Goal: Task Accomplishment & Management: Complete application form

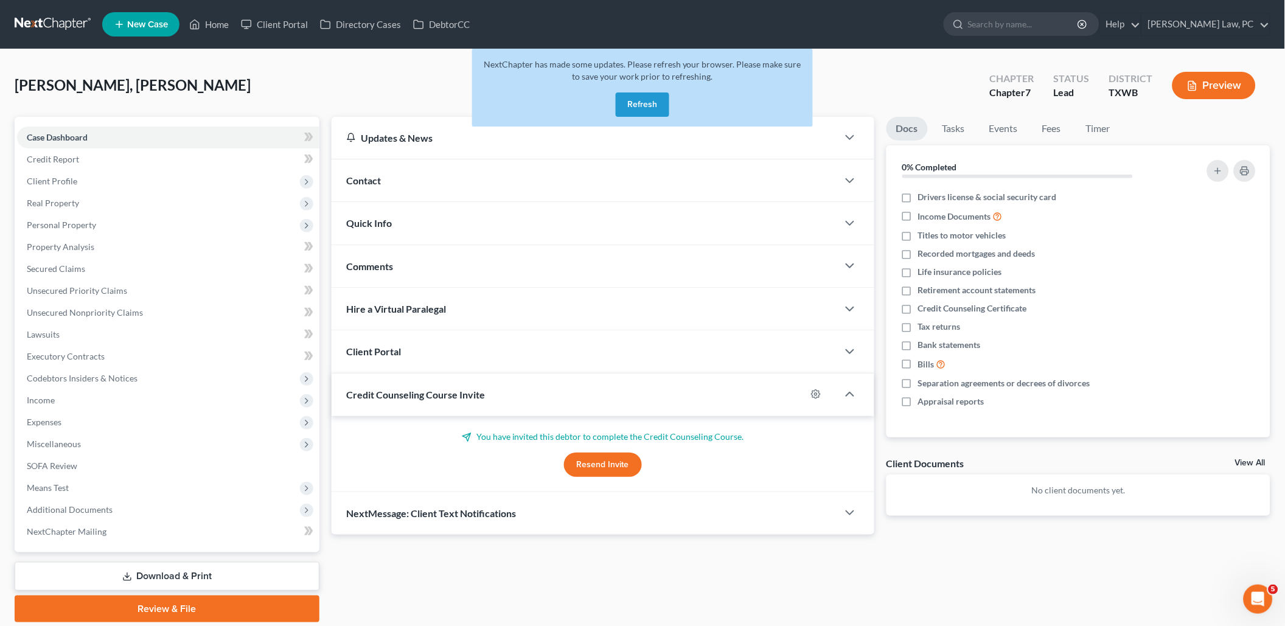
click at [650, 106] on button "Refresh" at bounding box center [643, 104] width 54 height 24
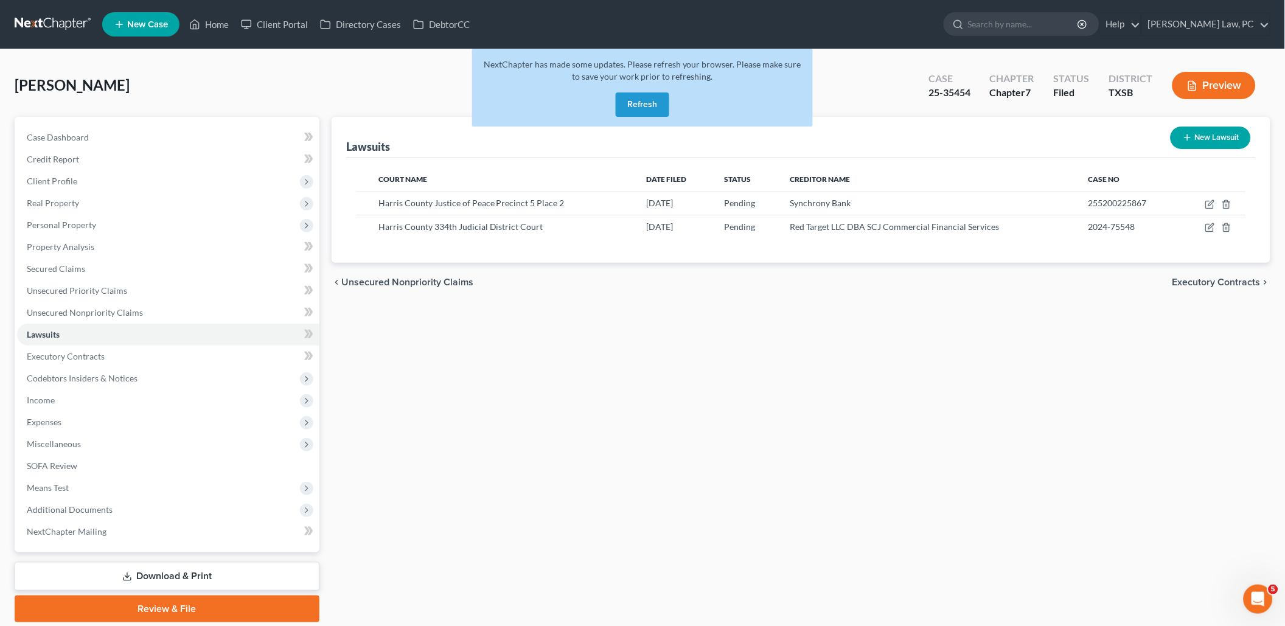
click at [62, 23] on link at bounding box center [54, 24] width 78 height 22
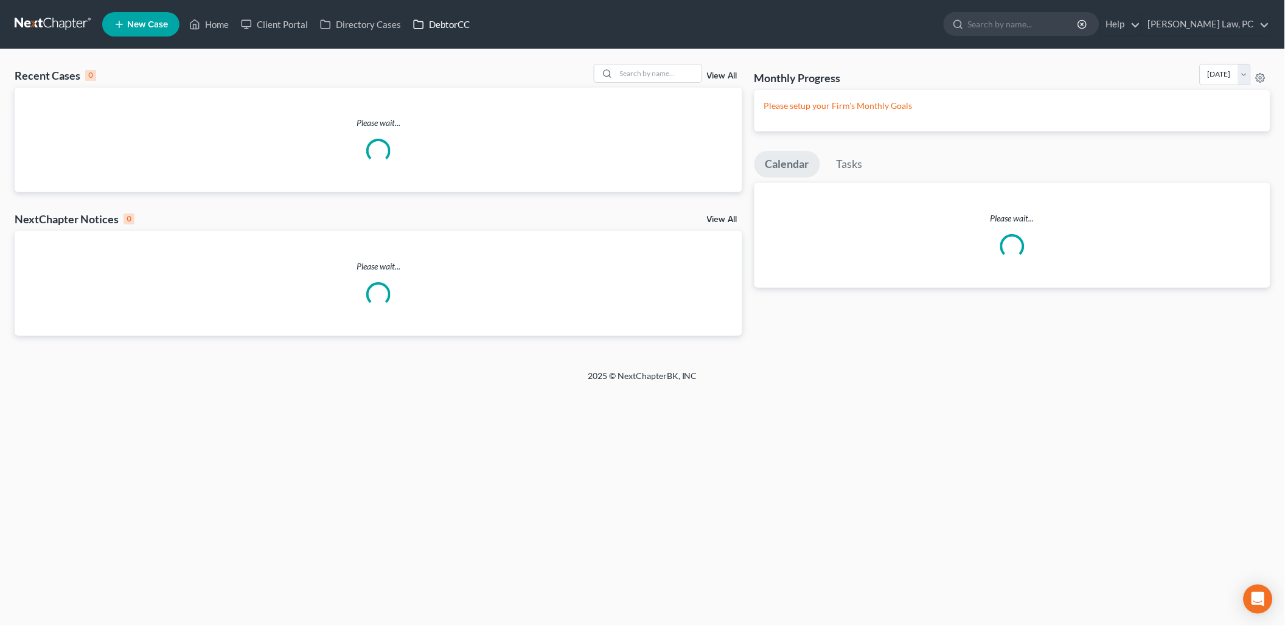
click at [440, 27] on link "DebtorCC" at bounding box center [441, 24] width 69 height 22
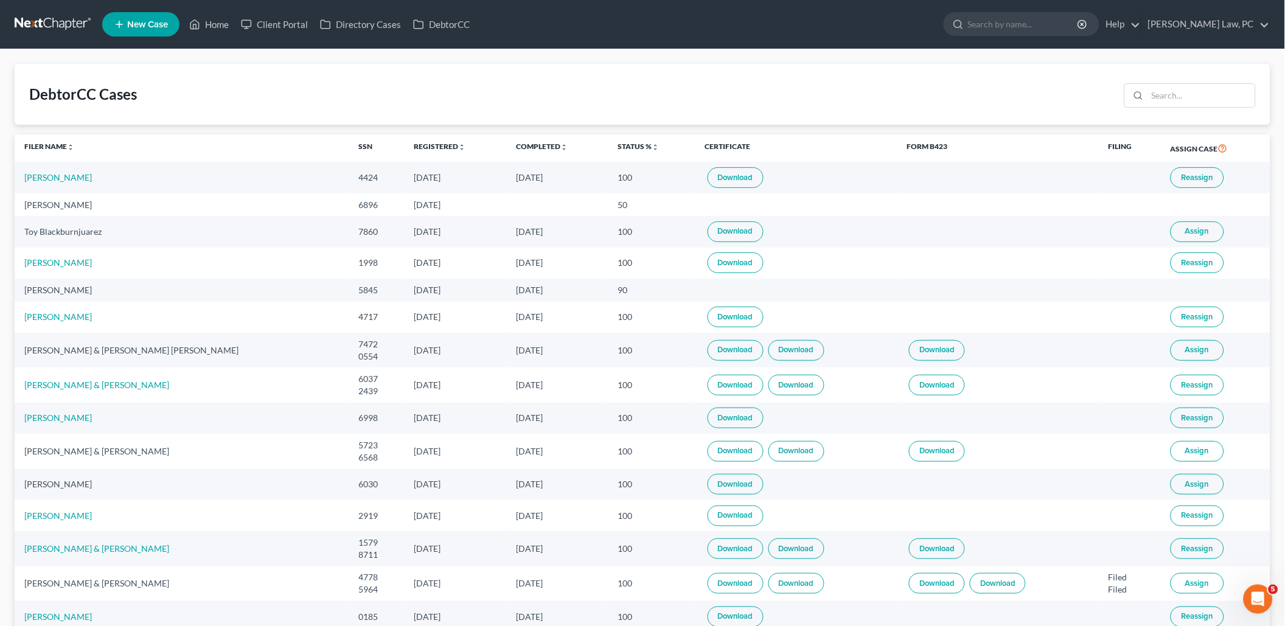
click at [707, 172] on link "Download" at bounding box center [735, 177] width 56 height 21
click at [55, 32] on link at bounding box center [54, 24] width 78 height 22
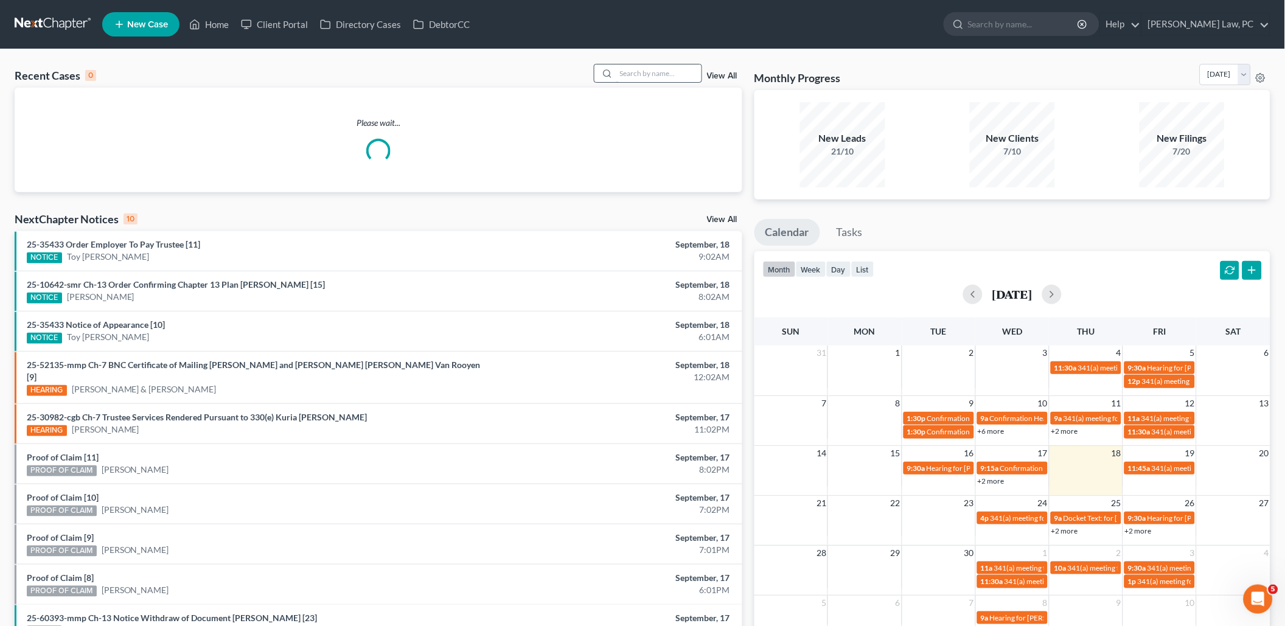
click at [644, 77] on input "search" at bounding box center [658, 73] width 85 height 18
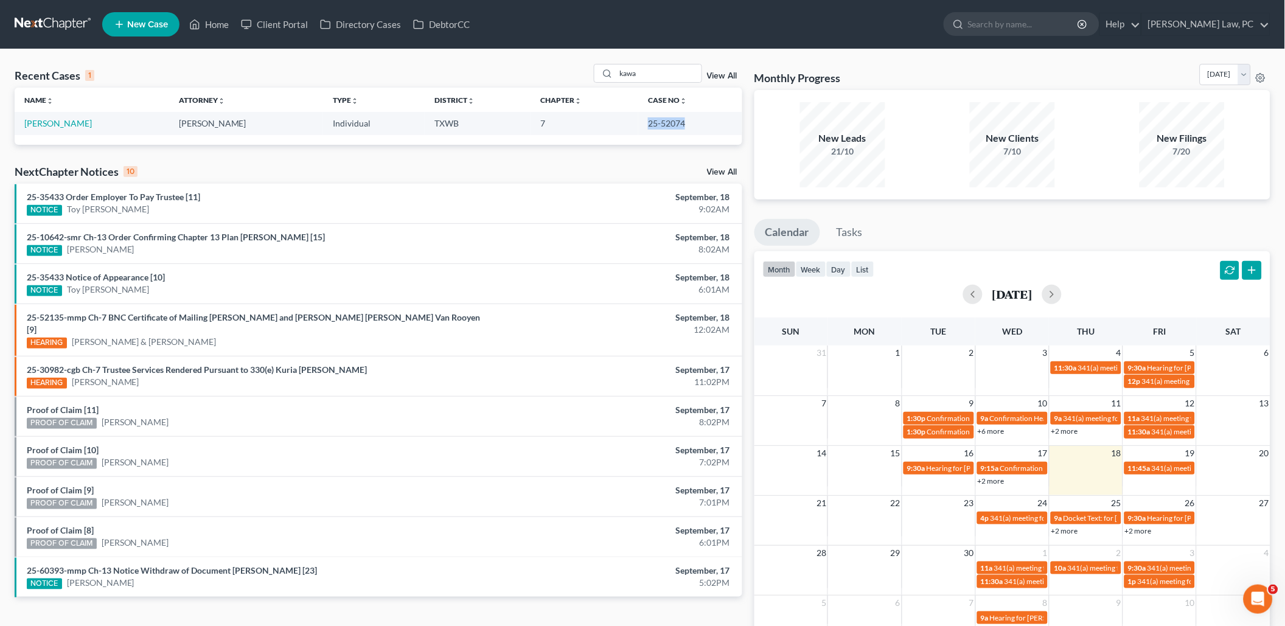
drag, startPoint x: 686, startPoint y: 122, endPoint x: 649, endPoint y: 119, distance: 37.2
click at [649, 119] on td "25-52074" at bounding box center [689, 123] width 103 height 23
copy td "25-52074"
click at [681, 71] on input "kawa" at bounding box center [658, 73] width 85 height 18
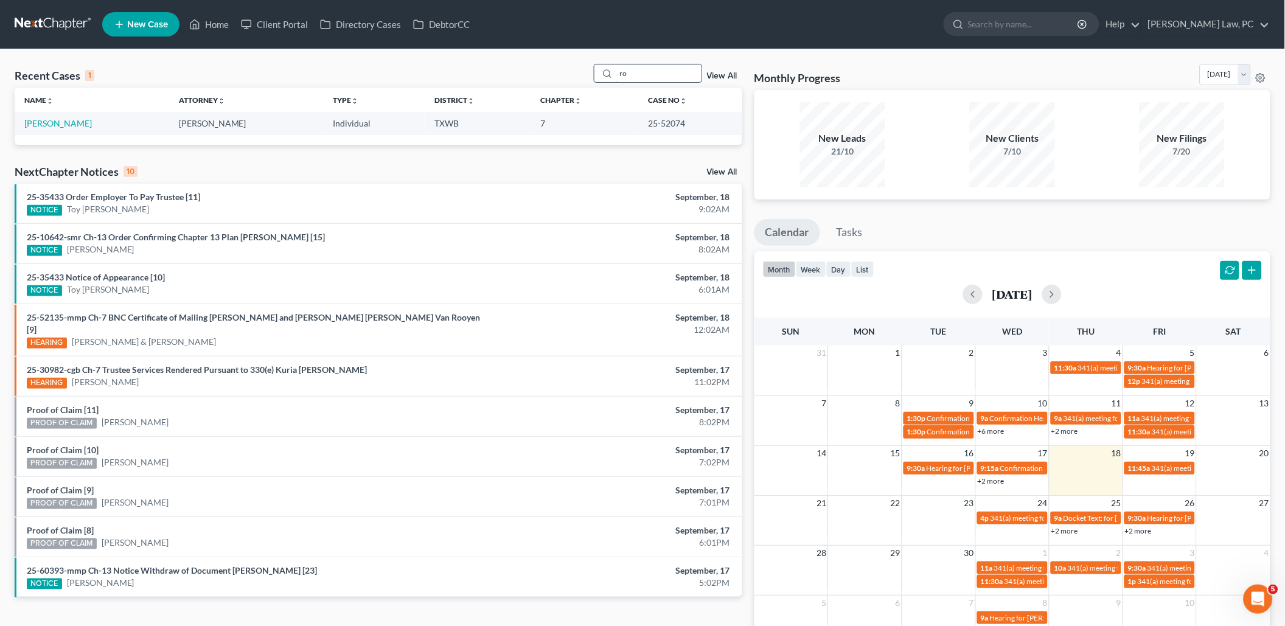
type input "rol"
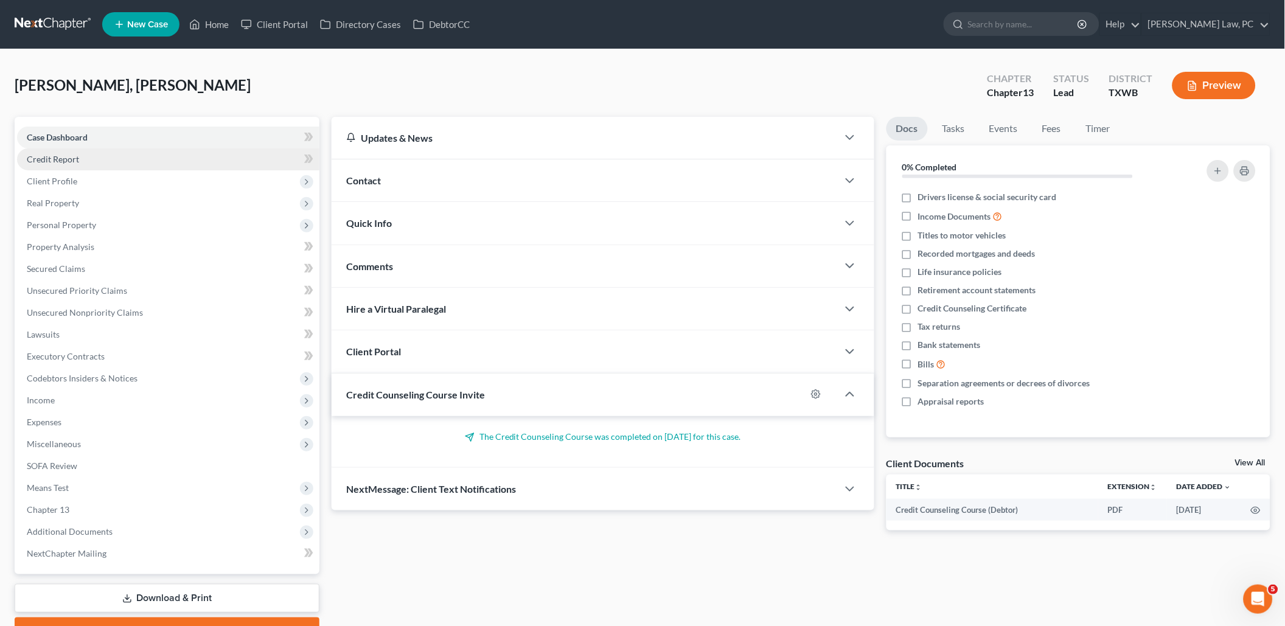
click at [55, 162] on span "Credit Report" at bounding box center [53, 159] width 52 height 10
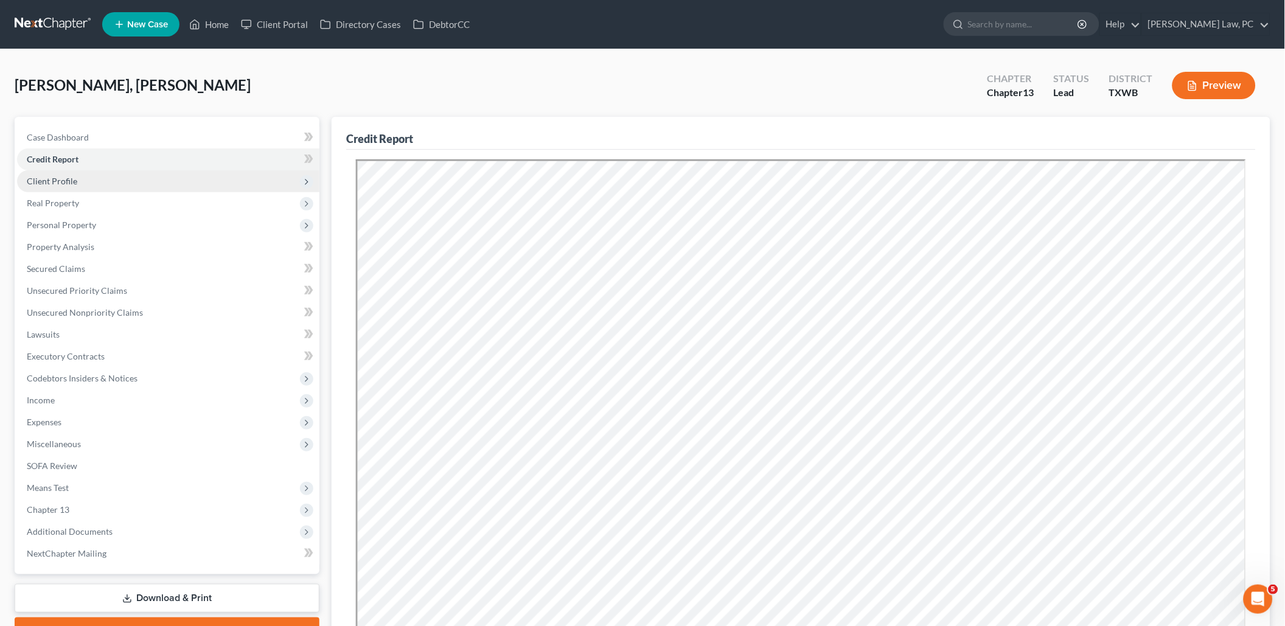
click at [56, 184] on span "Client Profile" at bounding box center [52, 181] width 50 height 10
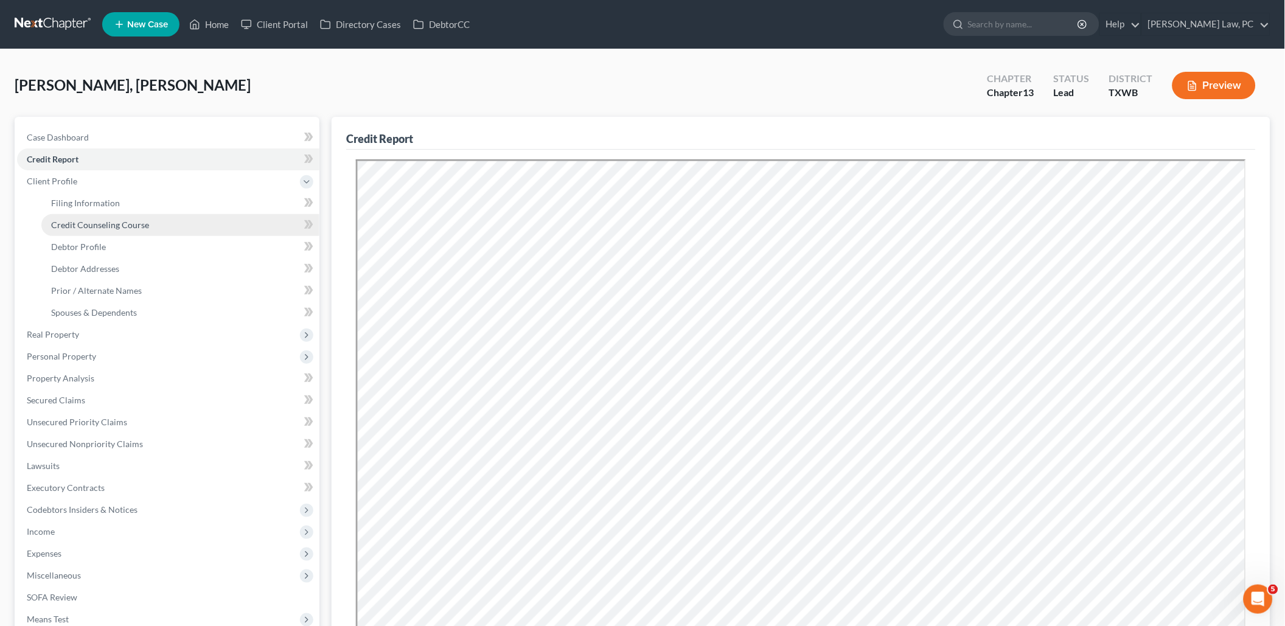
click at [92, 220] on span "Credit Counseling Course" at bounding box center [100, 225] width 98 height 10
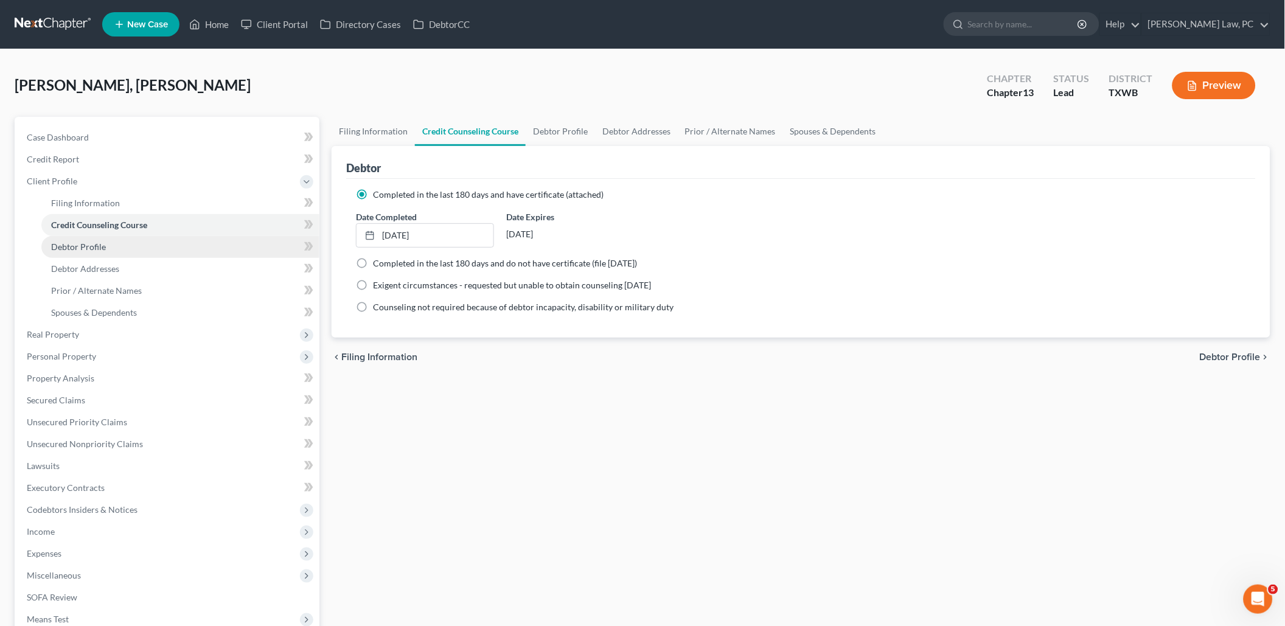
click at [86, 242] on span "Debtor Profile" at bounding box center [78, 246] width 55 height 10
select select "0"
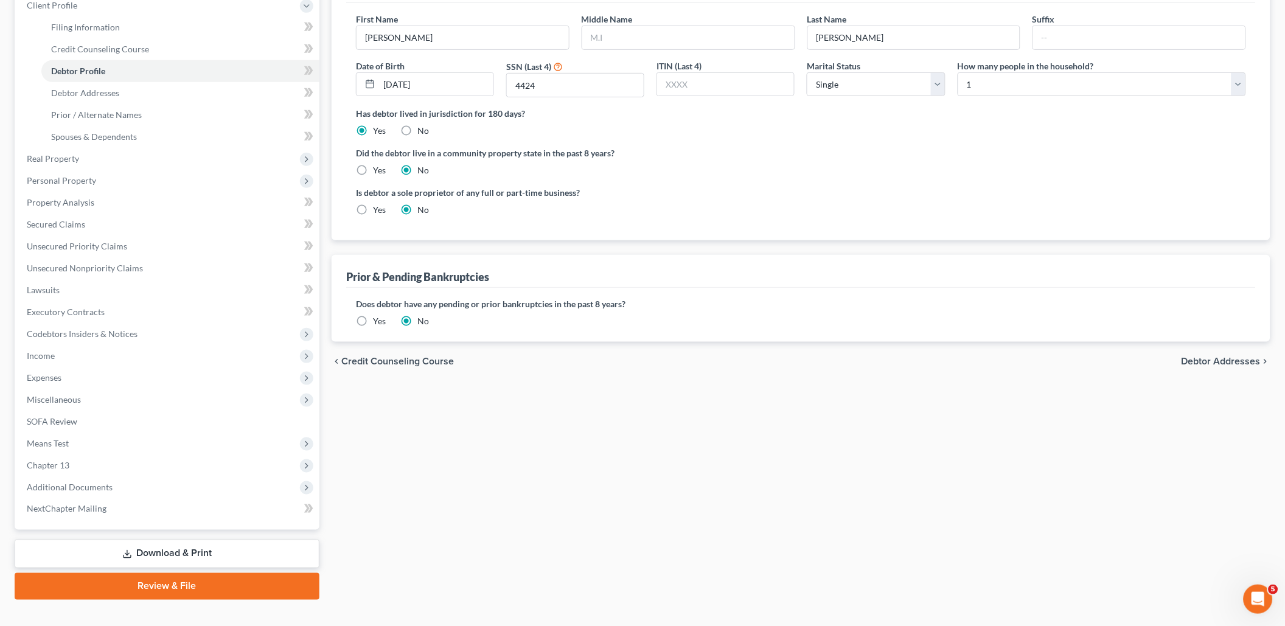
scroll to position [175, 0]
click at [167, 84] on link "Debtor Addresses" at bounding box center [180, 94] width 278 height 22
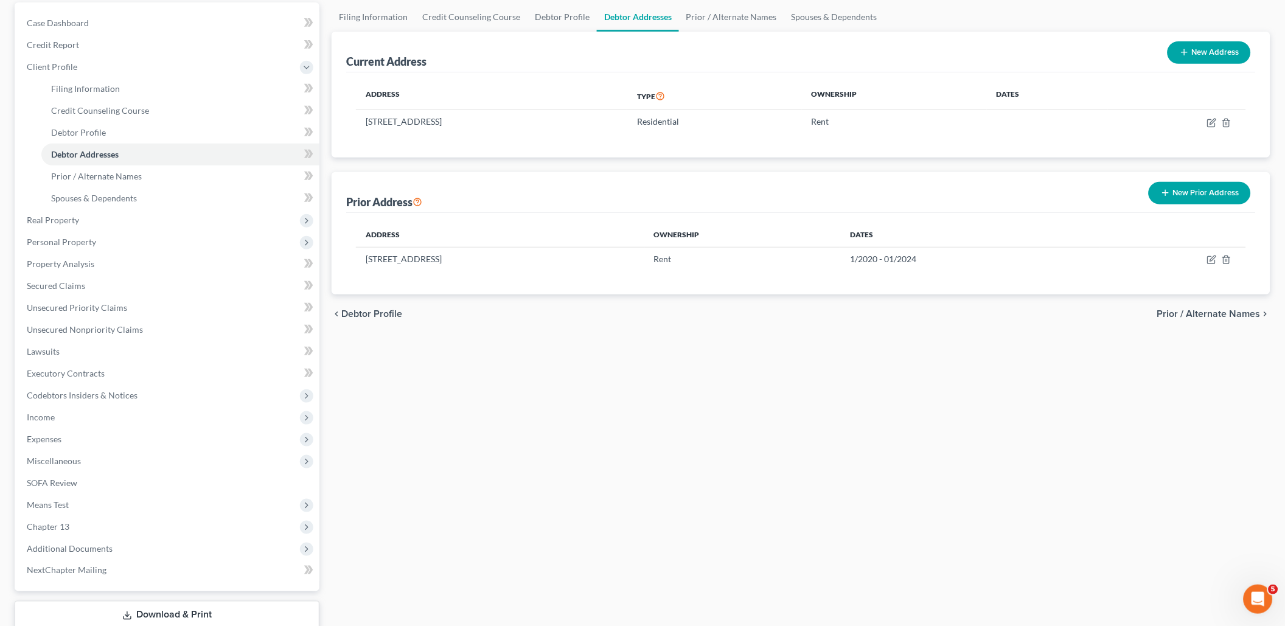
scroll to position [139, 0]
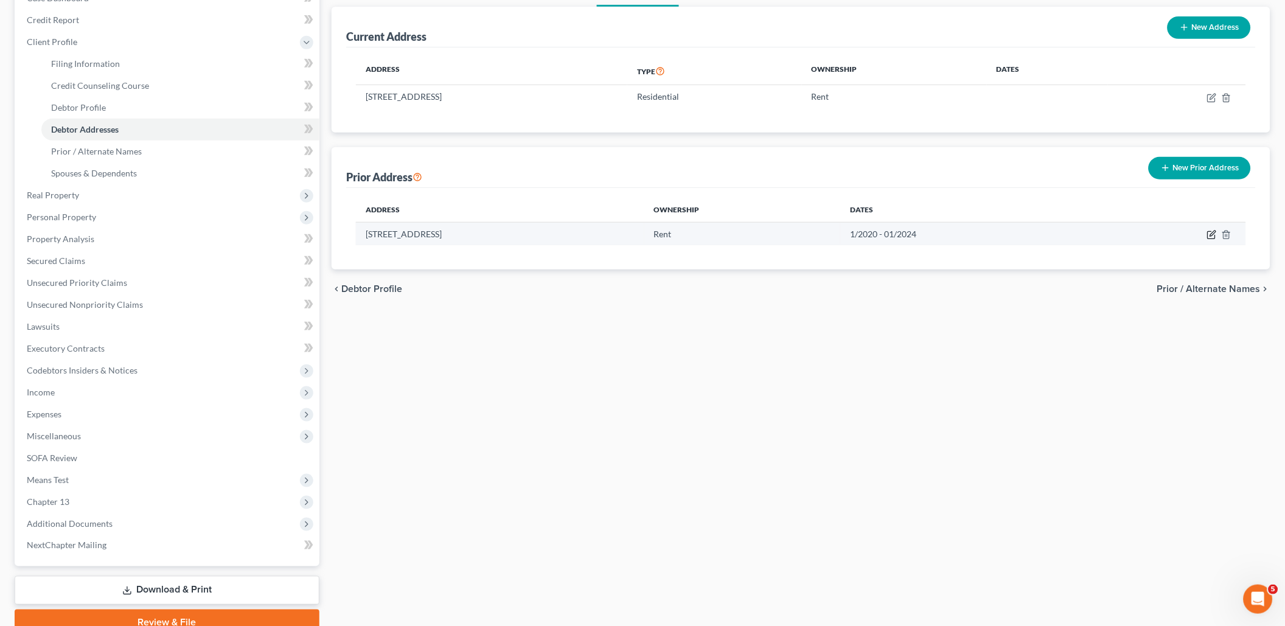
click at [1211, 234] on icon "button" at bounding box center [1212, 233] width 5 height 5
select select "45"
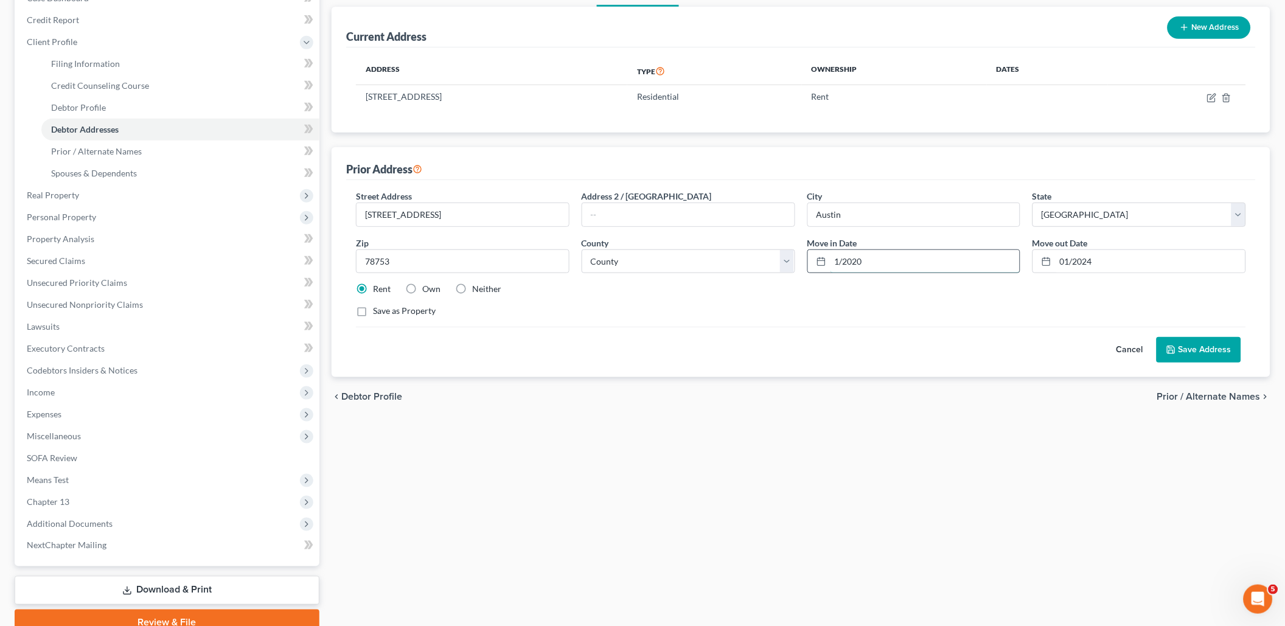
drag, startPoint x: 911, startPoint y: 264, endPoint x: 842, endPoint y: 257, distance: 68.5
click at [842, 257] on input "1/2020" at bounding box center [925, 261] width 190 height 23
type input "1"
type input "06/2023"
drag, startPoint x: 1094, startPoint y: 262, endPoint x: 1049, endPoint y: 260, distance: 45.0
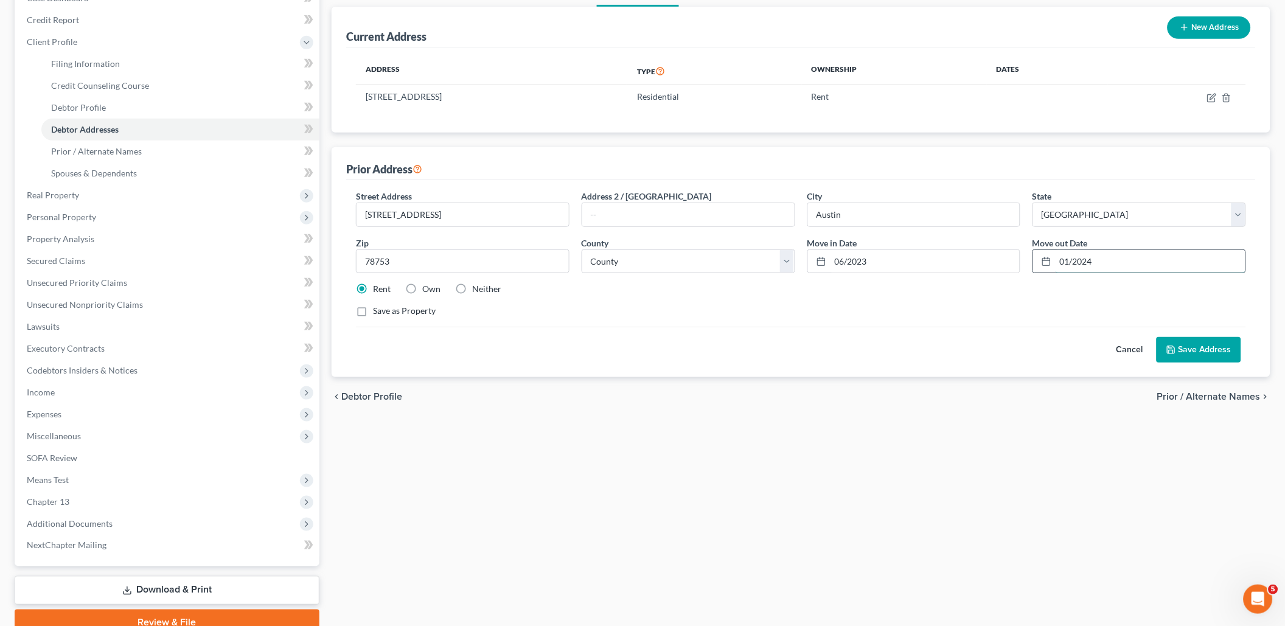
click at [1049, 260] on div "01/2024" at bounding box center [1139, 261] width 214 height 24
type input "07/2025"
click at [1203, 344] on button "Save Address" at bounding box center [1198, 350] width 85 height 26
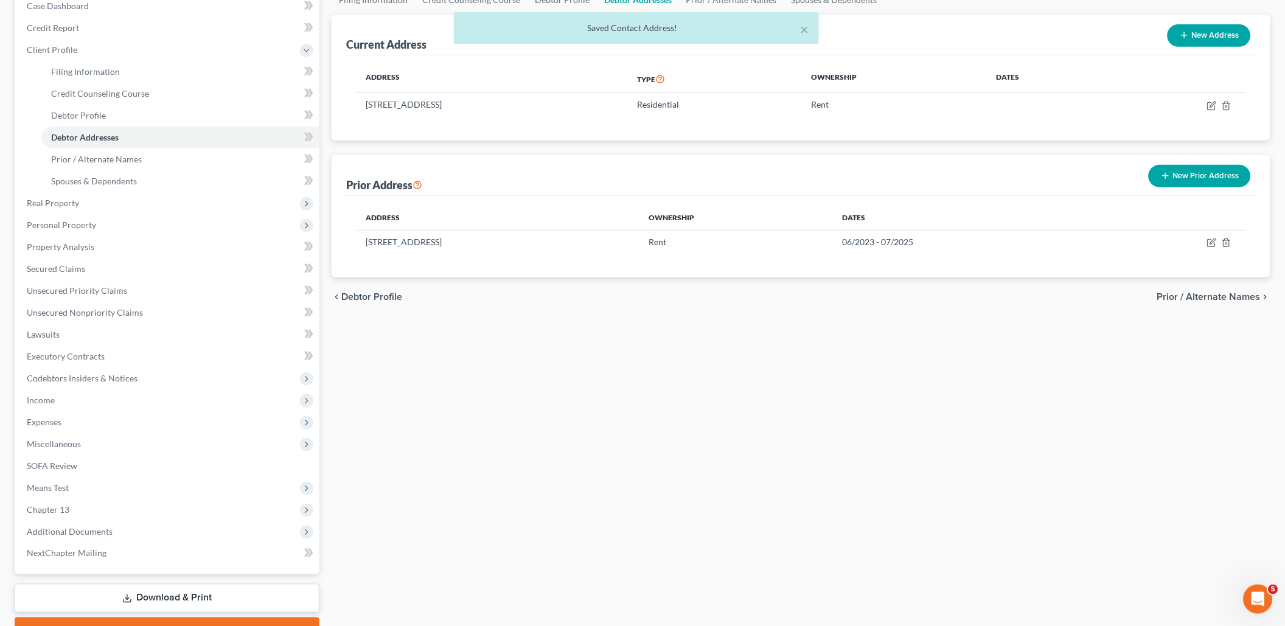
scroll to position [135, 0]
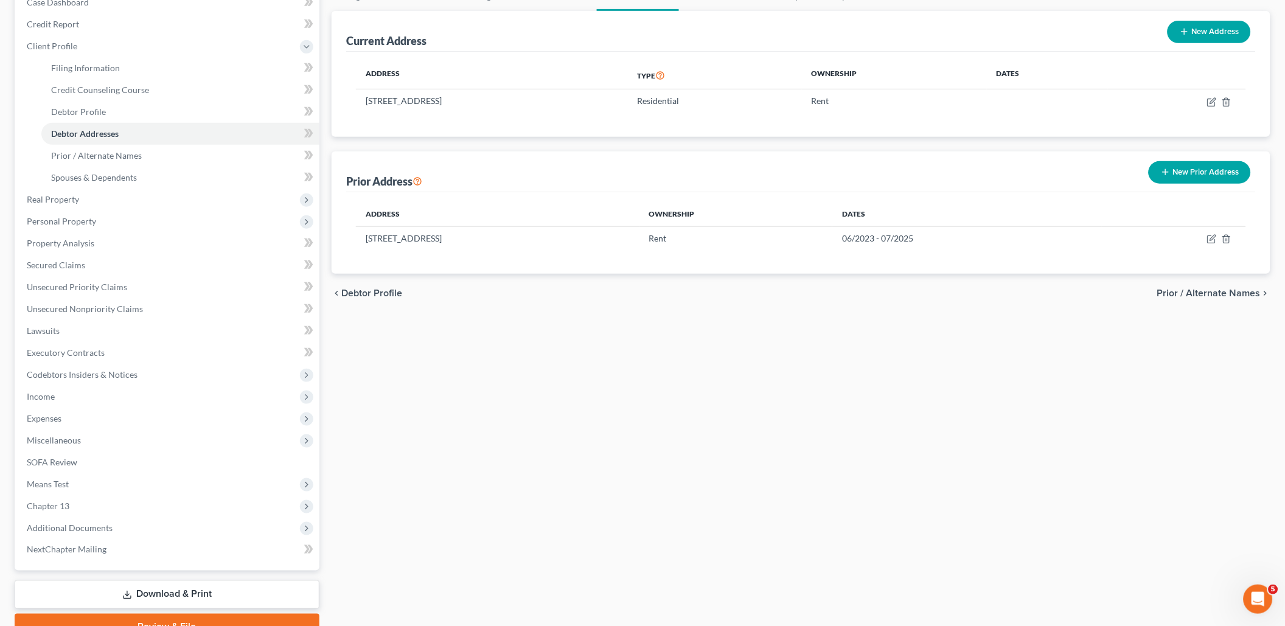
click at [1186, 179] on button "New Prior Address" at bounding box center [1199, 172] width 102 height 23
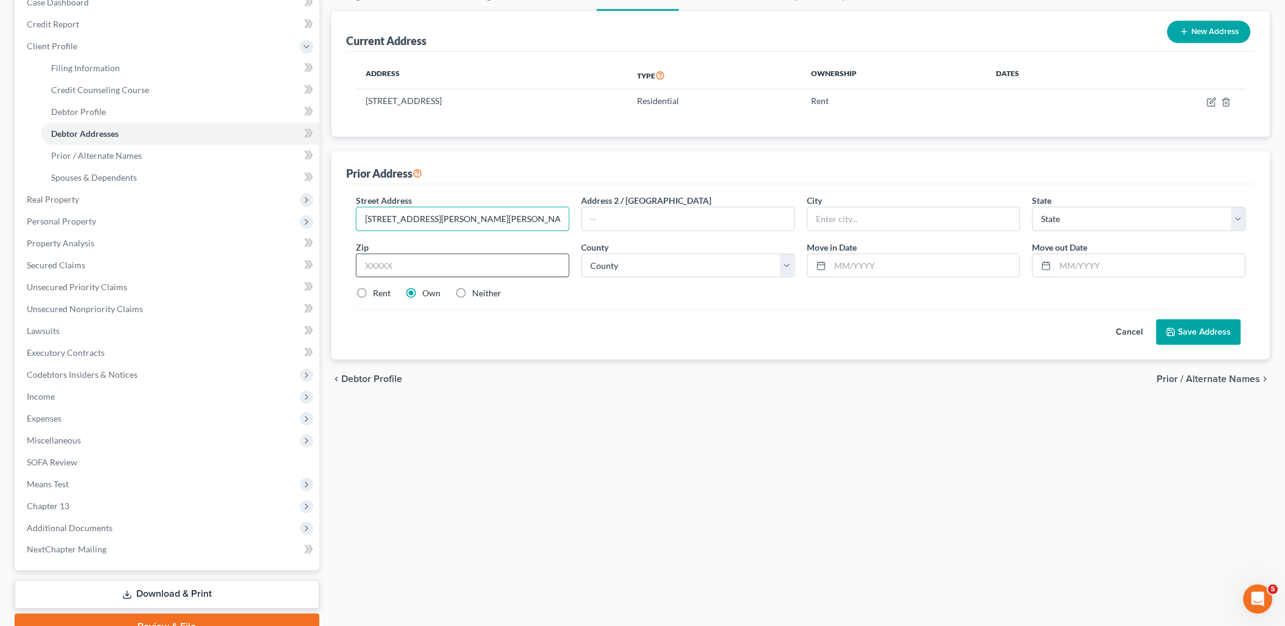
type input "12215 Hunter Chase Dr Apt 1103"
type input "78729"
click at [373, 290] on label "Rent" at bounding box center [382, 293] width 18 height 12
click at [378, 290] on input "Rent" at bounding box center [382, 291] width 8 height 8
radio input "true"
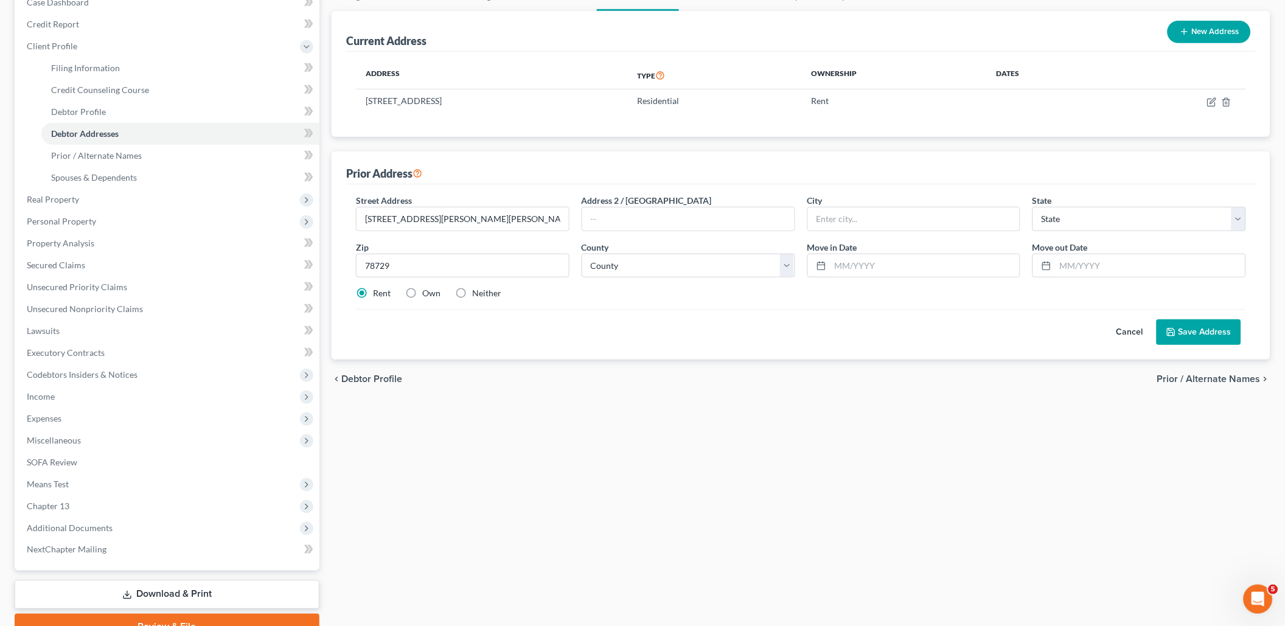
type input "Austin"
select select "45"
select select "226"
click at [1065, 266] on input "text" at bounding box center [1150, 265] width 190 height 23
click at [962, 266] on input "text" at bounding box center [925, 265] width 190 height 23
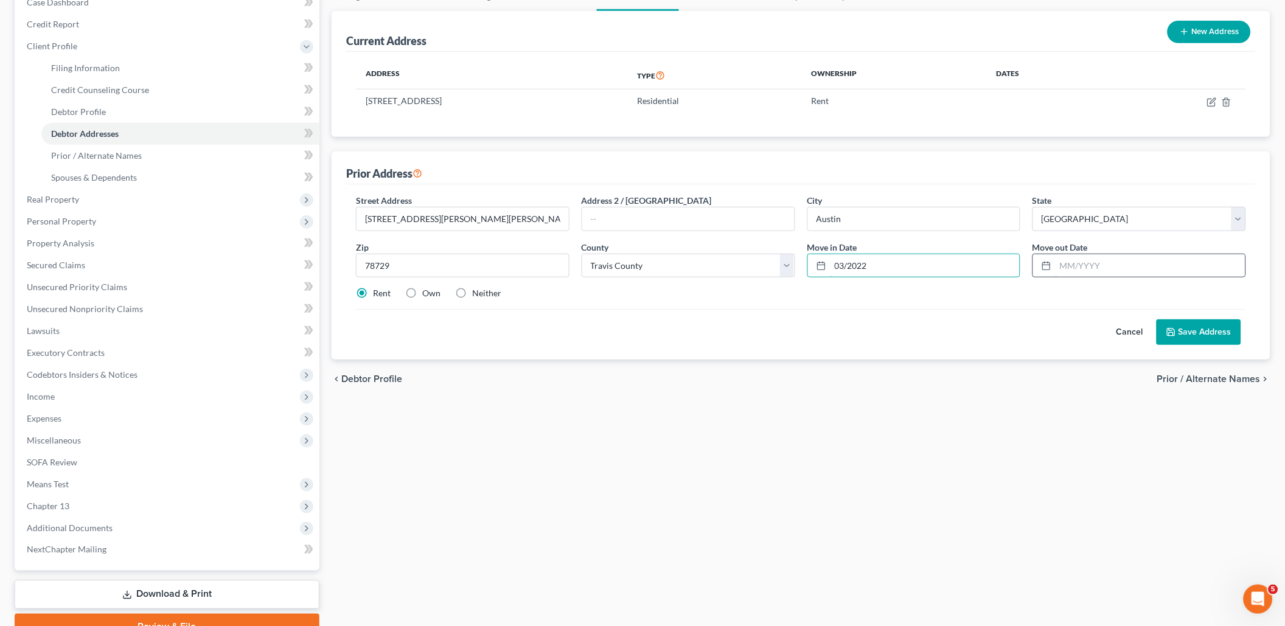
type input "03/2022"
click at [1103, 267] on input "text" at bounding box center [1150, 265] width 190 height 23
type input "06/2023"
click at [1220, 322] on button "Save Address" at bounding box center [1198, 332] width 85 height 26
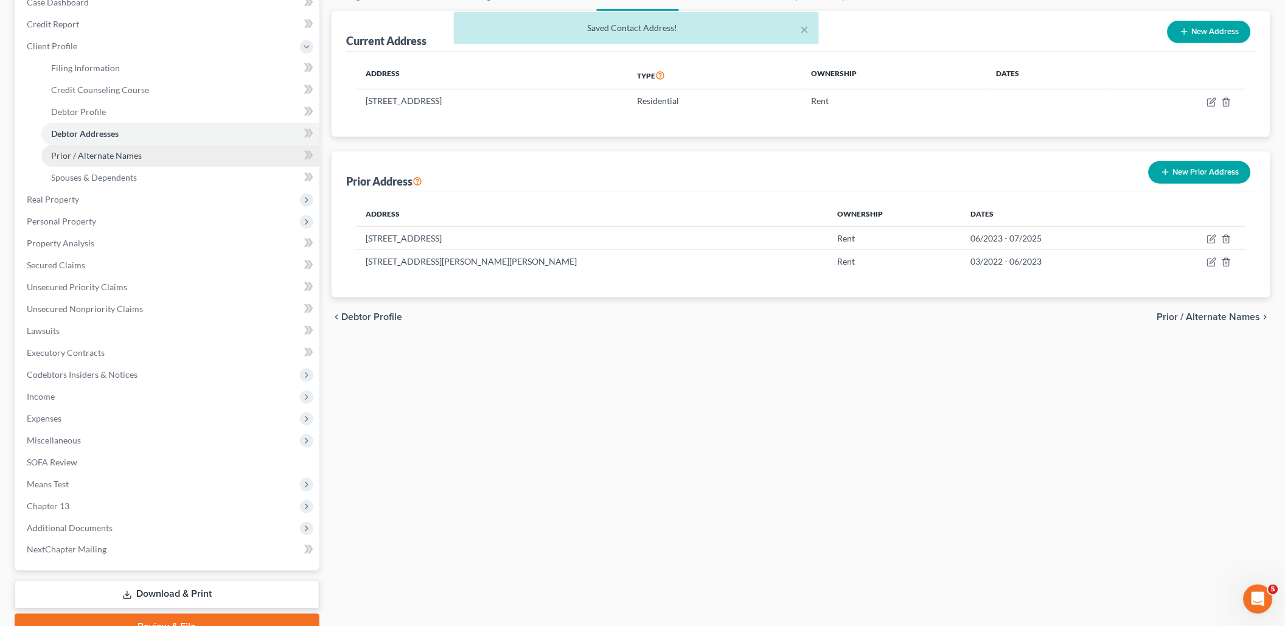
click at [258, 151] on link "Prior / Alternate Names" at bounding box center [180, 156] width 278 height 22
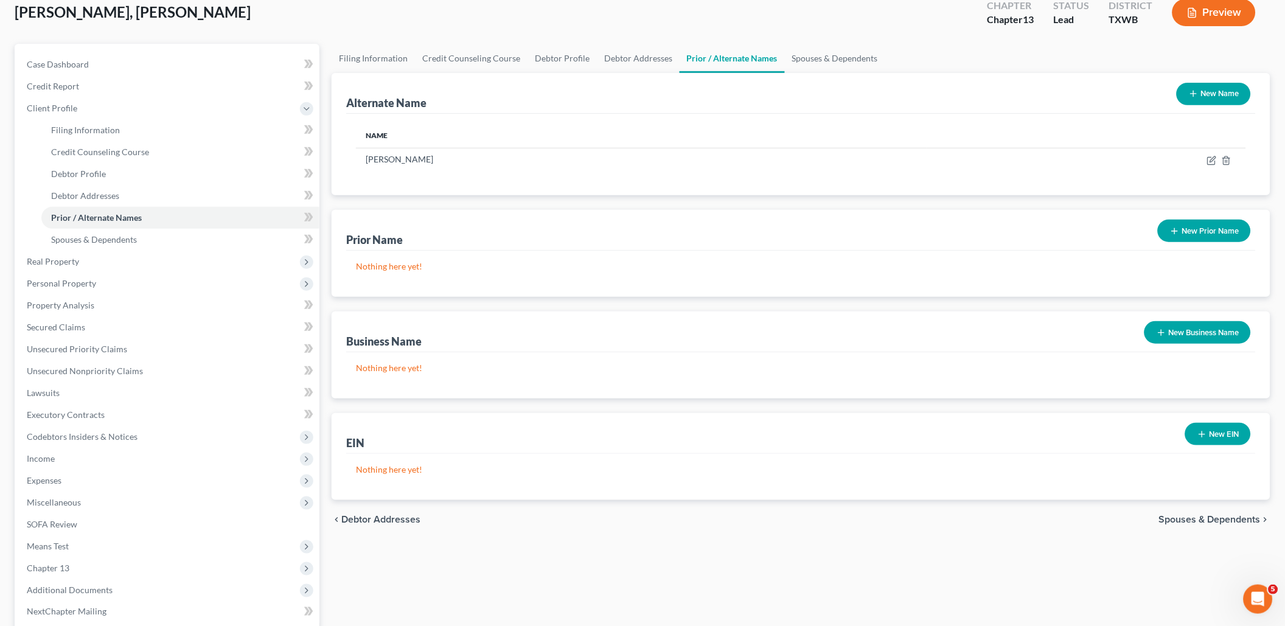
scroll to position [83, 0]
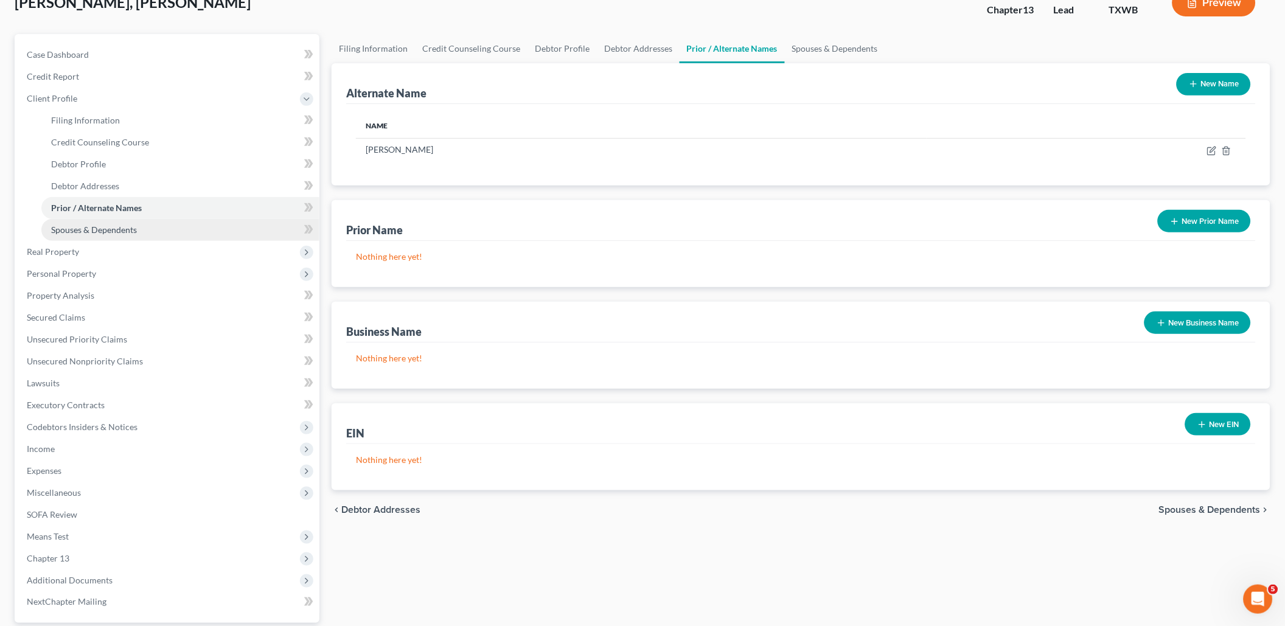
click at [88, 225] on span "Spouses & Dependents" at bounding box center [94, 229] width 86 height 10
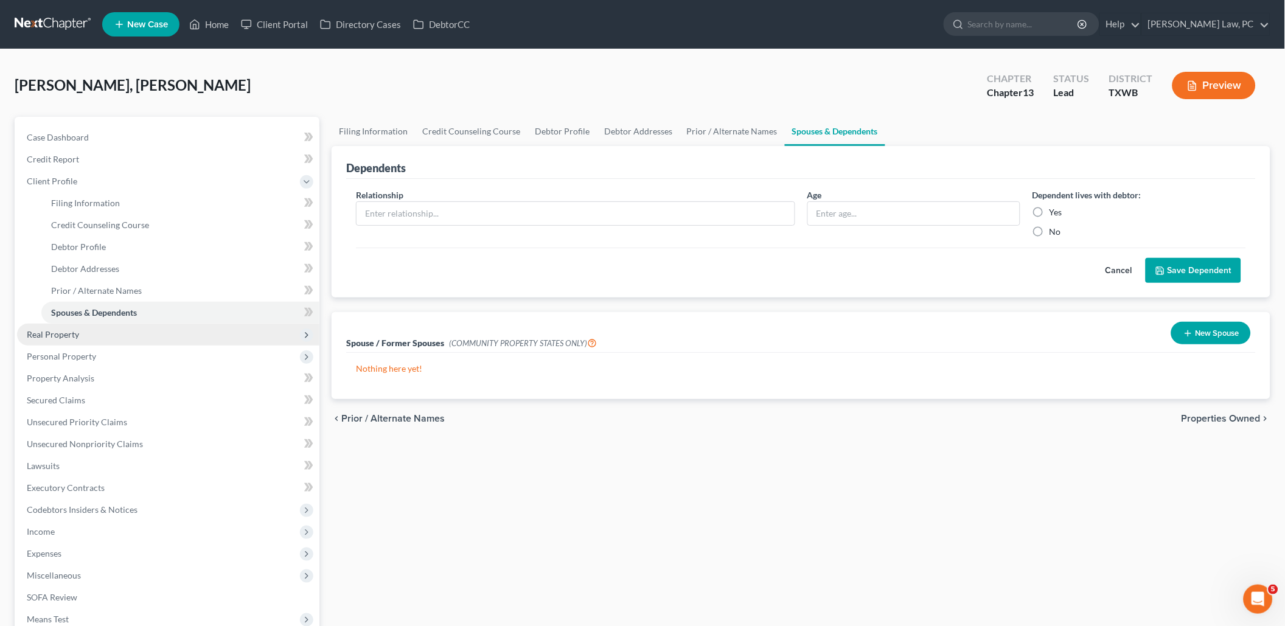
click at [178, 327] on span "Real Property" at bounding box center [168, 335] width 302 height 22
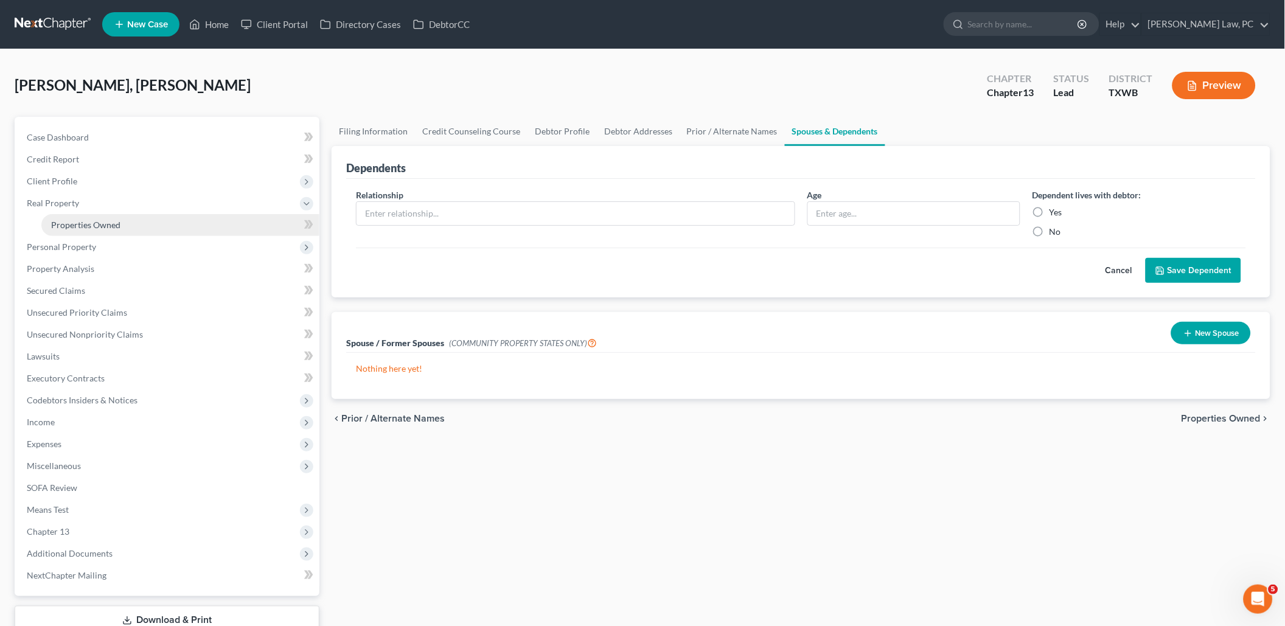
click at [156, 227] on link "Properties Owned" at bounding box center [180, 225] width 278 height 22
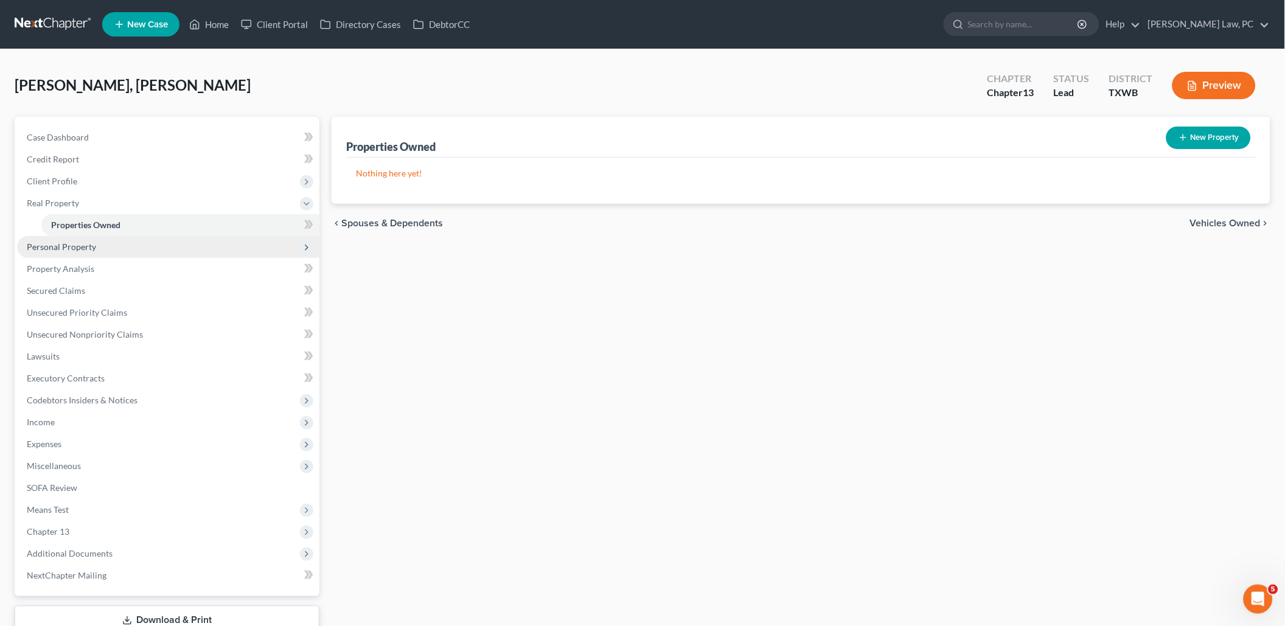
click at [139, 237] on span "Personal Property" at bounding box center [168, 247] width 302 height 22
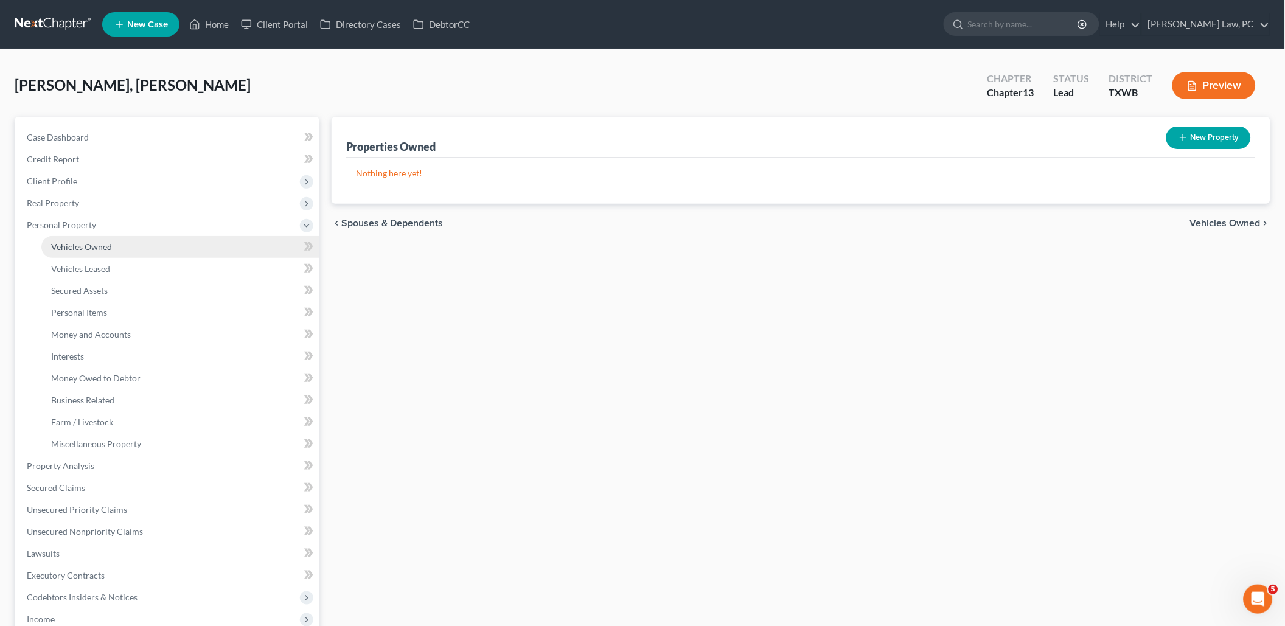
click at [136, 240] on link "Vehicles Owned" at bounding box center [180, 247] width 278 height 22
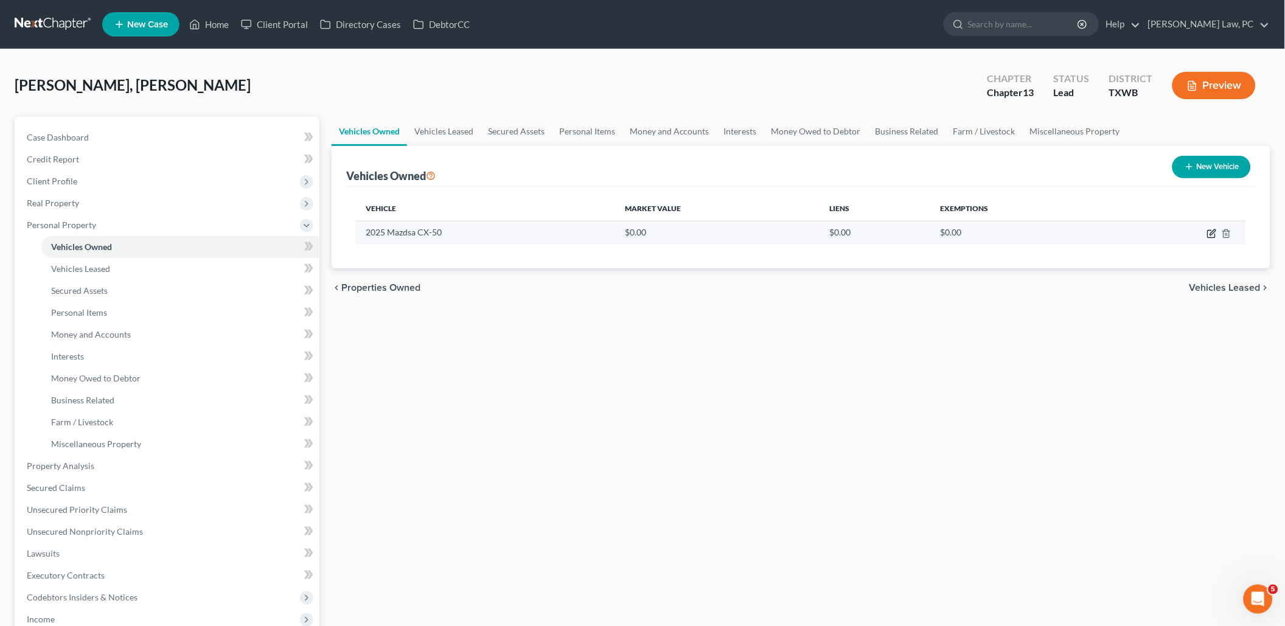
click at [1211, 234] on icon "button" at bounding box center [1212, 234] width 10 height 10
select select "0"
select select "1"
select select "0"
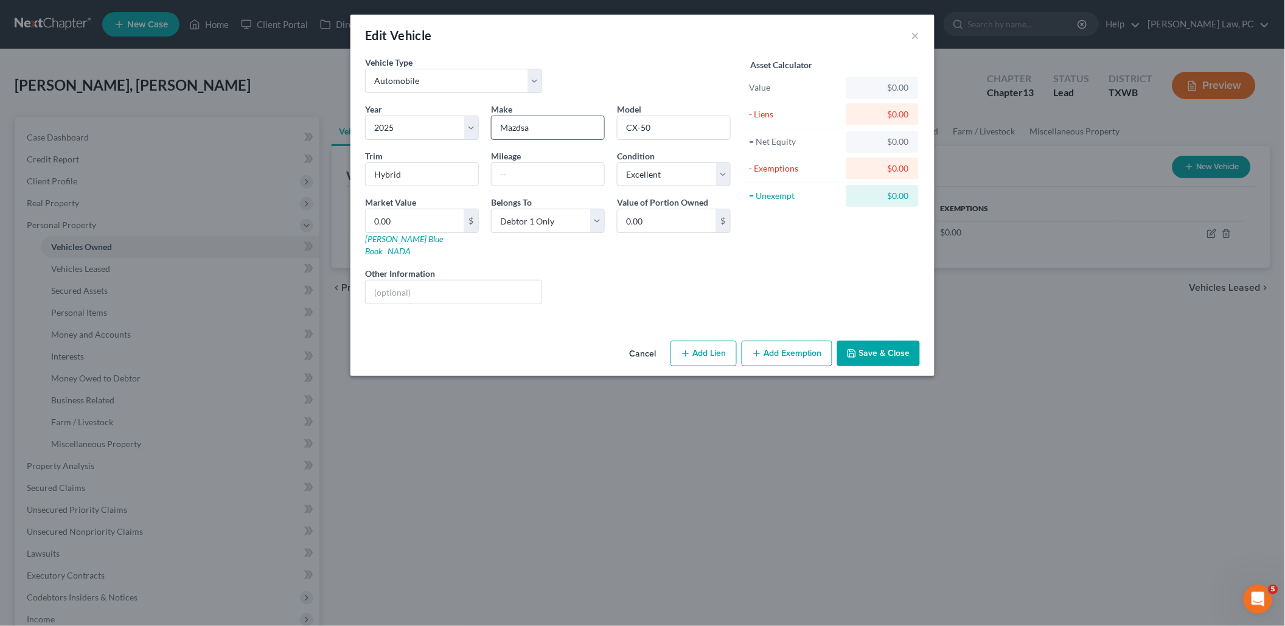
click at [523, 127] on input "Mazdsa" at bounding box center [547, 127] width 113 height 23
type input "Mazda"
click at [893, 341] on button "Save & Close" at bounding box center [878, 354] width 83 height 26
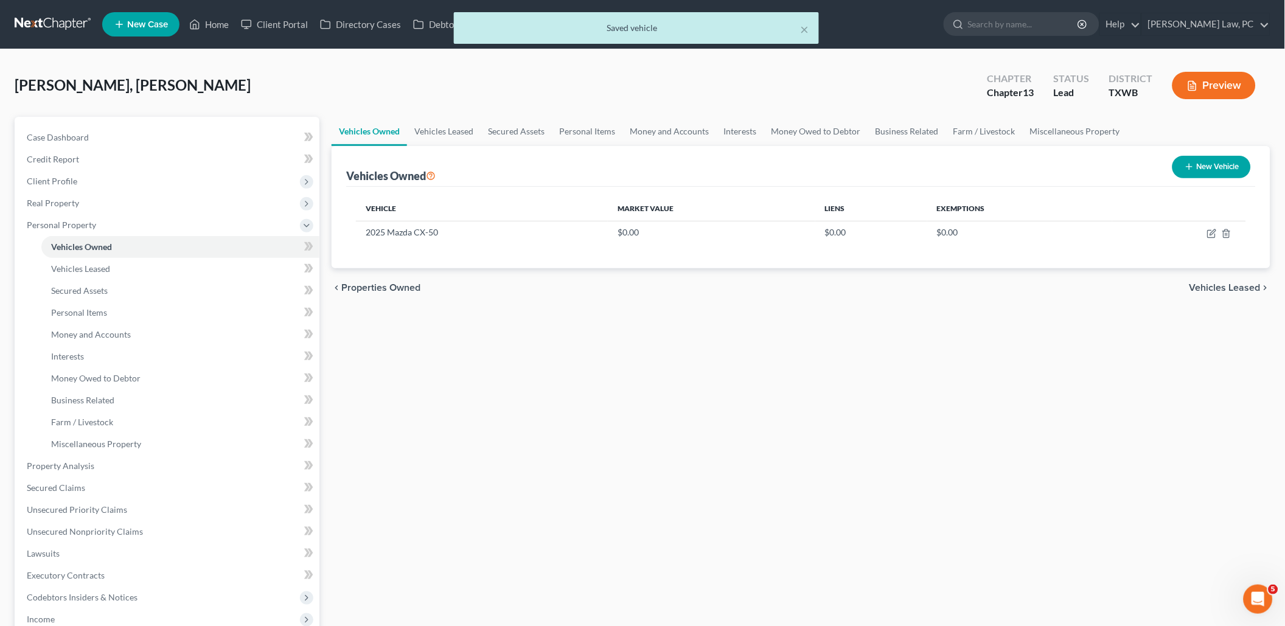
click at [1235, 161] on button "New Vehicle" at bounding box center [1211, 167] width 78 height 23
select select "0"
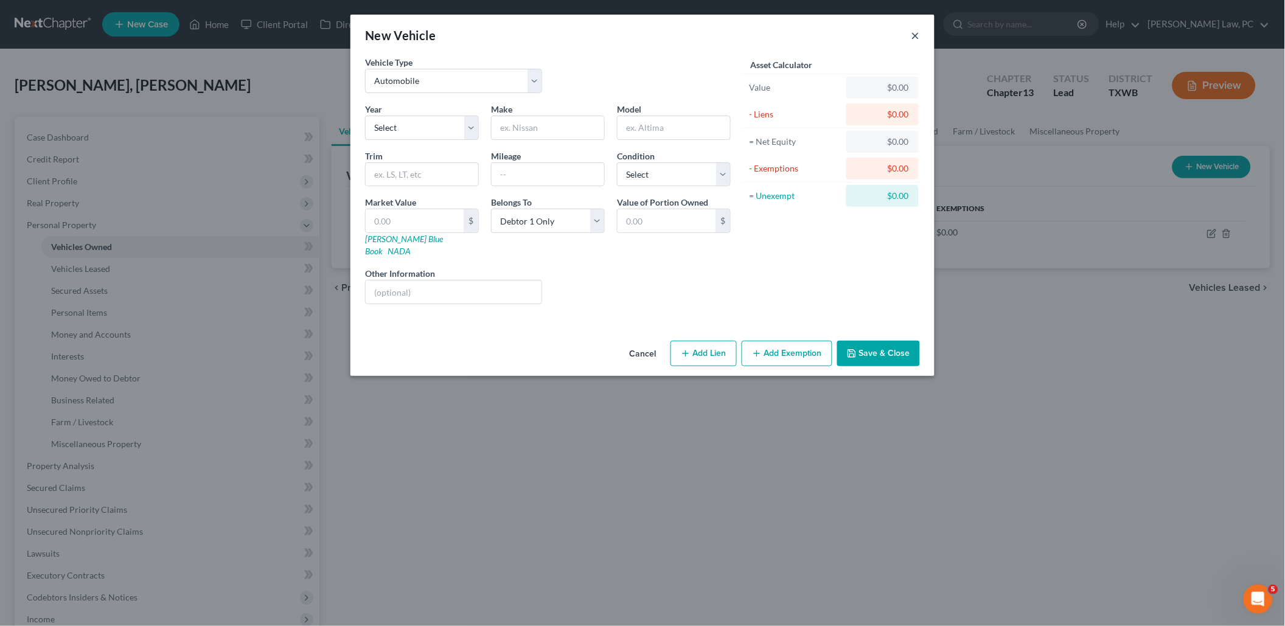
click at [914, 38] on button "×" at bounding box center [915, 35] width 9 height 15
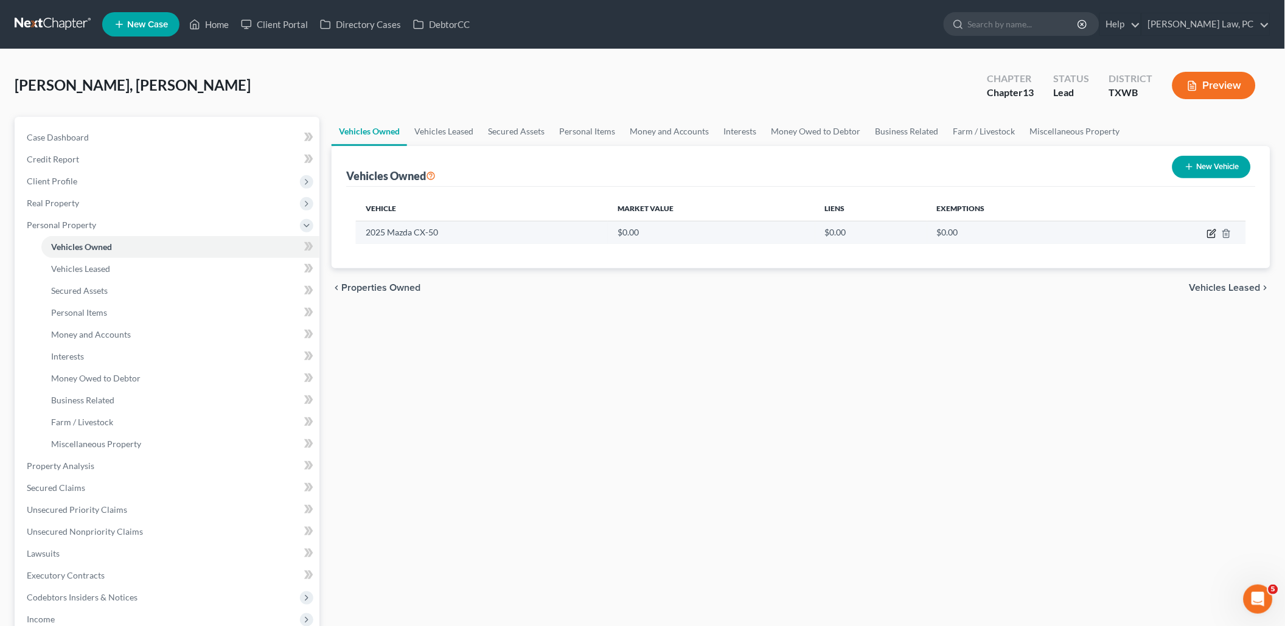
click at [1214, 234] on icon "button" at bounding box center [1212, 234] width 10 height 10
select select "0"
select select "1"
select select "0"
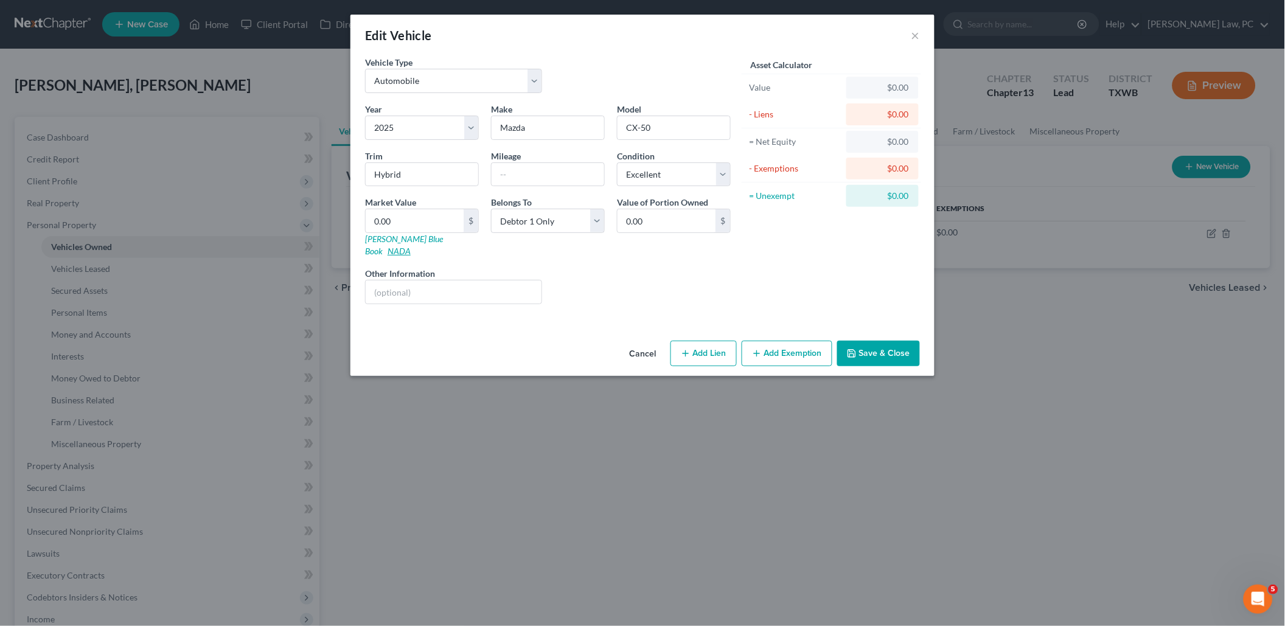
click at [411, 246] on link "NADA" at bounding box center [398, 251] width 23 height 10
click at [407, 216] on input "0.00" at bounding box center [415, 220] width 98 height 23
paste input "34,689"
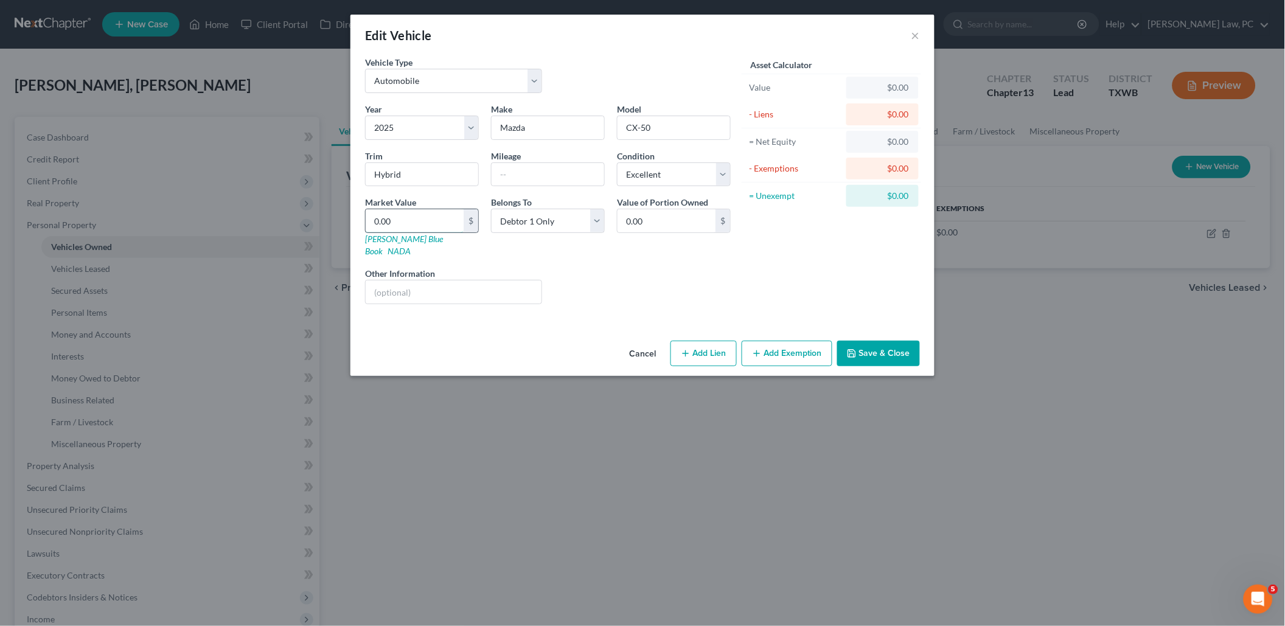
type input "34,689"
type input "34,689.00"
type input "34,689"
click at [882, 341] on button "Save & Close" at bounding box center [878, 354] width 83 height 26
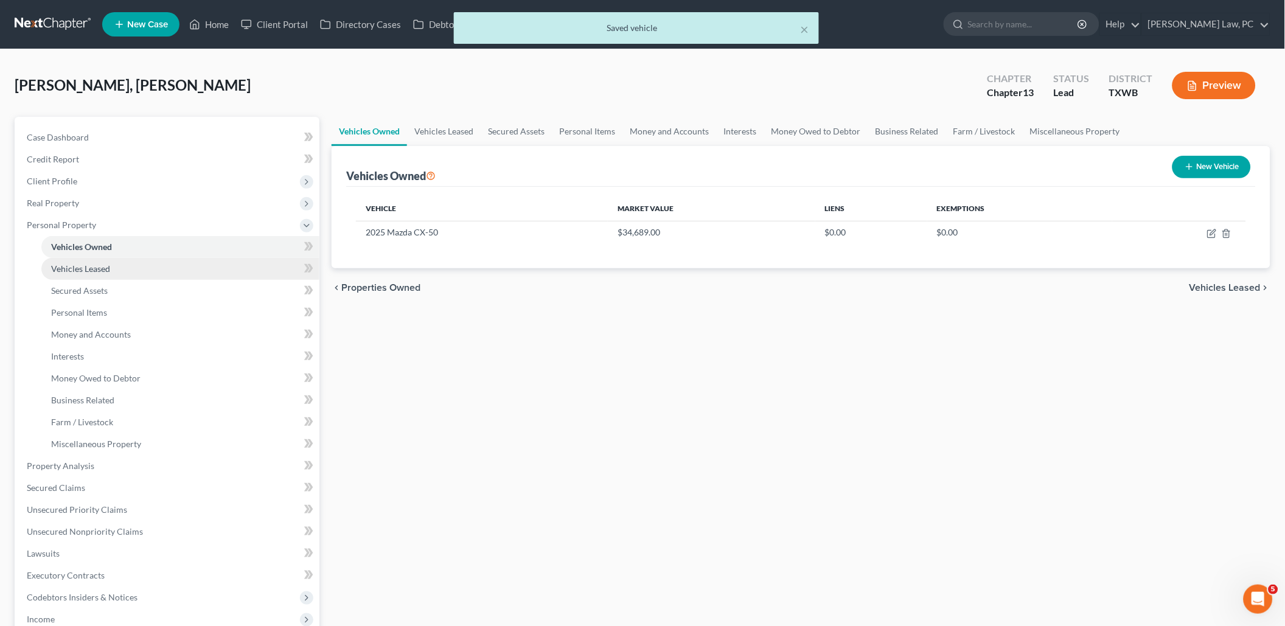
click at [114, 268] on link "Vehicles Leased" at bounding box center [180, 269] width 278 height 22
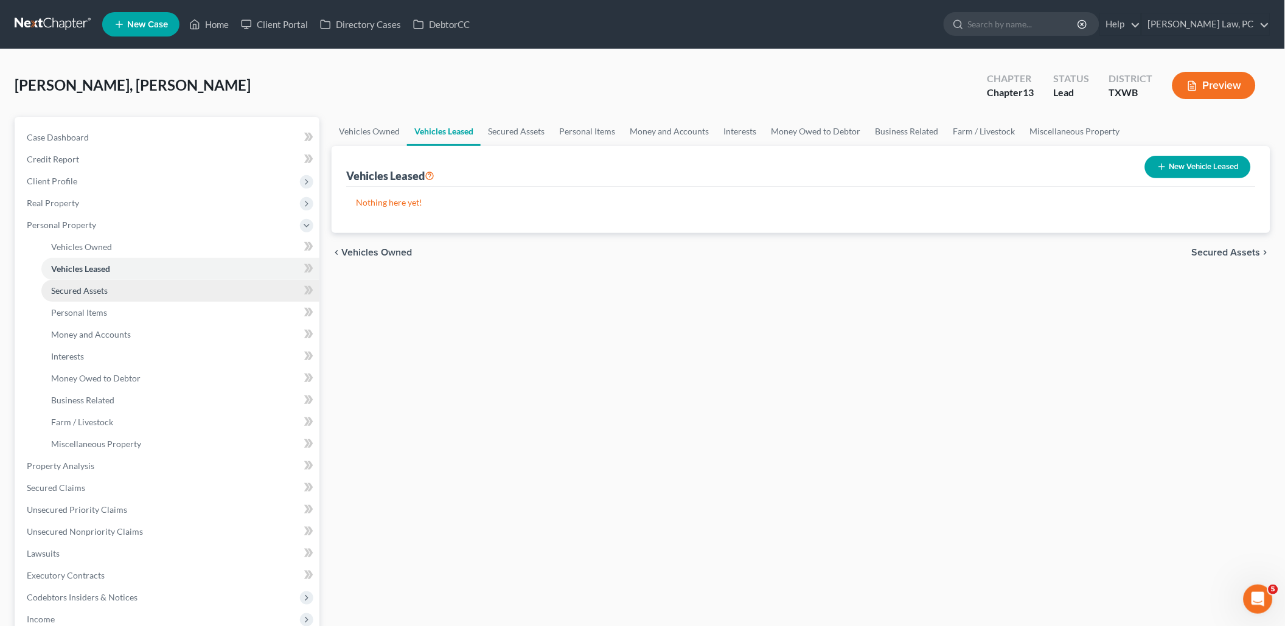
click at [113, 284] on link "Secured Assets" at bounding box center [180, 291] width 278 height 22
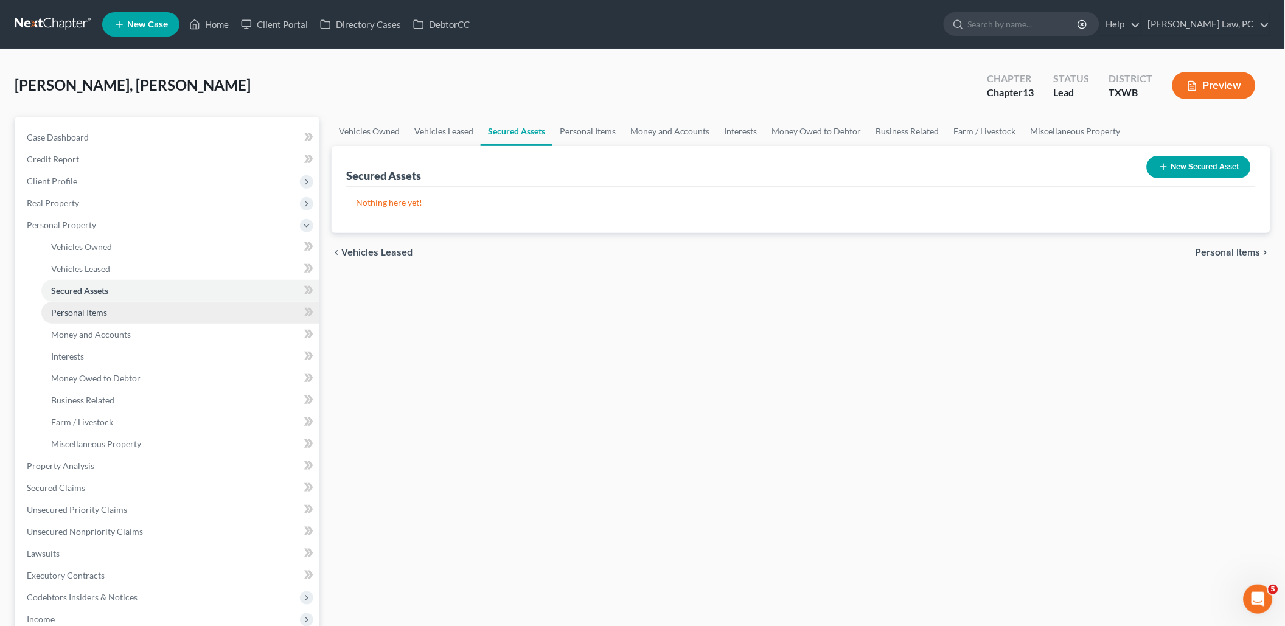
click at [119, 305] on link "Personal Items" at bounding box center [180, 313] width 278 height 22
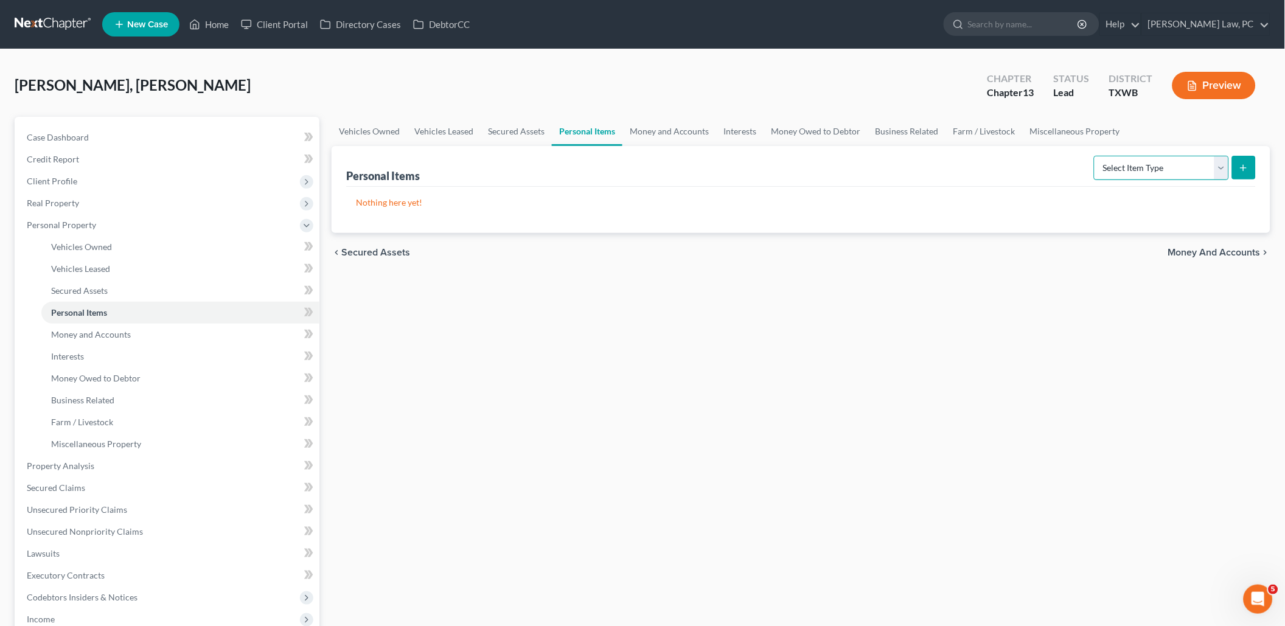
select select "clothing"
click at [1246, 172] on button "submit" at bounding box center [1244, 168] width 24 height 24
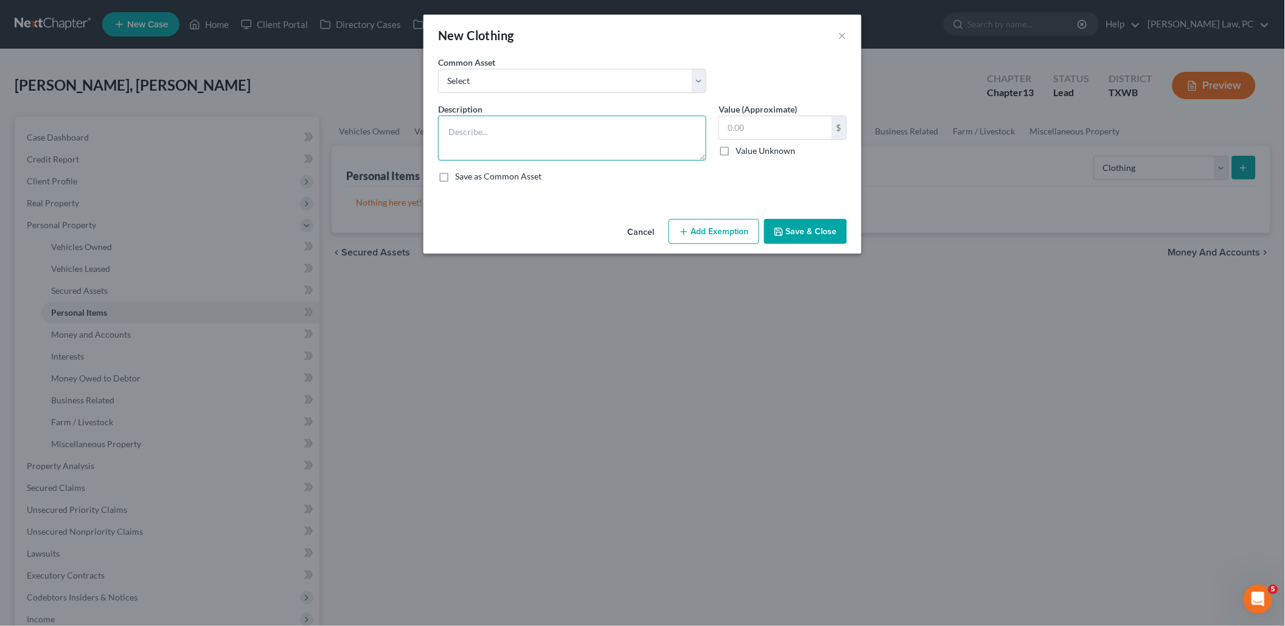
click at [634, 148] on textarea at bounding box center [572, 138] width 268 height 45
type textarea "G"
click at [448, 123] on textarea "Clothing" at bounding box center [572, 138] width 268 height 45
type textarea "General Clothing"
click at [776, 136] on div "$" at bounding box center [782, 128] width 128 height 24
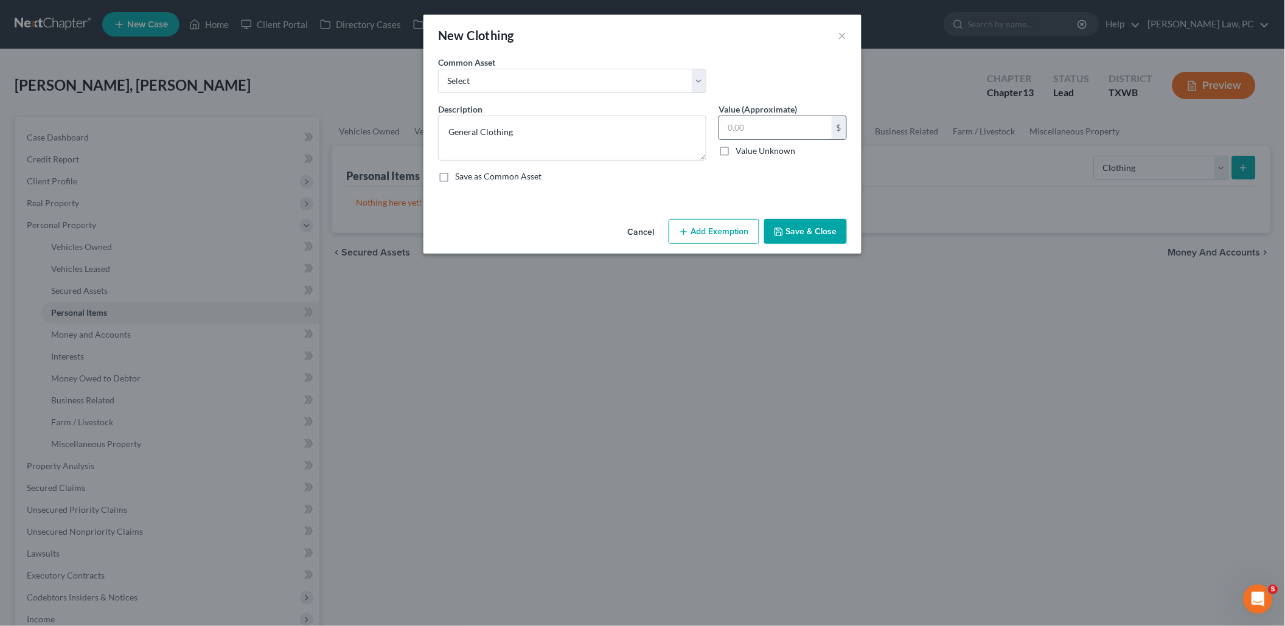
click at [774, 127] on input "text" at bounding box center [775, 127] width 113 height 23
click at [729, 226] on button "Add Exemption" at bounding box center [714, 232] width 91 height 26
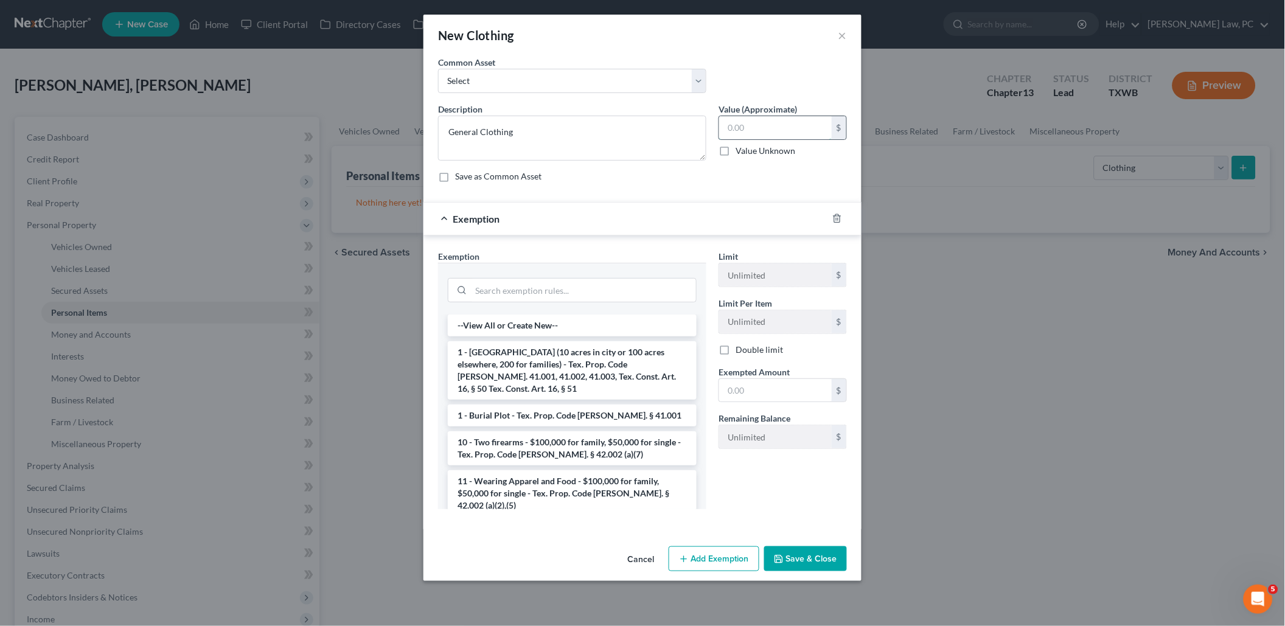
click at [763, 120] on input "text" at bounding box center [775, 127] width 113 height 23
type input "2,500"
click at [793, 553] on button "Save & Close" at bounding box center [805, 559] width 83 height 26
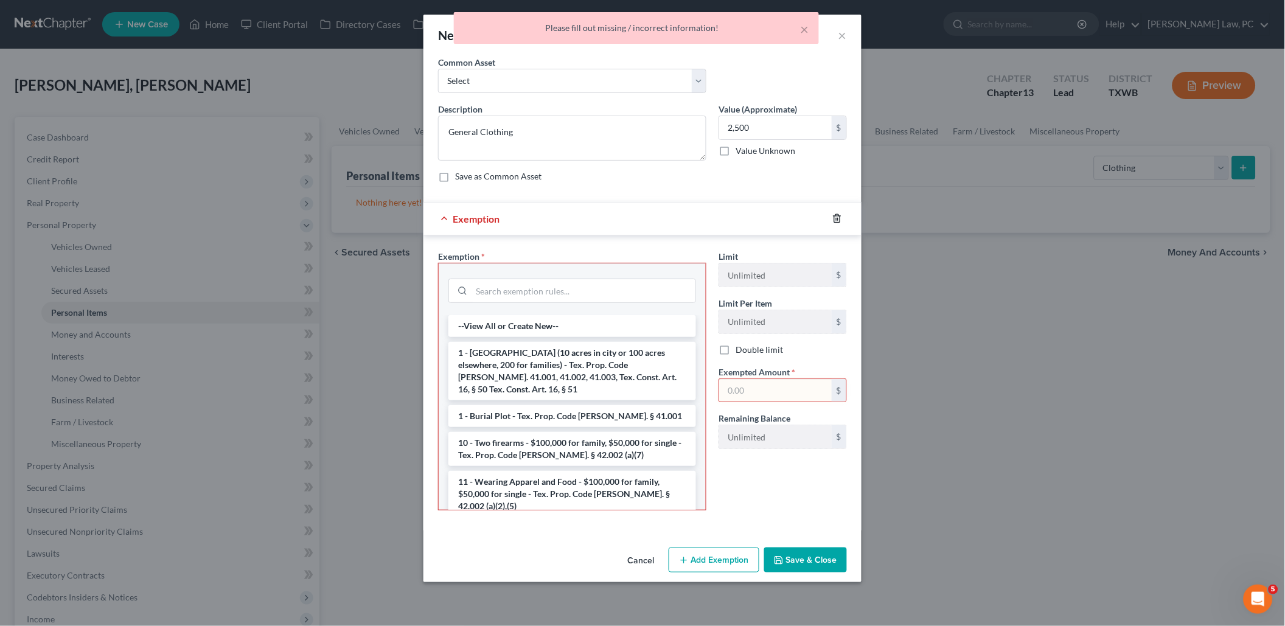
click at [841, 217] on icon "button" at bounding box center [837, 219] width 10 height 10
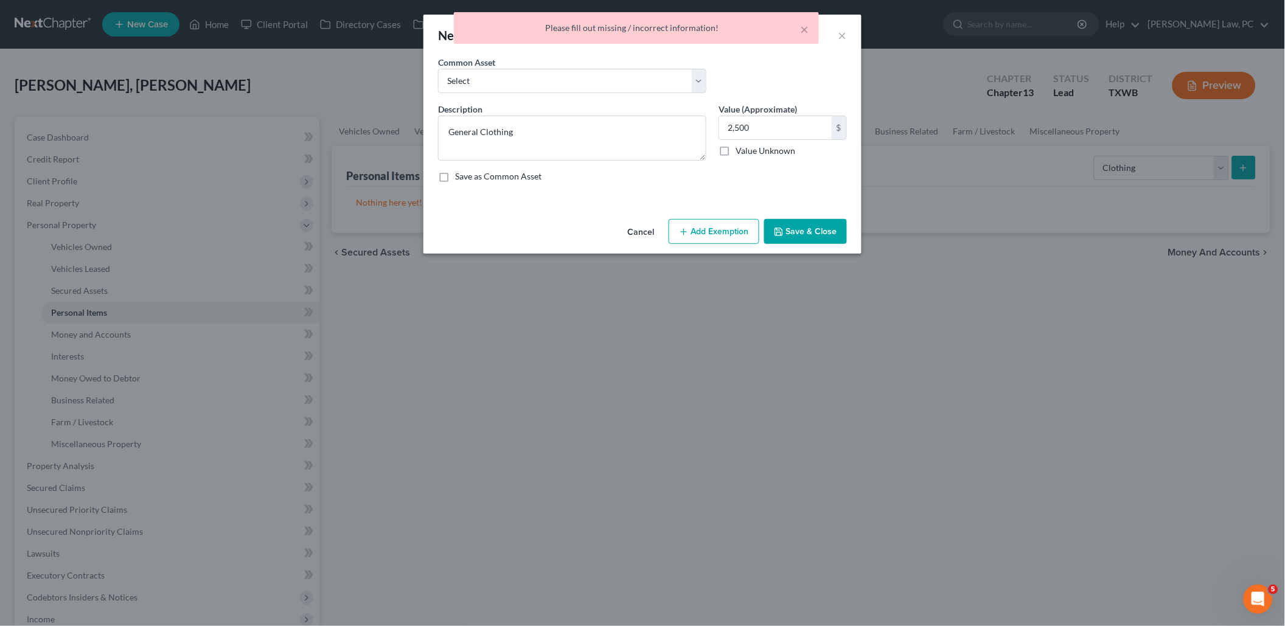
click at [814, 235] on button "Save & Close" at bounding box center [805, 232] width 83 height 26
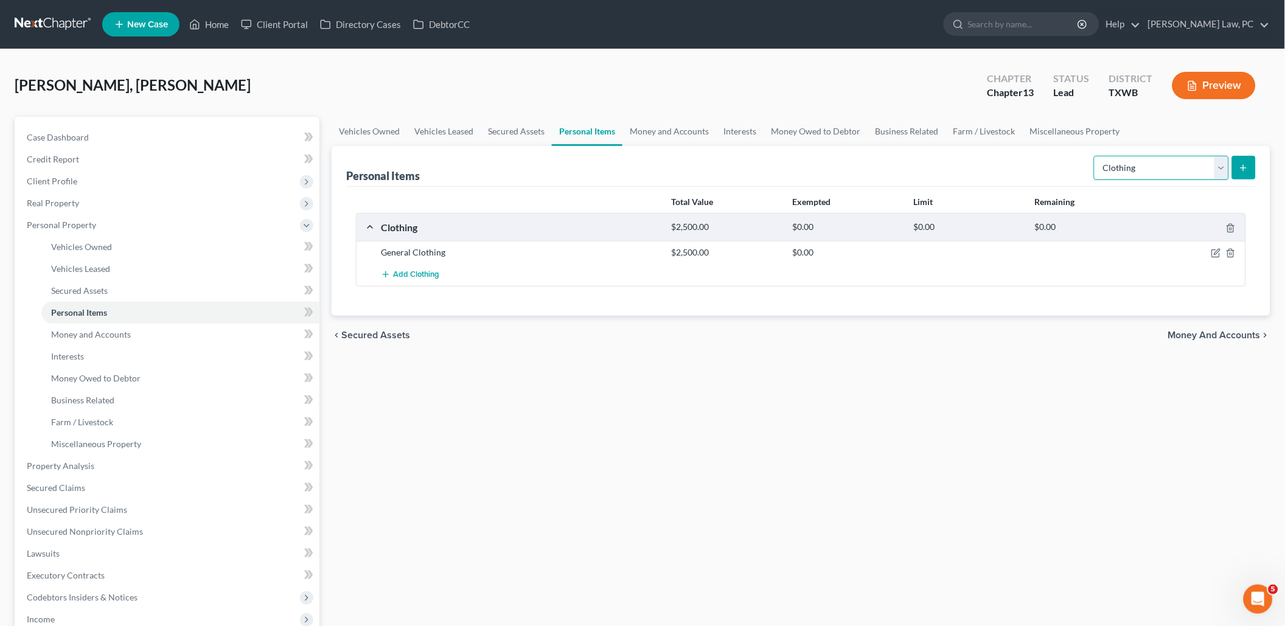
select select "electronics"
click at [1248, 163] on icon "submit" at bounding box center [1243, 168] width 10 height 10
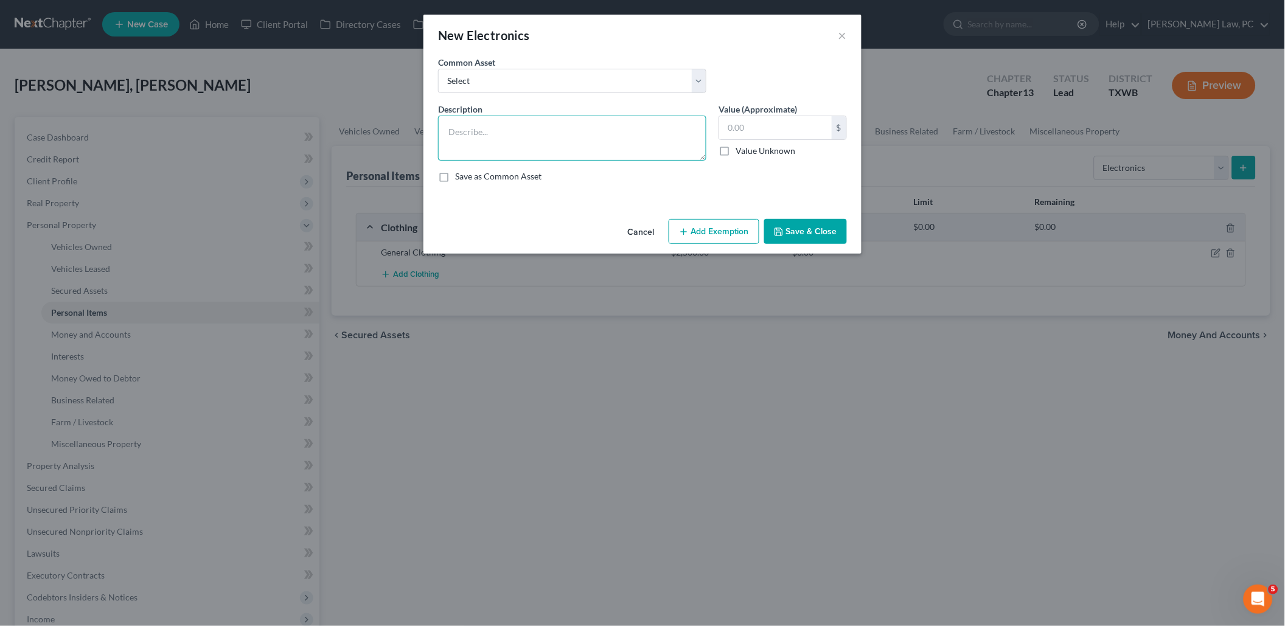
click at [504, 134] on textarea at bounding box center [572, 138] width 268 height 45
click at [448, 127] on textarea "Cellphones" at bounding box center [572, 138] width 268 height 45
click at [526, 132] on textarea "1 Cellphones" at bounding box center [572, 138] width 268 height 45
drag, startPoint x: 453, startPoint y: 129, endPoint x: 437, endPoint y: 129, distance: 16.4
click at [437, 129] on div "Description * 1 Cellphones $" at bounding box center [572, 132] width 280 height 58
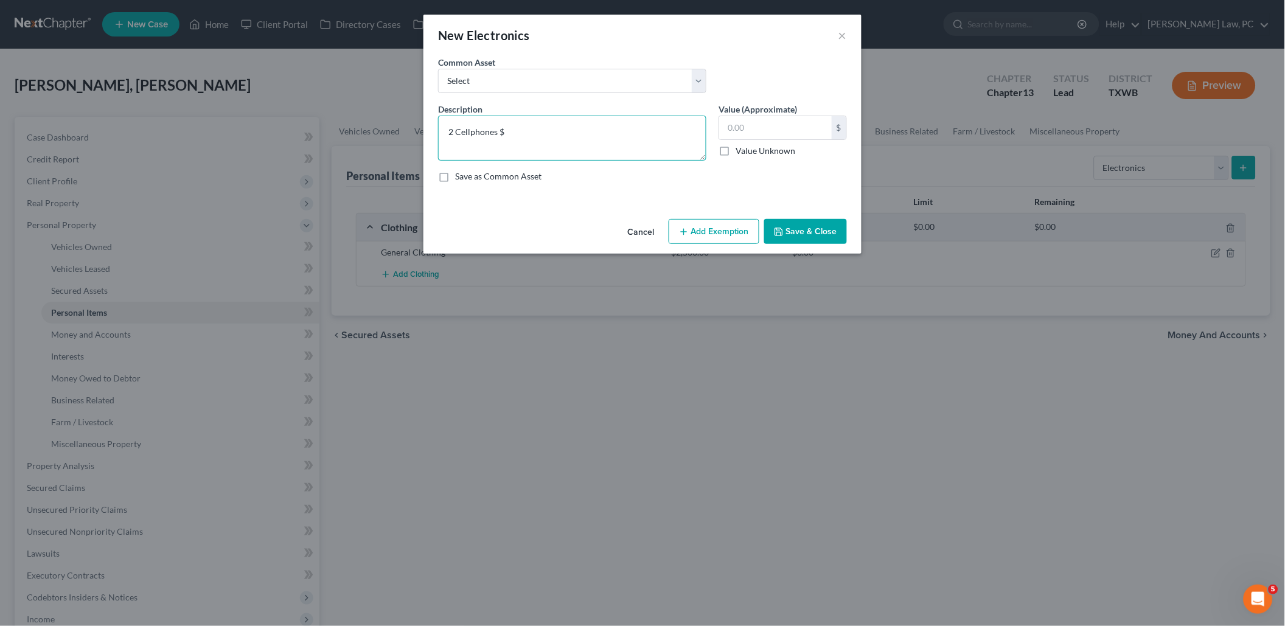
click at [518, 130] on textarea "2 Cellphones $" at bounding box center [572, 138] width 268 height 45
click at [509, 132] on textarea "2 Cellphones $1200," at bounding box center [572, 138] width 268 height 45
click at [544, 128] on textarea "2 Cellphones $1,200," at bounding box center [572, 138] width 268 height 45
click at [579, 131] on textarea "2 Cellphones $1,200, 1 iPad $300, 1 laptop" at bounding box center [572, 138] width 268 height 45
click at [611, 131] on textarea "2 Cellphones $1,200, 1 iPad $300, 1 laptop" at bounding box center [572, 138] width 268 height 45
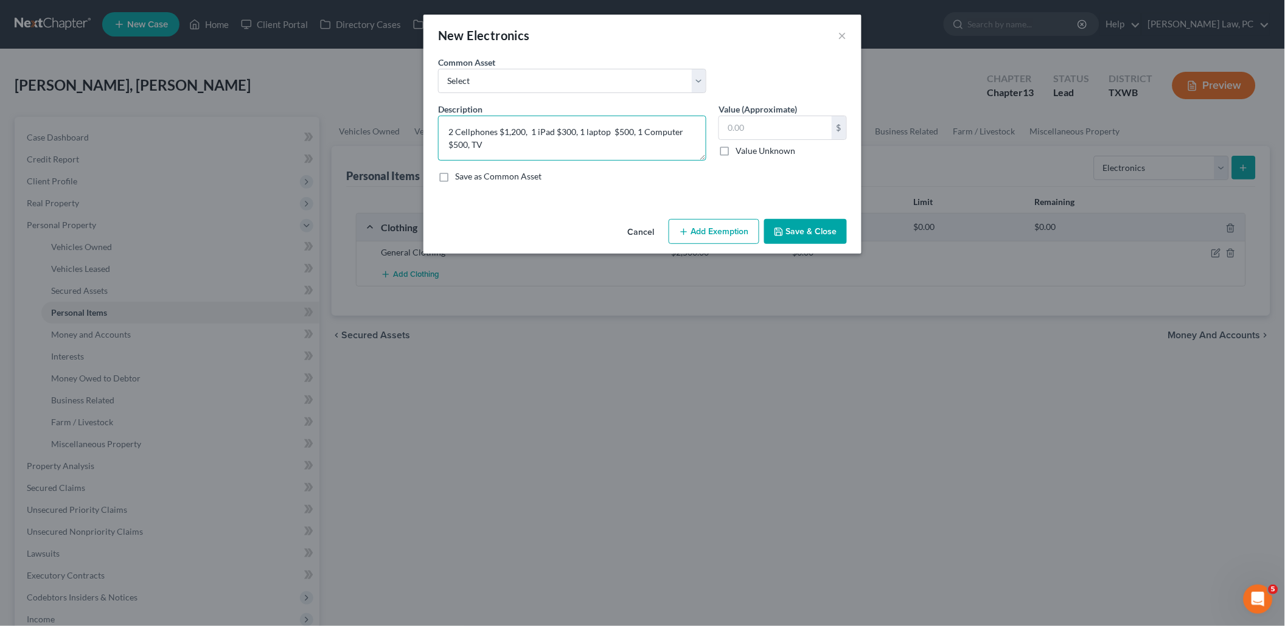
click at [473, 141] on textarea "2 Cellphones $1,200, 1 iPad $300, 1 laptop $500, 1 Computer $500, TV" at bounding box center [572, 138] width 268 height 45
click at [508, 144] on textarea "2 Cellphones $1,200, 1 iPad $300, 1 laptop $500, 1 Computer $500, 1 TV" at bounding box center [572, 138] width 268 height 45
type textarea "2 Cellphones $1,200, 1 iPad $300, 1 laptop $500, 1 Computer $500, 1 TV $500, 1 …"
click at [784, 119] on input "text" at bounding box center [775, 127] width 113 height 23
type input "1"
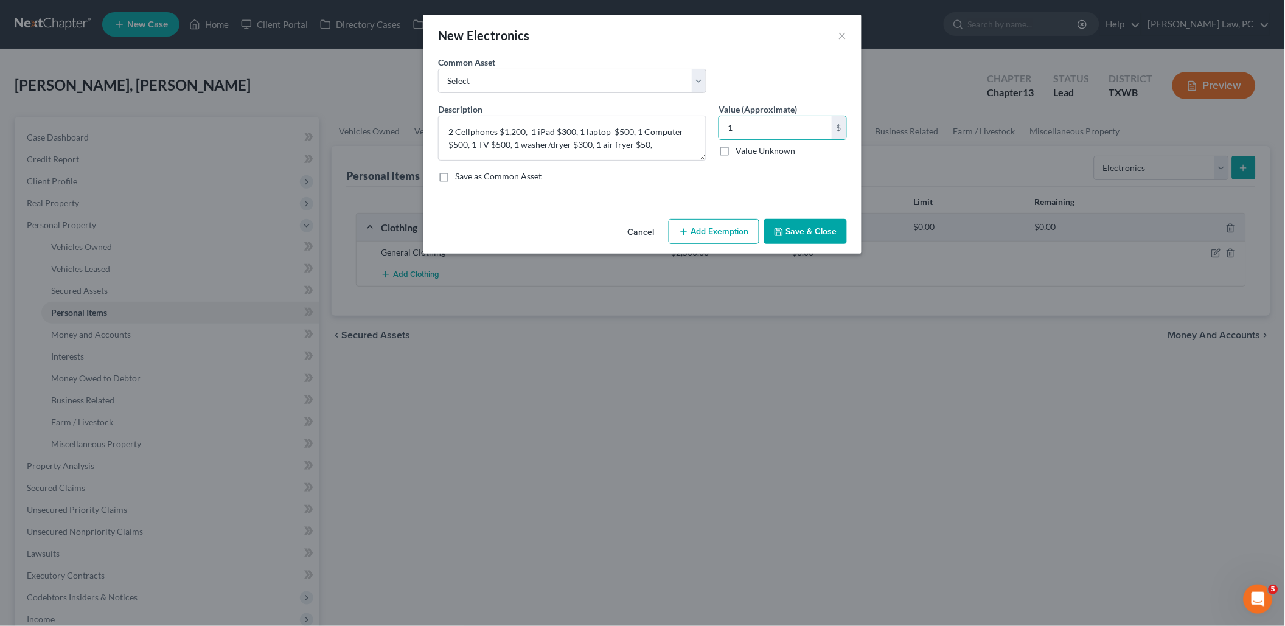
click at [802, 225] on button "Save & Close" at bounding box center [805, 232] width 83 height 26
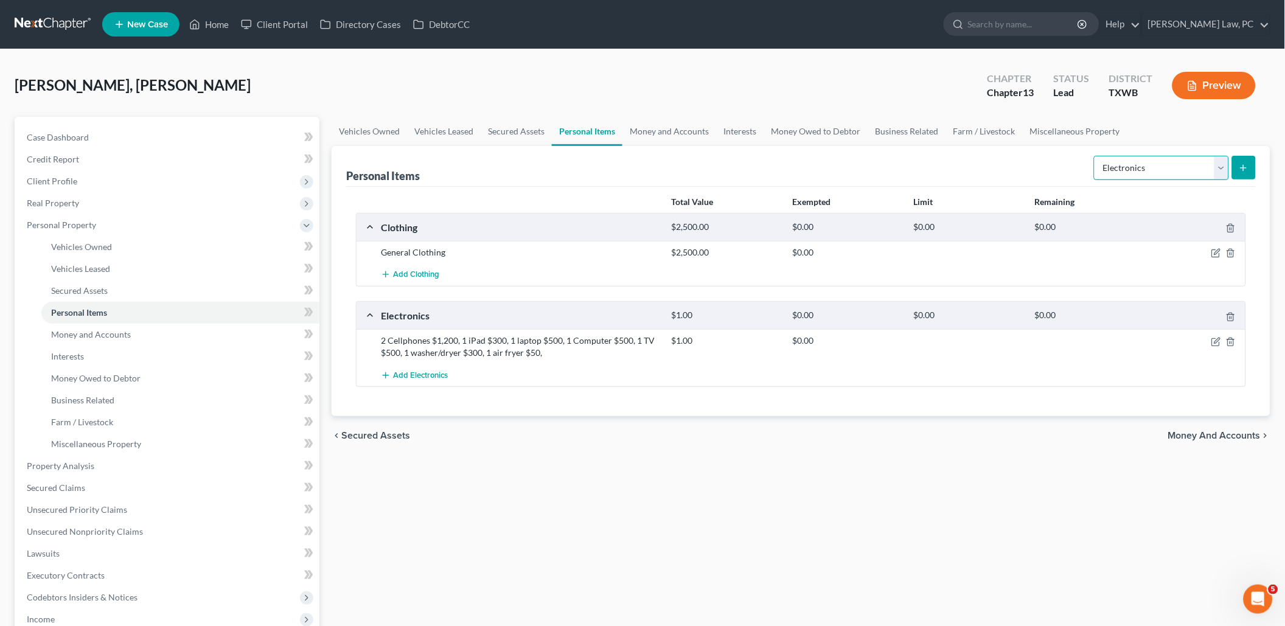
select select "household_goods"
click at [1245, 173] on button "submit" at bounding box center [1244, 168] width 24 height 24
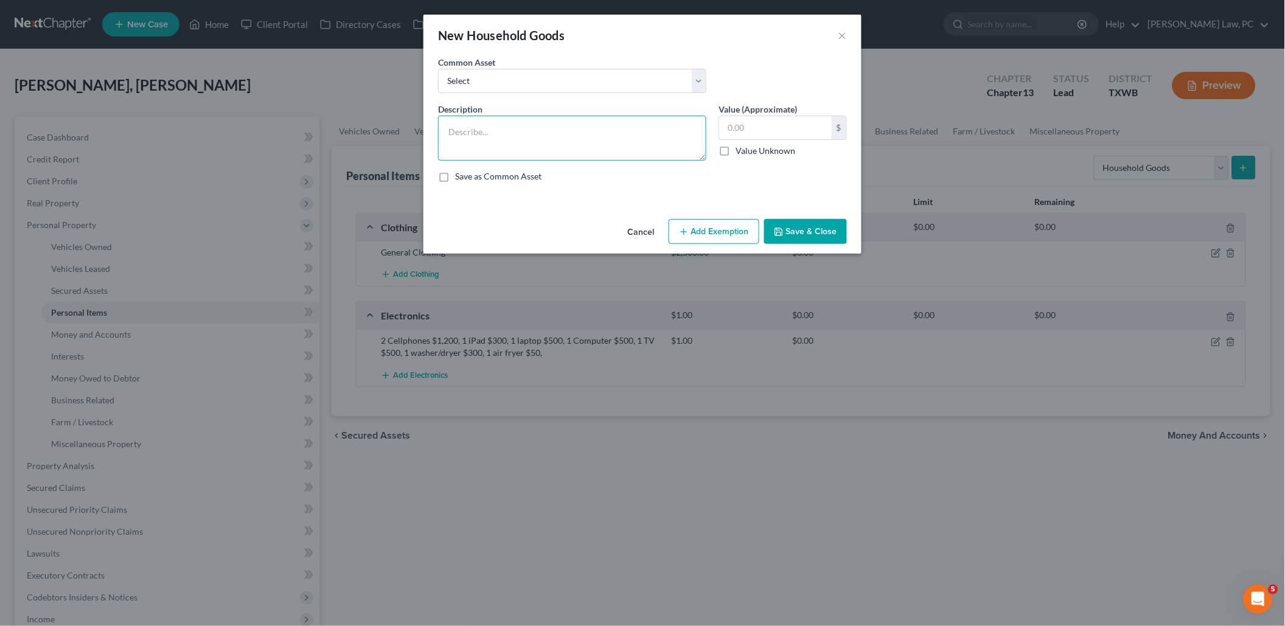
click at [639, 138] on textarea at bounding box center [572, 138] width 268 height 45
type textarea "Household Goods"
click at [765, 124] on input "text" at bounding box center [775, 127] width 113 height 23
type input "1,300"
click at [838, 228] on button "Save & Close" at bounding box center [805, 232] width 83 height 26
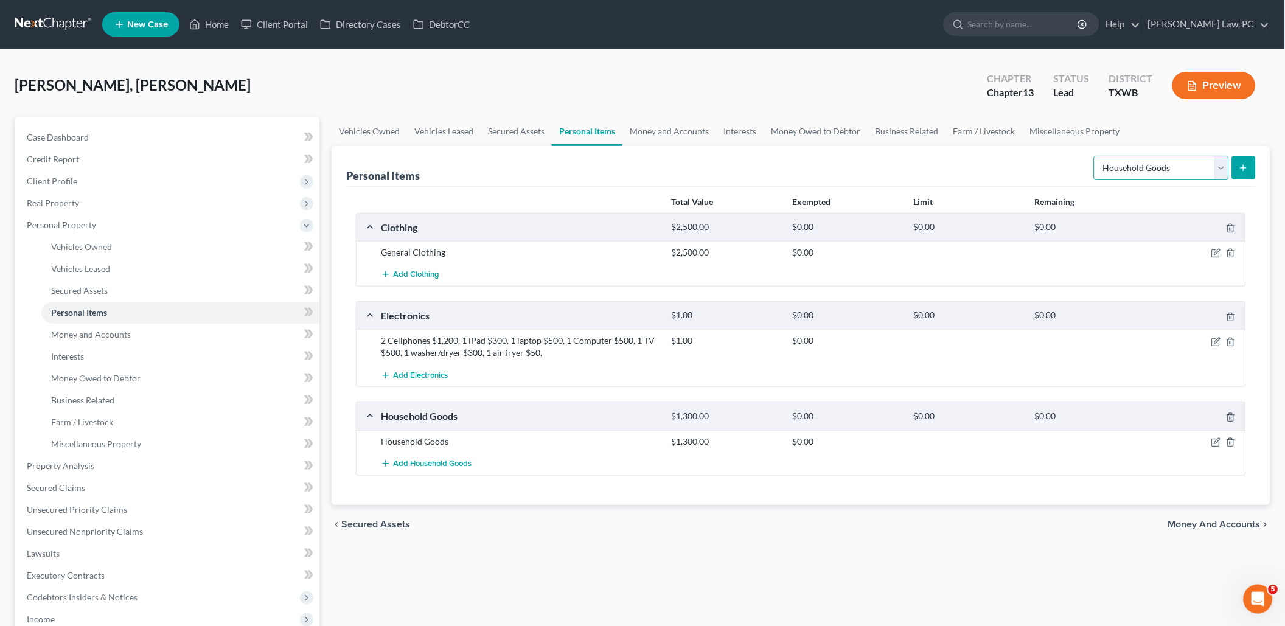
select select "jewelry"
click at [1248, 171] on icon "submit" at bounding box center [1243, 168] width 10 height 10
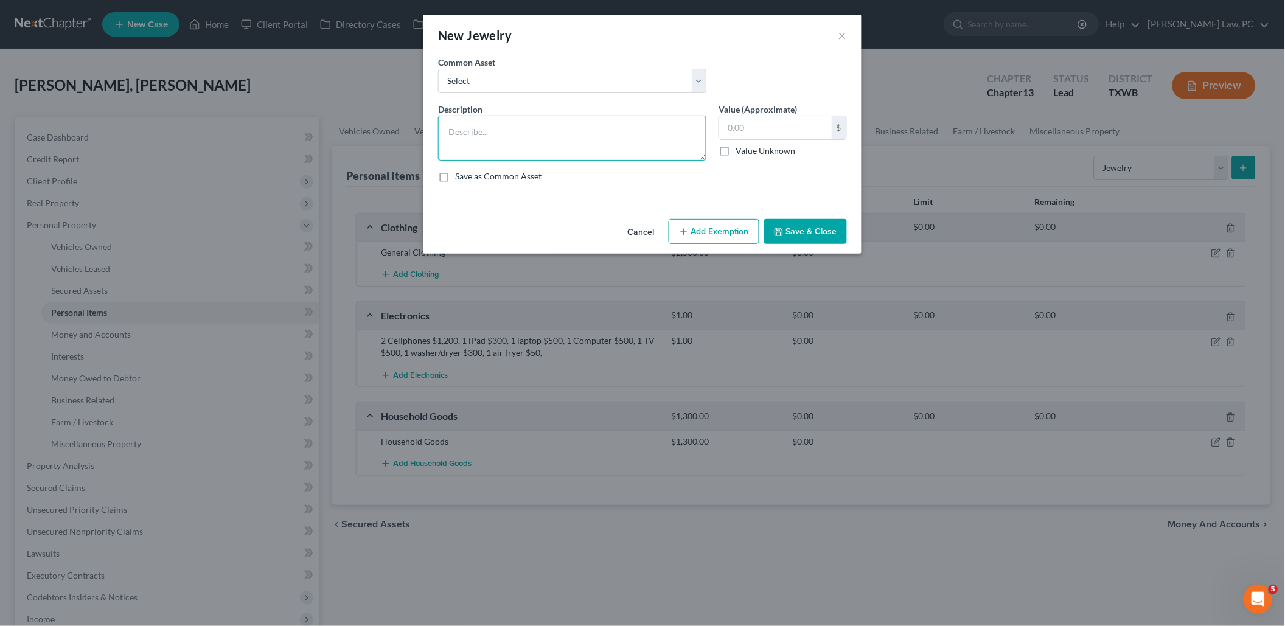
click at [646, 147] on textarea at bounding box center [572, 138] width 268 height 45
click at [532, 129] on textarea "2 silver bracelet $40, 1 chain $150" at bounding box center [572, 138] width 268 height 45
click at [554, 133] on textarea "2 silver bracelet $40, 3 chain $150" at bounding box center [572, 138] width 268 height 45
click at [591, 130] on textarea "2 silver bracelet $40, 3 chains $150" at bounding box center [572, 138] width 268 height 45
click at [533, 131] on textarea "2 silver bracelet $40, 3 chains $150," at bounding box center [572, 138] width 268 height 45
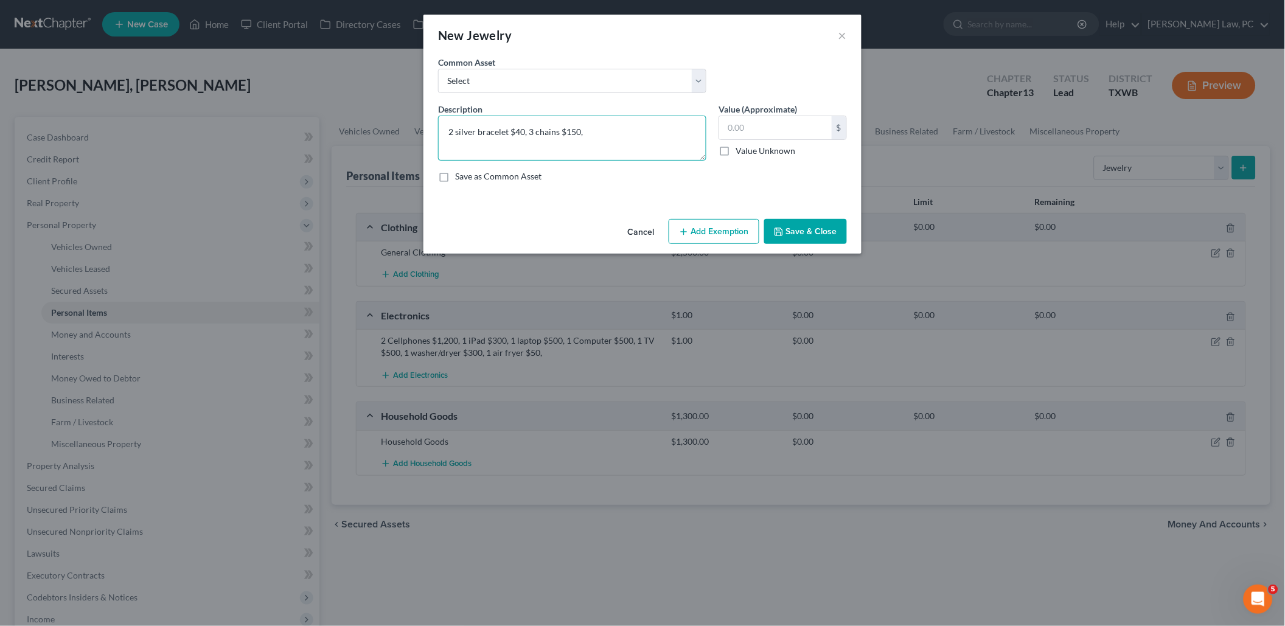
click at [586, 133] on textarea "2 silver bracelet $40, 3 chains $150," at bounding box center [572, 138] width 268 height 45
type textarea "2 silver bracelet $40, 3 chains $150, 2 rings $10"
click at [801, 236] on button "Save & Close" at bounding box center [805, 232] width 83 height 26
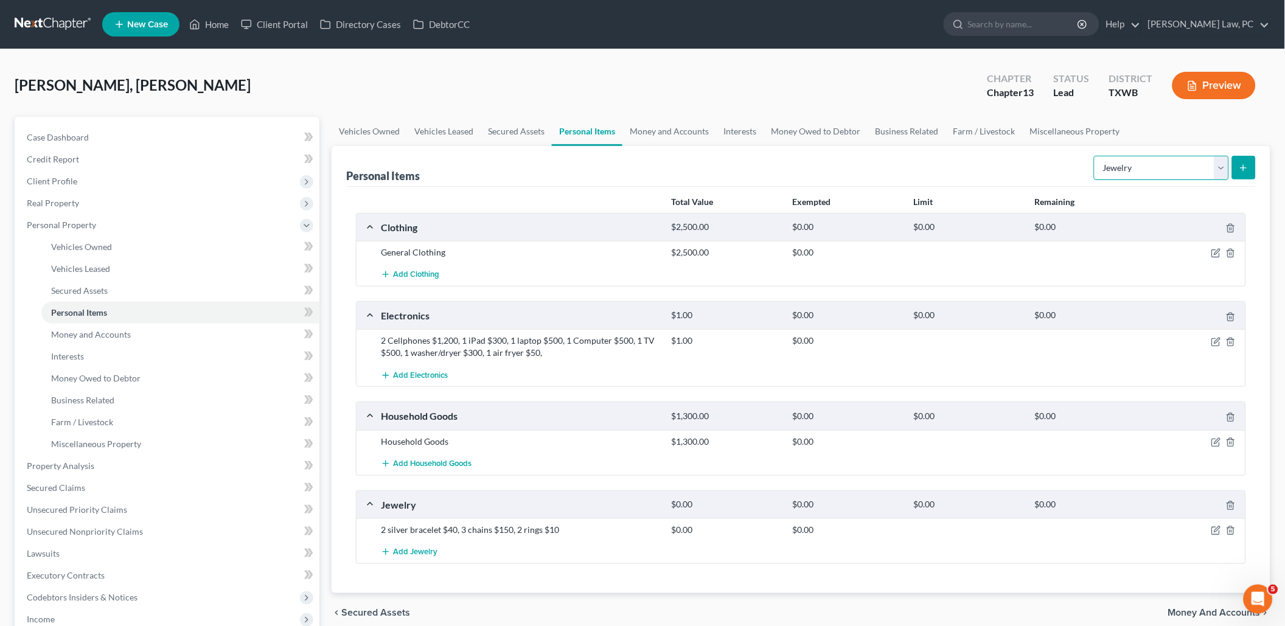
select select "collectibles_of_value"
click at [1248, 167] on icon "submit" at bounding box center [1243, 168] width 10 height 10
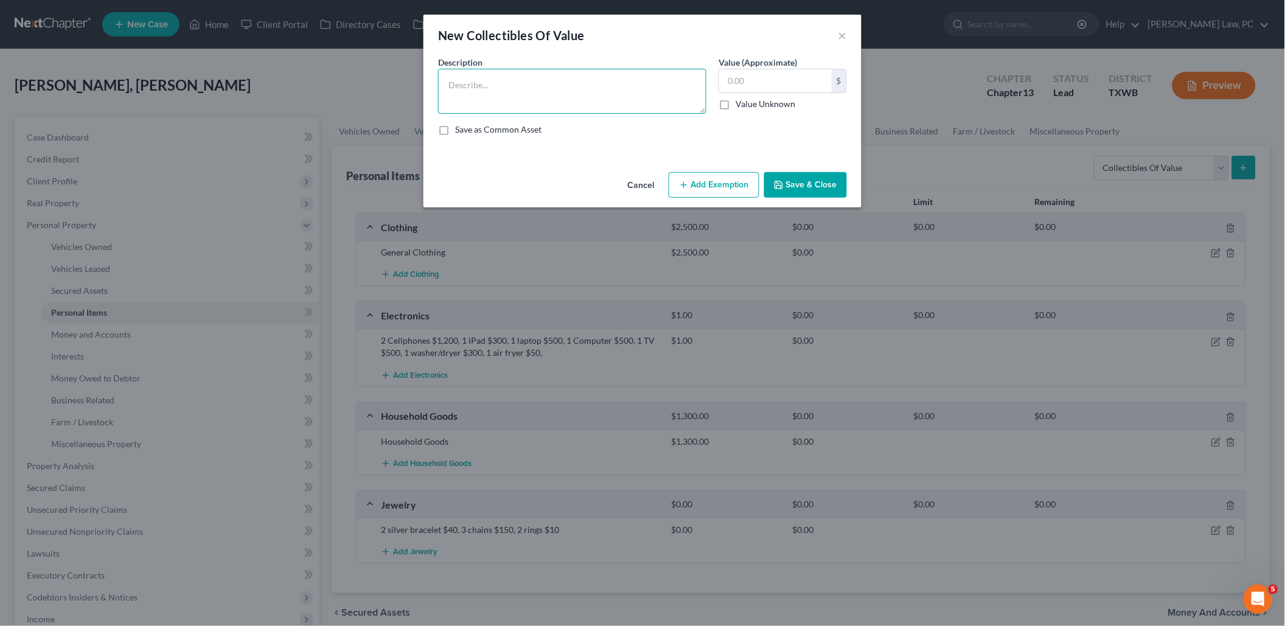
click at [654, 102] on textarea at bounding box center [572, 91] width 268 height 45
click at [457, 85] on textarea "5 Watches" at bounding box center [572, 91] width 268 height 45
click at [481, 86] on textarea "5 Seiko/swatch Watches" at bounding box center [572, 91] width 268 height 45
click at [554, 90] on textarea "5 Seiko/Swatch Watches" at bounding box center [572, 91] width 268 height 45
type textarea "5 Seiko/Swatch Watches $1000"
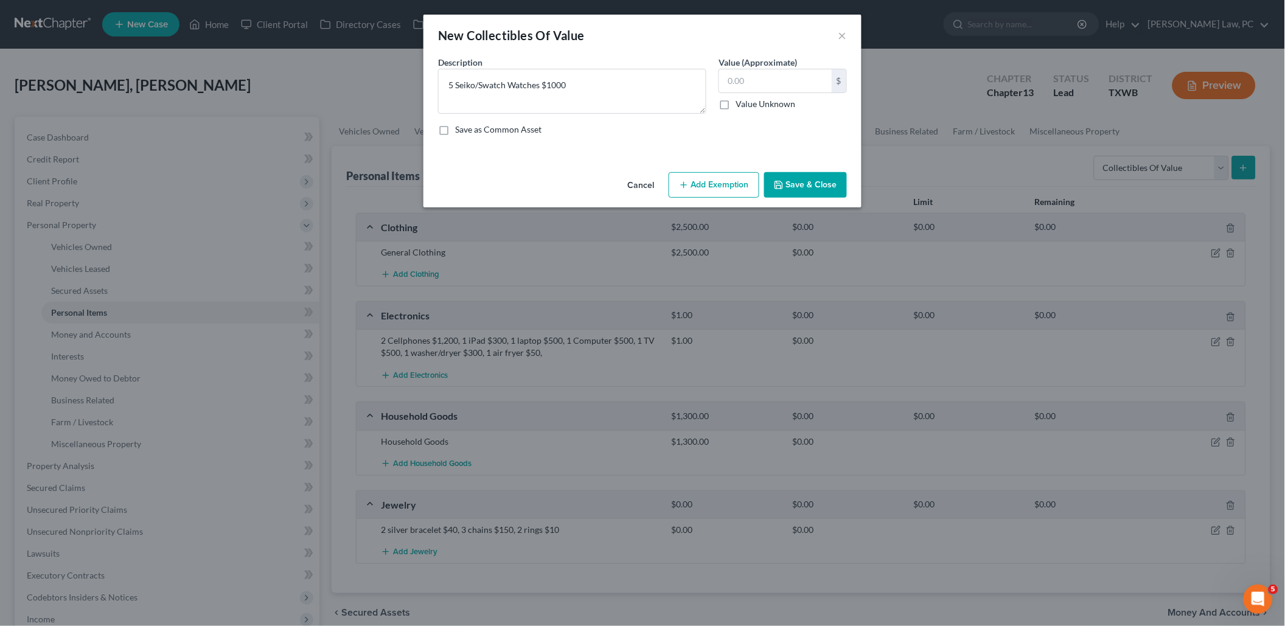
click at [804, 179] on button "Save & Close" at bounding box center [805, 185] width 83 height 26
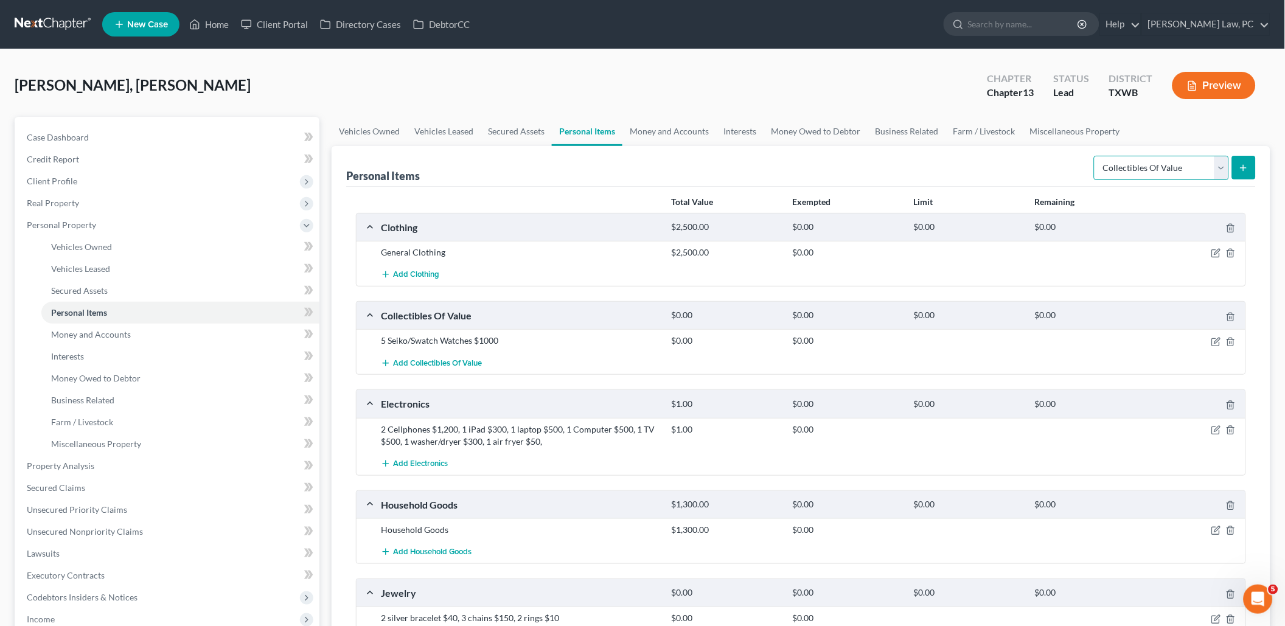
select select "pets"
click at [1257, 165] on div "Personal Items Select Item Type Clothing Collectibles Of Value Electronics Fire…" at bounding box center [801, 413] width 939 height 535
click at [1246, 167] on icon "submit" at bounding box center [1243, 168] width 10 height 10
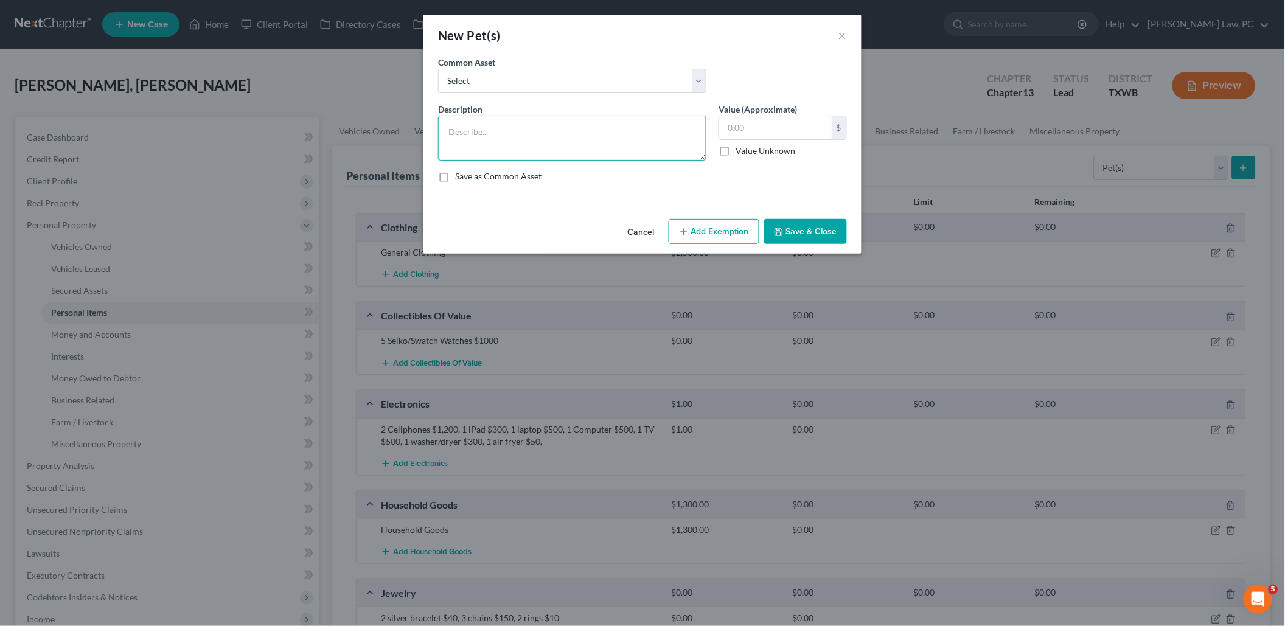
click at [589, 151] on textarea at bounding box center [572, 138] width 268 height 45
type textarea "1 dog (no economical value)"
click at [782, 228] on icon "button" at bounding box center [779, 232] width 10 height 10
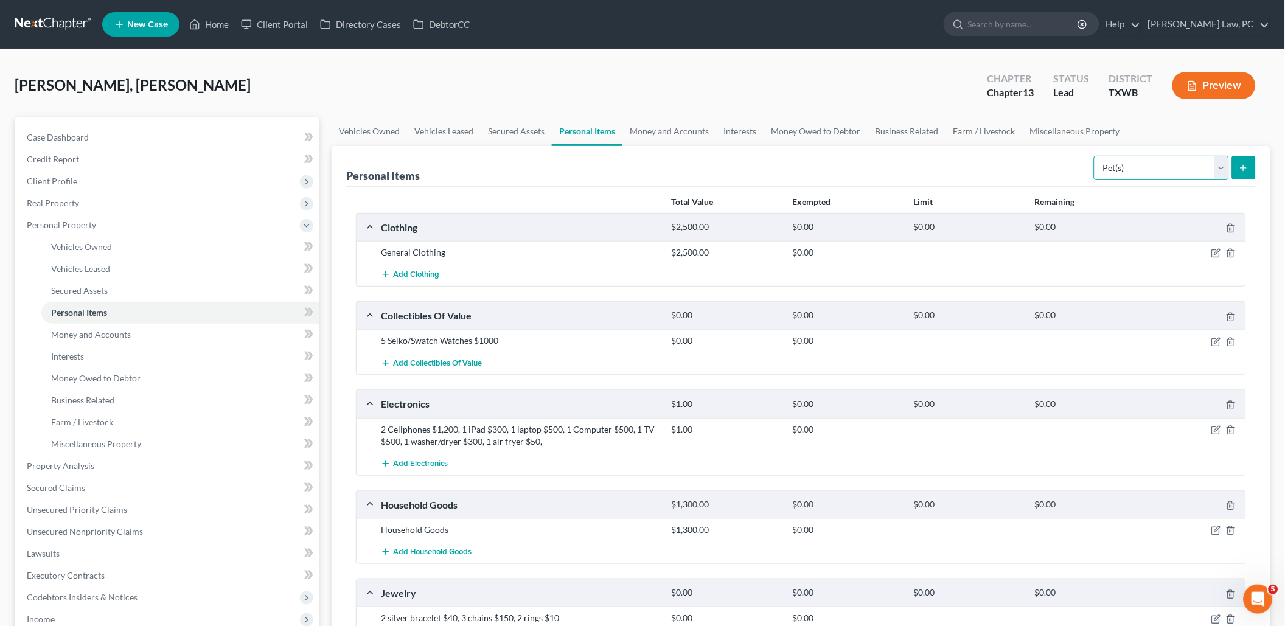
select select "sports_and_hobby_equipment"
click at [1250, 159] on button "submit" at bounding box center [1244, 168] width 24 height 24
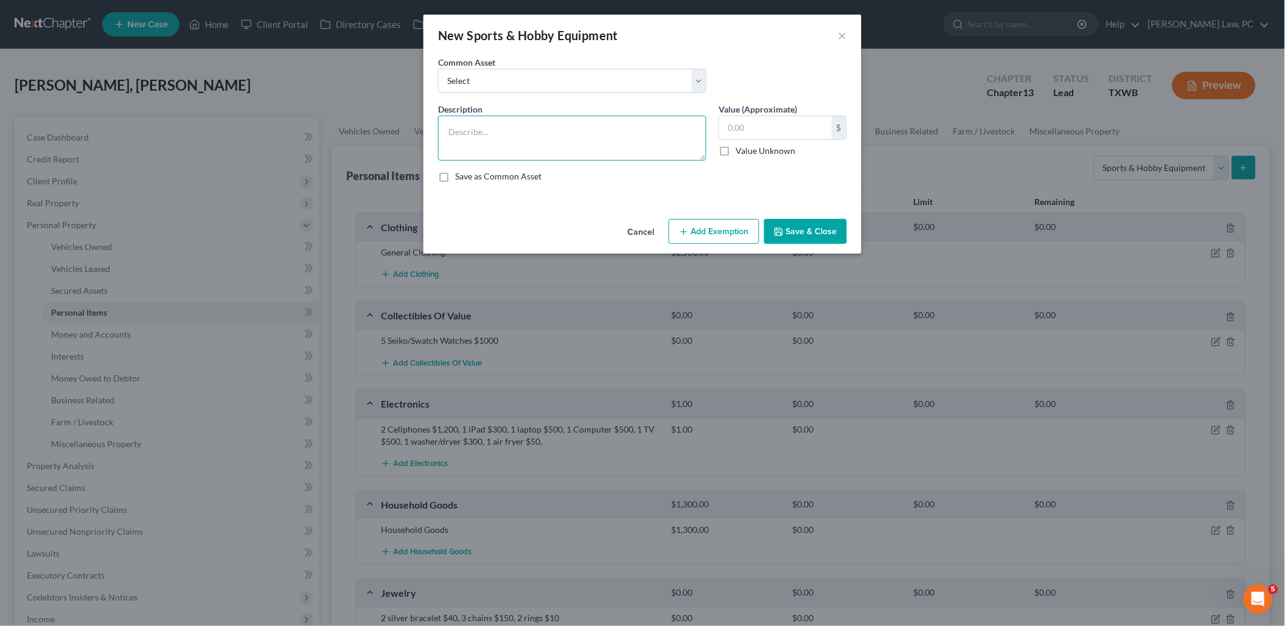
click at [686, 141] on textarea at bounding box center [572, 138] width 268 height 45
click at [445, 131] on textarea "Paddle Board" at bounding box center [572, 138] width 268 height 45
click at [508, 125] on textarea "1 Paddle Board" at bounding box center [572, 138] width 268 height 45
type textarea "1 Paddle Board"
click at [744, 128] on input "text" at bounding box center [775, 127] width 113 height 23
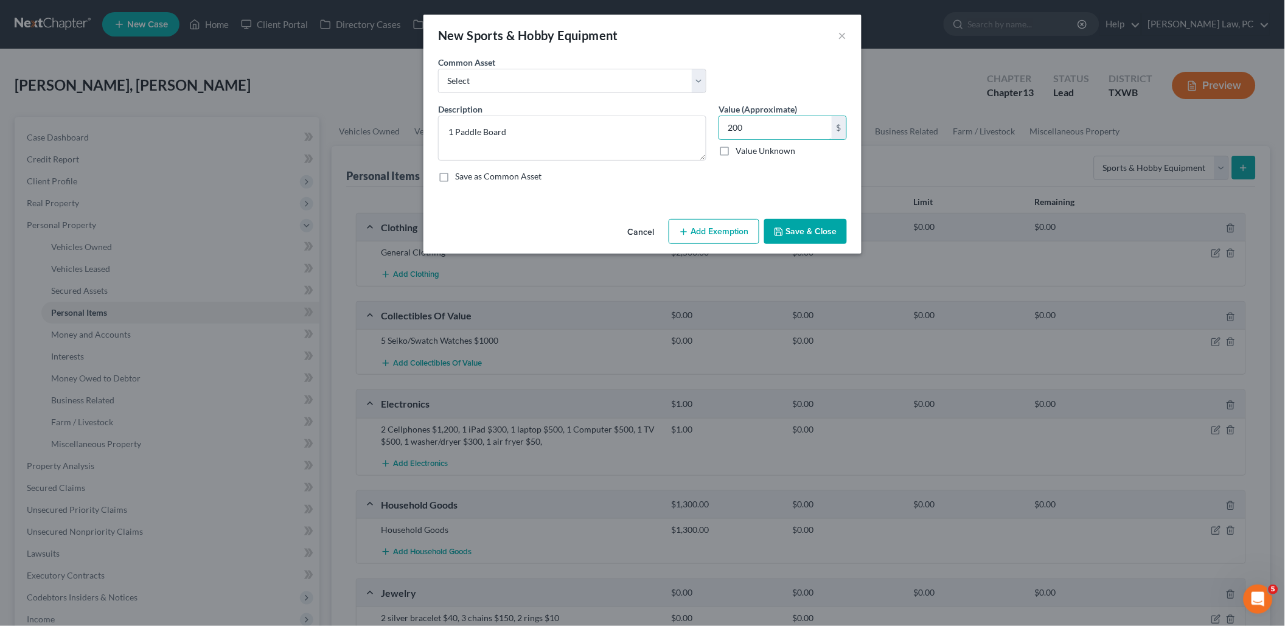
type input "200"
click at [820, 232] on button "Save & Close" at bounding box center [805, 232] width 83 height 26
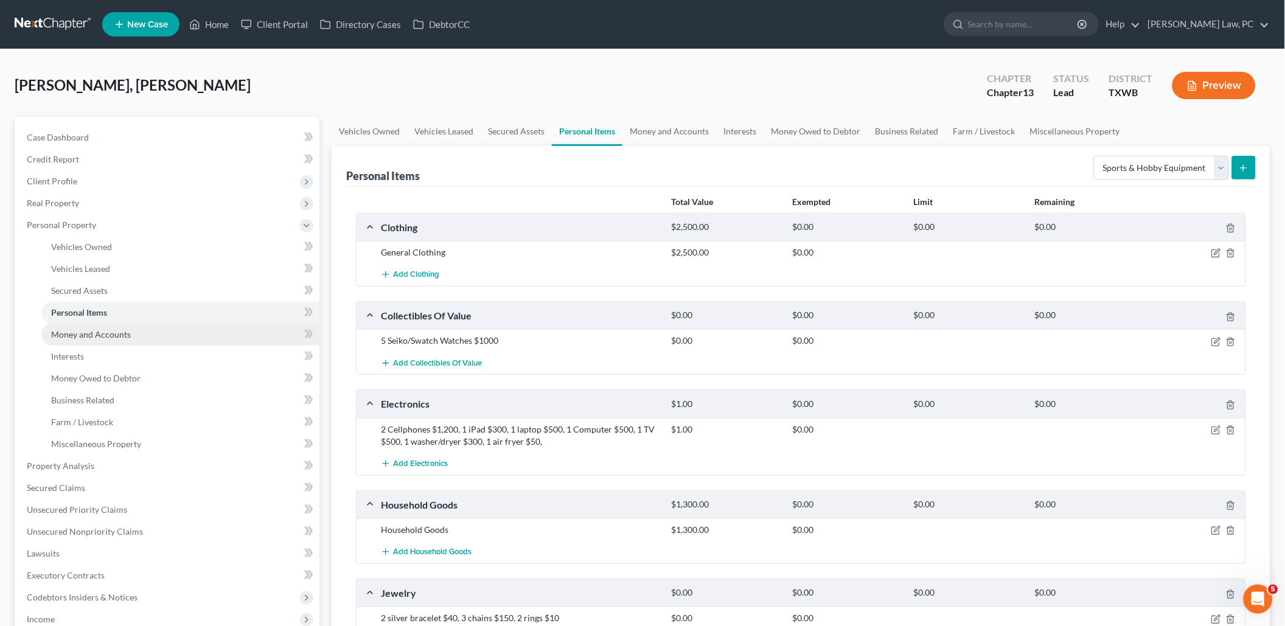
click at [111, 333] on link "Money and Accounts" at bounding box center [180, 335] width 278 height 22
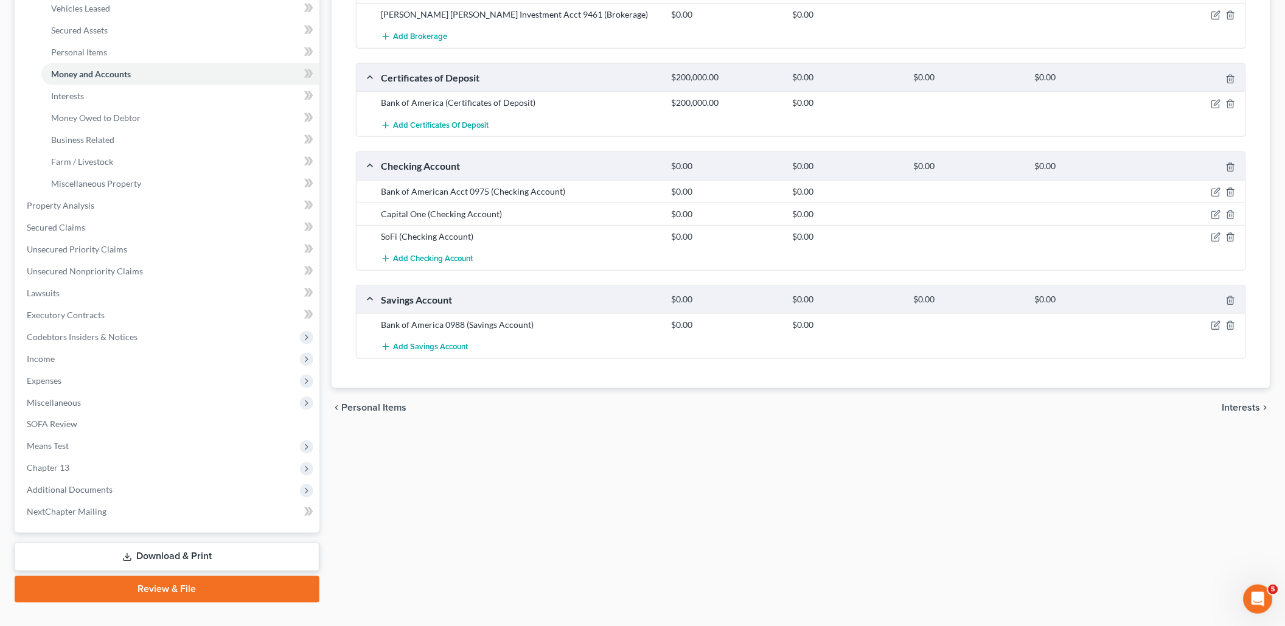
scroll to position [260, 0]
click at [406, 257] on span "Add Checking Account" at bounding box center [433, 259] width 80 height 10
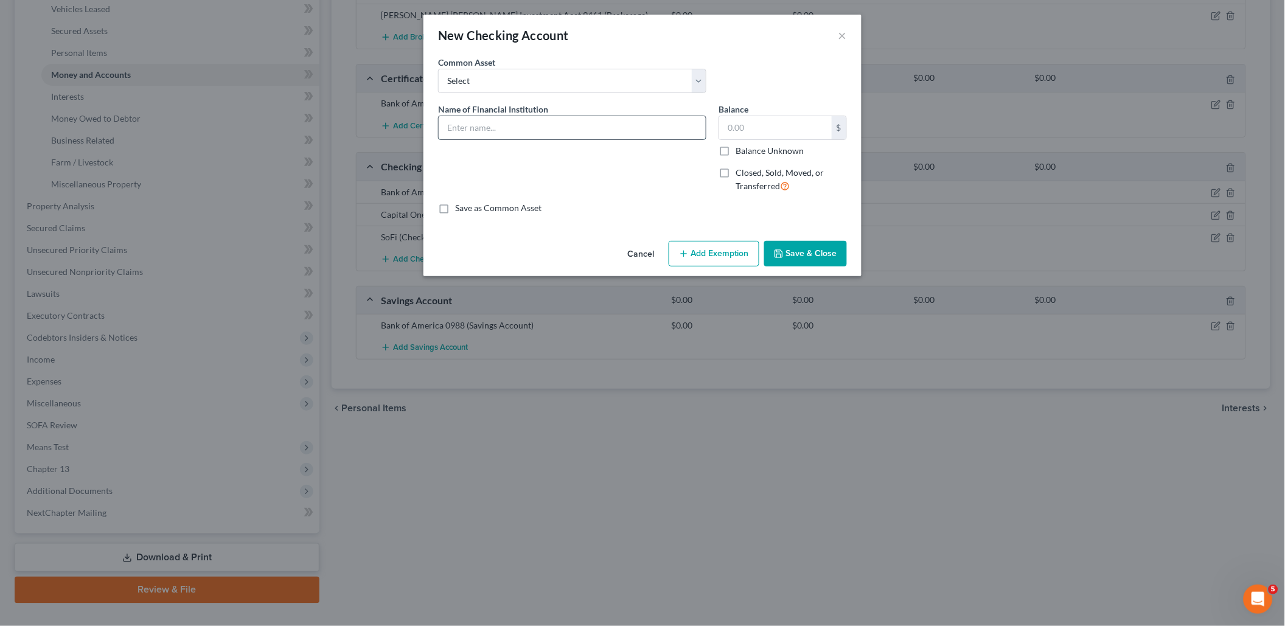
click at [509, 130] on input "text" at bounding box center [572, 127] width 267 height 23
type input "PayPal"
click at [810, 251] on button "Save & Close" at bounding box center [805, 254] width 83 height 26
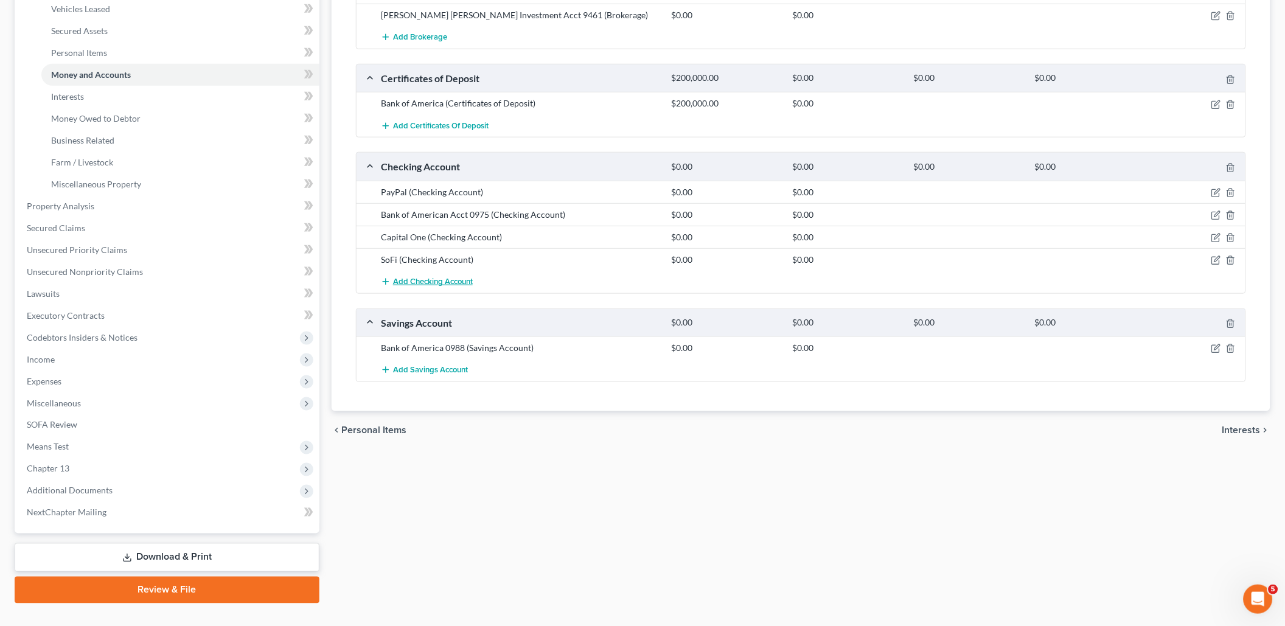
click at [446, 277] on span "Add Checking Account" at bounding box center [433, 282] width 80 height 10
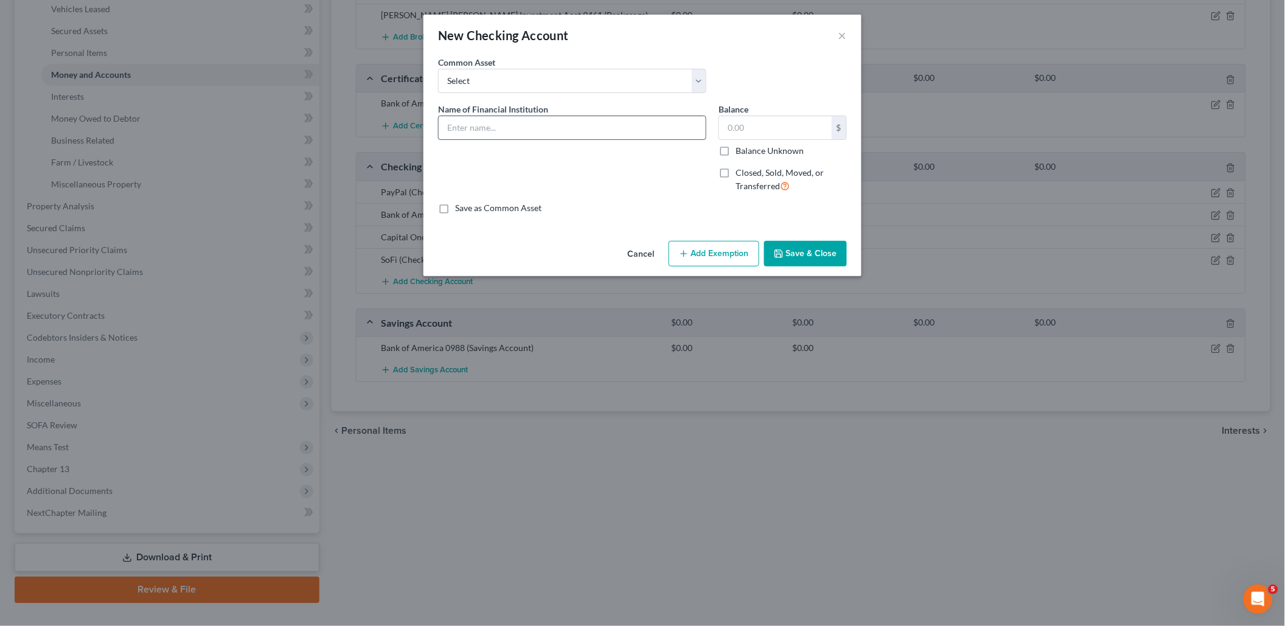
click at [583, 132] on input "text" at bounding box center [572, 127] width 267 height 23
type input "Cash App"
click at [807, 253] on button "Save & Close" at bounding box center [805, 254] width 83 height 26
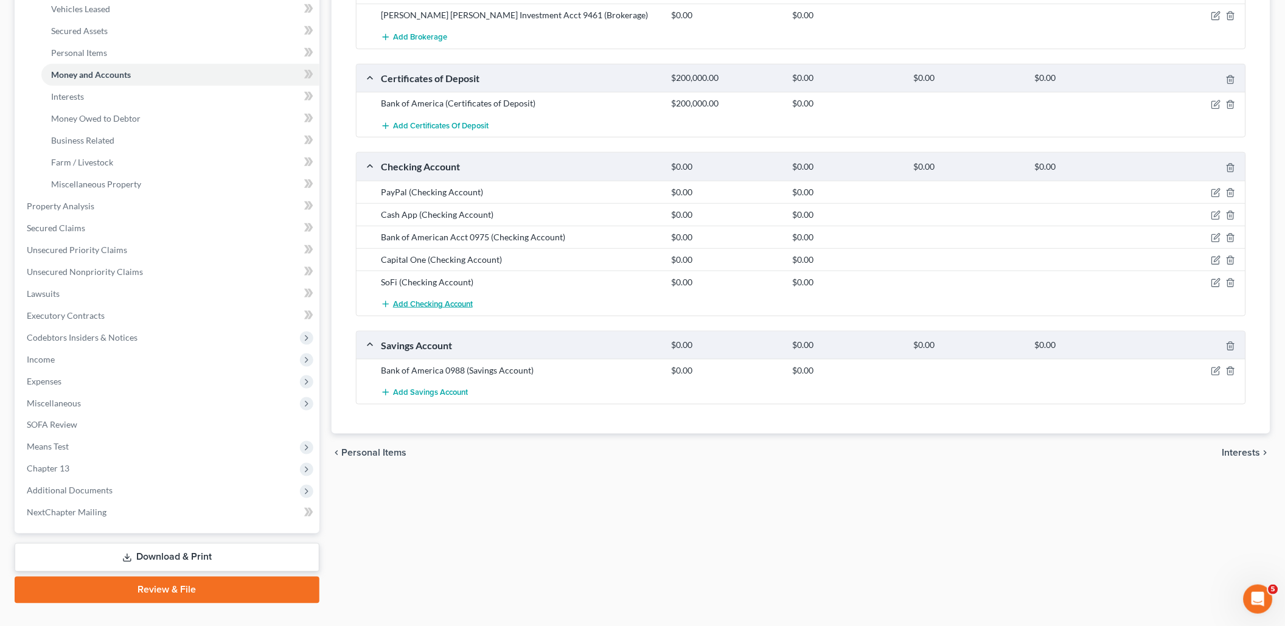
click at [423, 300] on span "Add Checking Account" at bounding box center [433, 304] width 80 height 10
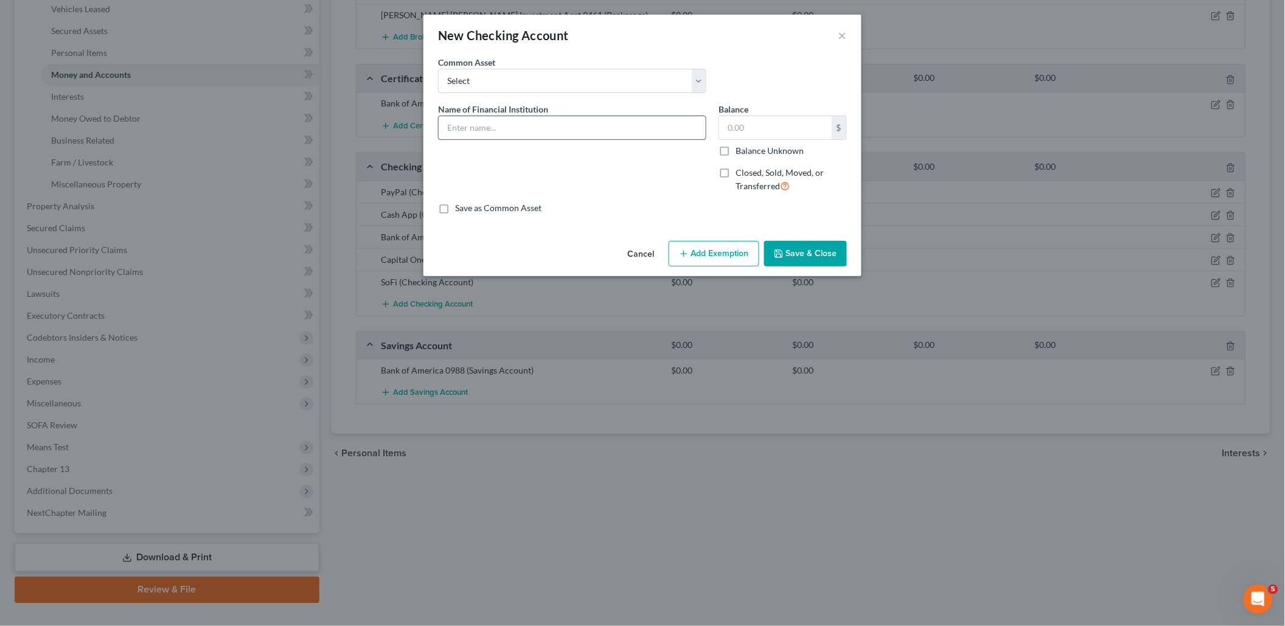
click at [587, 122] on input "text" at bounding box center [572, 127] width 267 height 23
type input "B"
type input "Venmo"
click at [813, 249] on button "Save & Close" at bounding box center [805, 254] width 83 height 26
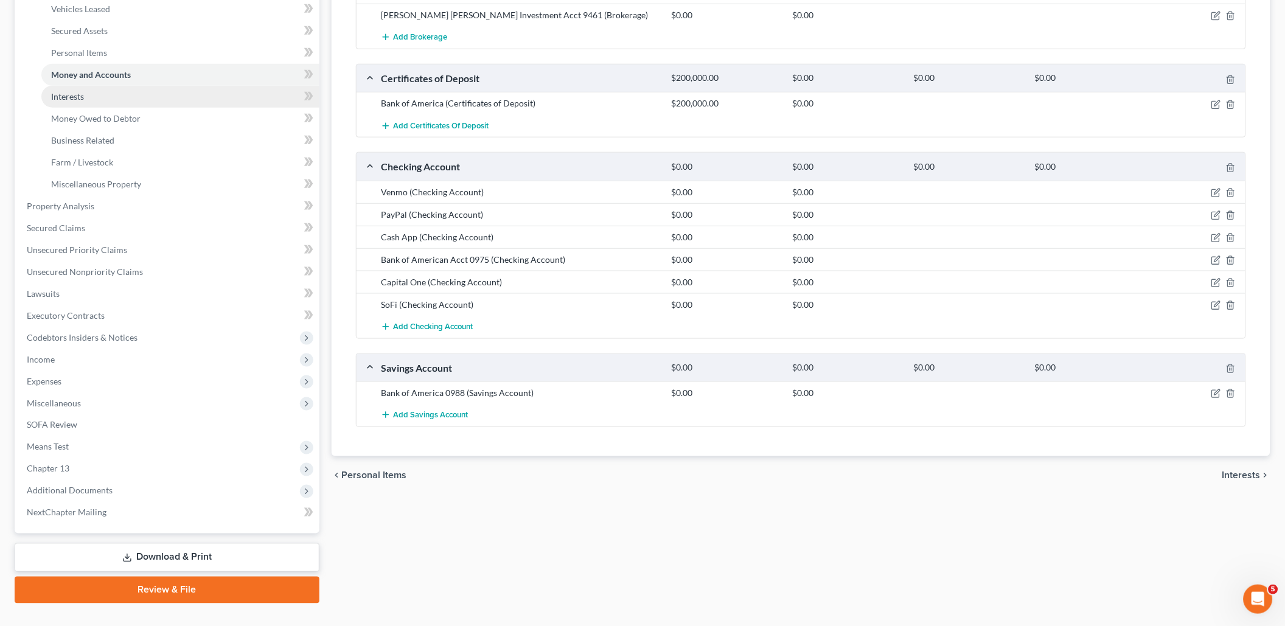
click at [71, 91] on span "Interests" at bounding box center [67, 96] width 33 height 10
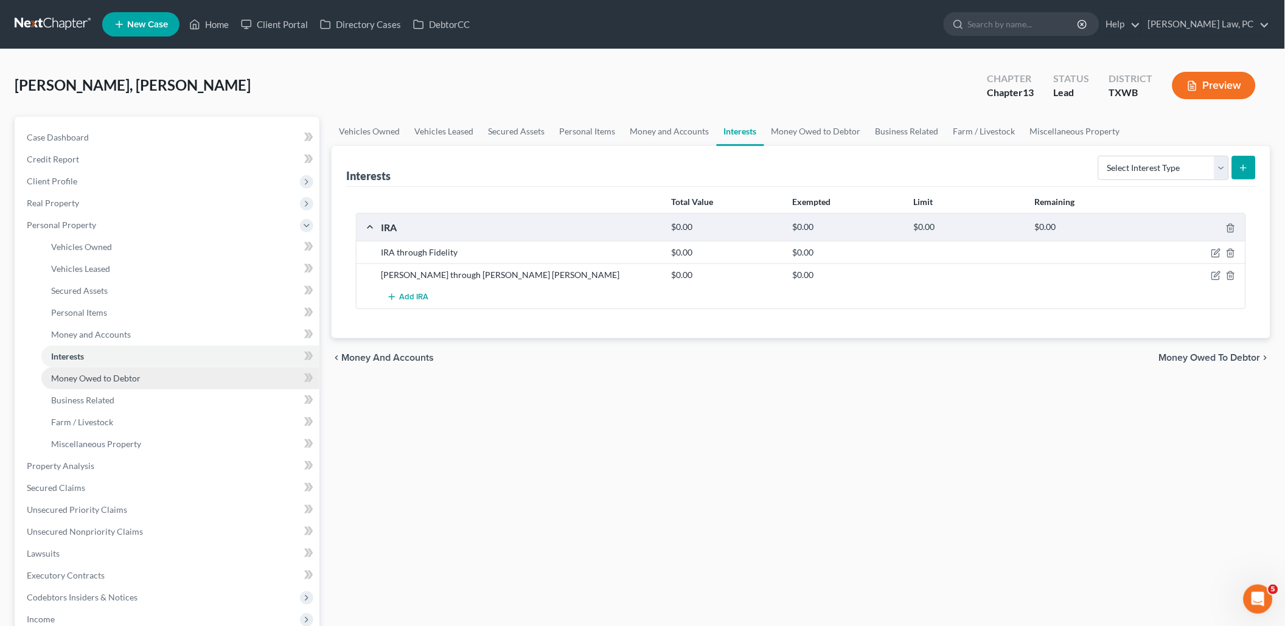
click at [122, 373] on span "Money Owed to Debtor" at bounding box center [95, 378] width 89 height 10
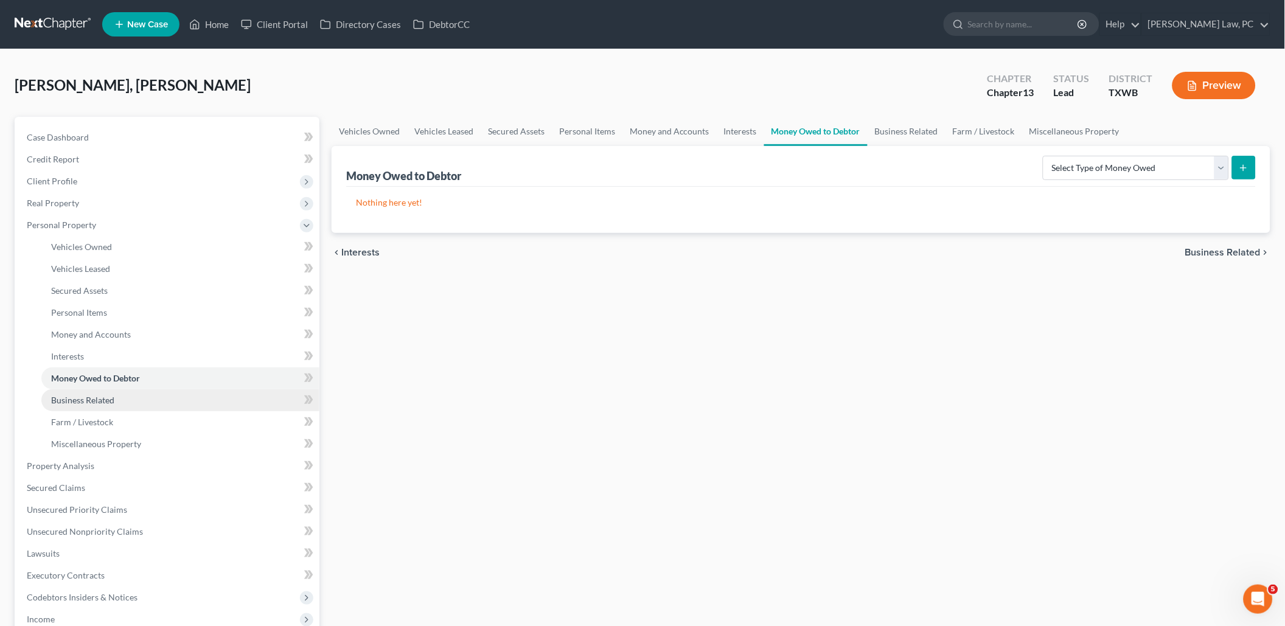
click at [168, 394] on link "Business Related" at bounding box center [180, 400] width 278 height 22
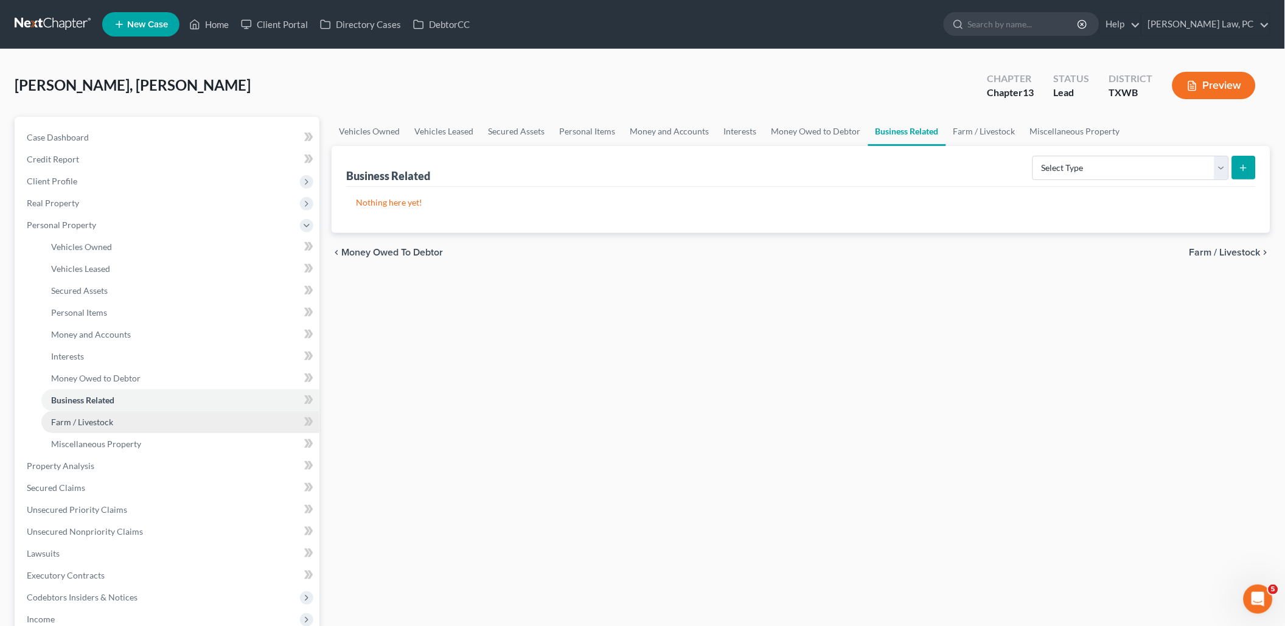
click at [132, 414] on link "Farm / Livestock" at bounding box center [180, 422] width 278 height 22
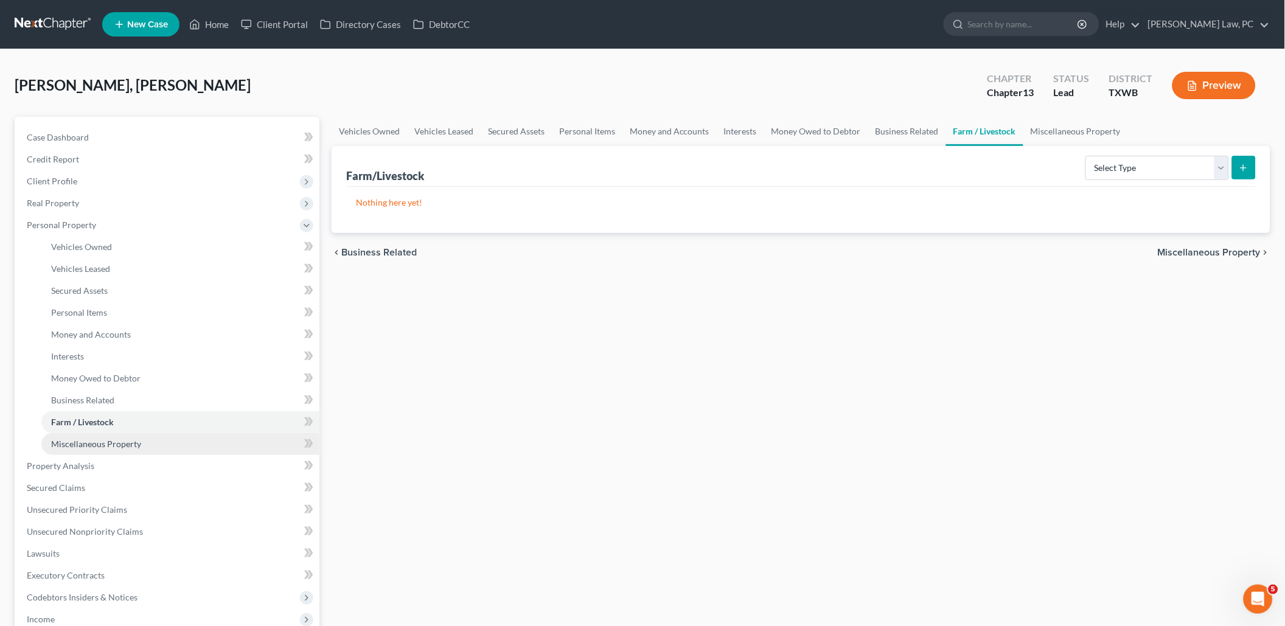
click at [126, 439] on span "Miscellaneous Property" at bounding box center [96, 444] width 90 height 10
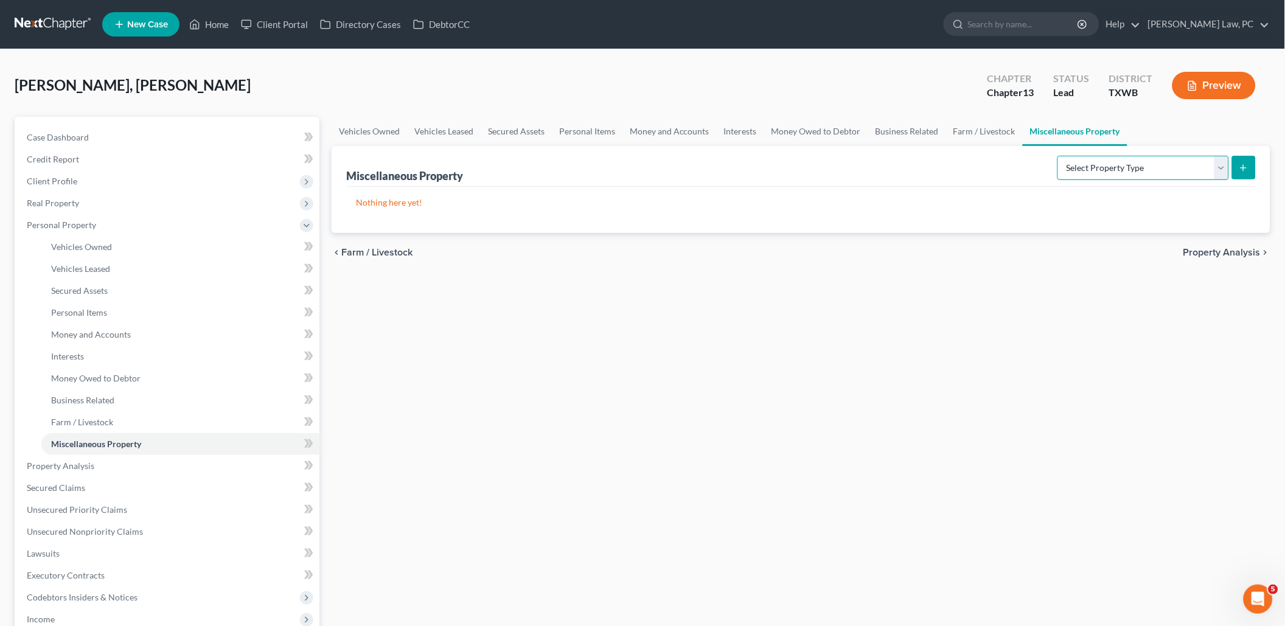
select select "transferred"
click at [1242, 175] on button "submit" at bounding box center [1244, 168] width 24 height 24
select select "Ordinary (within 2 years)"
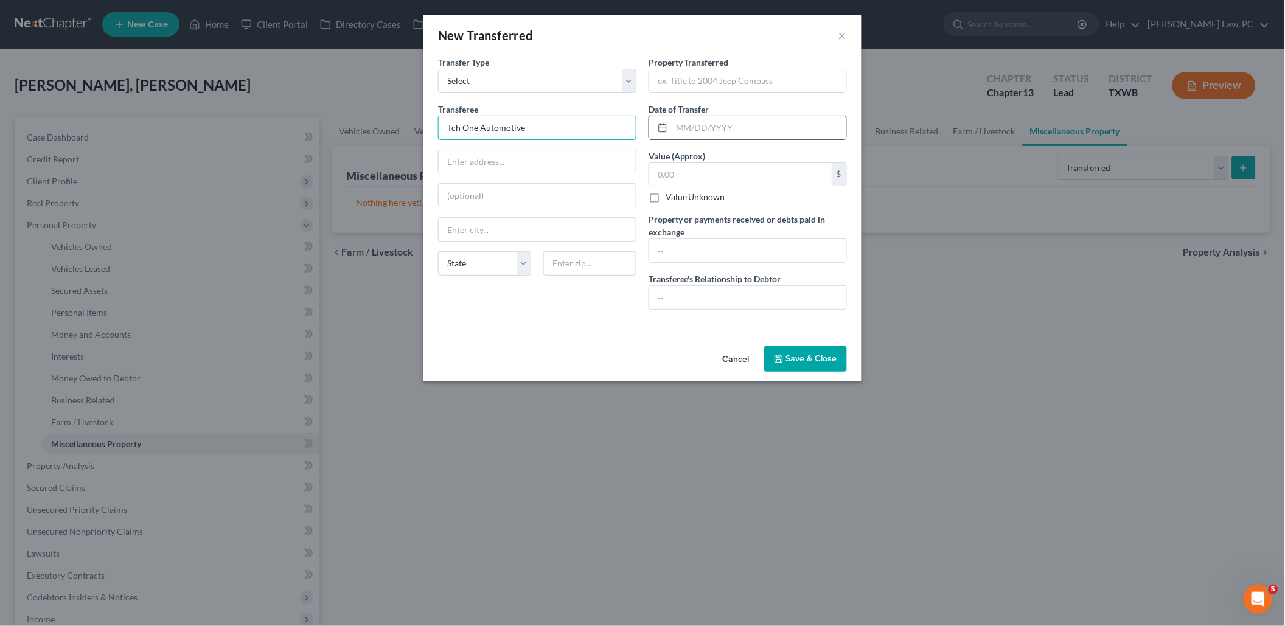
type input "Tch One Automotive"
click at [692, 126] on input "text" at bounding box center [759, 127] width 175 height 23
click at [679, 295] on input "text" at bounding box center [747, 297] width 197 height 23
type input "Mechanic/Client"
click at [723, 123] on input "text" at bounding box center [759, 127] width 175 height 23
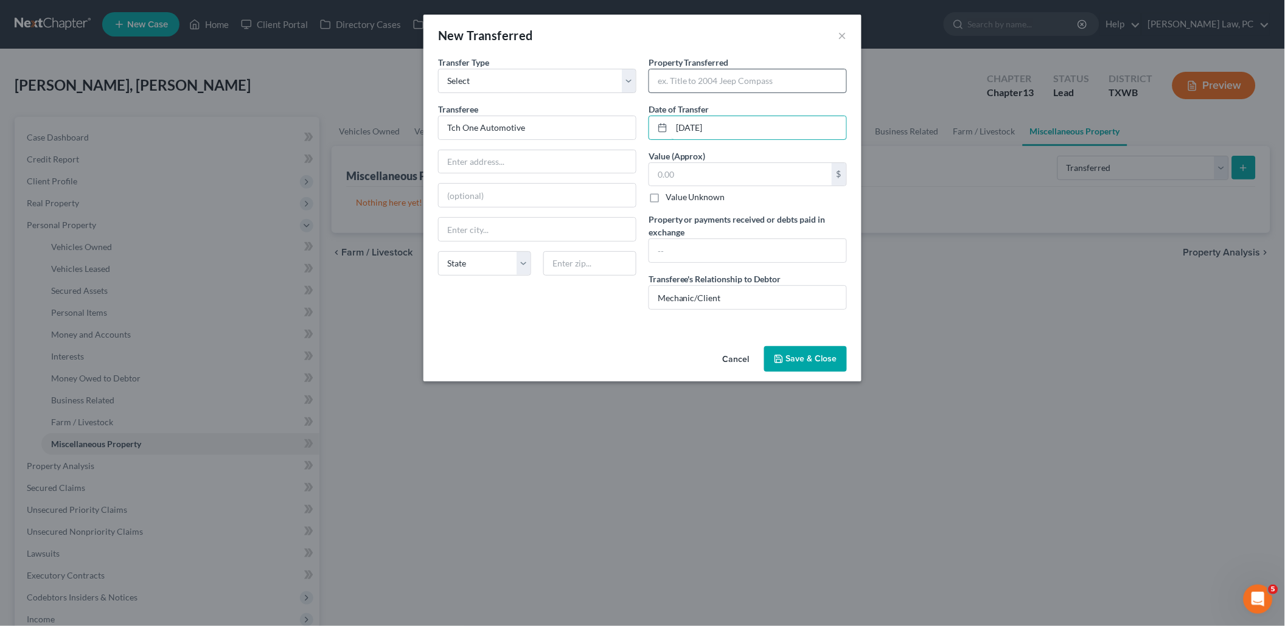
type input "[DATE]"
click at [724, 83] on input "text" at bounding box center [747, 80] width 197 height 23
type input "Title for 2020 Kia Forte GT"
click at [453, 127] on input "Tch One Automotive" at bounding box center [537, 127] width 197 height 23
type input "Tech One Automotive"
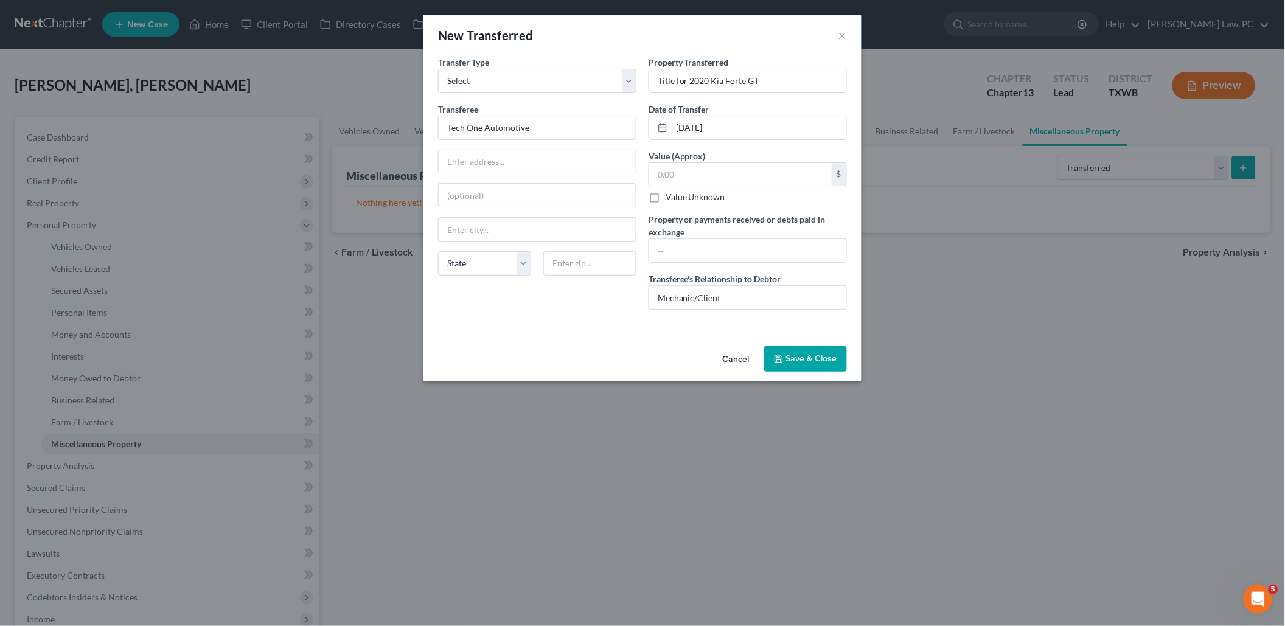
click at [807, 355] on button "Save & Close" at bounding box center [805, 359] width 83 height 26
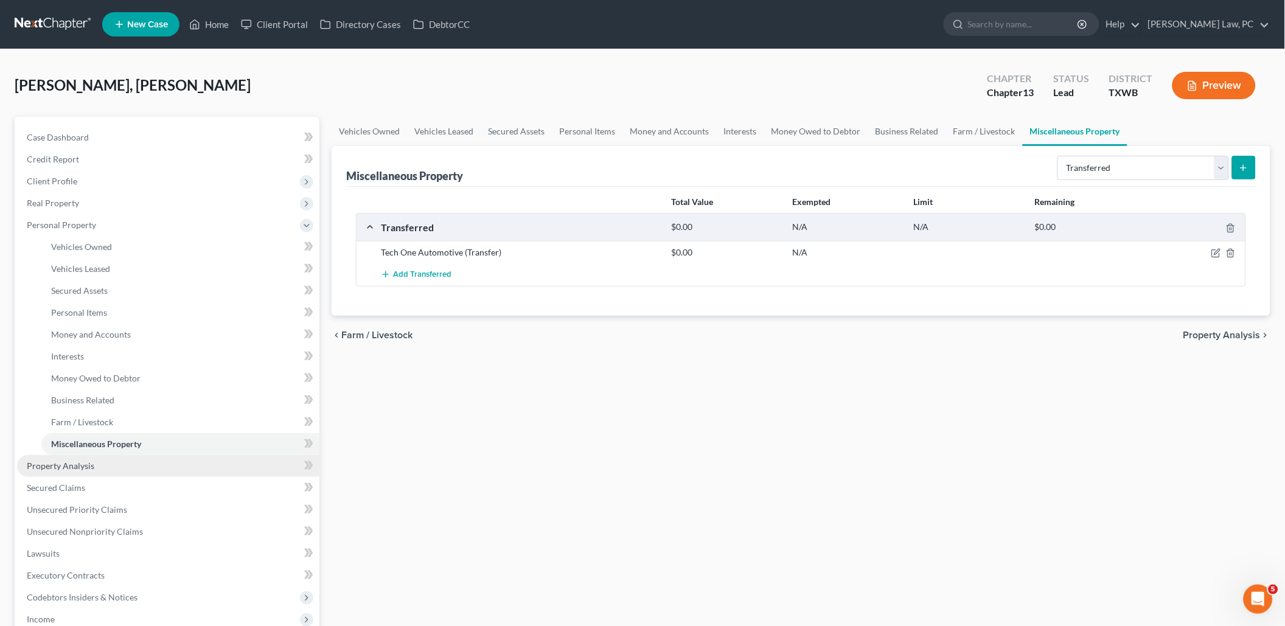
click at [111, 456] on link "Property Analysis" at bounding box center [168, 466] width 302 height 22
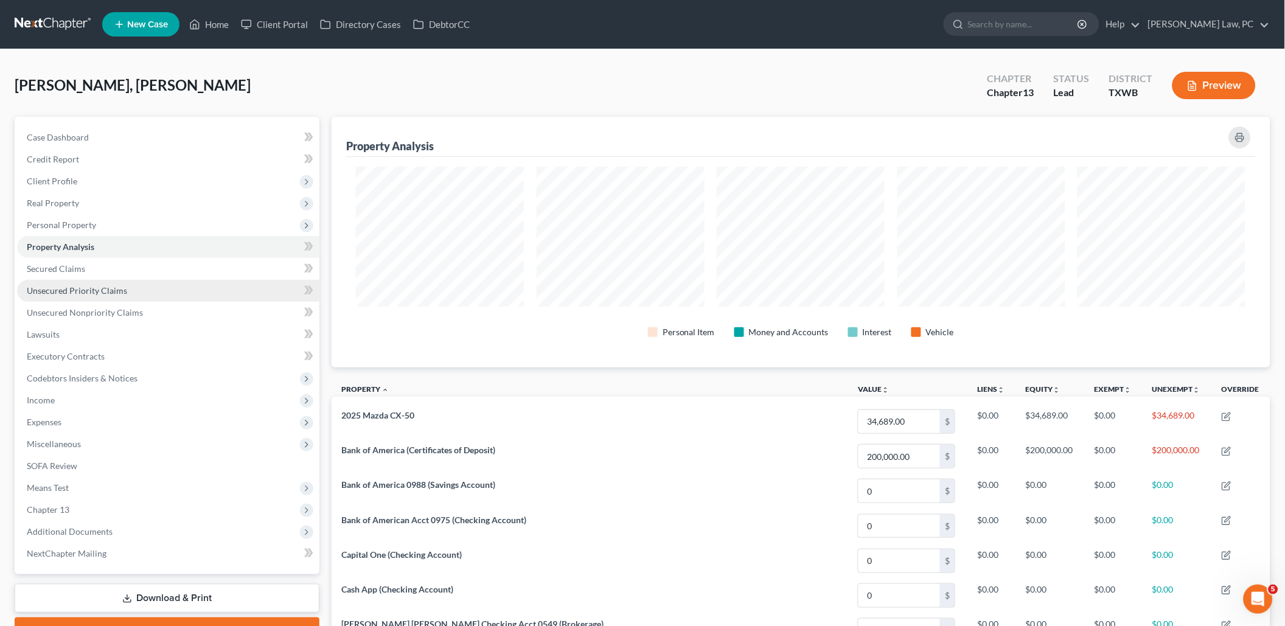
scroll to position [250, 939]
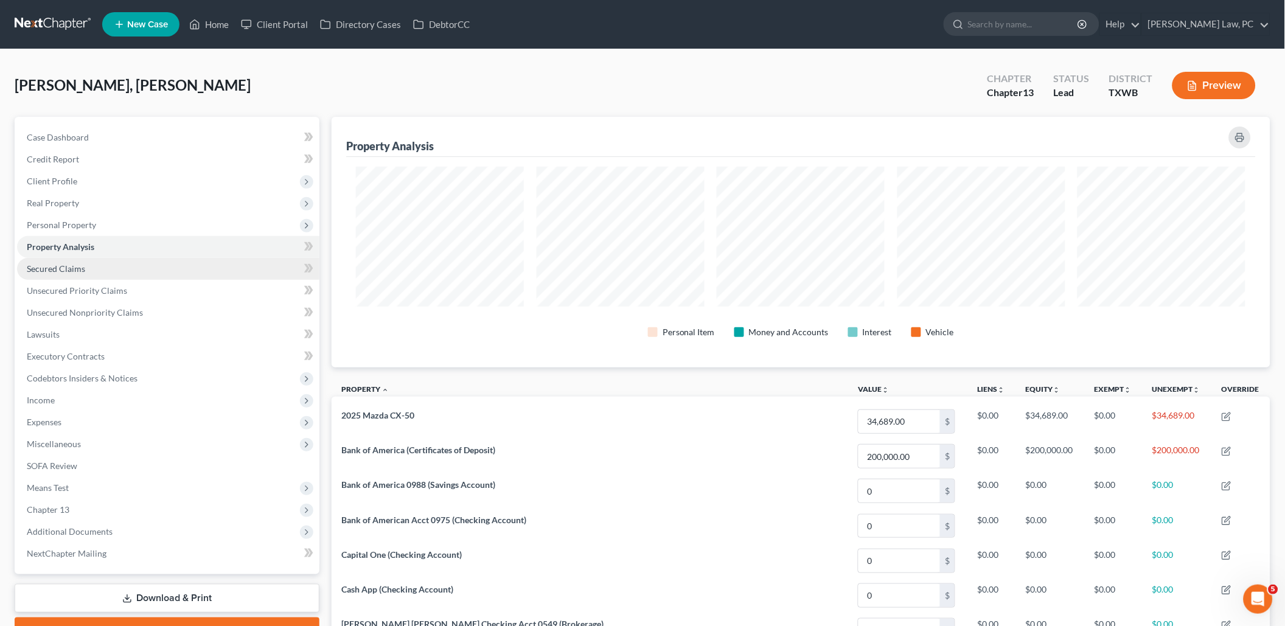
click at [156, 260] on link "Secured Claims" at bounding box center [168, 269] width 302 height 22
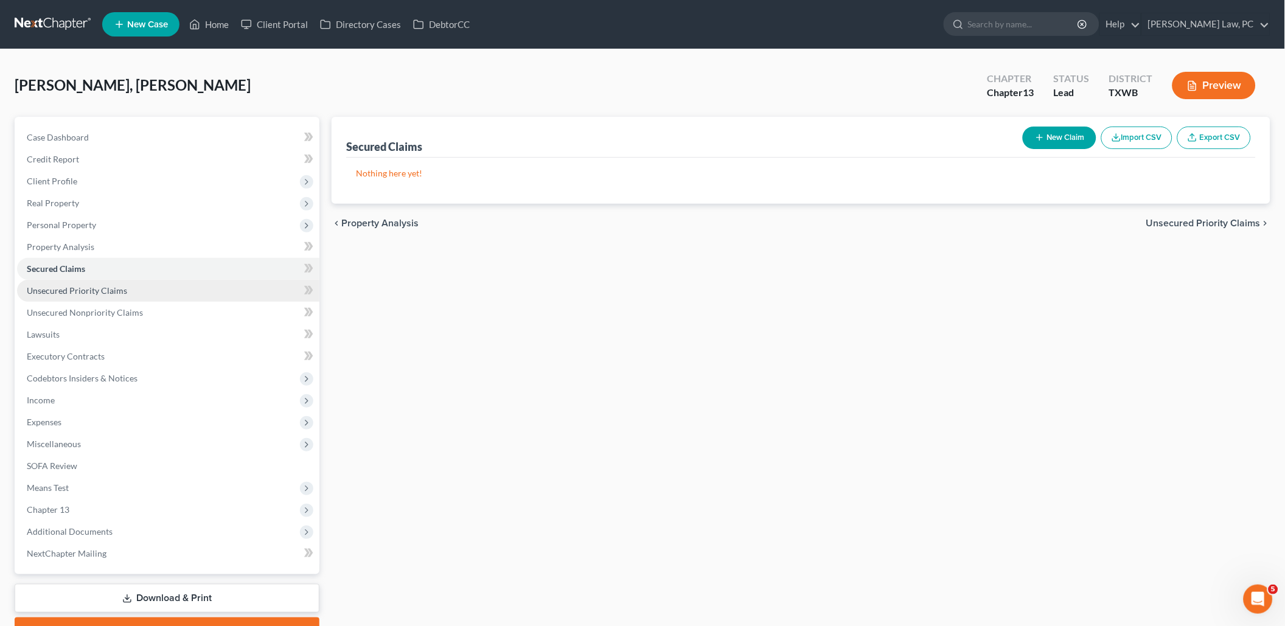
click at [148, 282] on link "Unsecured Priority Claims" at bounding box center [168, 291] width 302 height 22
click at [133, 307] on span "Unsecured Nonpriority Claims" at bounding box center [85, 312] width 116 height 10
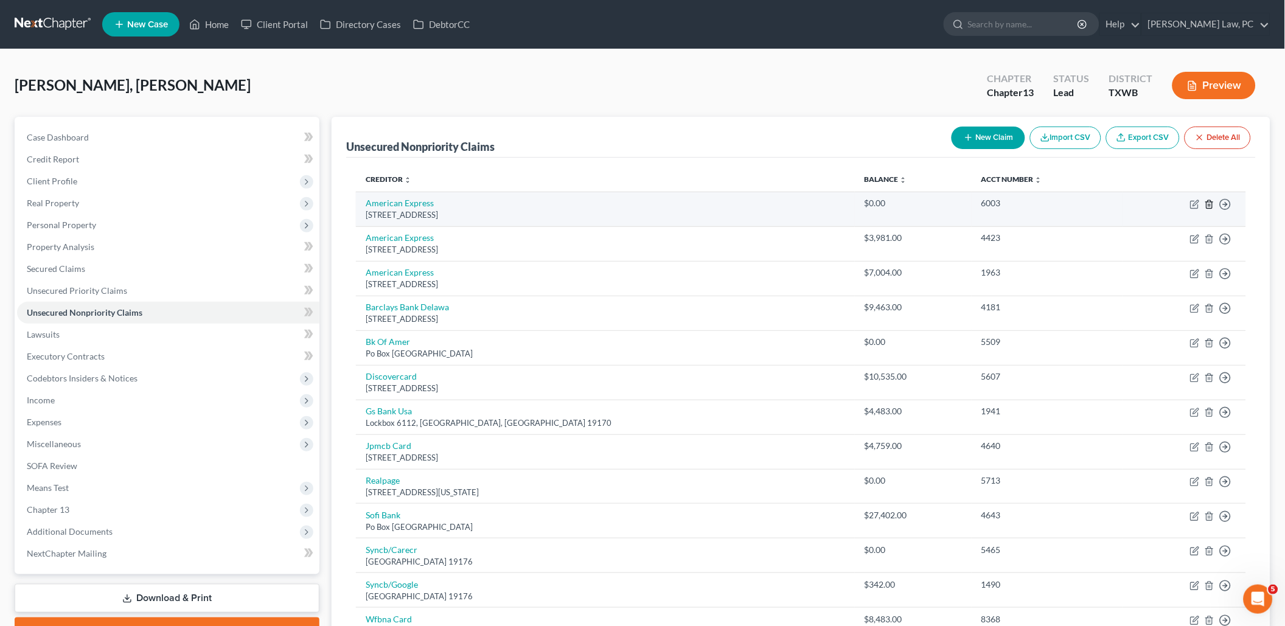
click at [1210, 207] on icon "button" at bounding box center [1209, 205] width 10 height 10
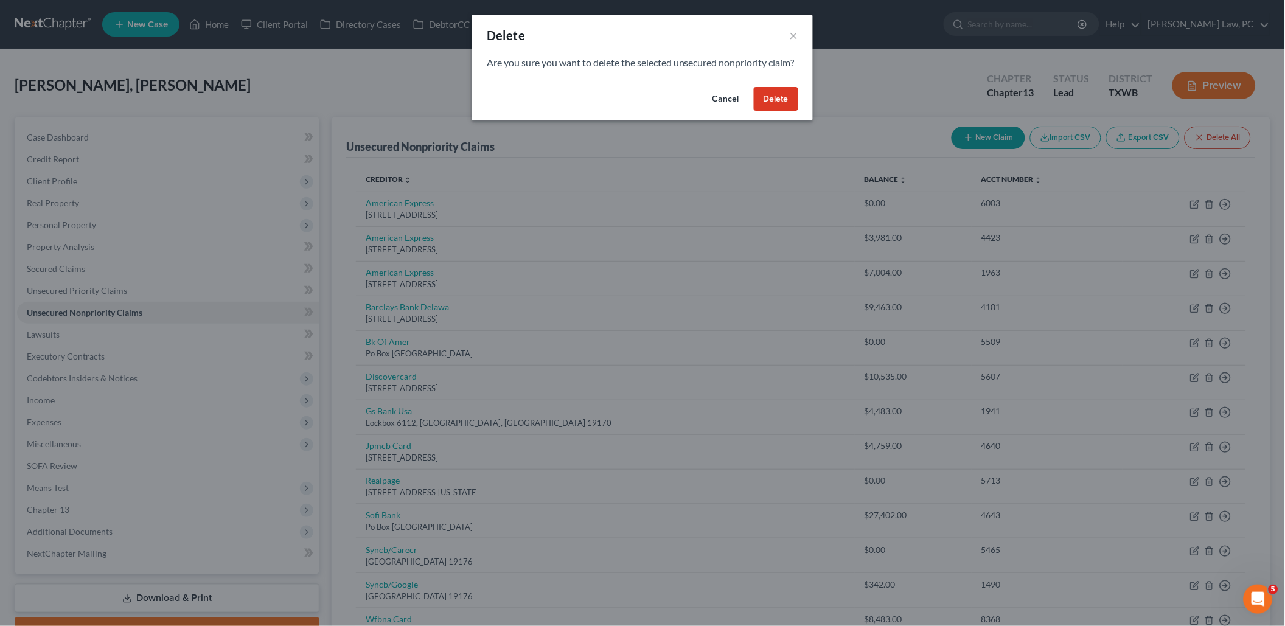
click at [769, 108] on button "Delete" at bounding box center [776, 99] width 44 height 24
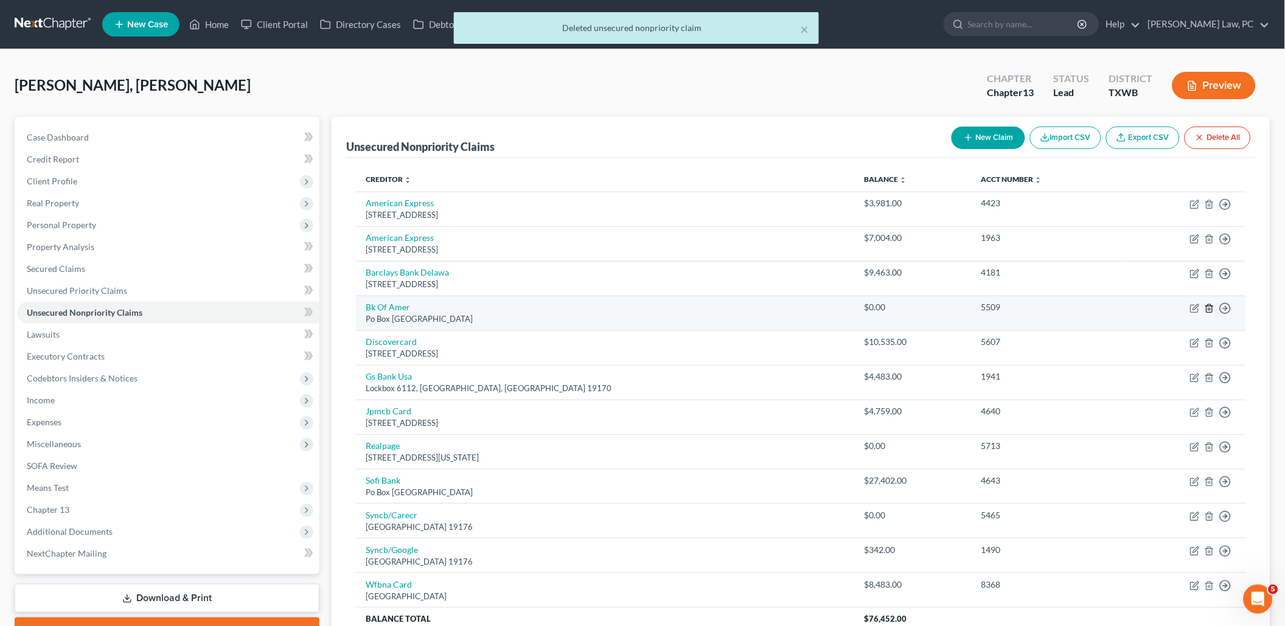
click at [1212, 304] on icon "button" at bounding box center [1209, 309] width 10 height 10
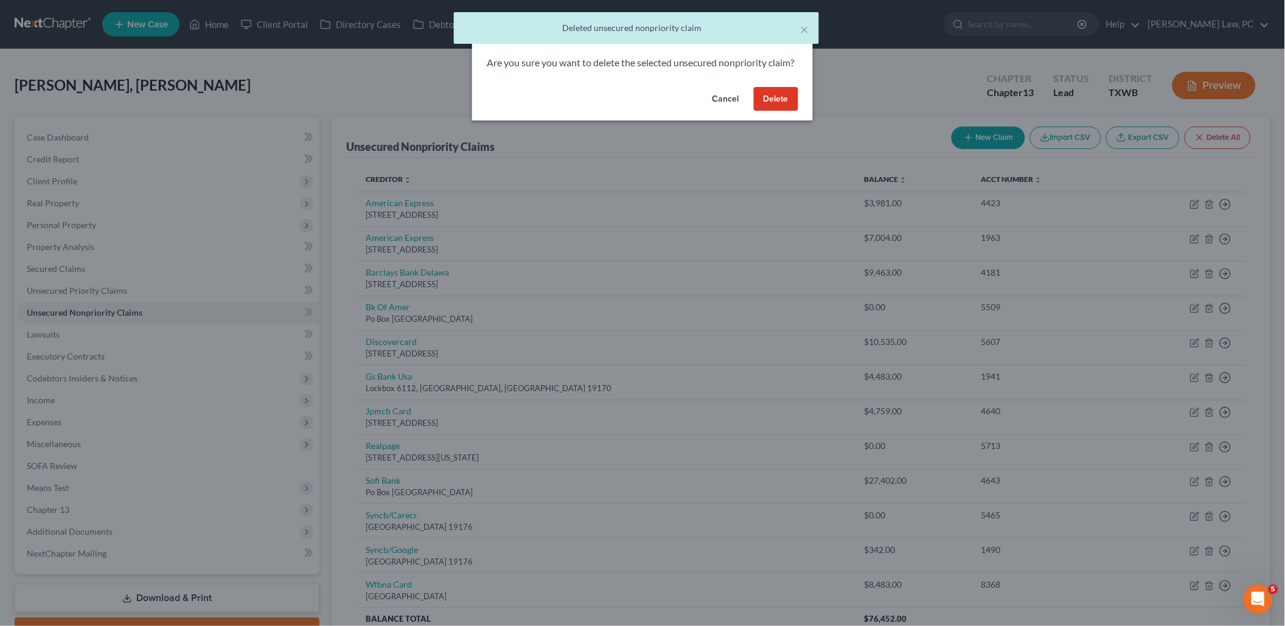
click at [780, 111] on button "Delete" at bounding box center [776, 99] width 44 height 24
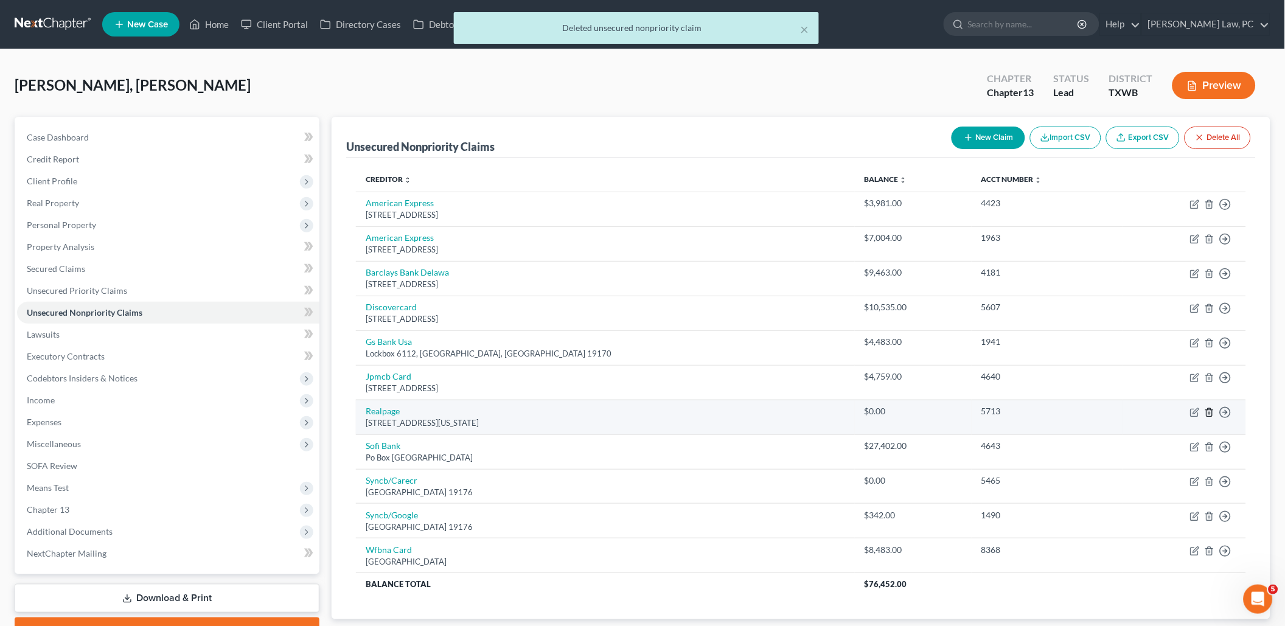
click at [1207, 408] on icon "button" at bounding box center [1209, 413] width 10 height 10
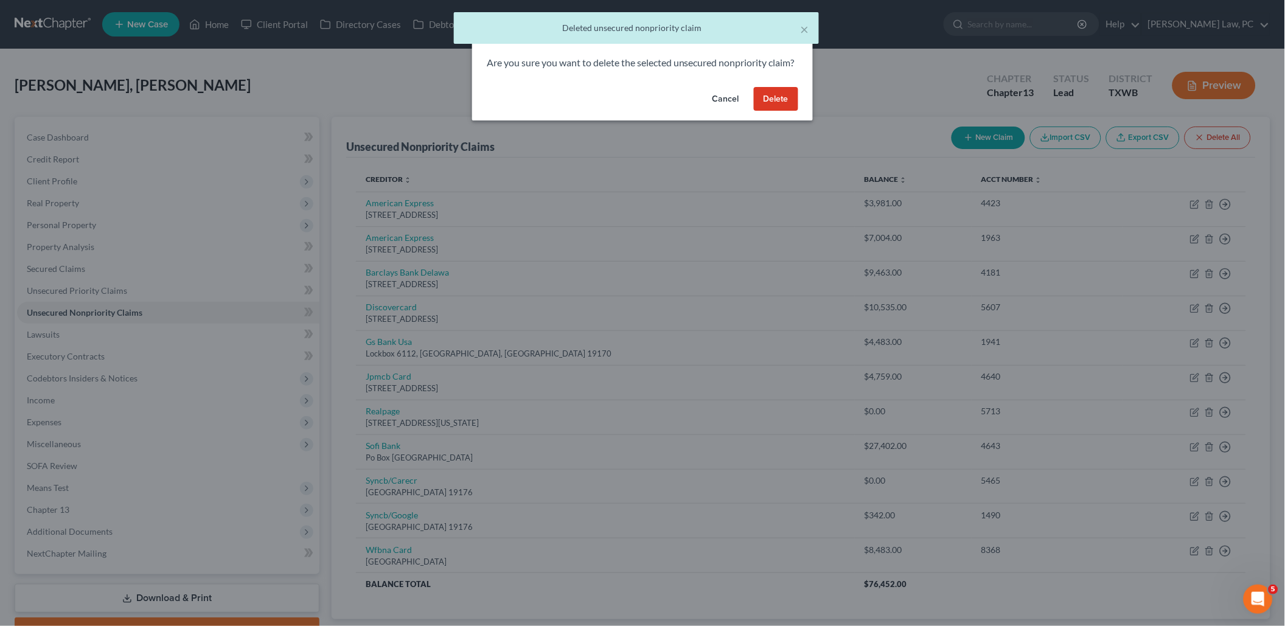
click at [780, 108] on button "Delete" at bounding box center [776, 99] width 44 height 24
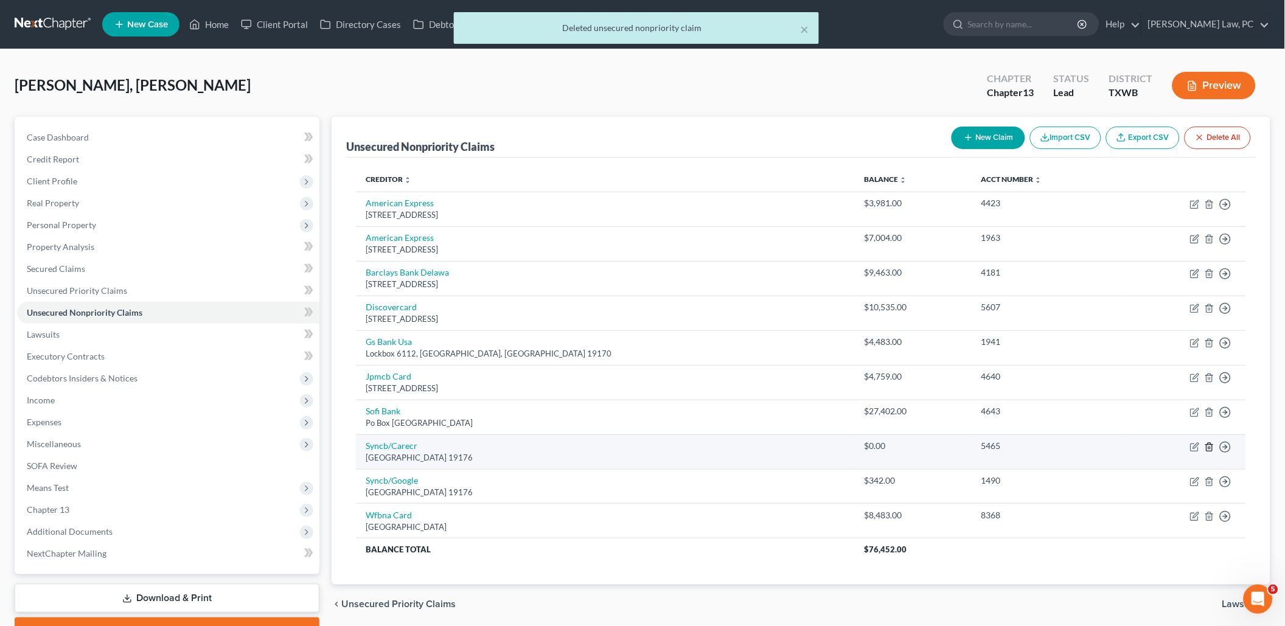
click at [1212, 443] on icon "button" at bounding box center [1208, 447] width 5 height 8
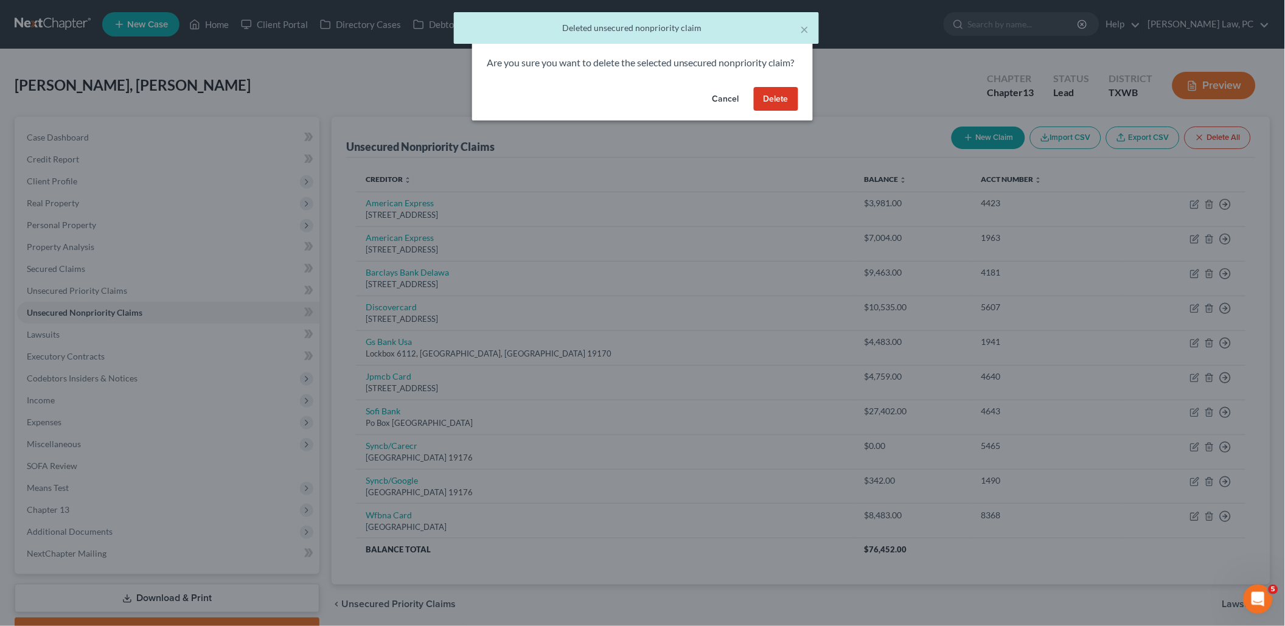
click at [782, 106] on button "Delete" at bounding box center [776, 99] width 44 height 24
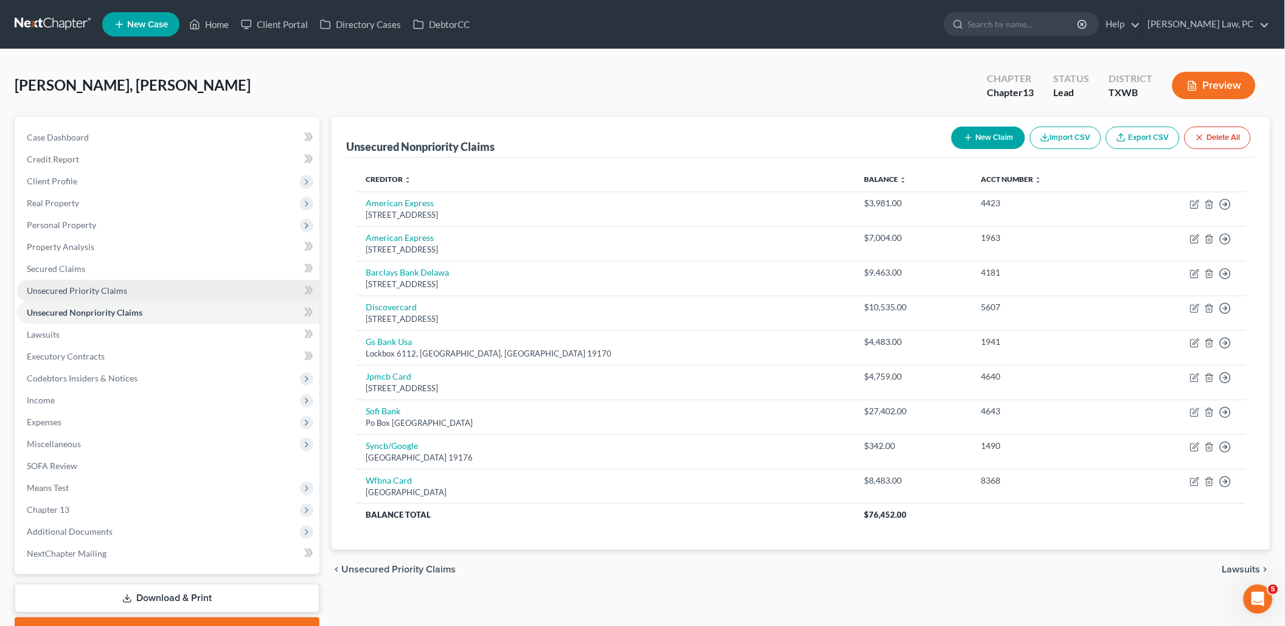
click at [99, 285] on span "Unsecured Priority Claims" at bounding box center [77, 290] width 100 height 10
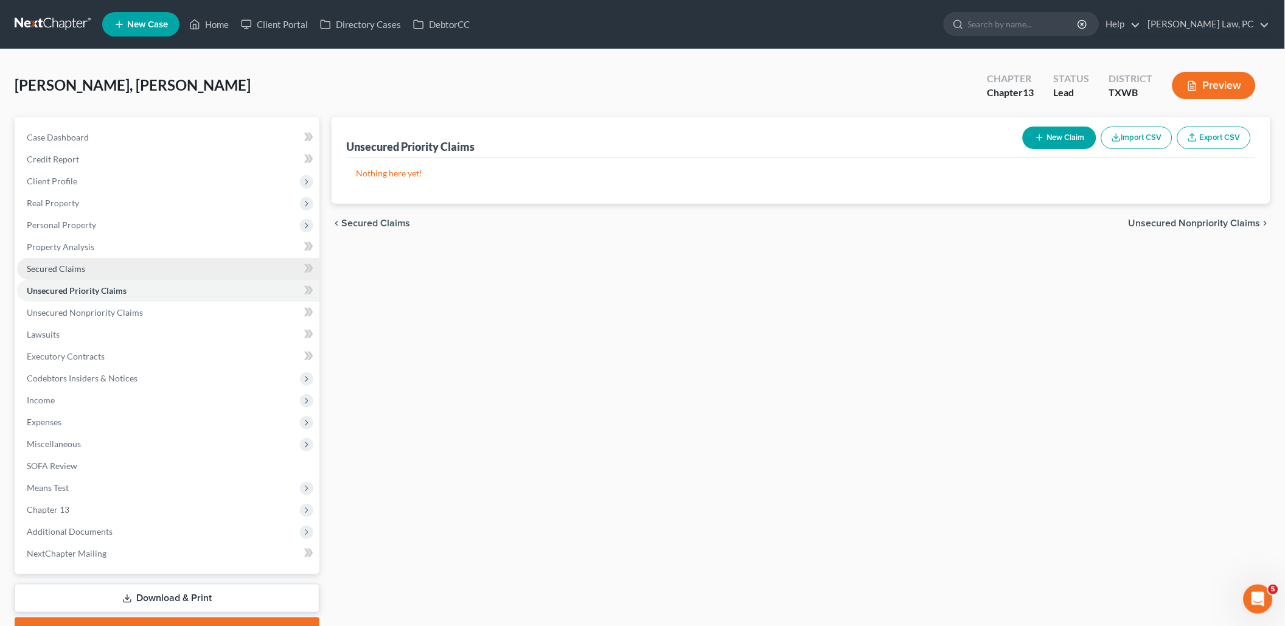
click at [91, 272] on link "Secured Claims" at bounding box center [168, 269] width 302 height 22
click at [1052, 139] on button "New Claim" at bounding box center [1060, 138] width 74 height 23
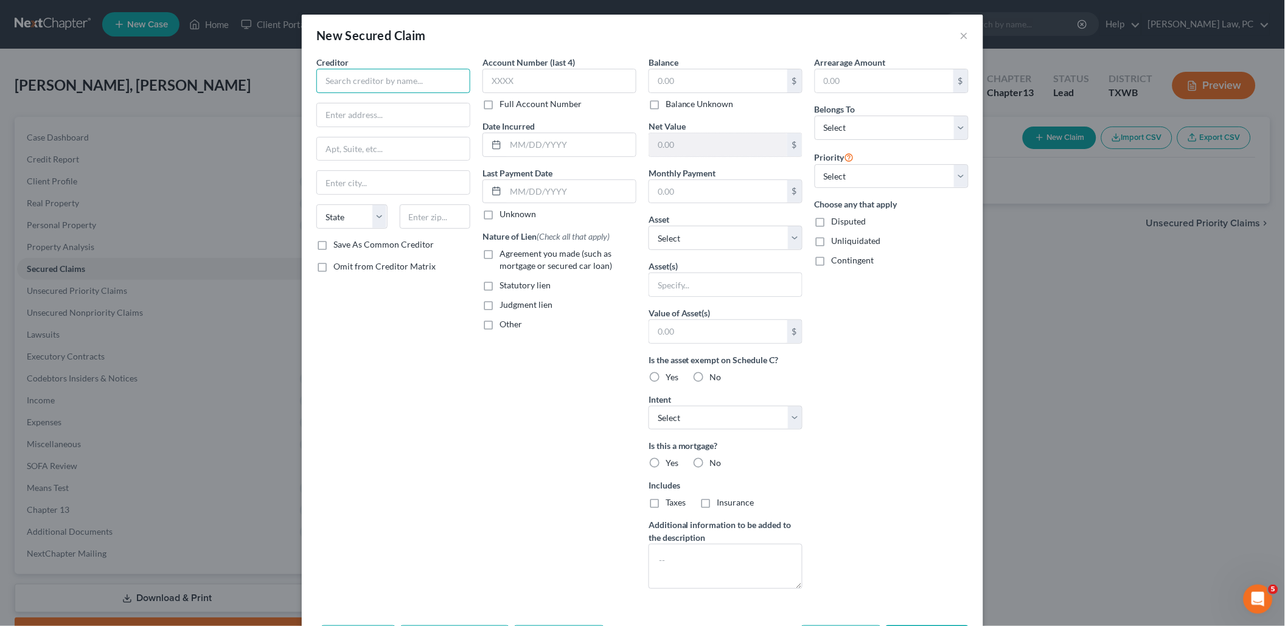
click at [395, 89] on input "text" at bounding box center [393, 81] width 154 height 24
click at [529, 153] on div at bounding box center [559, 145] width 154 height 24
type input "Mazda"
click at [550, 152] on input "text" at bounding box center [570, 144] width 130 height 23
click at [690, 193] on input "text" at bounding box center [718, 191] width 138 height 23
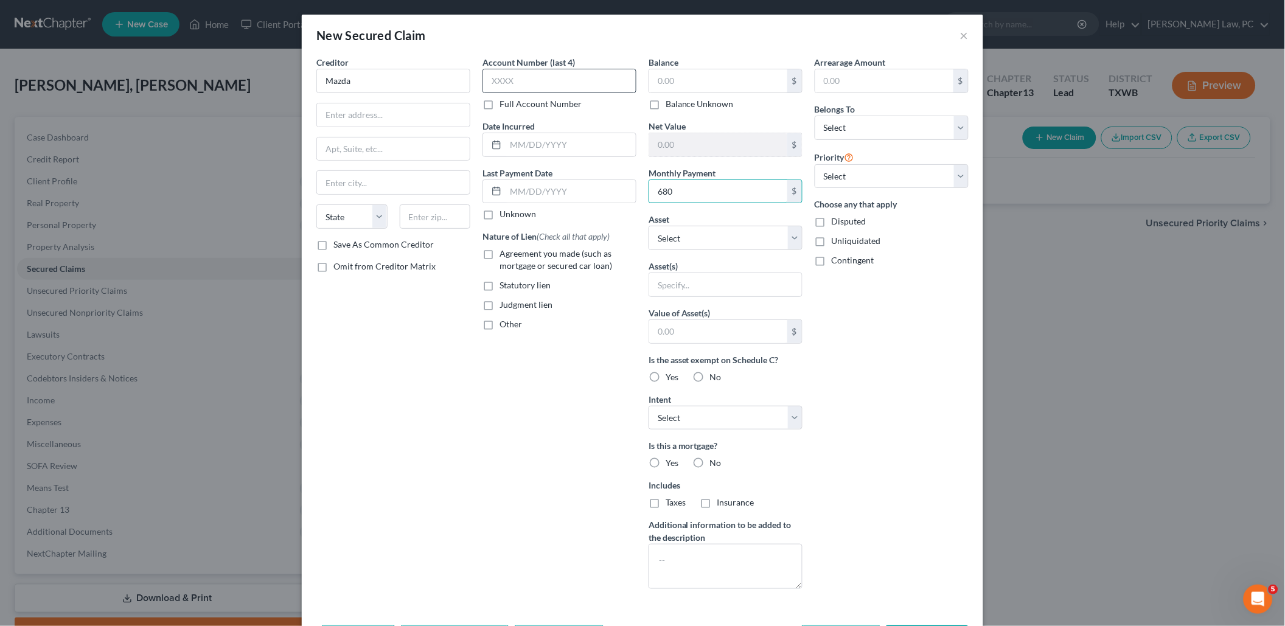
type input "680"
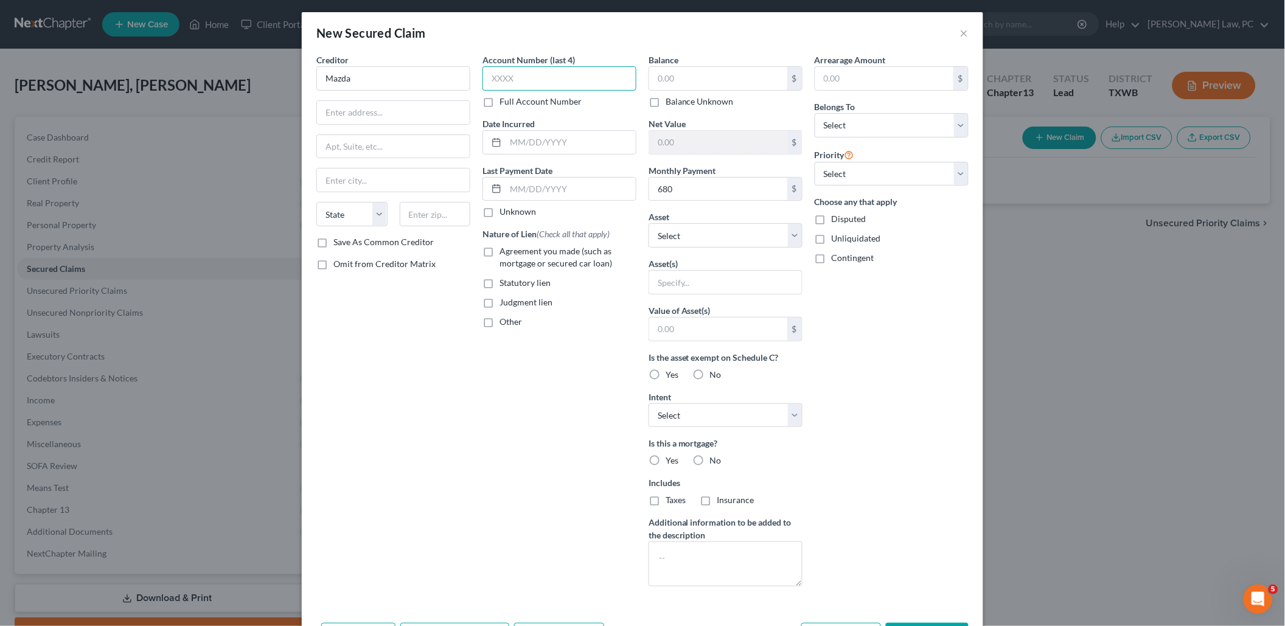
scroll to position [23, 0]
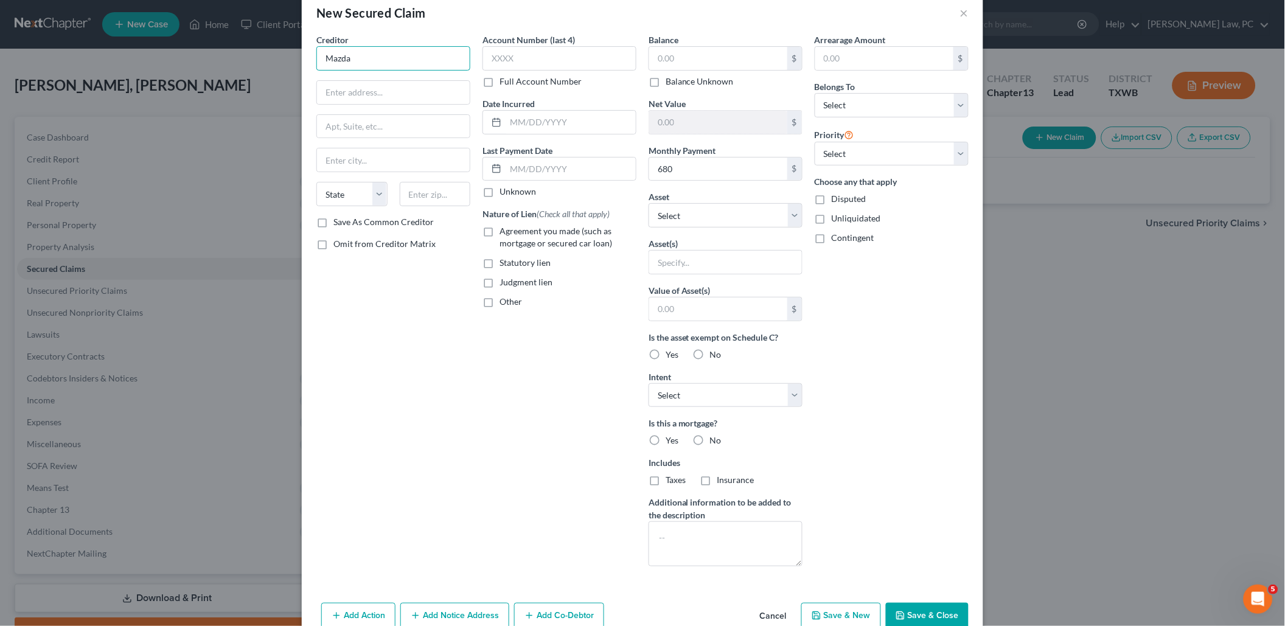
click at [376, 54] on input "Mazda" at bounding box center [393, 58] width 154 height 24
click at [913, 606] on button "Save & Close" at bounding box center [927, 616] width 83 height 26
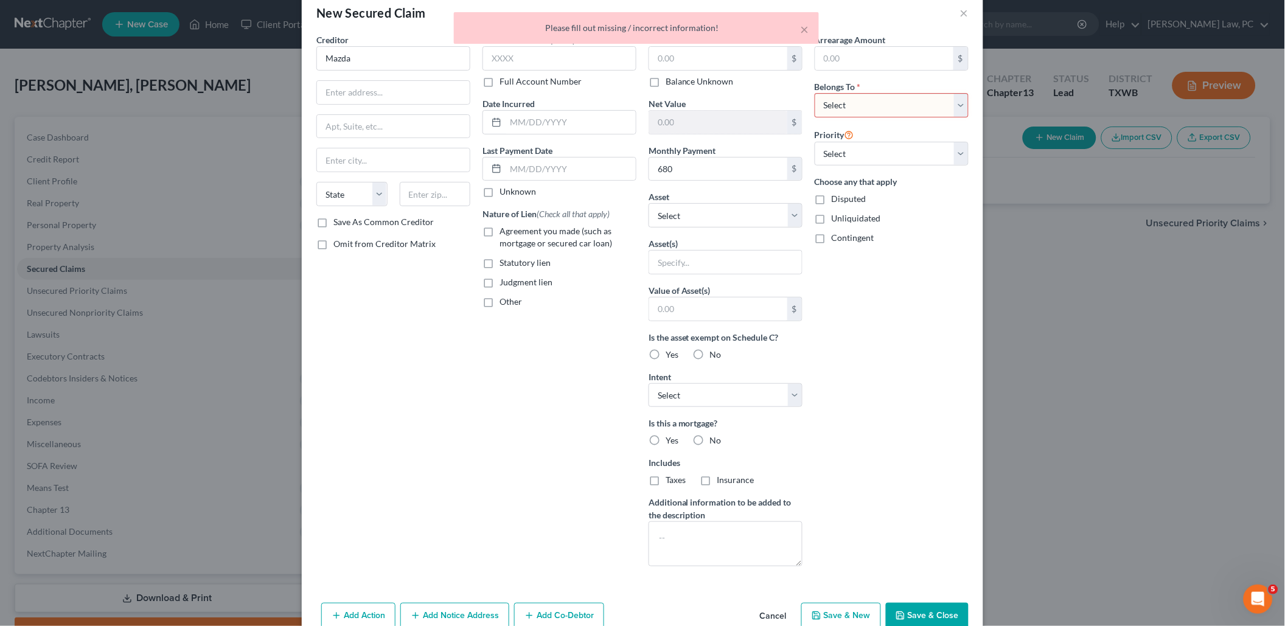
type input "Mazda"
select select "0"
click at [922, 603] on button "Save & Close" at bounding box center [927, 616] width 83 height 26
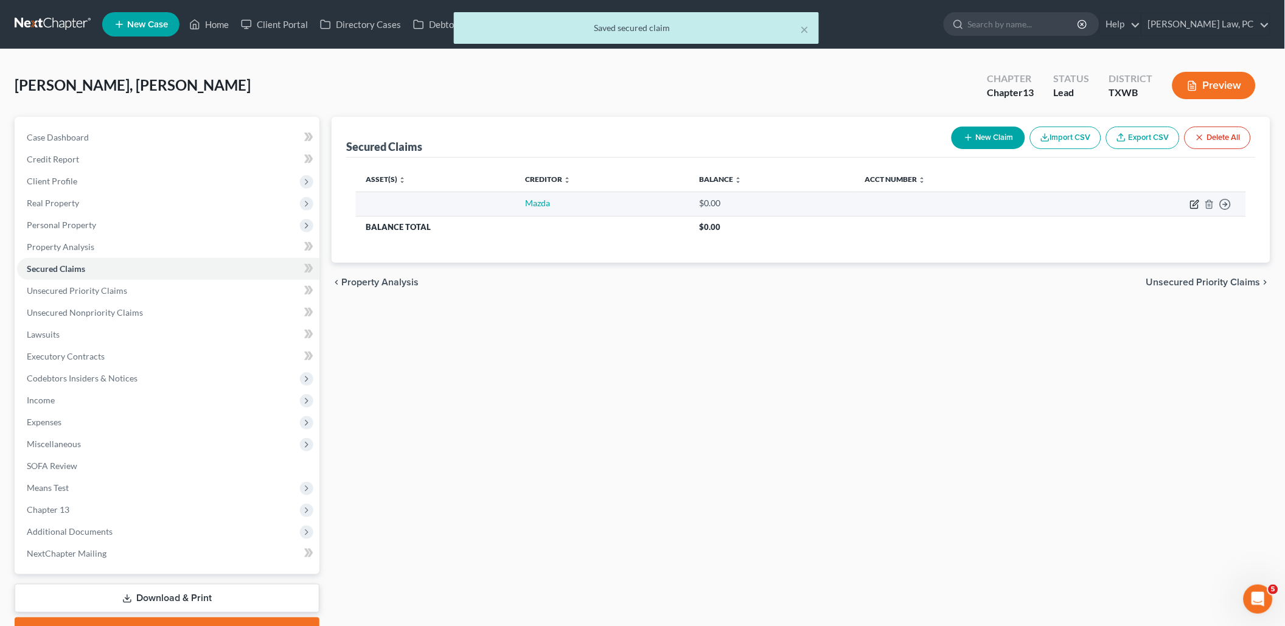
click at [1193, 204] on icon "button" at bounding box center [1195, 202] width 5 height 5
select select "0"
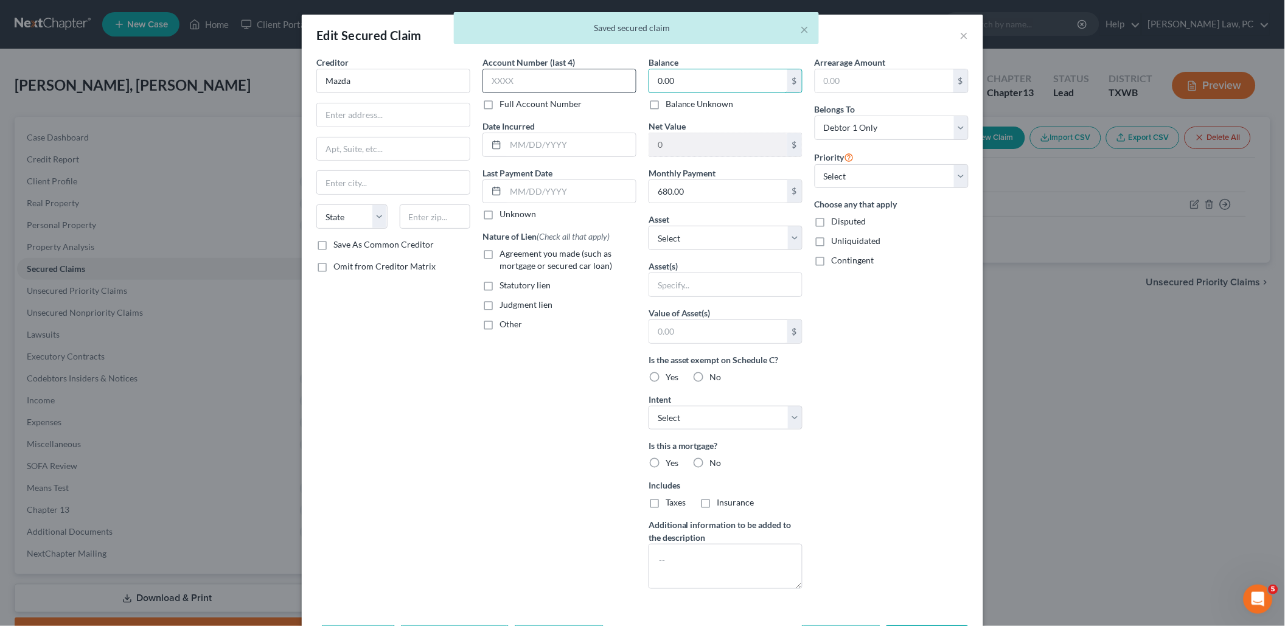
drag, startPoint x: 696, startPoint y: 80, endPoint x: 632, endPoint y: 80, distance: 64.5
click at [632, 80] on div "Creditor * Mazda State AL AK AR AZ CA CO CT DE DC FL GA GU HI ID IL IN IA KS KY…" at bounding box center [642, 327] width 664 height 543
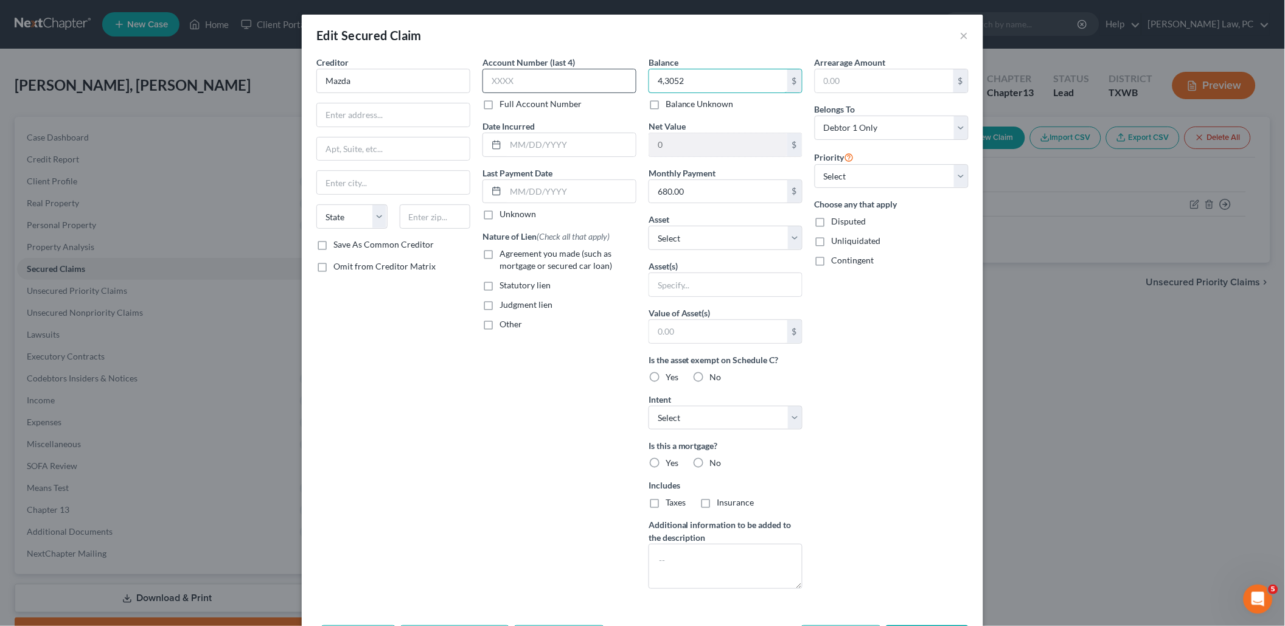
type input "43,052"
type input "6862"
click at [547, 144] on input "text" at bounding box center [570, 144] width 130 height 23
type input "09/01/2025"
drag, startPoint x: 355, startPoint y: 78, endPoint x: 316, endPoint y: 78, distance: 39.5
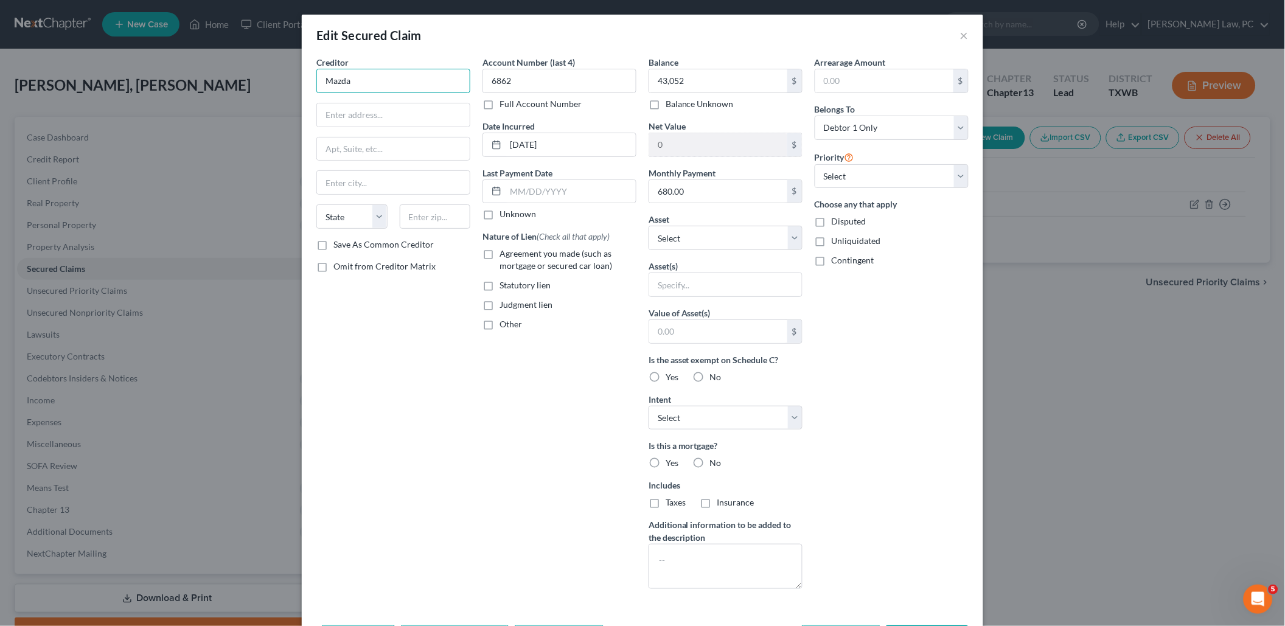
click at [316, 78] on input "Mazda" at bounding box center [393, 81] width 154 height 24
type input "Mobility One Financial"
click at [499, 249] on label "Agreement you made (such as mortgage or secured car loan)" at bounding box center [567, 260] width 137 height 24
click at [504, 249] on input "Agreement you made (such as mortgage or secured car loan)" at bounding box center [508, 252] width 8 height 8
checkbox input "true"
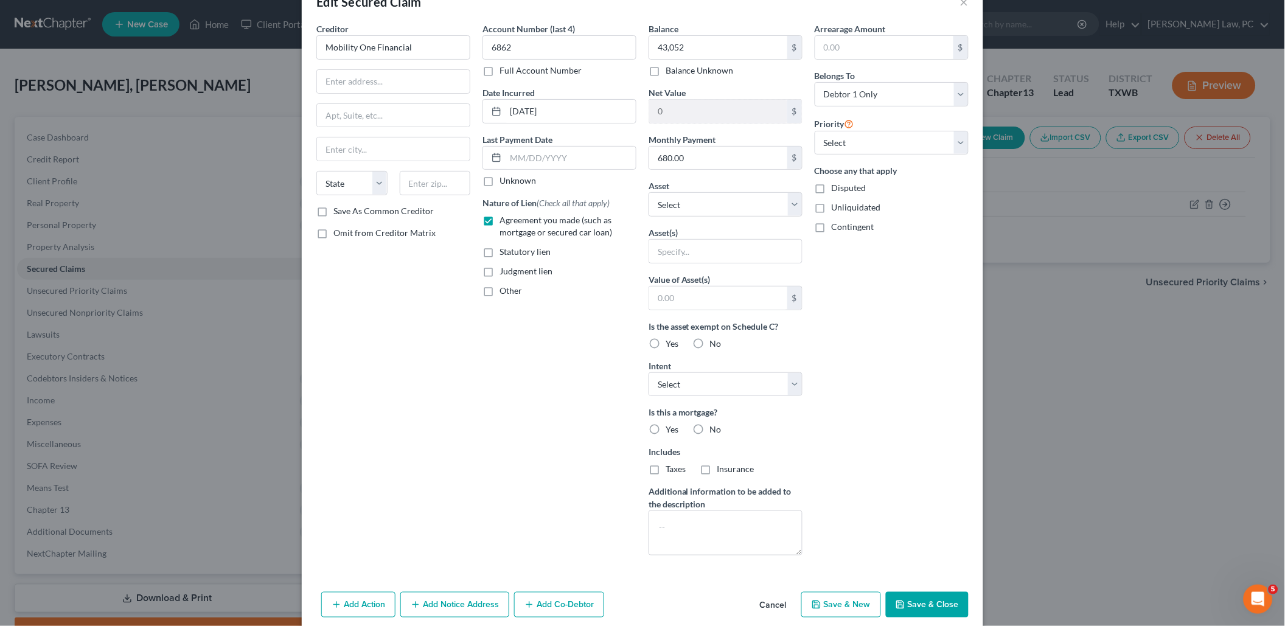
scroll to position [41, 0]
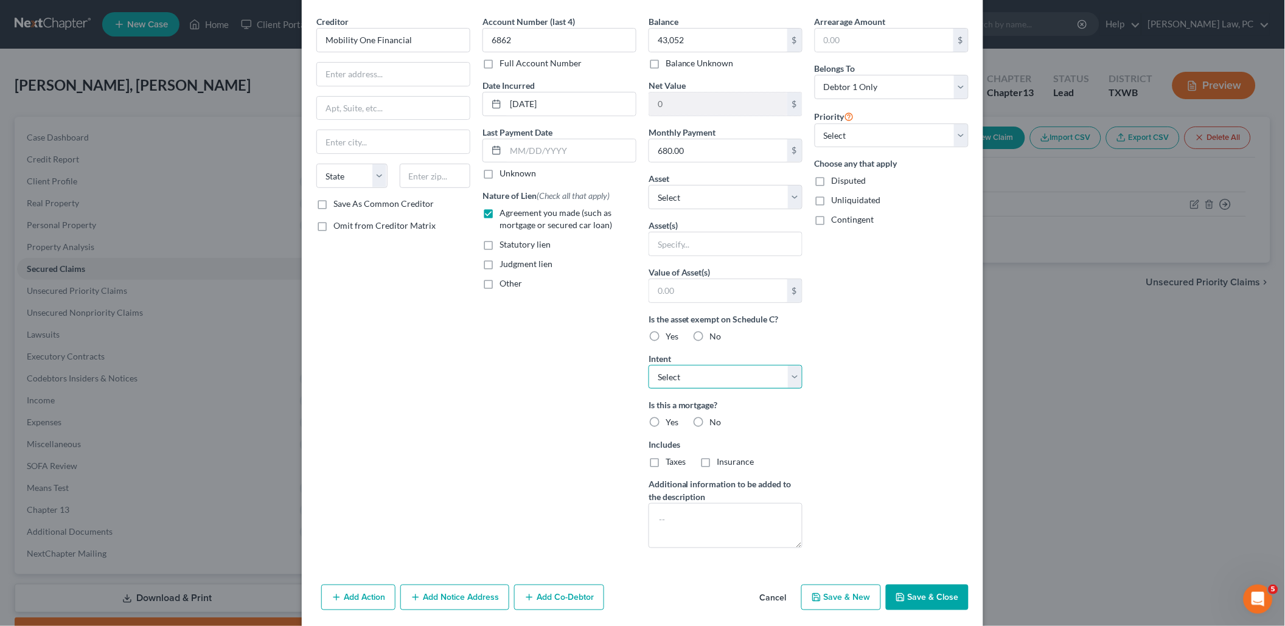
select select "2"
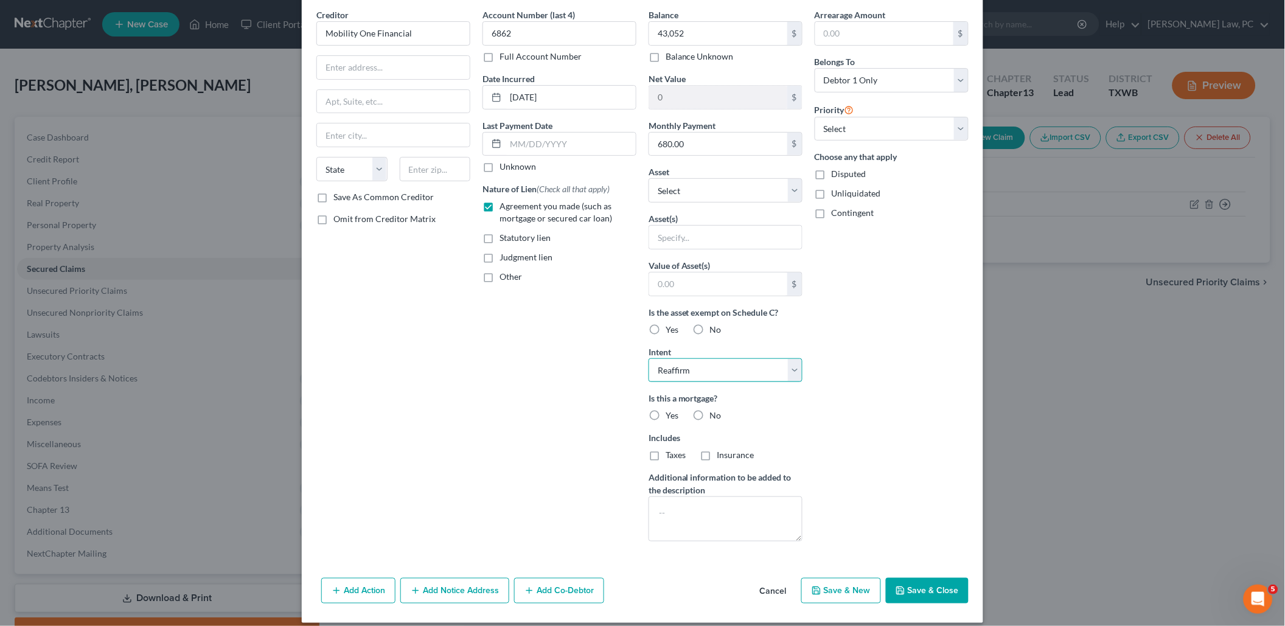
scroll to position [47, 0]
click at [710, 410] on label "No" at bounding box center [716, 416] width 12 height 12
click at [715, 410] on input "No" at bounding box center [719, 414] width 8 height 8
radio input "true"
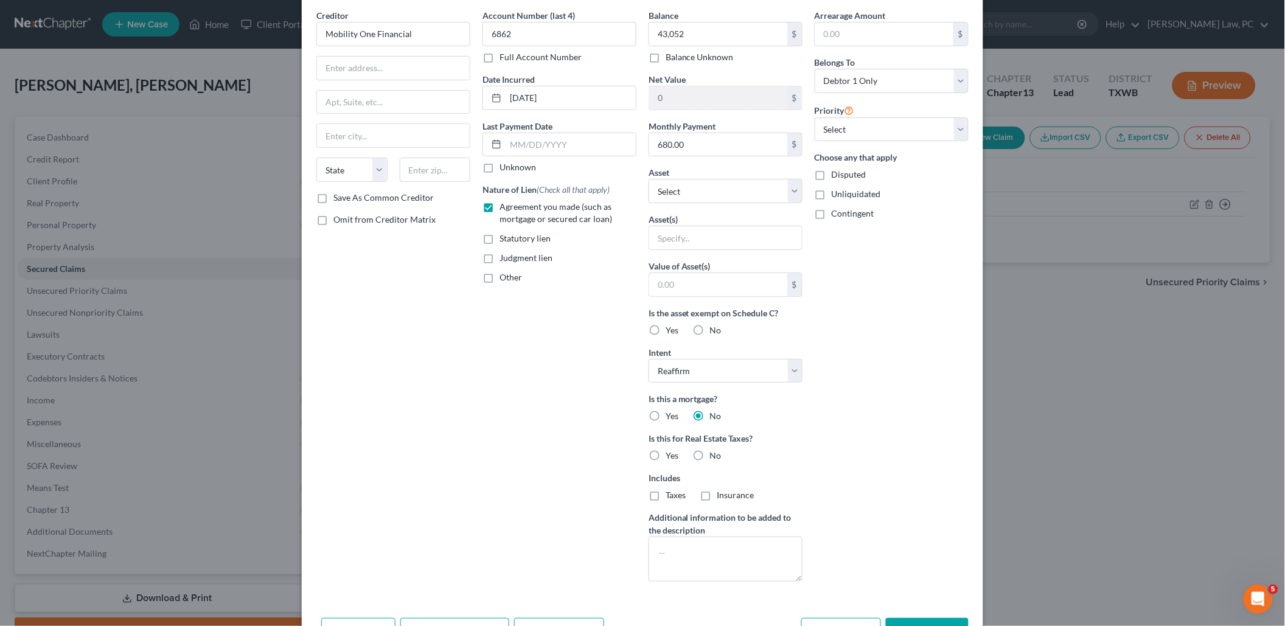
click at [710, 450] on label "No" at bounding box center [716, 456] width 12 height 12
click at [715, 450] on input "No" at bounding box center [719, 454] width 8 height 8
radio input "true"
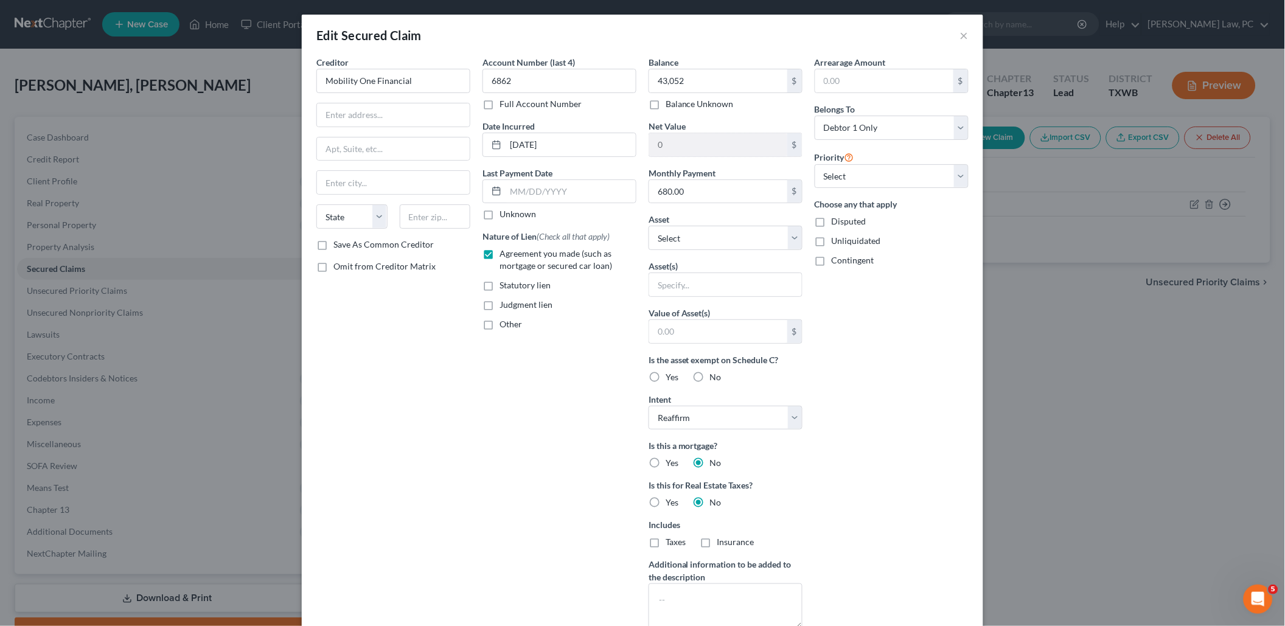
scroll to position [0, 0]
select select "0"
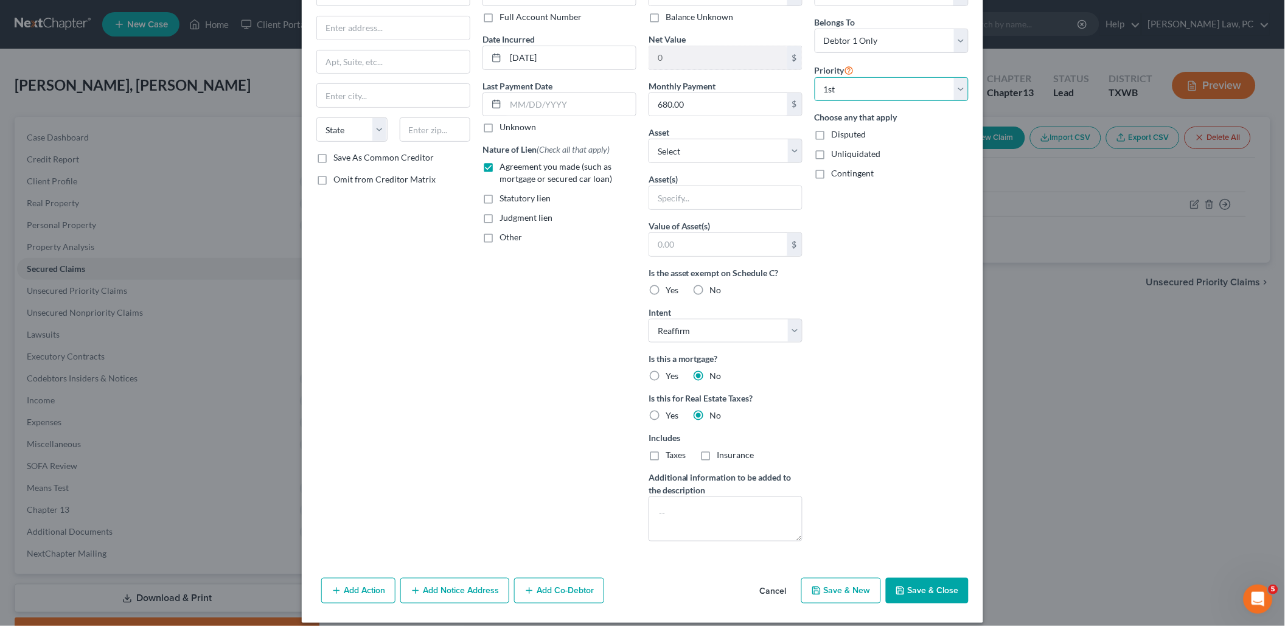
scroll to position [86, 0]
click at [929, 582] on button "Save & Close" at bounding box center [927, 591] width 83 height 26
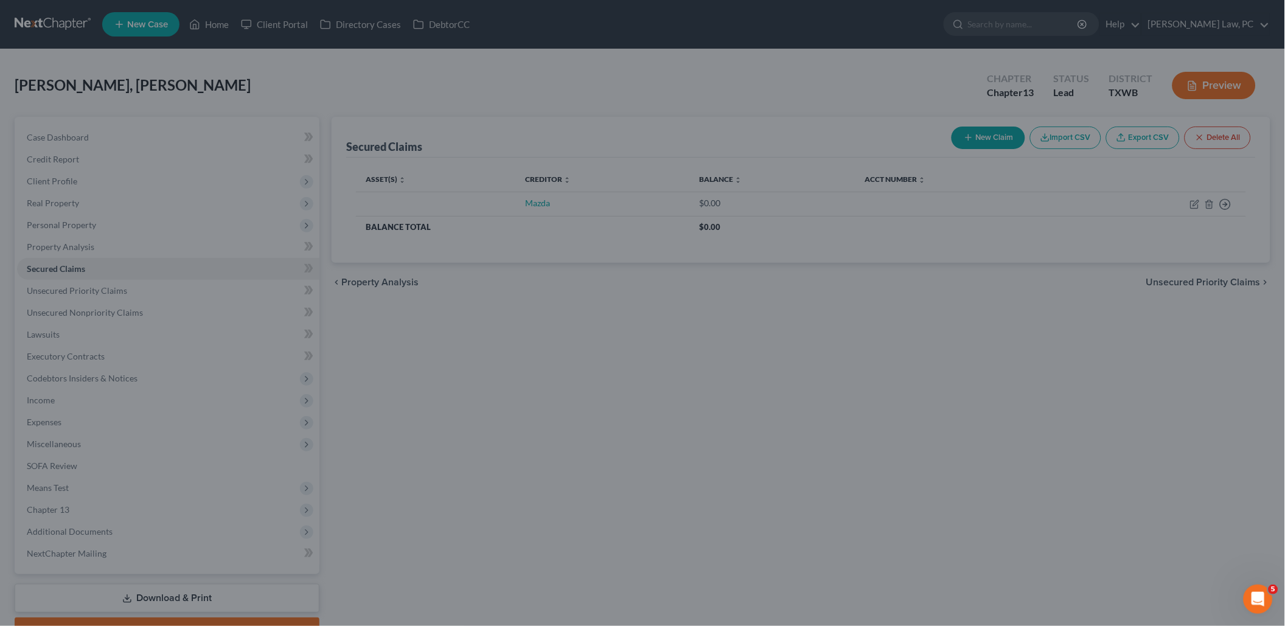
scroll to position [0, 0]
type input "43,052.00"
type input "0"
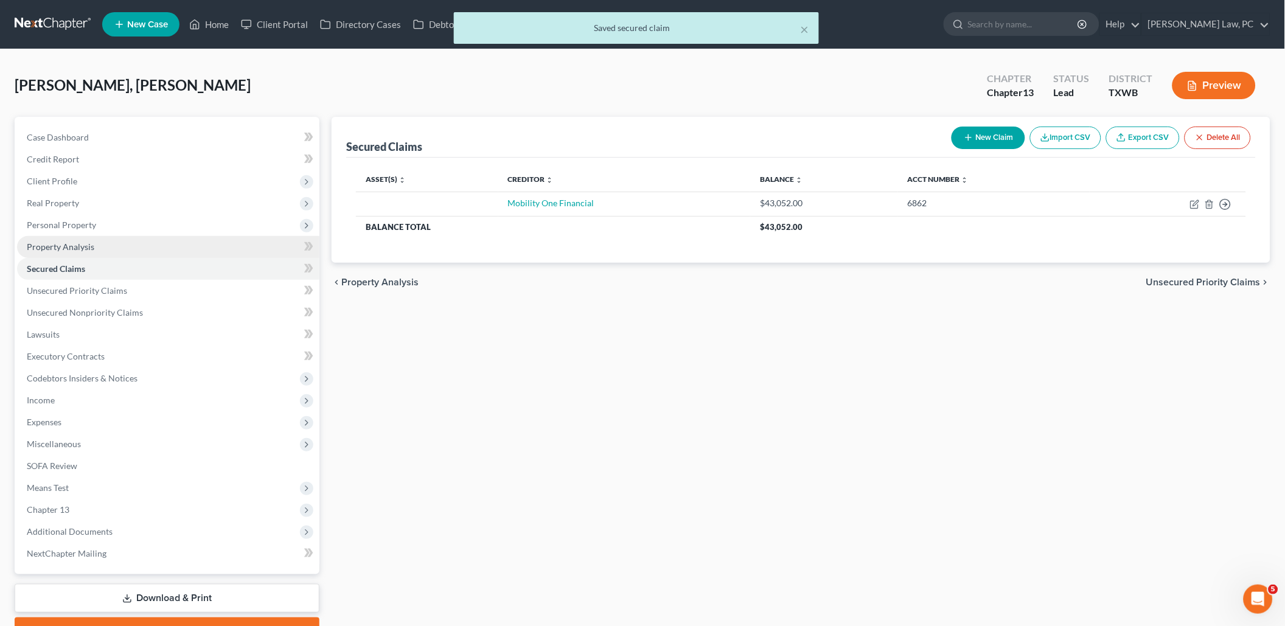
click at [173, 245] on link "Property Analysis" at bounding box center [168, 247] width 302 height 22
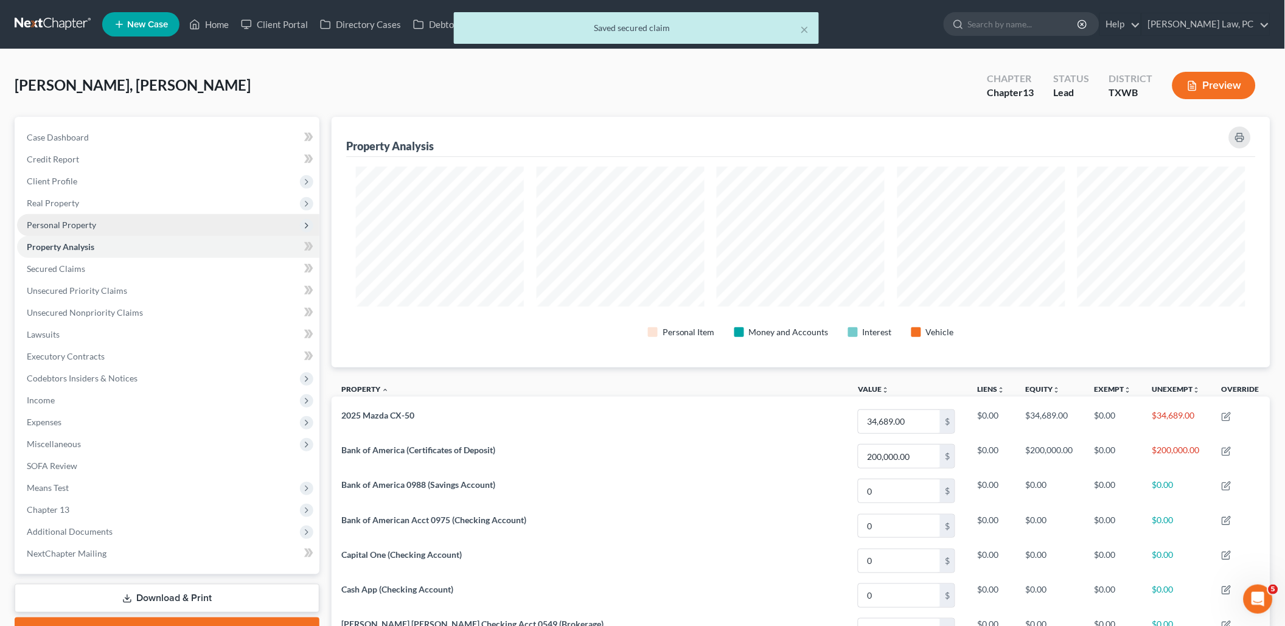
scroll to position [250, 939]
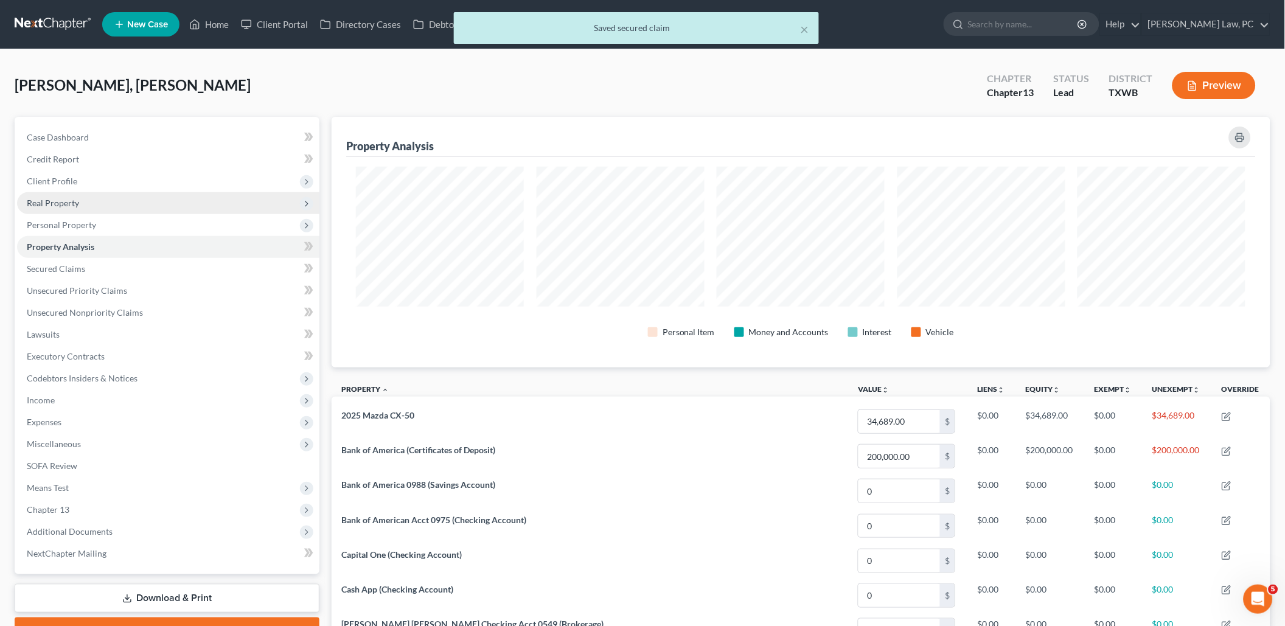
click at [149, 207] on span "Real Property" at bounding box center [168, 203] width 302 height 22
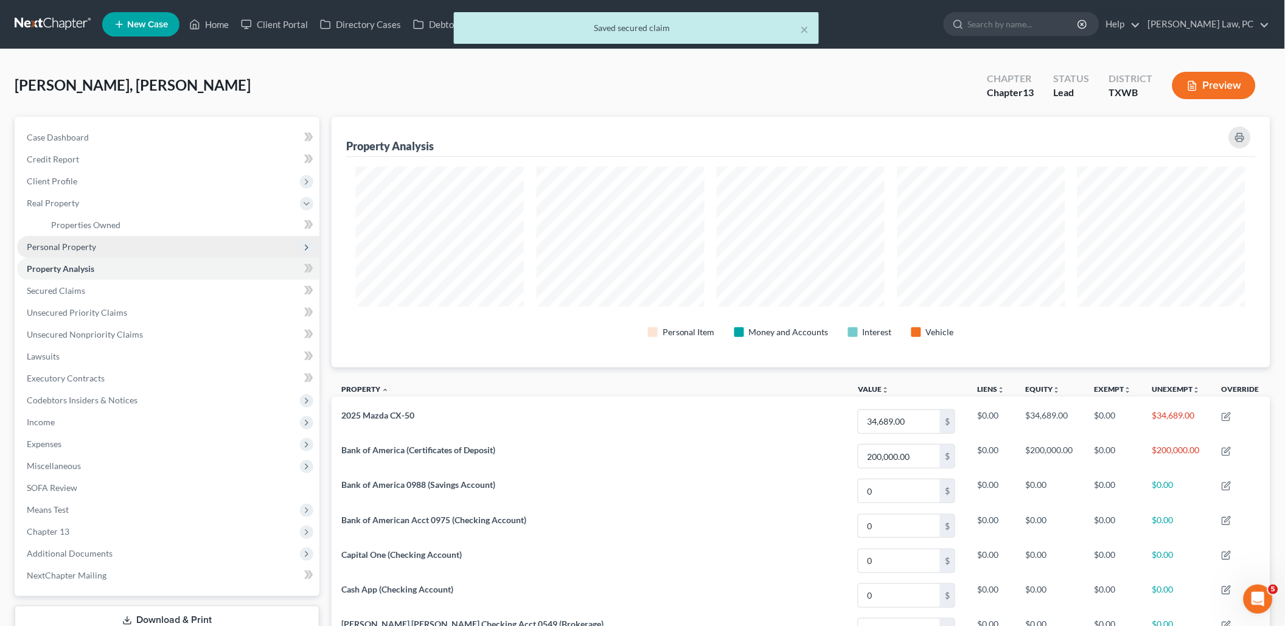
click at [132, 248] on span "Personal Property" at bounding box center [168, 247] width 302 height 22
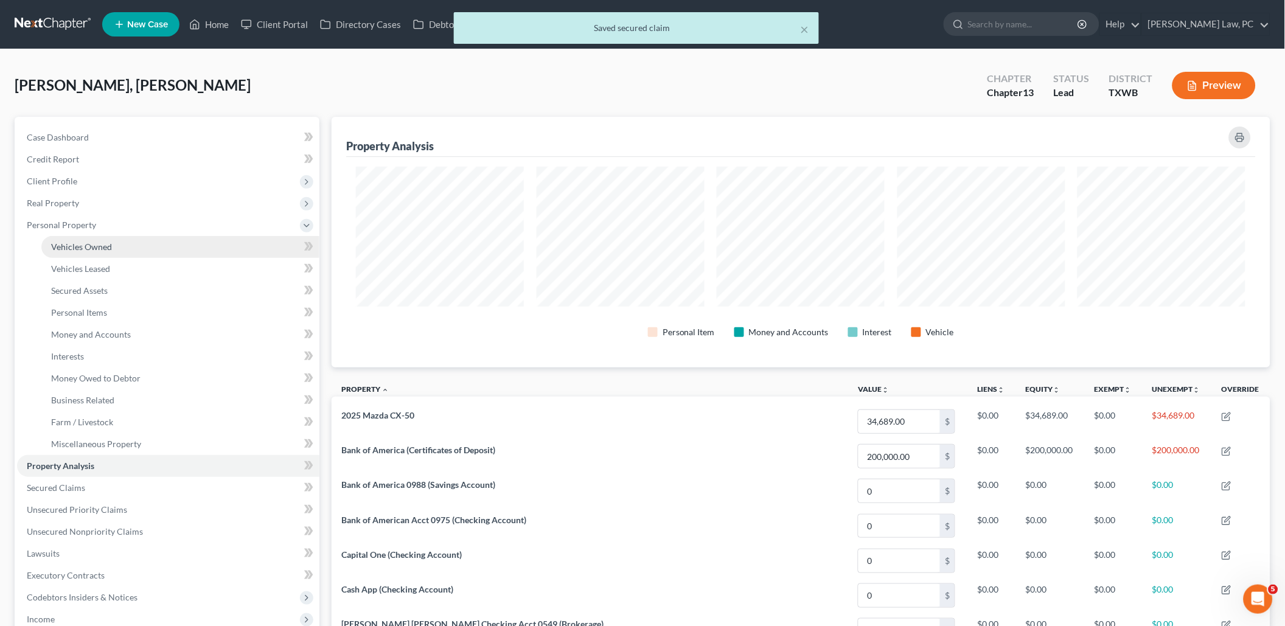
click at [125, 246] on link "Vehicles Owned" at bounding box center [180, 247] width 278 height 22
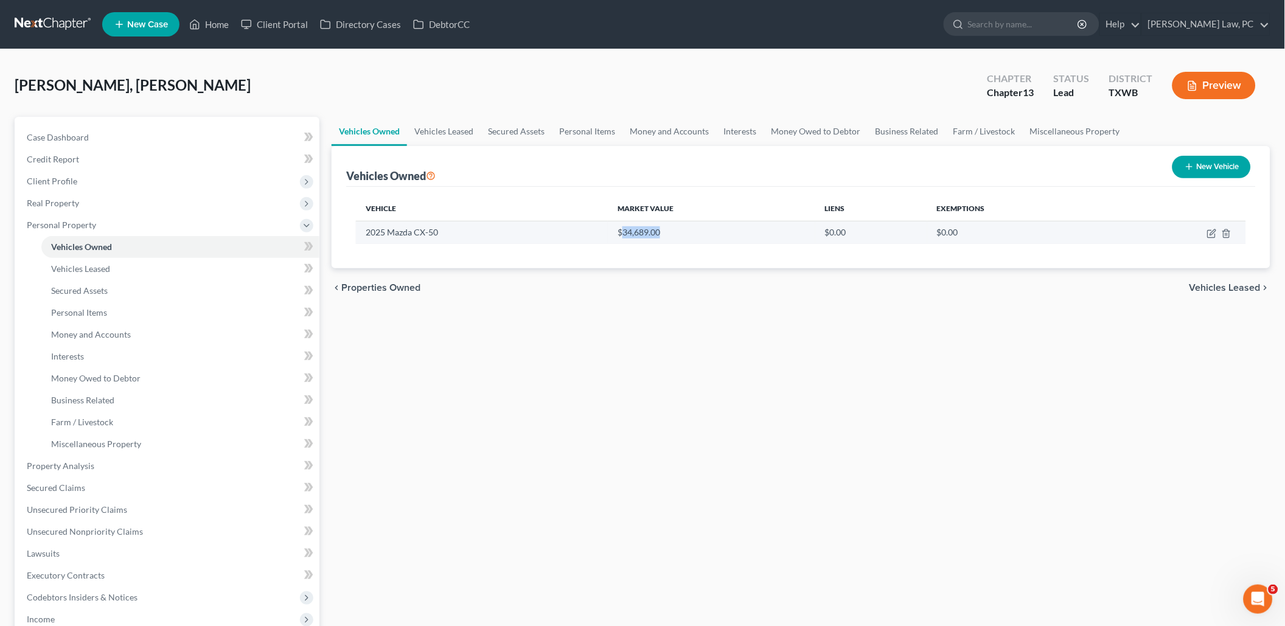
drag, startPoint x: 662, startPoint y: 233, endPoint x: 623, endPoint y: 234, distance: 38.9
click at [623, 234] on td "$34,689.00" at bounding box center [711, 232] width 207 height 23
copy td "34,689.00"
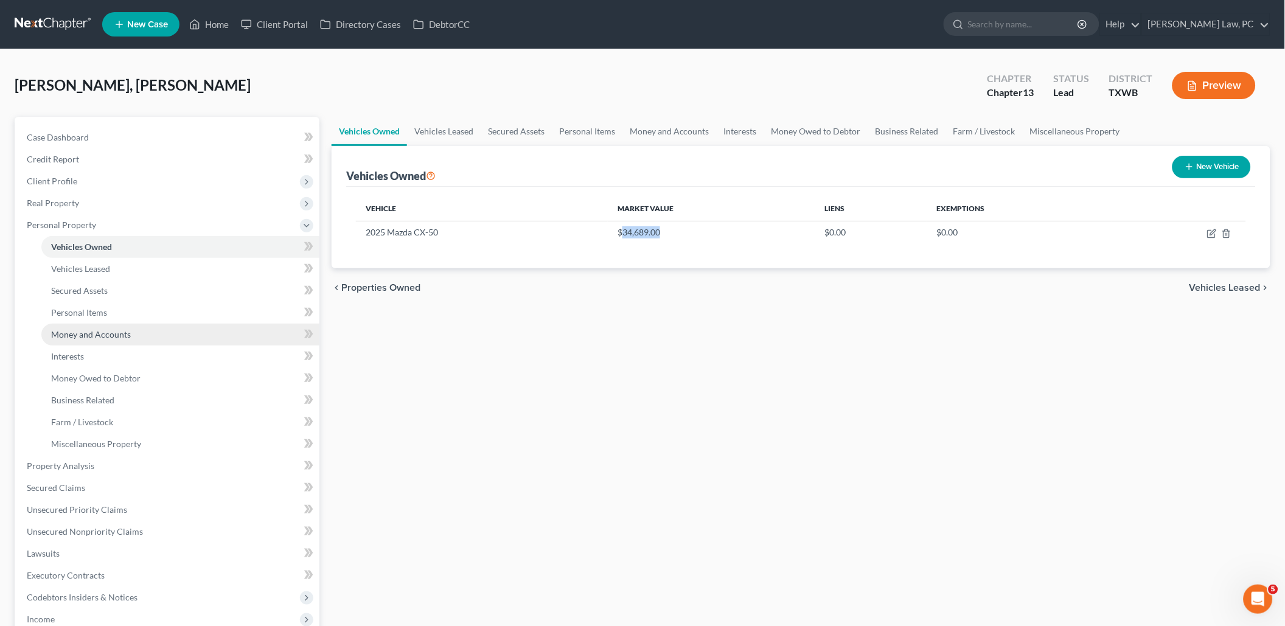
click at [125, 324] on link "Money and Accounts" at bounding box center [180, 335] width 278 height 22
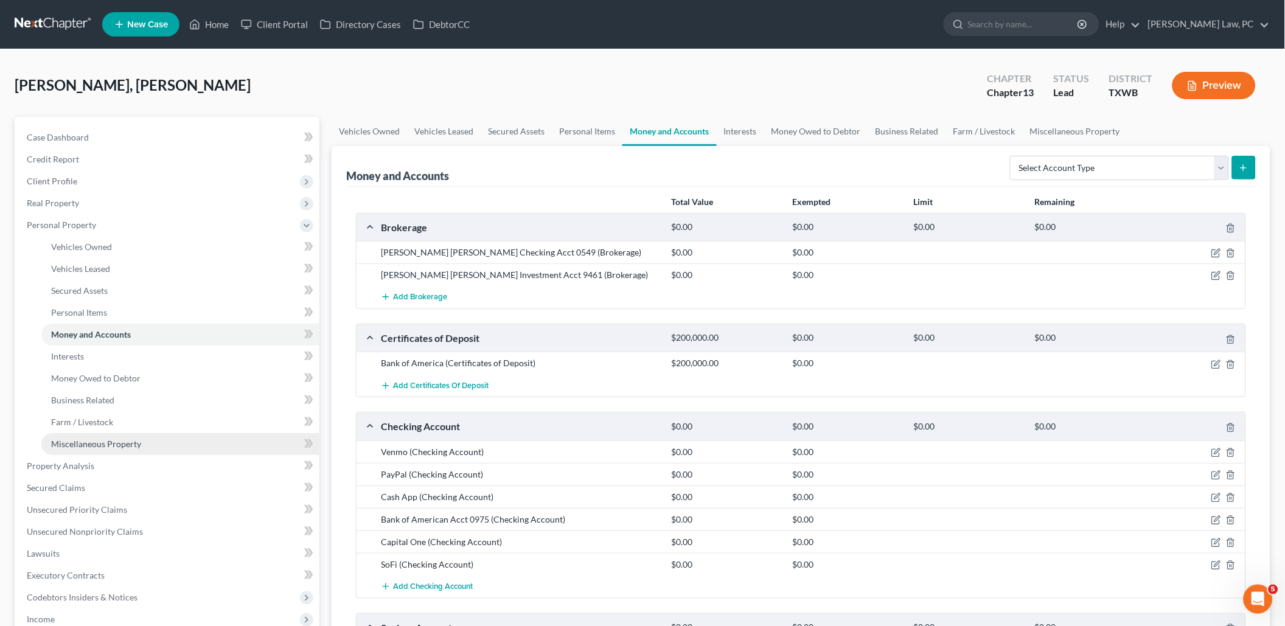
click at [114, 439] on span "Miscellaneous Property" at bounding box center [96, 444] width 90 height 10
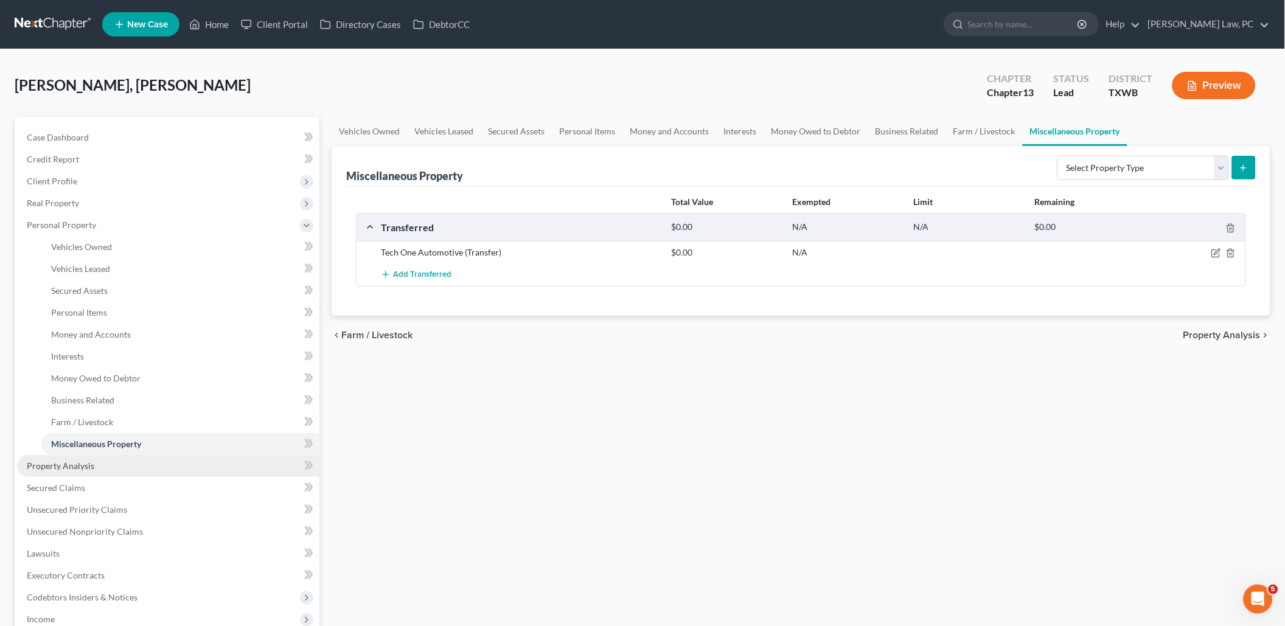
click at [97, 455] on link "Property Analysis" at bounding box center [168, 466] width 302 height 22
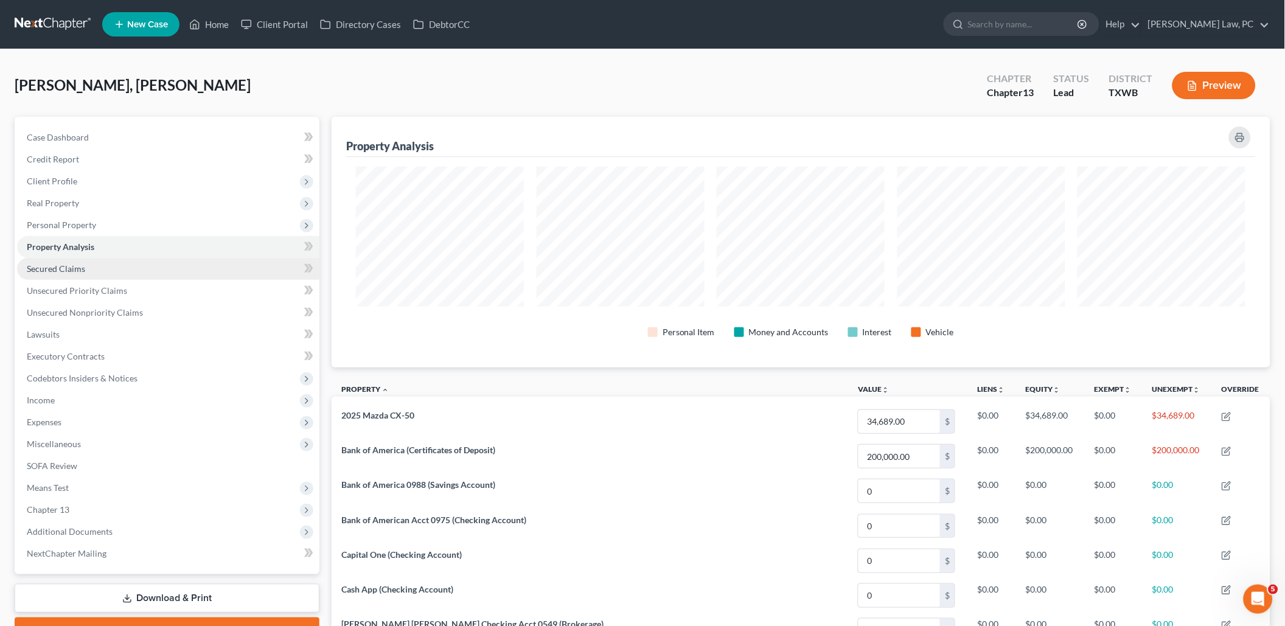
scroll to position [250, 939]
click at [119, 269] on link "Secured Claims" at bounding box center [168, 269] width 302 height 22
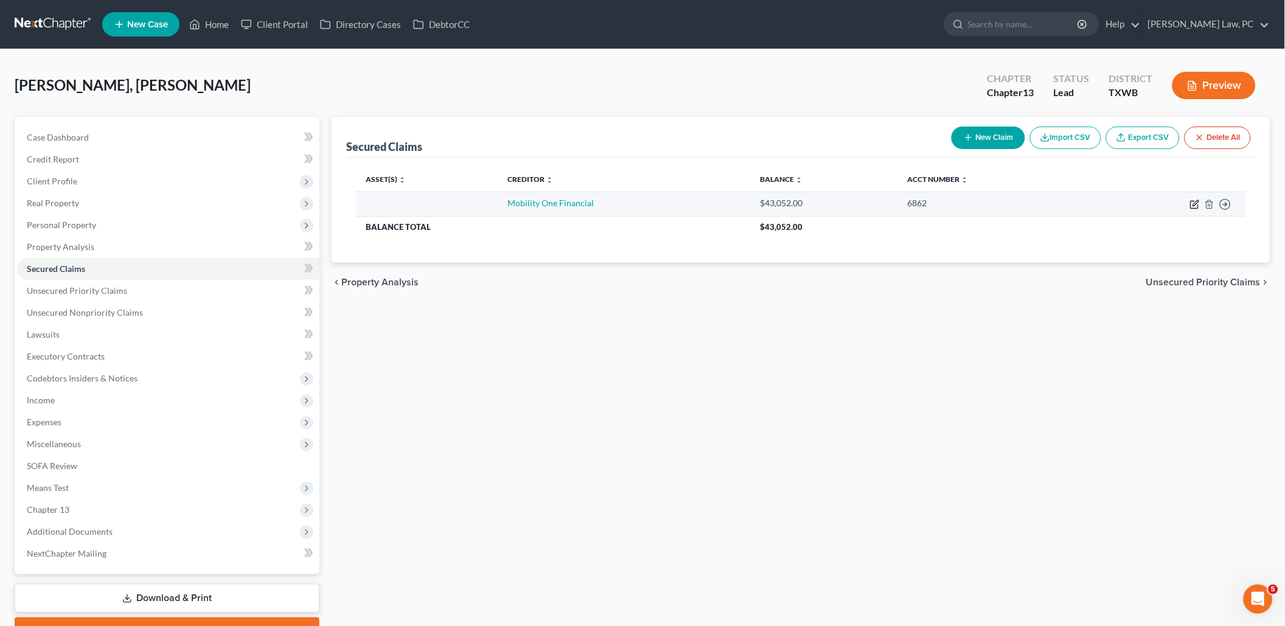
click at [1195, 206] on icon "button" at bounding box center [1195, 205] width 10 height 10
select select "2"
select select "0"
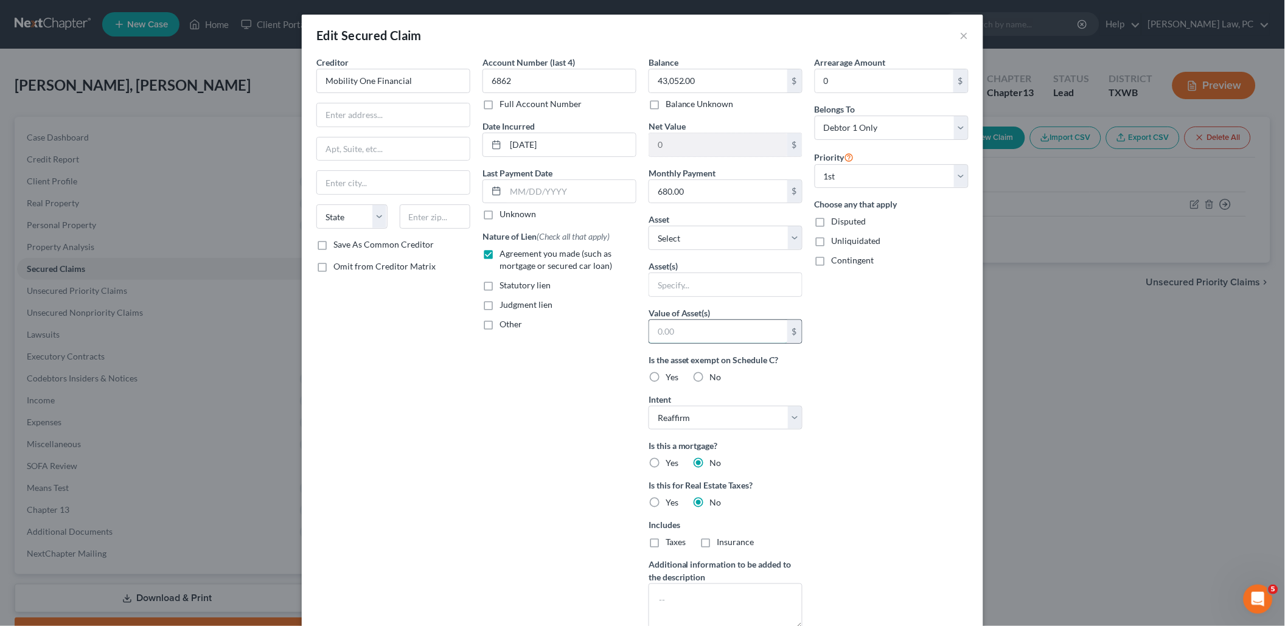
click at [709, 329] on input "text" at bounding box center [718, 331] width 138 height 23
paste input "34,689.00"
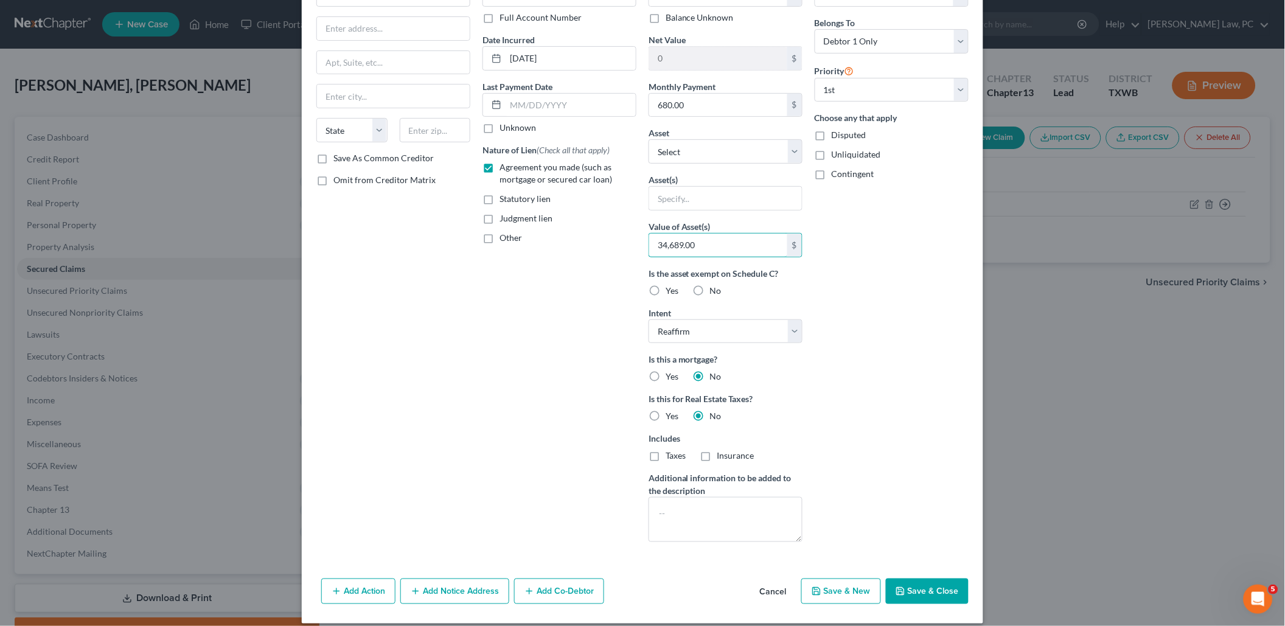
type input "34,689.00"
click at [923, 578] on button "Save & Close" at bounding box center [927, 591] width 83 height 26
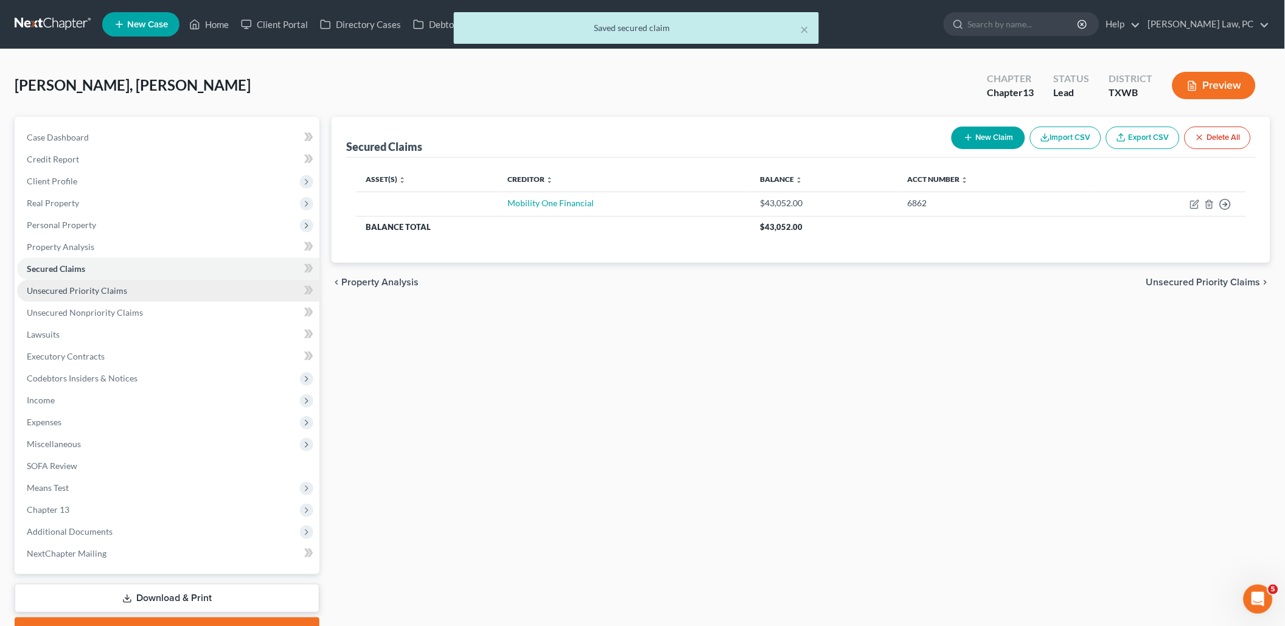
click at [137, 283] on link "Unsecured Priority Claims" at bounding box center [168, 291] width 302 height 22
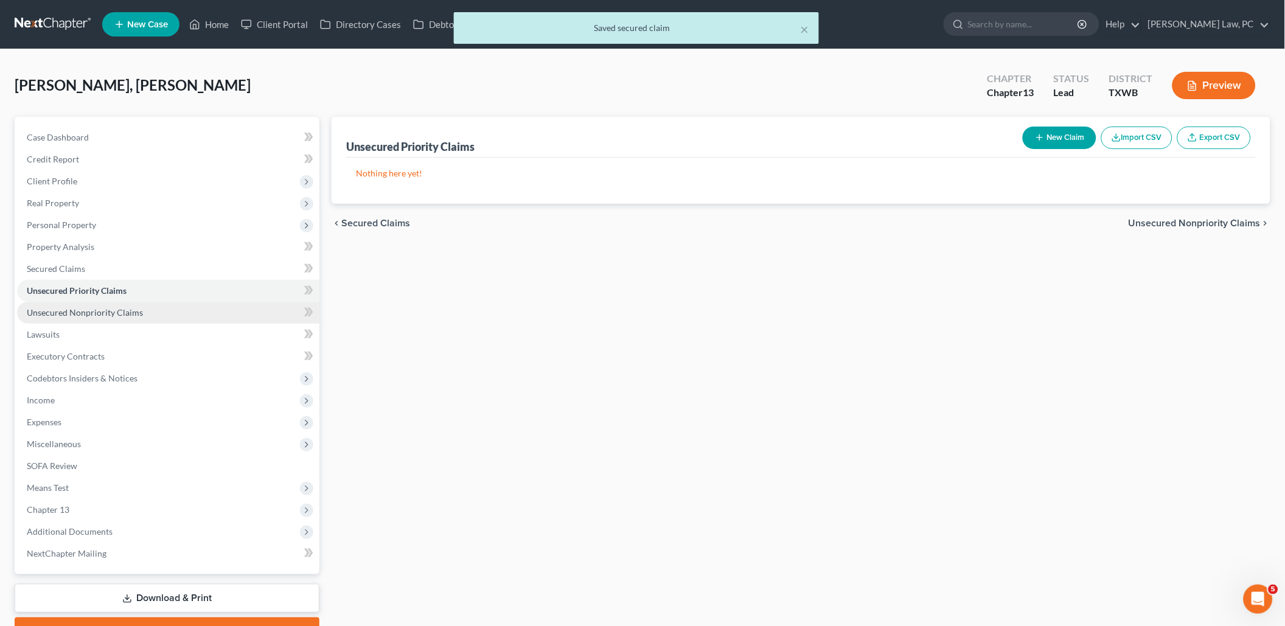
click at [127, 307] on span "Unsecured Nonpriority Claims" at bounding box center [85, 312] width 116 height 10
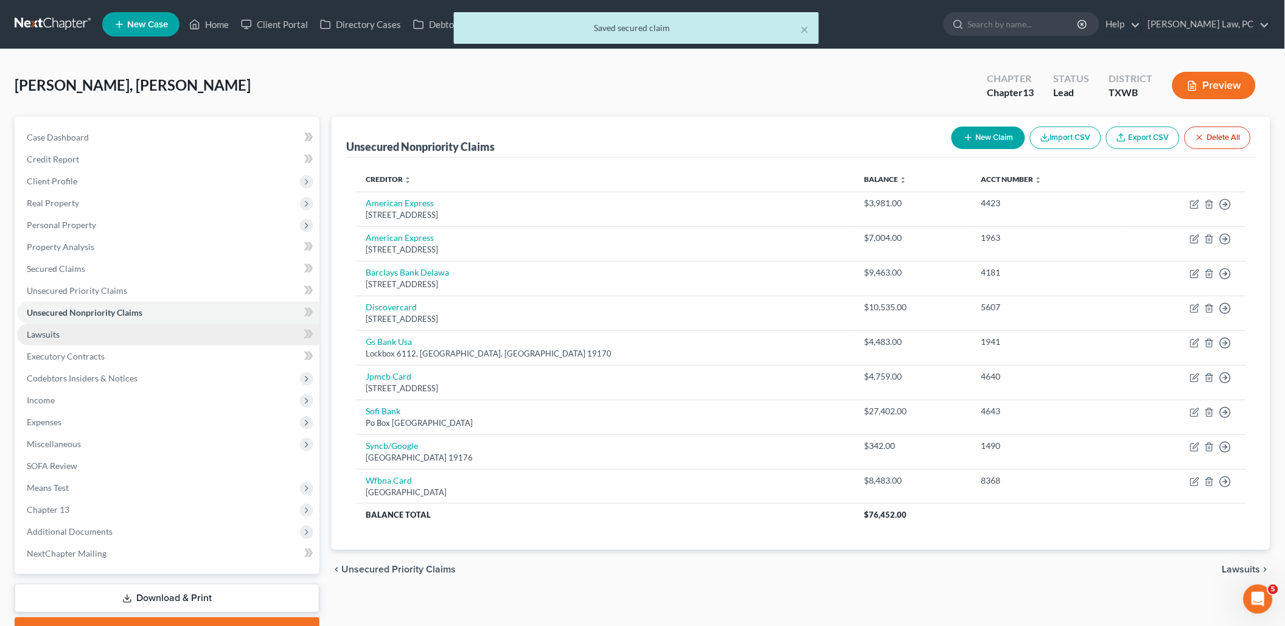
click at [147, 327] on link "Lawsuits" at bounding box center [168, 335] width 302 height 22
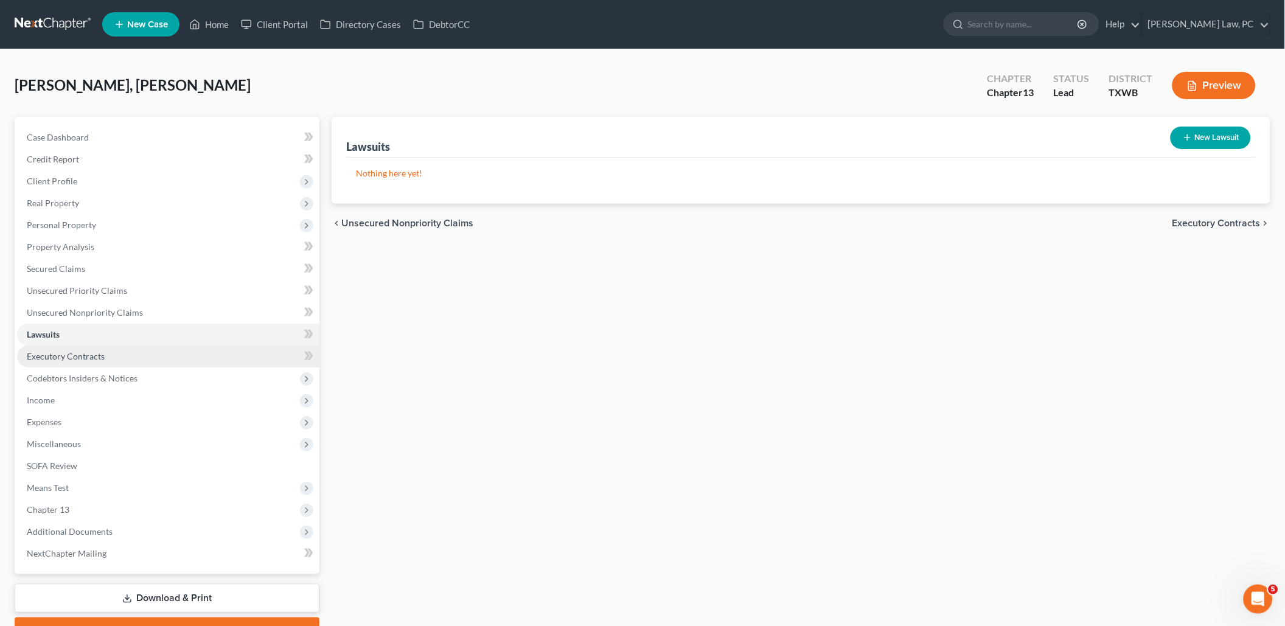
click at [163, 346] on link "Executory Contracts" at bounding box center [168, 357] width 302 height 22
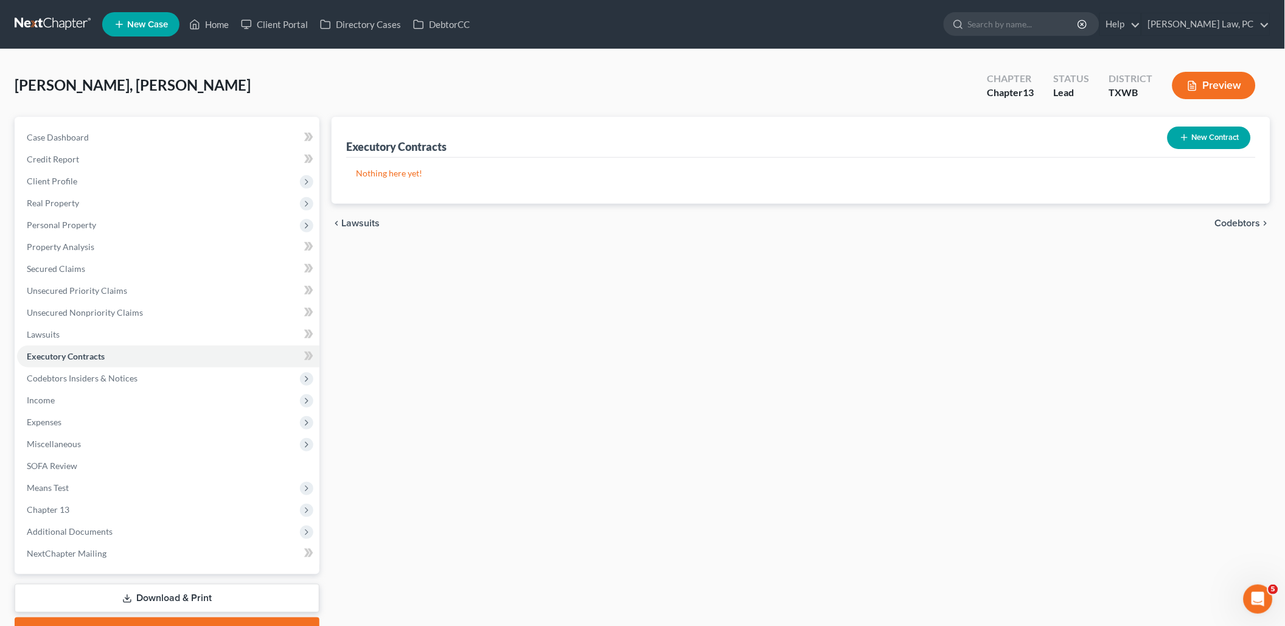
click at [1212, 133] on button "New Contract" at bounding box center [1208, 138] width 83 height 23
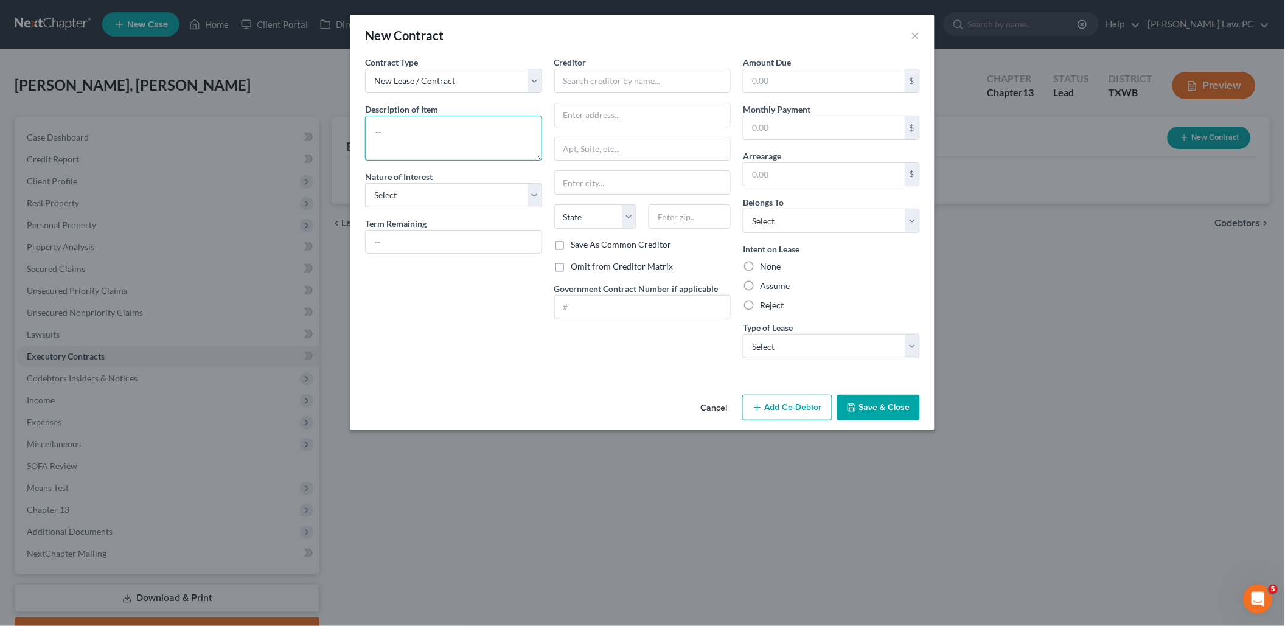
click at [432, 141] on textarea at bounding box center [453, 138] width 177 height 45
type textarea "House Lease"
select select "3"
click at [448, 233] on input "text" at bounding box center [454, 242] width 176 height 23
type input "9 months"
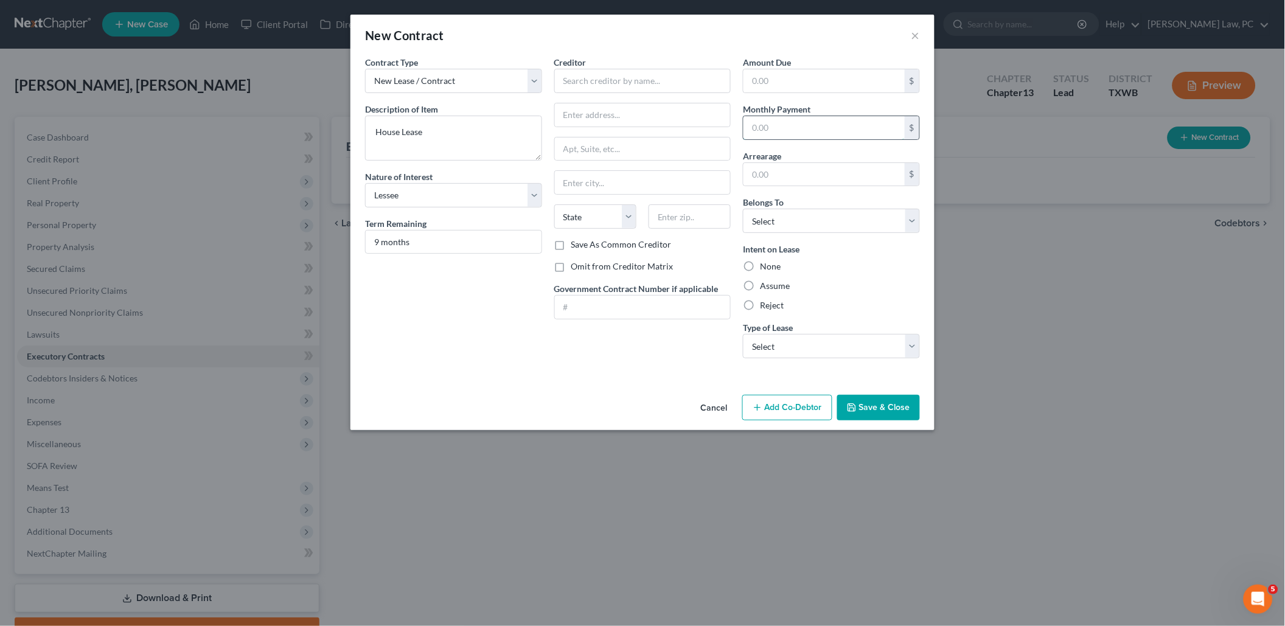
click at [829, 133] on input "text" at bounding box center [823, 127] width 161 height 23
type input "1,100"
select select "0"
click at [760, 282] on label "Assume" at bounding box center [775, 286] width 30 height 12
click at [765, 282] on input "Assume" at bounding box center [769, 284] width 8 height 8
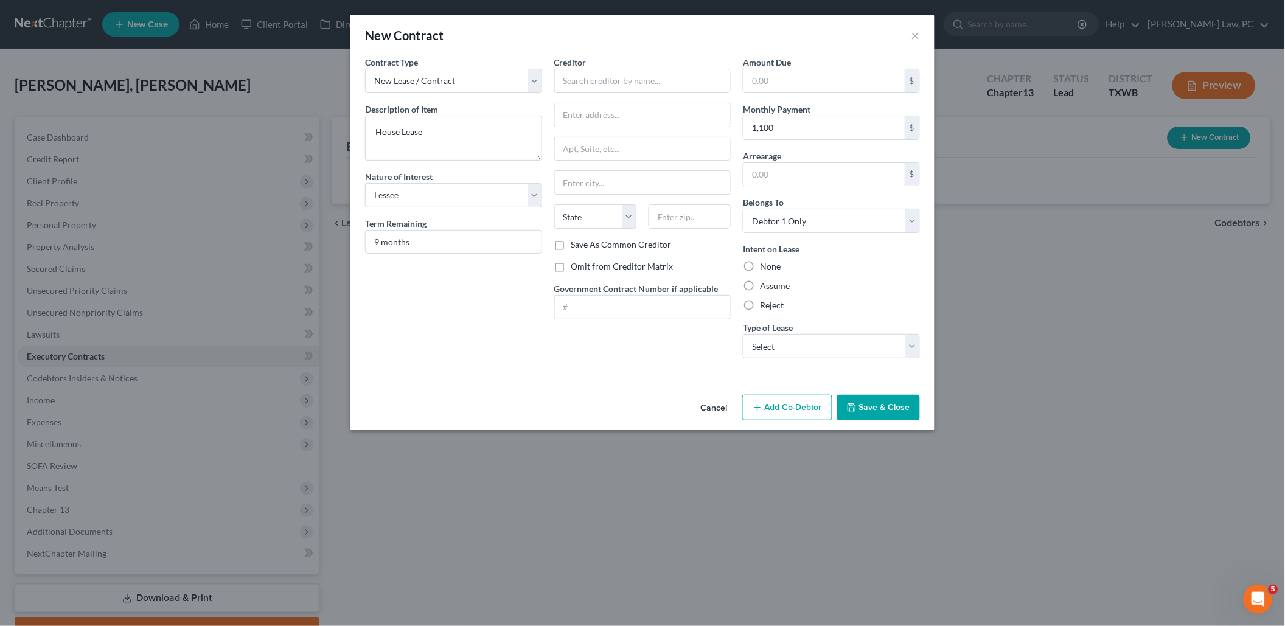
radio input "true"
select select "0"
click at [618, 88] on input "text" at bounding box center [642, 81] width 177 height 24
type input "Fok Family Investments LLC"
click at [869, 402] on button "Save & Close" at bounding box center [878, 408] width 83 height 26
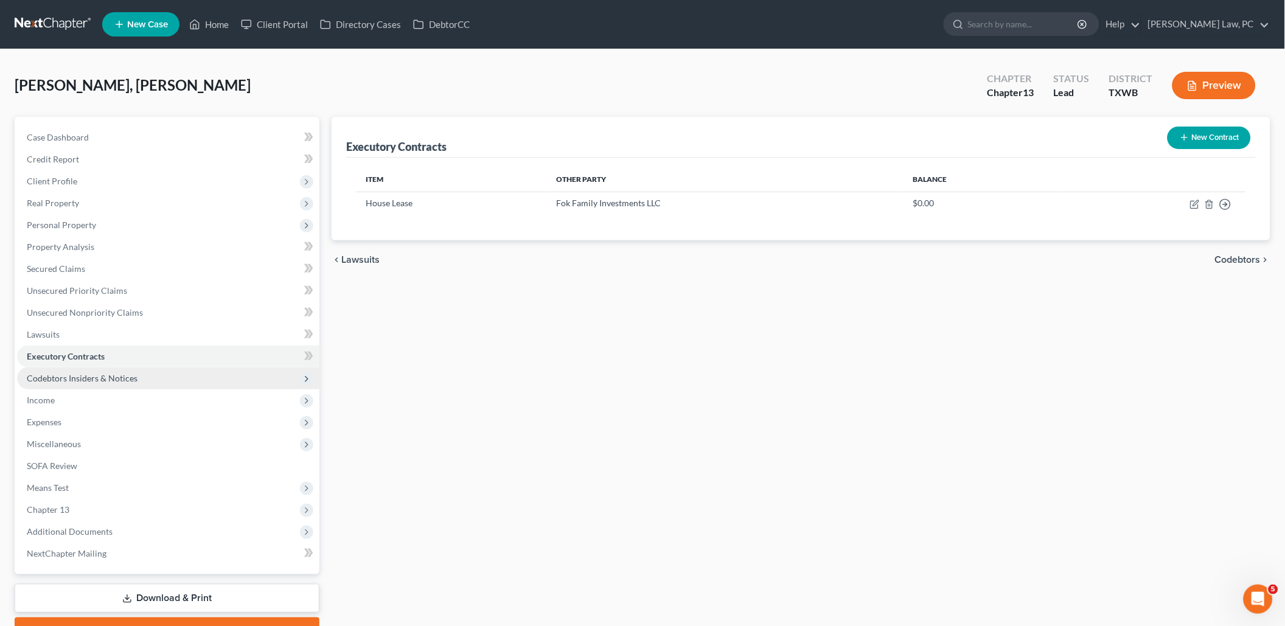
click at [198, 372] on span "Codebtors Insiders & Notices" at bounding box center [168, 378] width 302 height 22
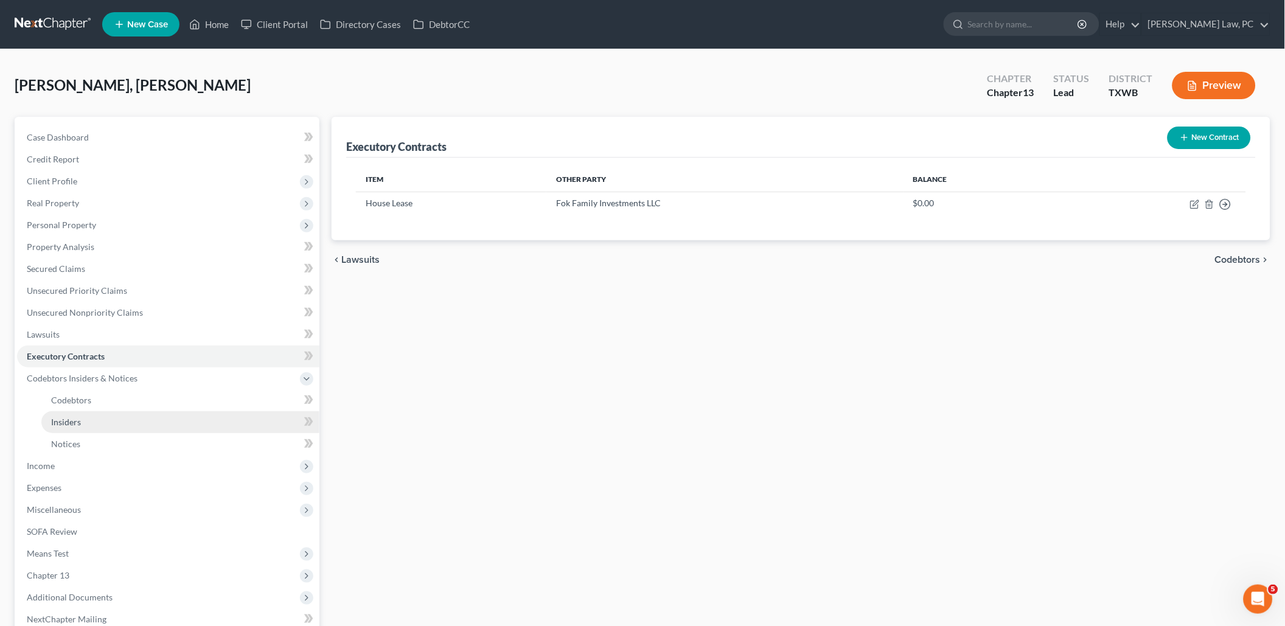
click at [55, 421] on link "Insiders" at bounding box center [180, 422] width 278 height 22
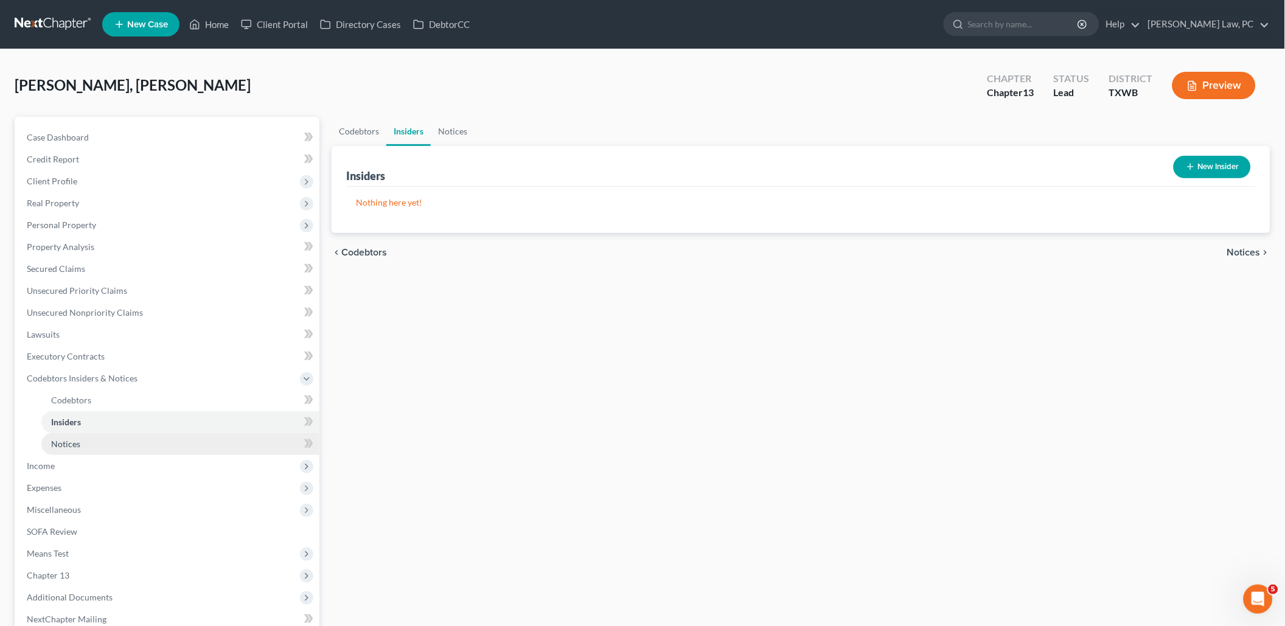
click at [57, 439] on span "Notices" at bounding box center [65, 444] width 29 height 10
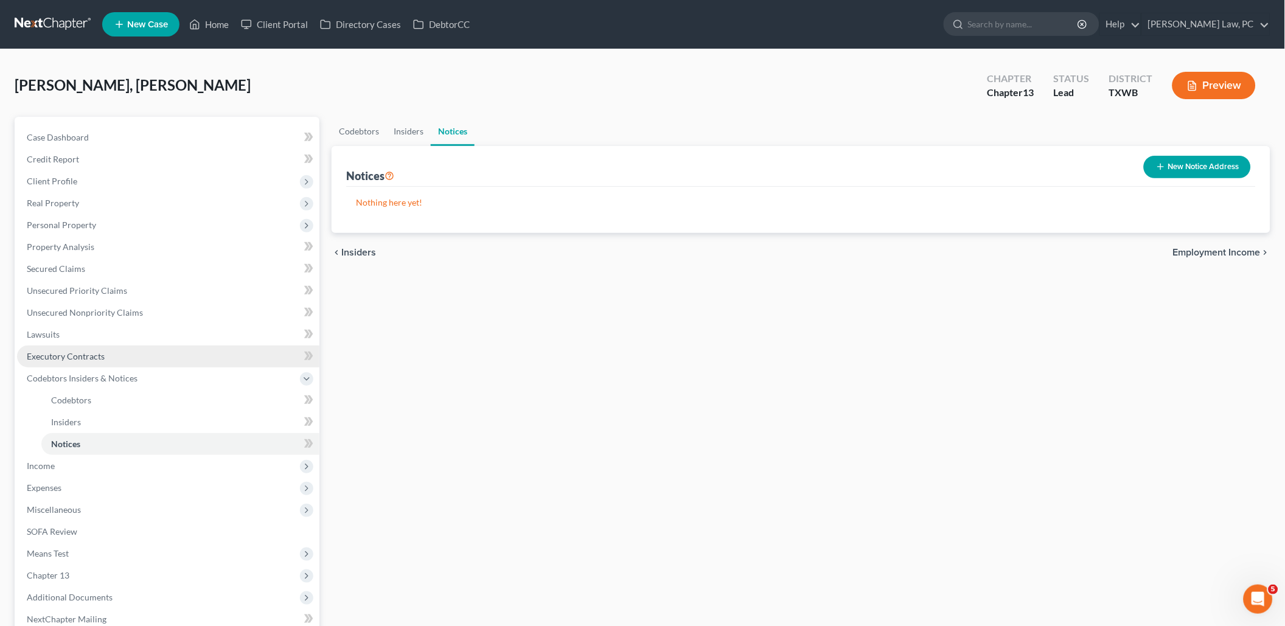
click at [83, 351] on span "Executory Contracts" at bounding box center [66, 356] width 78 height 10
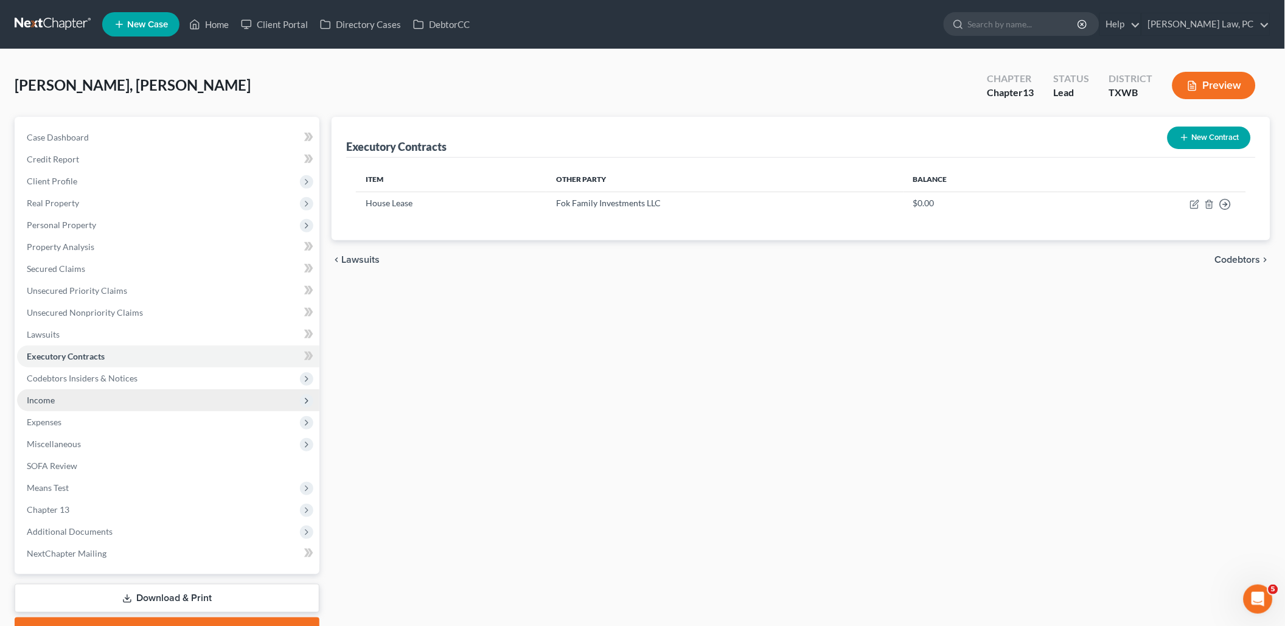
click at [117, 394] on span "Income" at bounding box center [168, 400] width 302 height 22
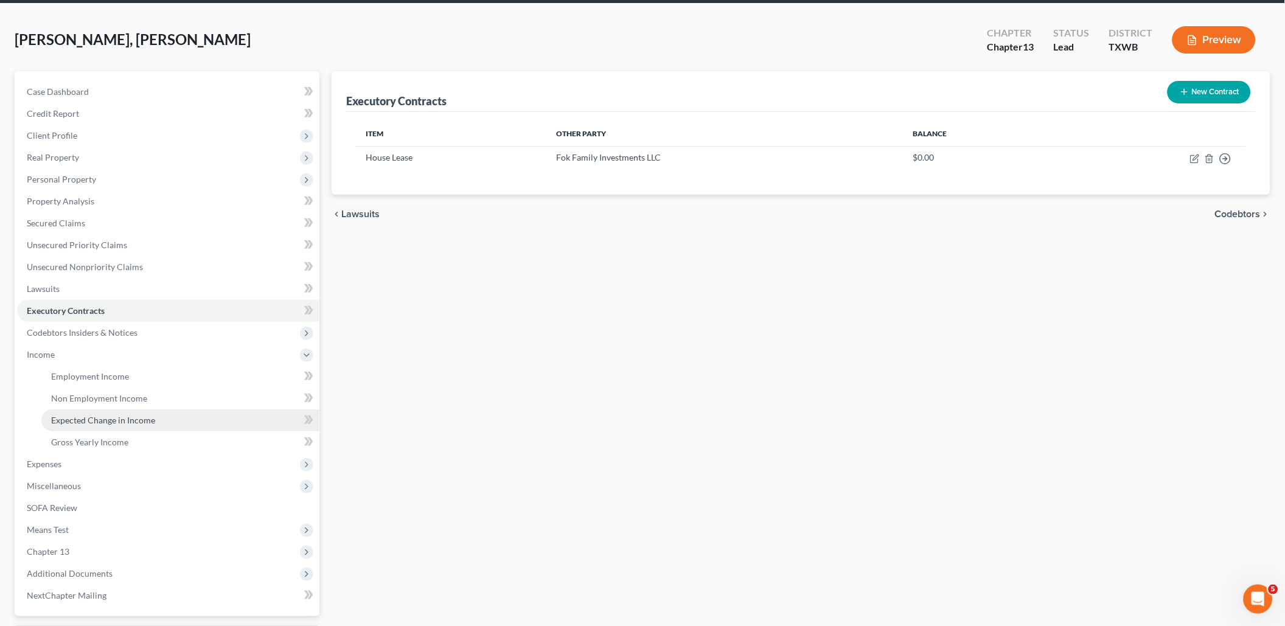
scroll to position [50, 0]
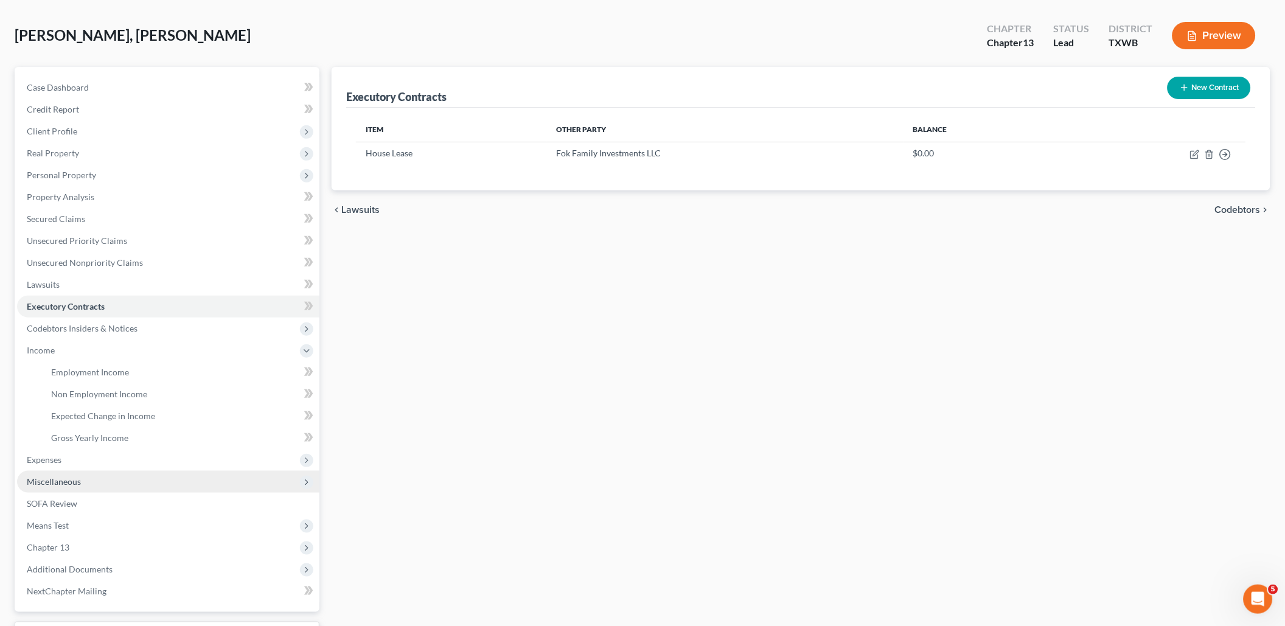
click at [80, 471] on span "Miscellaneous" at bounding box center [168, 482] width 302 height 22
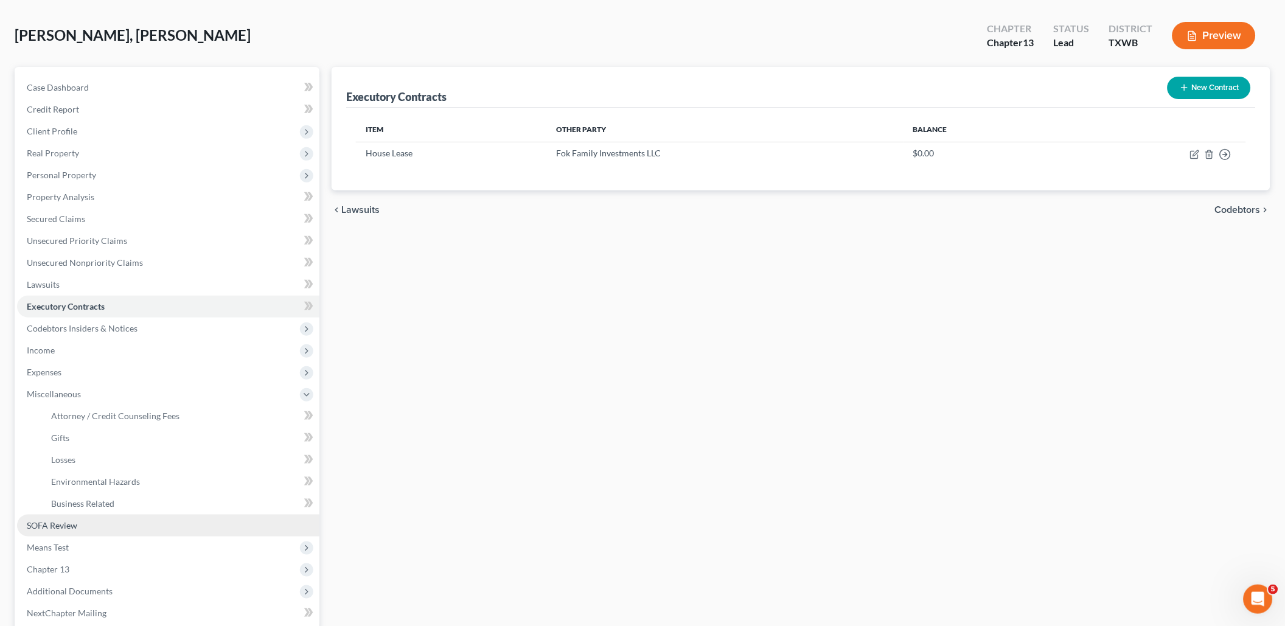
click at [48, 520] on span "SOFA Review" at bounding box center [52, 525] width 50 height 10
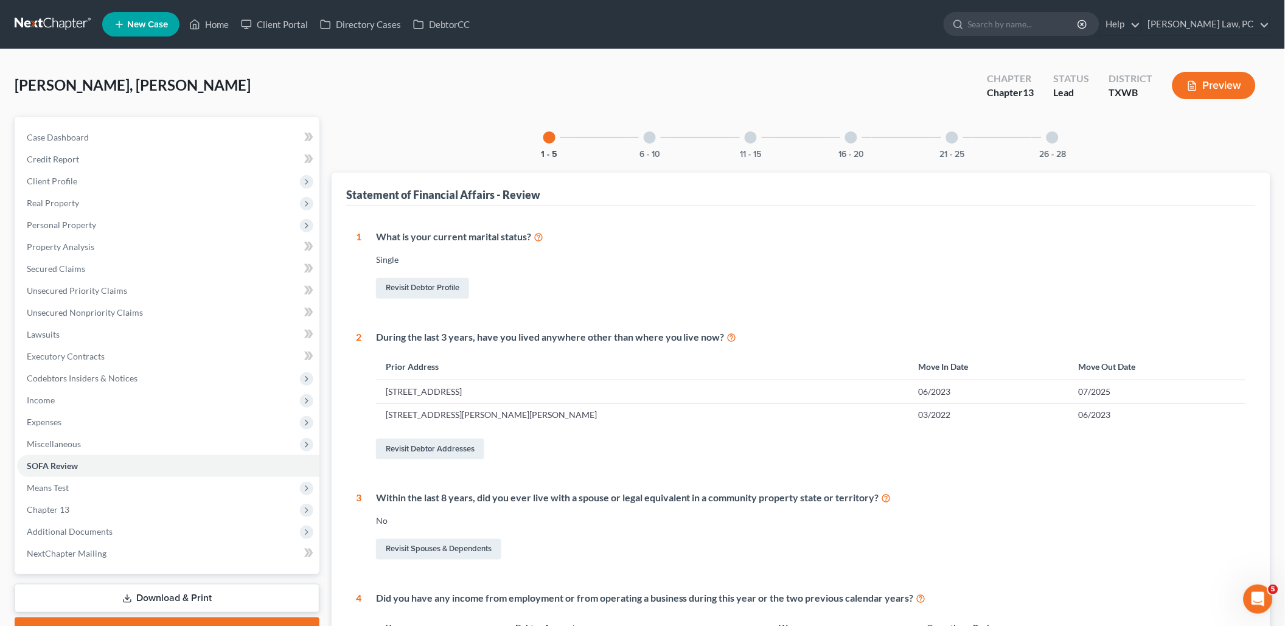
click at [647, 139] on div at bounding box center [650, 137] width 12 height 12
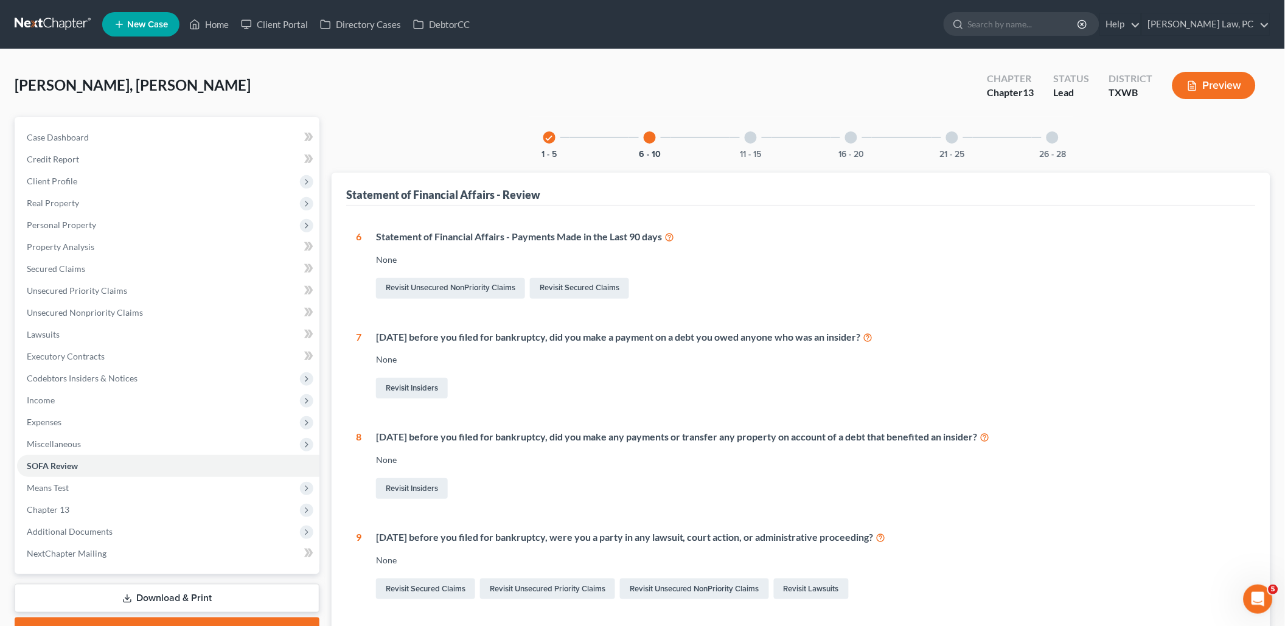
click at [751, 136] on div at bounding box center [751, 137] width 12 height 12
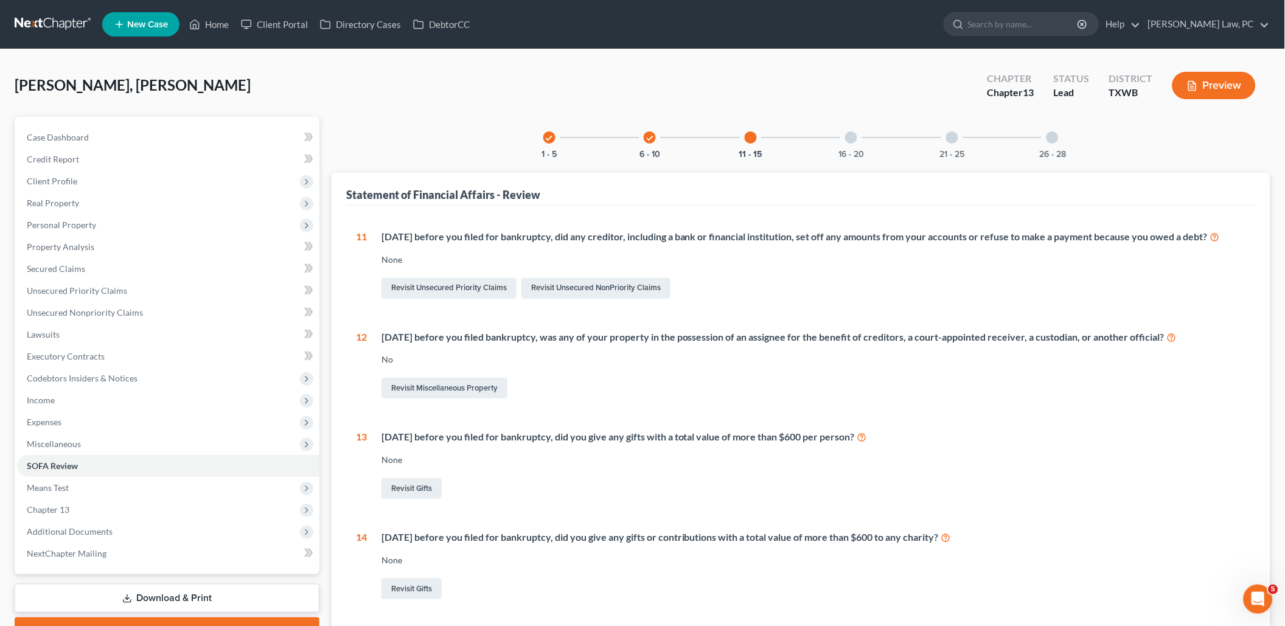
click at [856, 145] on div "16 - 20" at bounding box center [850, 137] width 41 height 41
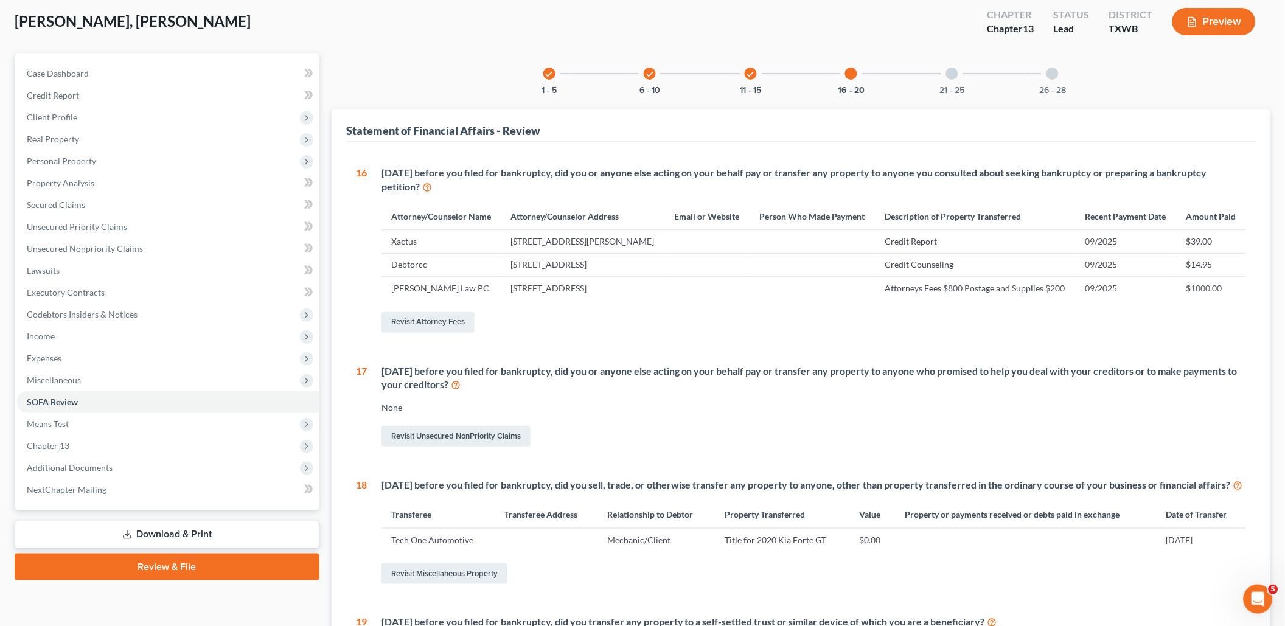
scroll to position [38, 0]
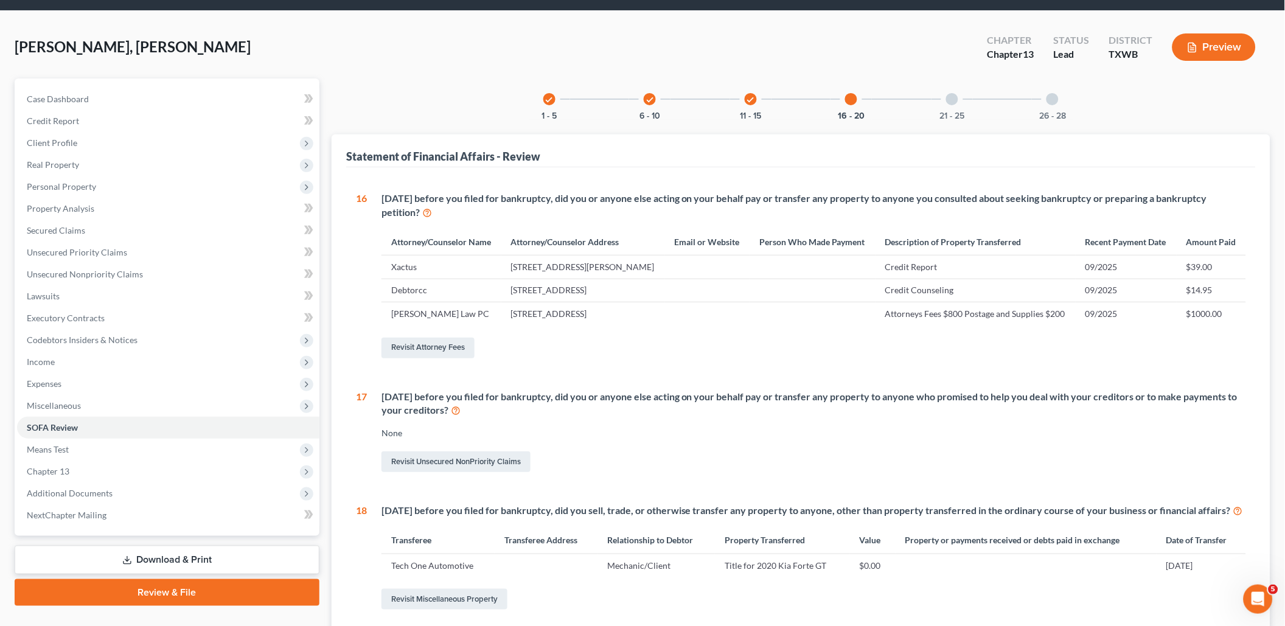
click at [954, 103] on div at bounding box center [952, 99] width 12 height 12
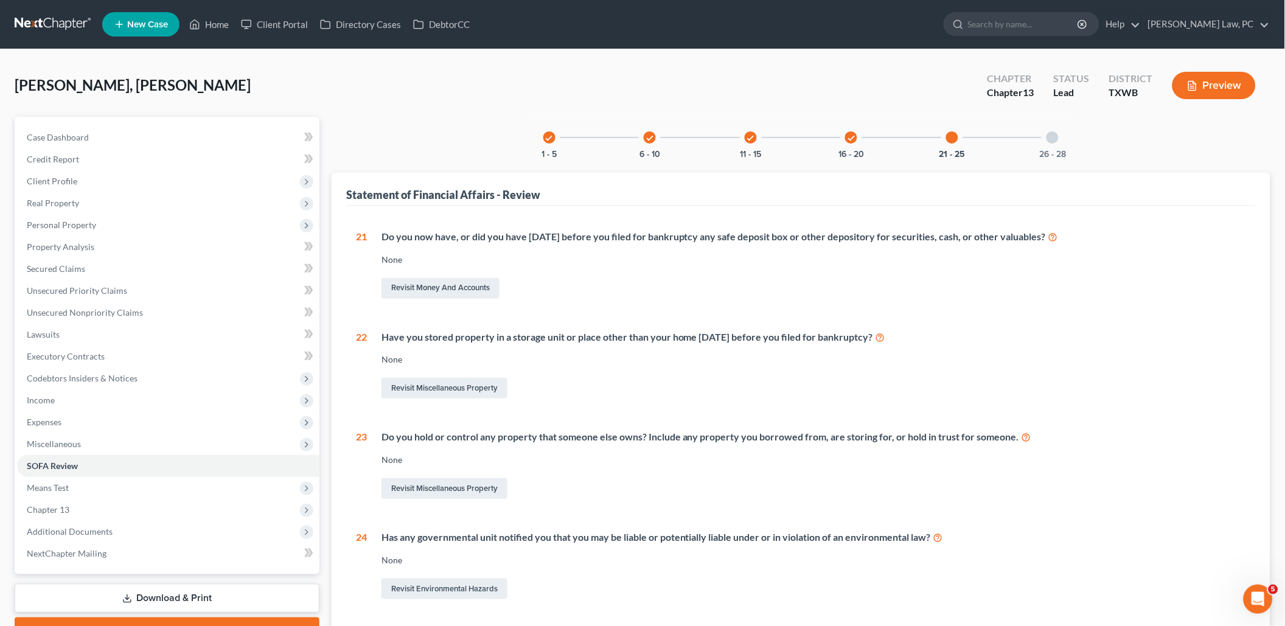
scroll to position [0, 0]
click at [1051, 139] on div at bounding box center [1052, 137] width 12 height 12
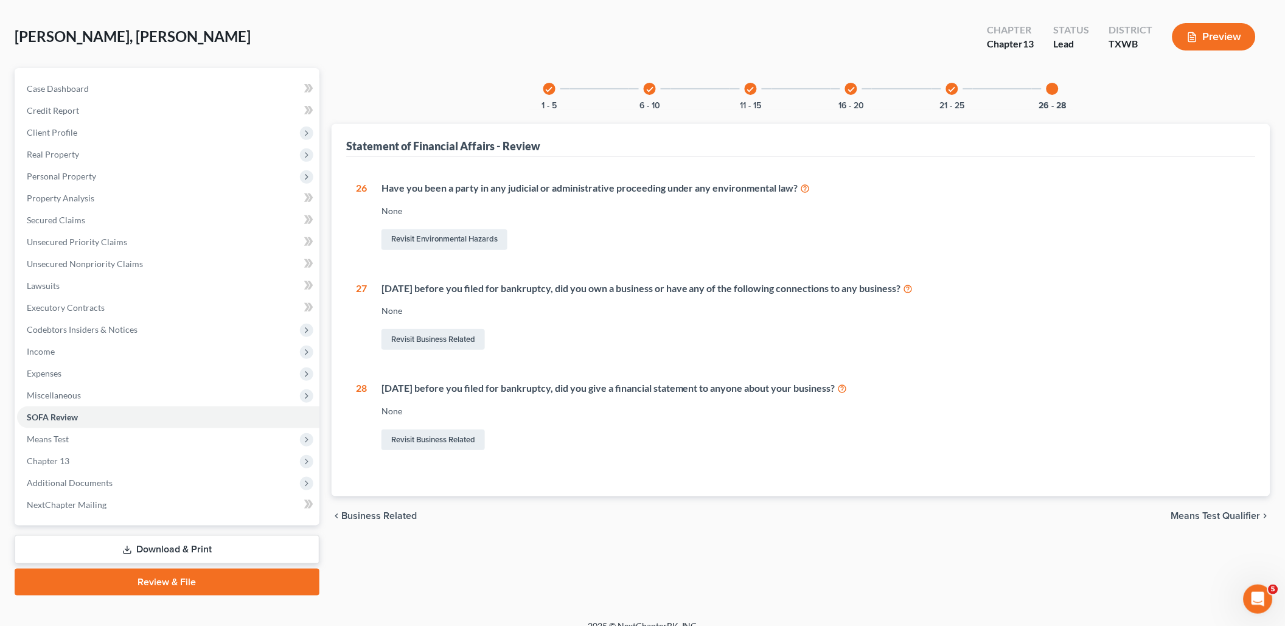
scroll to position [47, 0]
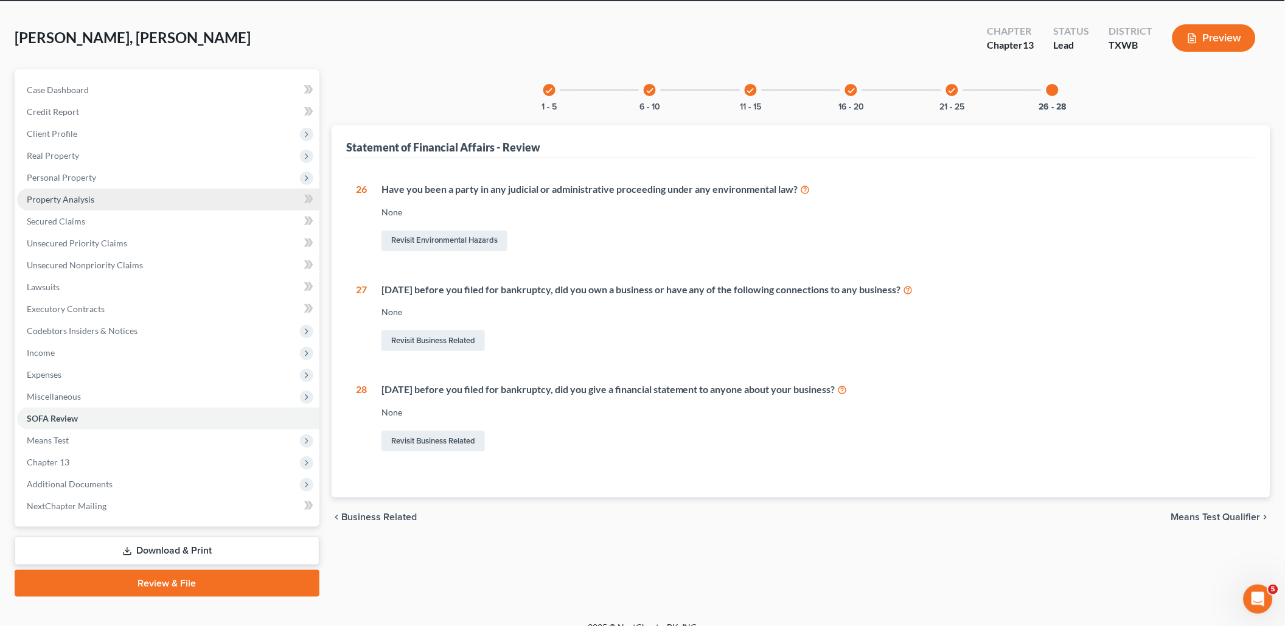
click at [83, 197] on span "Property Analysis" at bounding box center [61, 199] width 68 height 10
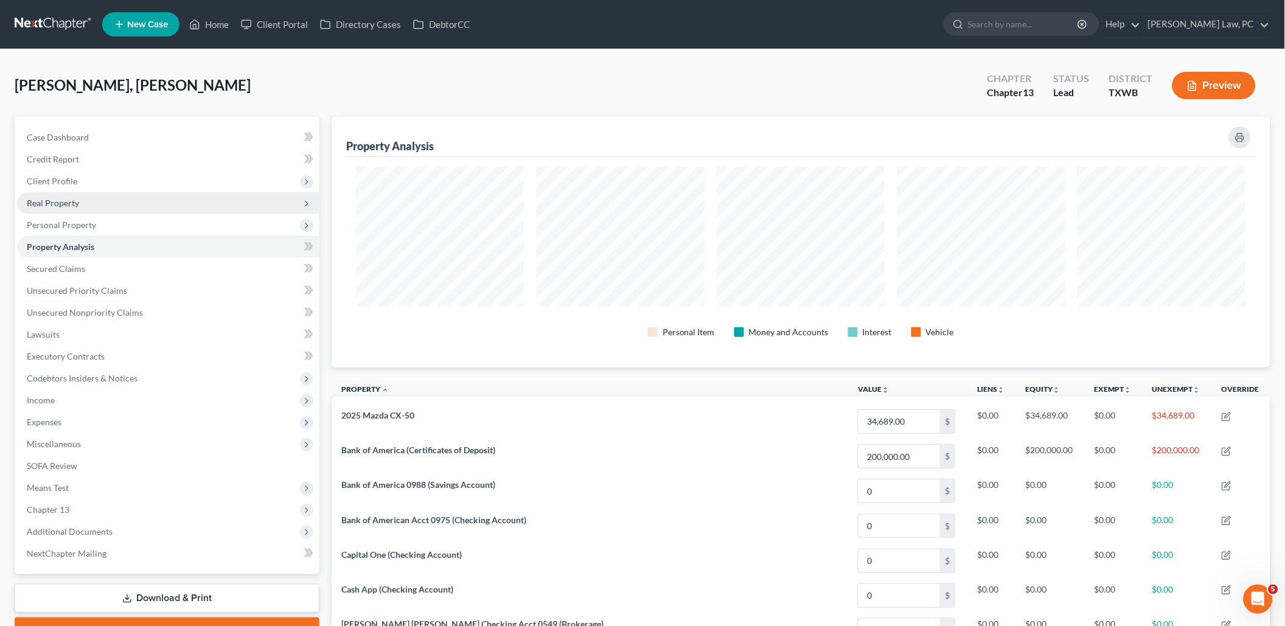
scroll to position [608037, 607348]
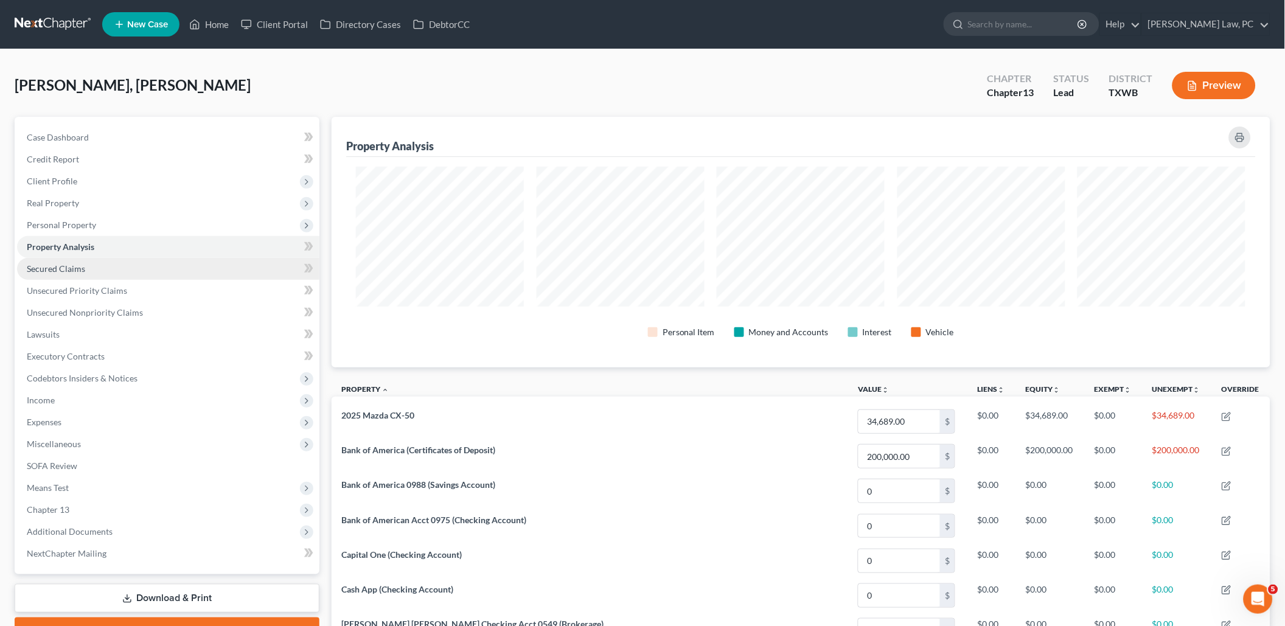
click at [78, 263] on span "Secured Claims" at bounding box center [56, 268] width 58 height 10
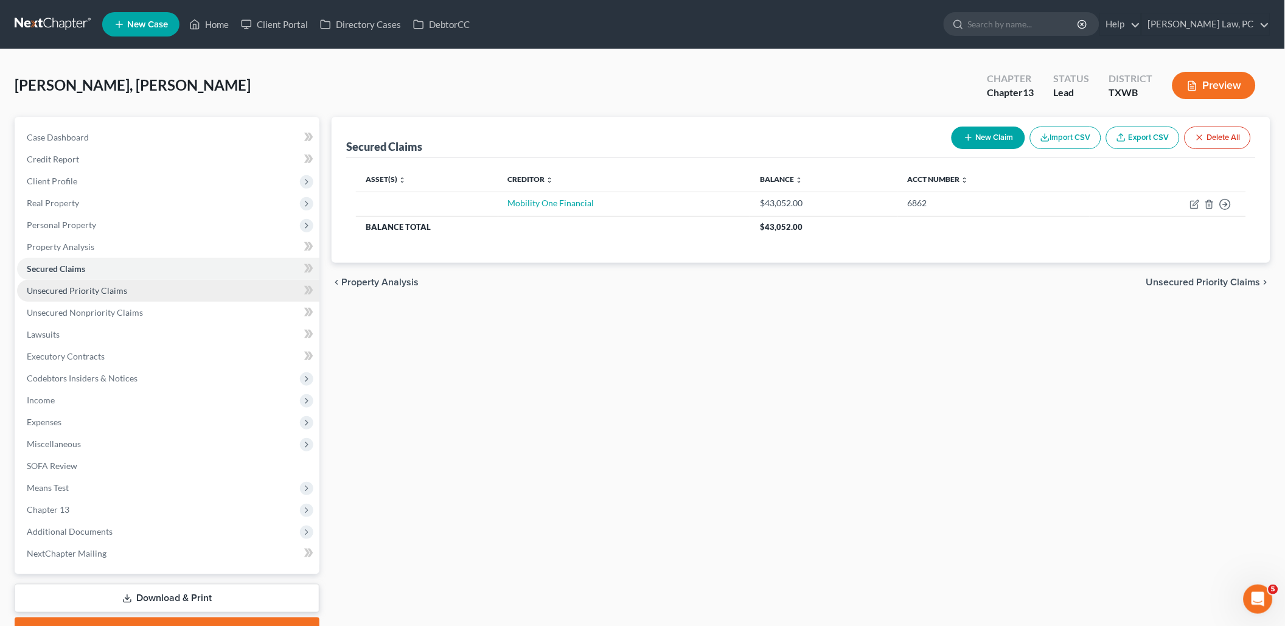
click at [78, 285] on span "Unsecured Priority Claims" at bounding box center [77, 290] width 100 height 10
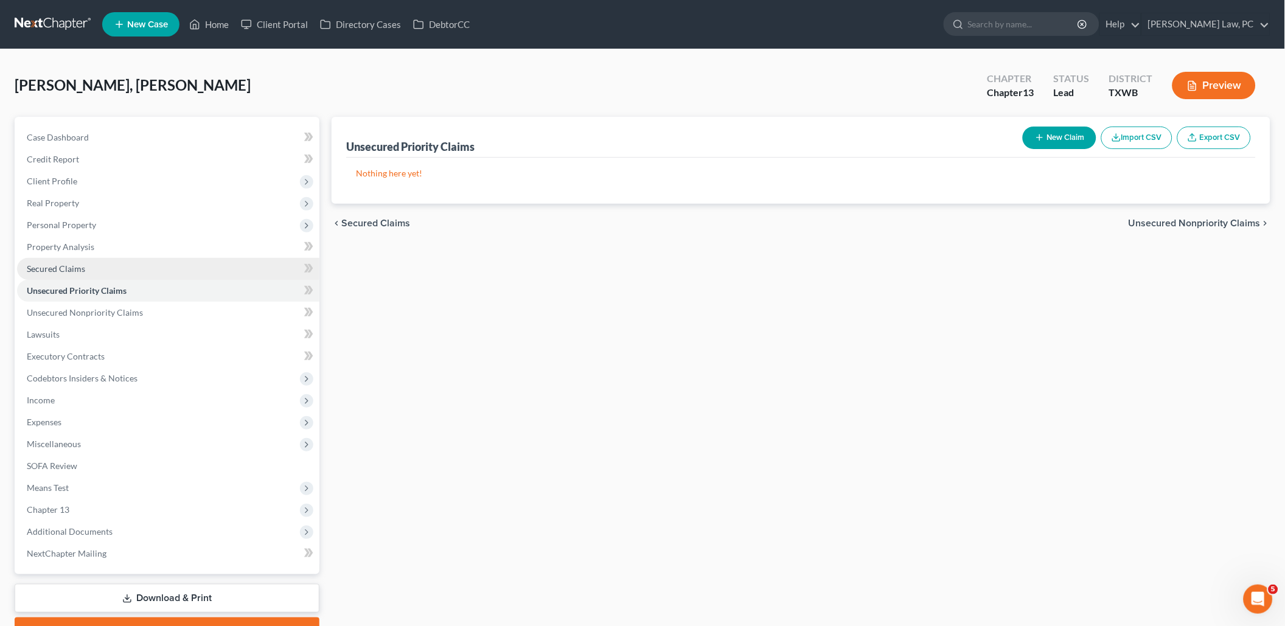
click at [102, 268] on link "Secured Claims" at bounding box center [168, 269] width 302 height 22
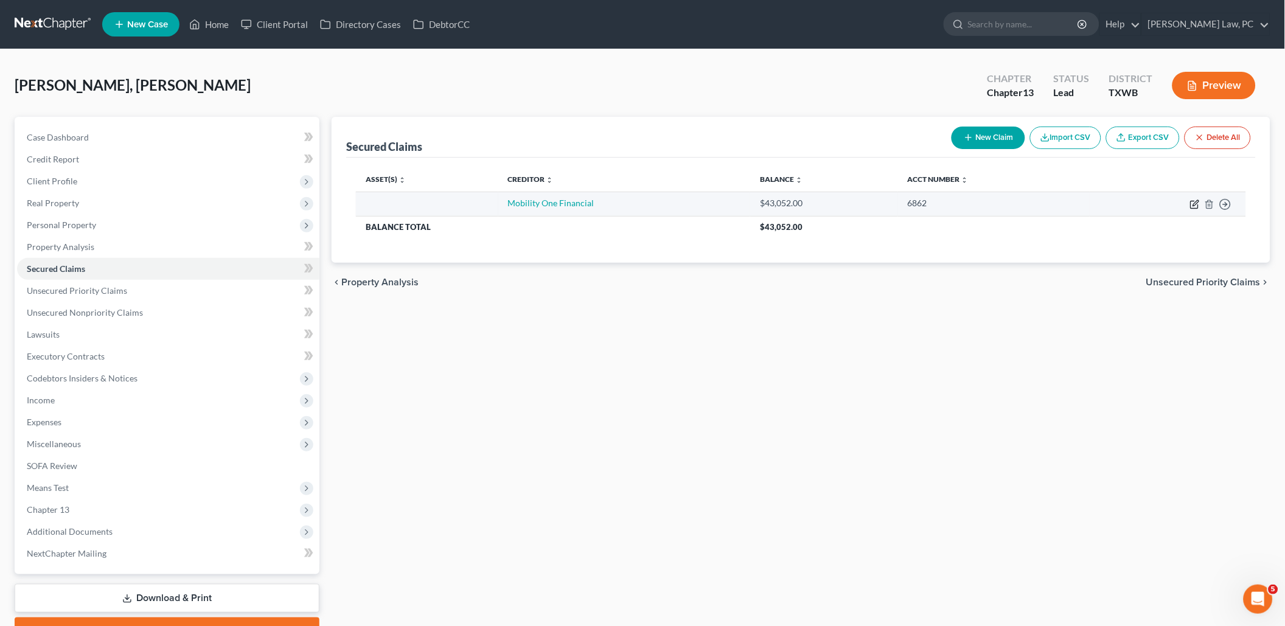
click at [1195, 204] on icon "button" at bounding box center [1195, 205] width 10 height 10
select select "0"
select select "2"
select select "0"
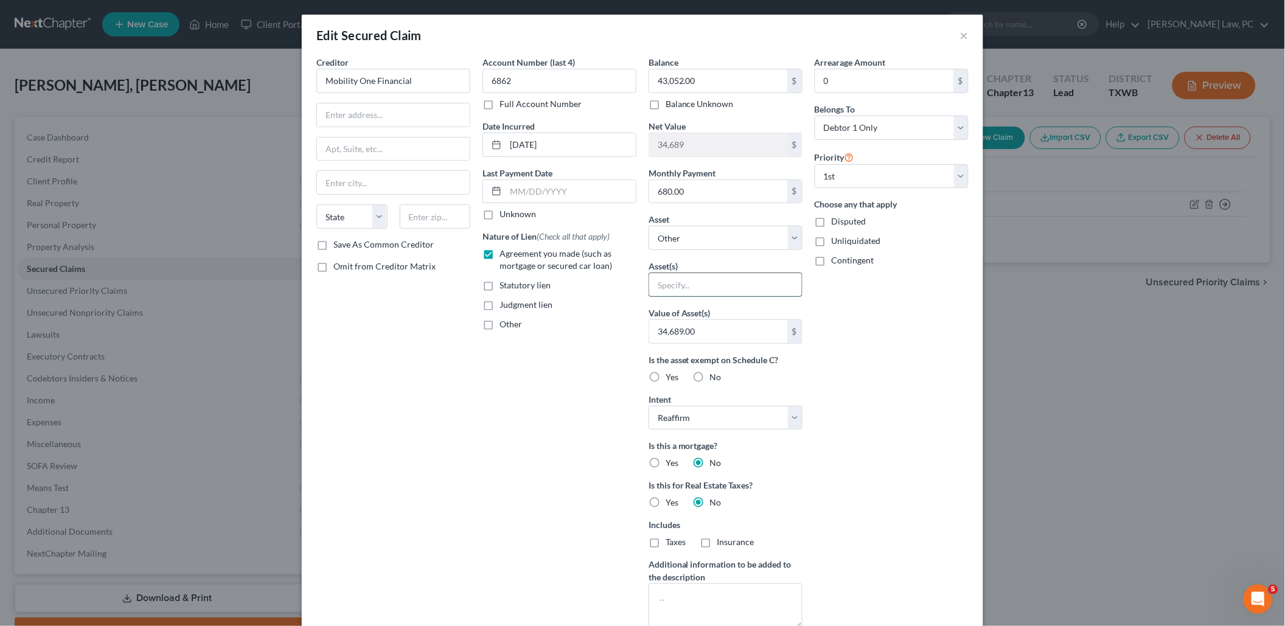
click at [752, 278] on input "text" at bounding box center [725, 284] width 153 height 23
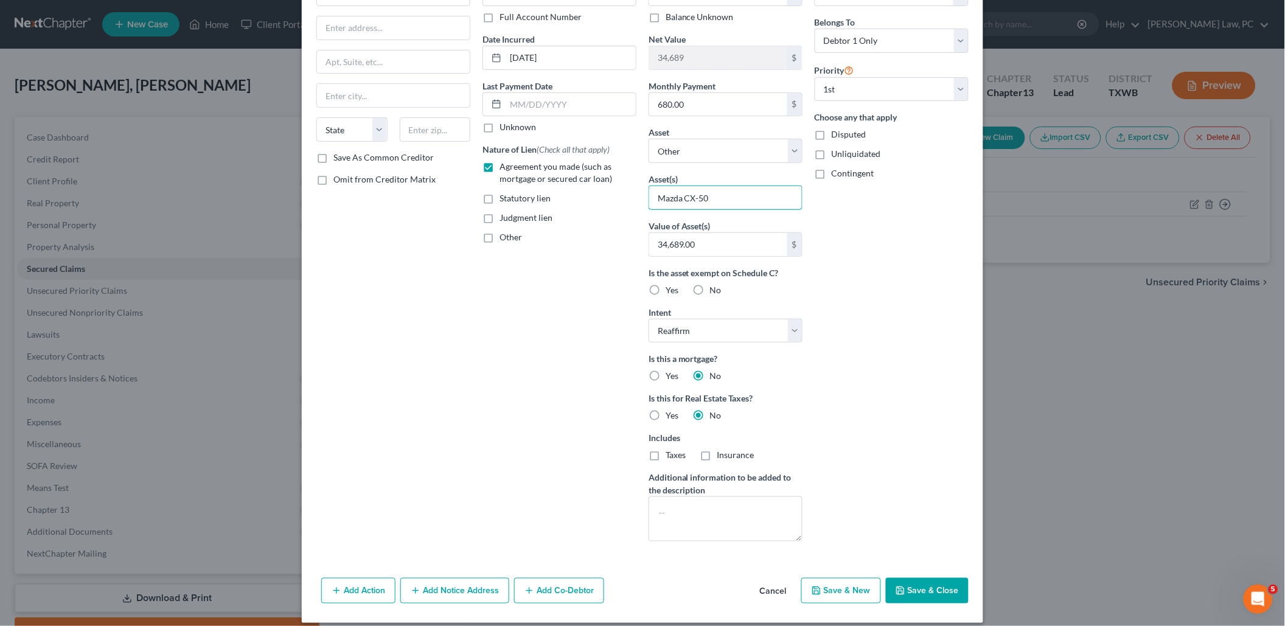
type input "Mazda CX-50"
click at [917, 579] on button "Save & Close" at bounding box center [927, 591] width 83 height 26
select select
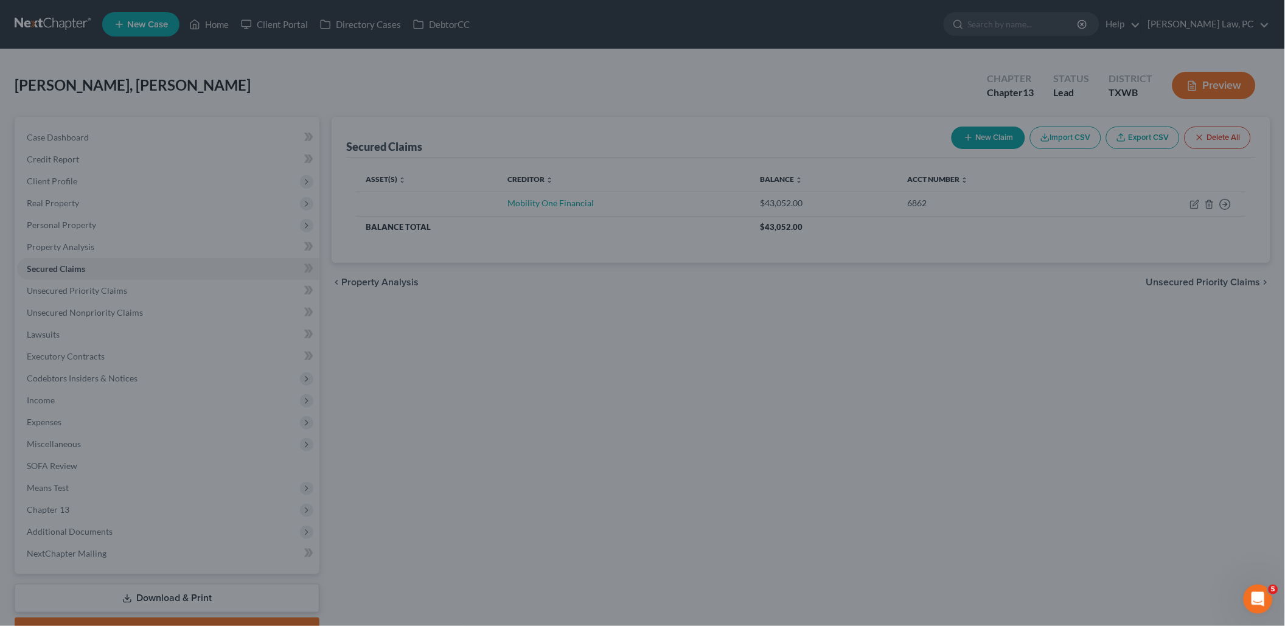
scroll to position [0, 0]
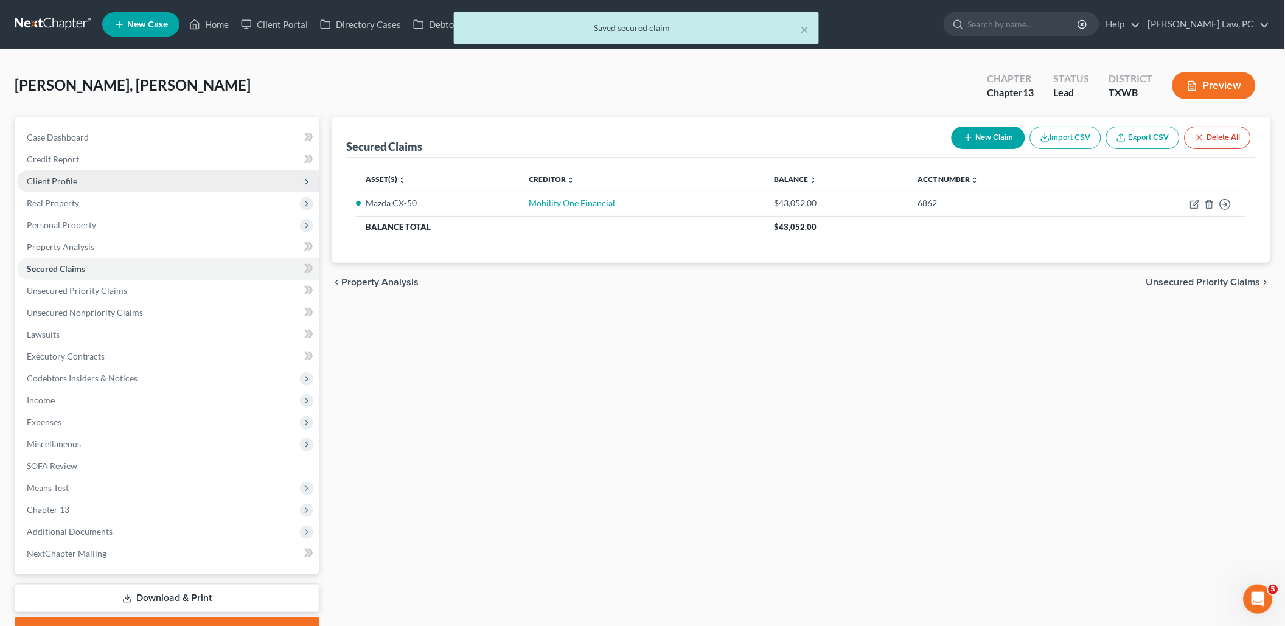
click at [103, 176] on span "Client Profile" at bounding box center [168, 181] width 302 height 22
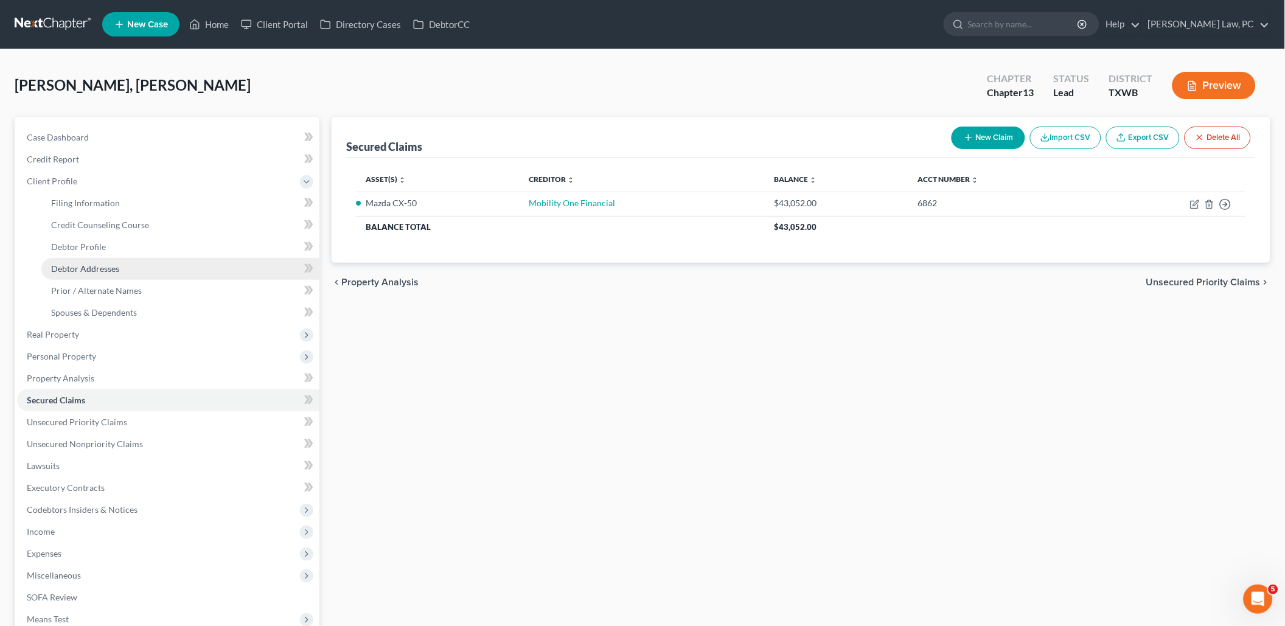
click at [113, 266] on span "Debtor Addresses" at bounding box center [85, 268] width 68 height 10
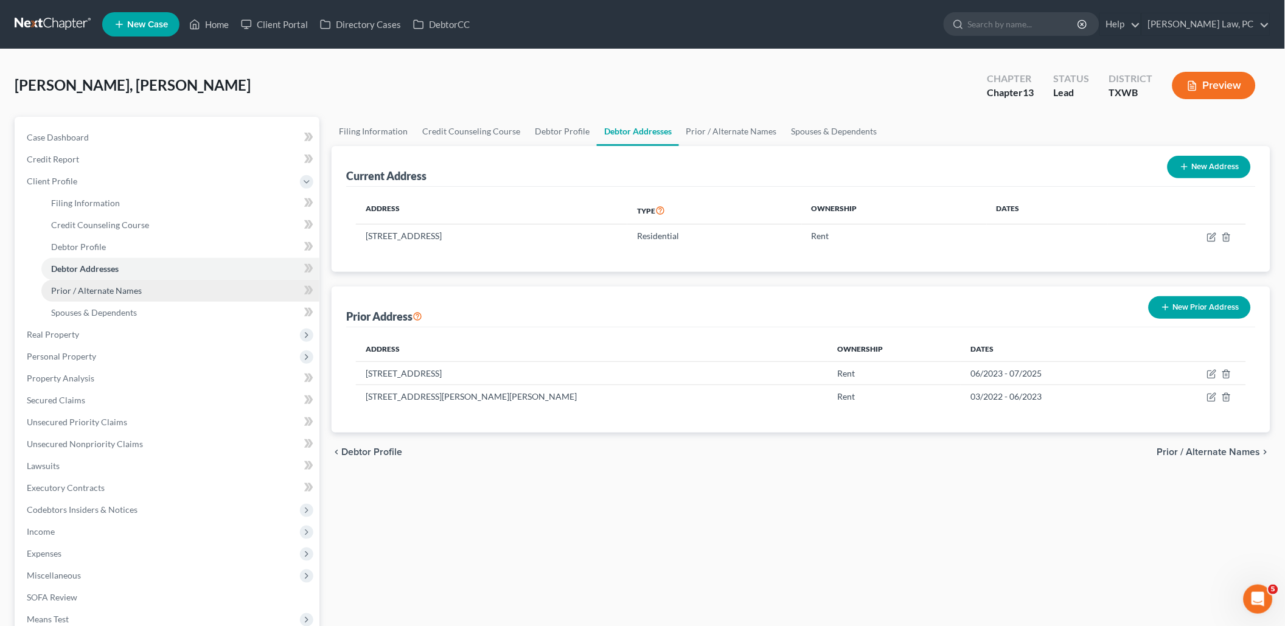
click at [112, 287] on span "Prior / Alternate Names" at bounding box center [96, 290] width 91 height 10
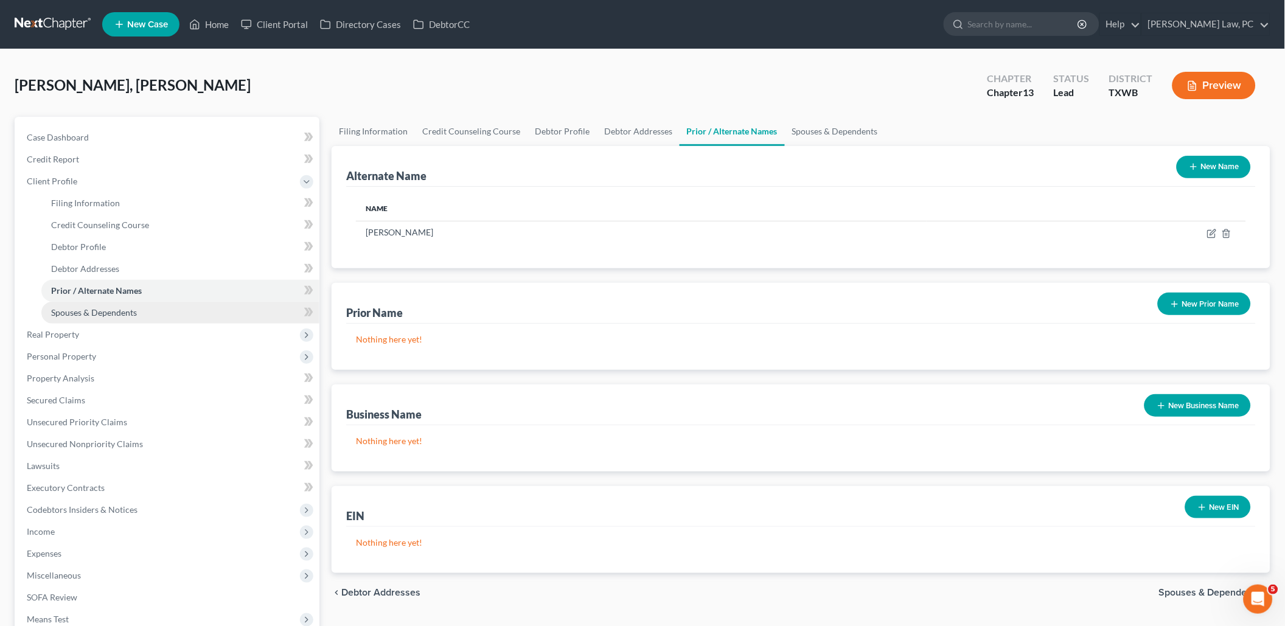
click at [110, 307] on span "Spouses & Dependents" at bounding box center [94, 312] width 86 height 10
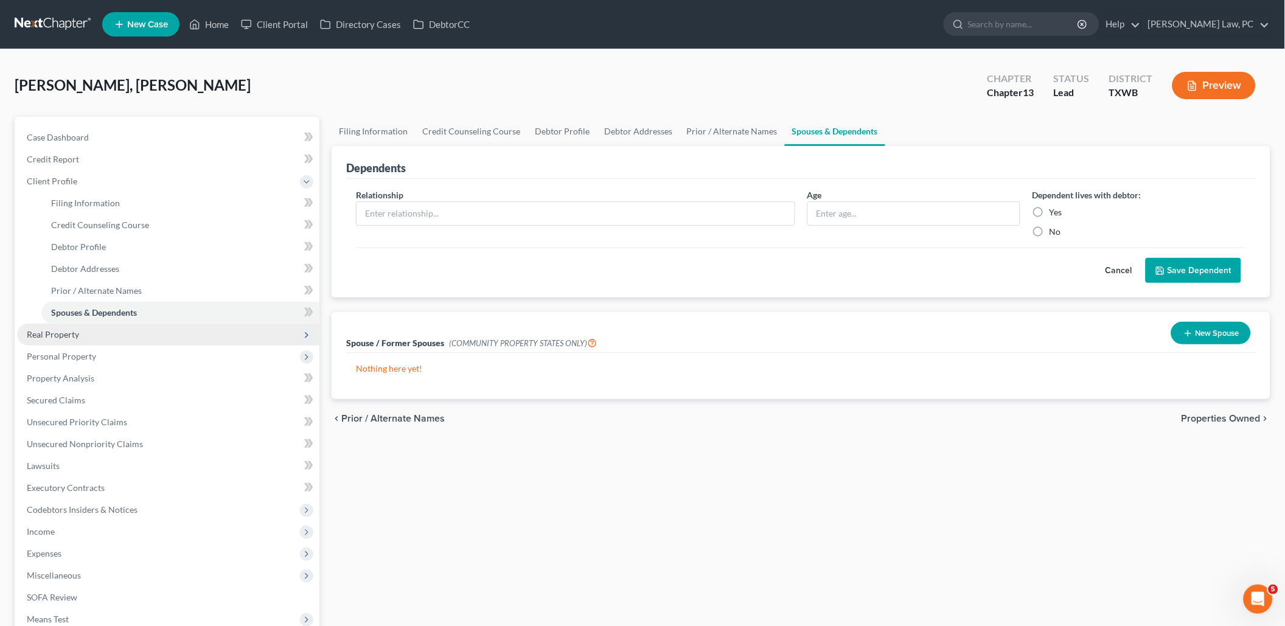
click at [92, 324] on span "Real Property" at bounding box center [168, 335] width 302 height 22
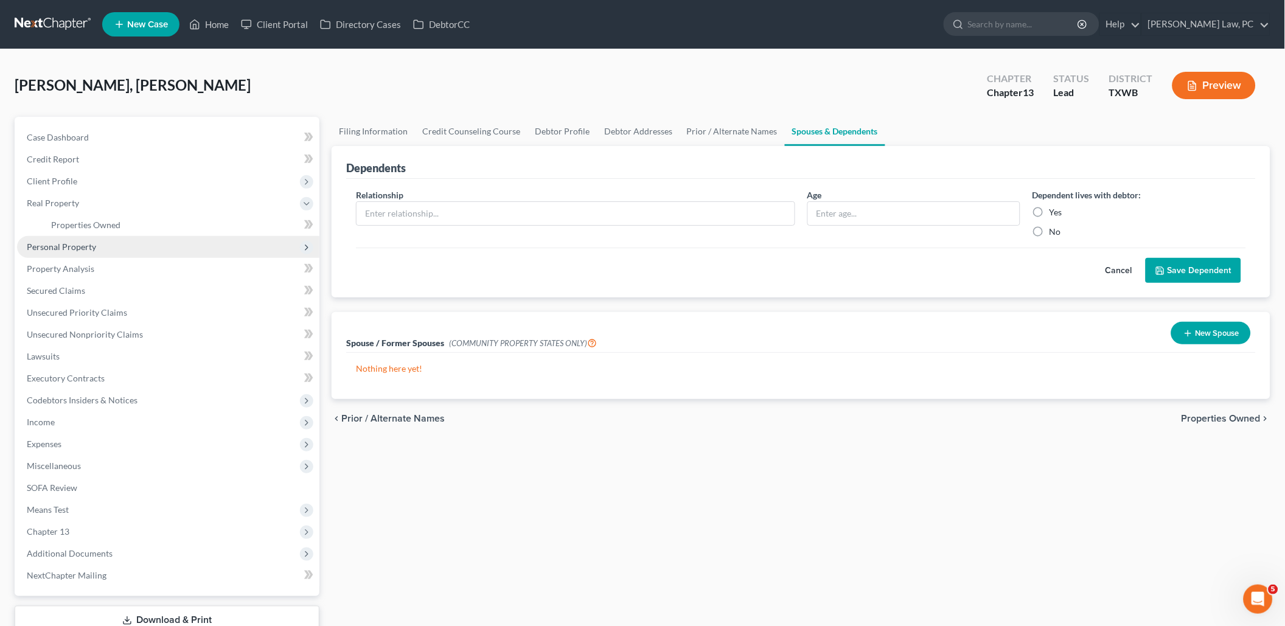
click at [91, 248] on span "Personal Property" at bounding box center [168, 247] width 302 height 22
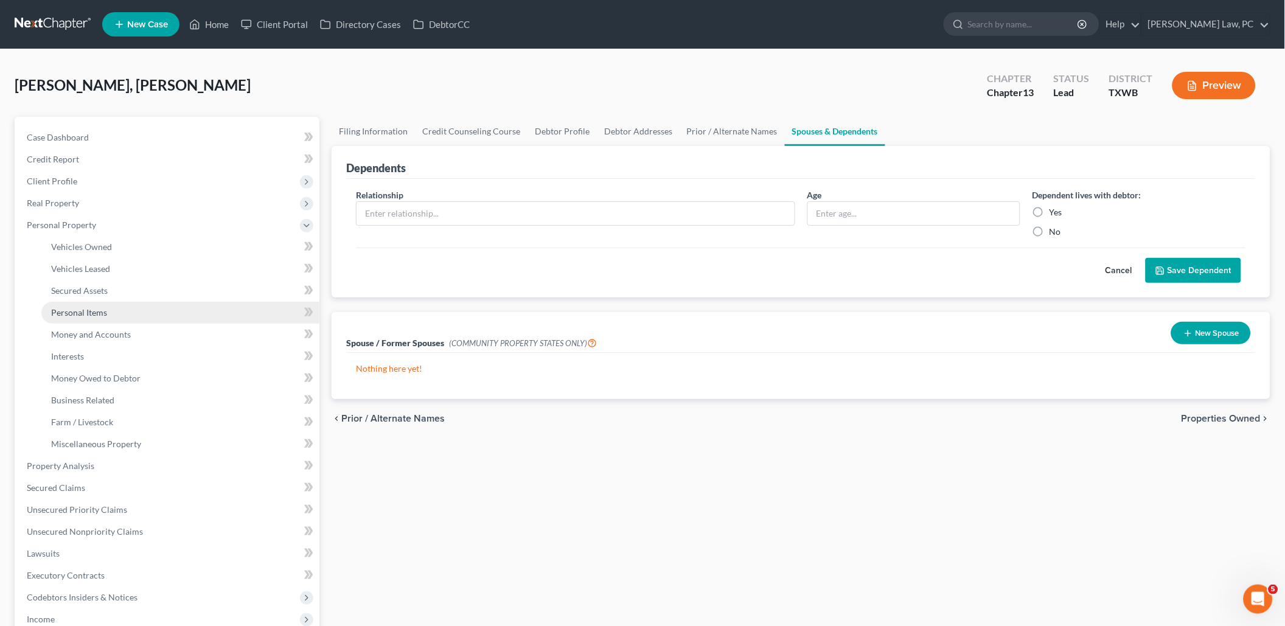
click at [105, 313] on link "Personal Items" at bounding box center [180, 313] width 278 height 22
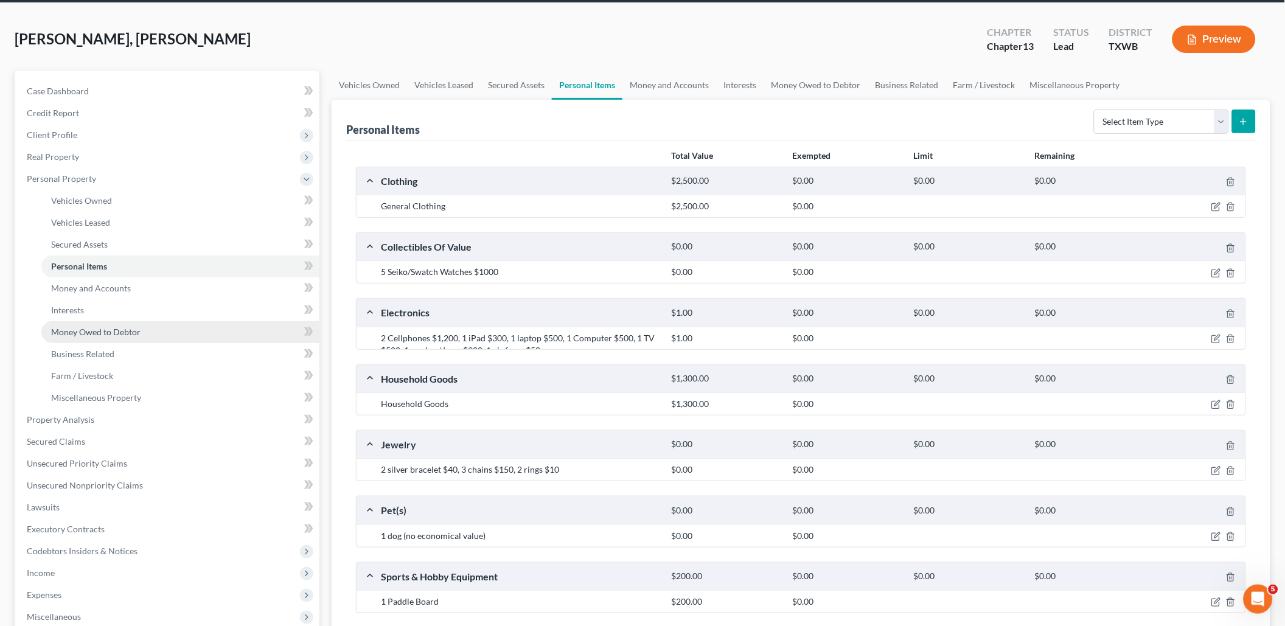
scroll to position [47, 0]
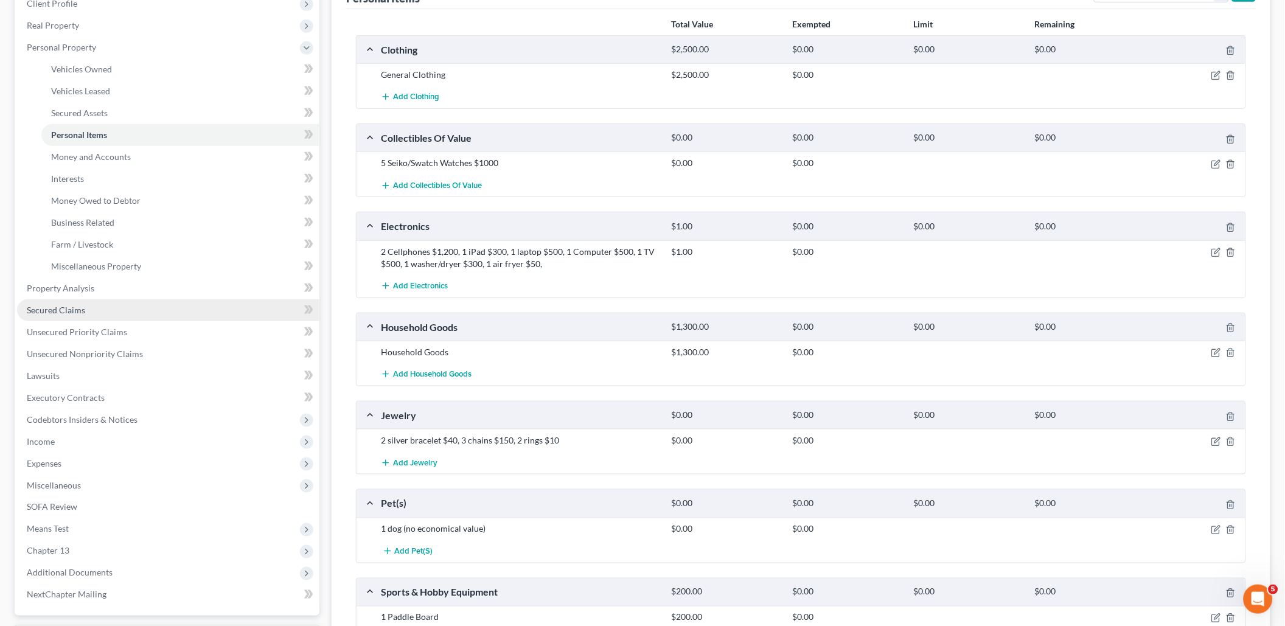
click at [122, 305] on link "Secured Claims" at bounding box center [168, 310] width 302 height 22
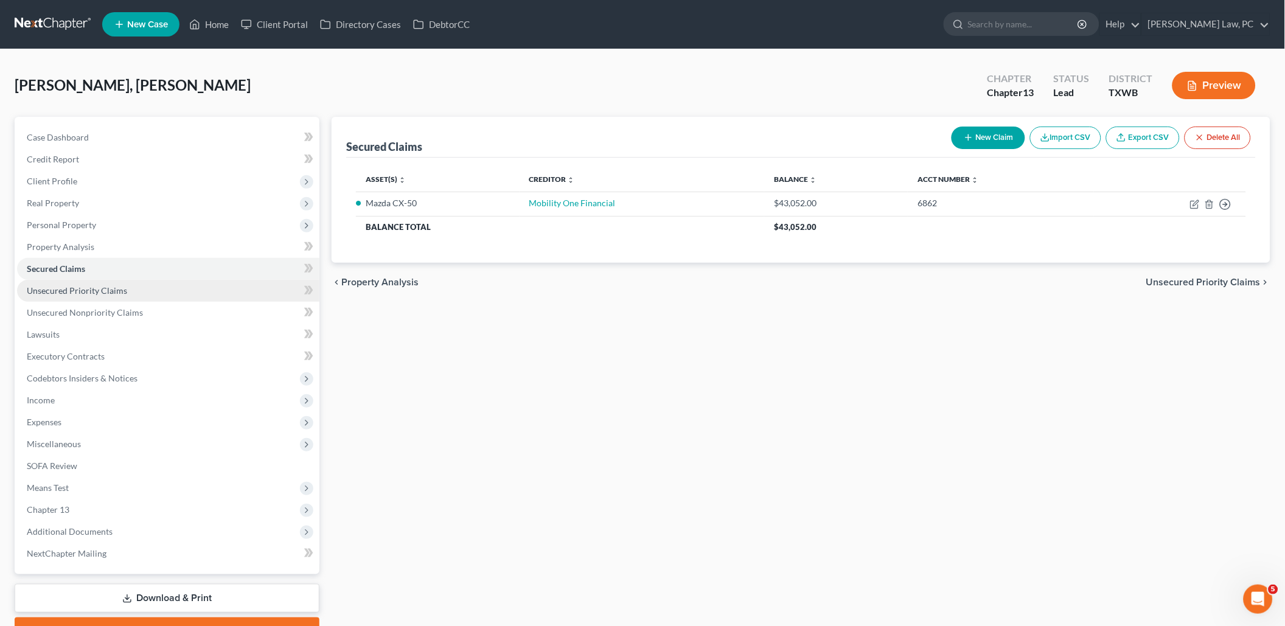
click at [128, 290] on link "Unsecured Priority Claims" at bounding box center [168, 291] width 302 height 22
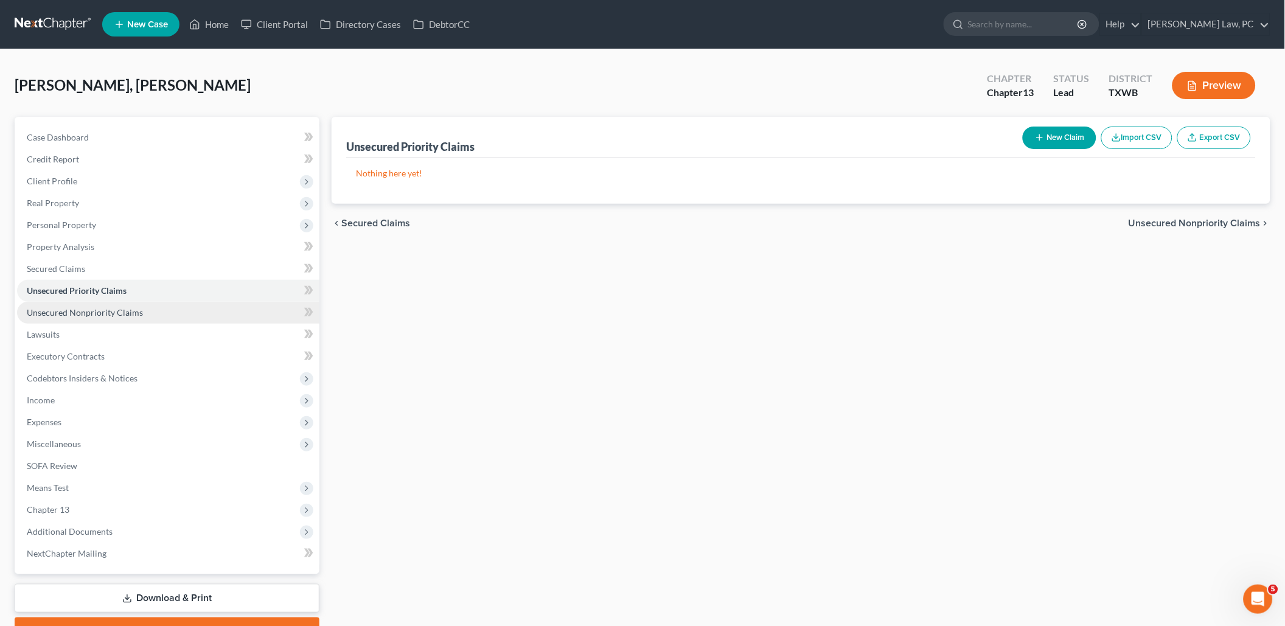
click at [124, 307] on span "Unsecured Nonpriority Claims" at bounding box center [85, 312] width 116 height 10
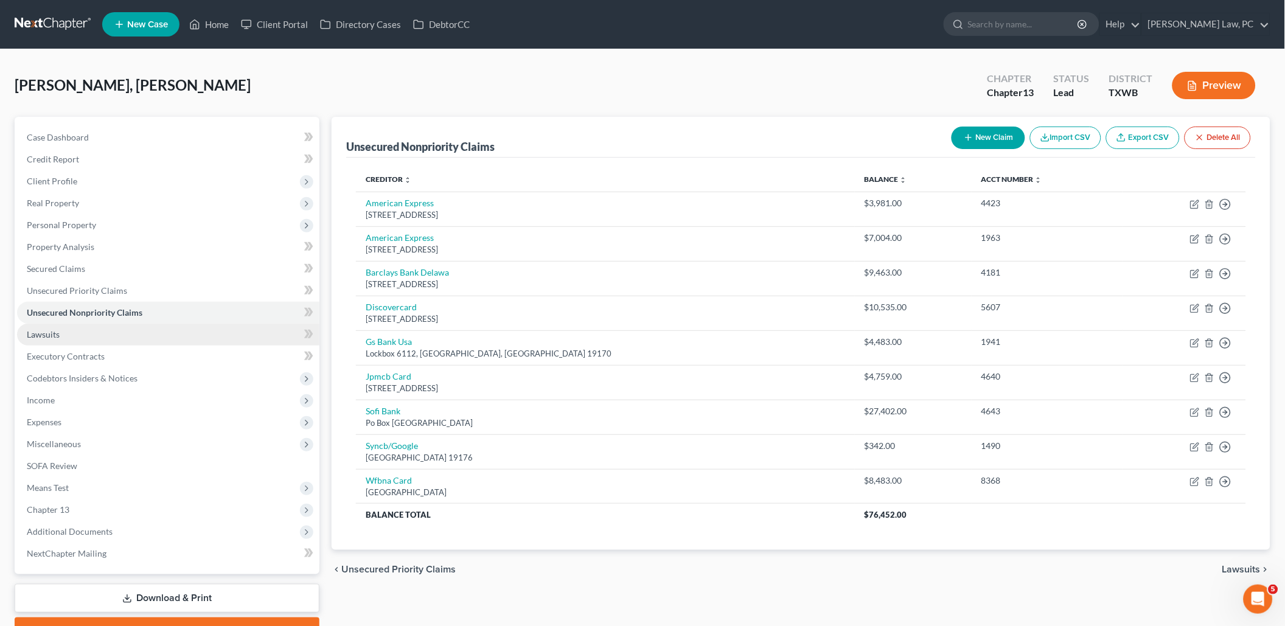
click at [116, 328] on link "Lawsuits" at bounding box center [168, 335] width 302 height 22
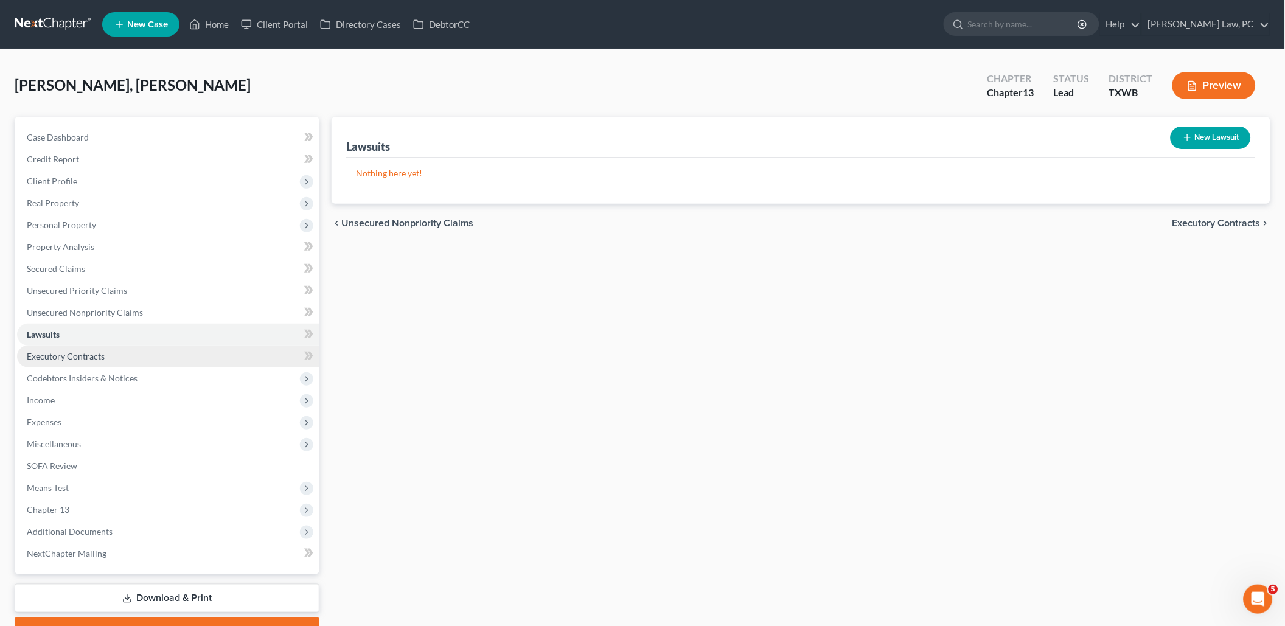
click at [113, 347] on link "Executory Contracts" at bounding box center [168, 357] width 302 height 22
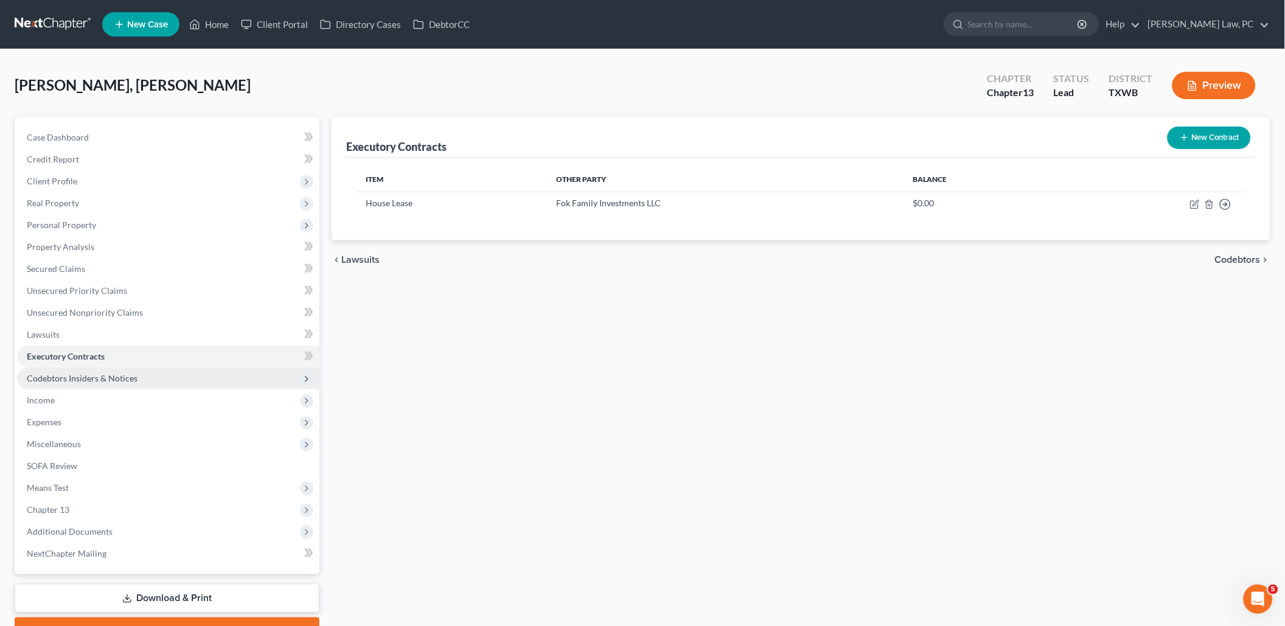
click at [100, 373] on span "Codebtors Insiders & Notices" at bounding box center [82, 378] width 111 height 10
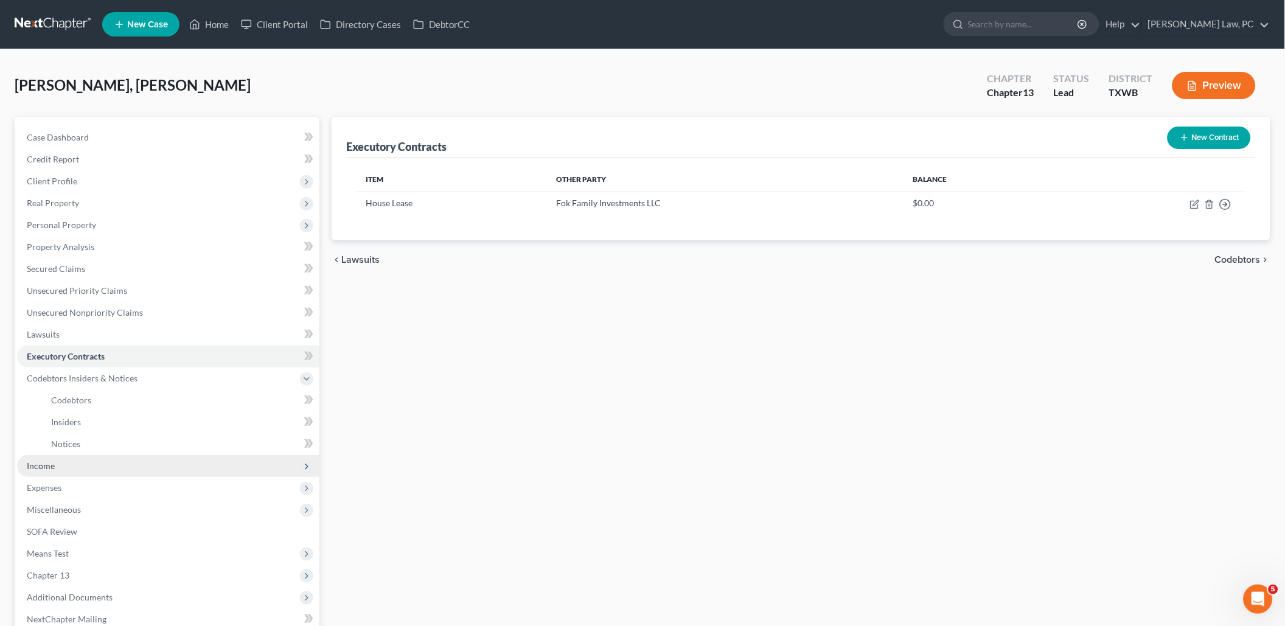
click at [52, 455] on span "Income" at bounding box center [168, 466] width 302 height 22
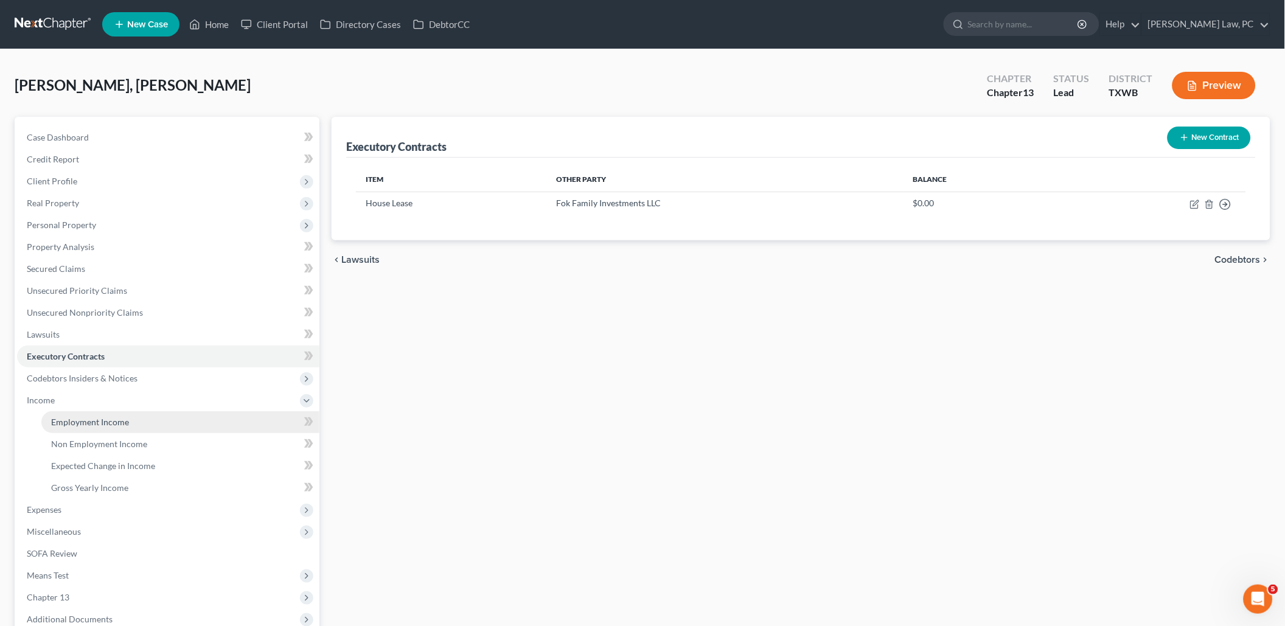
click at [94, 417] on span "Employment Income" at bounding box center [90, 422] width 78 height 10
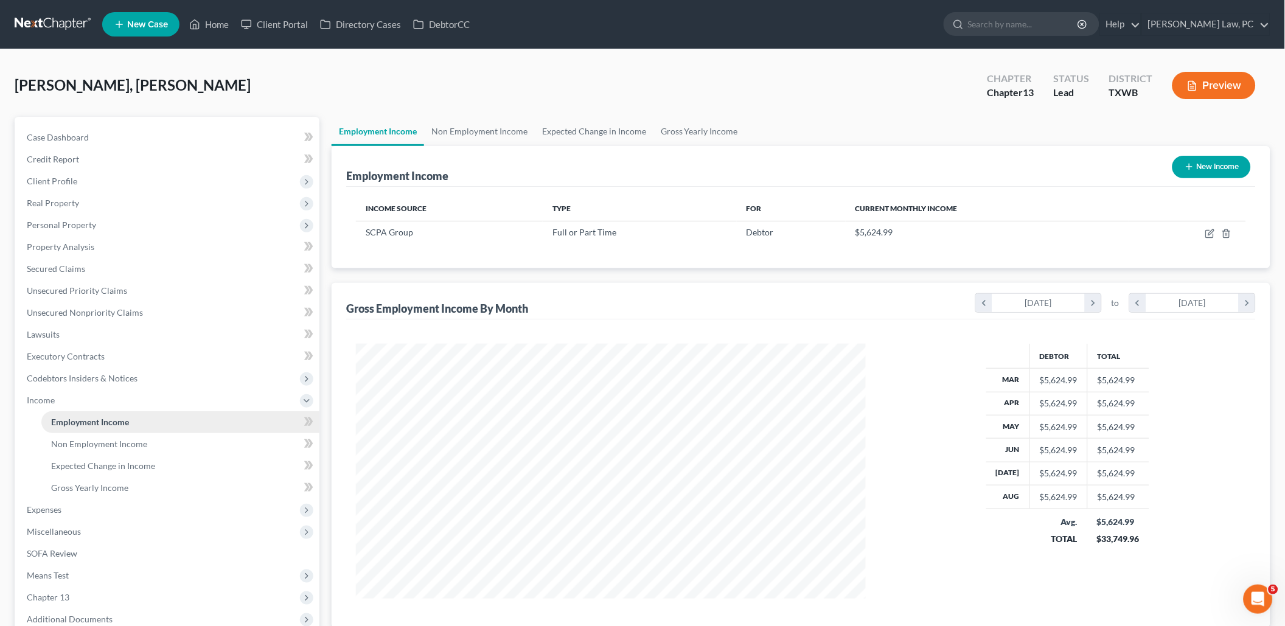
scroll to position [254, 533]
click at [1210, 229] on icon "button" at bounding box center [1210, 234] width 10 height 10
select select "0"
select select "45"
select select "2"
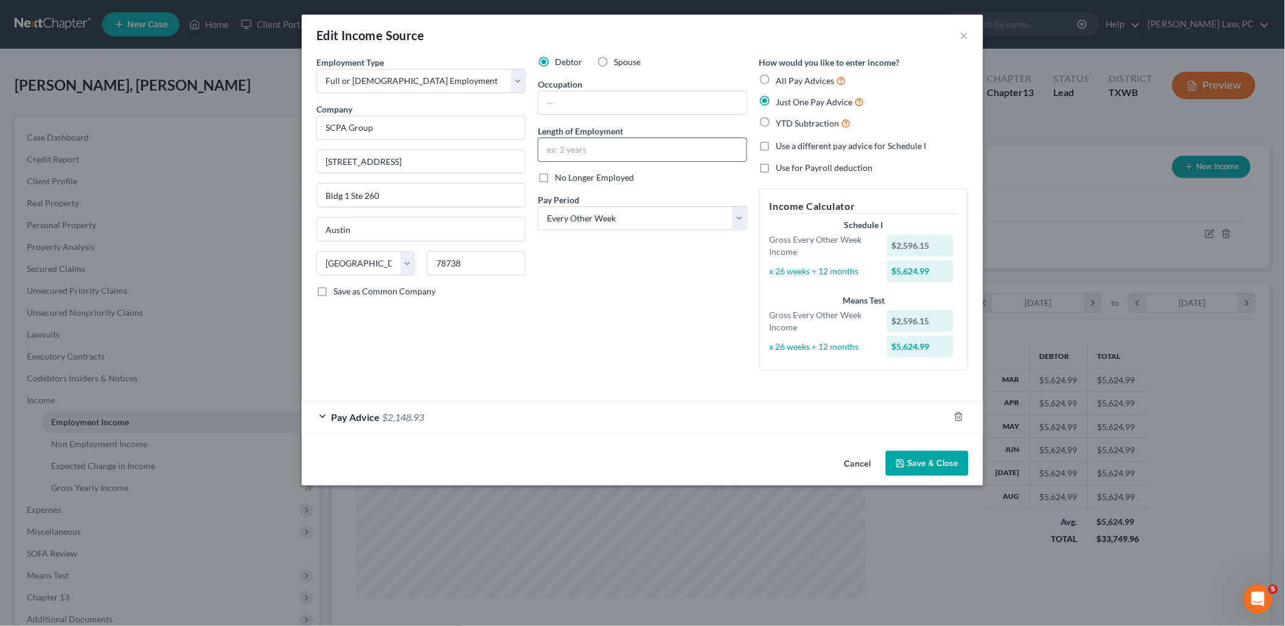
click at [618, 151] on input "text" at bounding box center [642, 149] width 208 height 23
type input "8"
type input "9 months"
click at [616, 96] on input "text" at bounding box center [642, 102] width 208 height 23
type input "Audit Associate"
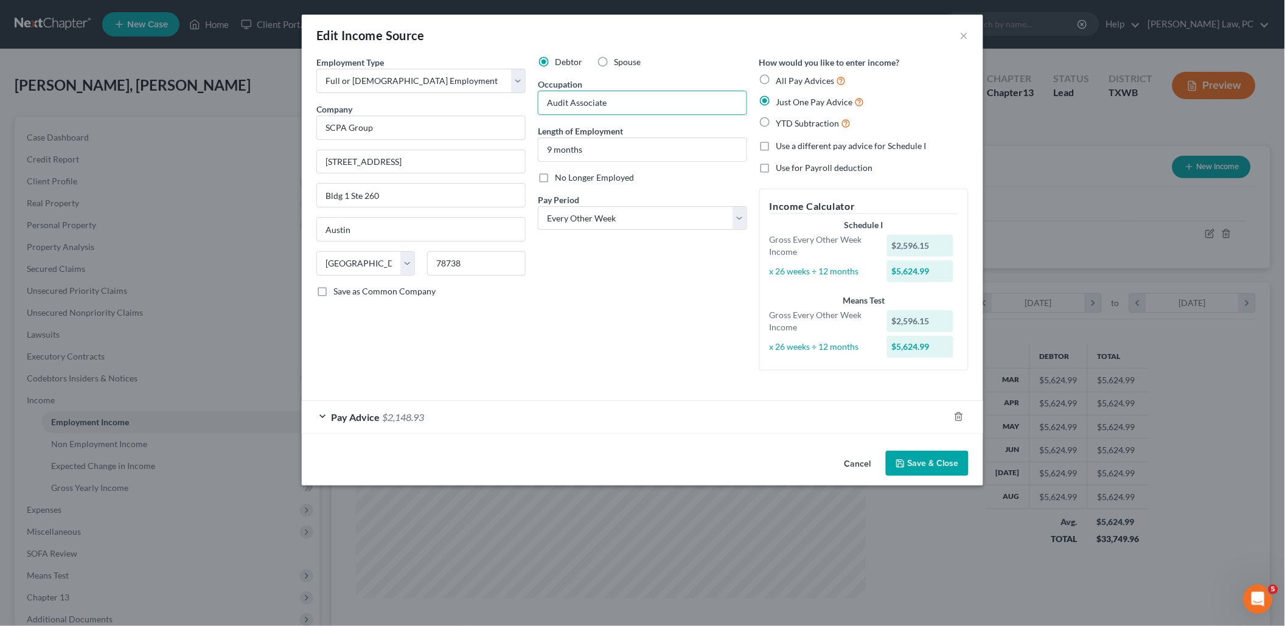
click at [628, 270] on div "Debtor Spouse Occupation Audit Associate Length of Employment 9 months No Longe…" at bounding box center [642, 218] width 221 height 324
click at [931, 467] on button "Save & Close" at bounding box center [927, 464] width 83 height 26
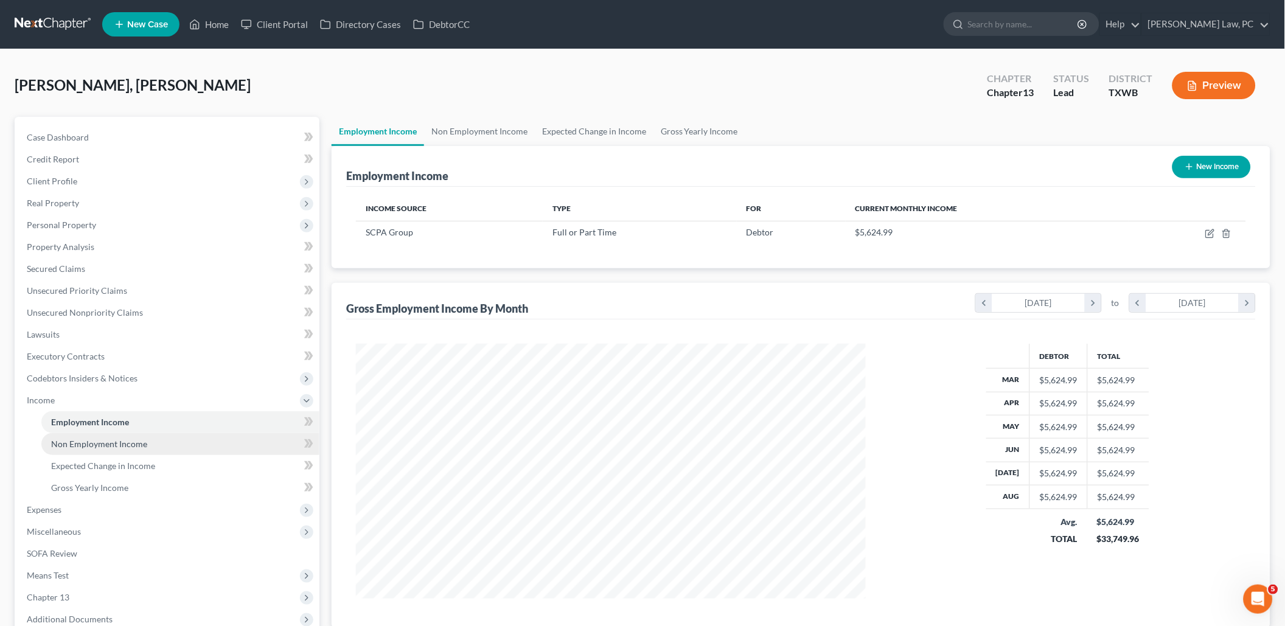
click at [123, 439] on span "Non Employment Income" at bounding box center [99, 444] width 96 height 10
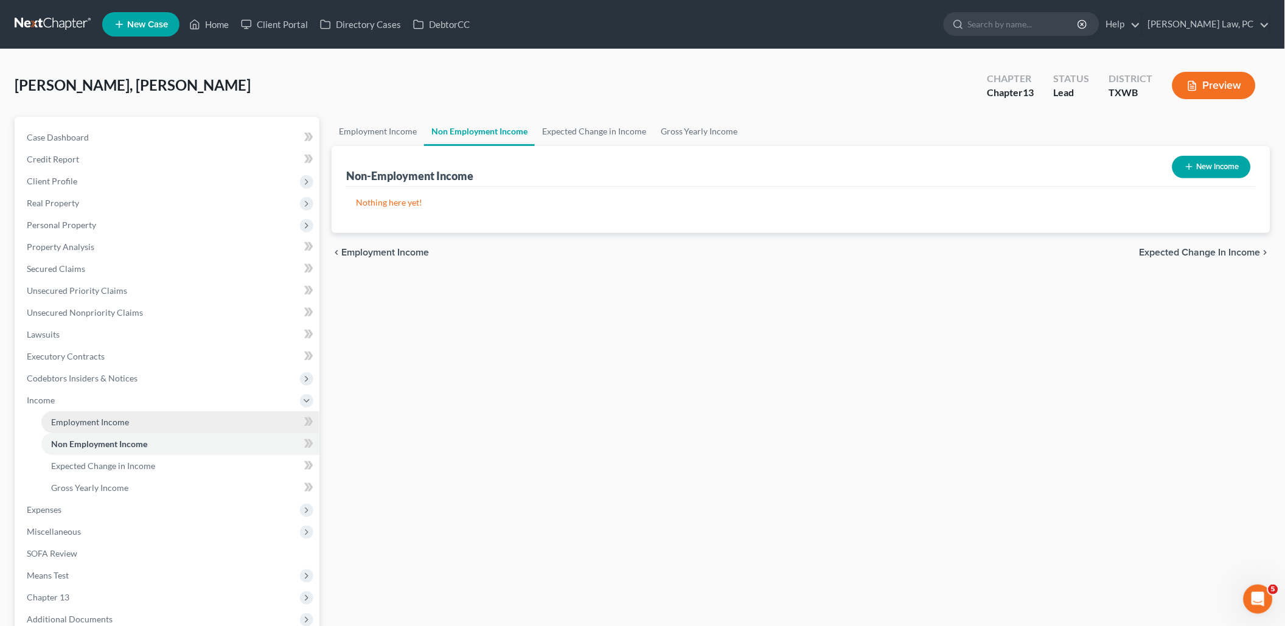
click at [133, 414] on link "Employment Income" at bounding box center [180, 422] width 278 height 22
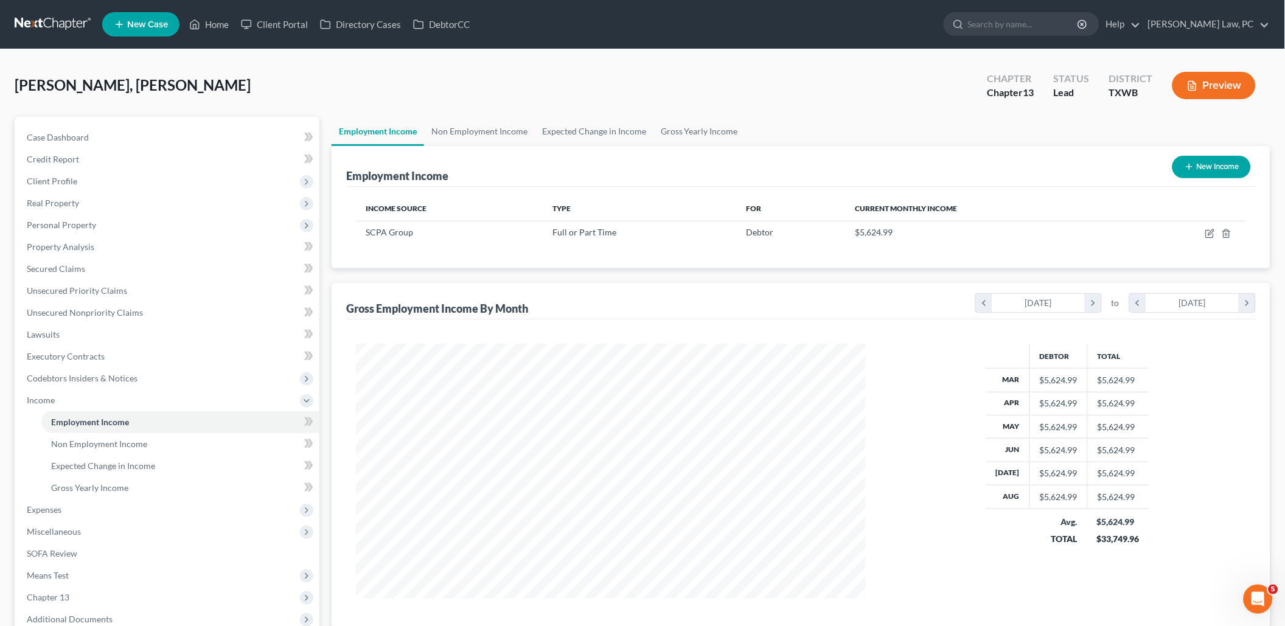
scroll to position [254, 533]
click at [94, 482] on span "Gross Yearly Income" at bounding box center [89, 487] width 77 height 10
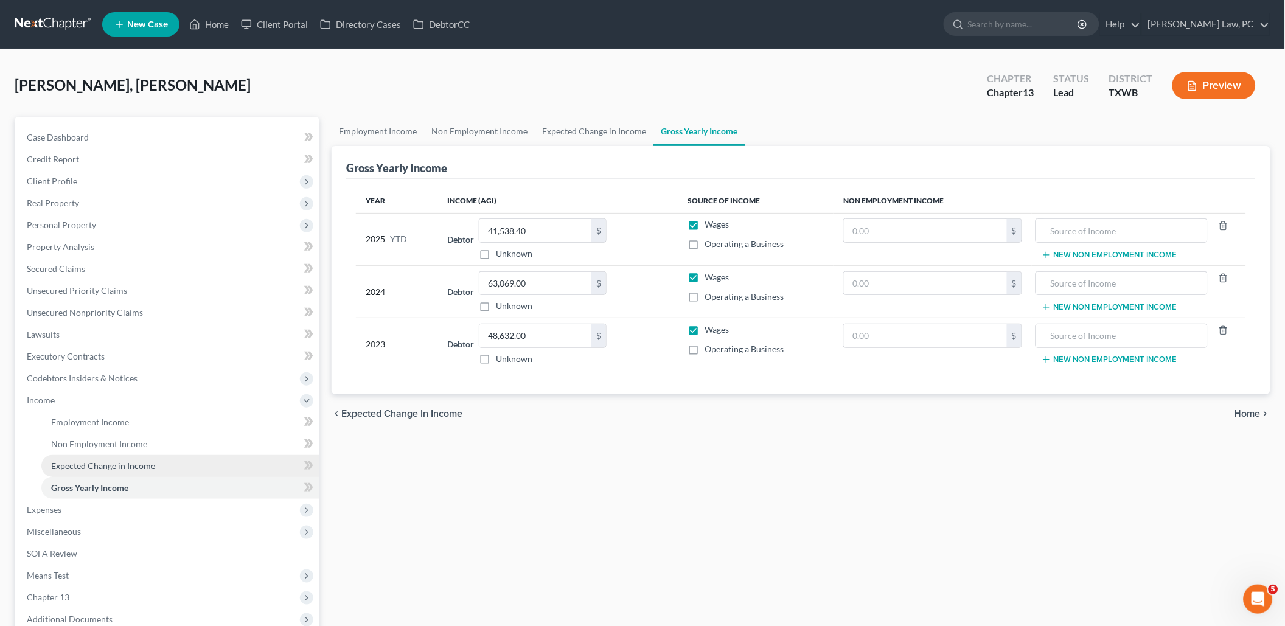
click at [127, 460] on span "Expected Change in Income" at bounding box center [103, 465] width 104 height 10
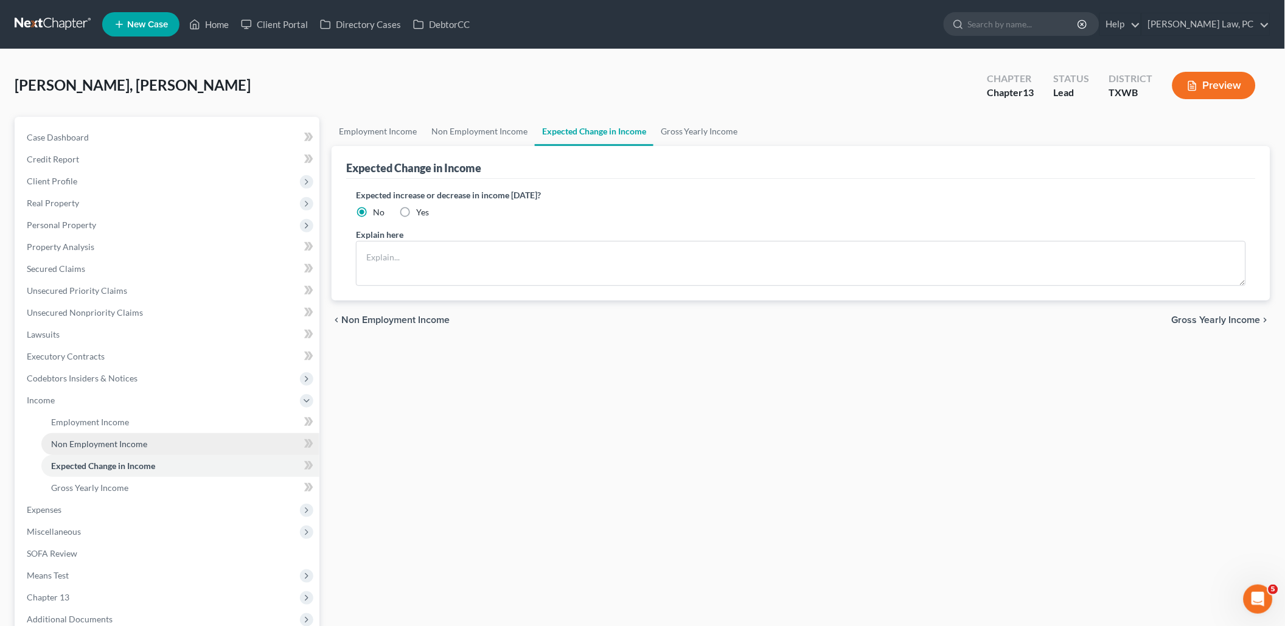
click at [92, 439] on span "Non Employment Income" at bounding box center [99, 444] width 96 height 10
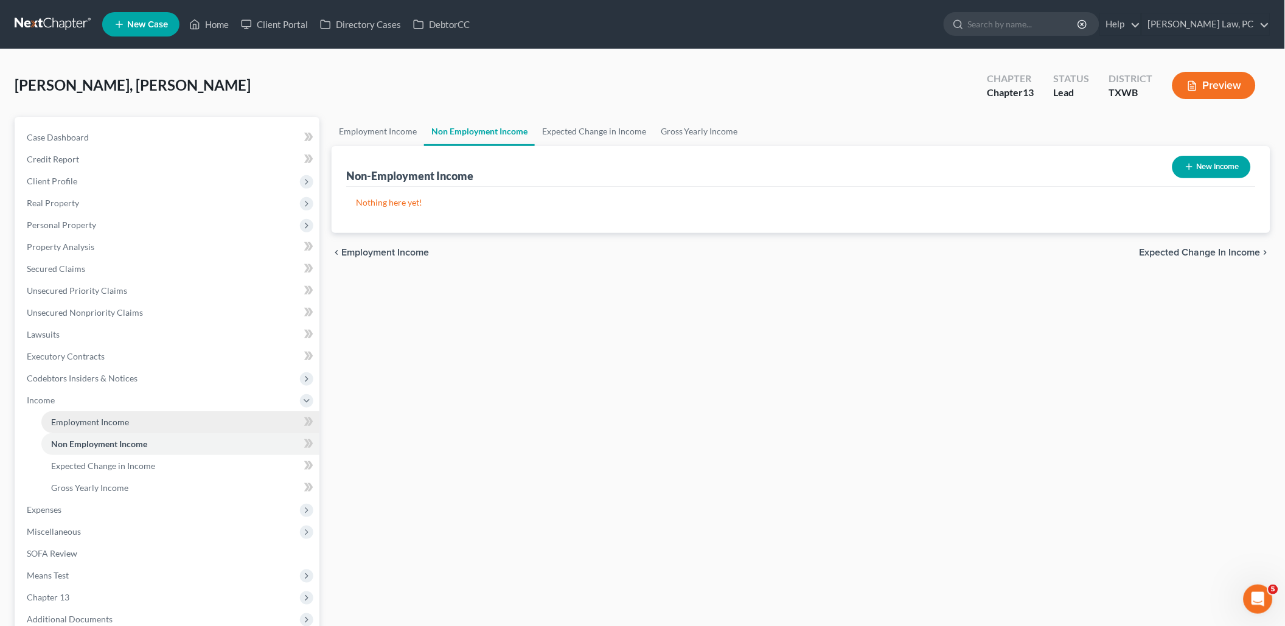
click at [96, 417] on span "Employment Income" at bounding box center [90, 422] width 78 height 10
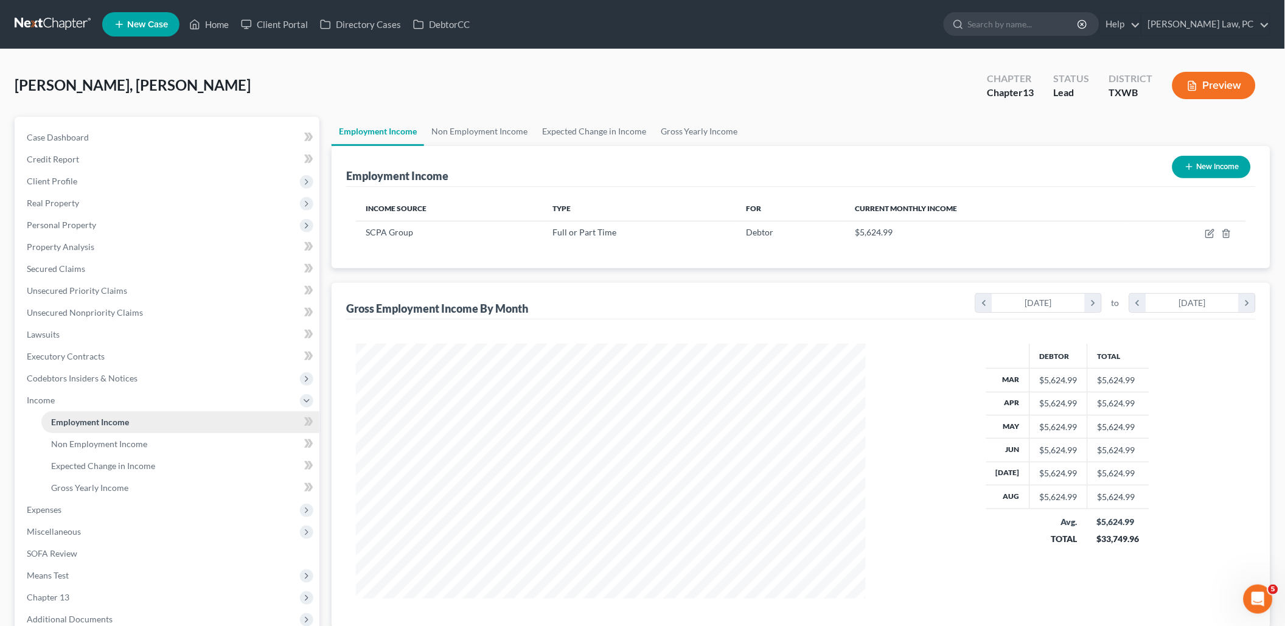
scroll to position [254, 533]
click at [66, 524] on span "Miscellaneous" at bounding box center [168, 532] width 302 height 22
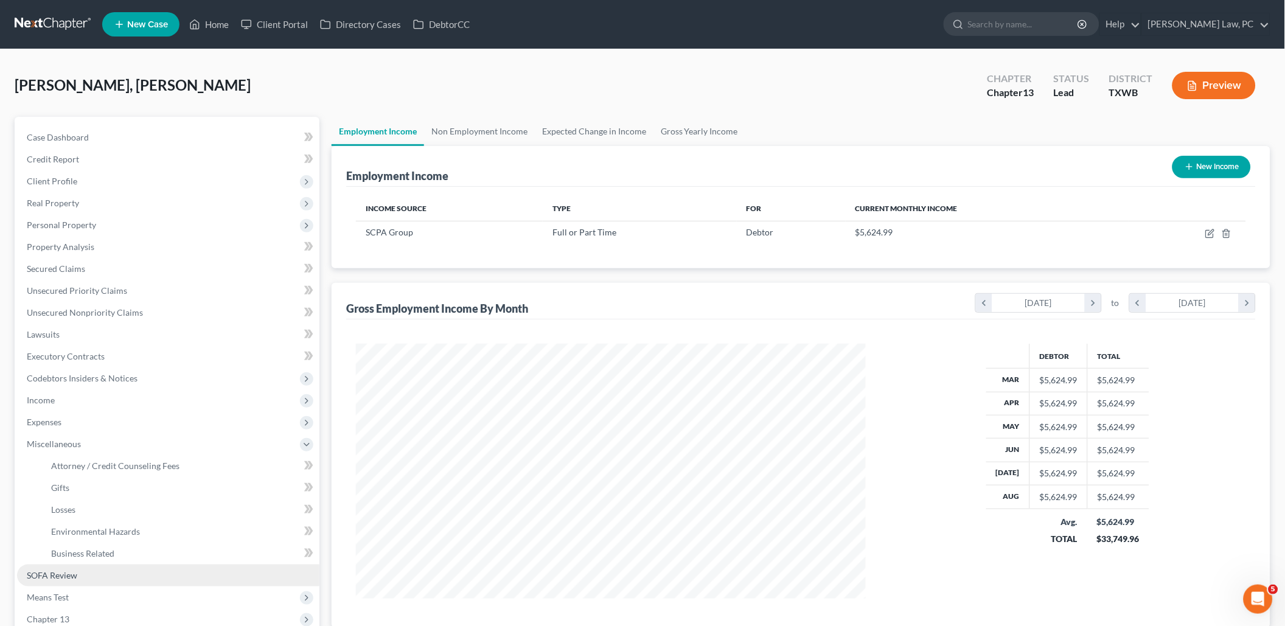
click at [66, 570] on span "SOFA Review" at bounding box center [52, 575] width 50 height 10
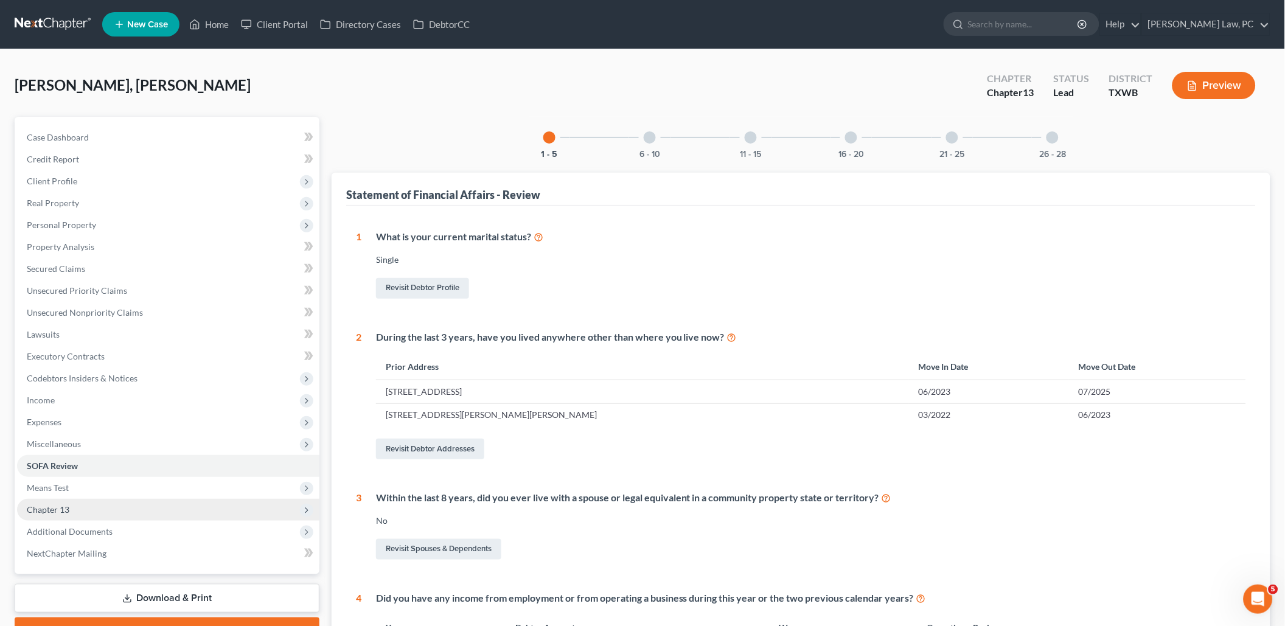
click at [68, 504] on span "Chapter 13" at bounding box center [48, 509] width 43 height 10
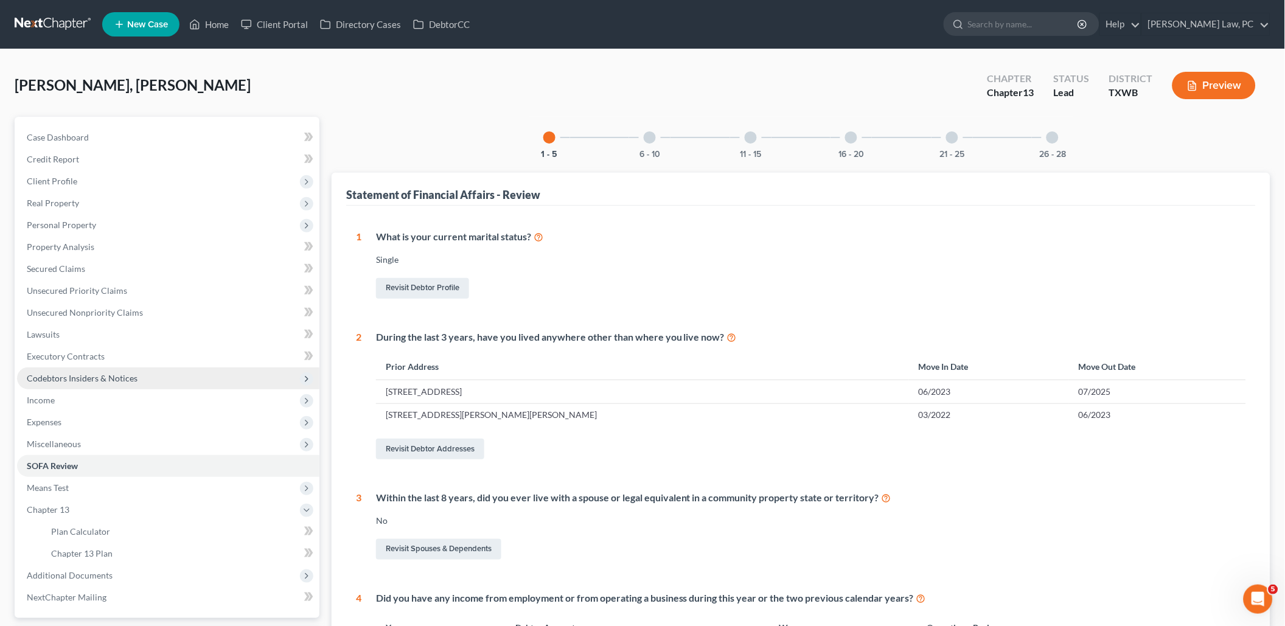
scroll to position [70, 0]
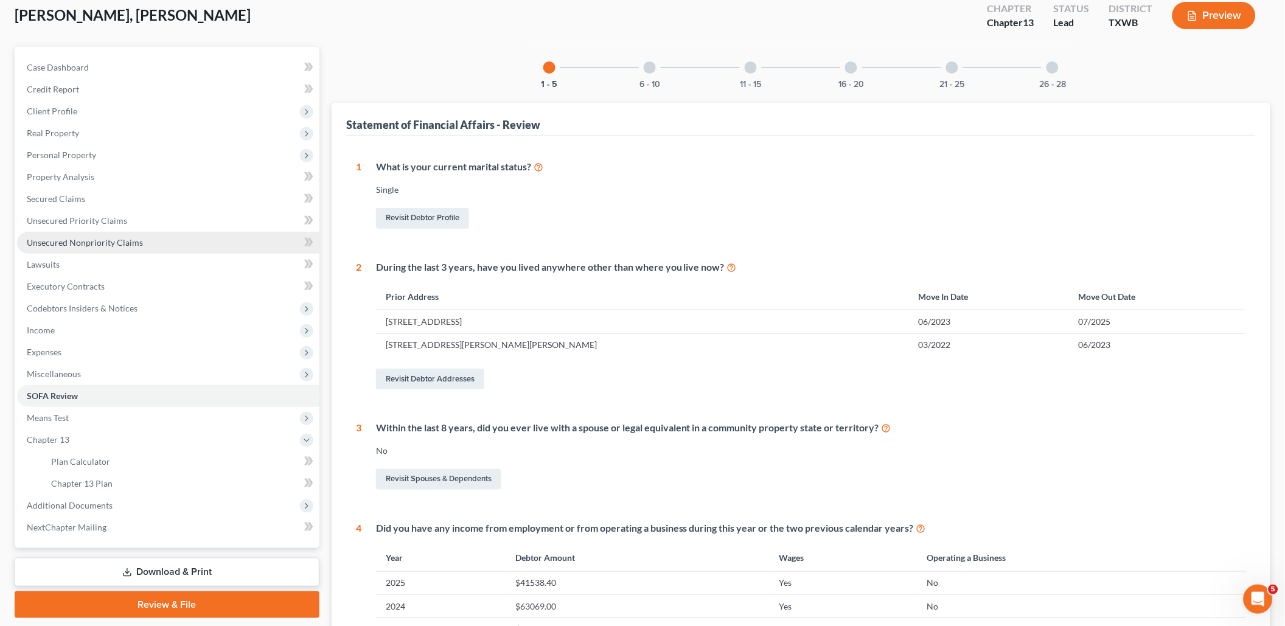
click at [88, 237] on span "Unsecured Nonpriority Claims" at bounding box center [85, 242] width 116 height 10
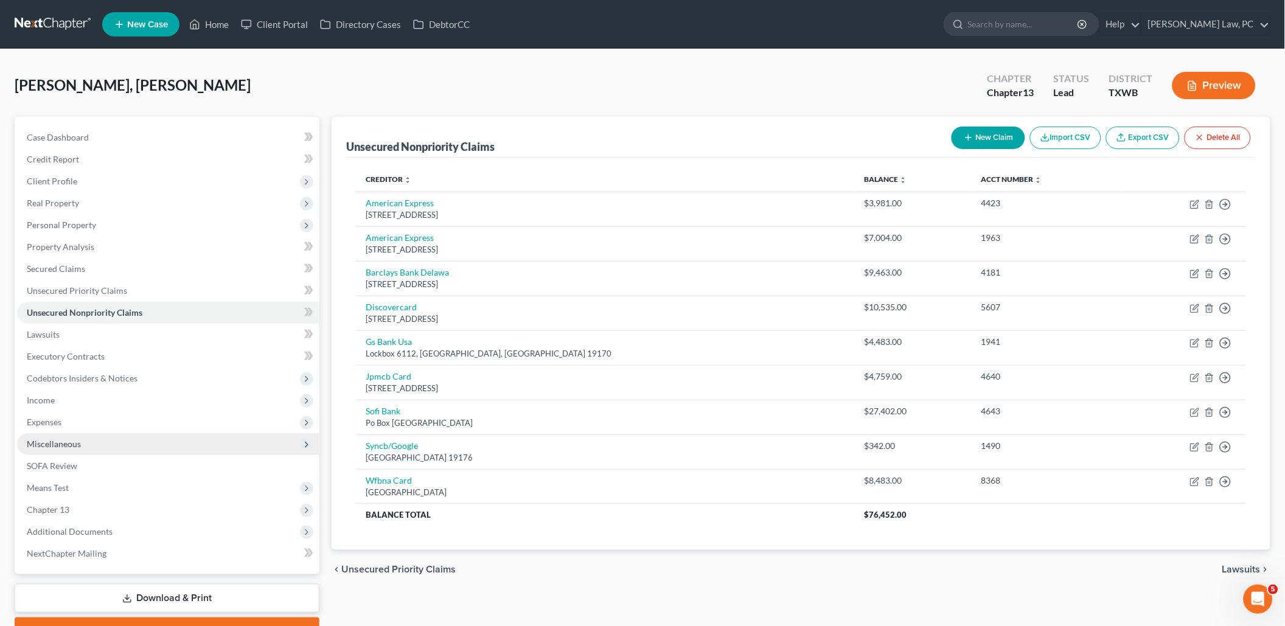
click at [159, 436] on span "Miscellaneous" at bounding box center [168, 444] width 302 height 22
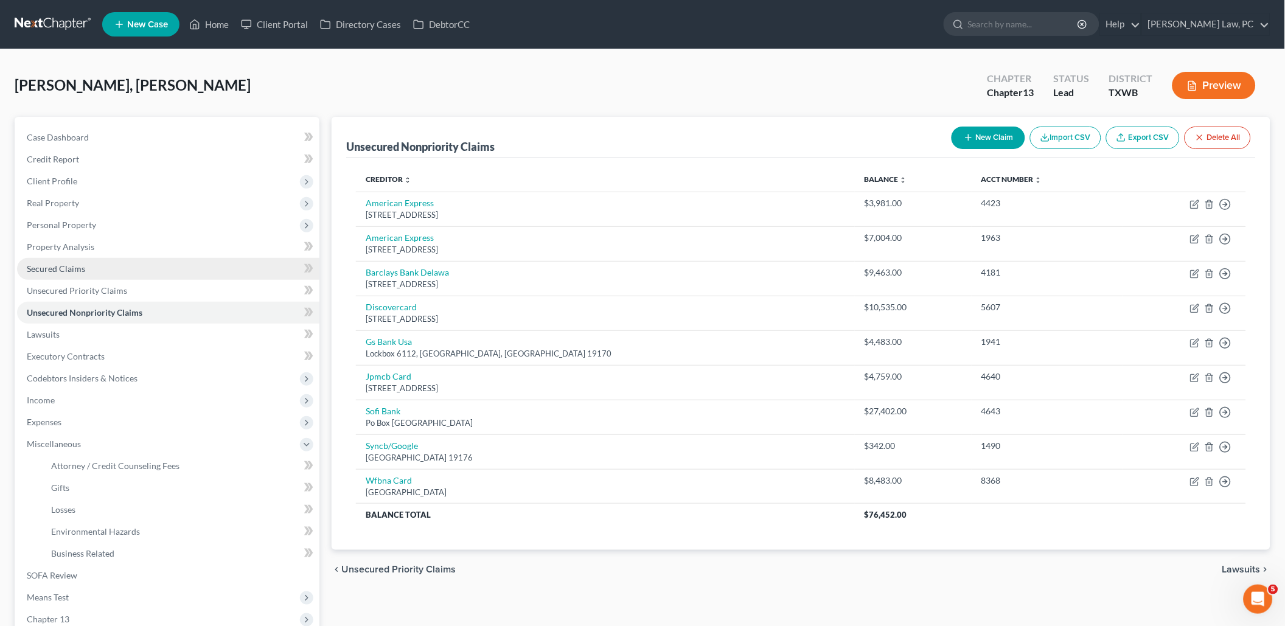
click at [74, 263] on span "Secured Claims" at bounding box center [56, 268] width 58 height 10
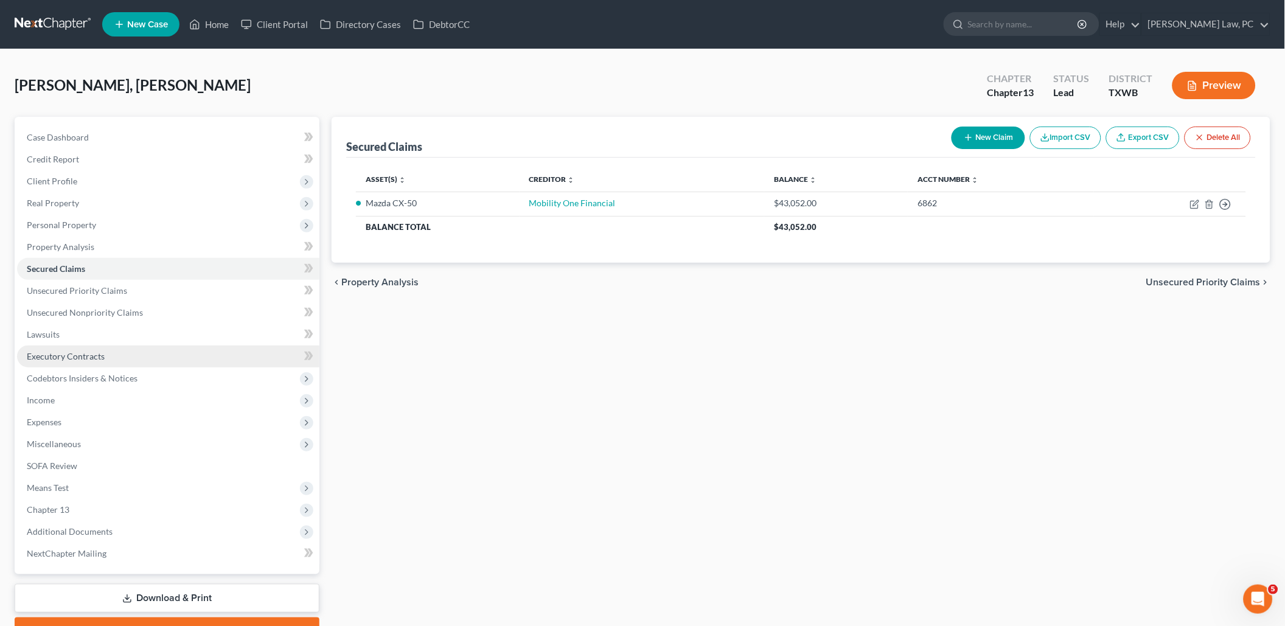
click at [74, 351] on span "Executory Contracts" at bounding box center [66, 356] width 78 height 10
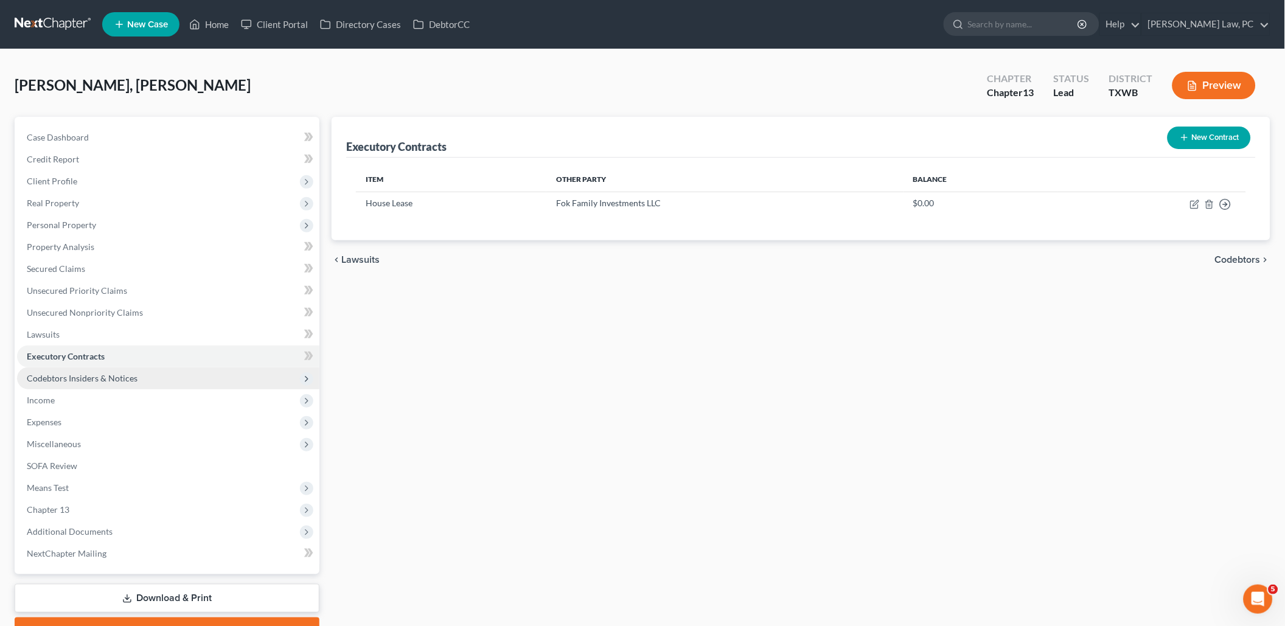
click at [74, 373] on span "Codebtors Insiders & Notices" at bounding box center [82, 378] width 111 height 10
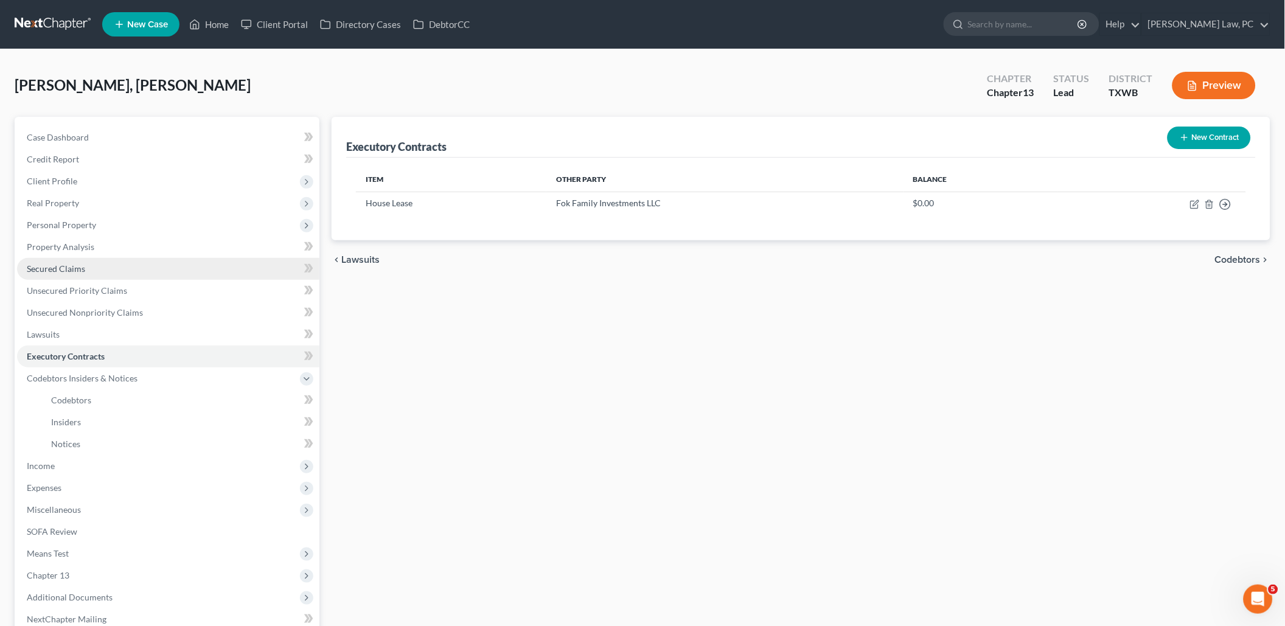
click at [94, 266] on link "Secured Claims" at bounding box center [168, 269] width 302 height 22
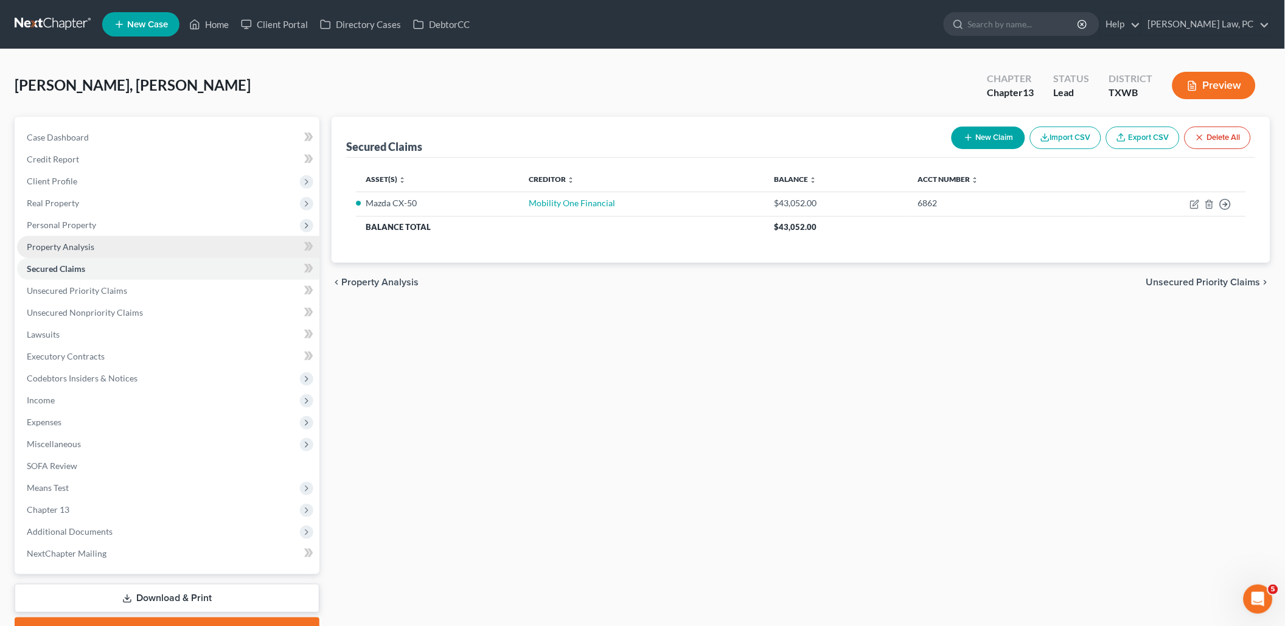
click at [92, 250] on link "Property Analysis" at bounding box center [168, 247] width 302 height 22
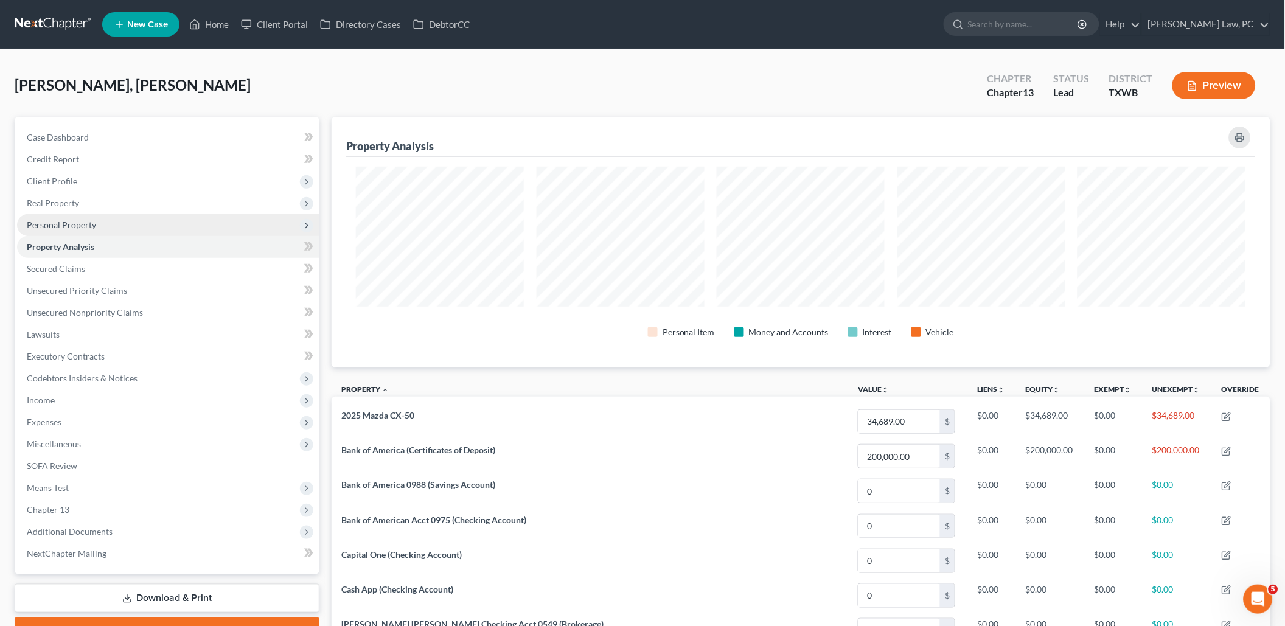
scroll to position [250, 939]
click at [80, 221] on span "Personal Property" at bounding box center [61, 225] width 69 height 10
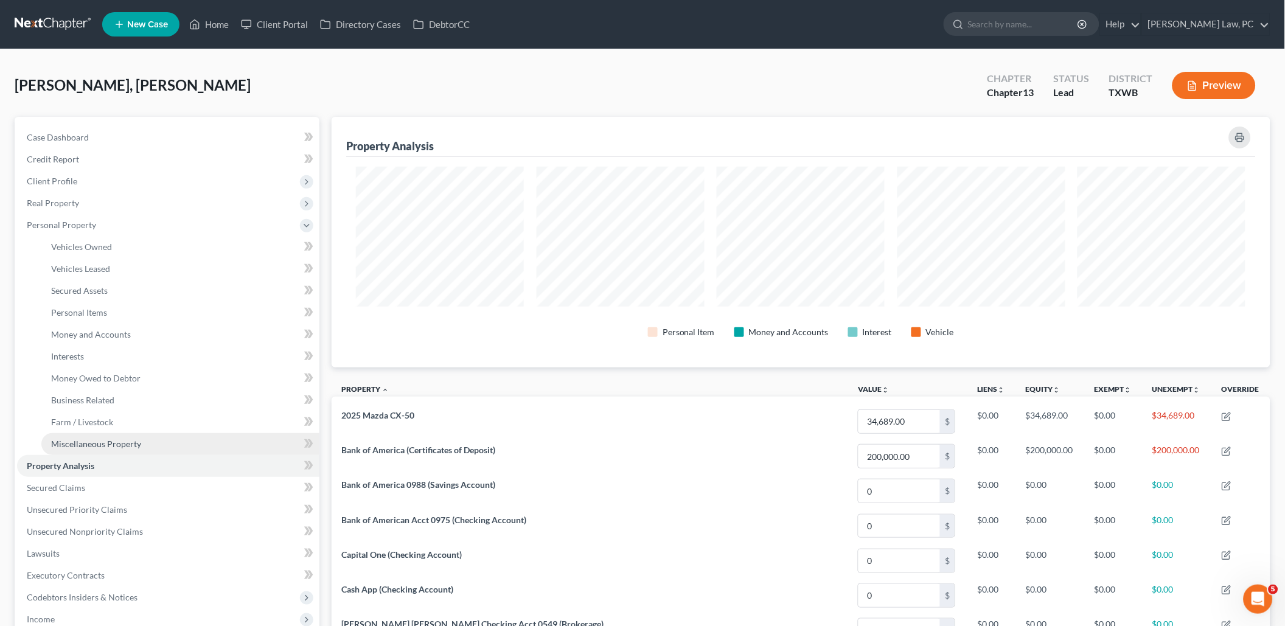
click at [102, 439] on span "Miscellaneous Property" at bounding box center [96, 444] width 90 height 10
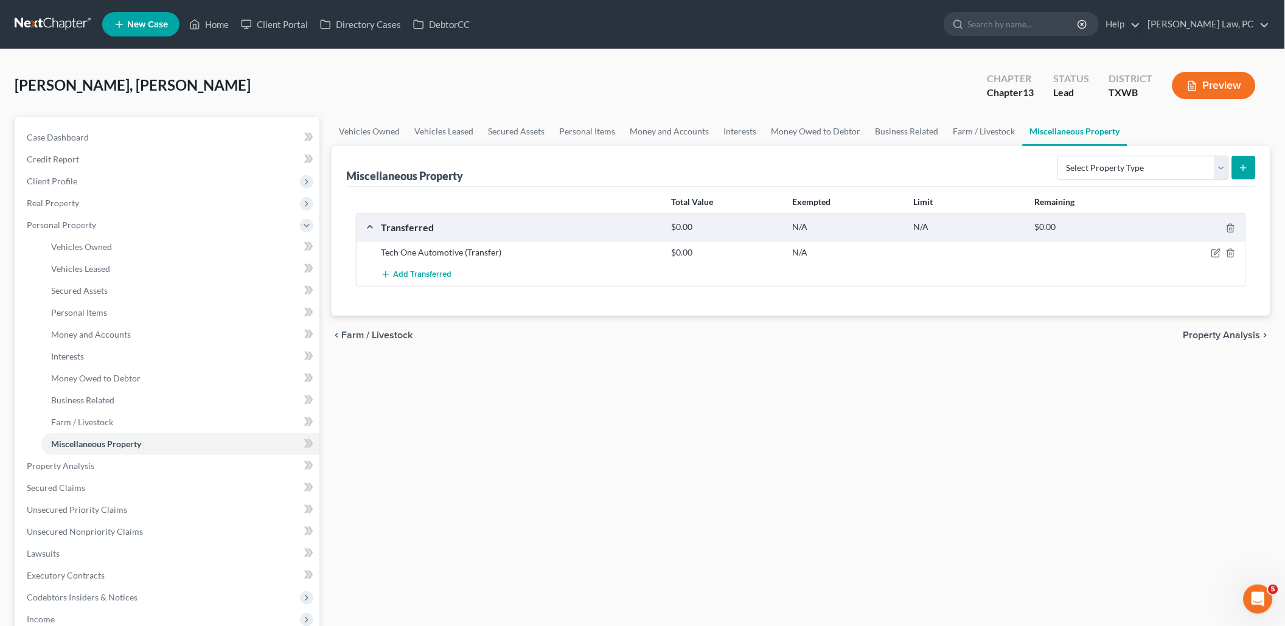
click at [1214, 257] on div "Tech One Automotive (Transfer) $0.00 N/A" at bounding box center [800, 252] width 889 height 23
click at [1214, 254] on icon "button" at bounding box center [1216, 253] width 10 height 10
select select "Ordinary (within 2 years)"
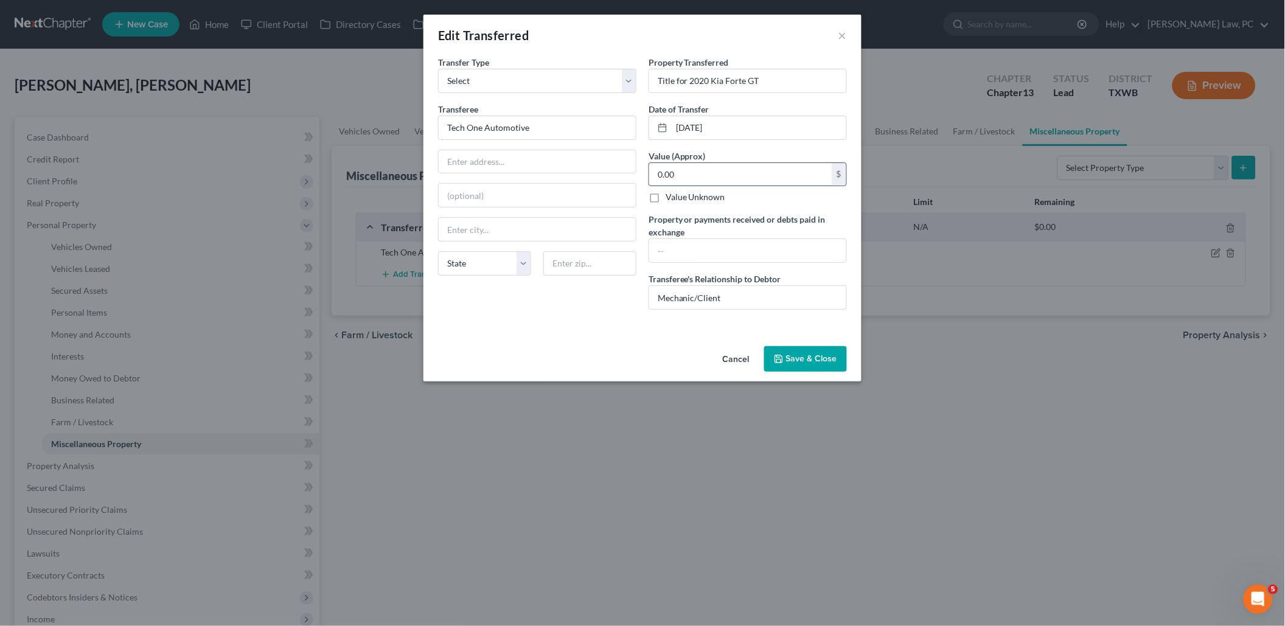
click at [689, 168] on input "0.00" at bounding box center [740, 174] width 182 height 23
type input "9,400"
click at [672, 245] on input "Car debt paid" at bounding box center [747, 250] width 197 height 23
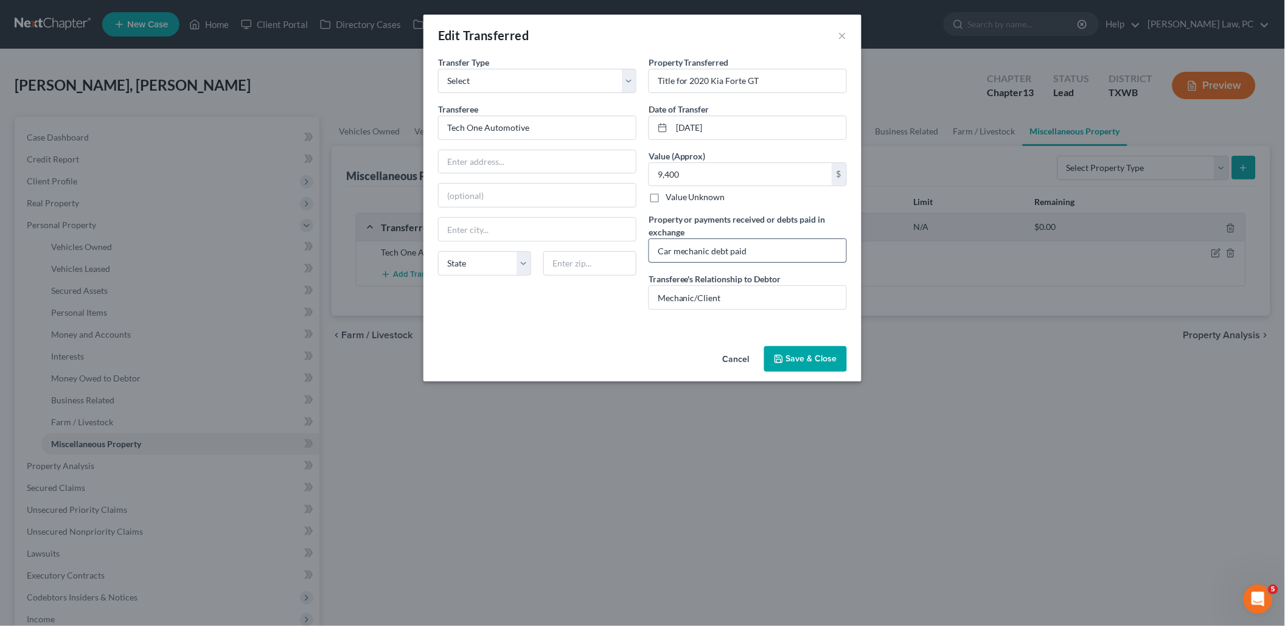
click at [763, 249] on input "Car mechanic debt paid" at bounding box center [747, 250] width 197 height 23
drag, startPoint x: 679, startPoint y: 248, endPoint x: 651, endPoint y: 248, distance: 27.4
click at [651, 248] on input "Car mechanic debt paid in exchange of car" at bounding box center [747, 250] width 197 height 23
type input "Mechanic debt paid in exchange of car"
click at [814, 354] on button "Save & Close" at bounding box center [805, 359] width 83 height 26
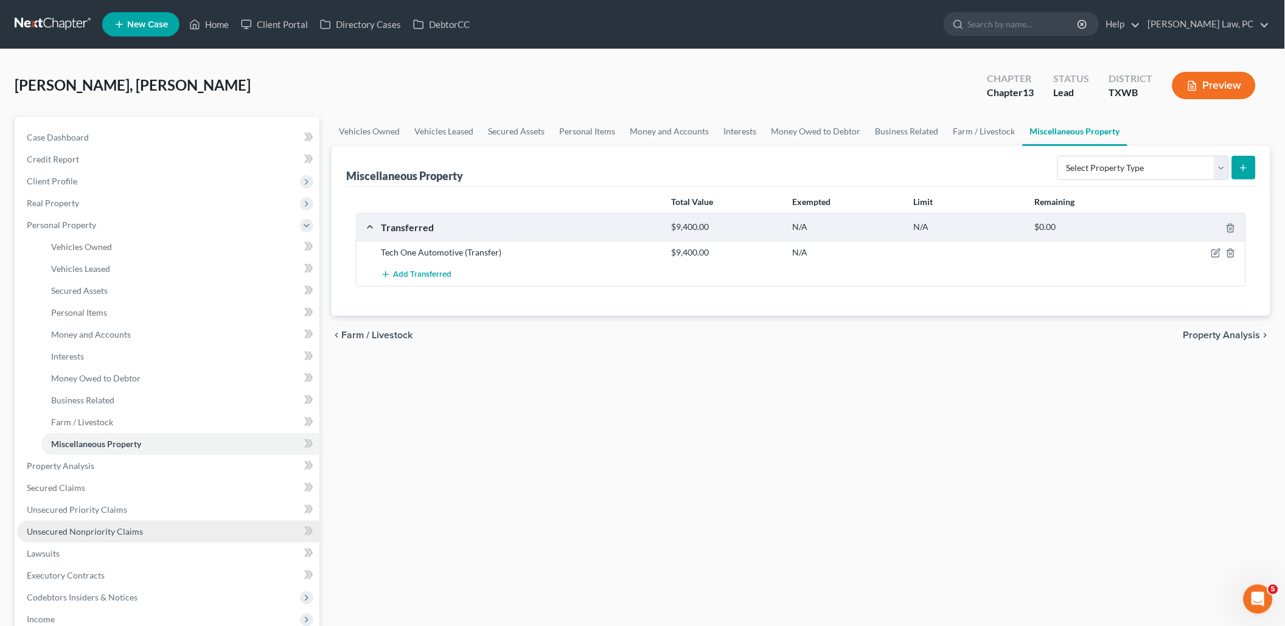
click at [98, 526] on span "Unsecured Nonpriority Claims" at bounding box center [85, 531] width 116 height 10
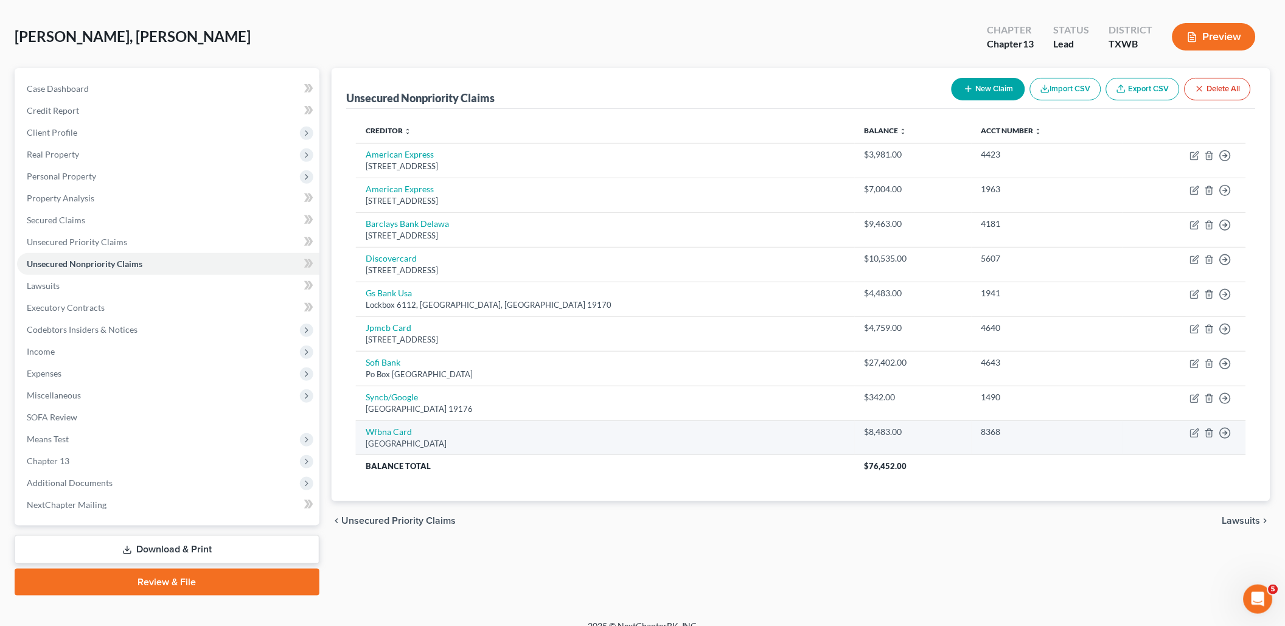
scroll to position [47, 0]
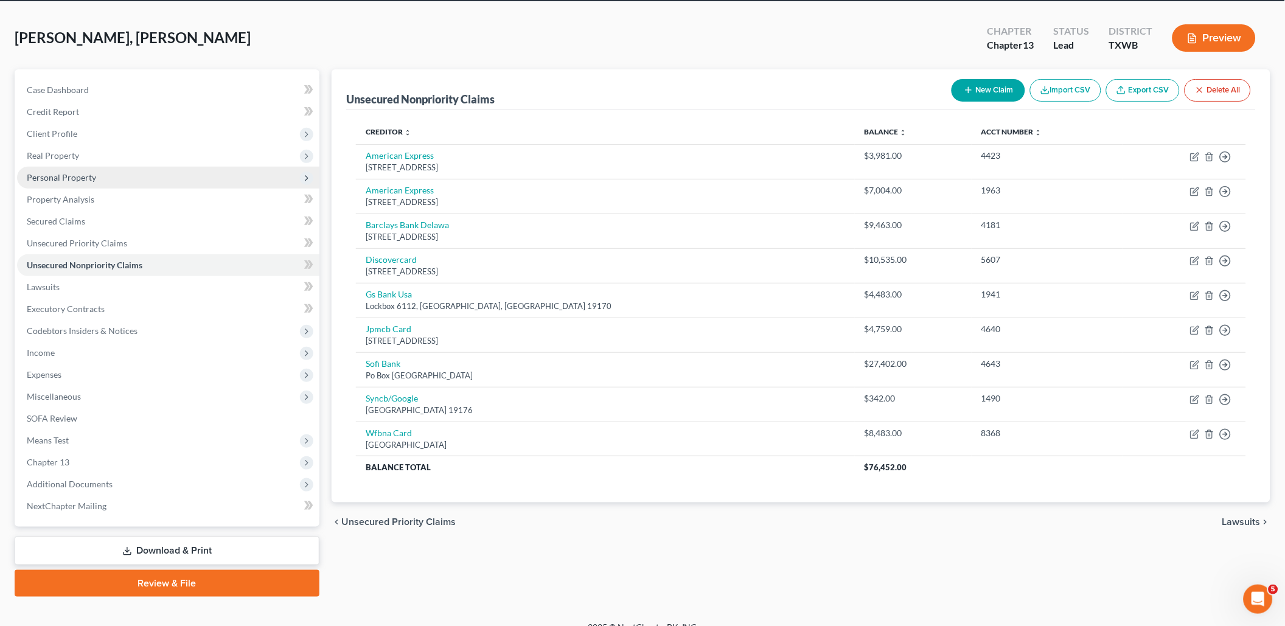
click at [129, 176] on span "Personal Property" at bounding box center [168, 178] width 302 height 22
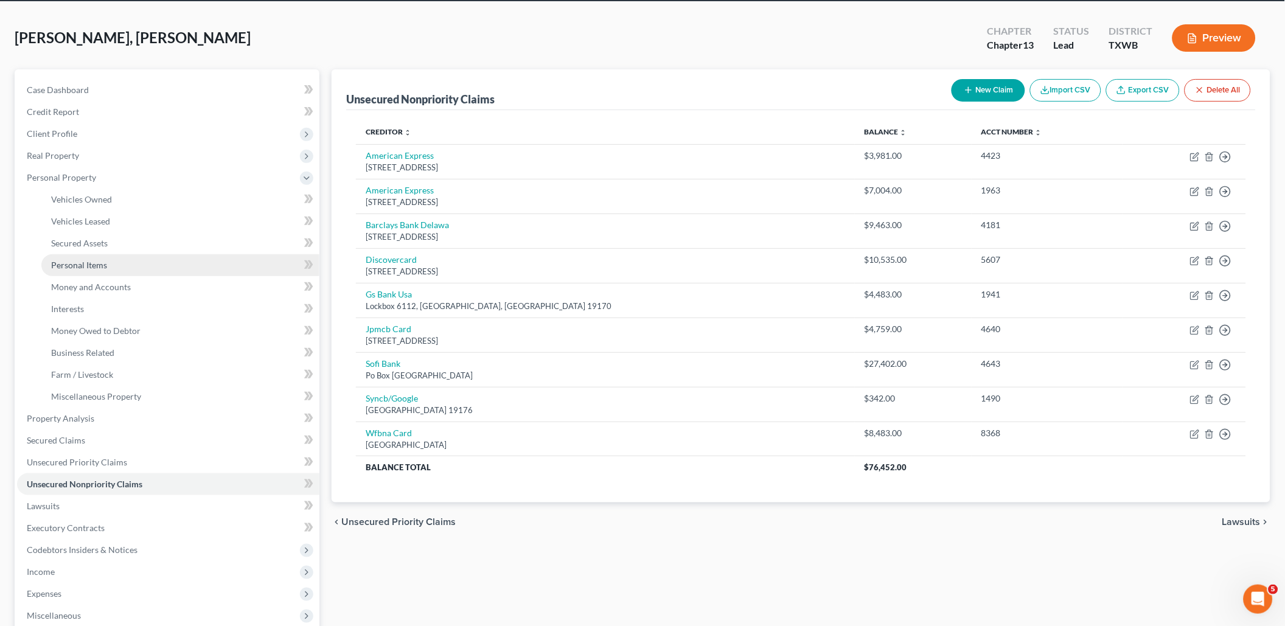
click at [118, 256] on link "Personal Items" at bounding box center [180, 265] width 278 height 22
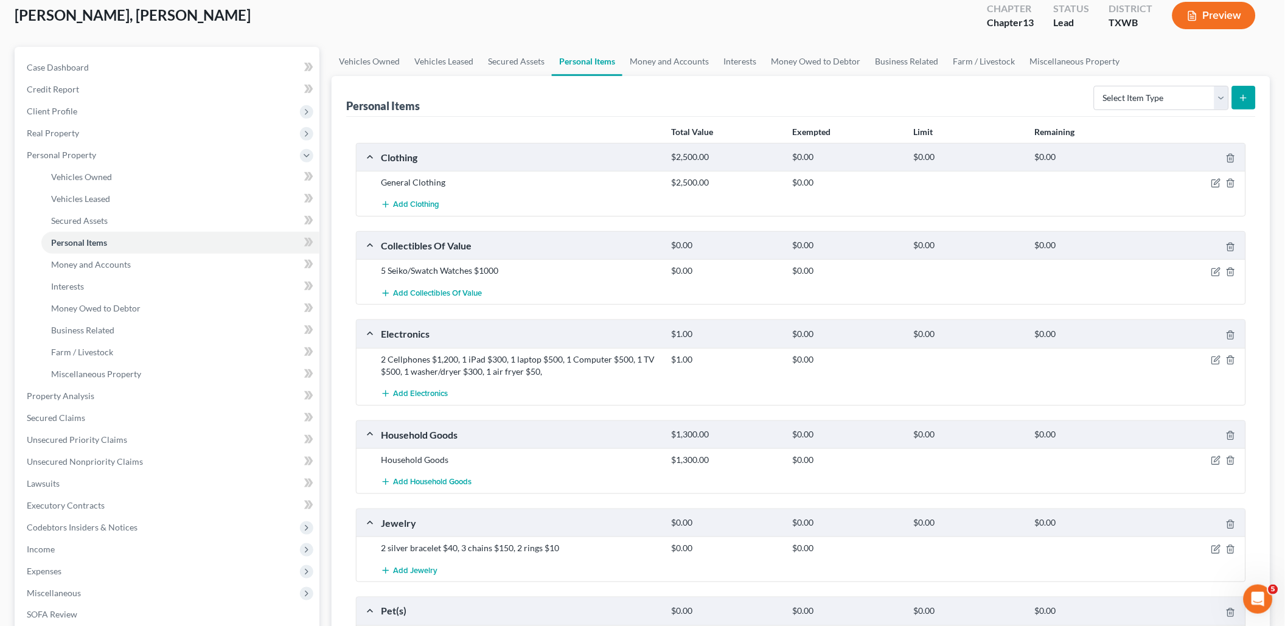
scroll to position [73, 0]
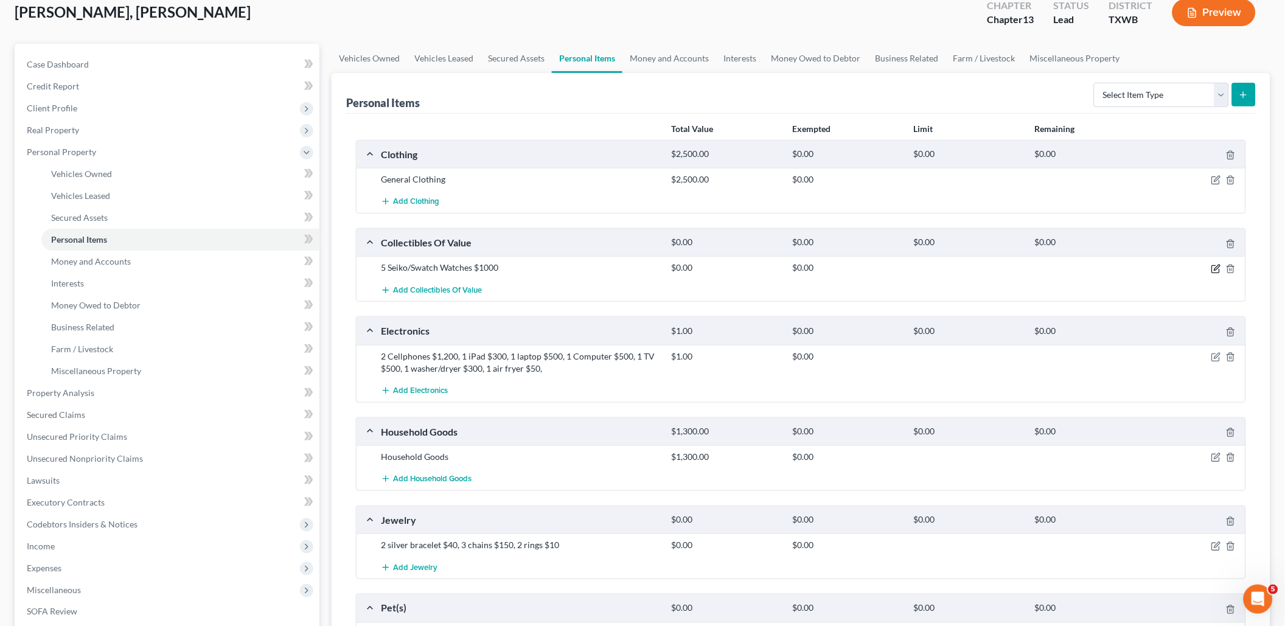
click at [1217, 266] on icon "button" at bounding box center [1216, 267] width 5 height 5
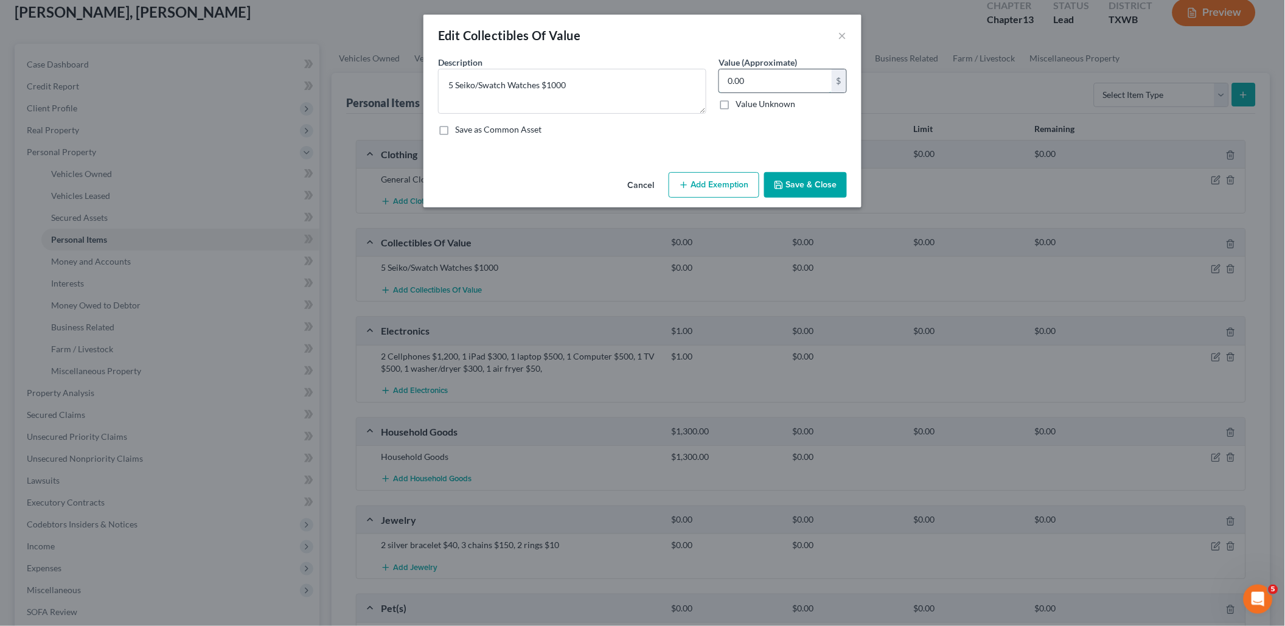
click at [782, 83] on input "0.00" at bounding box center [775, 80] width 113 height 23
type input "1,000"
click at [829, 187] on button "Save & Close" at bounding box center [805, 185] width 83 height 26
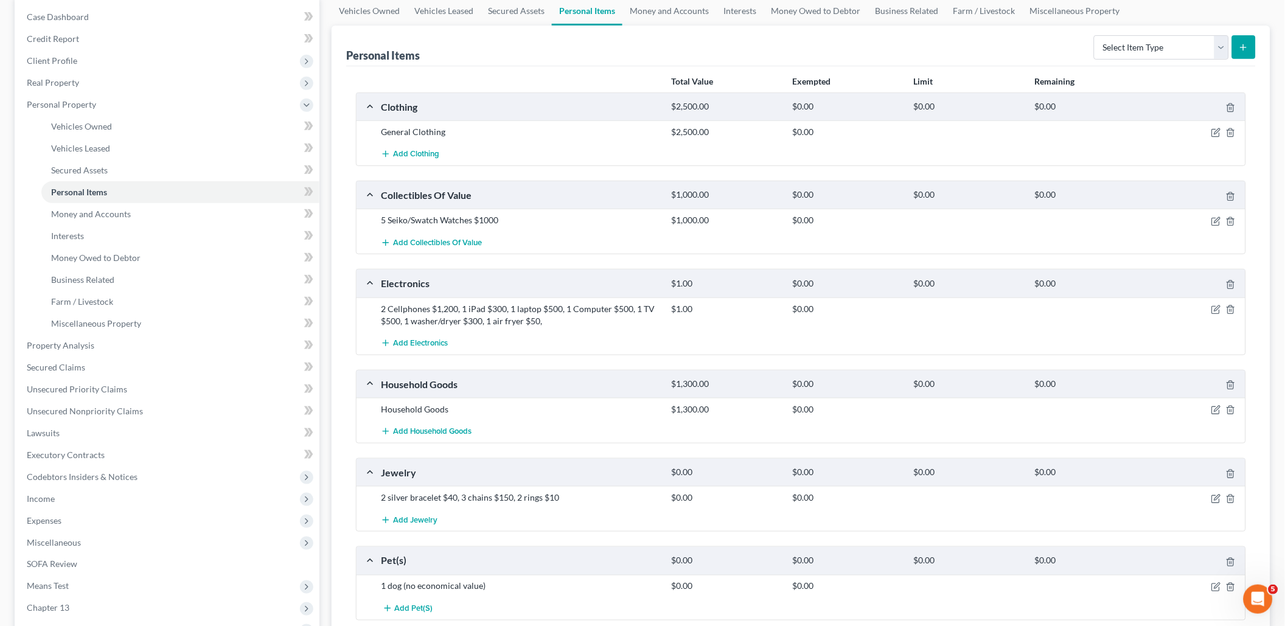
scroll to position [148, 0]
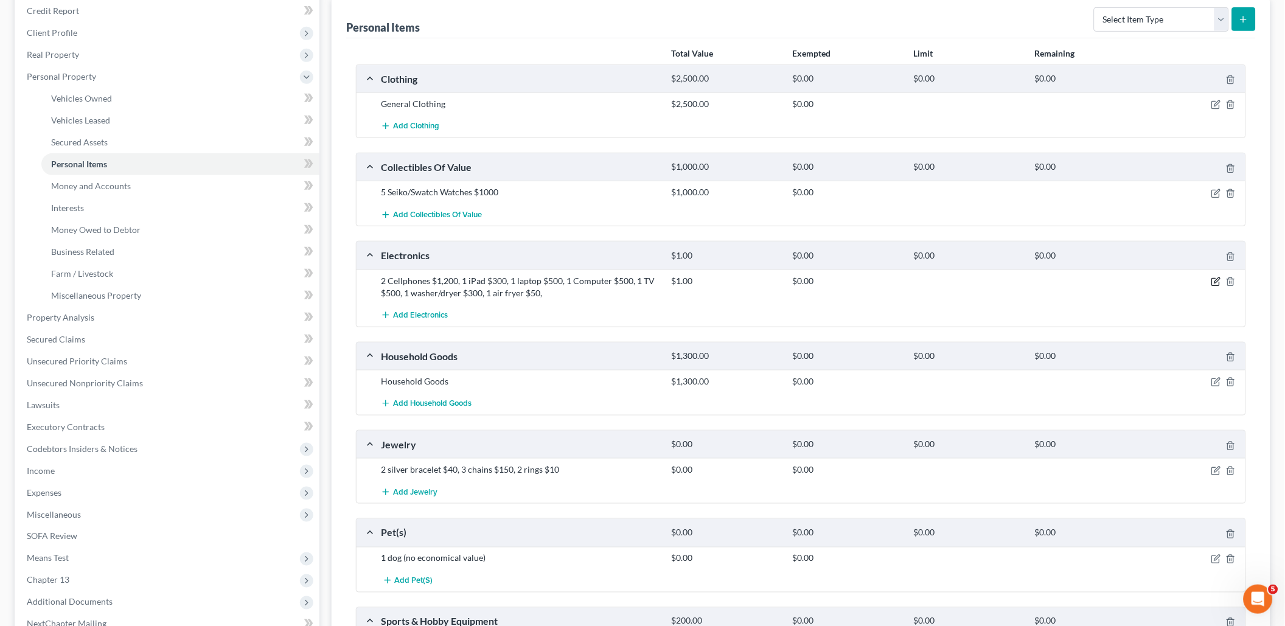
click at [1217, 277] on icon "button" at bounding box center [1216, 282] width 10 height 10
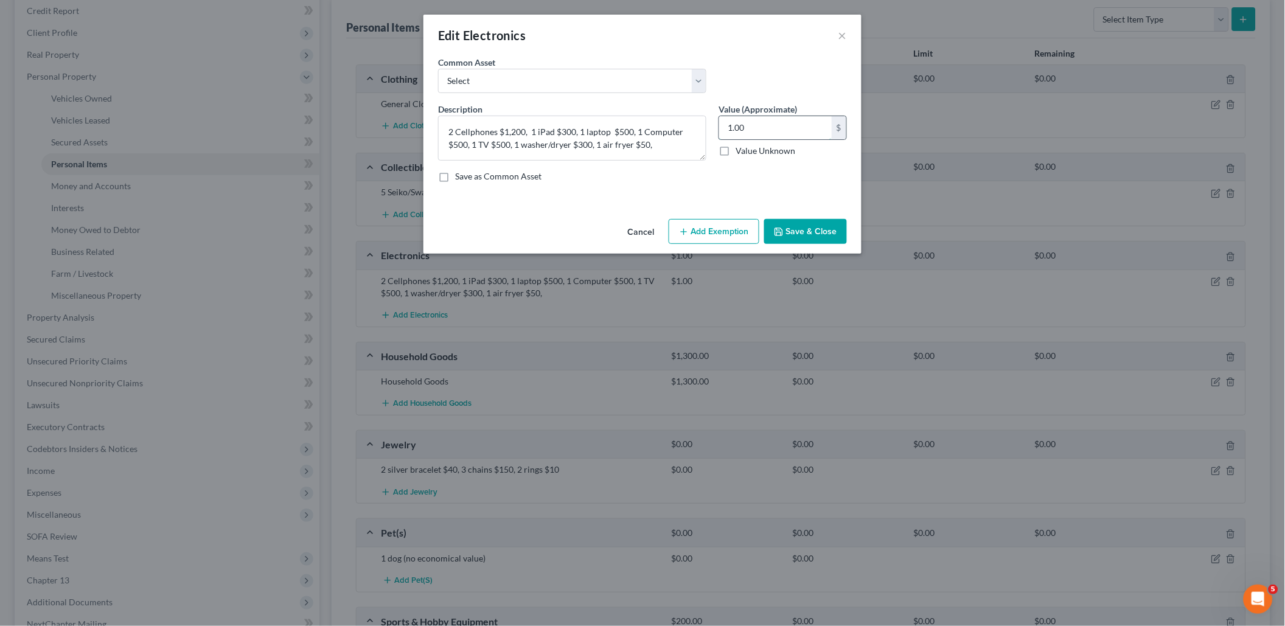
click at [747, 128] on input "1.00" at bounding box center [775, 127] width 113 height 23
type input "3,350"
click at [813, 219] on button "Save & Close" at bounding box center [805, 232] width 83 height 26
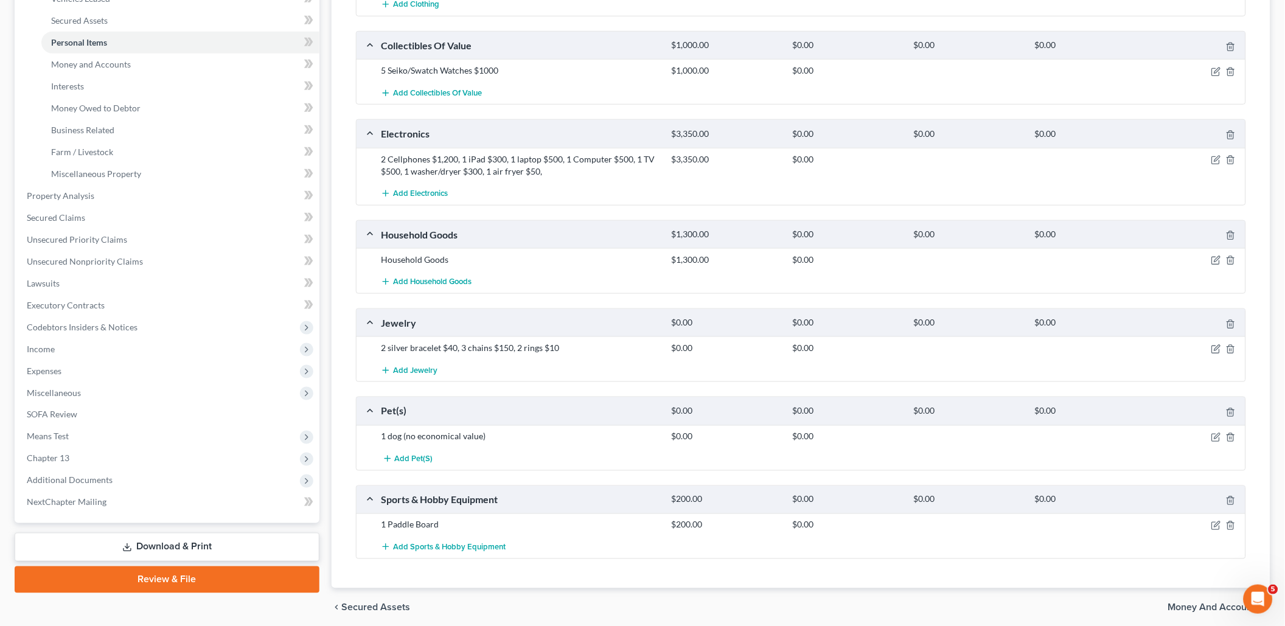
scroll to position [280, 0]
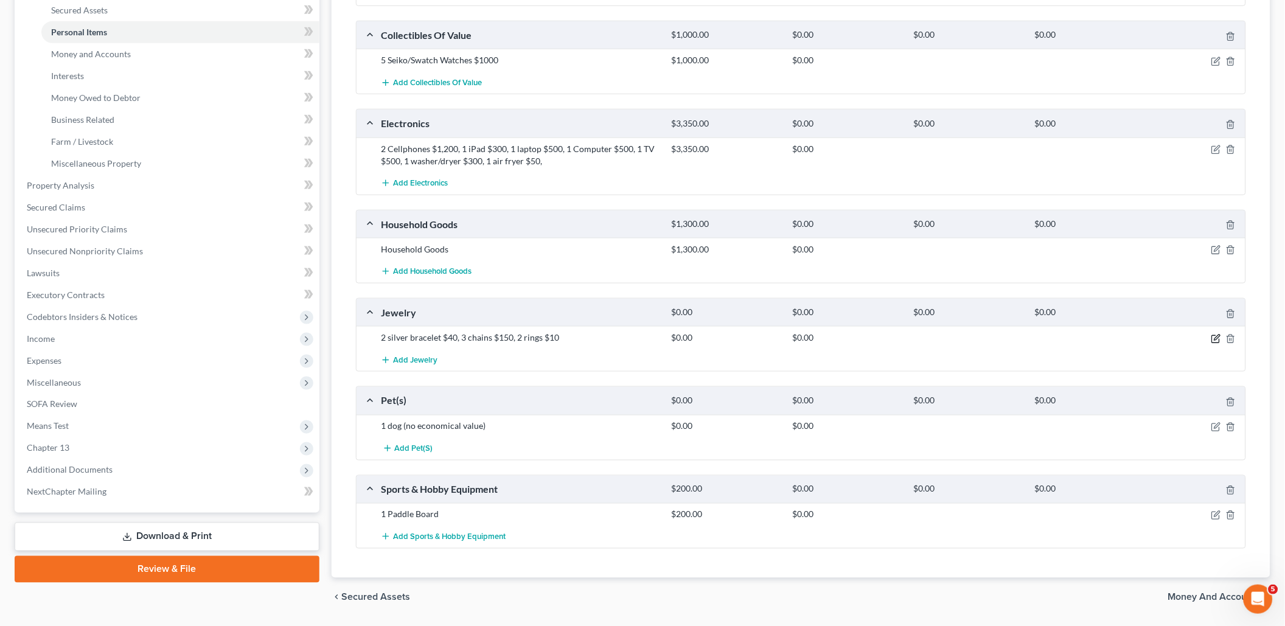
click at [1215, 335] on icon "button" at bounding box center [1215, 338] width 7 height 7
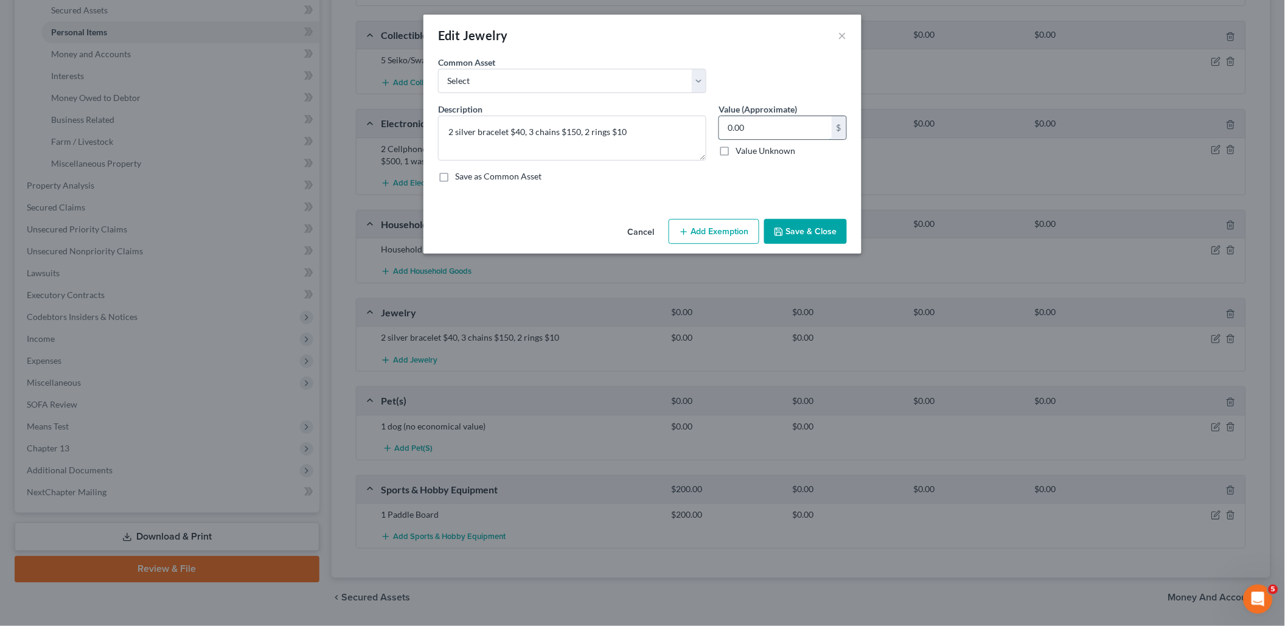
click at [788, 117] on input "0.00" at bounding box center [775, 127] width 113 height 23
type input "200"
click at [816, 232] on button "Save & Close" at bounding box center [805, 232] width 83 height 26
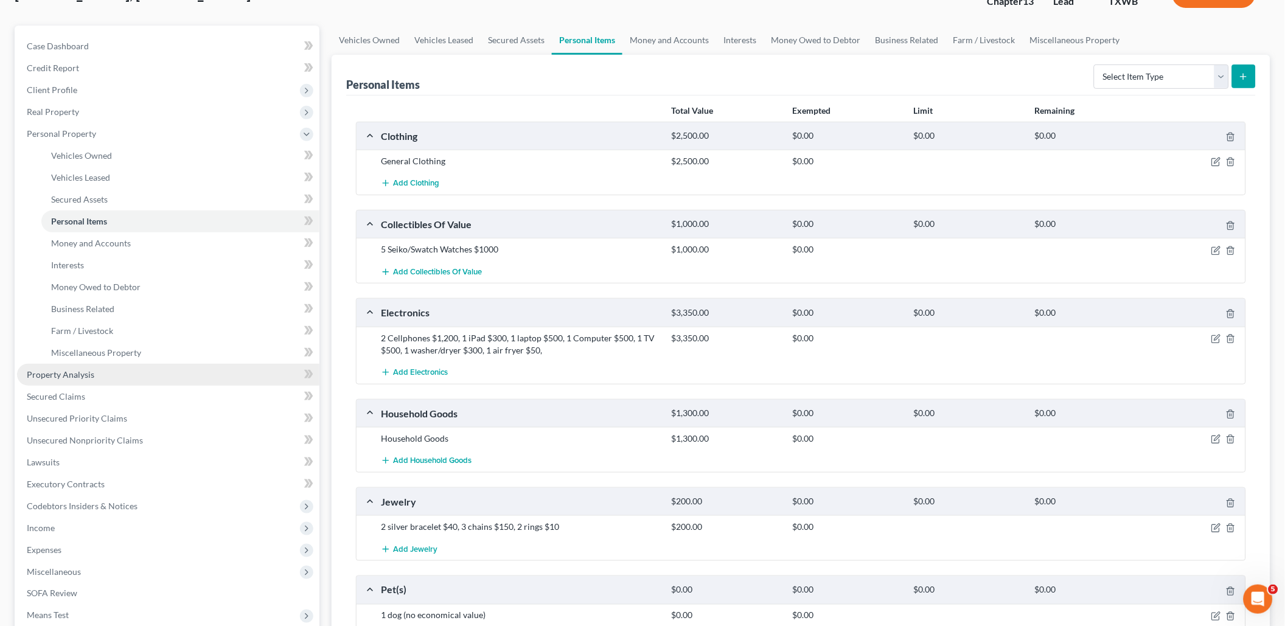
scroll to position [135, 0]
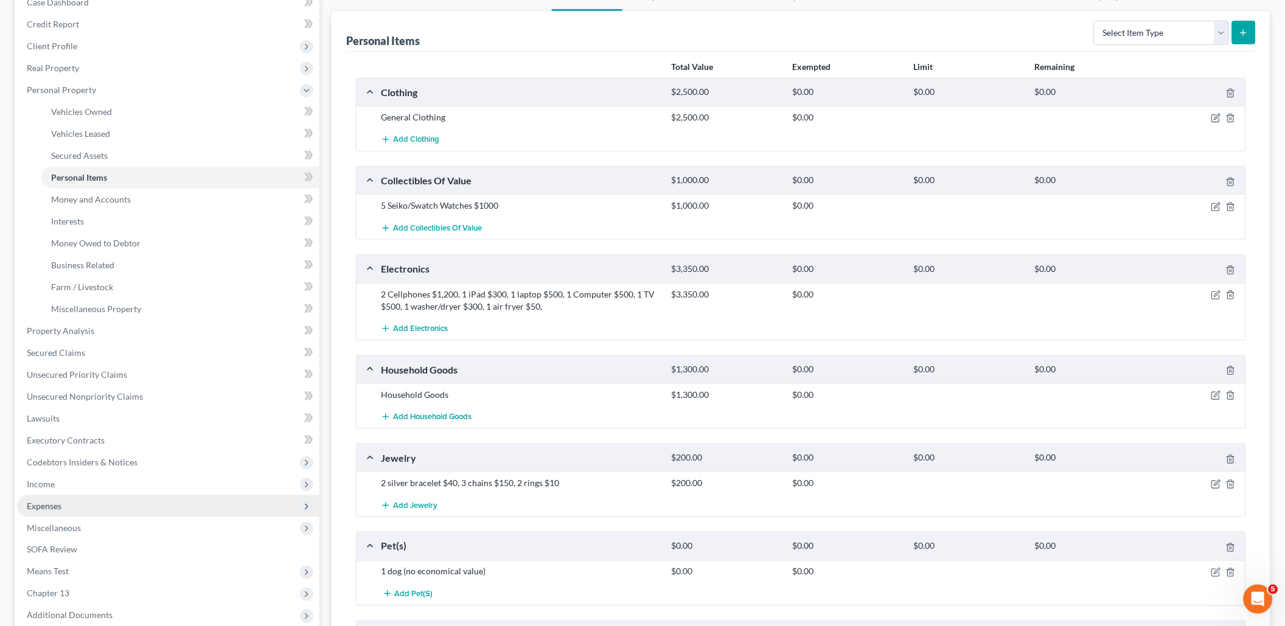
click at [68, 495] on span "Expenses" at bounding box center [168, 506] width 302 height 22
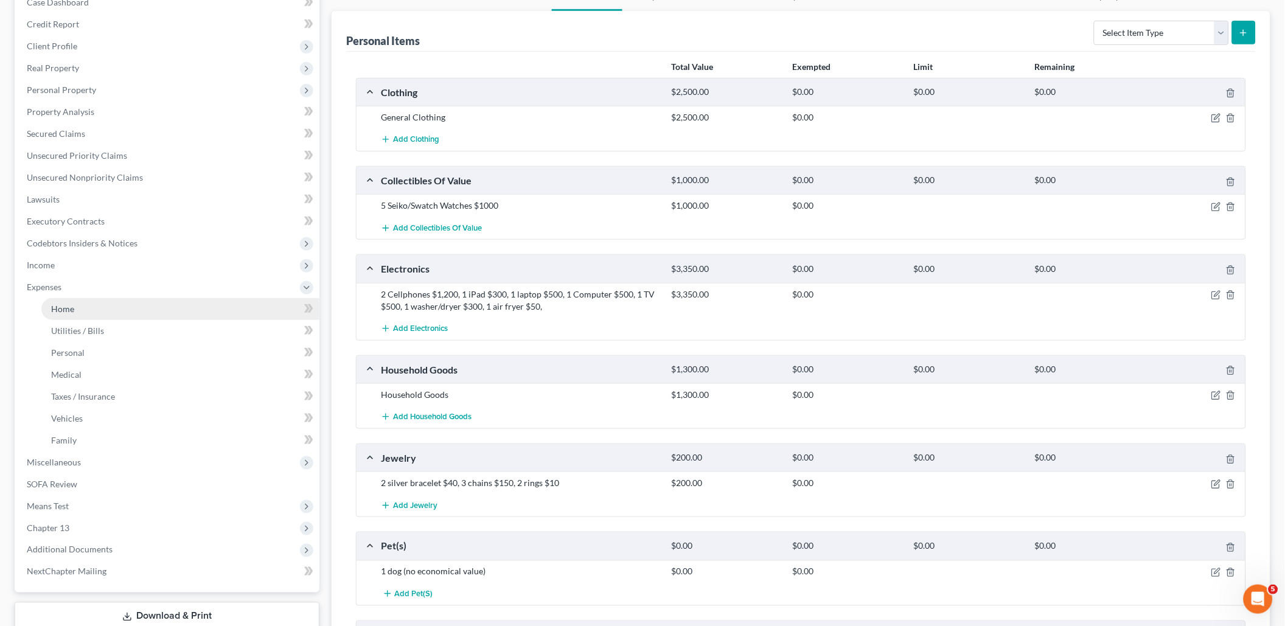
click at [71, 304] on span "Home" at bounding box center [62, 309] width 23 height 10
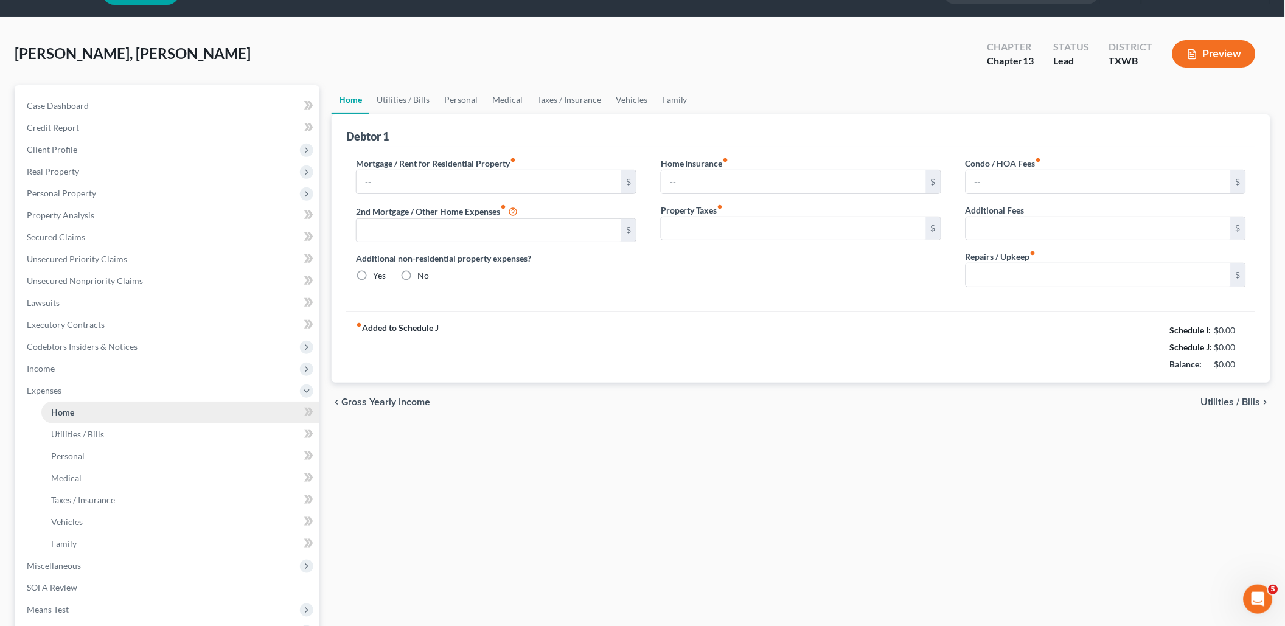
type input "1,100.00"
type input "0.00"
radio input "true"
type input "30.00"
type input "0.00"
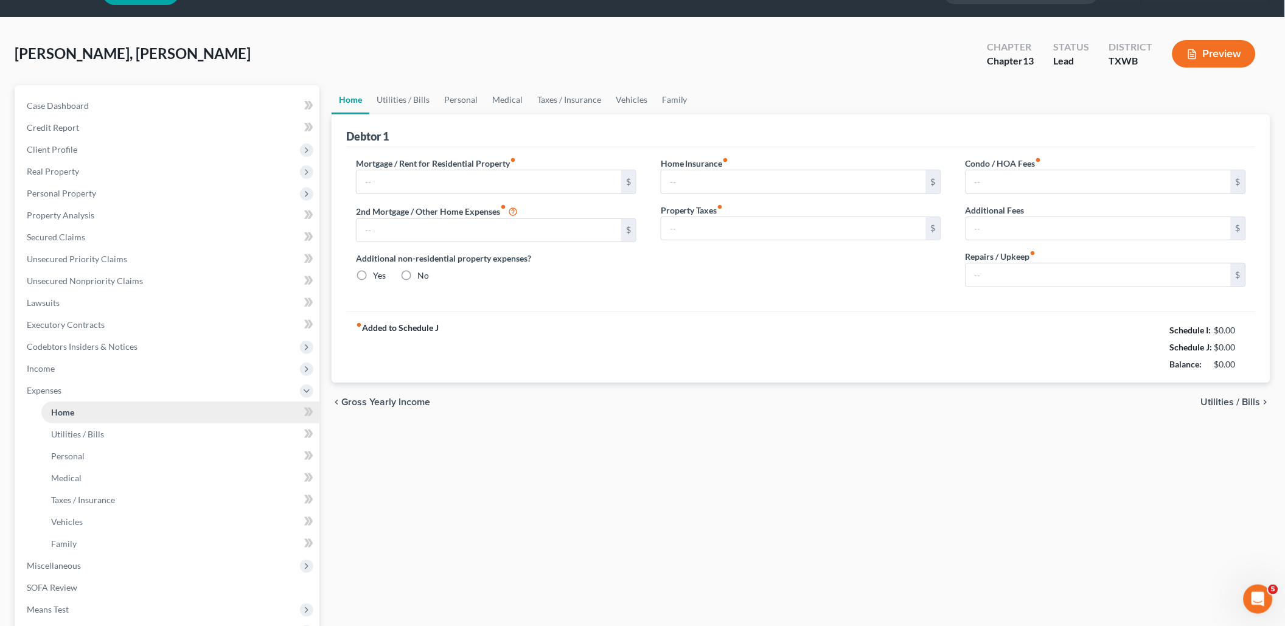
type input "0.00"
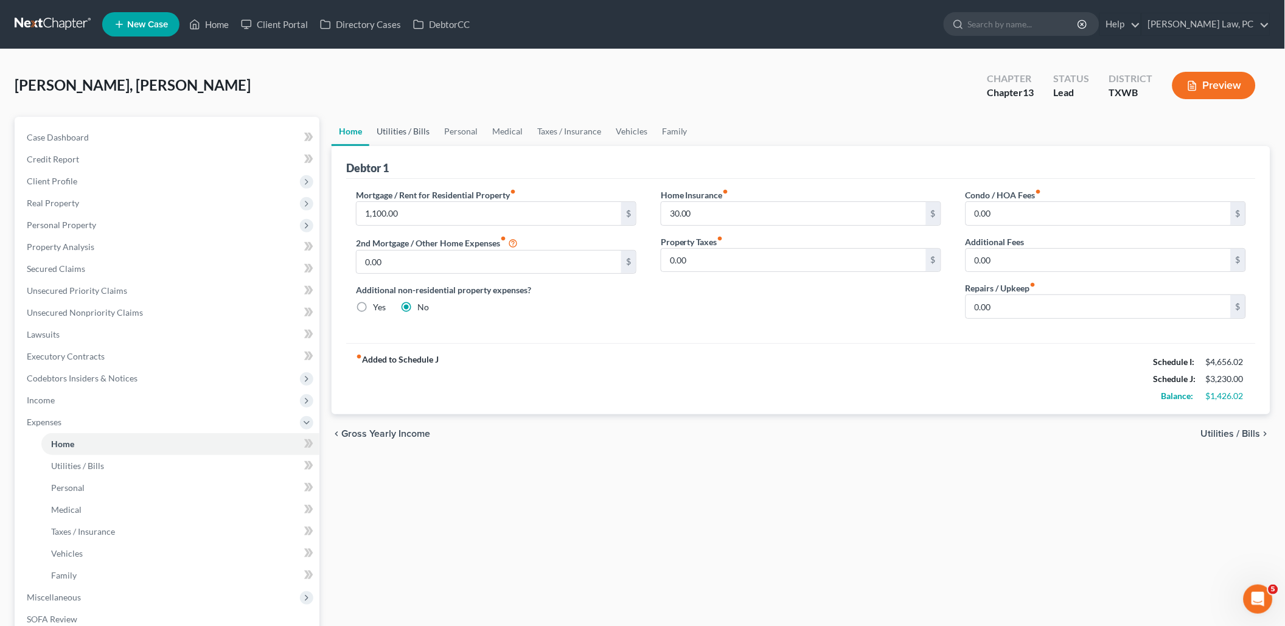
click at [412, 128] on link "Utilities / Bills" at bounding box center [403, 131] width 68 height 29
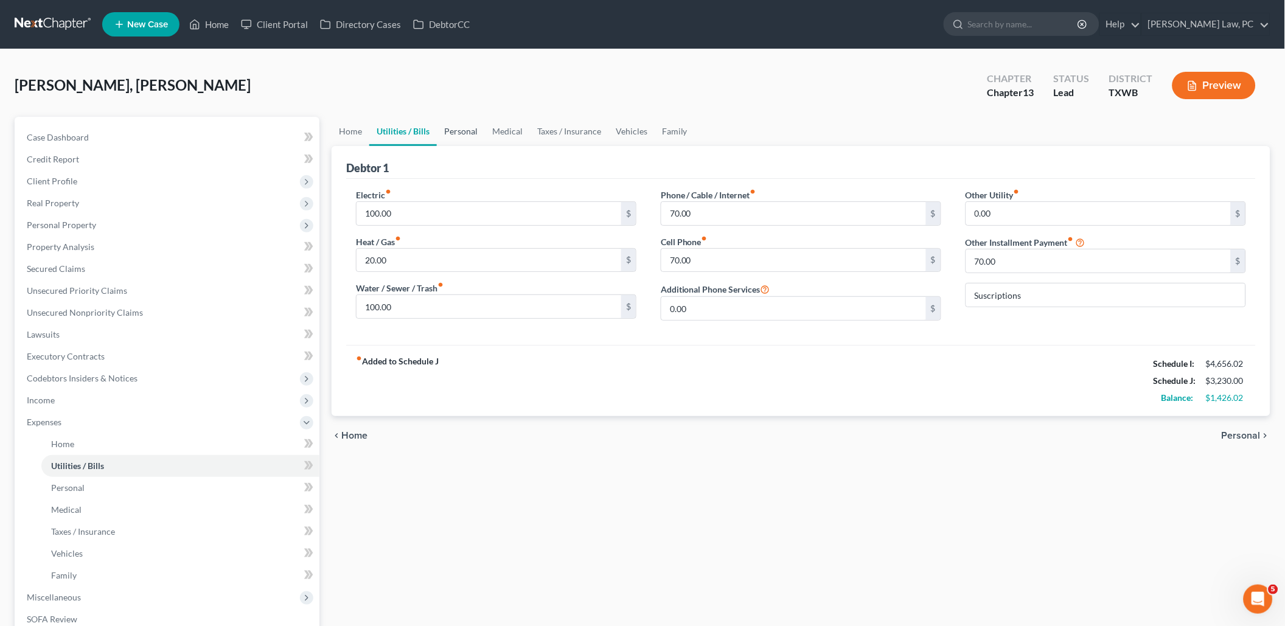
click at [469, 128] on link "Personal" at bounding box center [461, 131] width 48 height 29
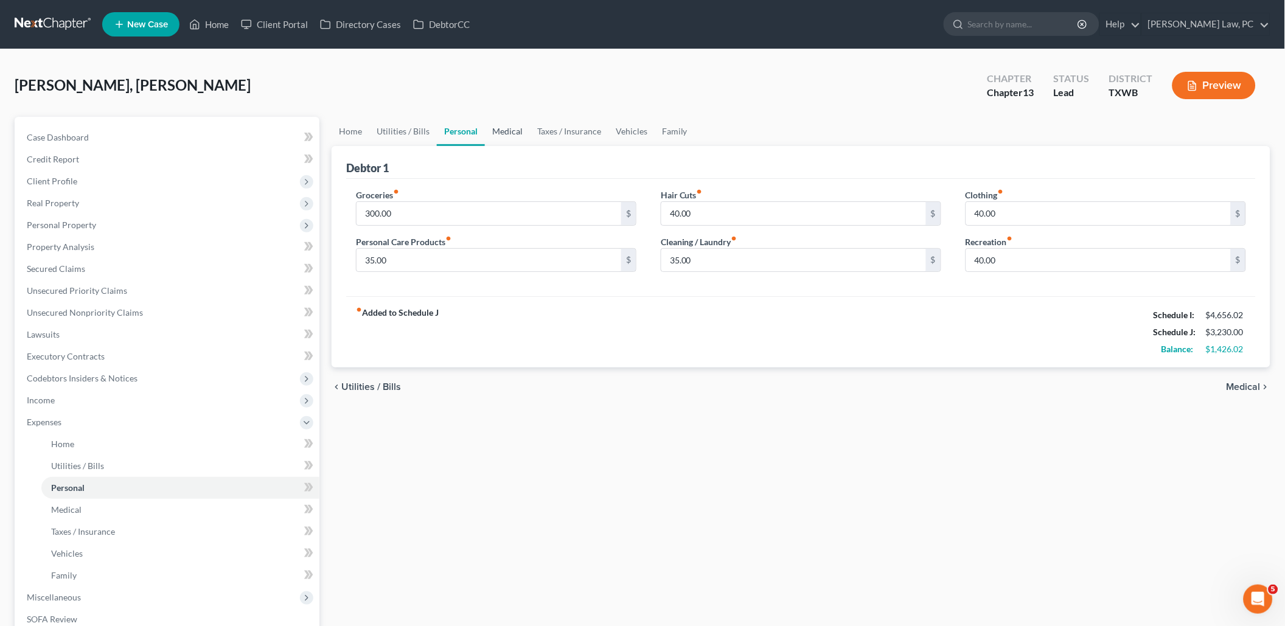
click at [512, 134] on link "Medical" at bounding box center [507, 131] width 45 height 29
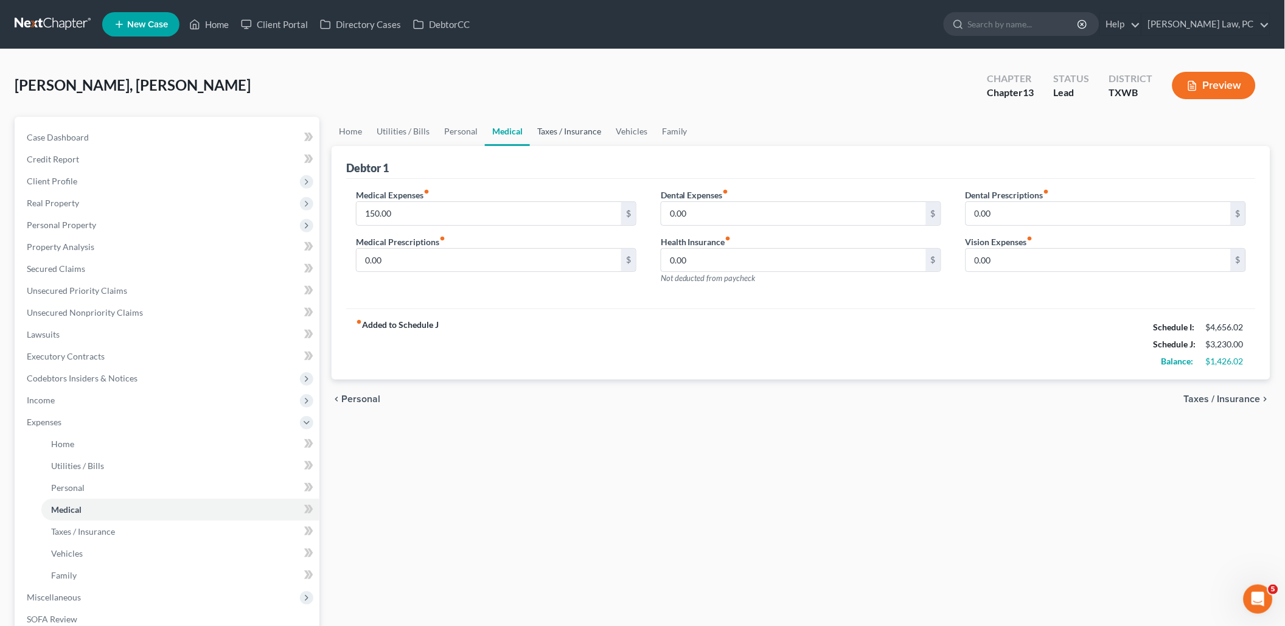
click at [574, 133] on link "Taxes / Insurance" at bounding box center [569, 131] width 78 height 29
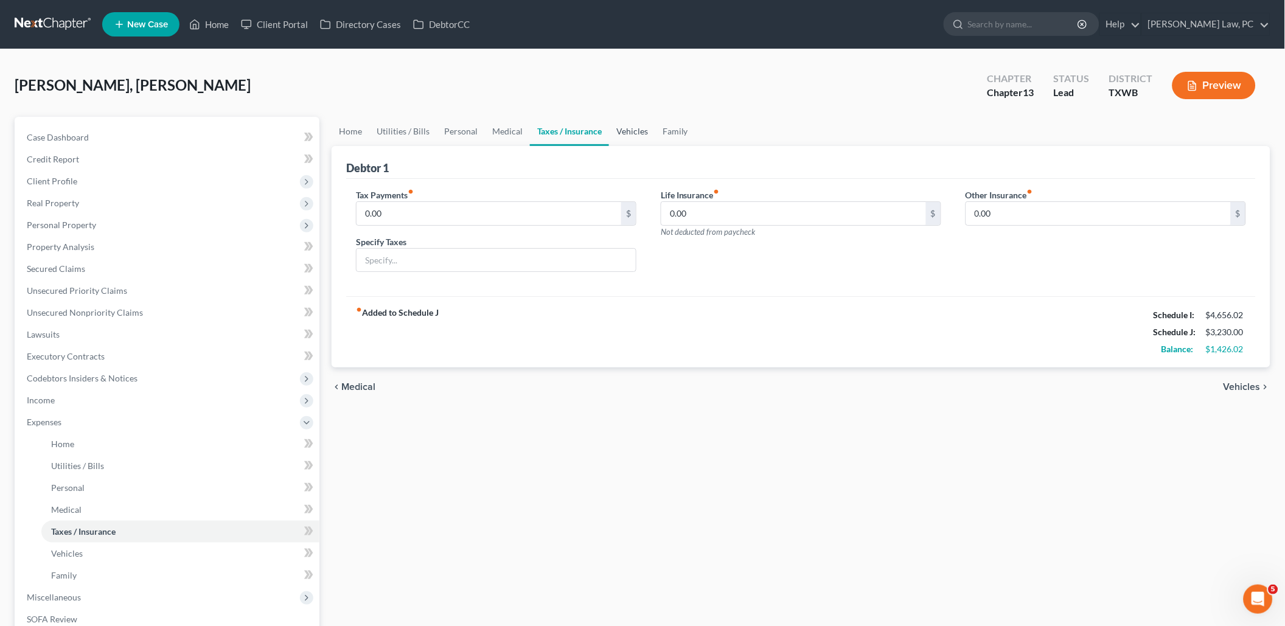
click at [632, 129] on link "Vehicles" at bounding box center [632, 131] width 46 height 29
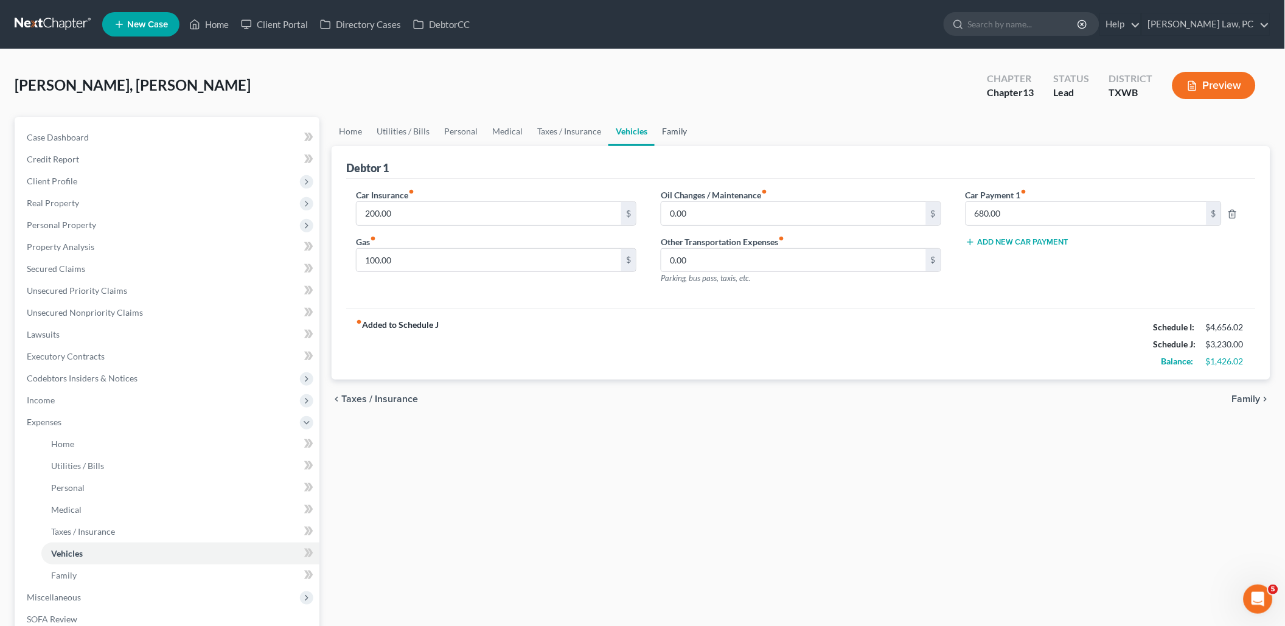
click at [671, 135] on link "Family" at bounding box center [675, 131] width 40 height 29
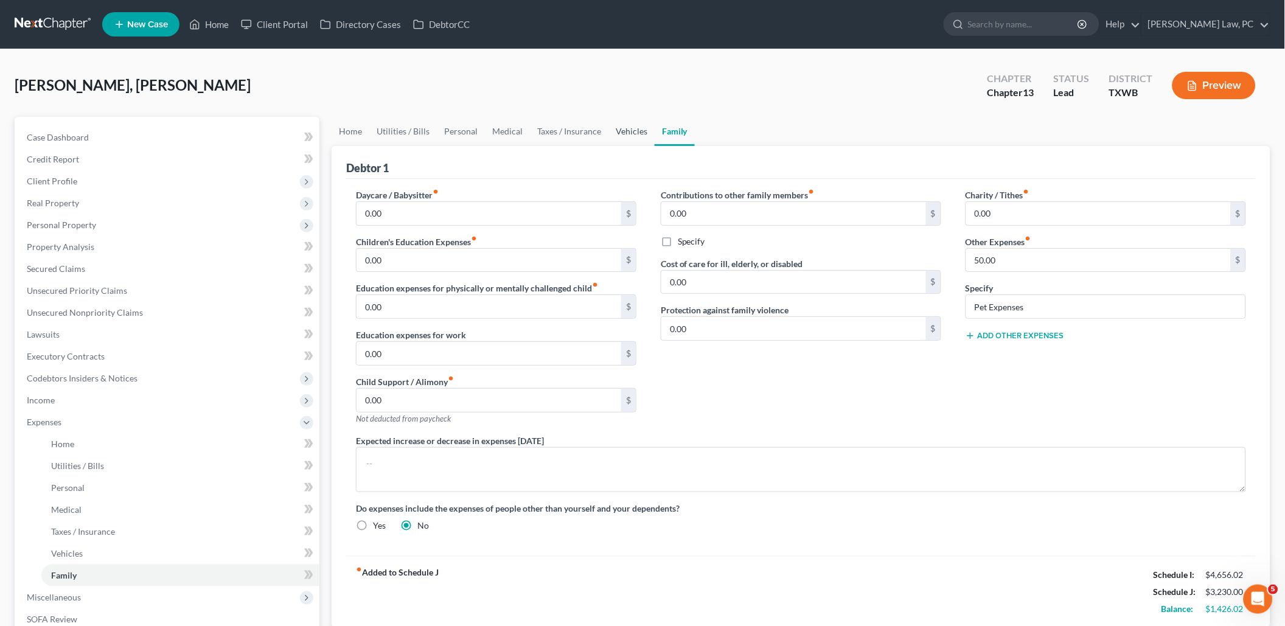
click at [634, 129] on link "Vehicles" at bounding box center [631, 131] width 46 height 29
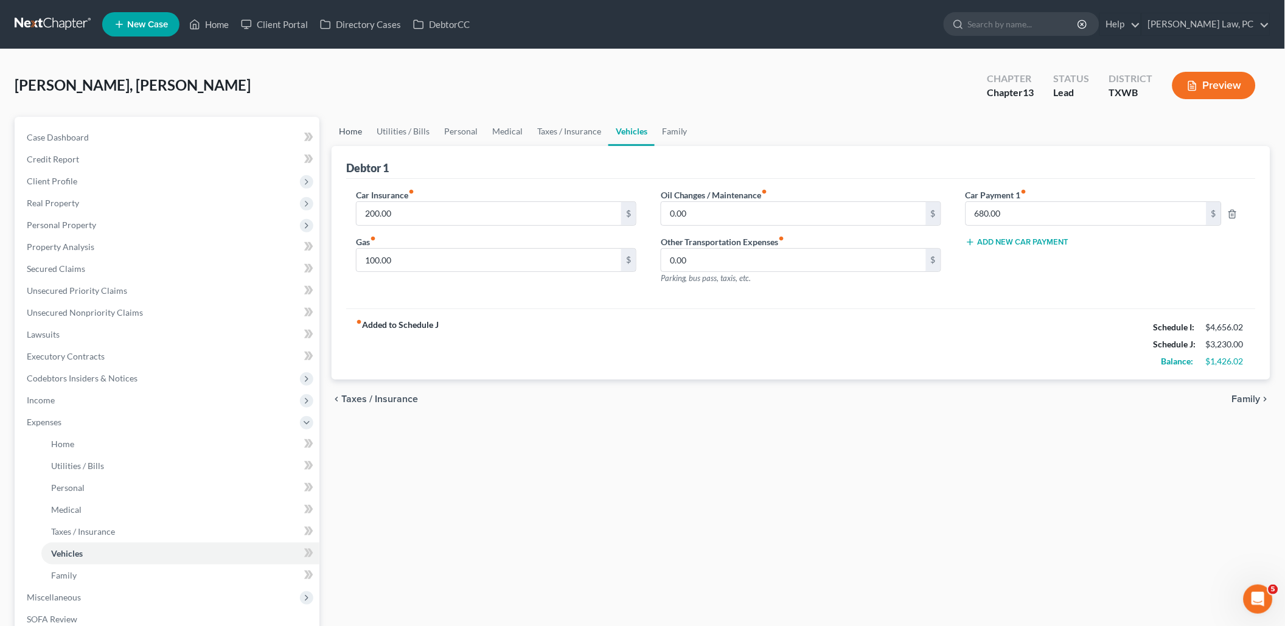
click at [345, 134] on link "Home" at bounding box center [351, 131] width 38 height 29
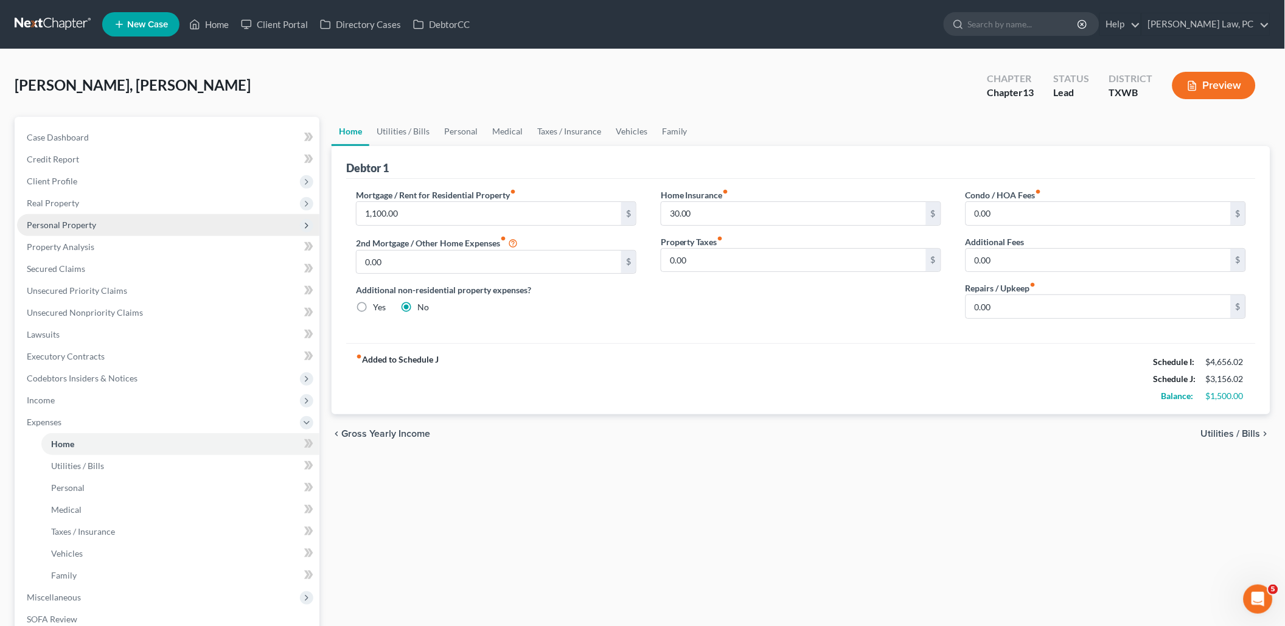
click at [55, 220] on span "Personal Property" at bounding box center [61, 225] width 69 height 10
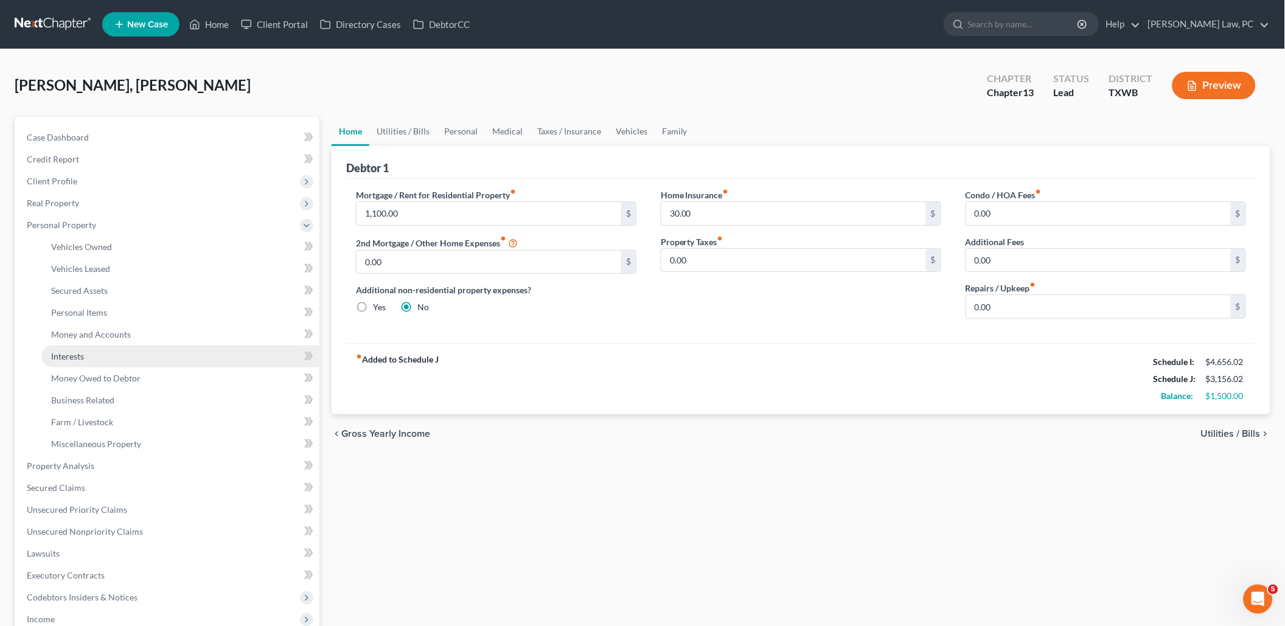
click at [122, 349] on link "Interests" at bounding box center [180, 357] width 278 height 22
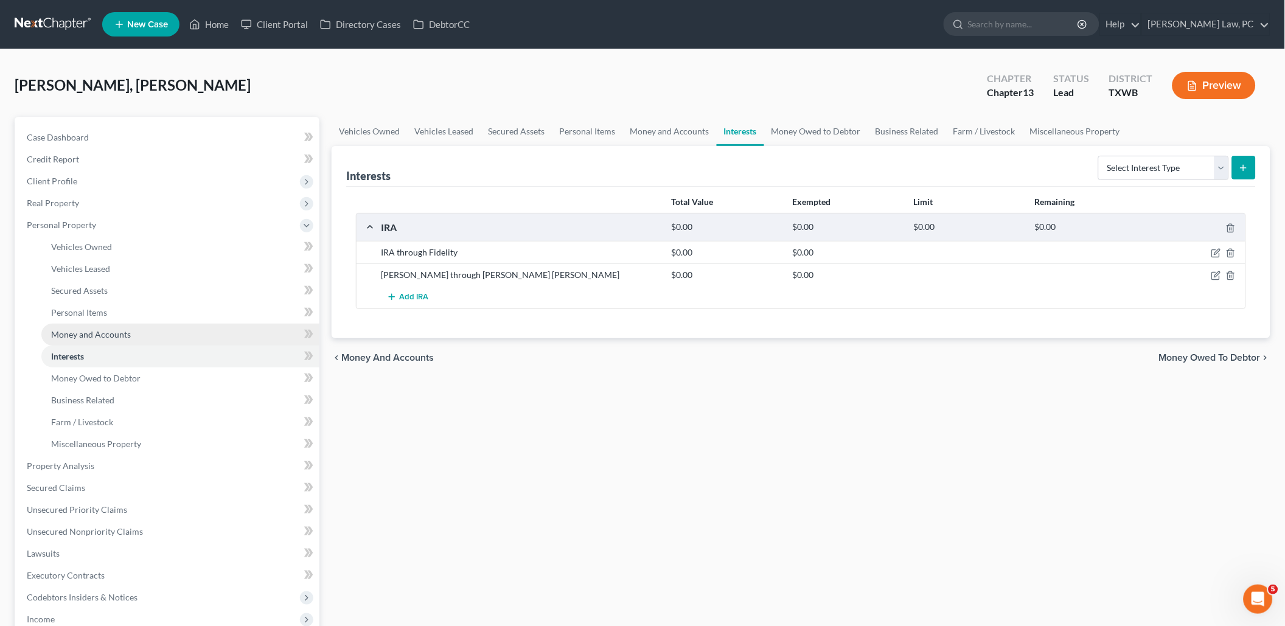
click at [108, 329] on span "Money and Accounts" at bounding box center [91, 334] width 80 height 10
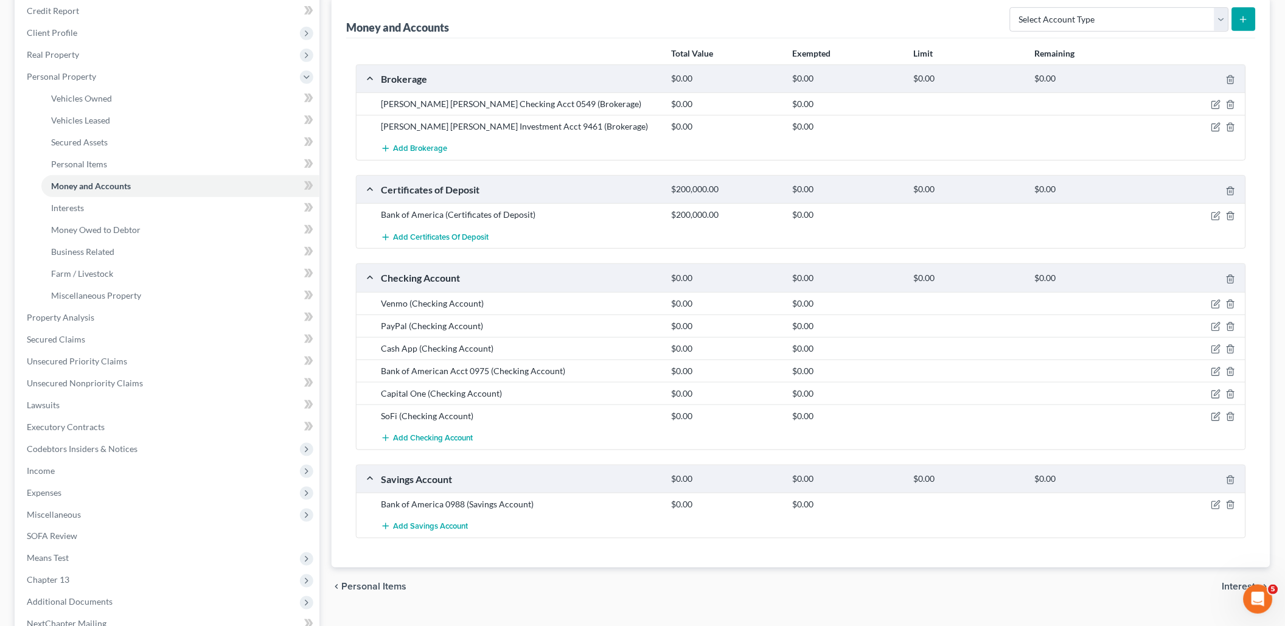
scroll to position [150, 0]
click at [1216, 209] on icon "button" at bounding box center [1216, 214] width 10 height 10
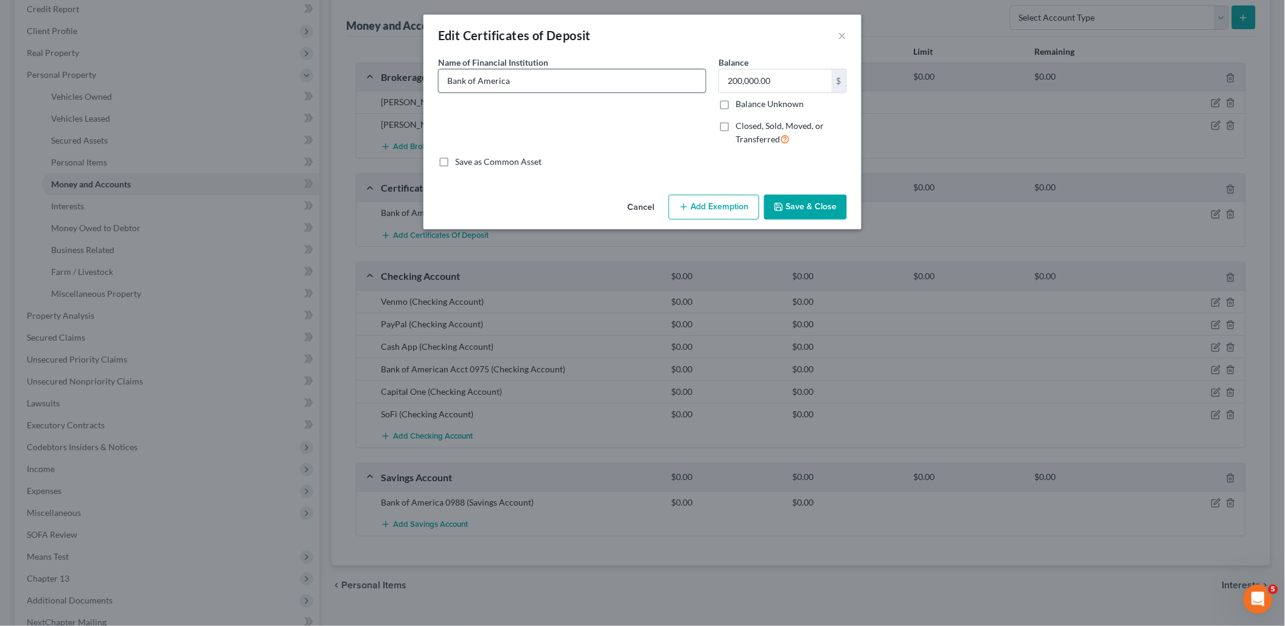
click at [528, 77] on input "Bank of America" at bounding box center [572, 80] width 267 height 23
type input "Bank of America -Belongs to Debtor's parents but he is on the accounts"
click at [808, 201] on button "Save & Close" at bounding box center [805, 208] width 83 height 26
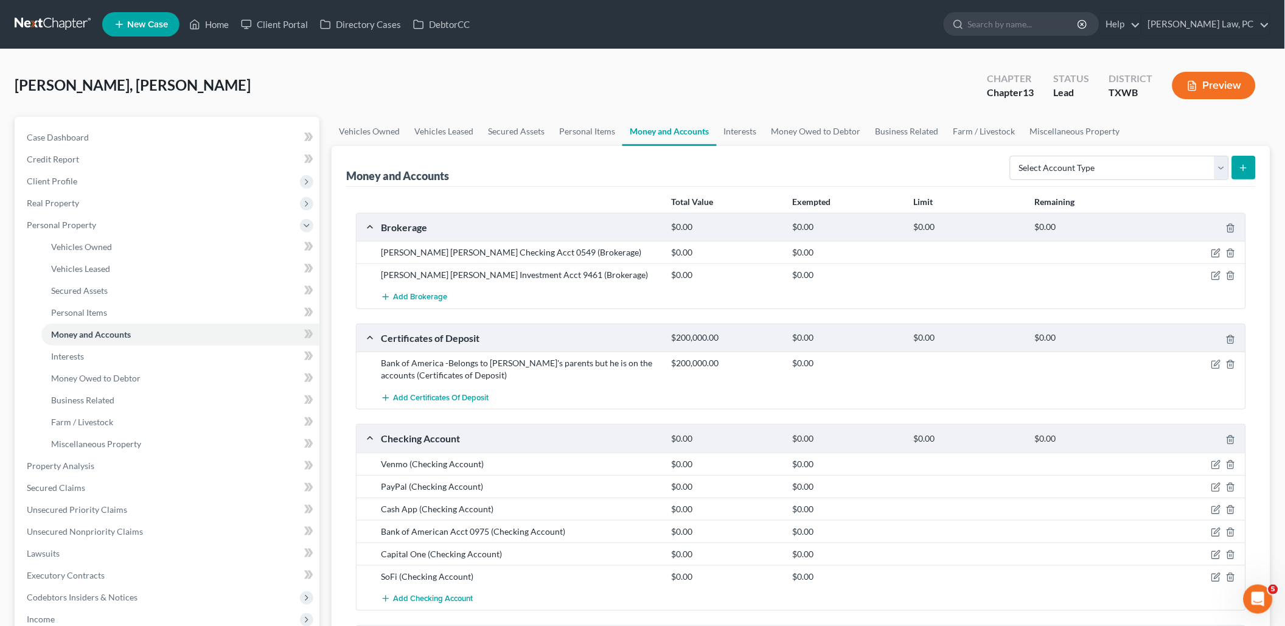
scroll to position [0, 0]
click at [77, 482] on span "Secured Claims" at bounding box center [56, 487] width 58 height 10
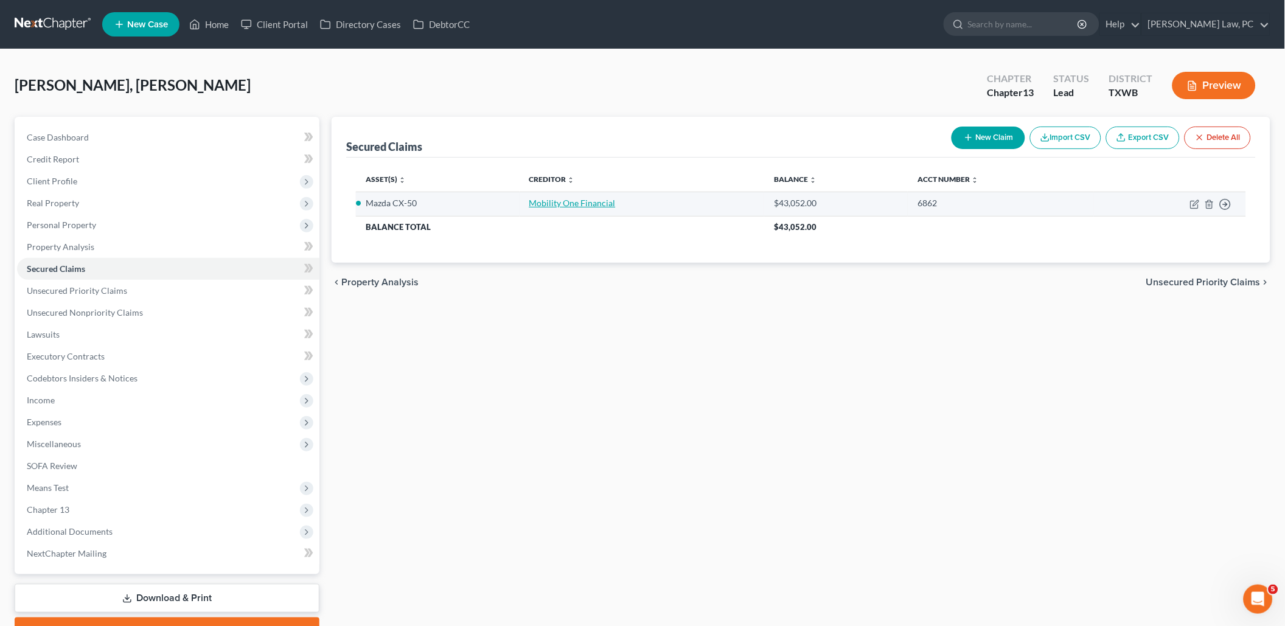
click at [570, 204] on link "Mobility One Financial" at bounding box center [572, 203] width 86 height 10
select select "2"
select select "0"
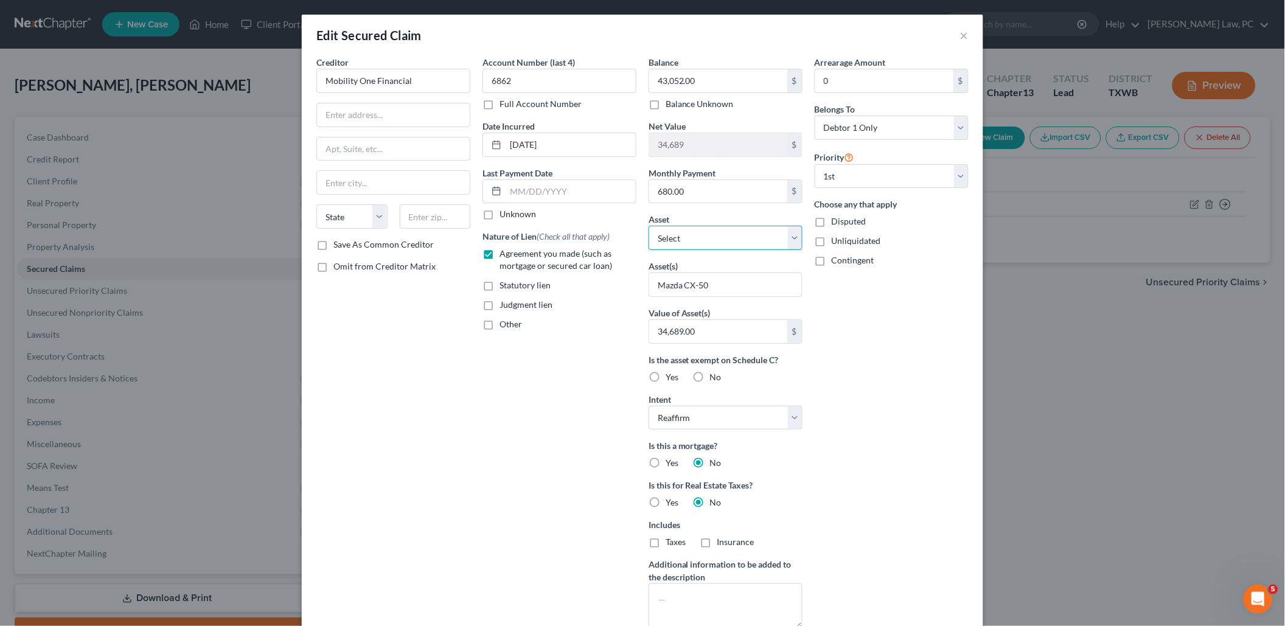
select select "20"
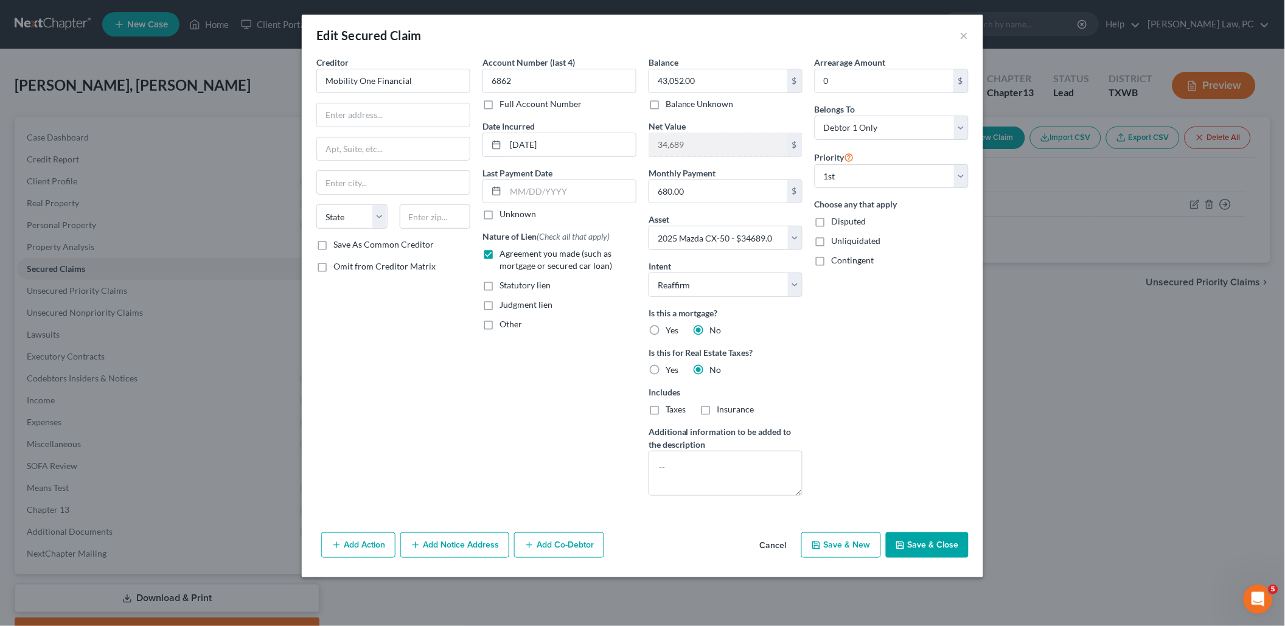
click at [928, 532] on button "Save & Close" at bounding box center [927, 545] width 83 height 26
select select
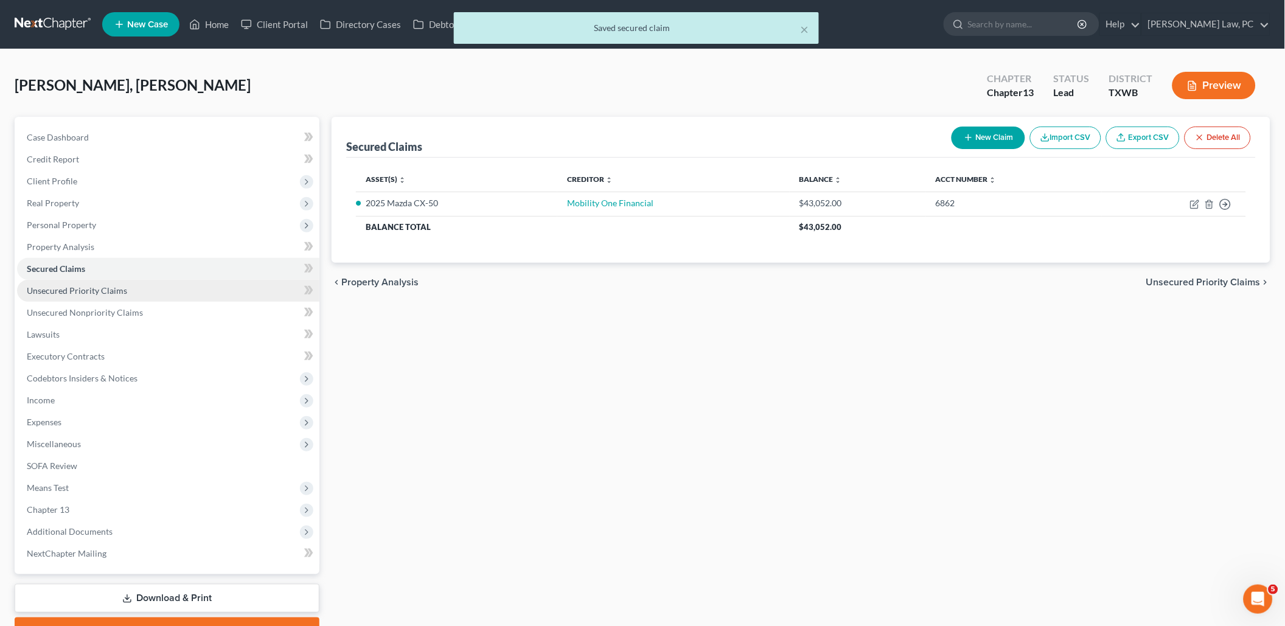
click at [128, 282] on link "Unsecured Priority Claims" at bounding box center [168, 291] width 302 height 22
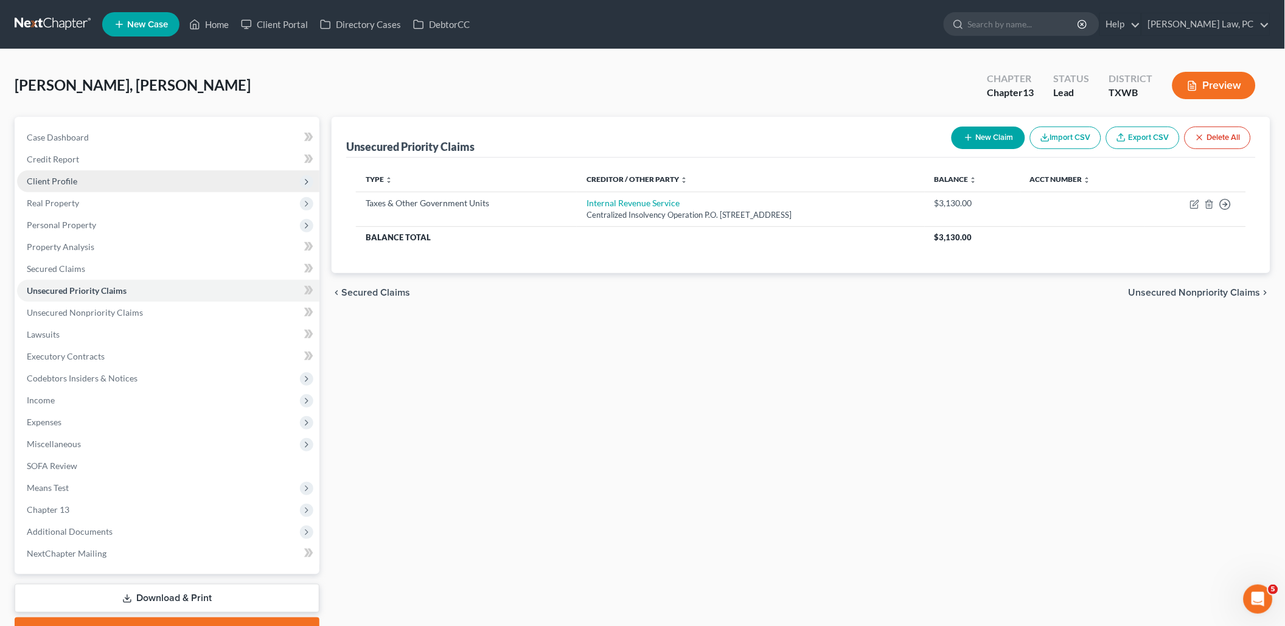
click at [70, 176] on span "Client Profile" at bounding box center [52, 181] width 50 height 10
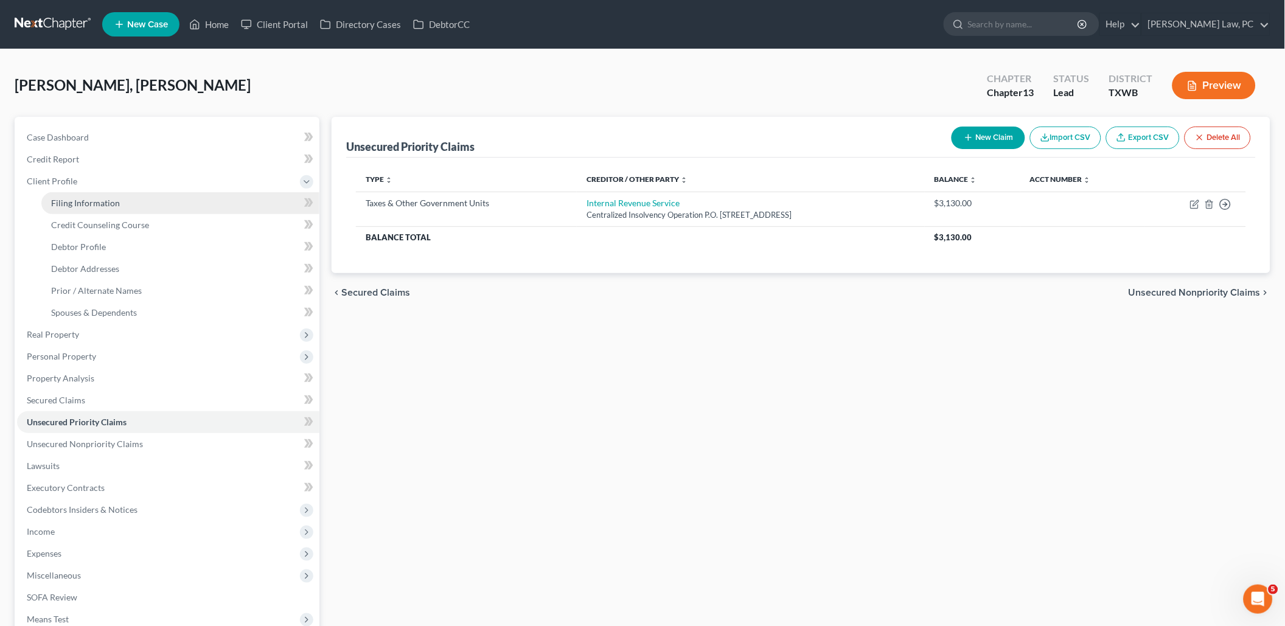
click at [87, 200] on span "Filing Information" at bounding box center [85, 203] width 69 height 10
select select "1"
select select "0"
select select "3"
select select "45"
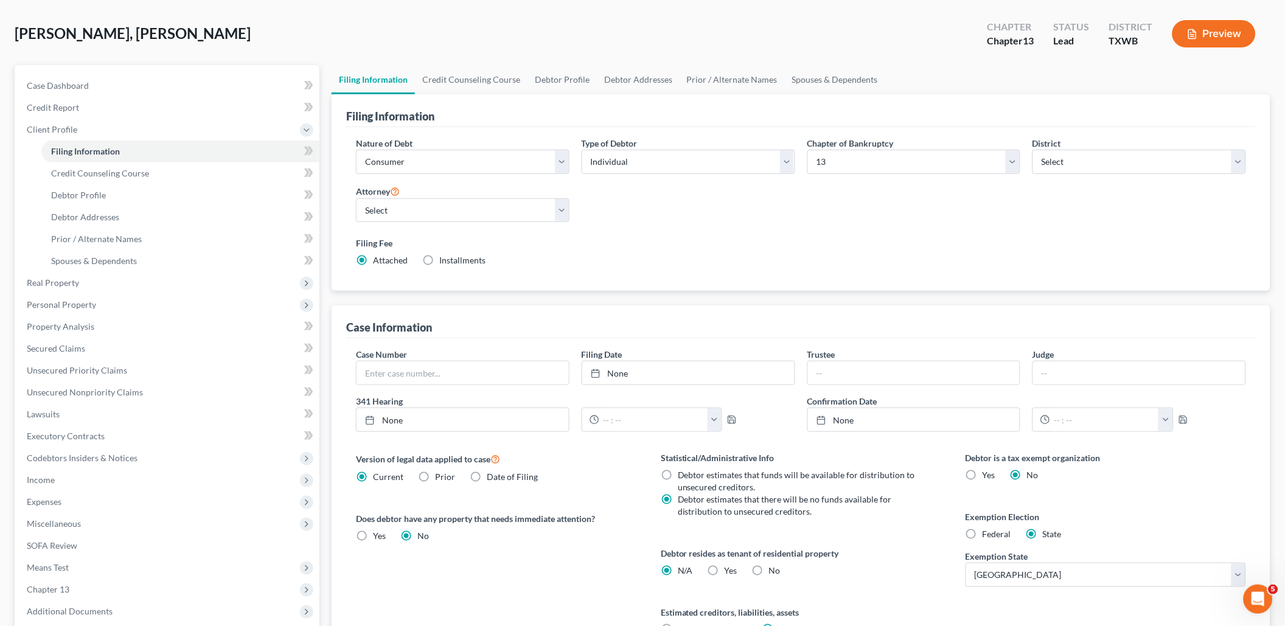
scroll to position [75, 0]
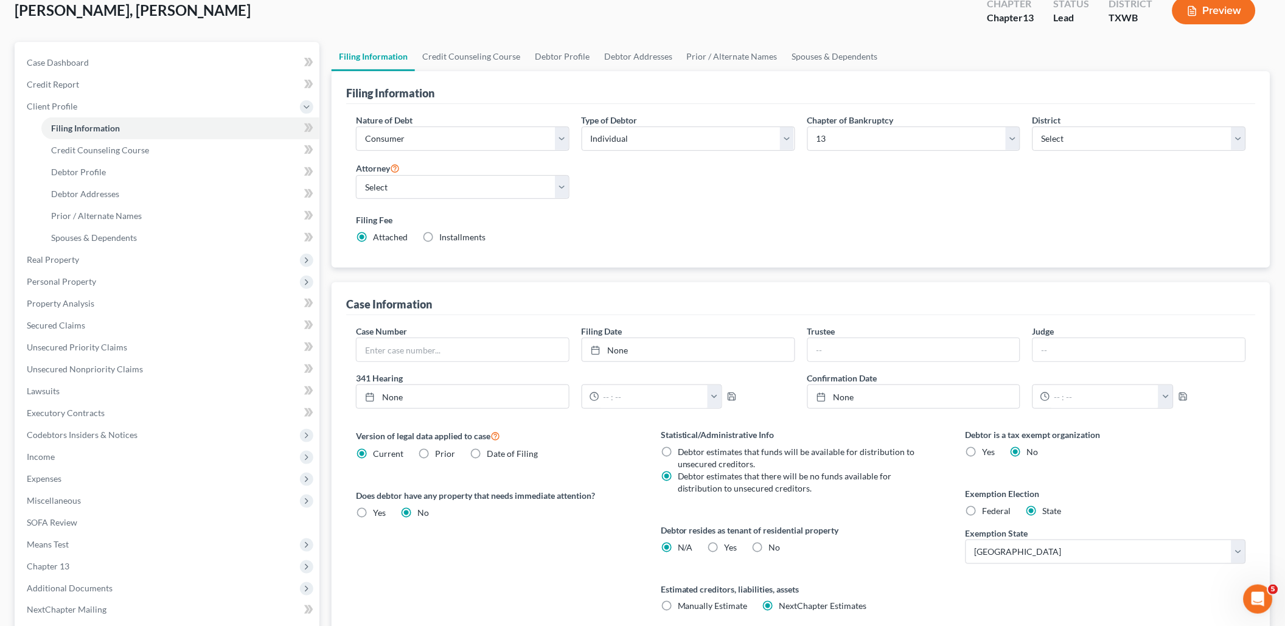
click at [982, 505] on label "Federal" at bounding box center [996, 511] width 29 height 12
click at [987, 505] on input "Federal" at bounding box center [991, 509] width 8 height 8
radio input "true"
radio input "false"
click at [99, 251] on span "Real Property" at bounding box center [168, 260] width 302 height 22
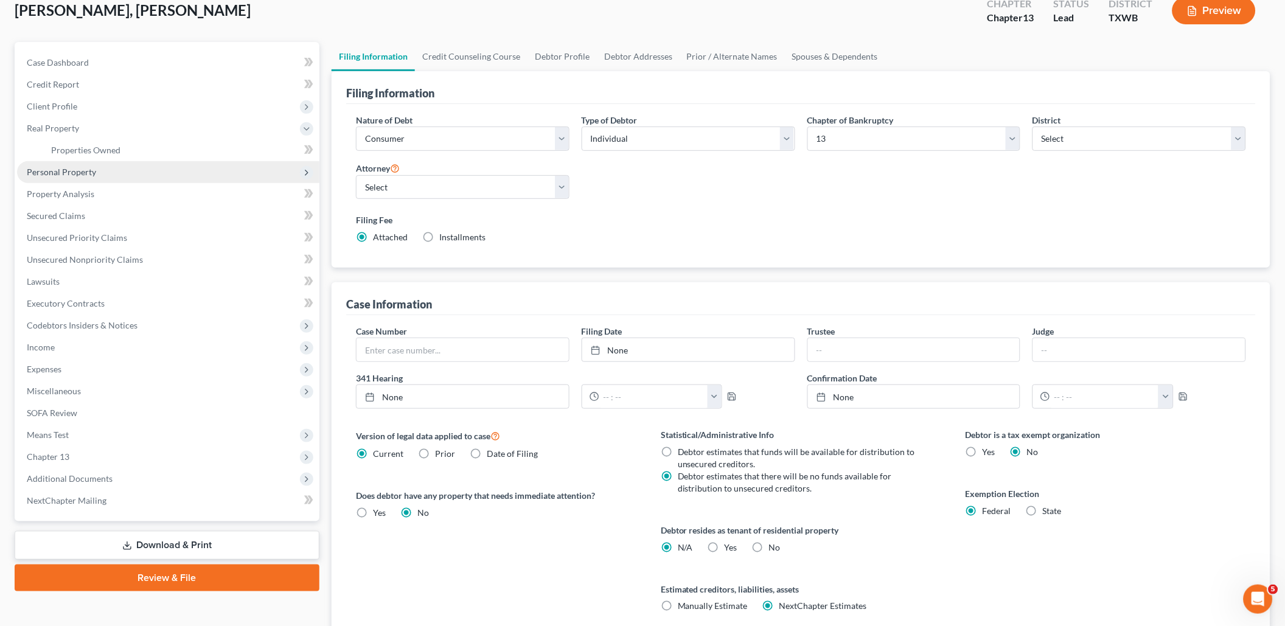
click at [90, 167] on span "Personal Property" at bounding box center [61, 172] width 69 height 10
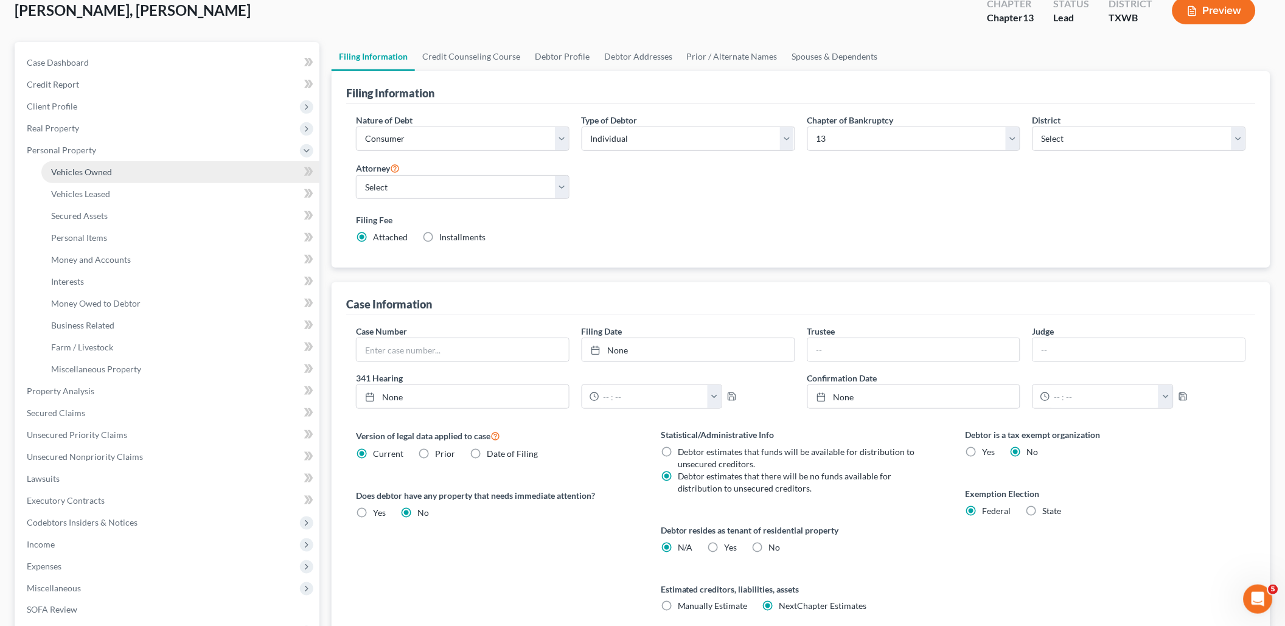
click at [122, 169] on link "Vehicles Owned" at bounding box center [180, 172] width 278 height 22
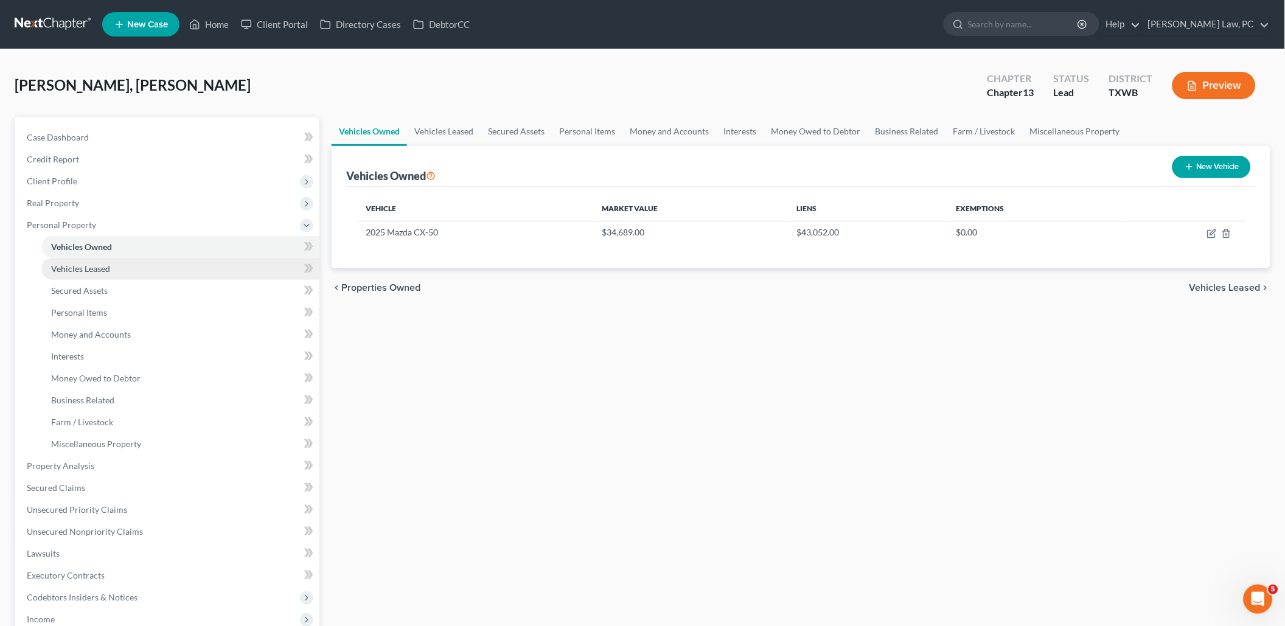
click at [111, 265] on link "Vehicles Leased" at bounding box center [180, 269] width 278 height 22
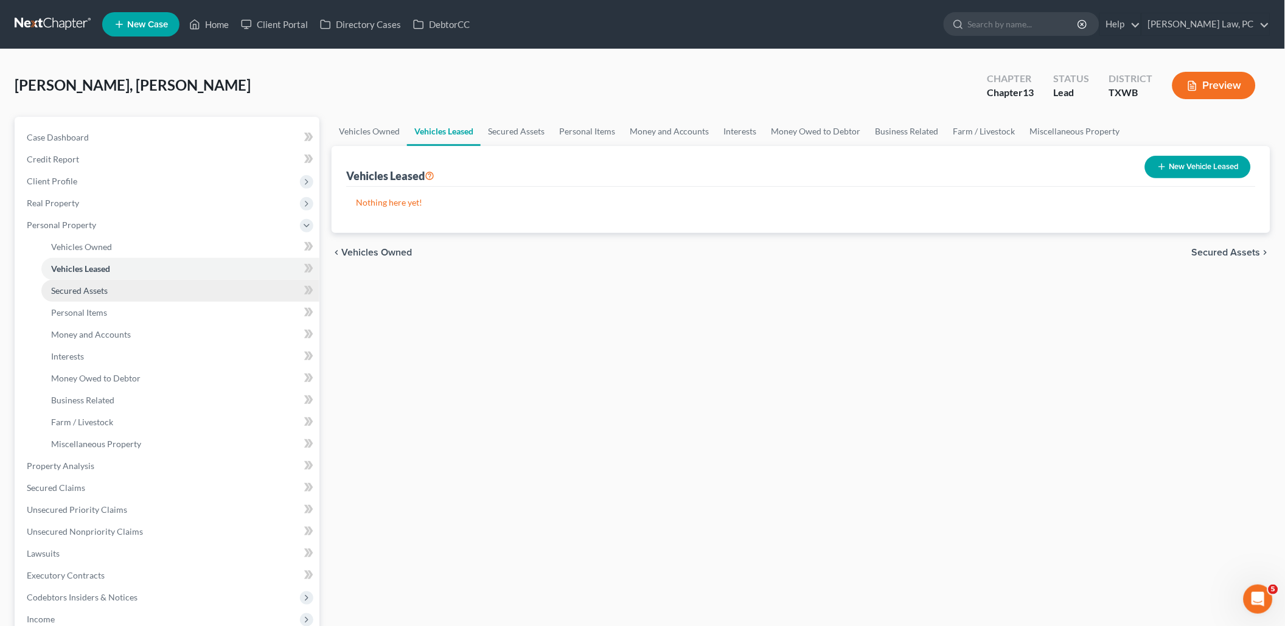
click at [120, 285] on link "Secured Assets" at bounding box center [180, 291] width 278 height 22
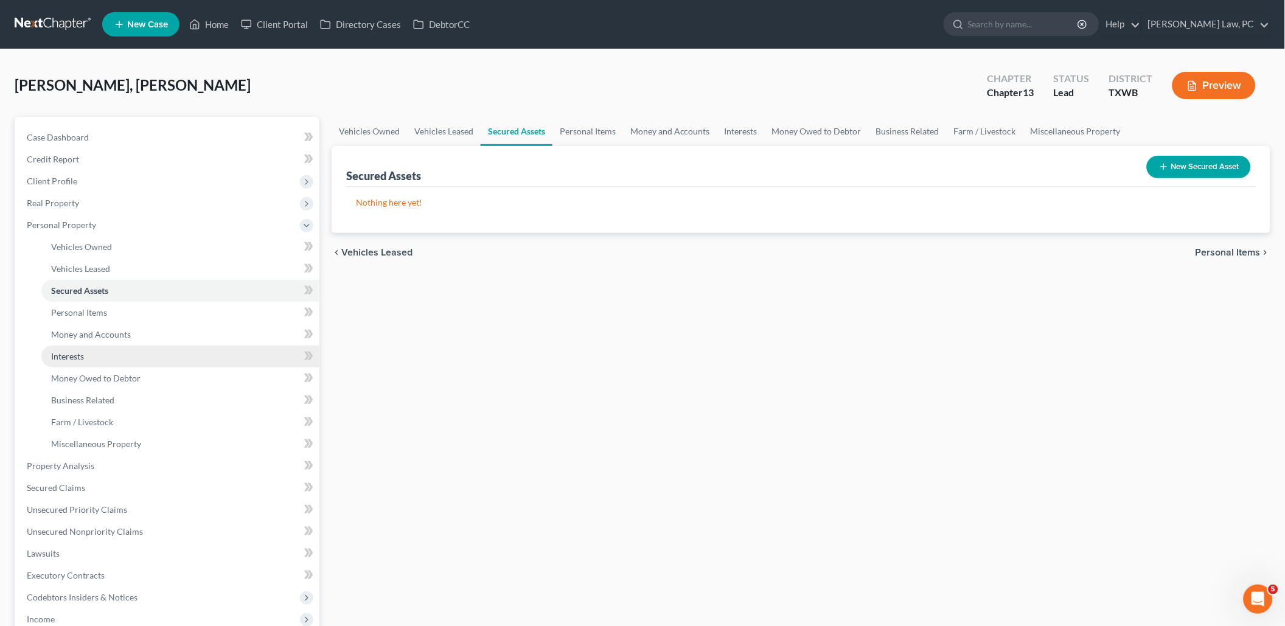
click at [109, 347] on link "Interests" at bounding box center [180, 357] width 278 height 22
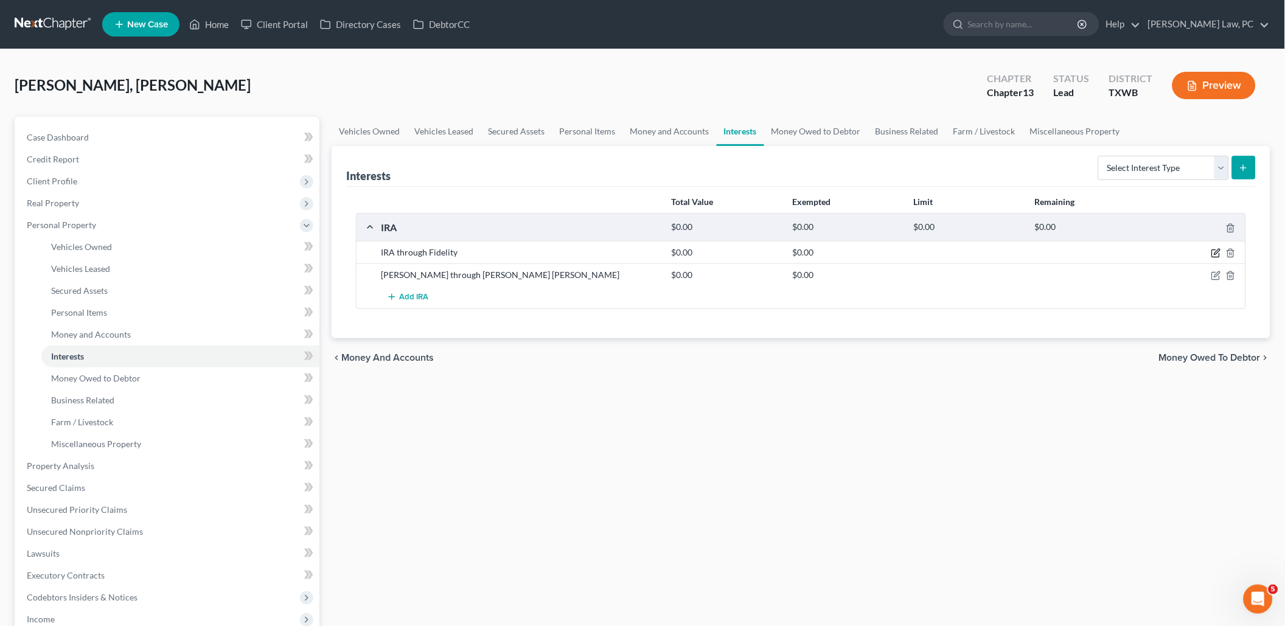
click at [1216, 250] on icon "button" at bounding box center [1216, 253] width 10 height 10
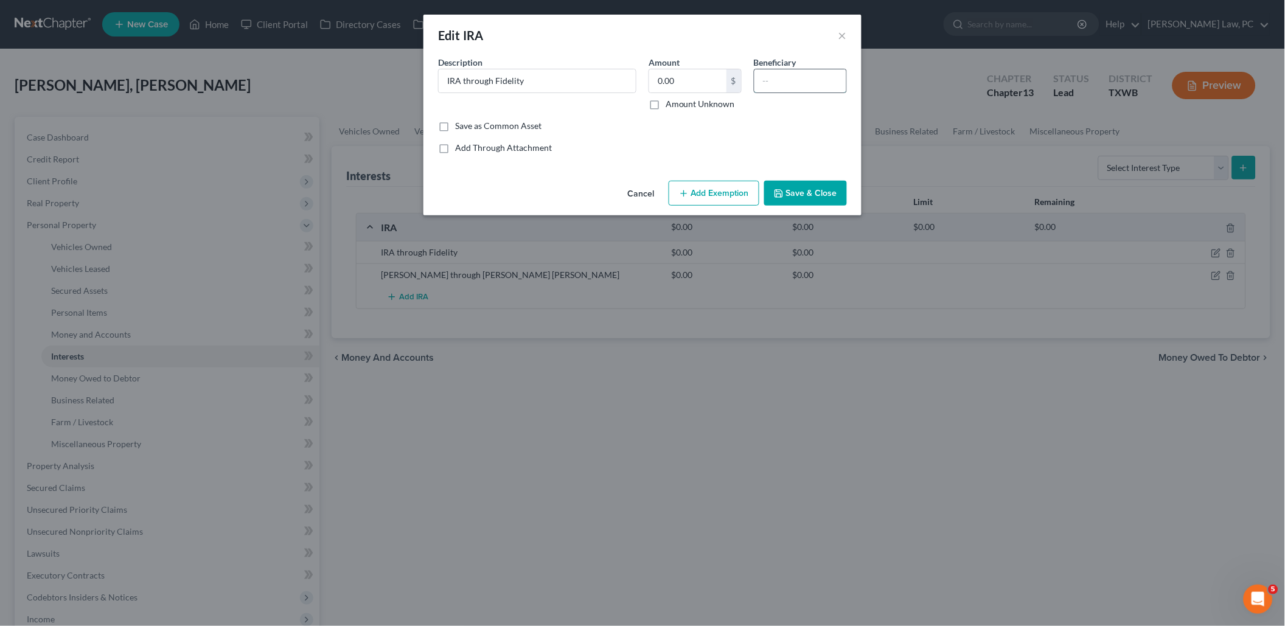
click at [793, 78] on input "text" at bounding box center [800, 80] width 92 height 23
type input "Brother"
click at [808, 193] on button "Save & Close" at bounding box center [805, 194] width 83 height 26
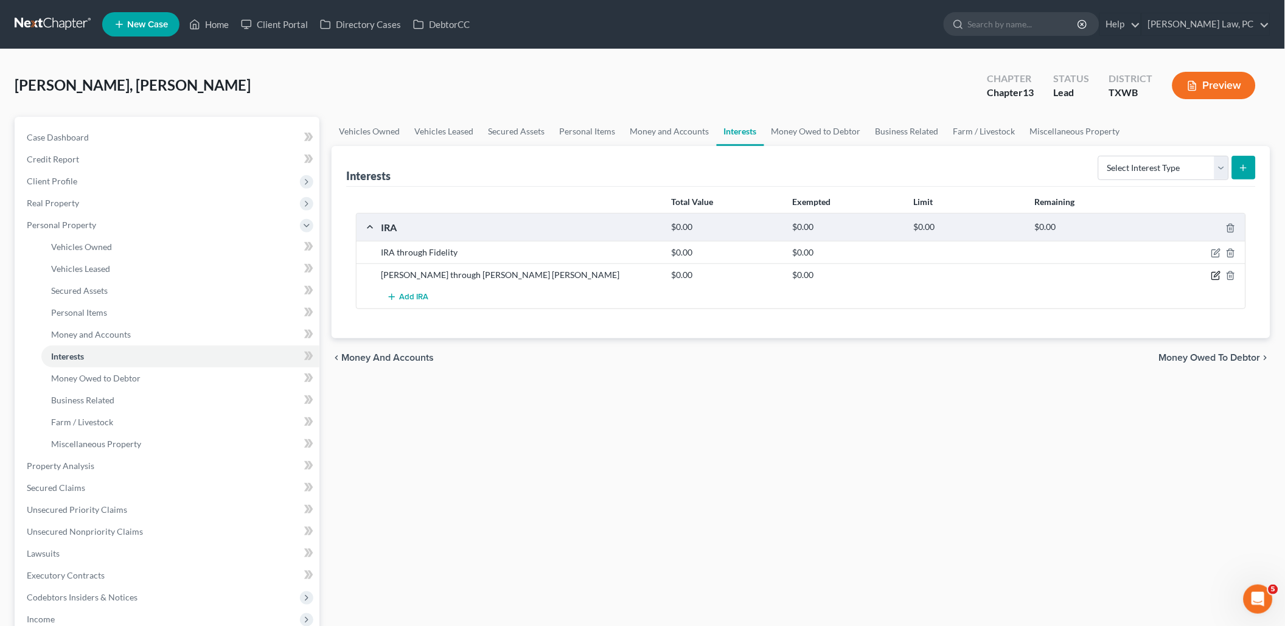
click at [1220, 273] on icon "button" at bounding box center [1216, 276] width 10 height 10
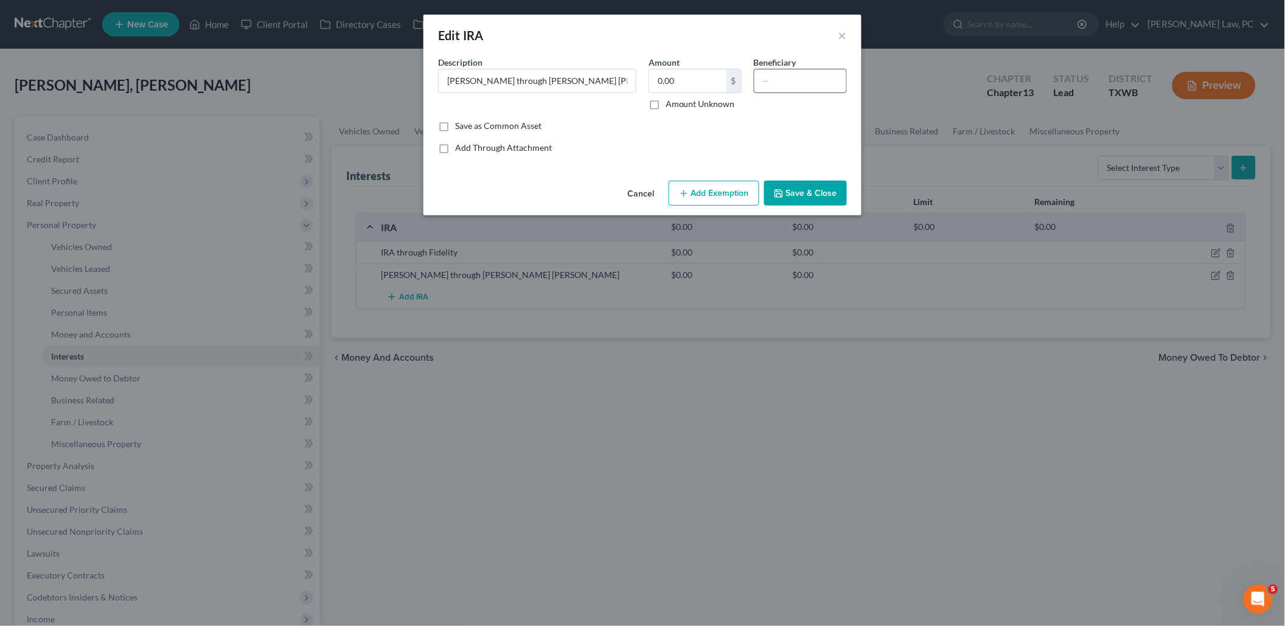
click at [801, 90] on input "text" at bounding box center [800, 80] width 92 height 23
type input "Brother"
click at [808, 200] on button "Save & Close" at bounding box center [805, 194] width 83 height 26
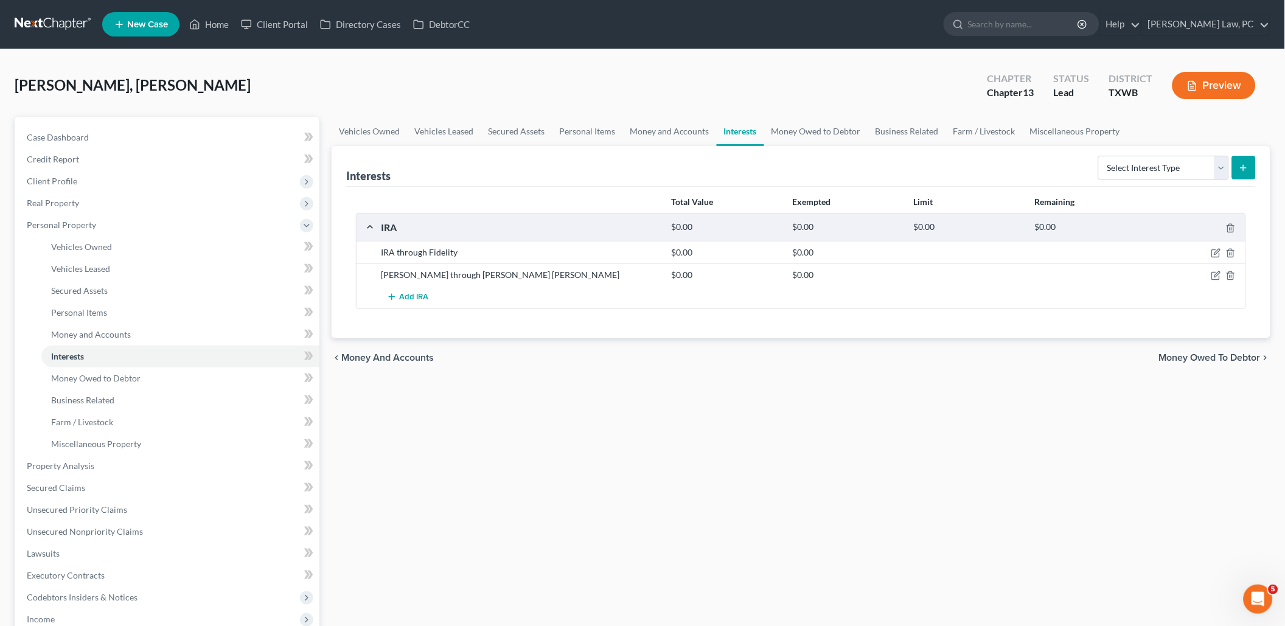
click at [760, 394] on div "Vehicles Owned Vehicles Leased Secured Assets Personal Items Money and Accounts…" at bounding box center [800, 490] width 951 height 746
click at [96, 329] on span "Money and Accounts" at bounding box center [91, 334] width 80 height 10
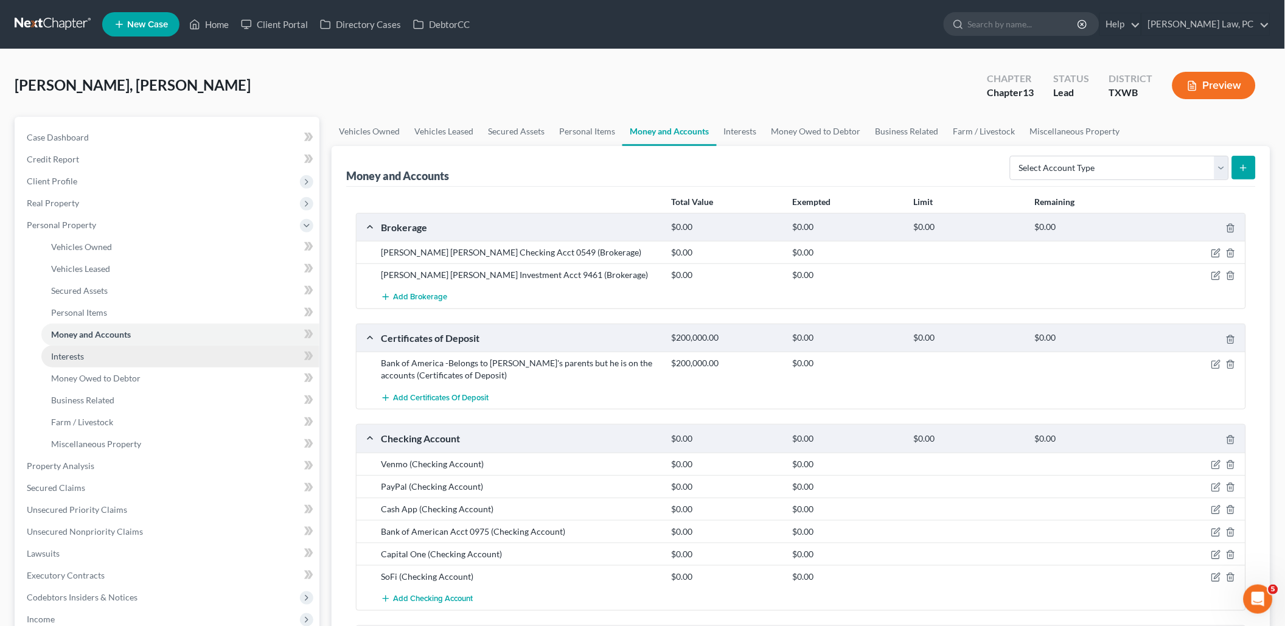
click at [88, 346] on link "Interests" at bounding box center [180, 357] width 278 height 22
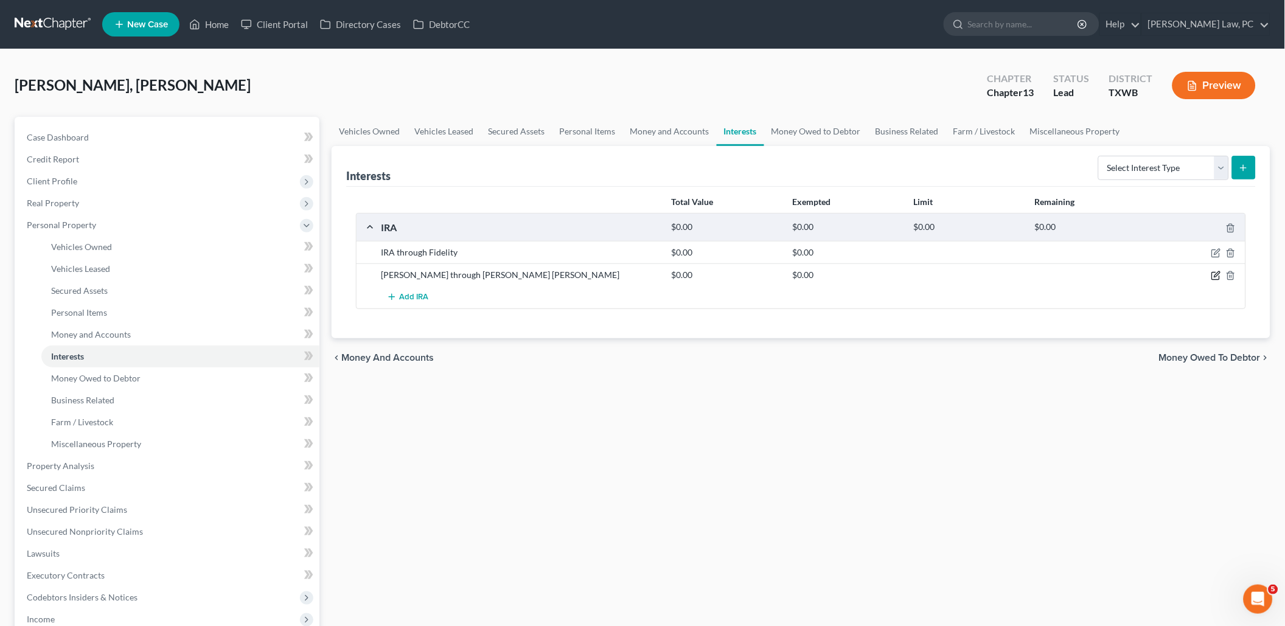
click at [1218, 274] on icon "button" at bounding box center [1216, 276] width 10 height 10
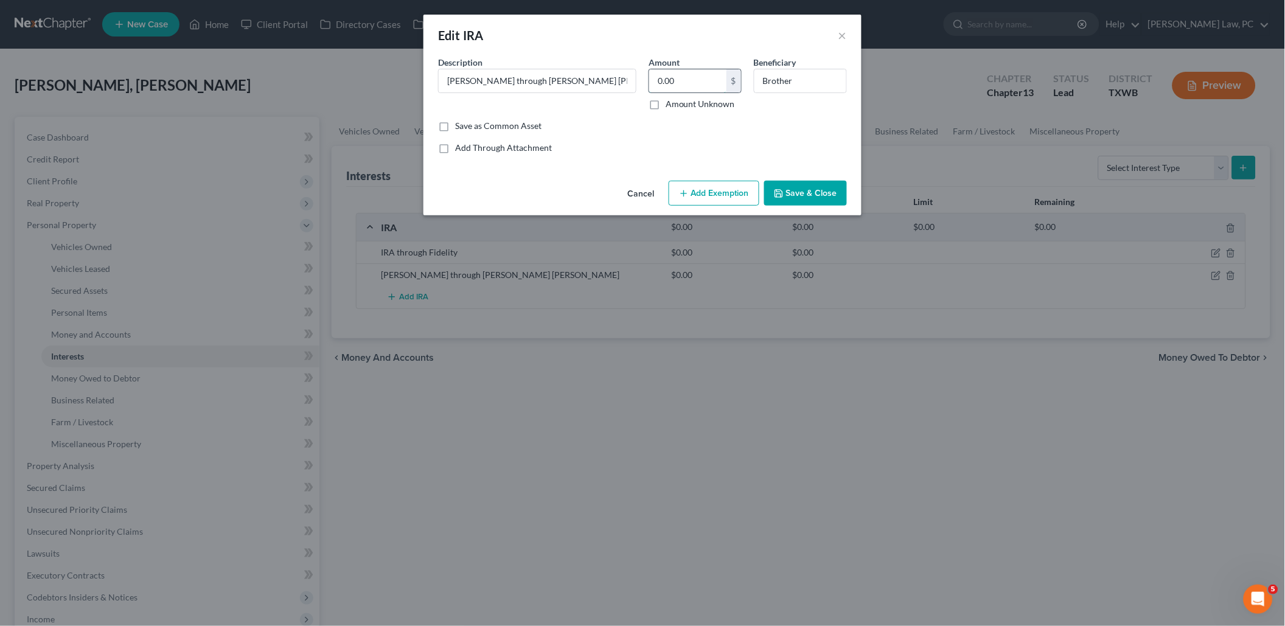
click at [680, 78] on input "0.00" at bounding box center [687, 80] width 77 height 23
type input "247.58"
click at [811, 181] on button "Save & Close" at bounding box center [805, 194] width 83 height 26
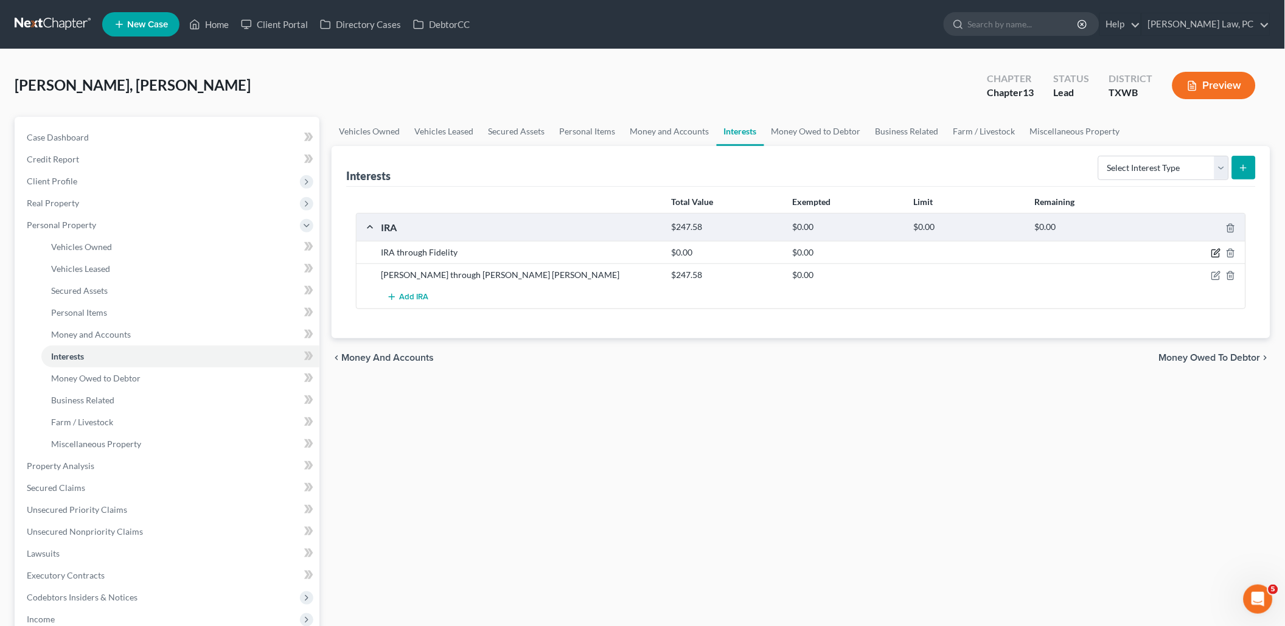
click at [1214, 254] on icon "button" at bounding box center [1216, 253] width 10 height 10
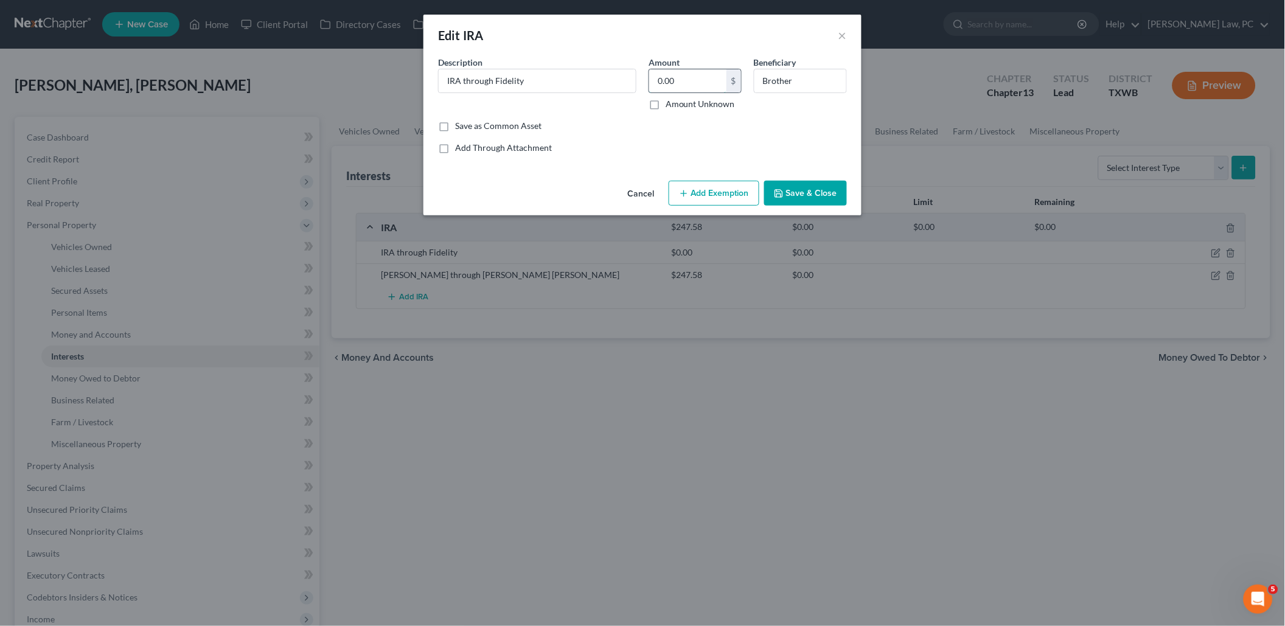
click at [709, 71] on input "0.00" at bounding box center [687, 80] width 77 height 23
type input "11.31"
click at [788, 192] on button "Save & Close" at bounding box center [805, 194] width 83 height 26
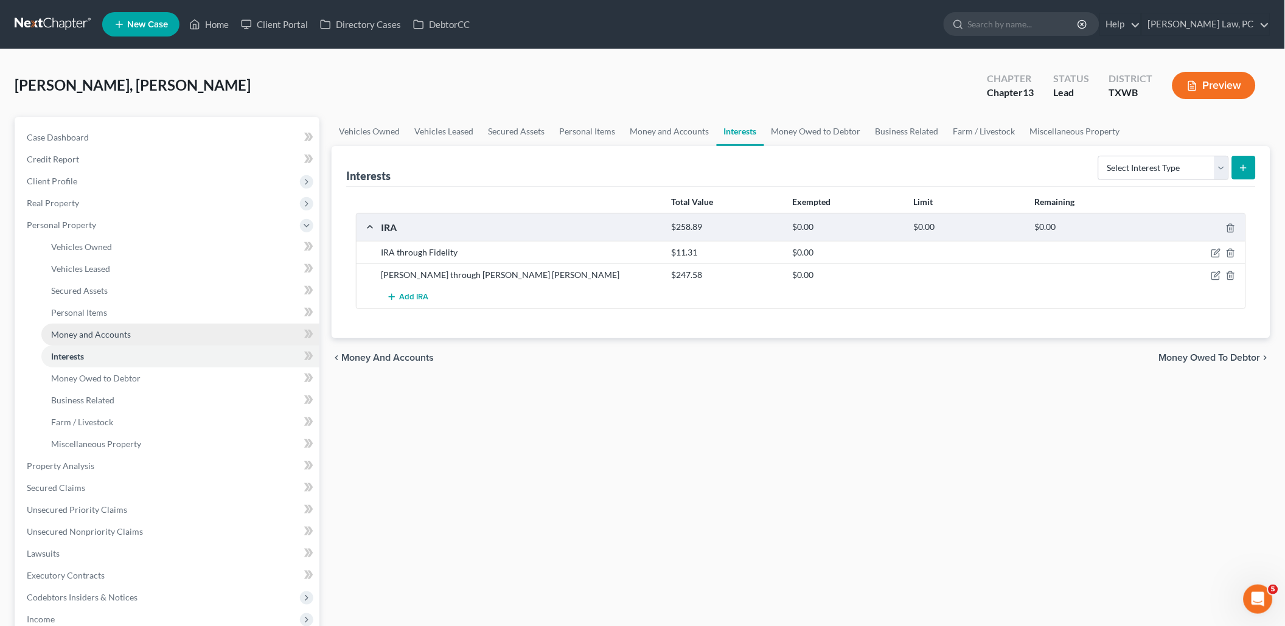
click at [82, 324] on link "Money and Accounts" at bounding box center [180, 335] width 278 height 22
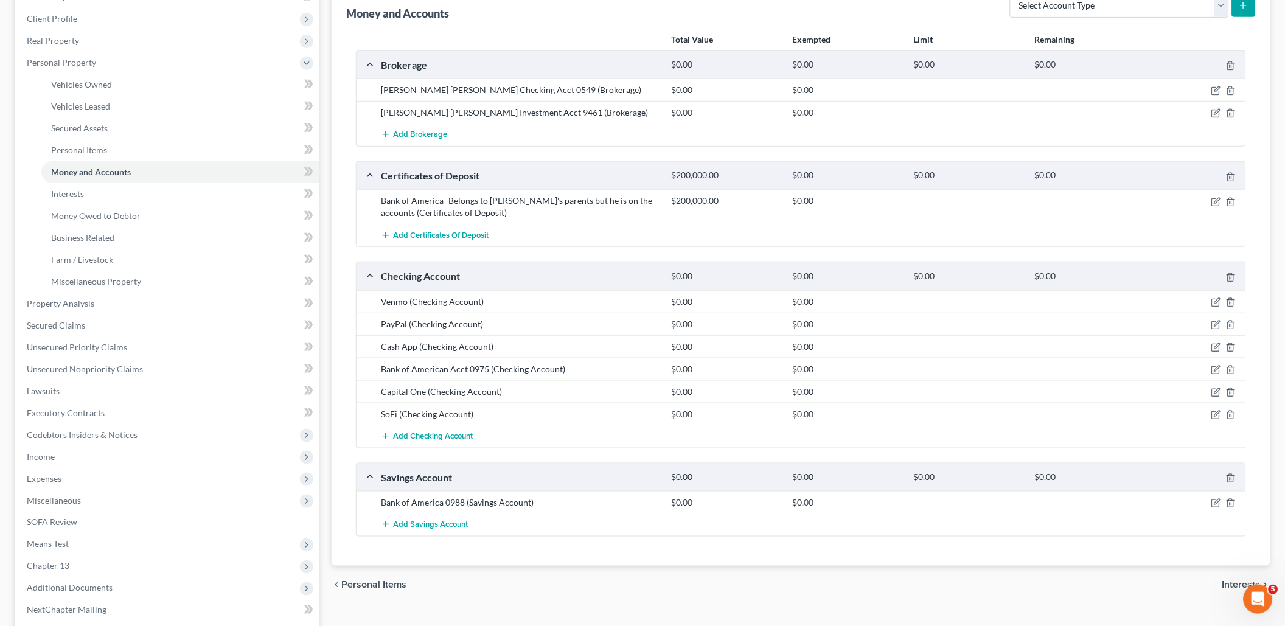
scroll to position [159, 0]
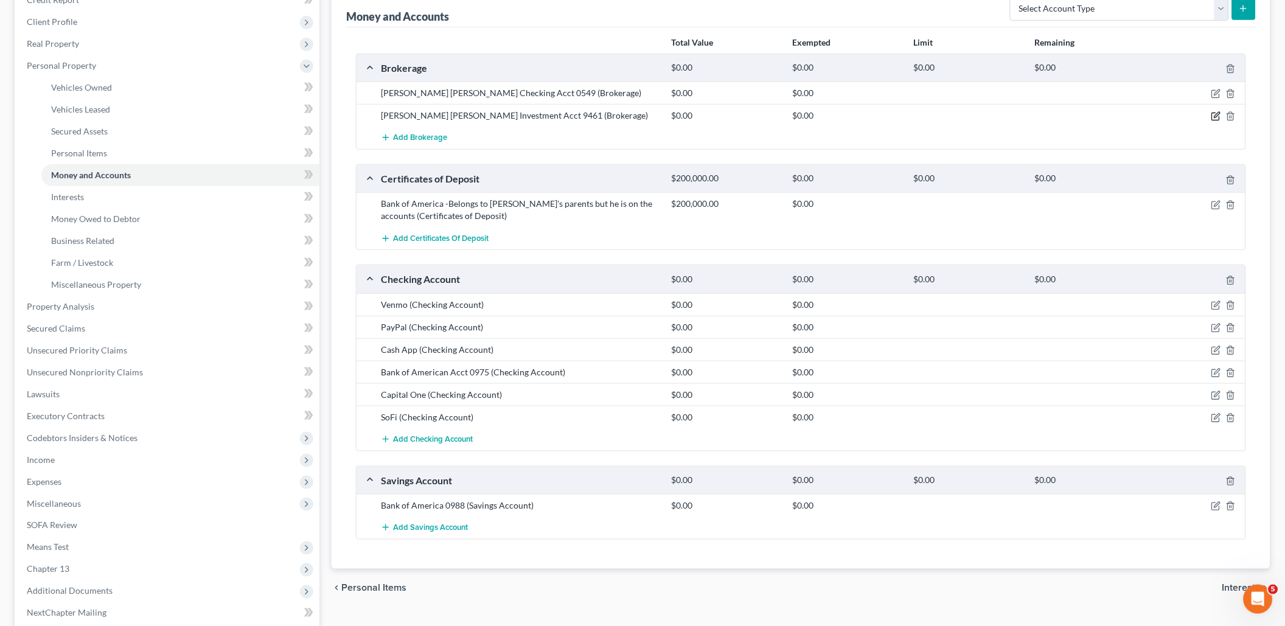
click at [1217, 112] on icon "button" at bounding box center [1216, 116] width 10 height 10
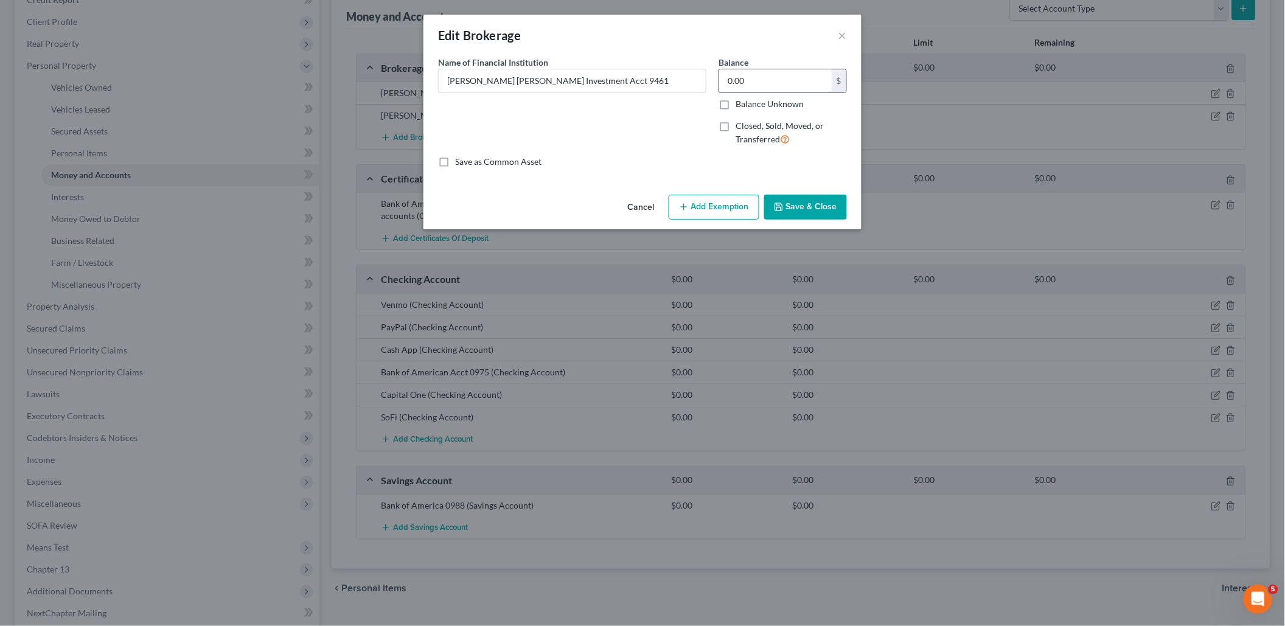
click at [782, 77] on input "0.00" at bounding box center [775, 80] width 113 height 23
type input "2.93"
click at [800, 205] on button "Save & Close" at bounding box center [805, 208] width 83 height 26
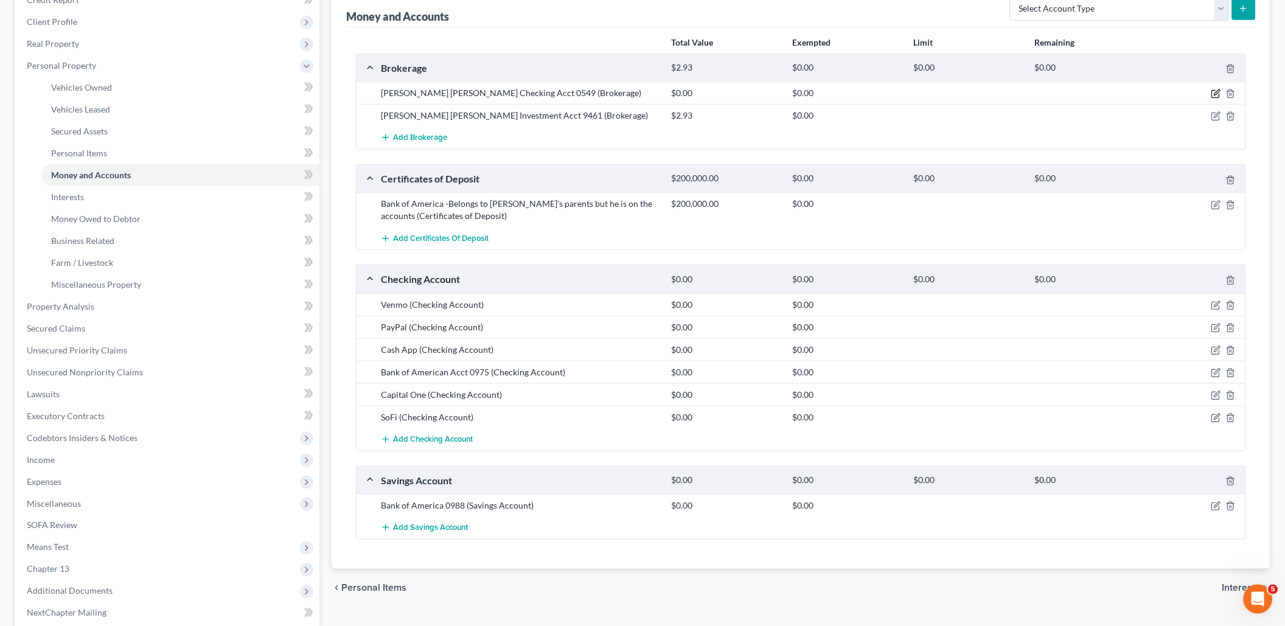
click at [1214, 91] on icon "button" at bounding box center [1216, 94] width 10 height 10
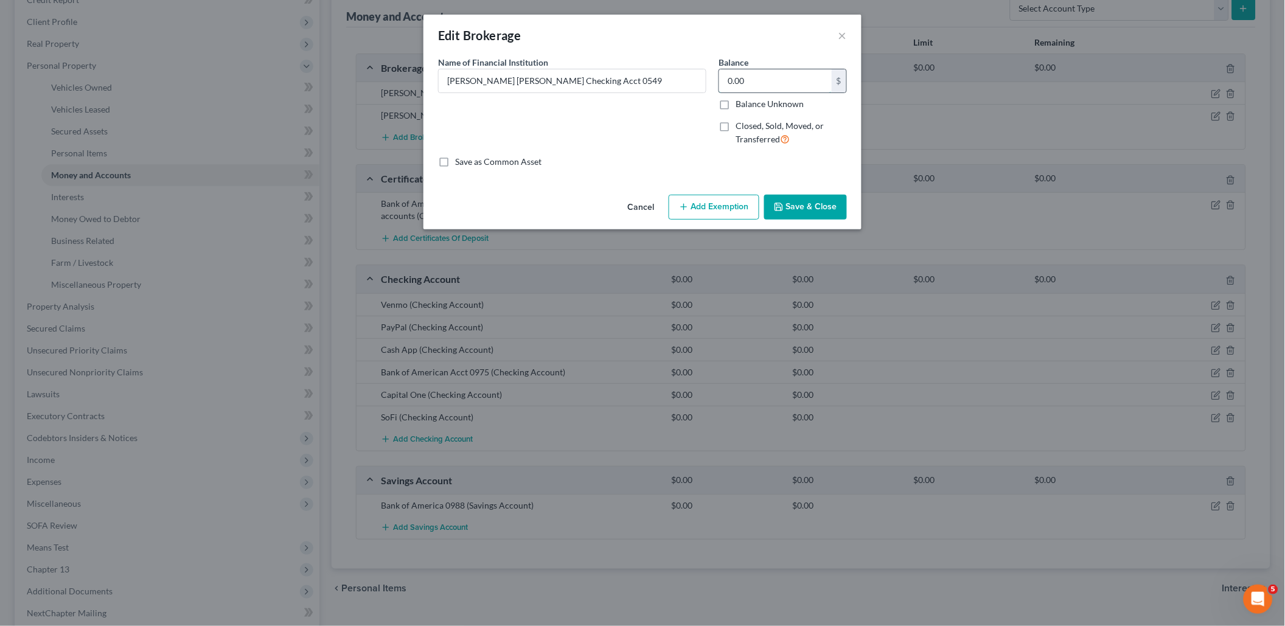
click at [755, 85] on input "0.00" at bounding box center [775, 80] width 113 height 23
type input "17.38"
click at [797, 206] on button "Save & Close" at bounding box center [805, 208] width 83 height 26
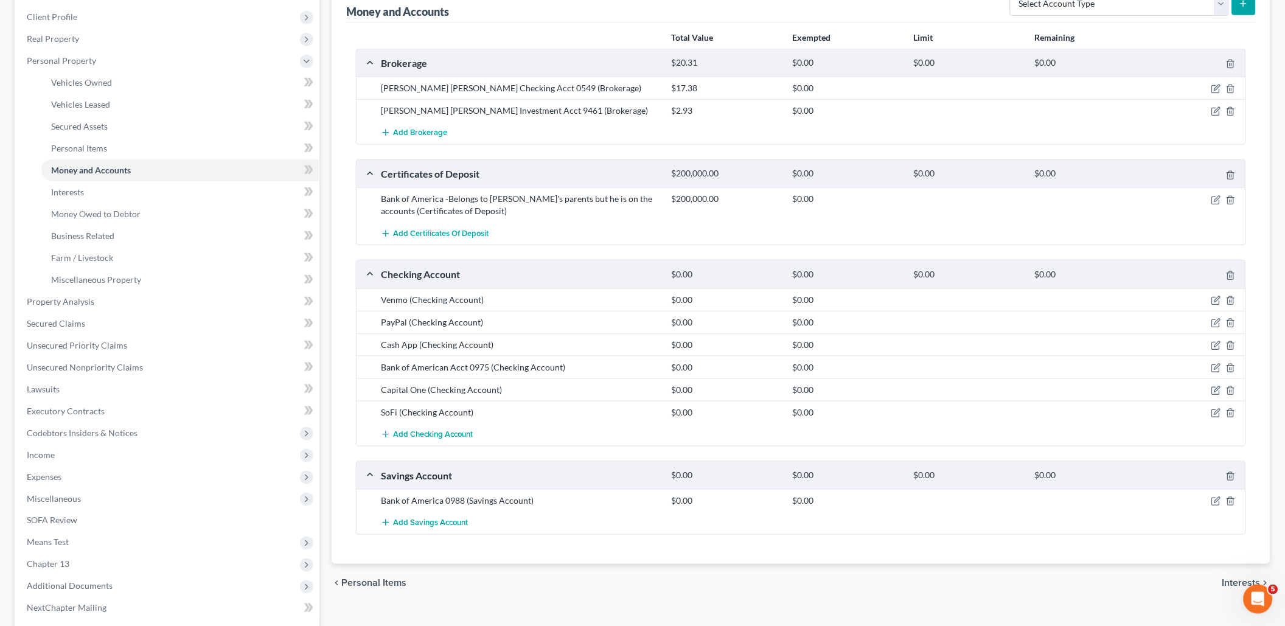
scroll to position [163, 0]
click at [1215, 366] on icon "button" at bounding box center [1216, 369] width 10 height 10
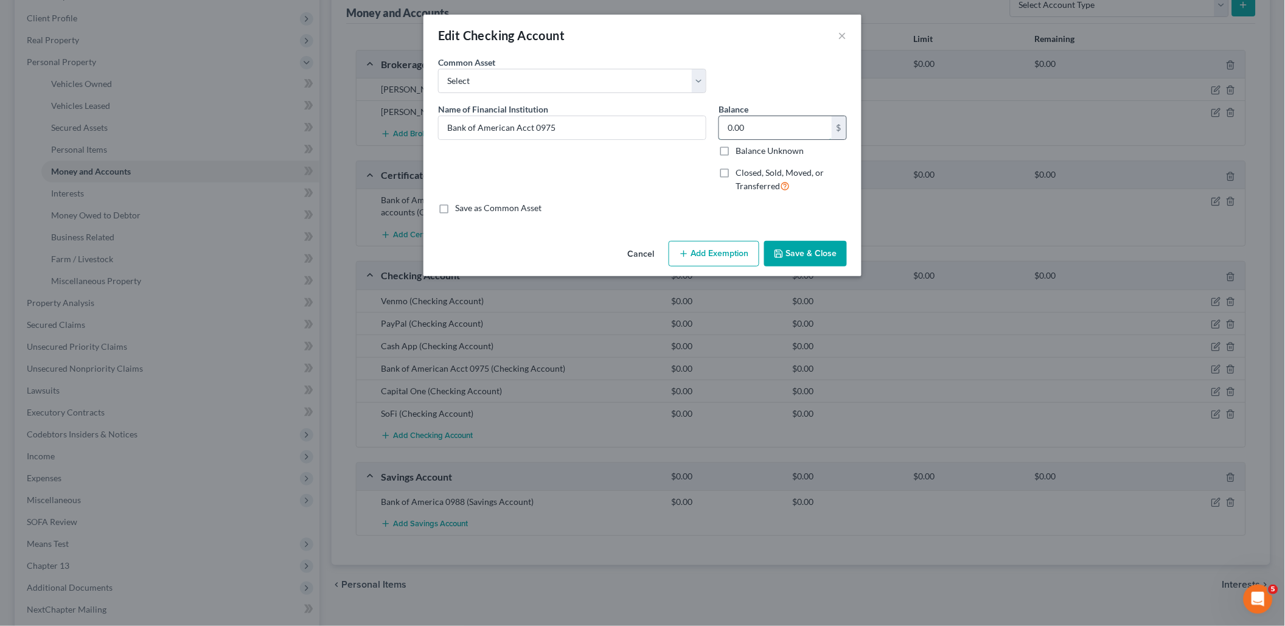
click at [760, 122] on input "0.00" at bounding box center [775, 127] width 113 height 23
type input "4,347.29"
click at [788, 256] on button "Save & Close" at bounding box center [805, 254] width 83 height 26
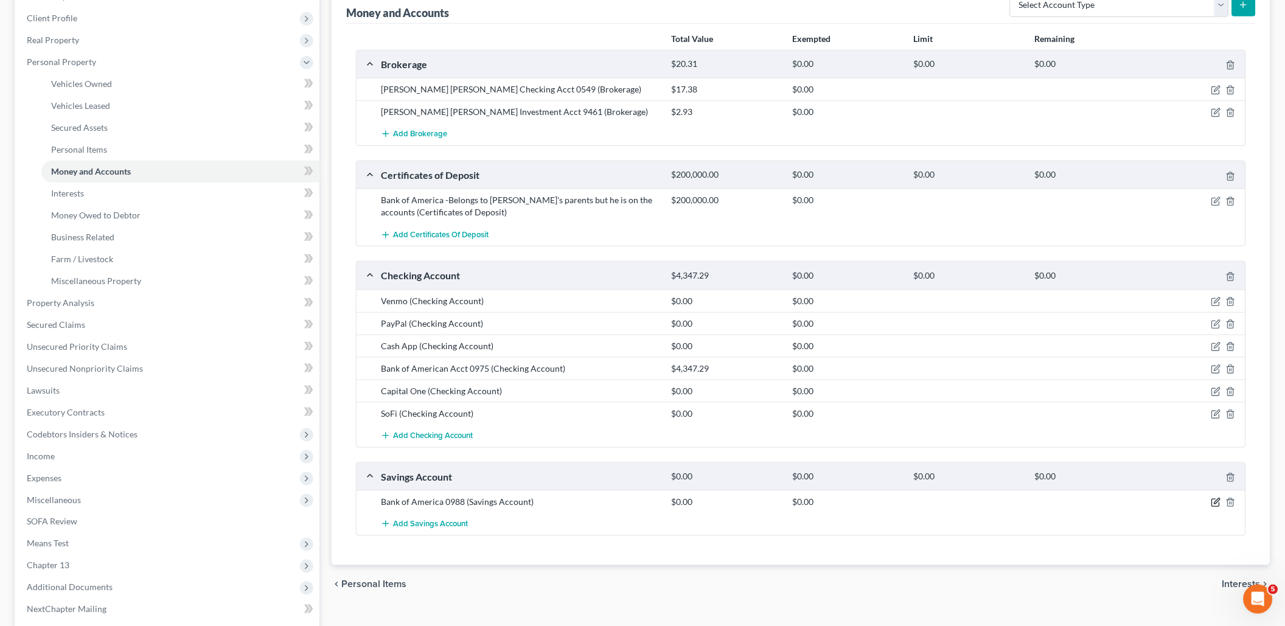
click at [1216, 498] on icon "button" at bounding box center [1216, 503] width 10 height 10
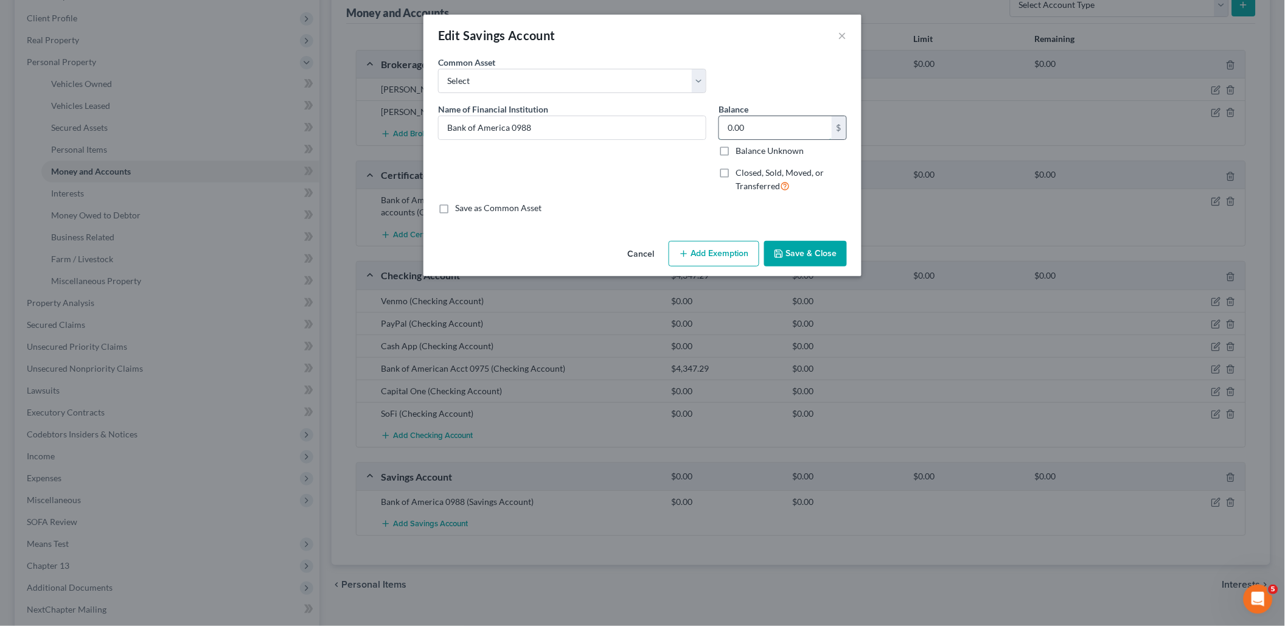
click at [787, 136] on input "0.00" at bounding box center [775, 127] width 113 height 23
type input "481.78"
click at [822, 255] on button "Save & Close" at bounding box center [805, 254] width 83 height 26
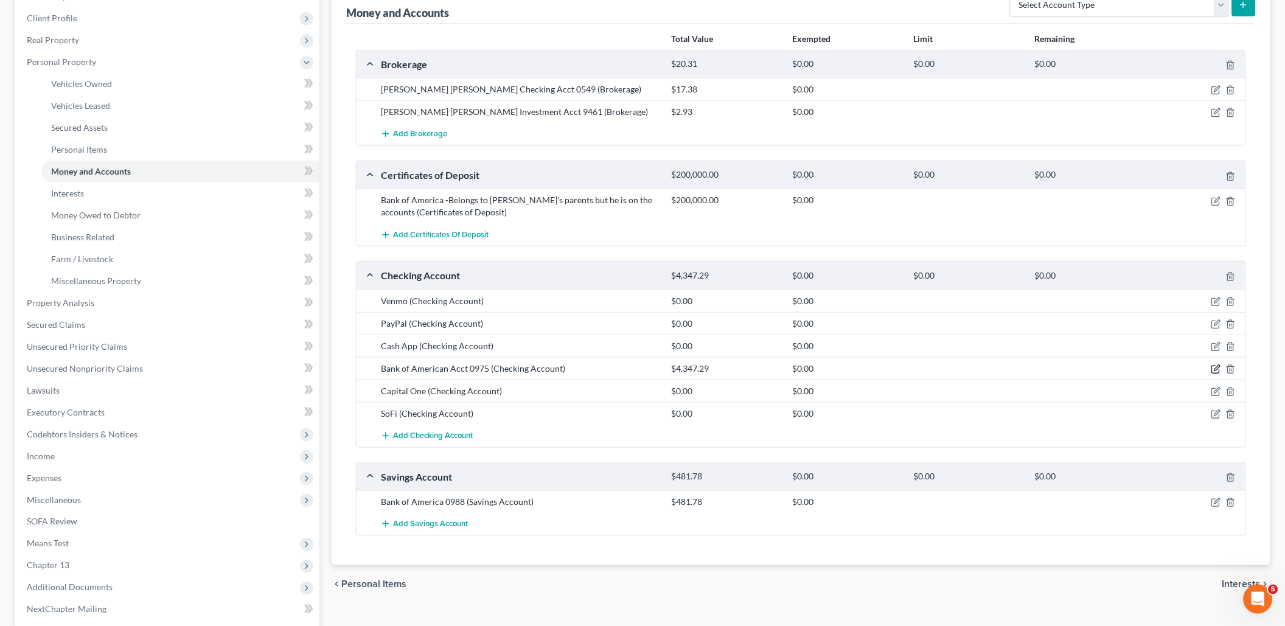
click at [1216, 364] on icon "button" at bounding box center [1216, 369] width 10 height 10
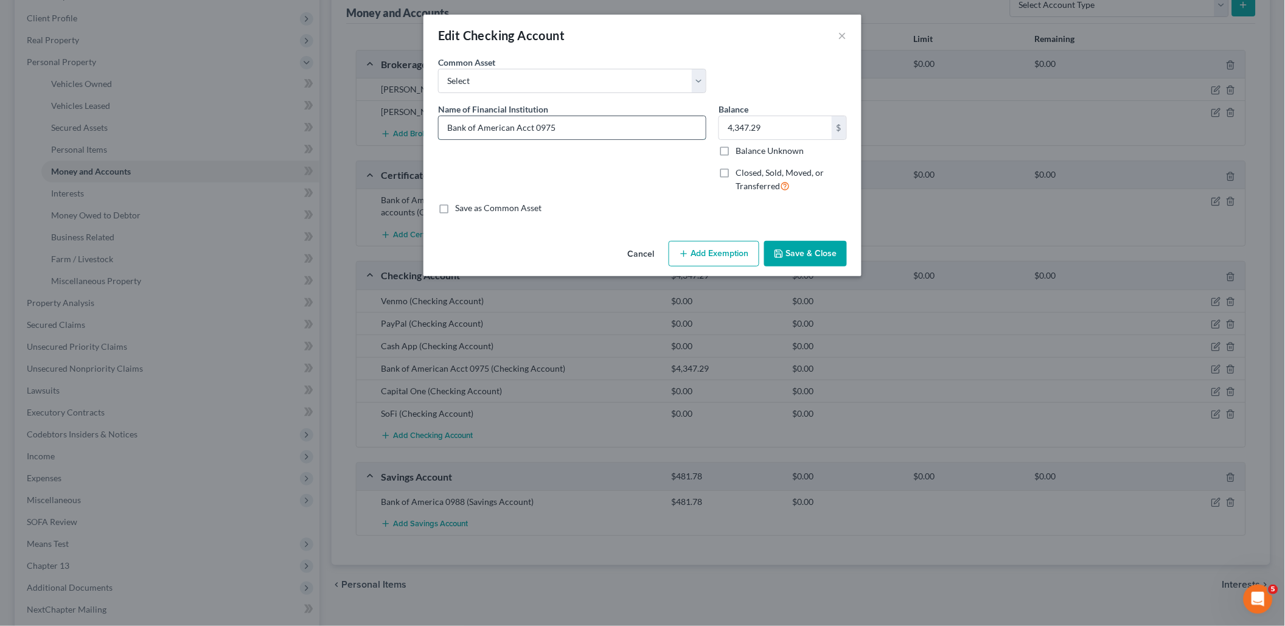
click at [642, 121] on input "Bank of American Acct 0975" at bounding box center [572, 127] width 267 height 23
click at [558, 122] on input "Bank of American Acct 0975- joint with Brother" at bounding box center [572, 127] width 267 height 23
click at [583, 123] on input "Bank of American Acct 0975- Debtor Fatherjoint with Brother" at bounding box center [572, 127] width 267 height 23
click at [616, 124] on input "Bank of American Acct 0975- Debtor's Fatherjoint with Brother" at bounding box center [572, 127] width 267 height 23
type input "Bank of American Acct 0975- Debtor's Father's Account joint with Brother"
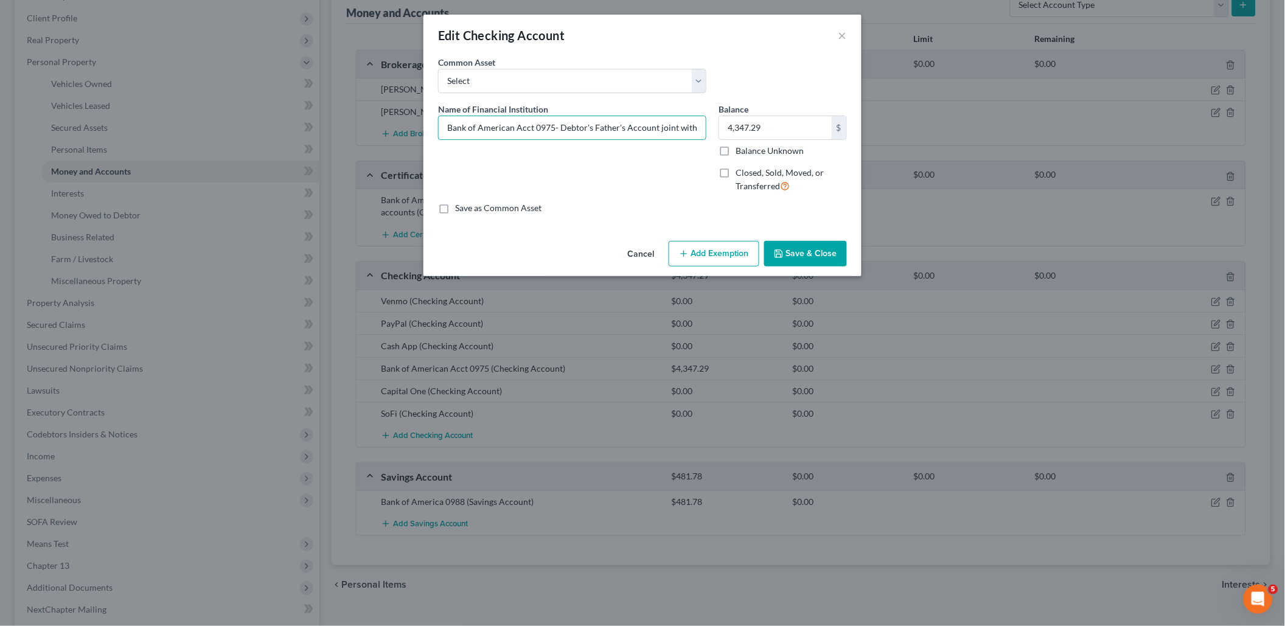
click at [827, 251] on button "Save & Close" at bounding box center [805, 254] width 83 height 26
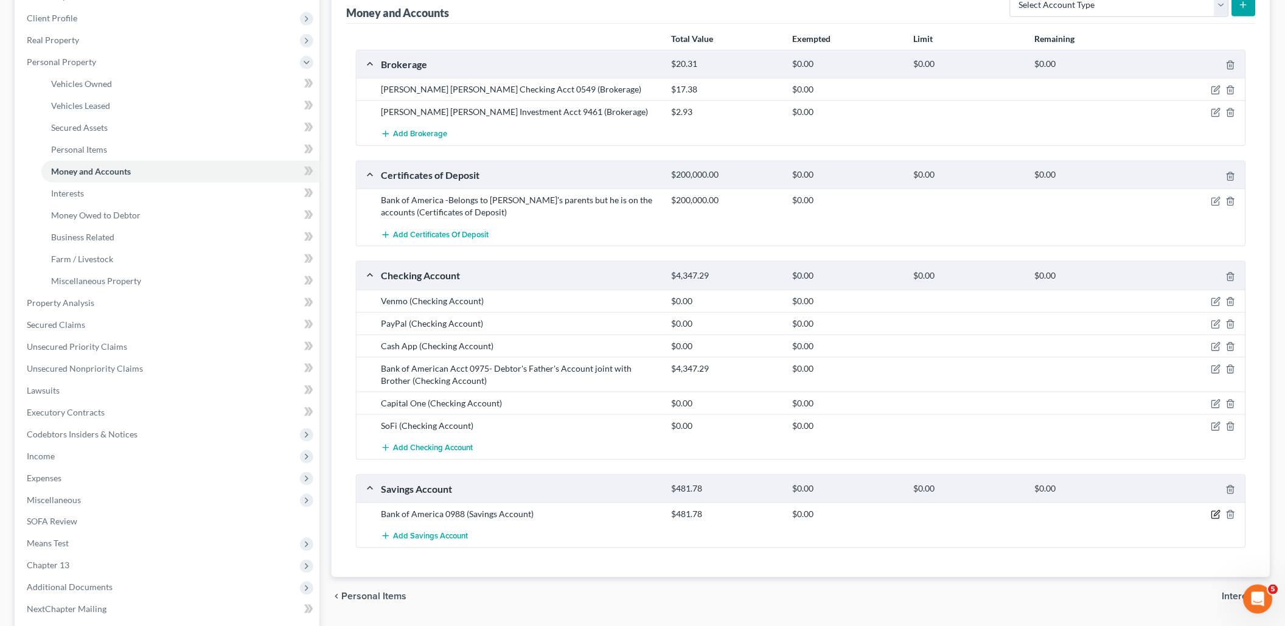
click at [1213, 510] on icon "button" at bounding box center [1216, 515] width 10 height 10
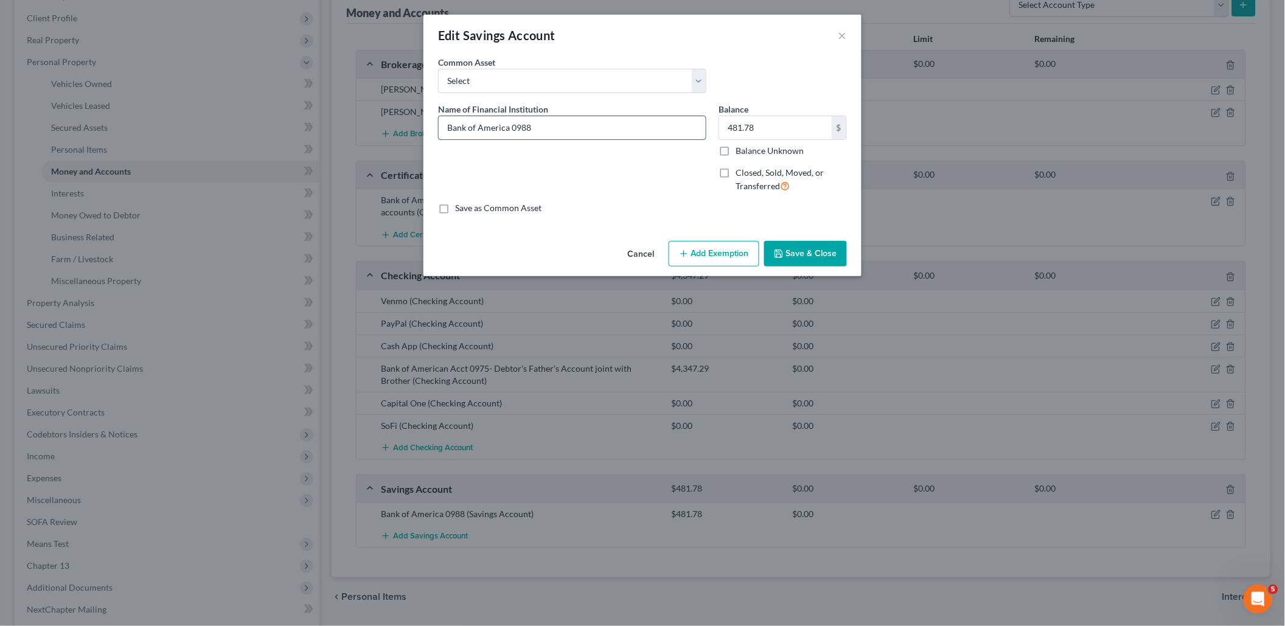
click at [598, 131] on input "Bank of America 0988" at bounding box center [572, 127] width 267 height 23
type input "Bank of America 0988- Debtor's Father's Account Joint with Brother"
click at [821, 242] on button "Save & Close" at bounding box center [805, 254] width 83 height 26
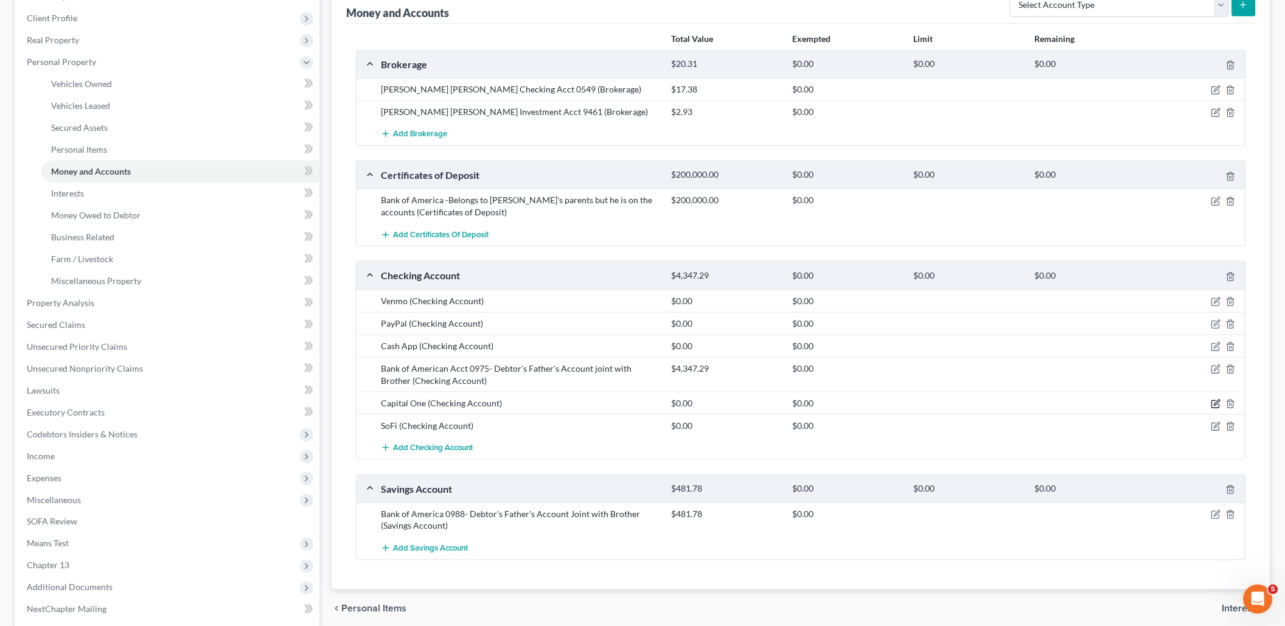
click at [1218, 400] on icon "button" at bounding box center [1216, 402] width 5 height 5
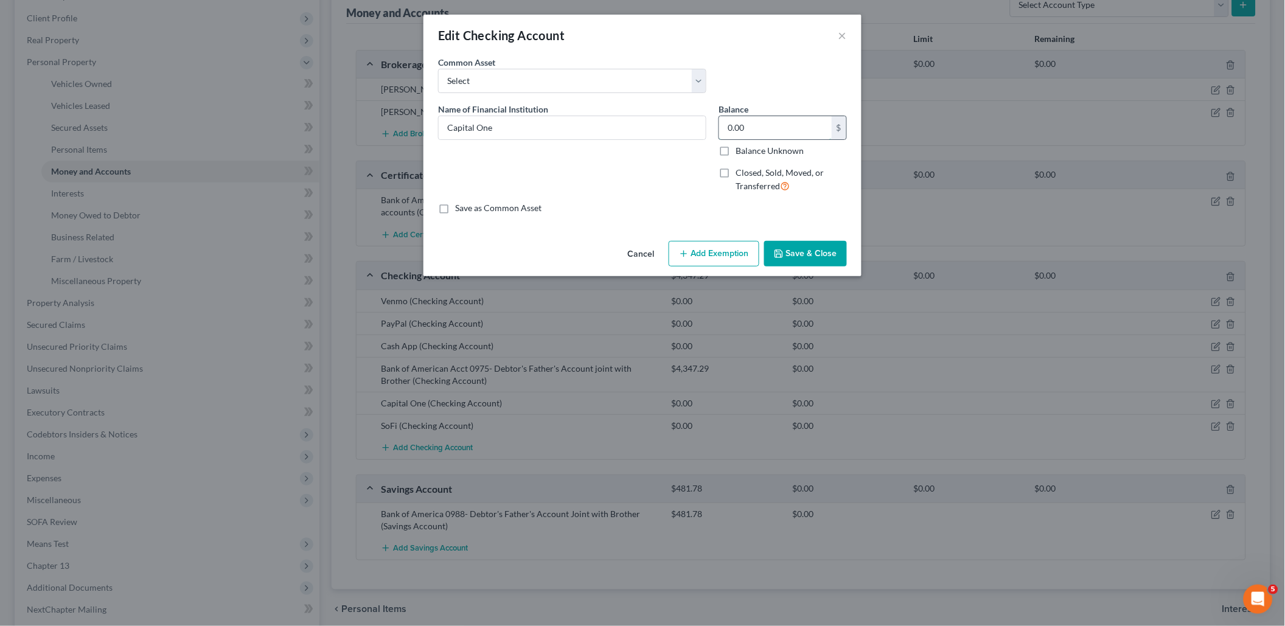
click at [777, 118] on input "0.00" at bounding box center [775, 127] width 113 height 23
type input "0.09"
click at [817, 259] on button "Save & Close" at bounding box center [805, 254] width 83 height 26
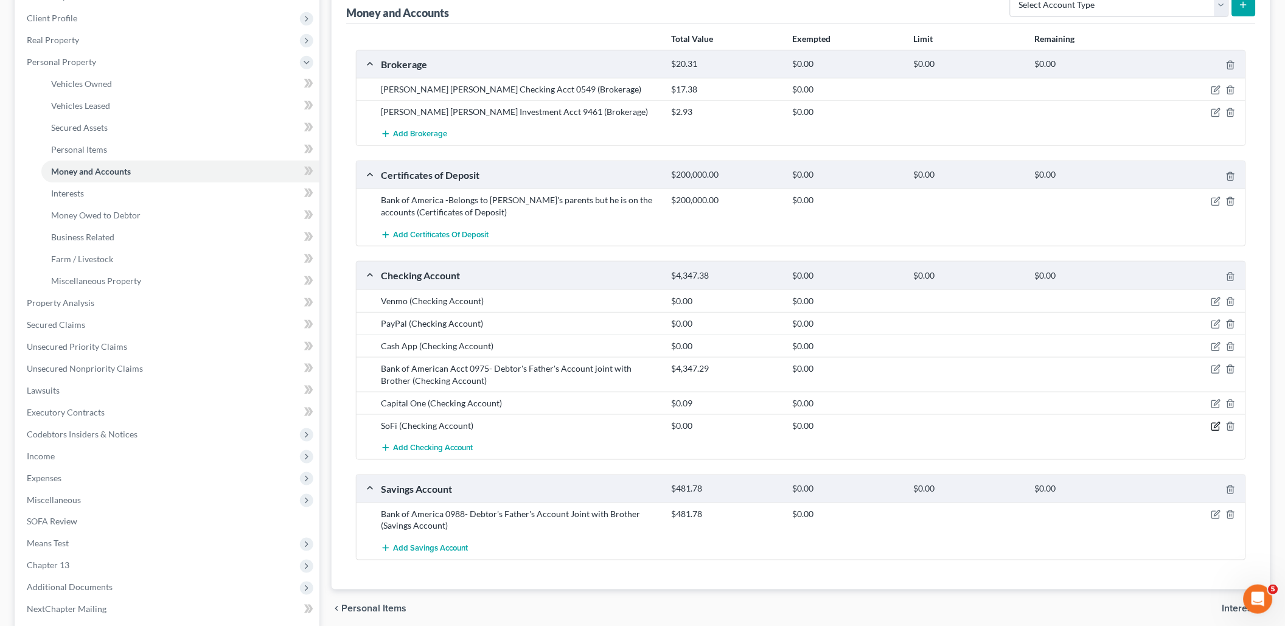
click at [1218, 422] on icon "button" at bounding box center [1216, 427] width 10 height 10
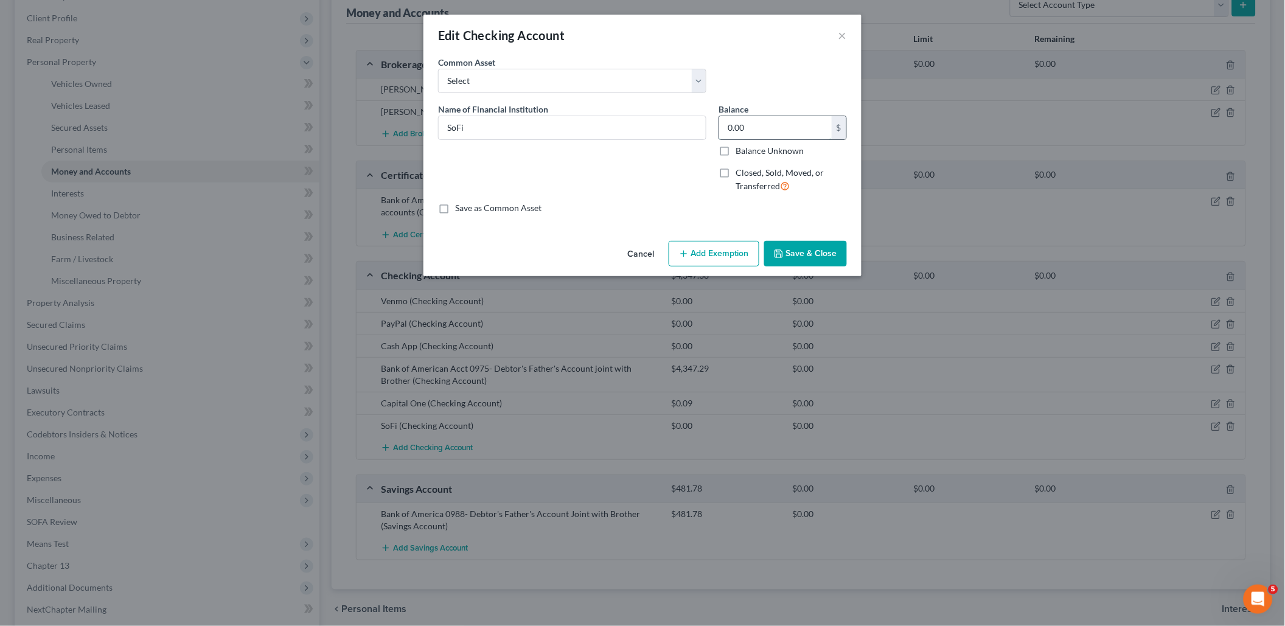
click at [755, 125] on input "0.00" at bounding box center [775, 127] width 113 height 23
type input "41.41"
click at [804, 249] on button "Save & Close" at bounding box center [805, 254] width 83 height 26
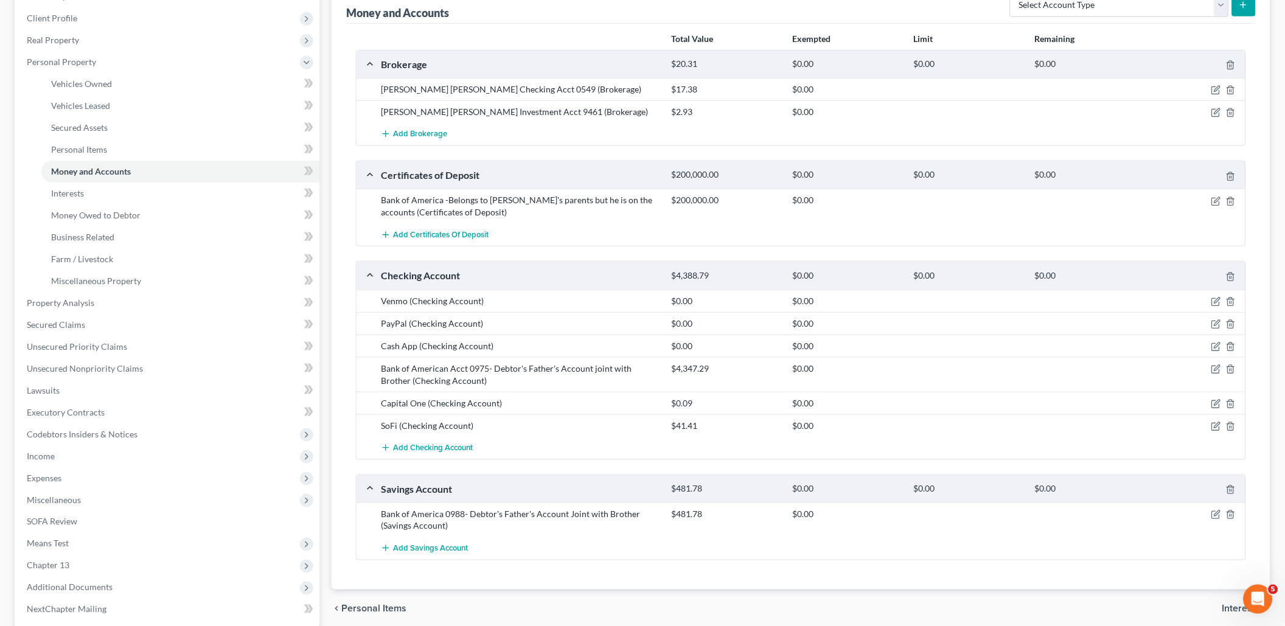
click at [1209, 83] on div at bounding box center [1198, 89] width 97 height 12
click at [1218, 88] on icon "button" at bounding box center [1216, 88] width 5 height 5
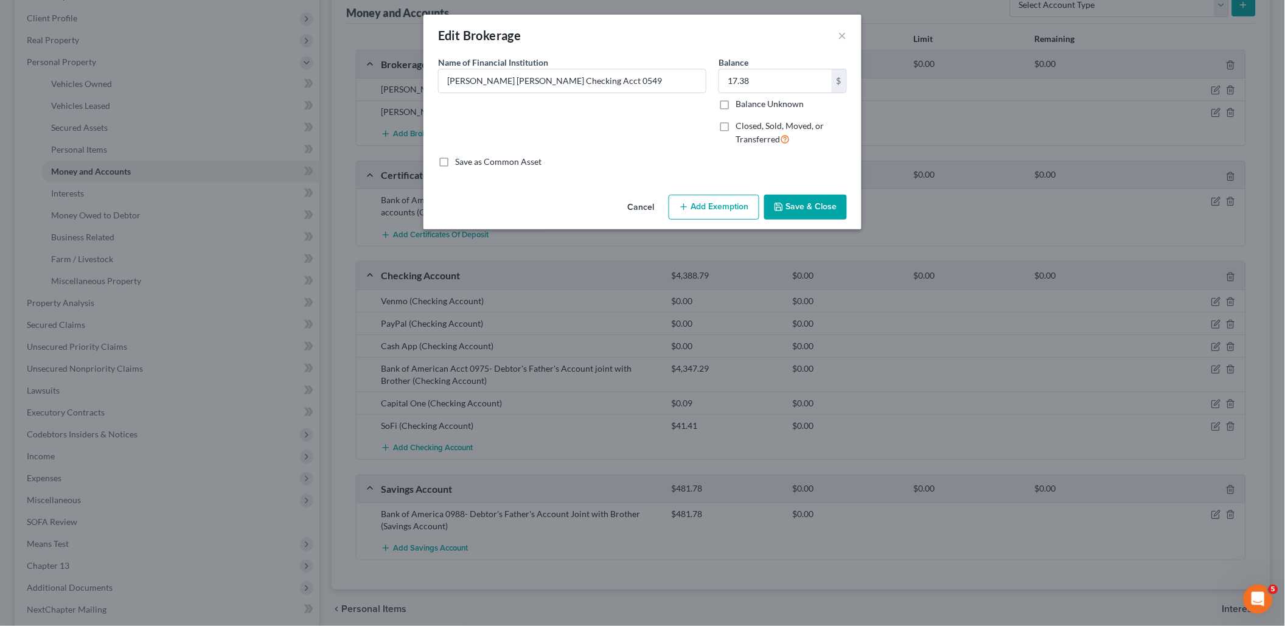
click at [723, 213] on button "Add Exemption" at bounding box center [714, 208] width 91 height 26
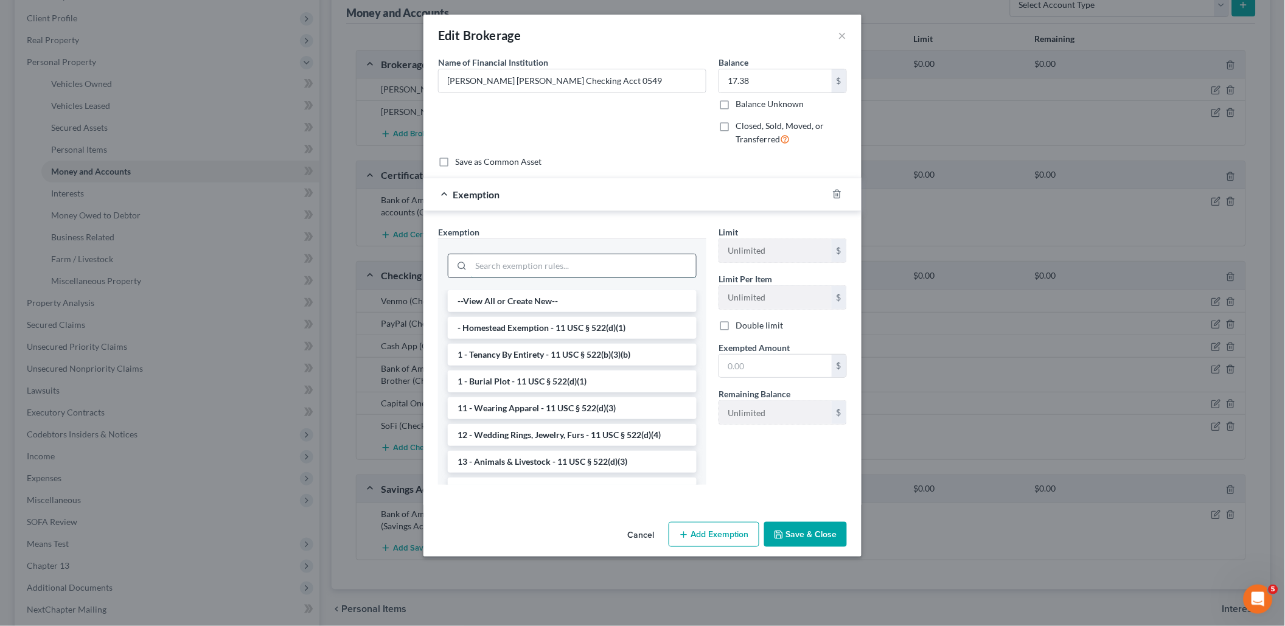
click at [650, 254] on input "search" at bounding box center [583, 265] width 225 height 23
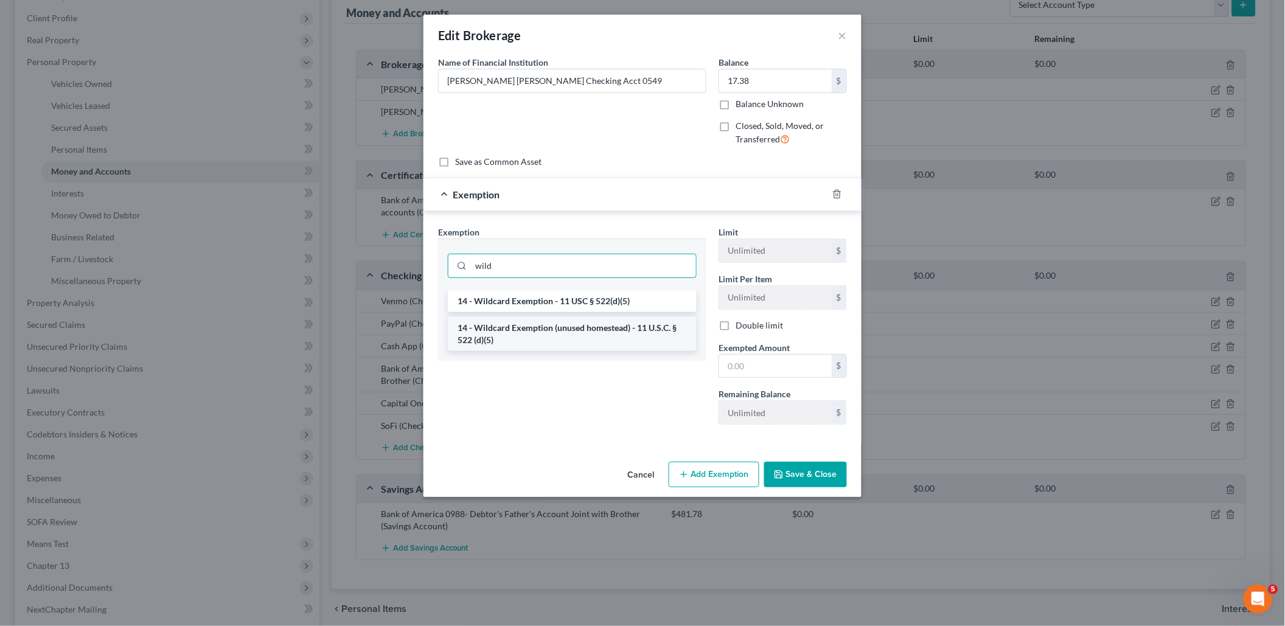
type input "wild"
click at [607, 330] on li "14 - Wildcard Exemption (unused homestead) - 11 U.S.C. § 522 (d)(5)" at bounding box center [572, 334] width 249 height 34
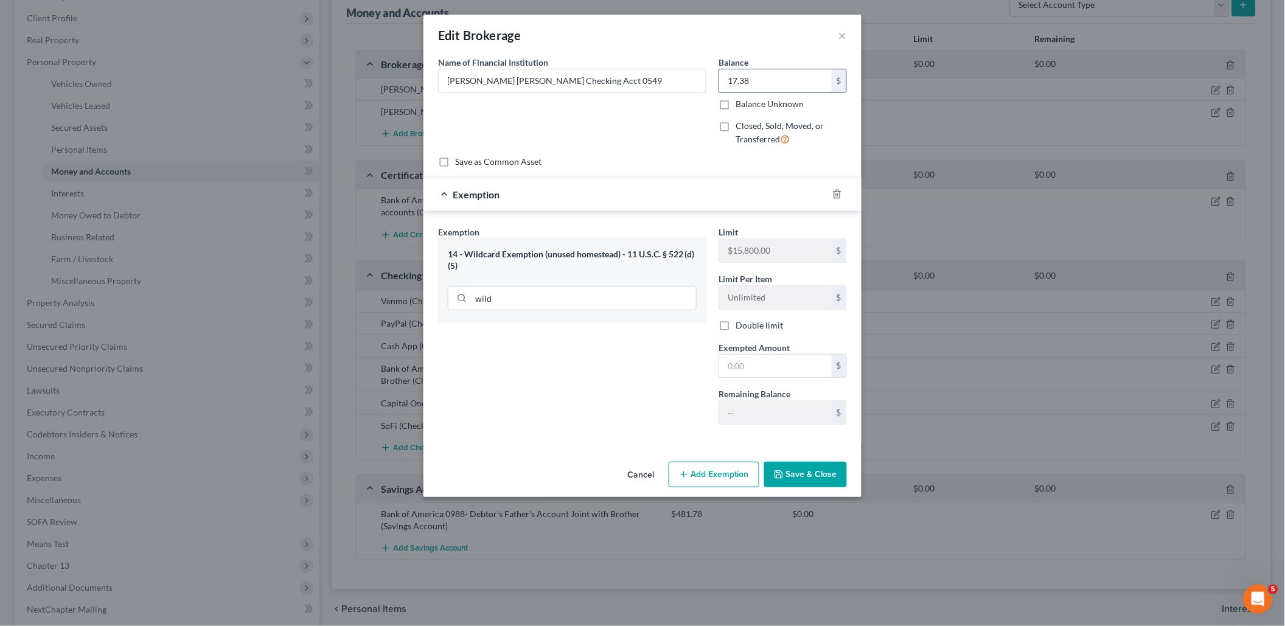
click at [771, 83] on input "17.38" at bounding box center [775, 80] width 113 height 23
click at [735, 355] on input "text" at bounding box center [775, 366] width 113 height 23
paste input "17.38"
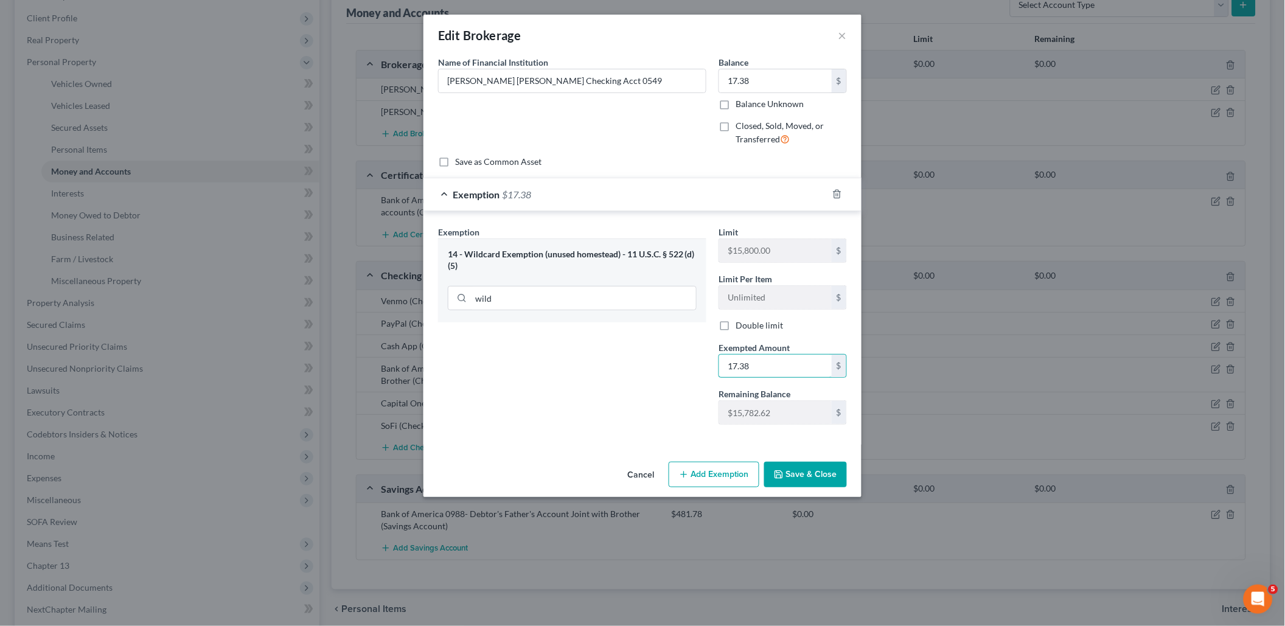
type input "17.38"
click at [792, 465] on button "Save & Close" at bounding box center [805, 475] width 83 height 26
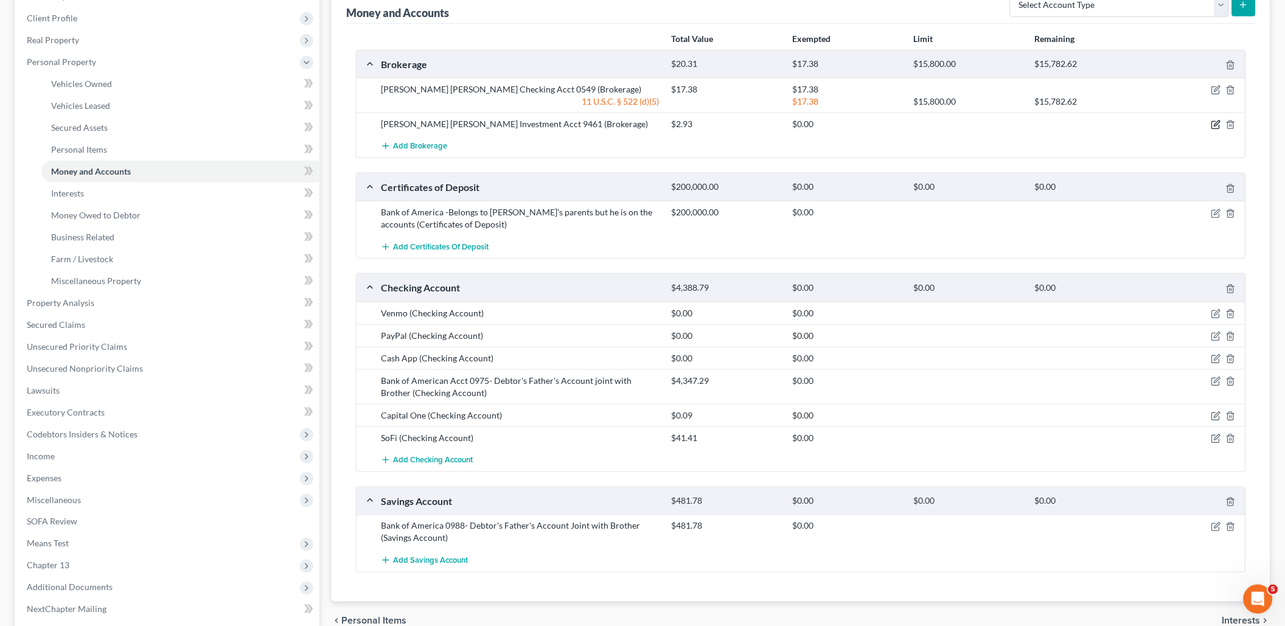
click at [1217, 120] on icon "button" at bounding box center [1216, 125] width 10 height 10
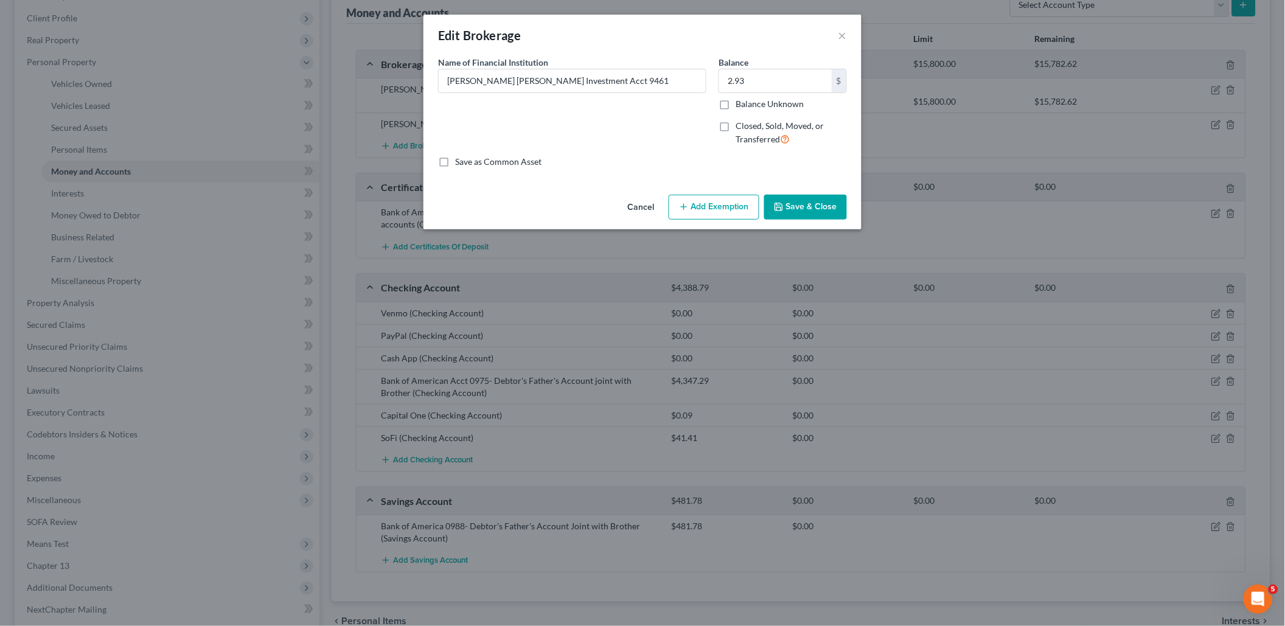
click at [710, 213] on button "Add Exemption" at bounding box center [714, 208] width 91 height 26
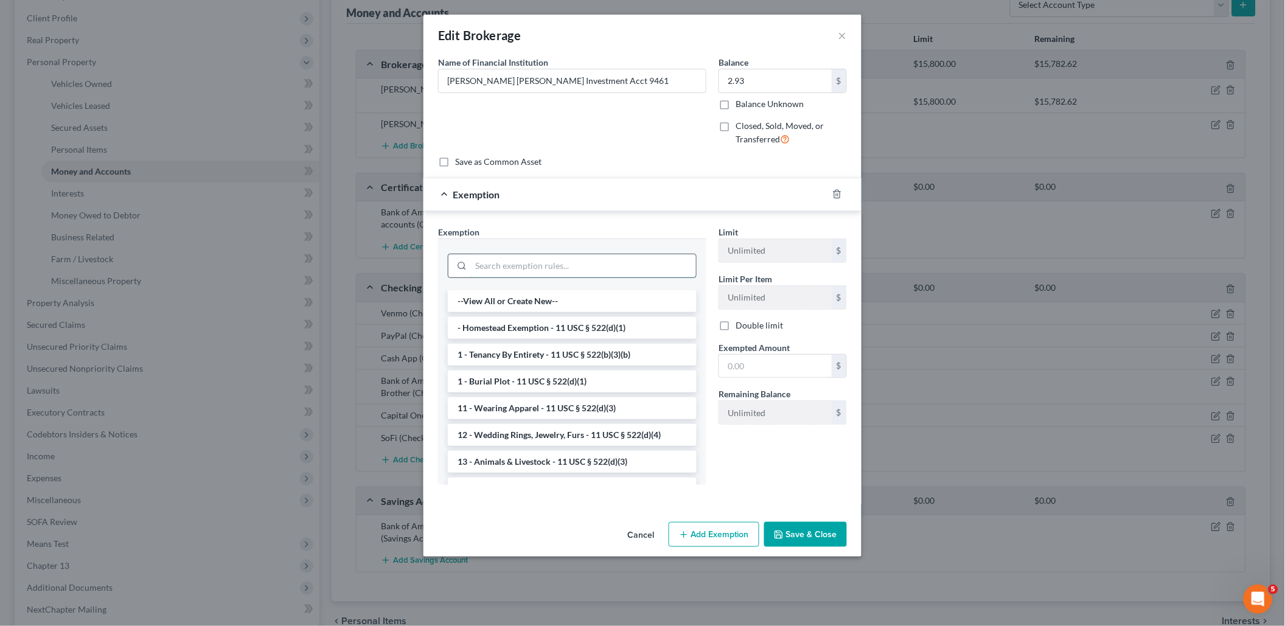
click at [656, 254] on input "search" at bounding box center [583, 265] width 225 height 23
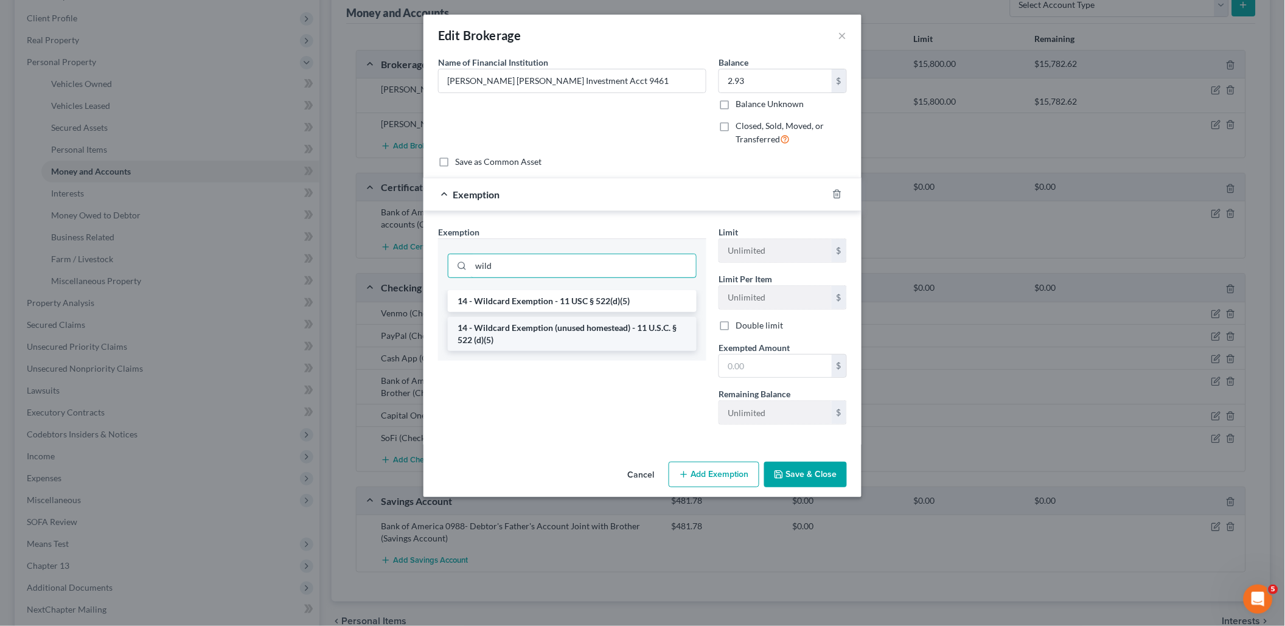
type input "wild"
click at [616, 333] on li "14 - Wildcard Exemption (unused homestead) - 11 U.S.C. § 522 (d)(5)" at bounding box center [572, 334] width 249 height 34
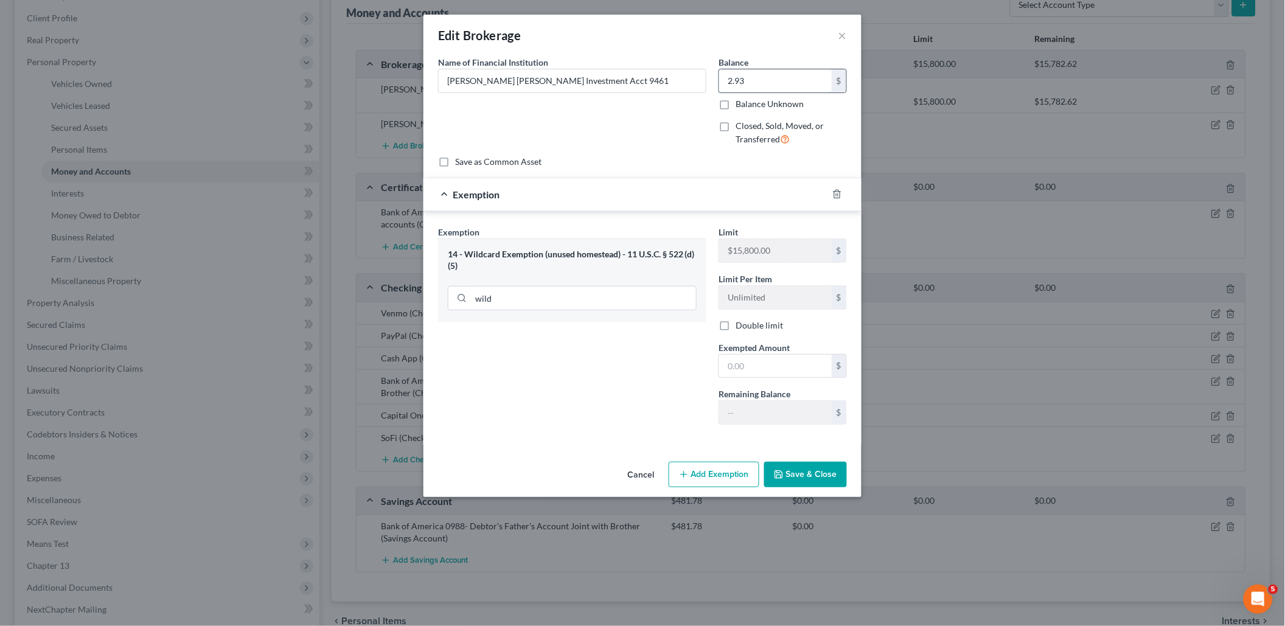
click at [796, 85] on input "2.93" at bounding box center [775, 80] width 113 height 23
click at [774, 355] on input "text" at bounding box center [775, 366] width 113 height 23
paste input "2.93"
type input "2.93"
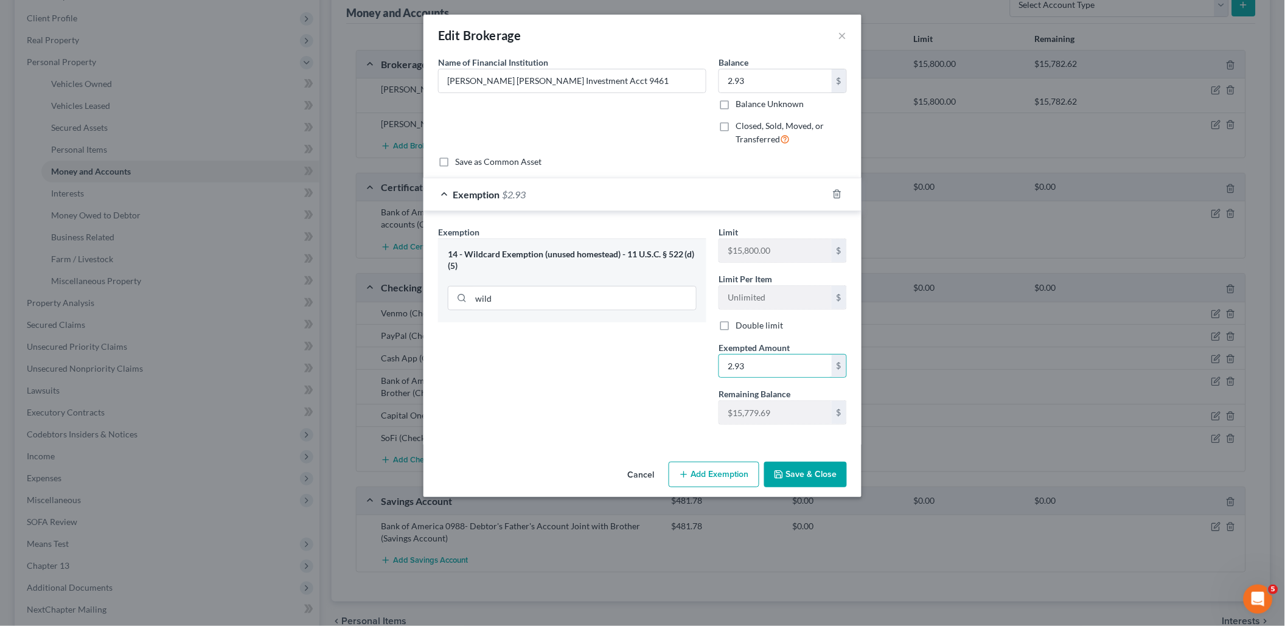
click at [804, 475] on button "Save & Close" at bounding box center [805, 475] width 83 height 26
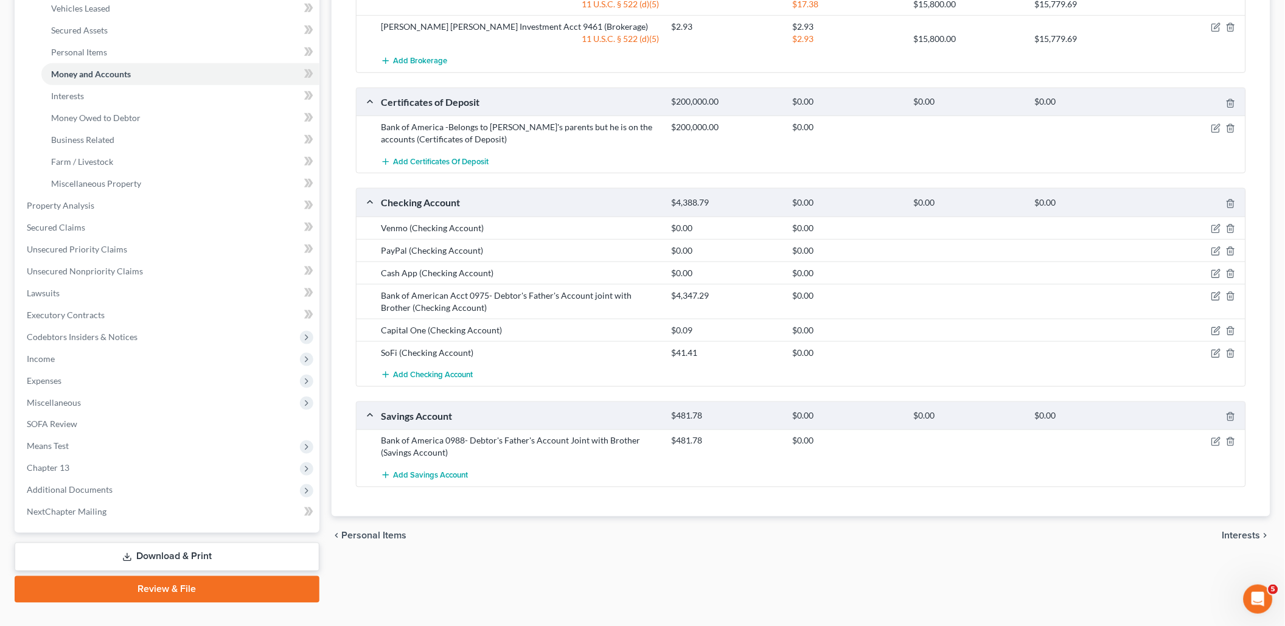
scroll to position [260, 0]
click at [1215, 293] on icon "button" at bounding box center [1216, 295] width 5 height 5
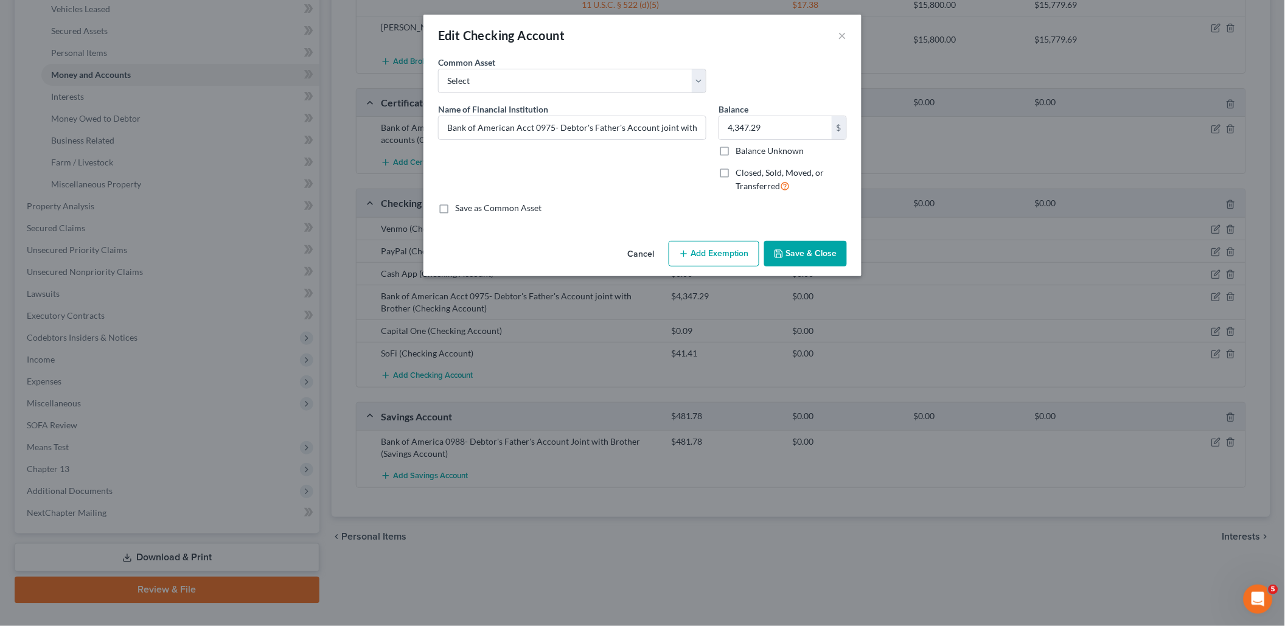
click at [720, 262] on button "Add Exemption" at bounding box center [714, 254] width 91 height 26
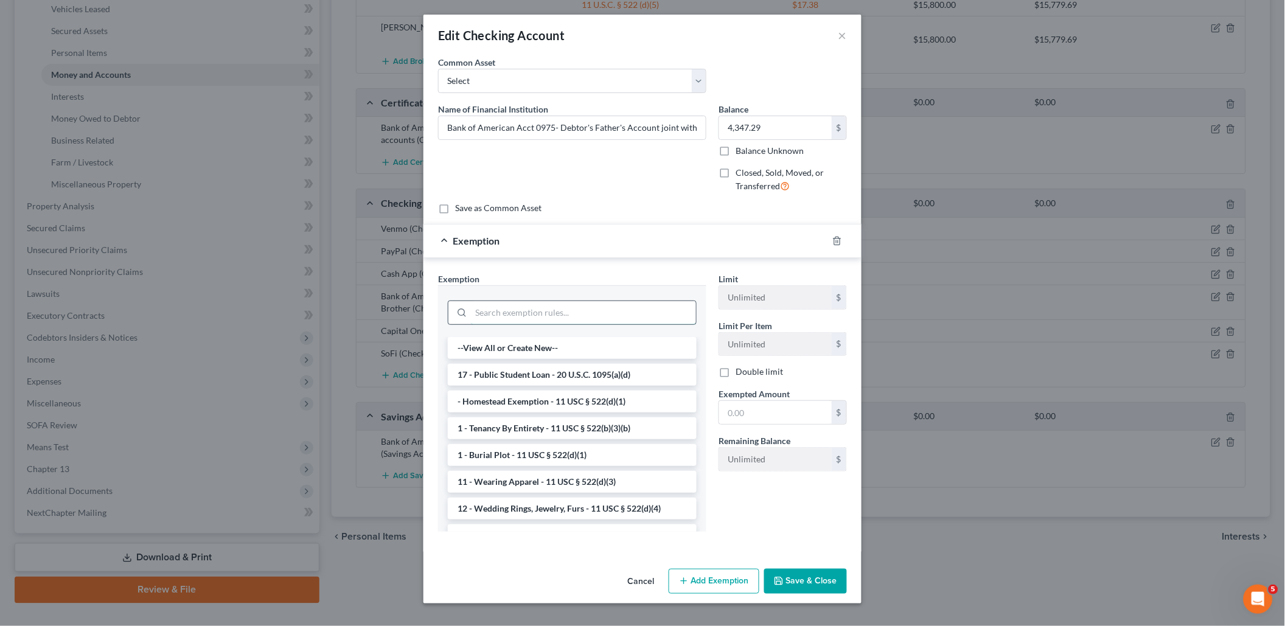
click at [662, 305] on input "search" at bounding box center [583, 312] width 225 height 23
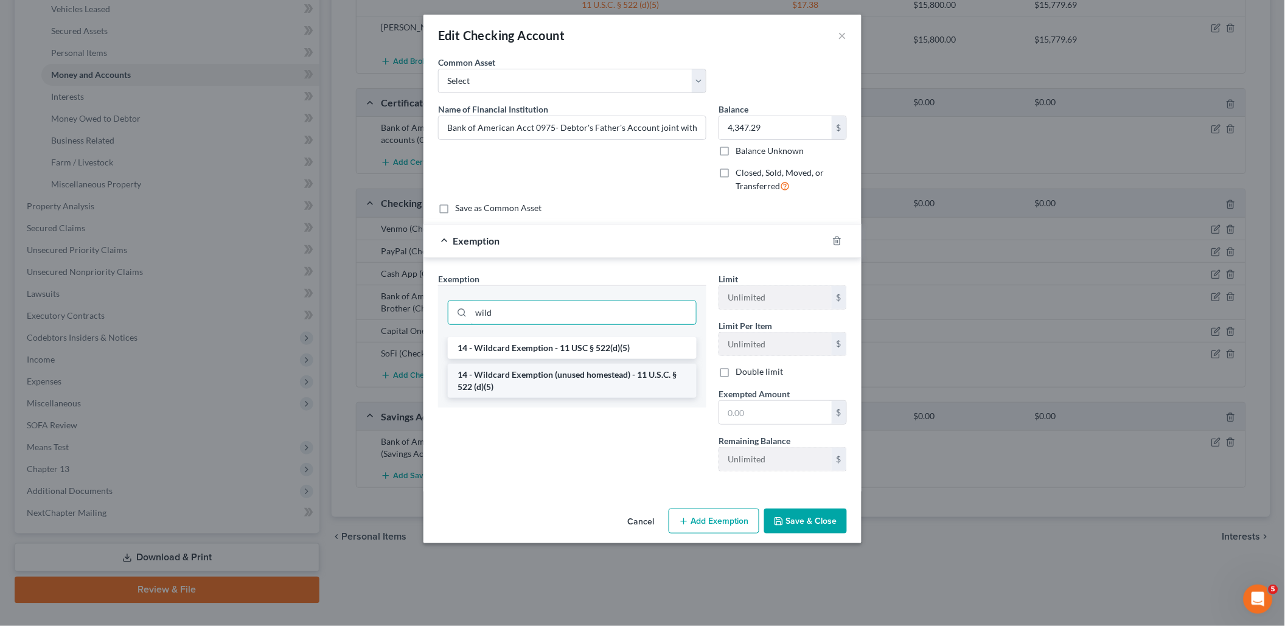
type input "wild"
click at [617, 366] on li "14 - Wildcard Exemption (unused homestead) - 11 U.S.C. § 522 (d)(5)" at bounding box center [572, 381] width 249 height 34
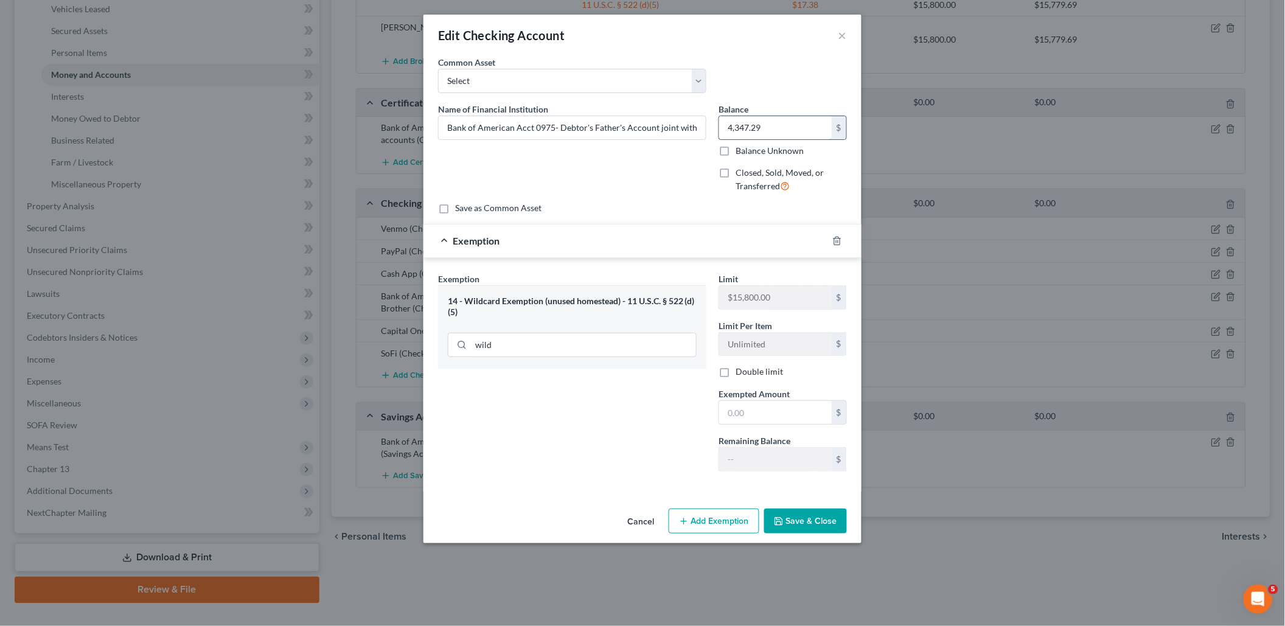
click at [795, 129] on input "4,347.29" at bounding box center [775, 127] width 113 height 23
click at [743, 401] on input "text" at bounding box center [775, 412] width 113 height 23
paste input "4,347.29"
type input "4,347.29"
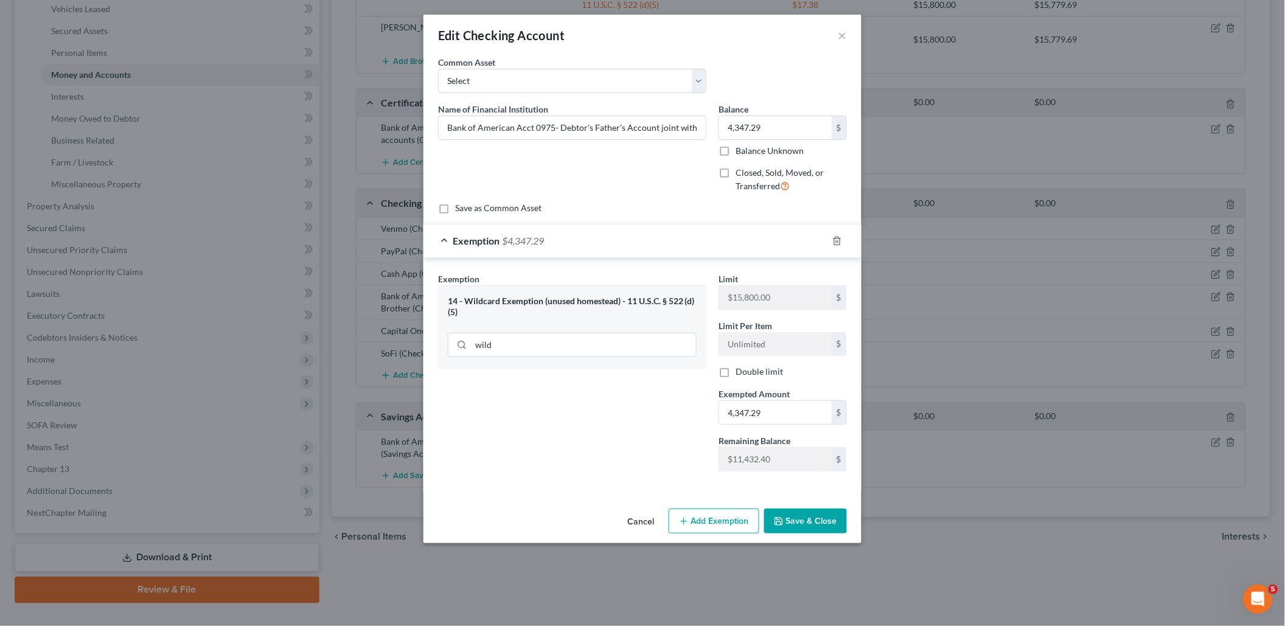
click at [802, 518] on button "Save & Close" at bounding box center [805, 522] width 83 height 26
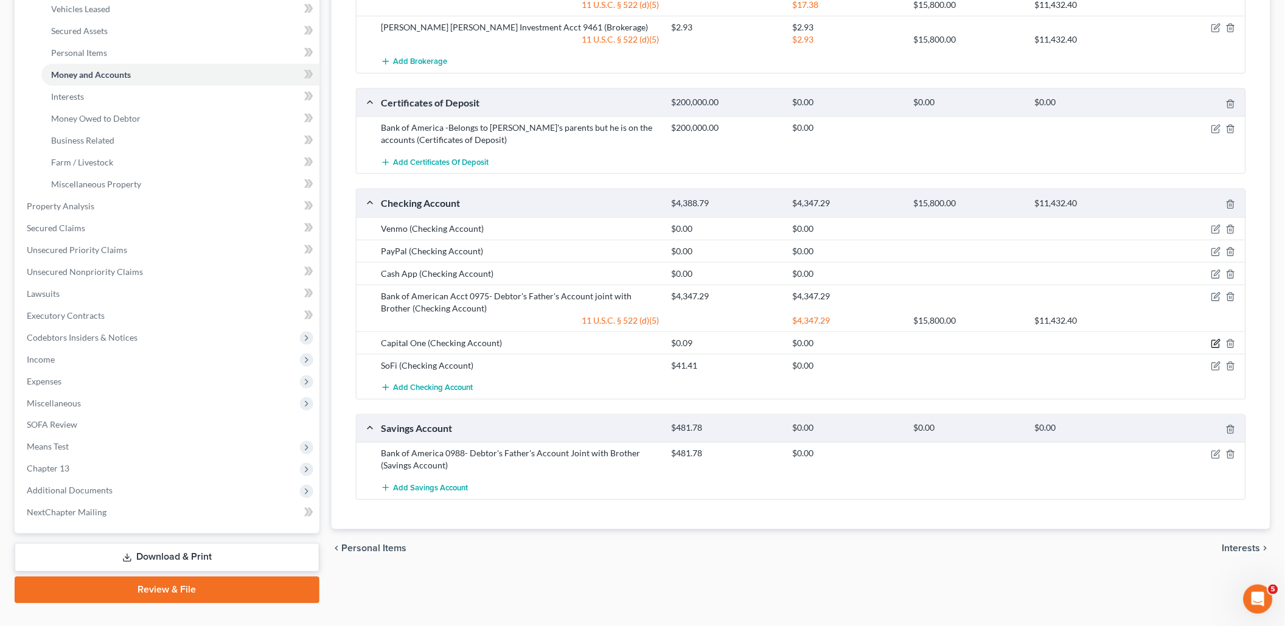
click at [1215, 339] on icon "button" at bounding box center [1216, 344] width 10 height 10
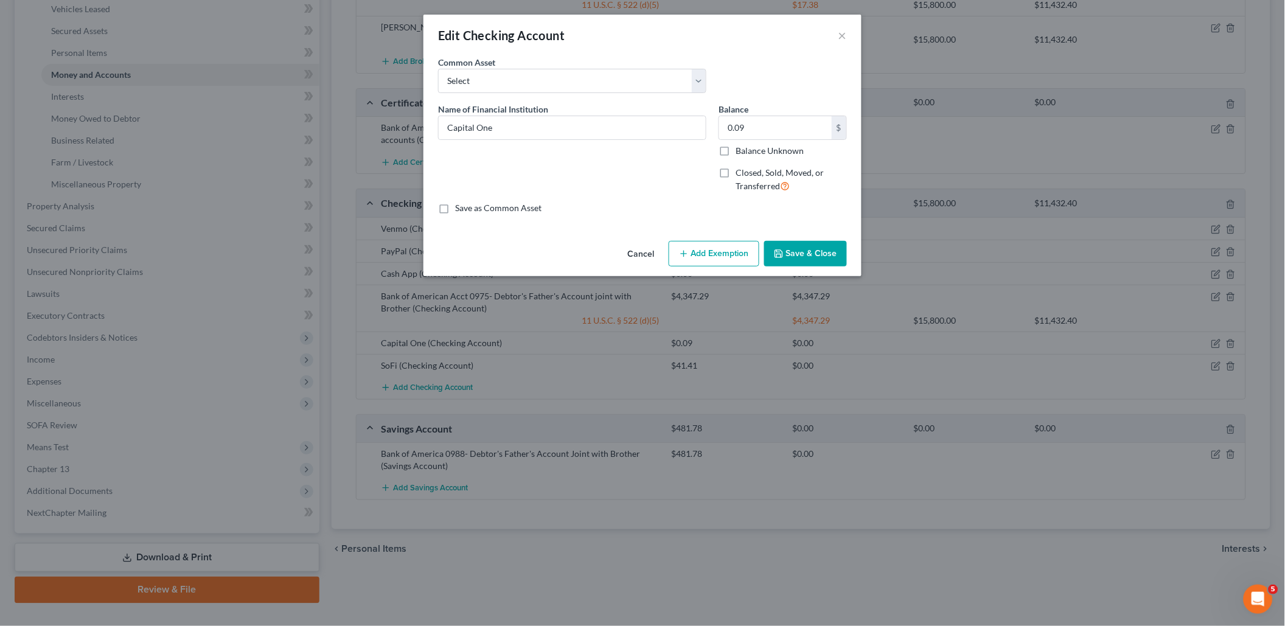
click at [738, 249] on button "Add Exemption" at bounding box center [714, 254] width 91 height 26
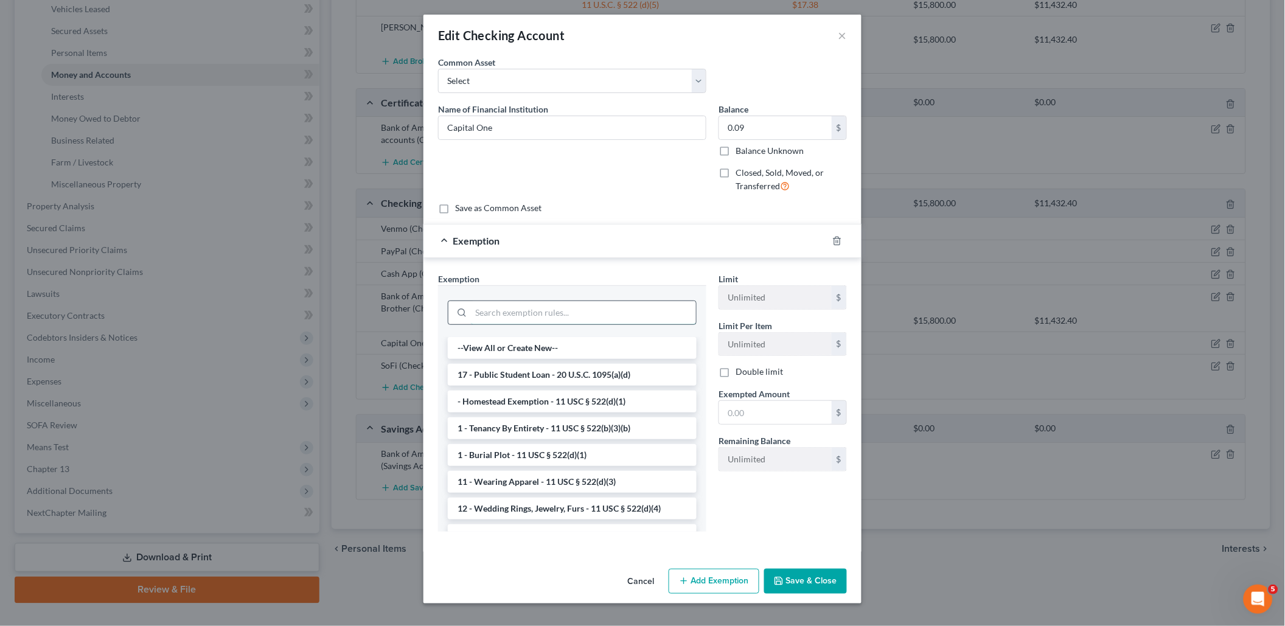
click at [640, 307] on input "search" at bounding box center [583, 312] width 225 height 23
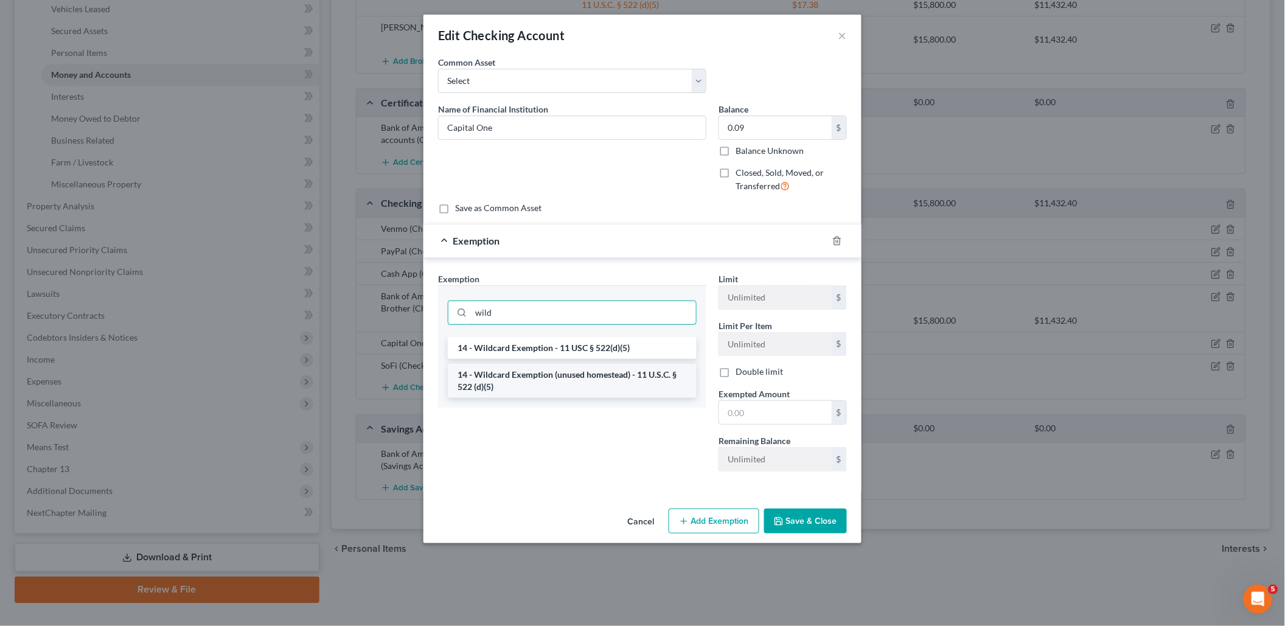
type input "wild"
click at [600, 381] on li "14 - Wildcard Exemption (unused homestead) - 11 U.S.C. § 522 (d)(5)" at bounding box center [572, 381] width 249 height 34
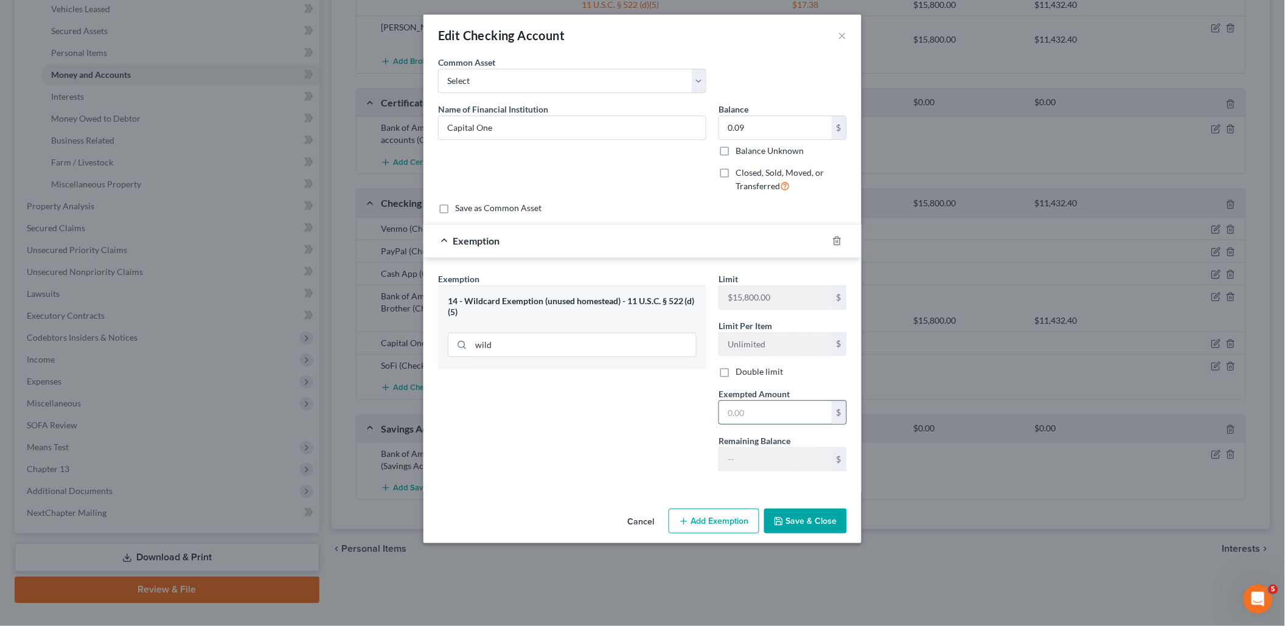
click at [785, 408] on input "text" at bounding box center [775, 412] width 113 height 23
type input "0.09"
click at [800, 514] on button "Save & Close" at bounding box center [805, 522] width 83 height 26
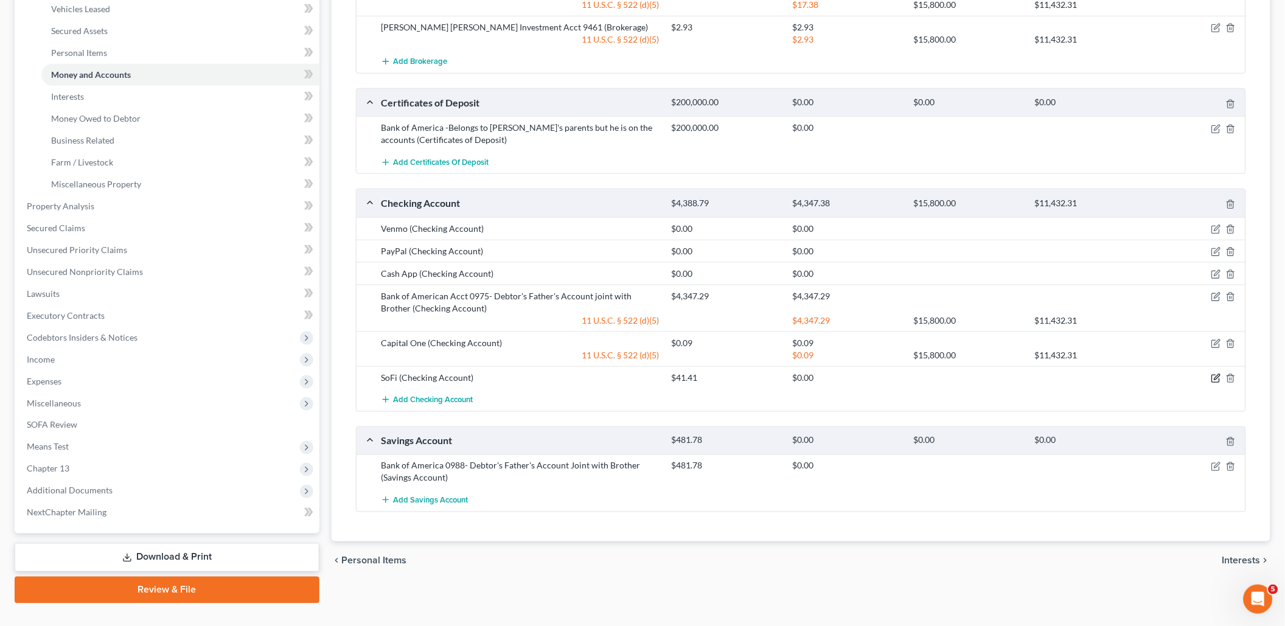
click at [1214, 373] on icon "button" at bounding box center [1216, 378] width 10 height 10
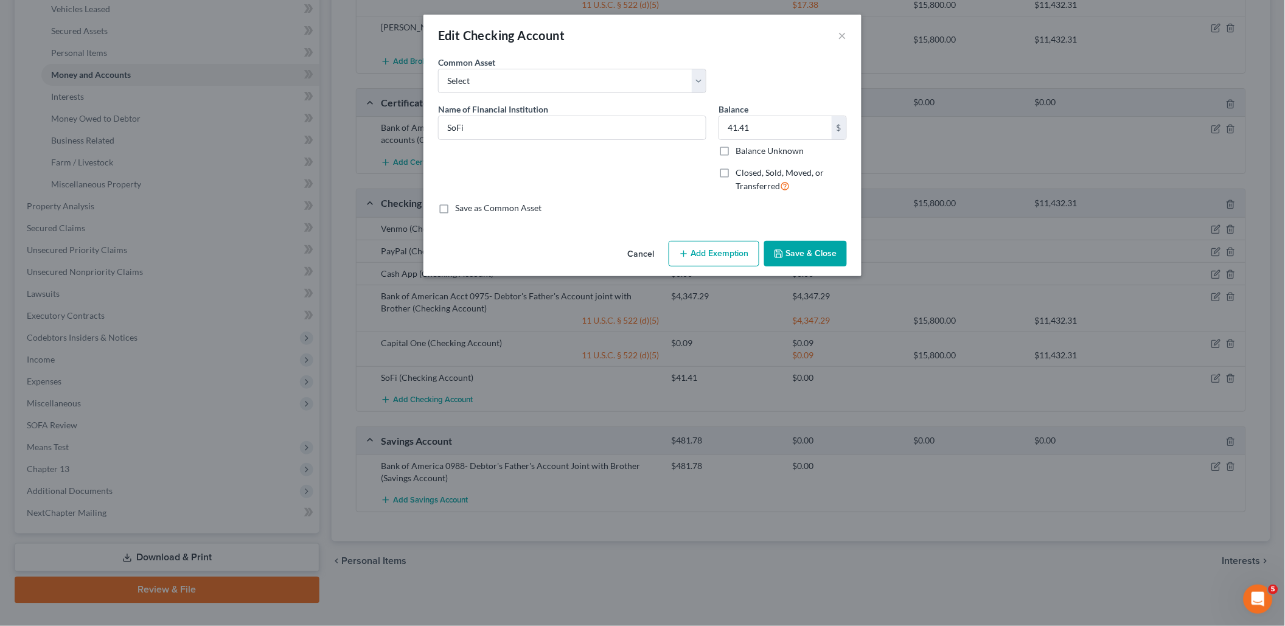
click at [732, 246] on button "Add Exemption" at bounding box center [714, 254] width 91 height 26
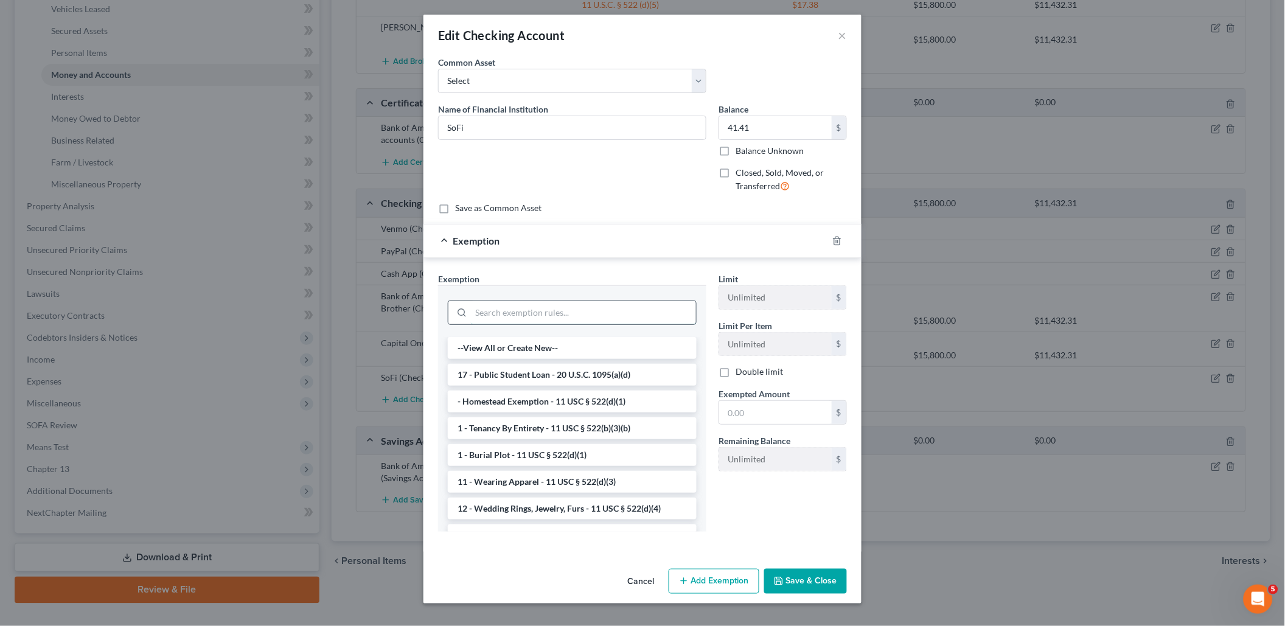
click at [554, 304] on input "search" at bounding box center [583, 312] width 225 height 23
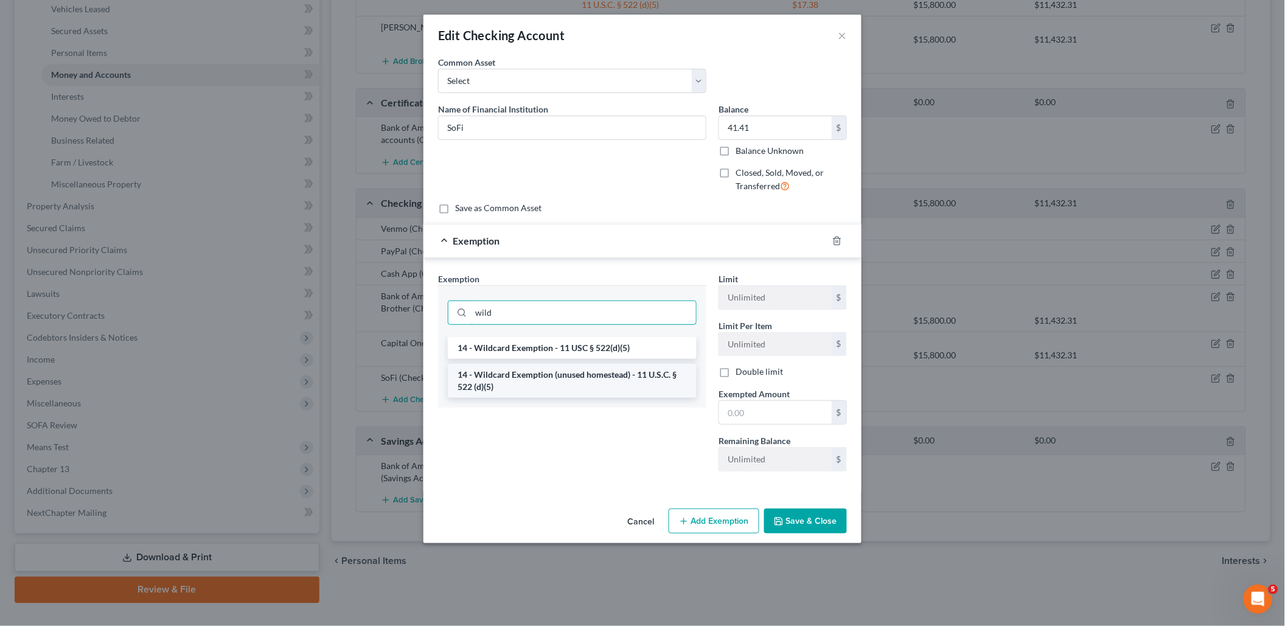
type input "wild"
click at [508, 377] on li "14 - Wildcard Exemption (unused homestead) - 11 U.S.C. § 522 (d)(5)" at bounding box center [572, 381] width 249 height 34
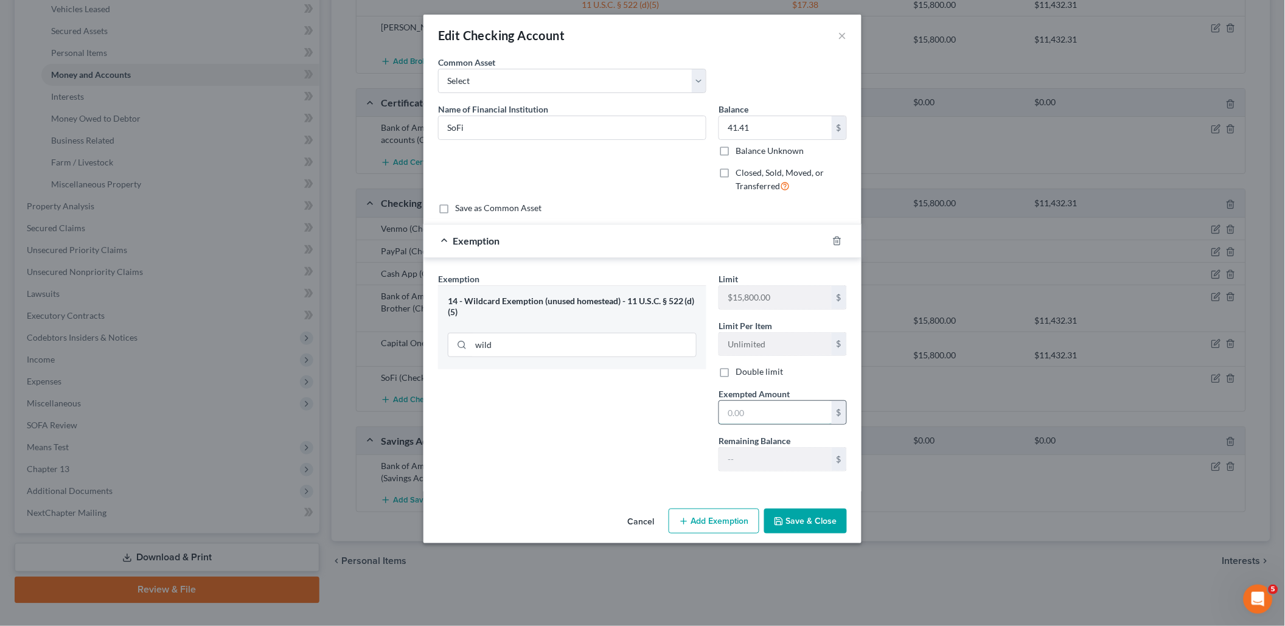
click at [773, 408] on input "text" at bounding box center [775, 412] width 113 height 23
type input "41.41"
click at [816, 512] on button "Save & Close" at bounding box center [805, 522] width 83 height 26
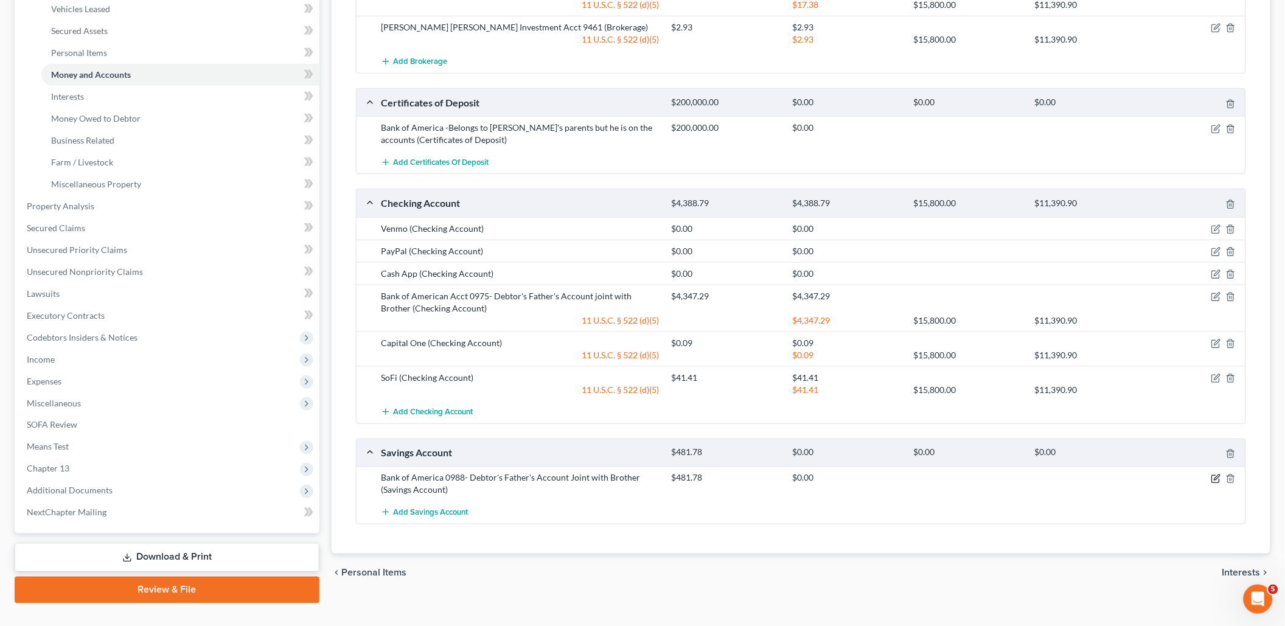
click at [1217, 474] on icon "button" at bounding box center [1216, 479] width 10 height 10
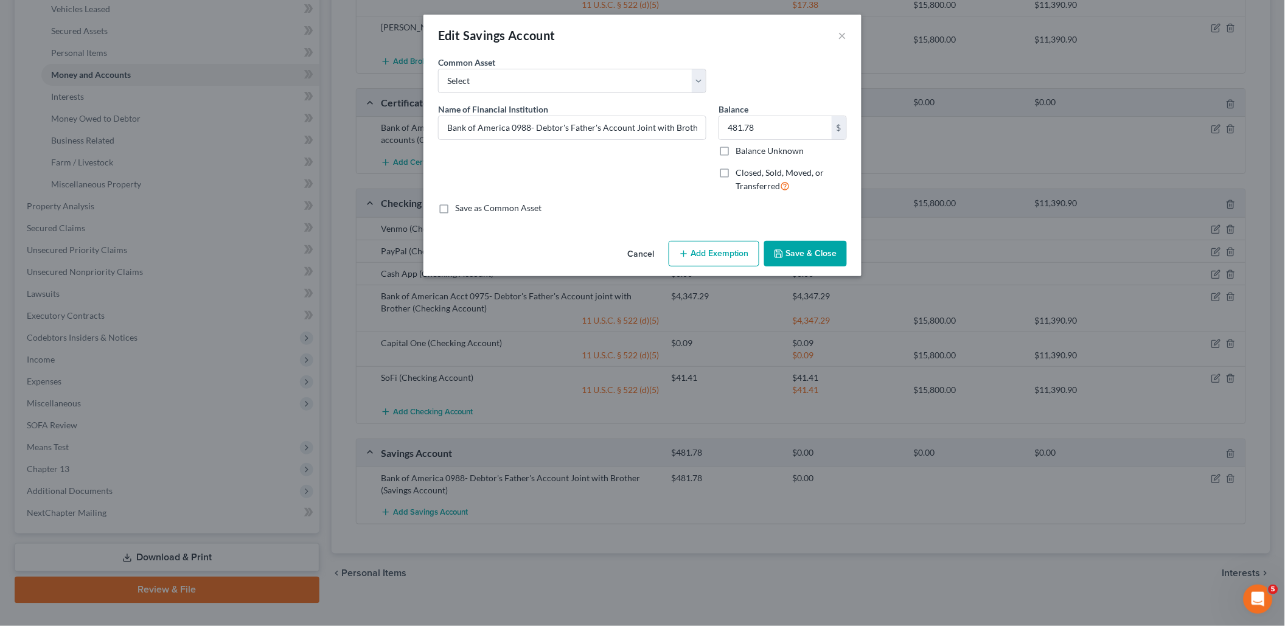
click at [735, 255] on button "Add Exemption" at bounding box center [714, 254] width 91 height 26
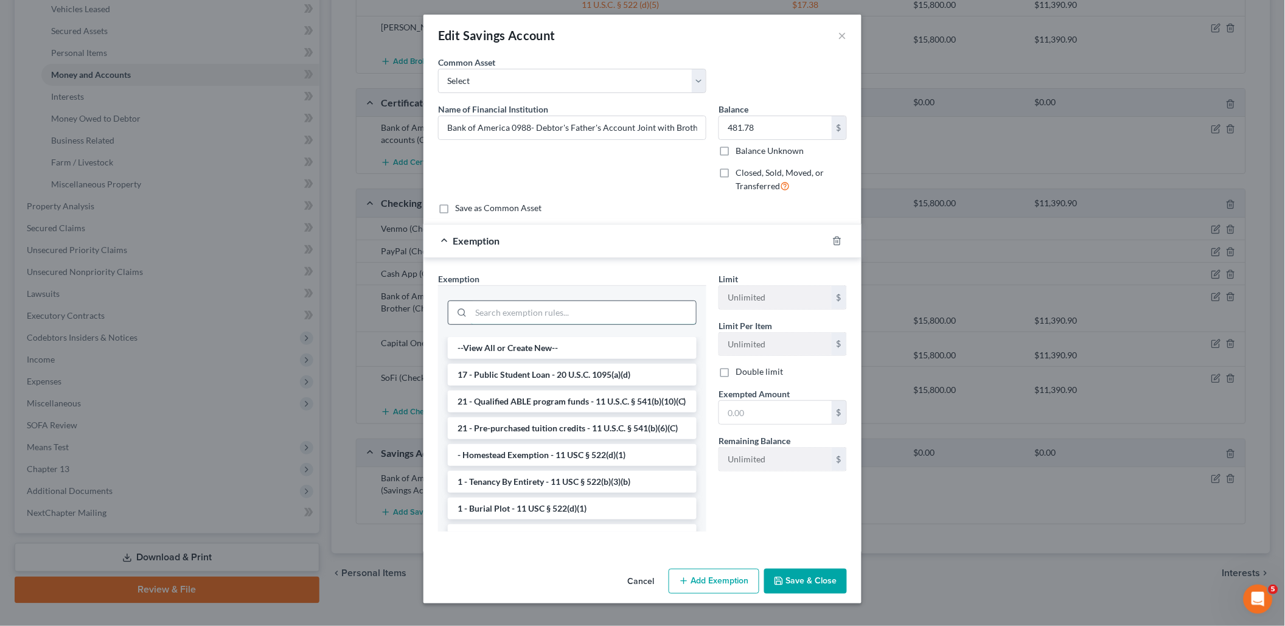
click at [602, 311] on input "search" at bounding box center [583, 312] width 225 height 23
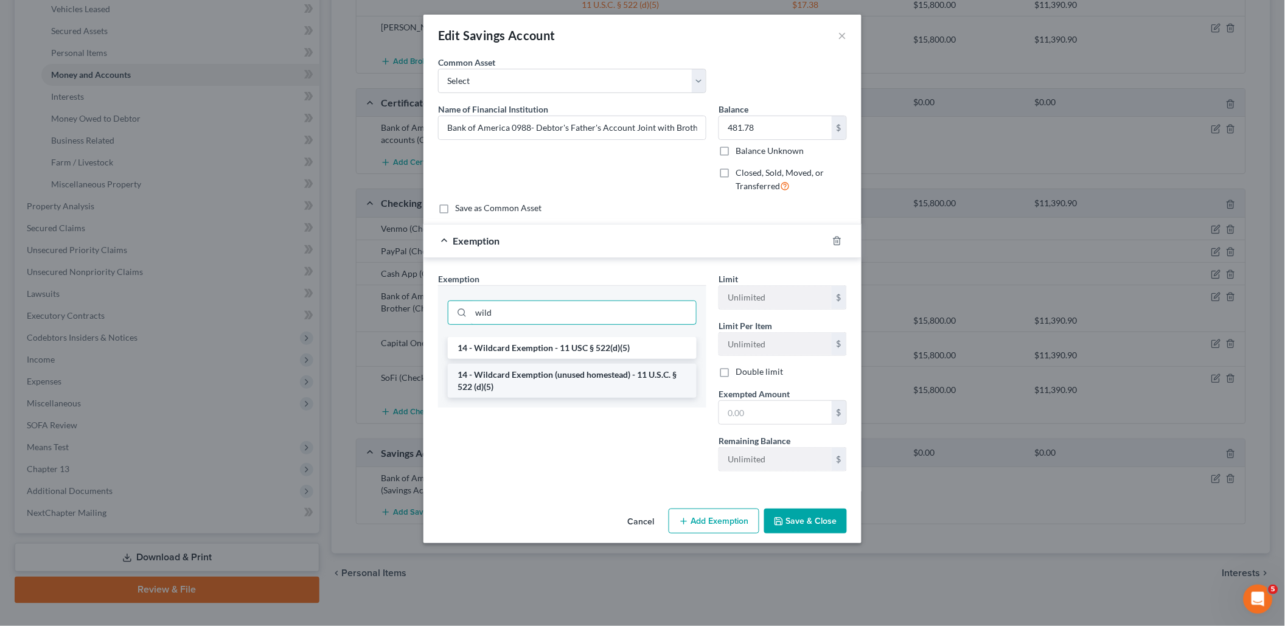
type input "wild"
click at [619, 372] on li "14 - Wildcard Exemption (unused homestead) - 11 U.S.C. § 522 (d)(5)" at bounding box center [572, 381] width 249 height 34
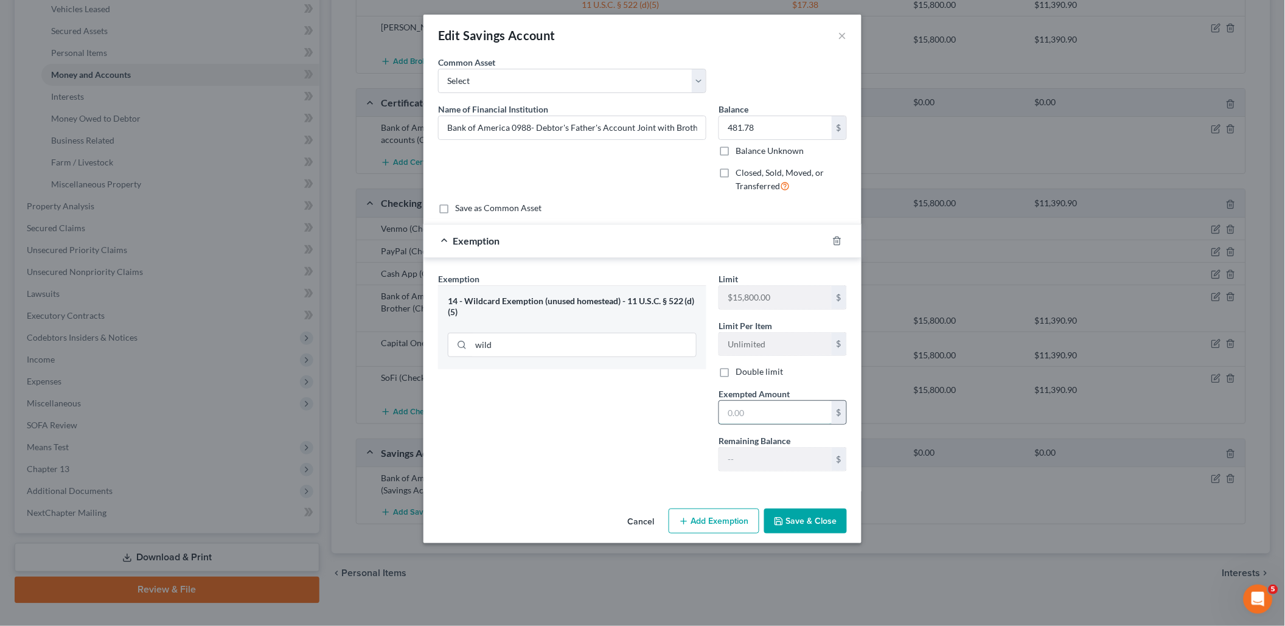
click at [771, 410] on input "text" at bounding box center [775, 412] width 113 height 23
type input "481.78"
click at [809, 517] on button "Save & Close" at bounding box center [805, 522] width 83 height 26
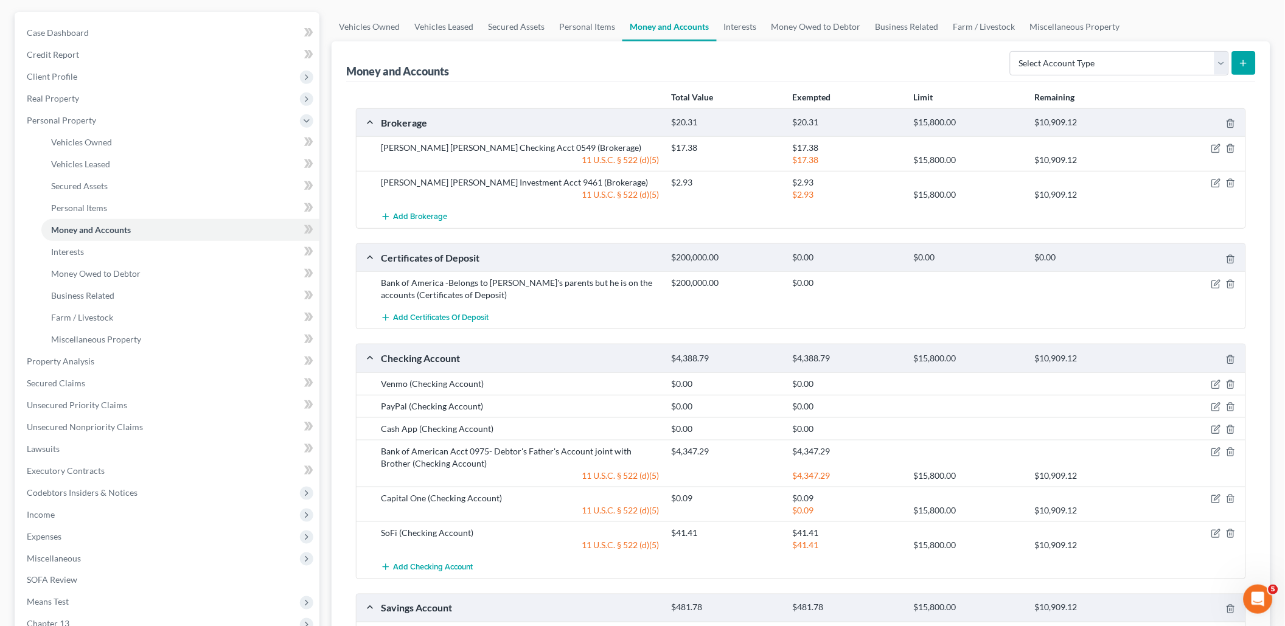
scroll to position [105, 0]
select select "security_deposits"
click at [1246, 60] on icon "submit" at bounding box center [1243, 63] width 10 height 10
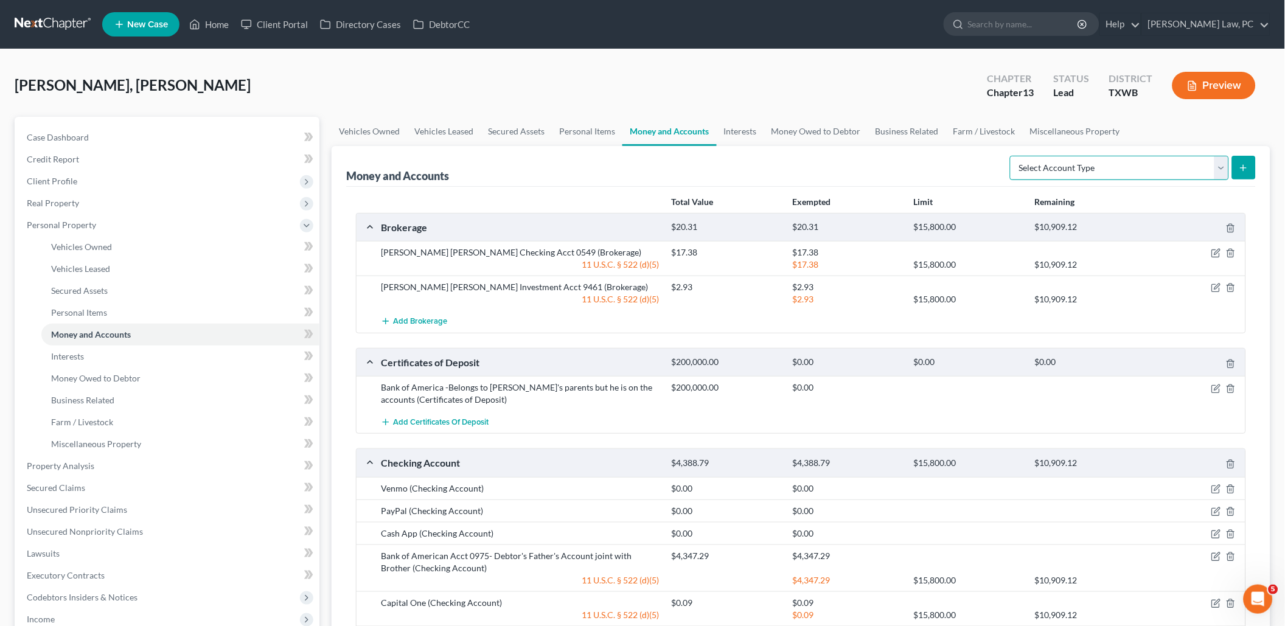
select select "security_deposits"
click at [1246, 164] on icon "submit" at bounding box center [1243, 168] width 10 height 10
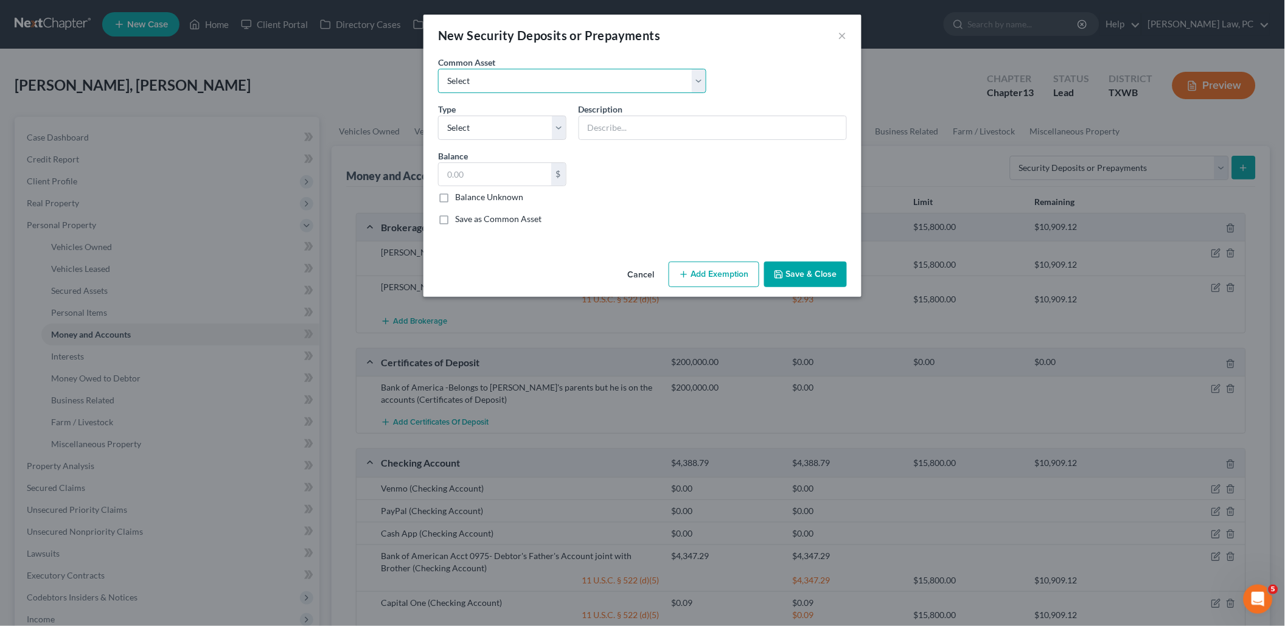
select select "0"
type input "Security Deposit"
type input "2,545"
select select "3"
click at [797, 279] on button "Save & Close" at bounding box center [805, 275] width 83 height 26
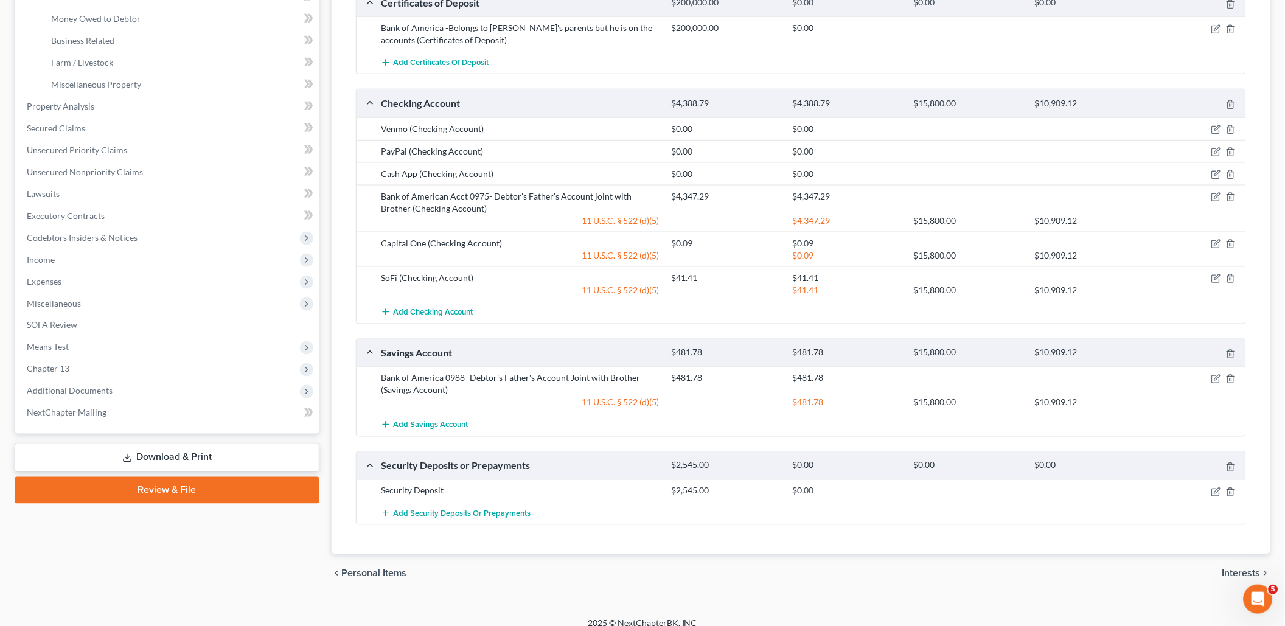
scroll to position [359, 0]
click at [1216, 488] on icon "button" at bounding box center [1216, 493] width 10 height 10
select select "3"
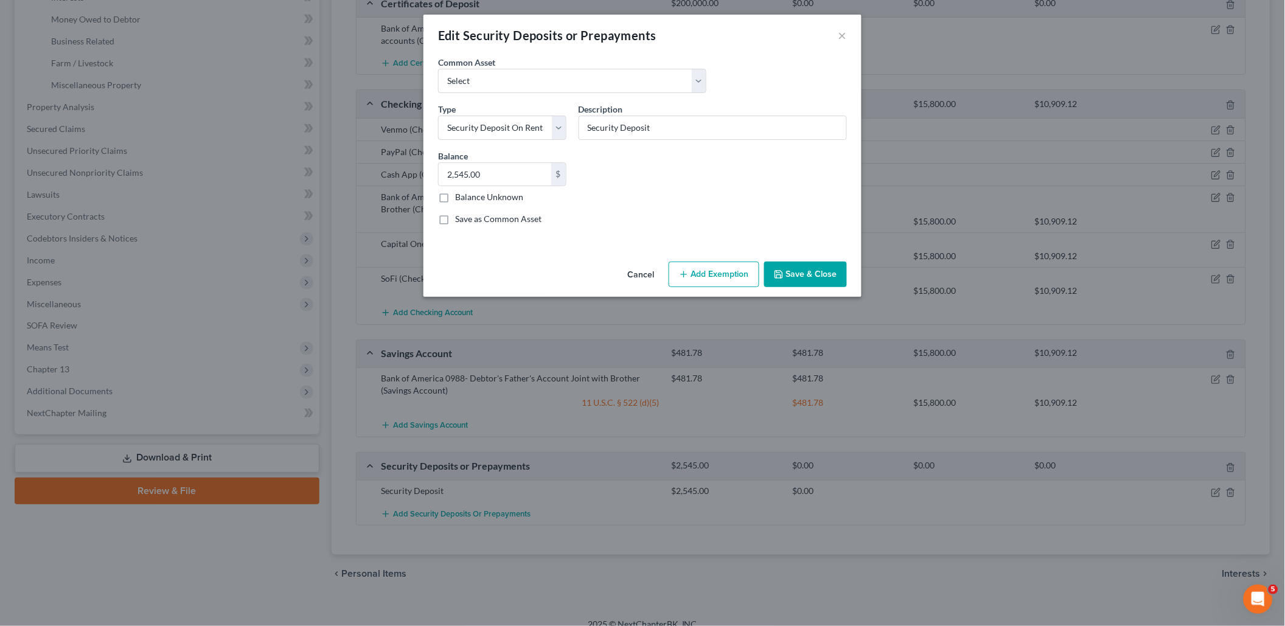
click at [693, 266] on button "Add Exemption" at bounding box center [714, 275] width 91 height 26
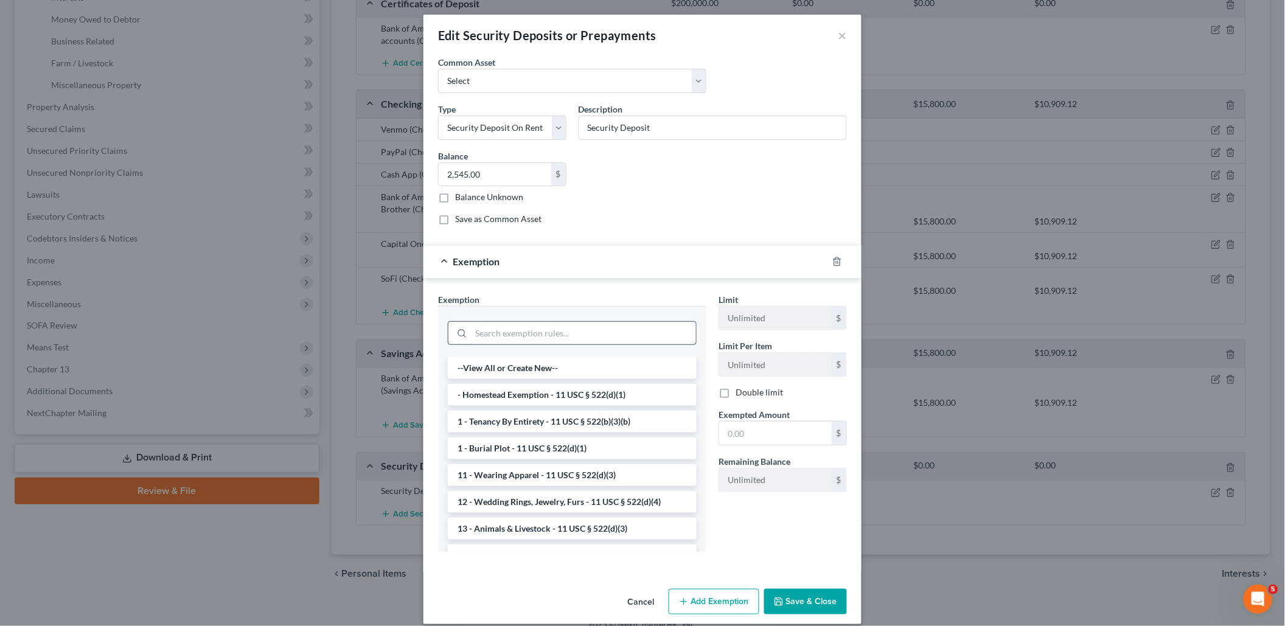
click at [540, 330] on input "search" at bounding box center [583, 333] width 225 height 23
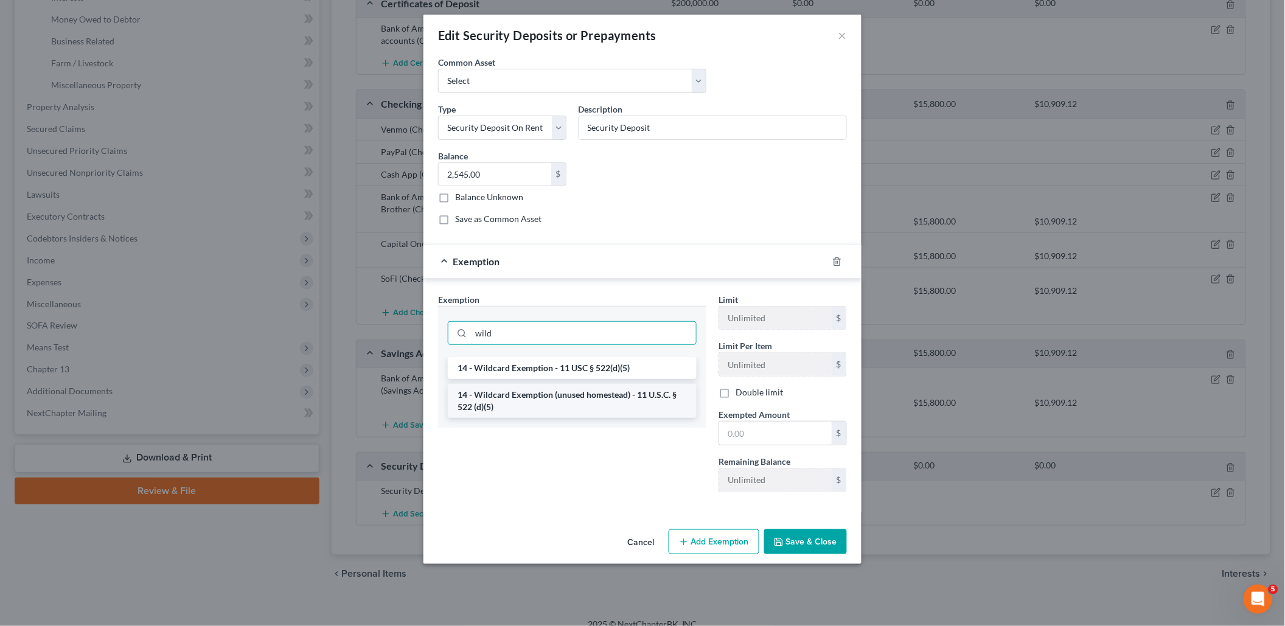
type input "wild"
click at [513, 403] on li "14 - Wildcard Exemption (unused homestead) - 11 U.S.C. § 522 (d)(5)" at bounding box center [572, 401] width 249 height 34
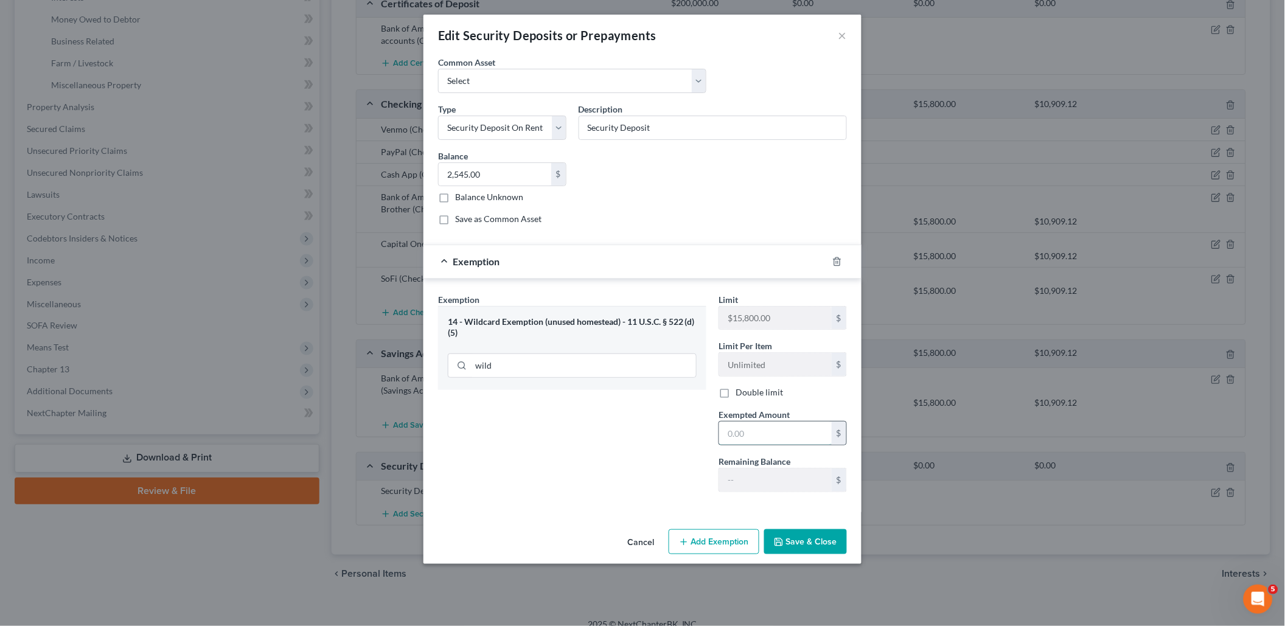
click at [745, 424] on input "text" at bounding box center [775, 433] width 113 height 23
type input "2,545"
click at [827, 532] on button "Save & Close" at bounding box center [805, 542] width 83 height 26
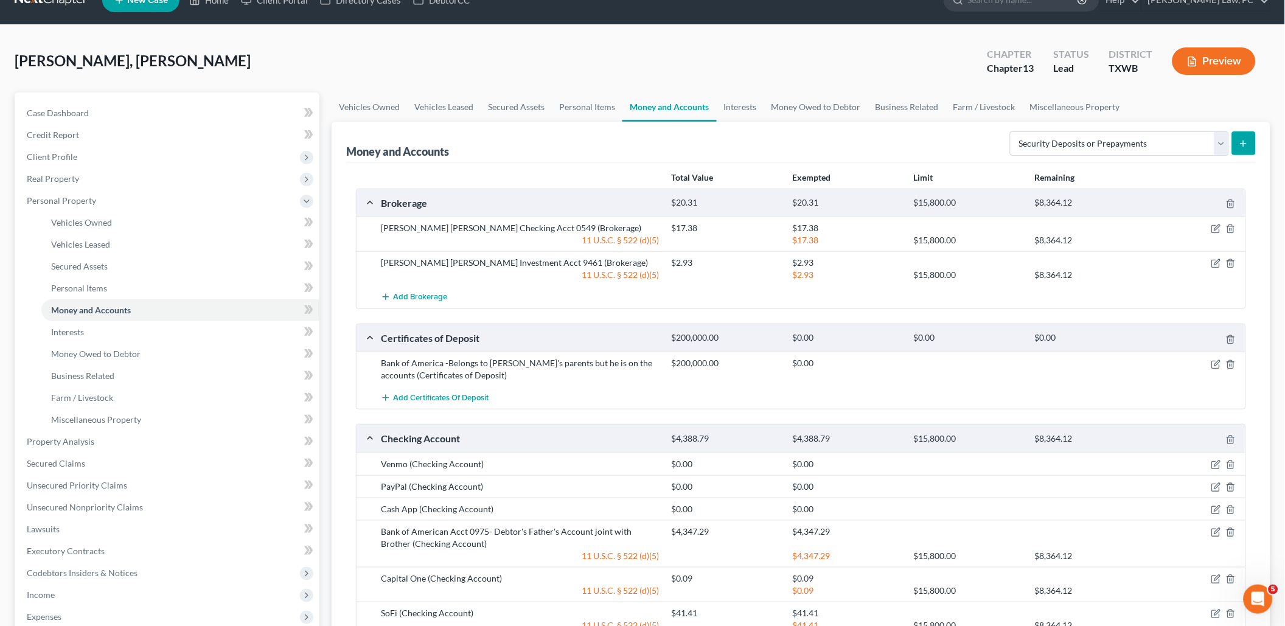
scroll to position [19, 0]
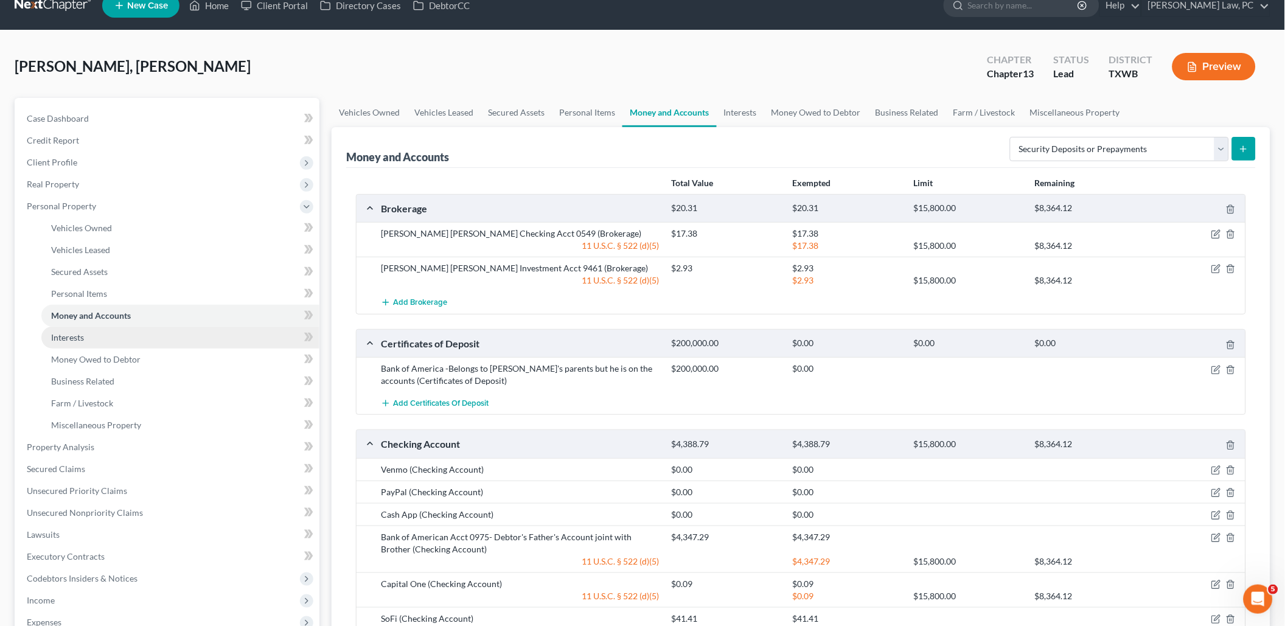
click at [84, 335] on link "Interests" at bounding box center [180, 338] width 278 height 22
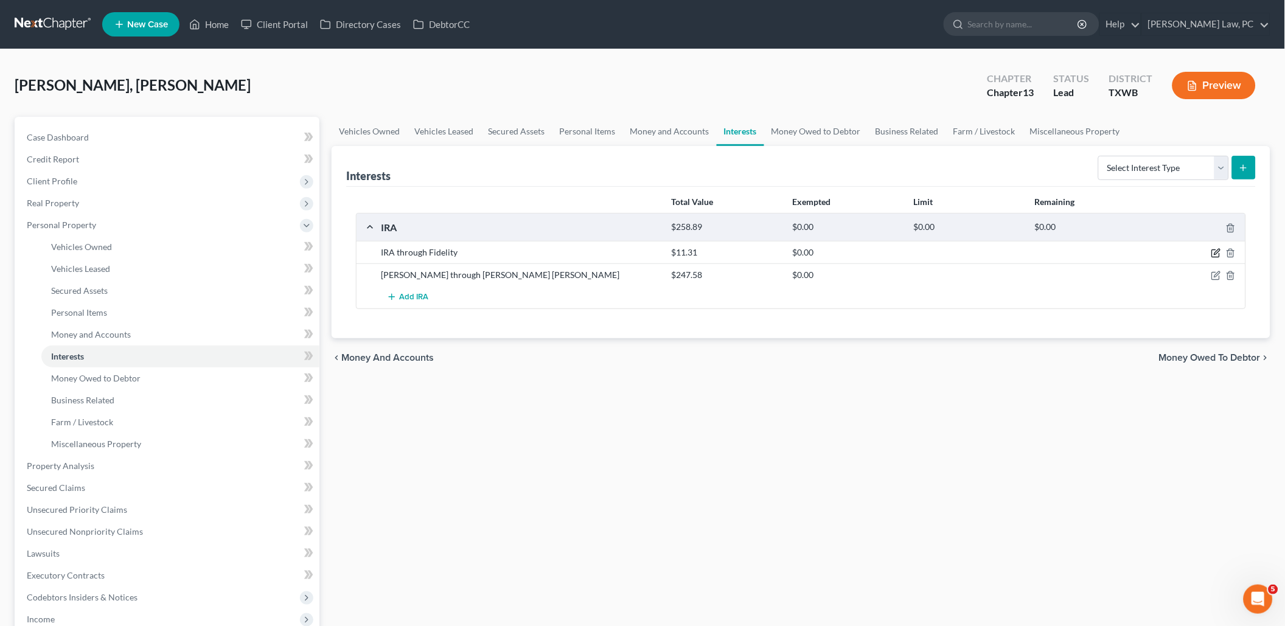
click at [1219, 251] on icon "button" at bounding box center [1216, 253] width 10 height 10
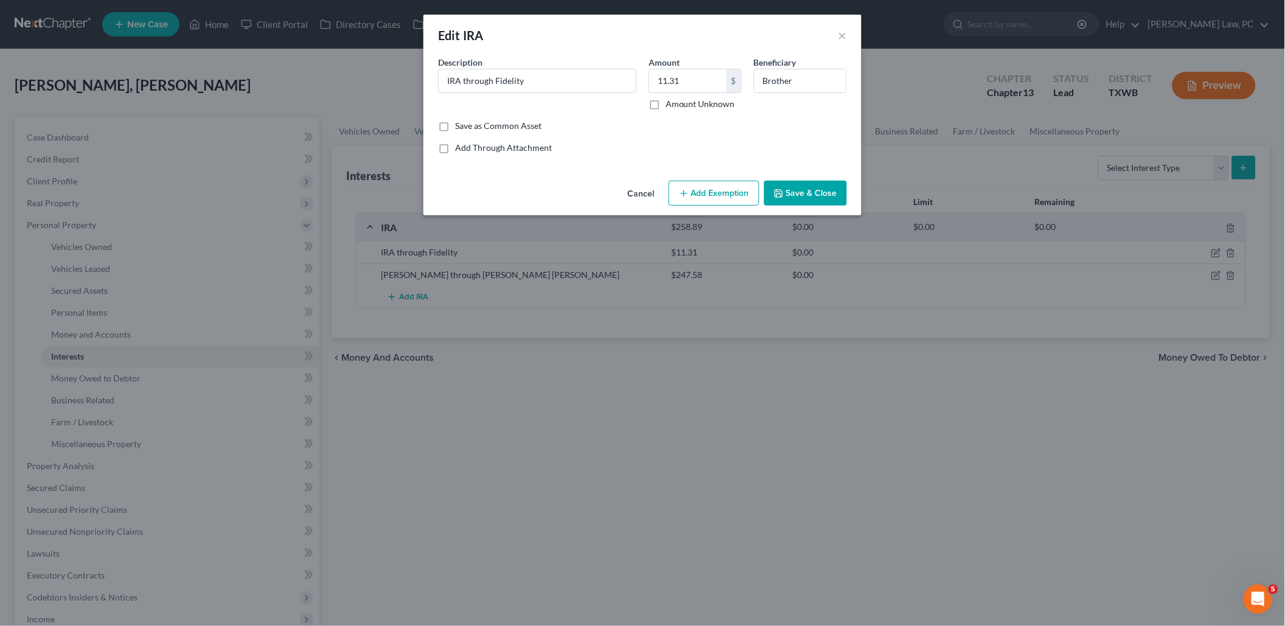
click at [710, 187] on button "Add Exemption" at bounding box center [714, 194] width 91 height 26
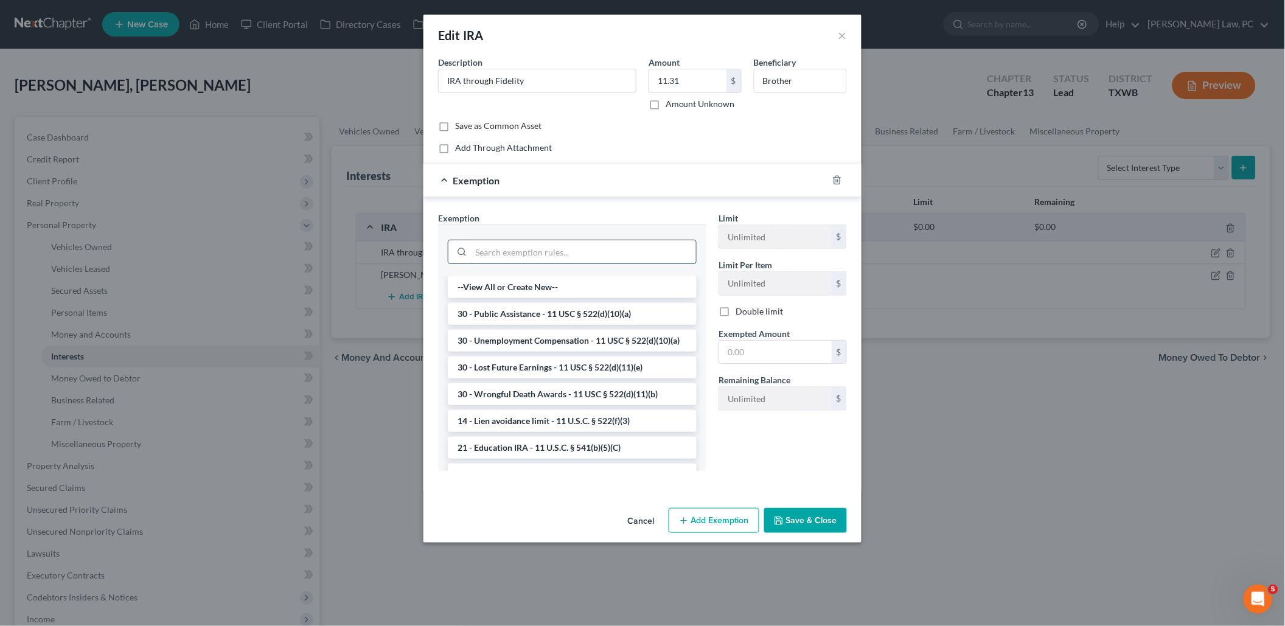
click at [593, 243] on input "search" at bounding box center [583, 251] width 225 height 23
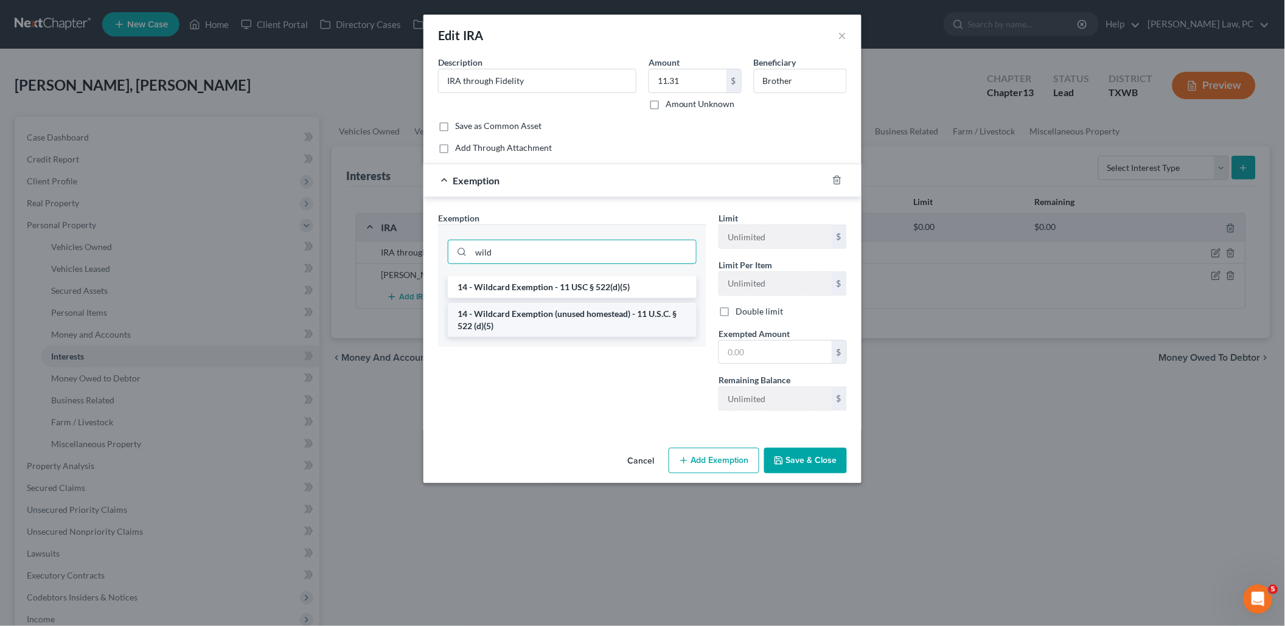
type input "wild"
click at [570, 310] on li "14 - Wildcard Exemption (unused homestead) - 11 U.S.C. § 522 (d)(5)" at bounding box center [572, 320] width 249 height 34
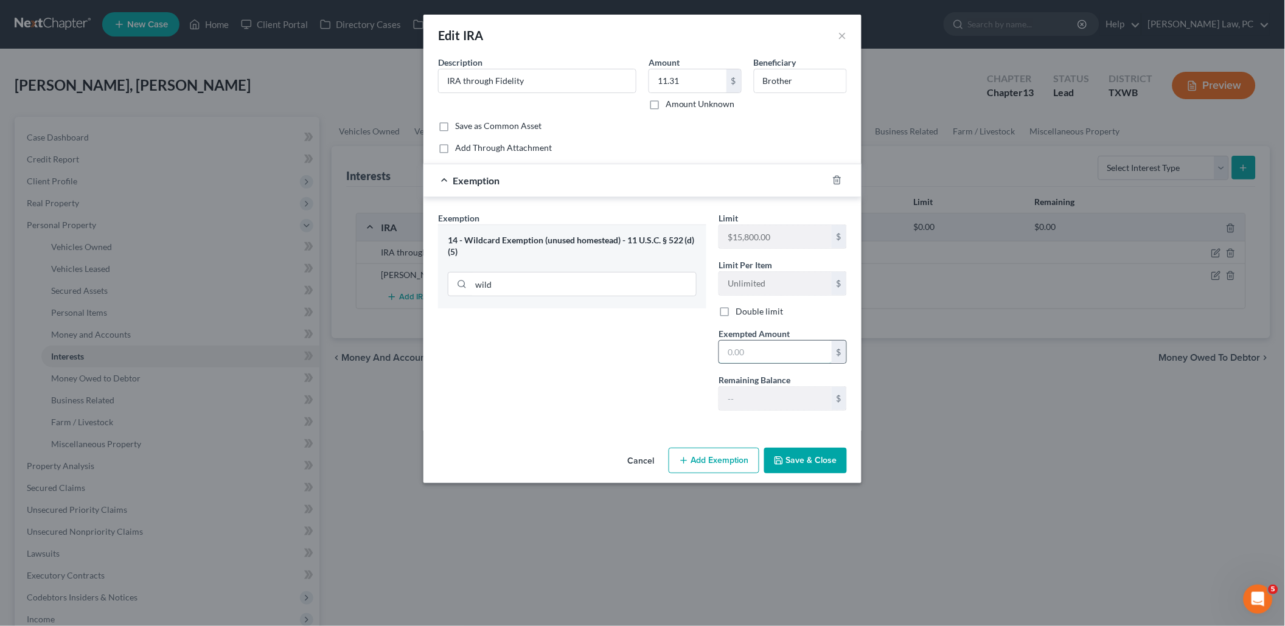
click at [771, 345] on input "text" at bounding box center [775, 352] width 113 height 23
type input "11.31"
click at [797, 462] on button "Save & Close" at bounding box center [805, 461] width 83 height 26
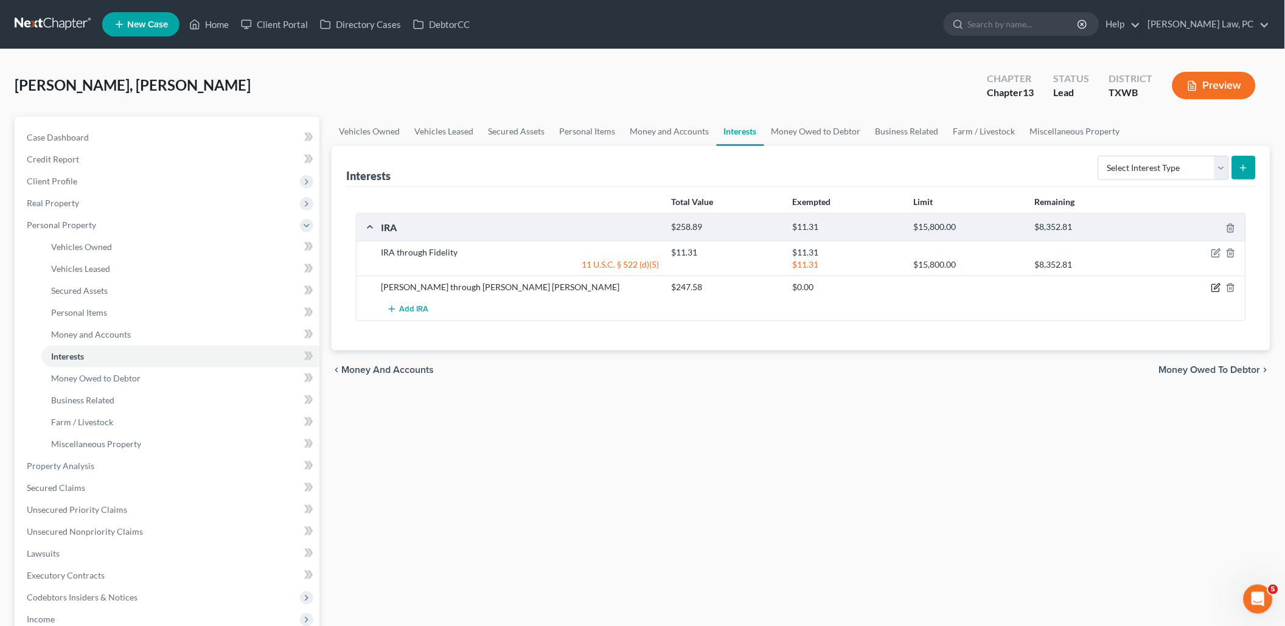
click at [1215, 287] on icon "button" at bounding box center [1216, 288] width 10 height 10
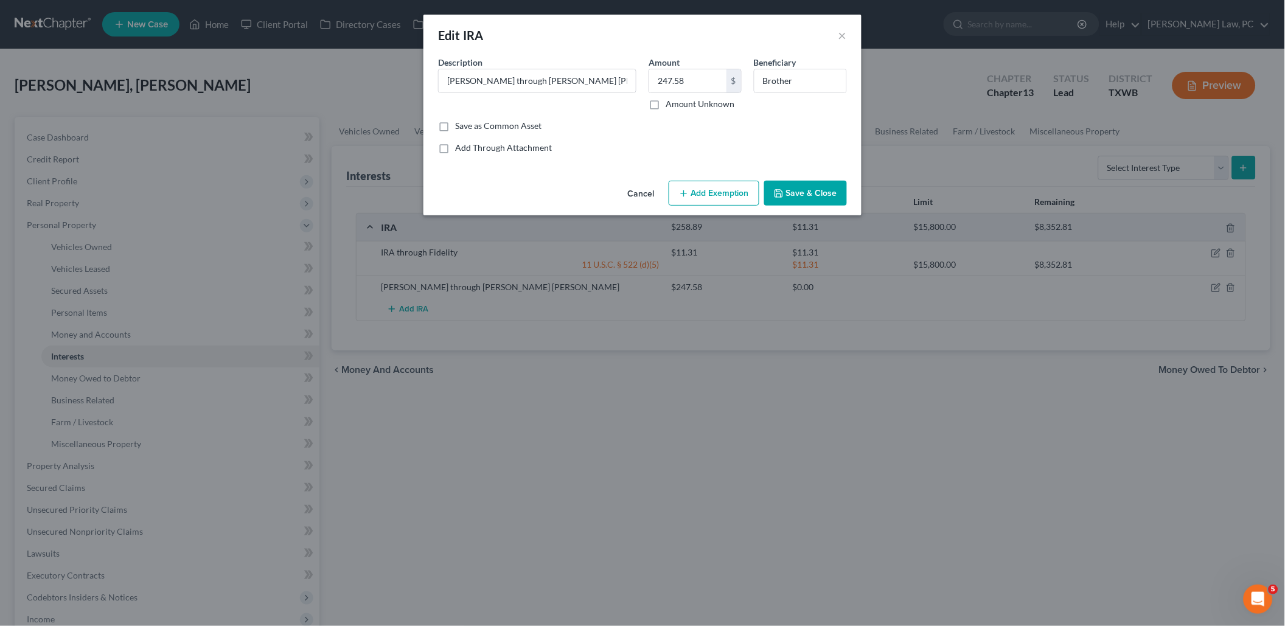
click at [912, 106] on div "Edit IRA × An exemption set must first be selected from the Filing Information …" at bounding box center [642, 313] width 1285 height 626
click at [842, 35] on button "×" at bounding box center [842, 35] width 9 height 15
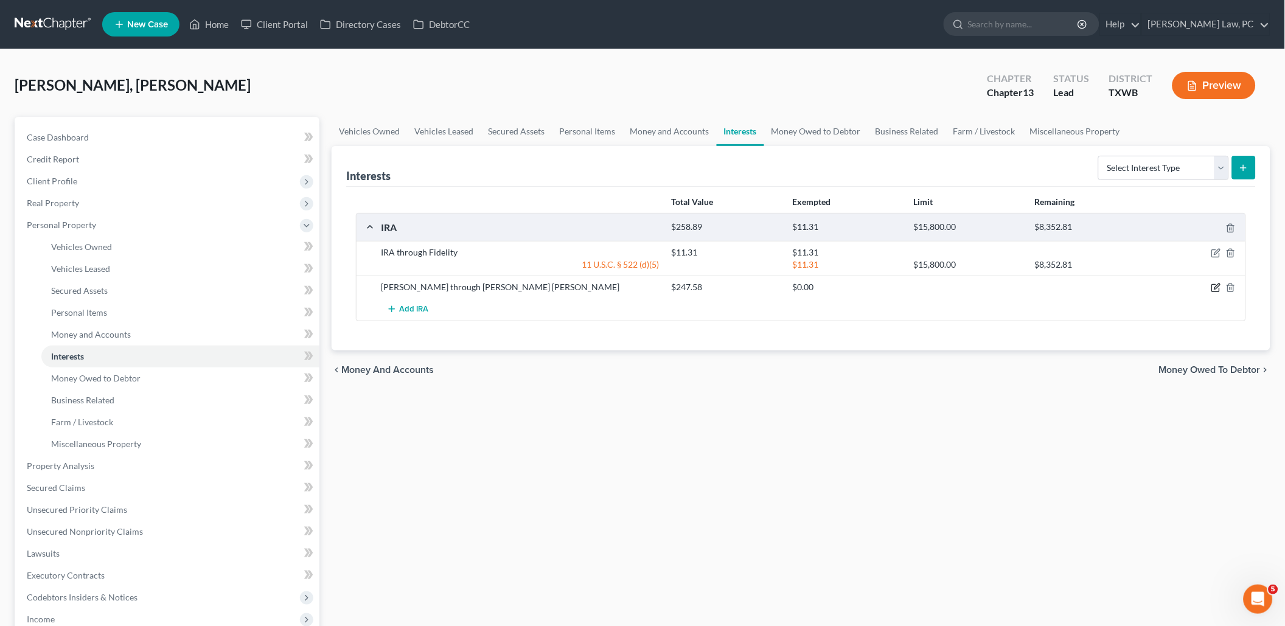
click at [1215, 286] on icon "button" at bounding box center [1216, 286] width 5 height 5
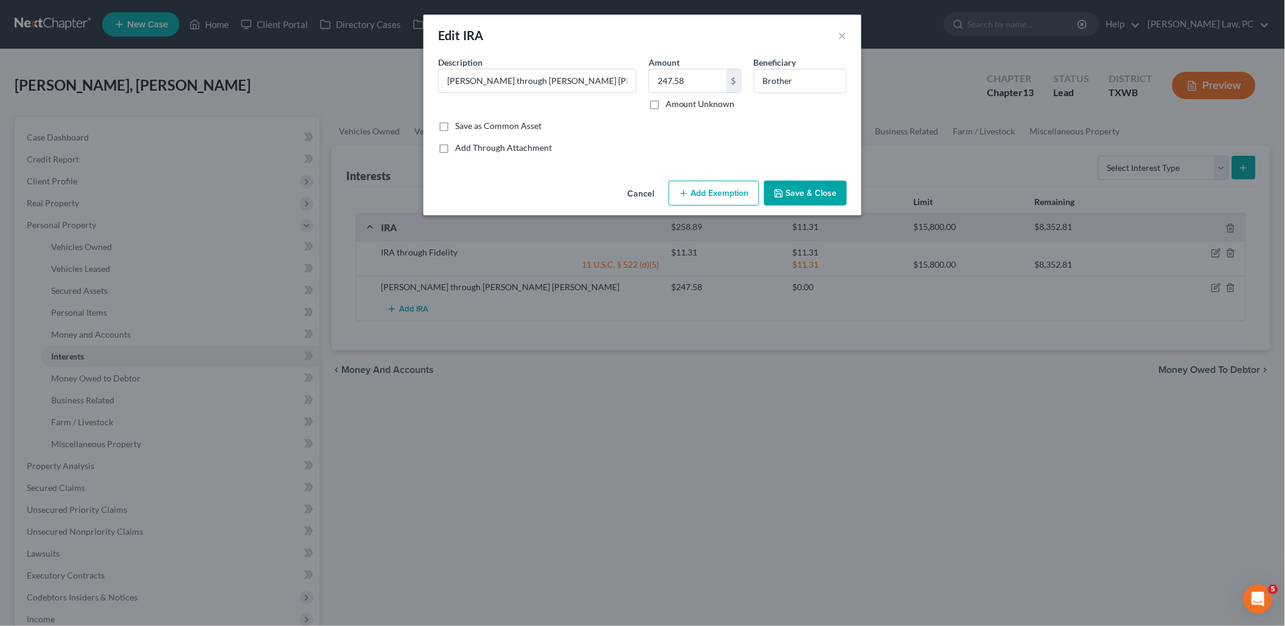
click at [733, 190] on button "Add Exemption" at bounding box center [714, 194] width 91 height 26
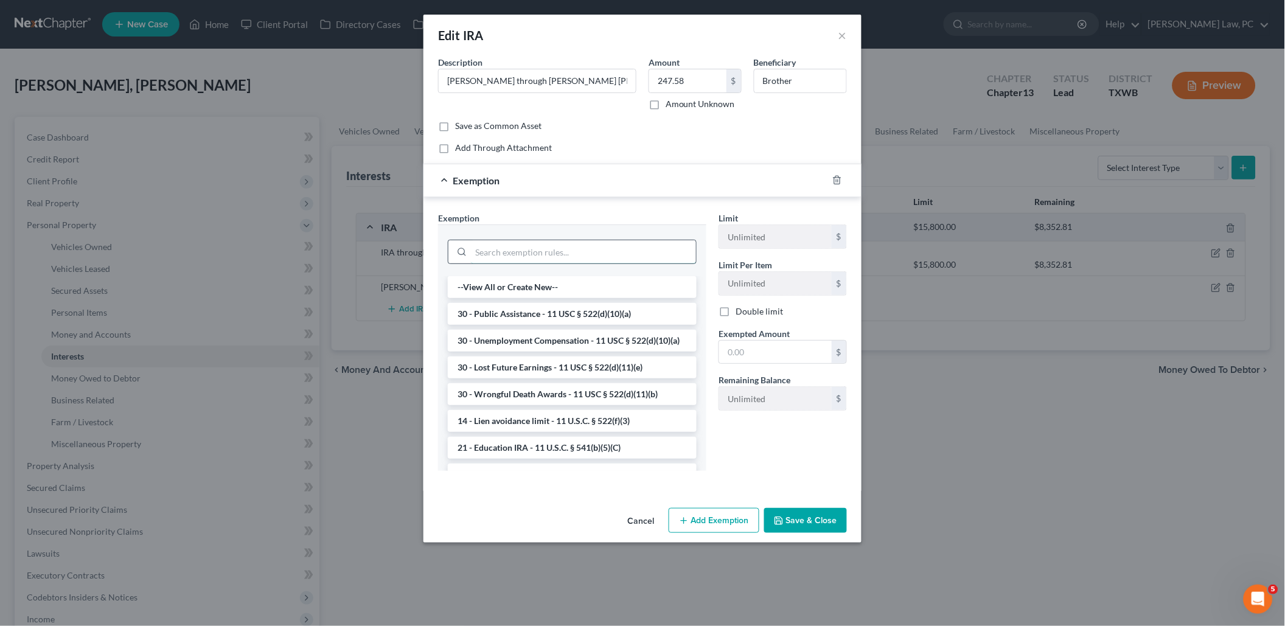
click at [656, 248] on input "search" at bounding box center [583, 251] width 225 height 23
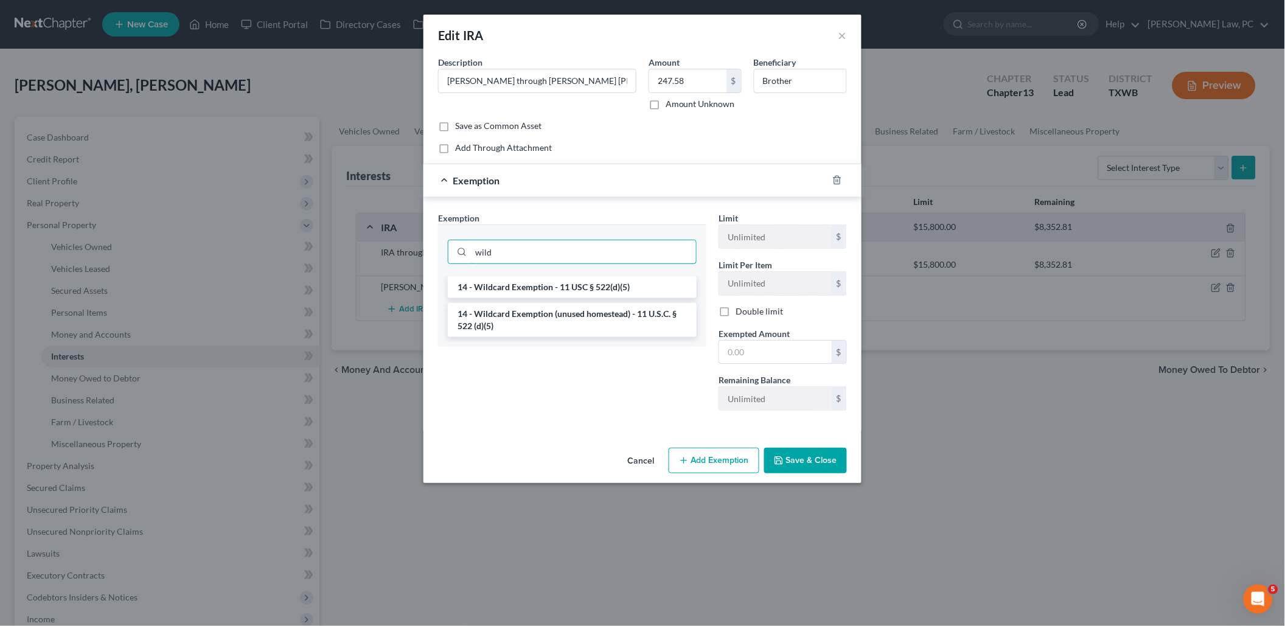
type input "wild"
click at [586, 333] on div "14 - Wildcard Exemption - 11 USC § 522(d)(5) 14 - Wildcard Exemption (unused ho…" at bounding box center [572, 311] width 268 height 71
click at [594, 325] on li "14 - Wildcard Exemption (unused homestead) - 11 U.S.C. § 522 (d)(5)" at bounding box center [572, 320] width 249 height 34
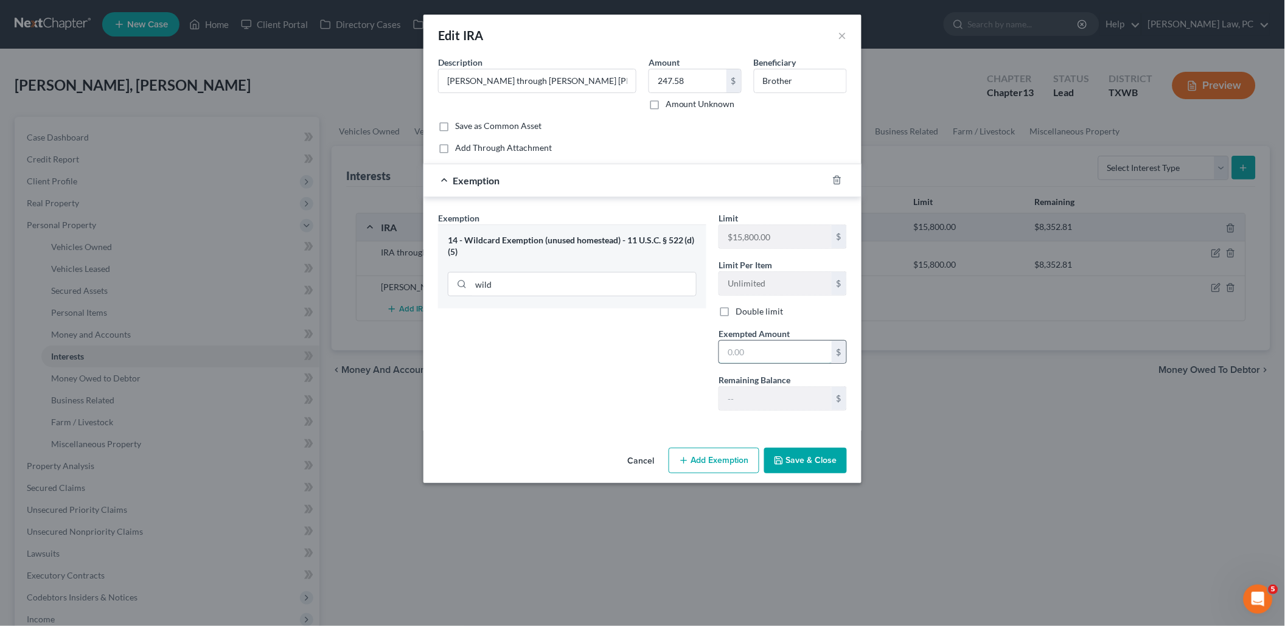
click at [763, 352] on input "text" at bounding box center [775, 352] width 113 height 23
type input "247.58"
click at [805, 464] on button "Save & Close" at bounding box center [805, 461] width 83 height 26
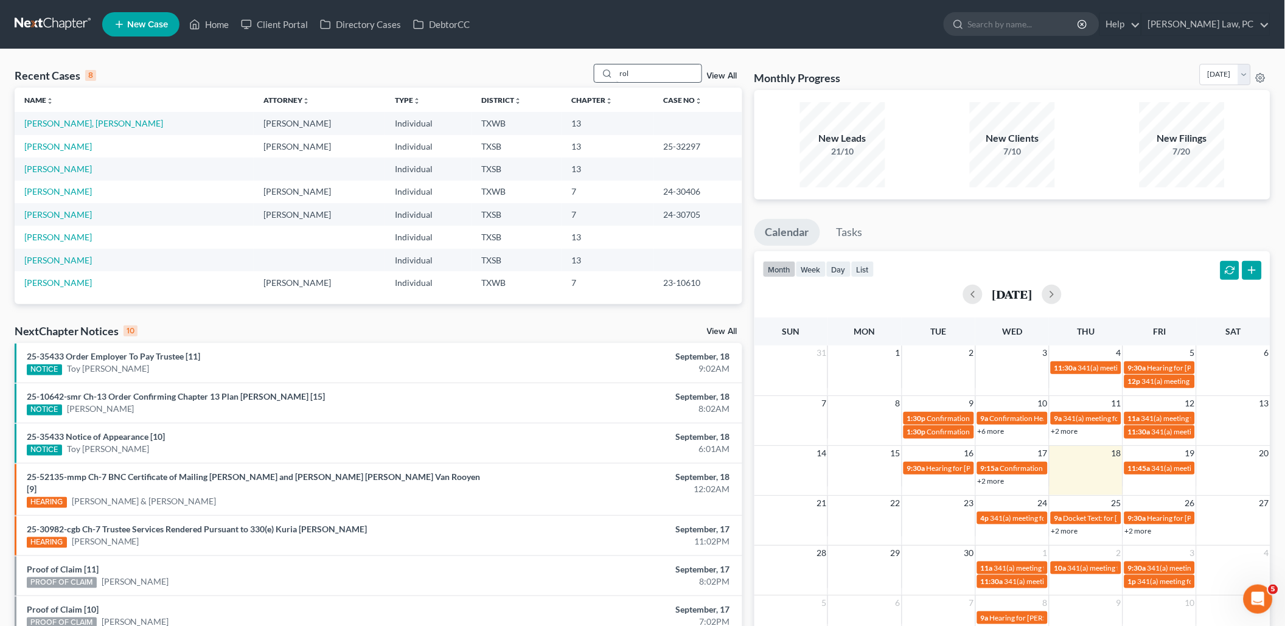
click at [658, 72] on input "rol" at bounding box center [658, 73] width 85 height 18
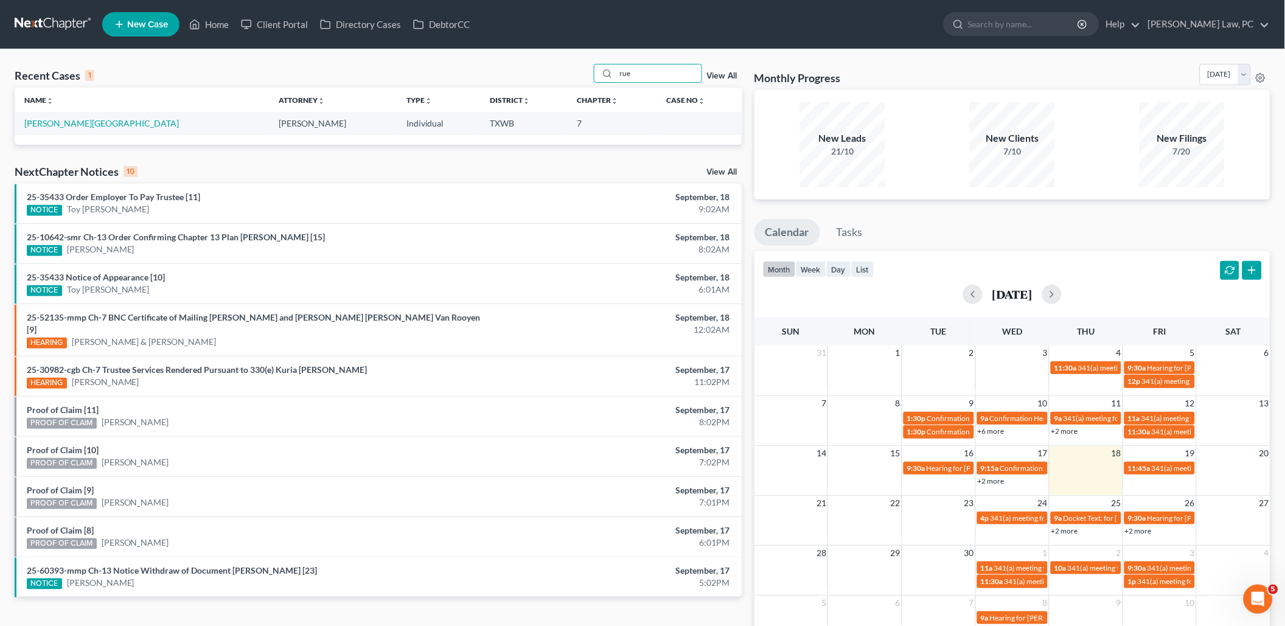
type input "rue"
click at [68, 128] on td "[PERSON_NAME][GEOGRAPHIC_DATA]" at bounding box center [142, 123] width 255 height 23
click at [71, 125] on link "[PERSON_NAME][GEOGRAPHIC_DATA]" at bounding box center [101, 123] width 155 height 10
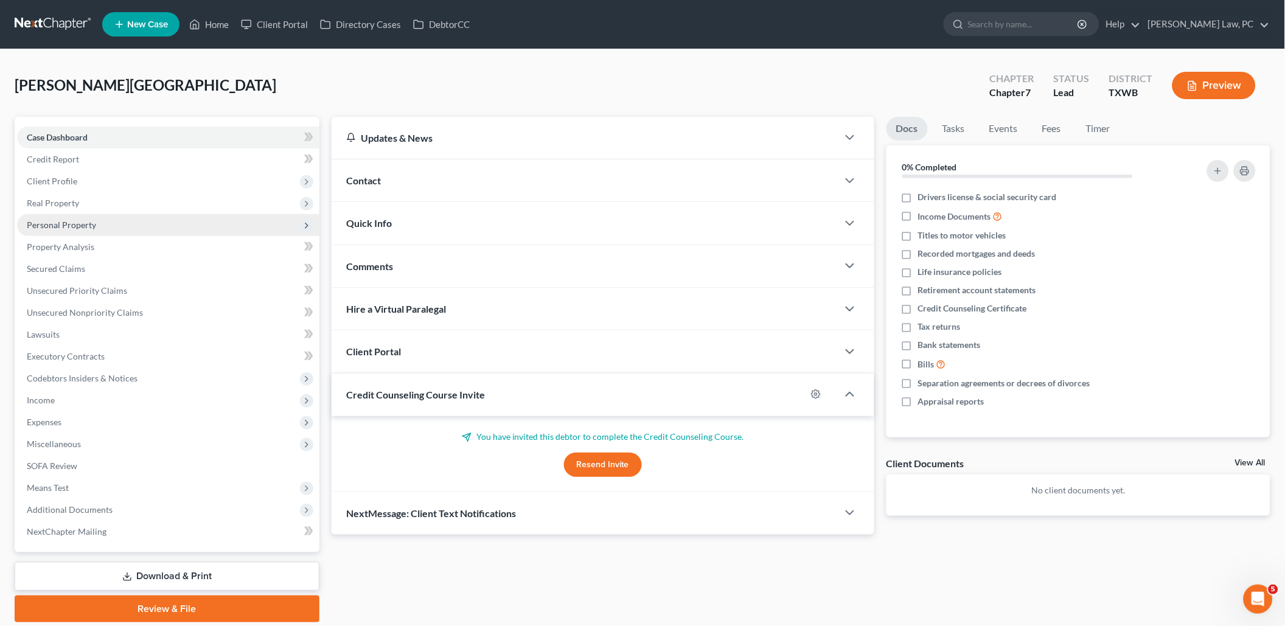
click at [108, 227] on span "Personal Property" at bounding box center [168, 225] width 302 height 22
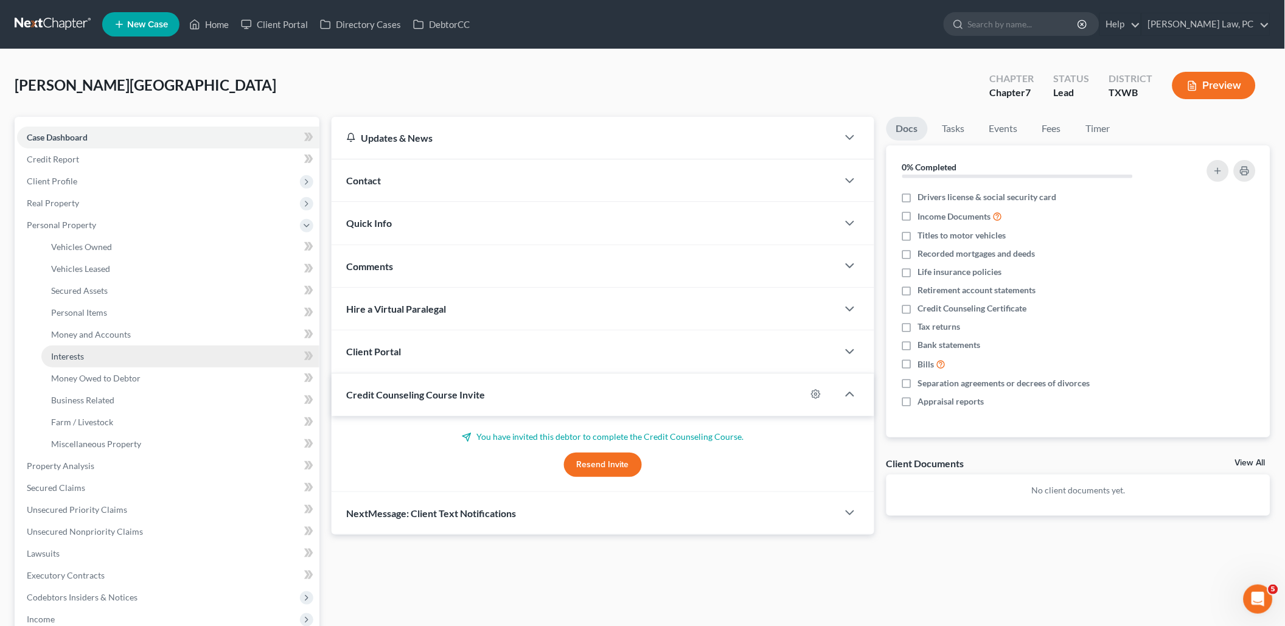
click at [88, 350] on link "Interests" at bounding box center [180, 357] width 278 height 22
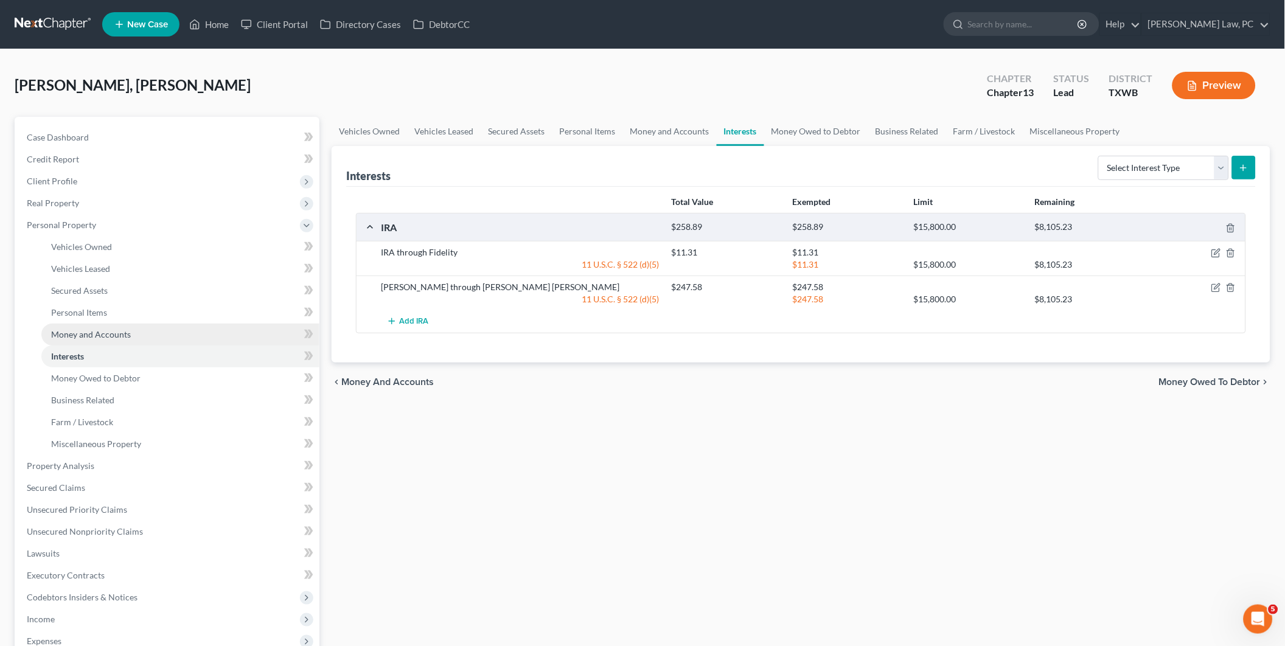
click at [88, 329] on span "Money and Accounts" at bounding box center [91, 334] width 80 height 10
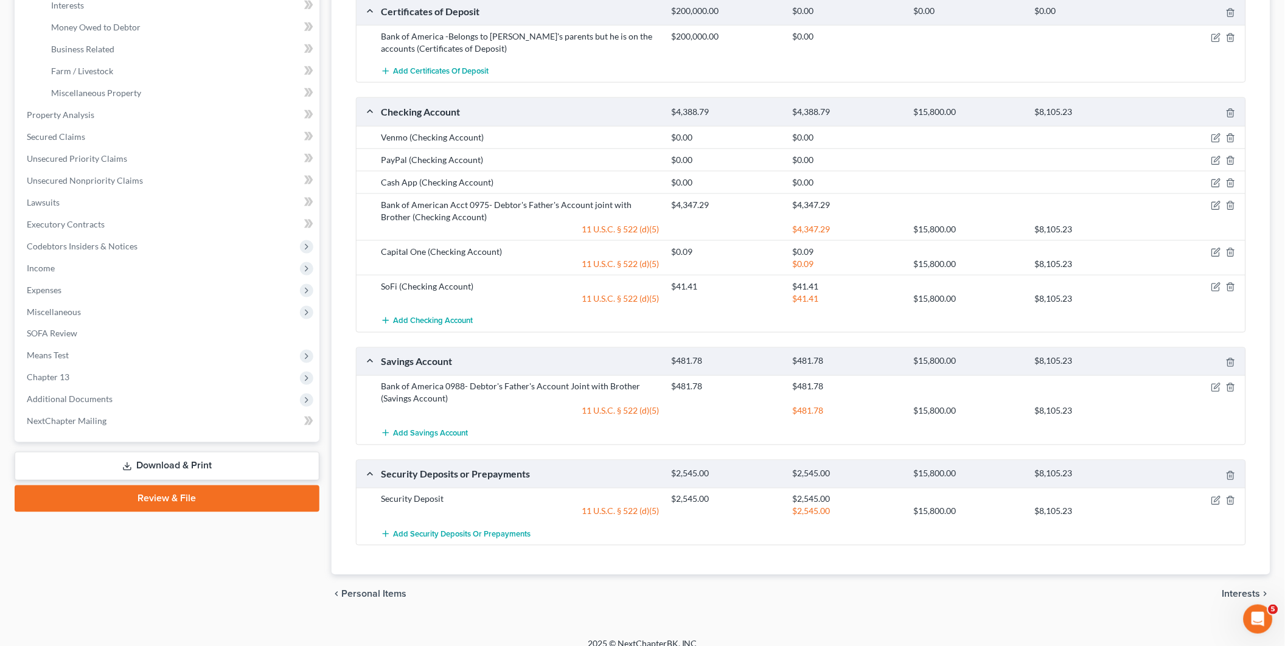
scroll to position [350, 0]
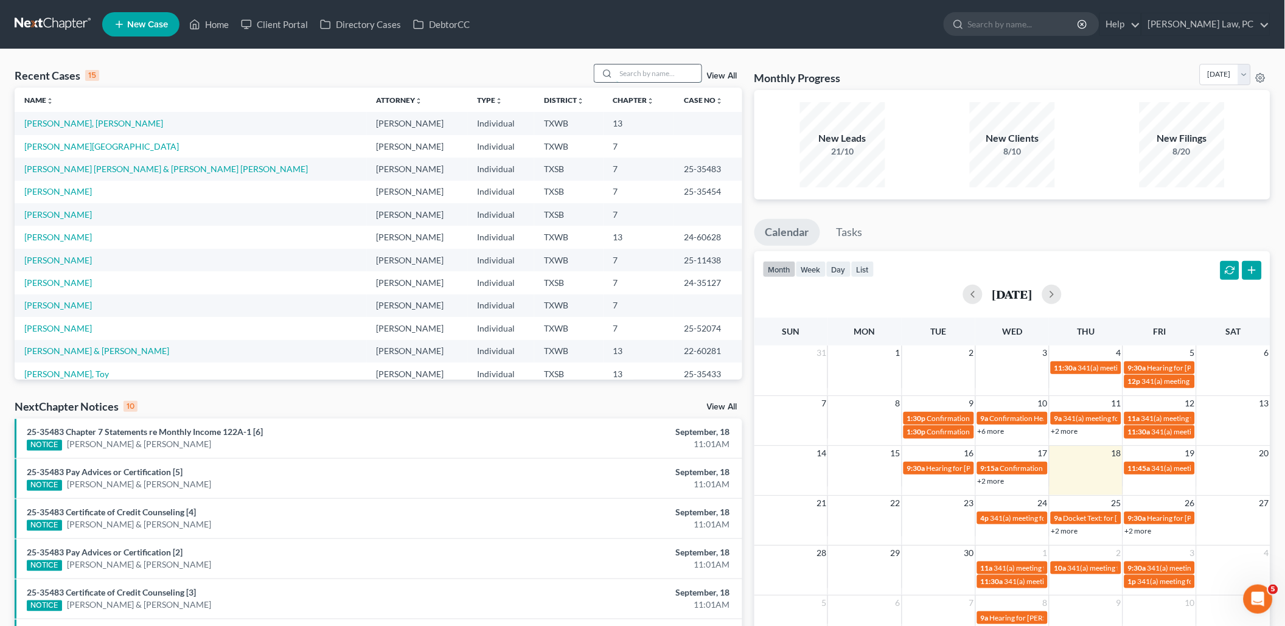
click at [665, 75] on input "search" at bounding box center [658, 73] width 85 height 18
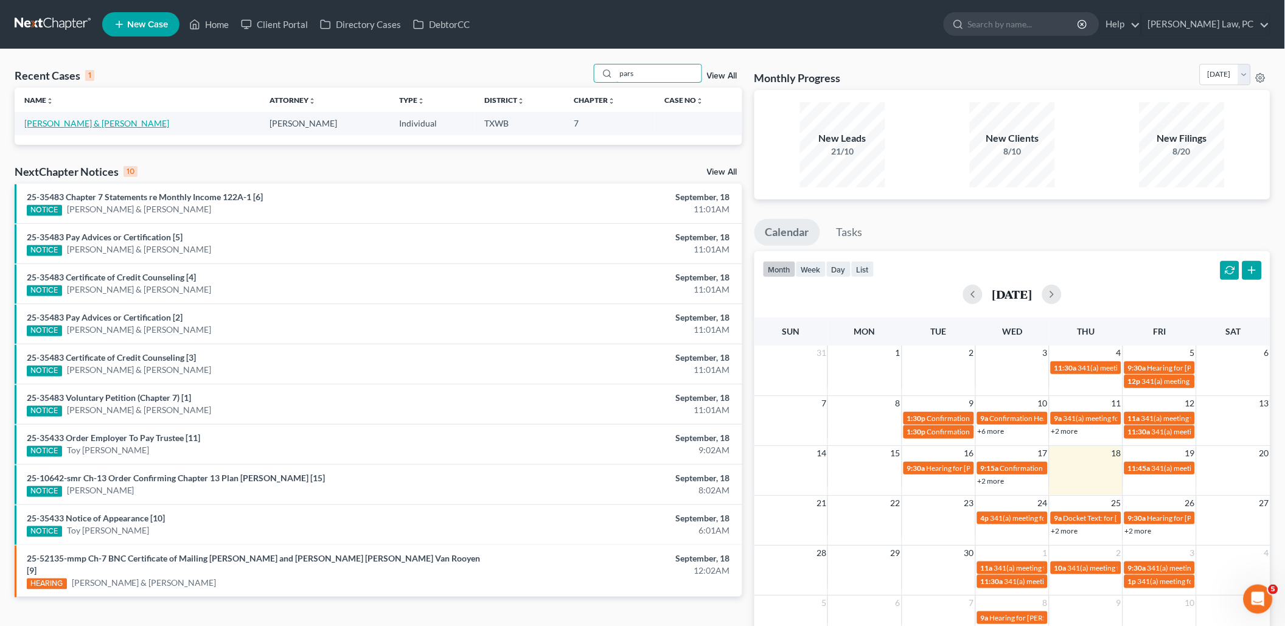
type input "pars"
click at [74, 118] on link "[PERSON_NAME] & [PERSON_NAME]" at bounding box center [96, 123] width 145 height 10
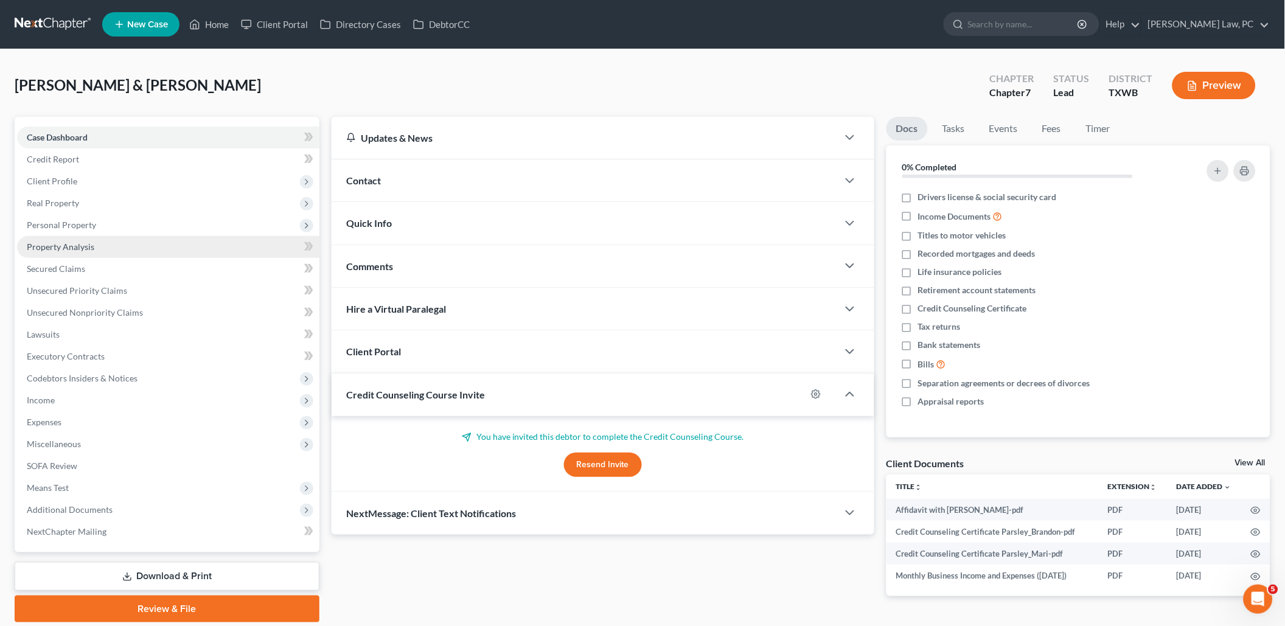
click at [108, 246] on link "Property Analysis" at bounding box center [168, 247] width 302 height 22
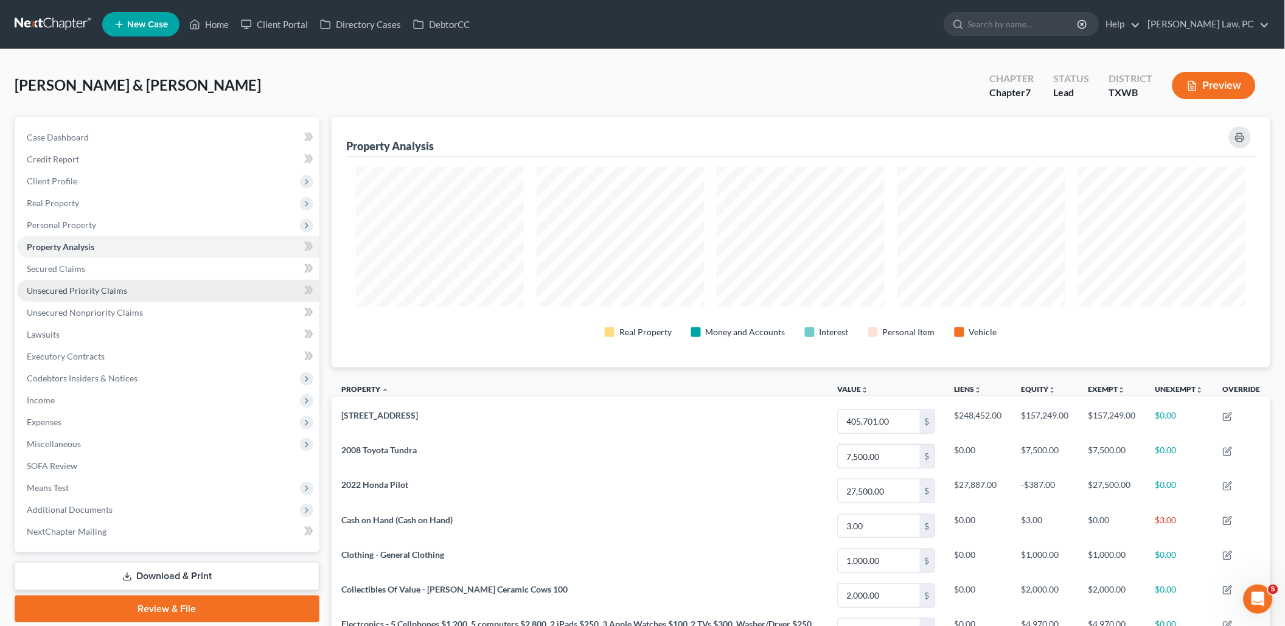
scroll to position [250, 939]
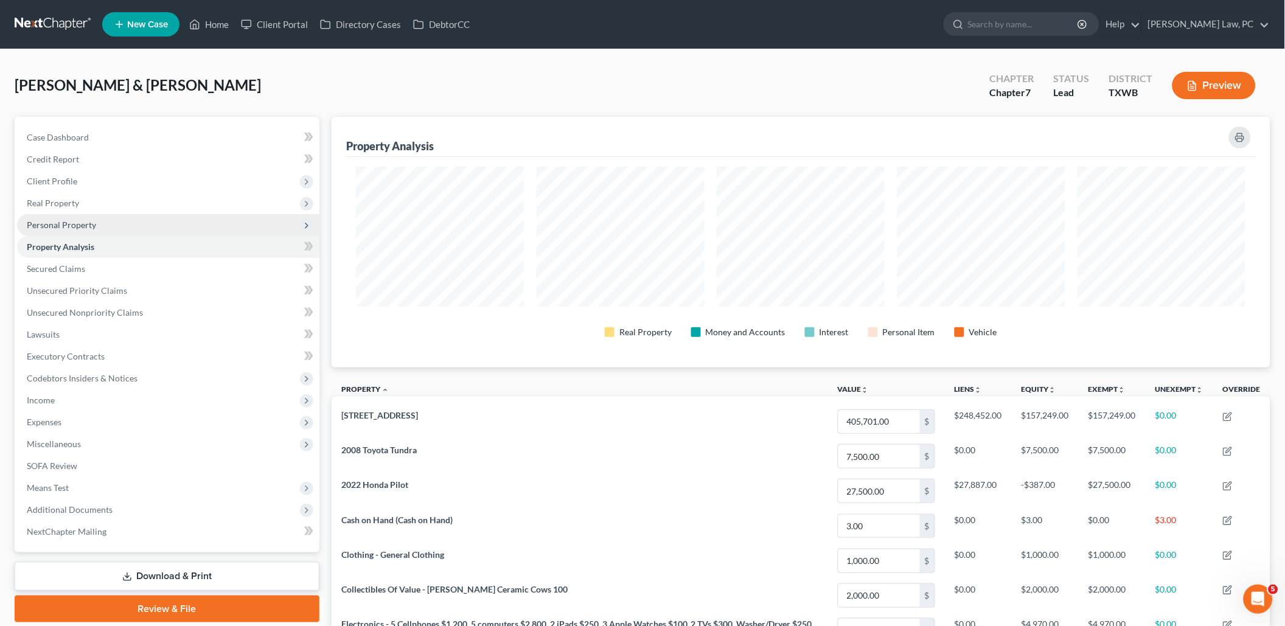
click at [122, 220] on span "Personal Property" at bounding box center [168, 225] width 302 height 22
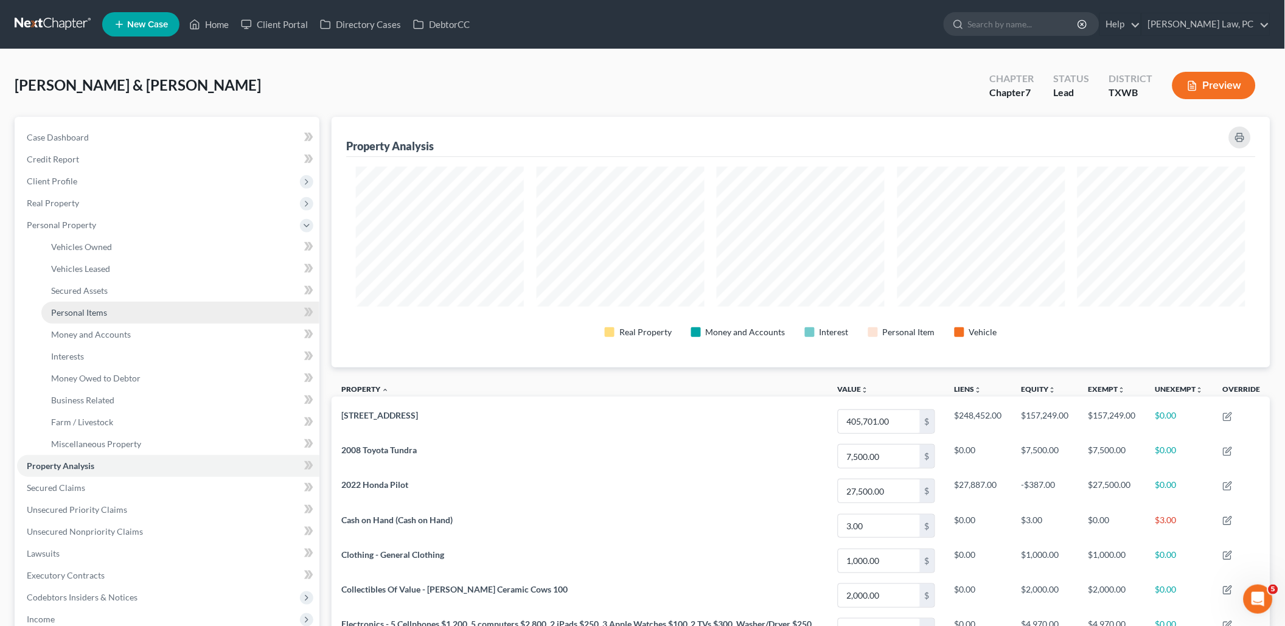
click at [106, 307] on link "Personal Items" at bounding box center [180, 313] width 278 height 22
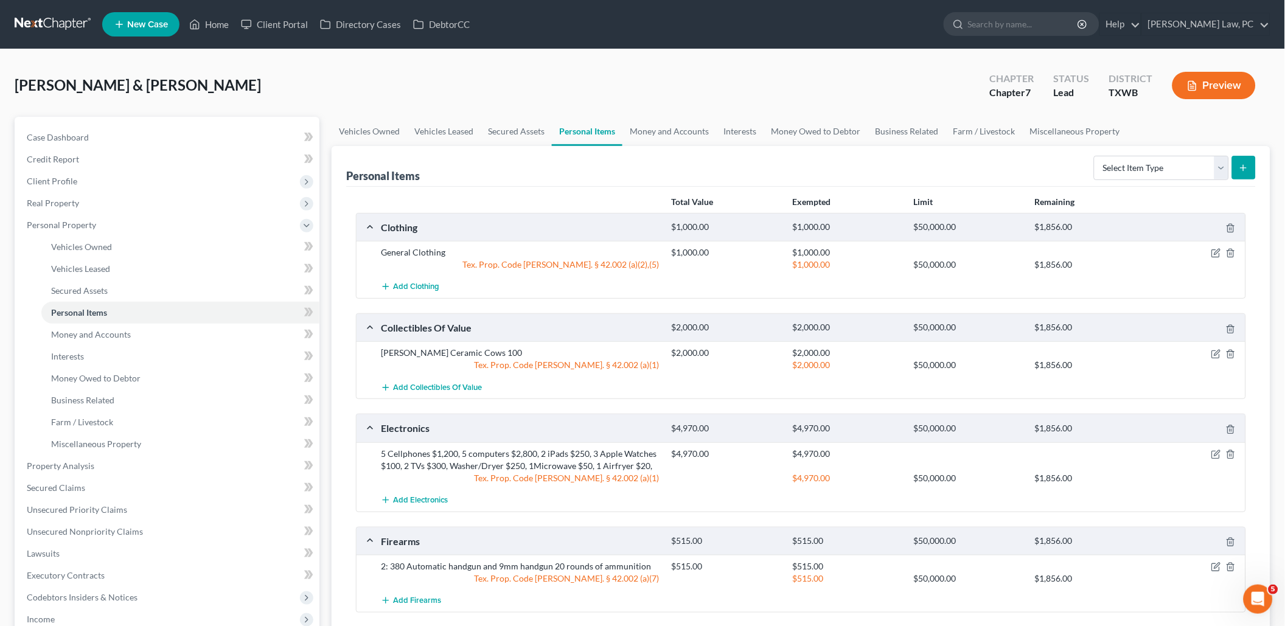
scroll to position [21, 0]
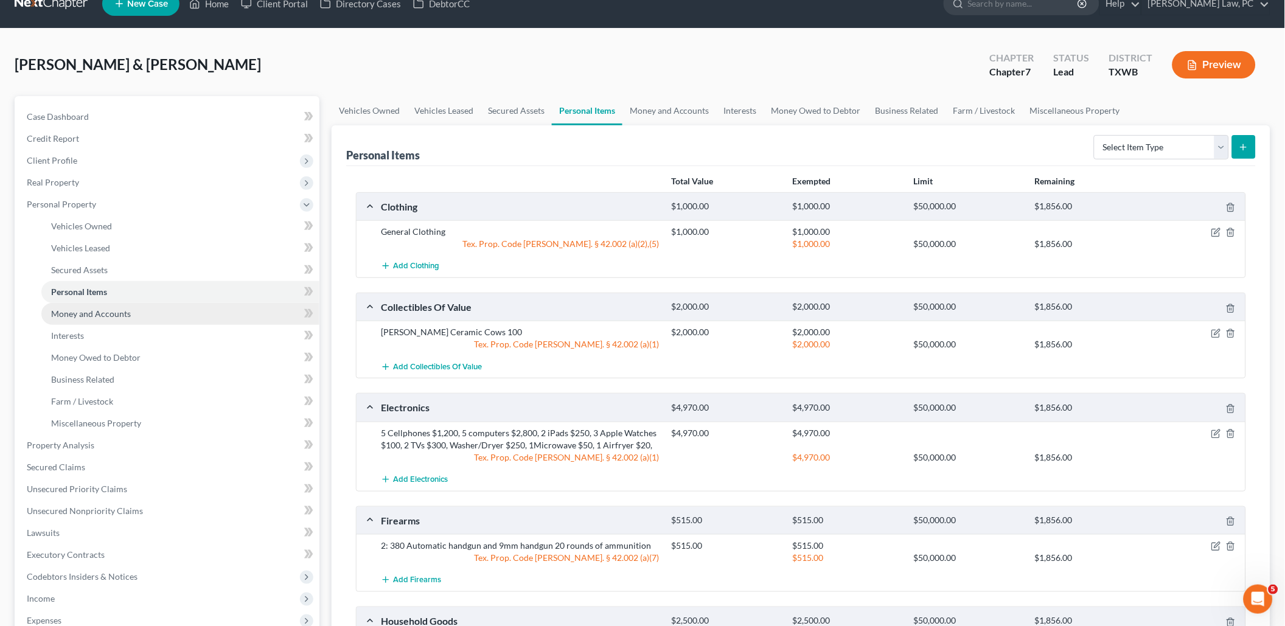
click at [172, 305] on link "Money and Accounts" at bounding box center [180, 314] width 278 height 22
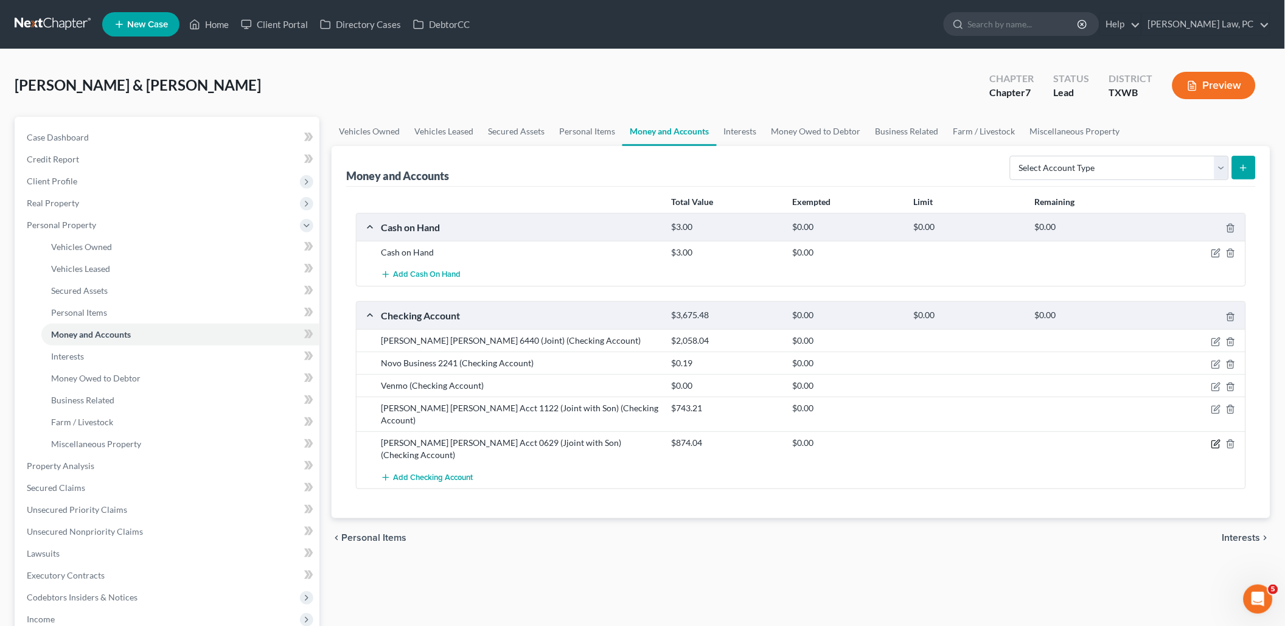
click at [1214, 439] on icon "button" at bounding box center [1216, 444] width 10 height 10
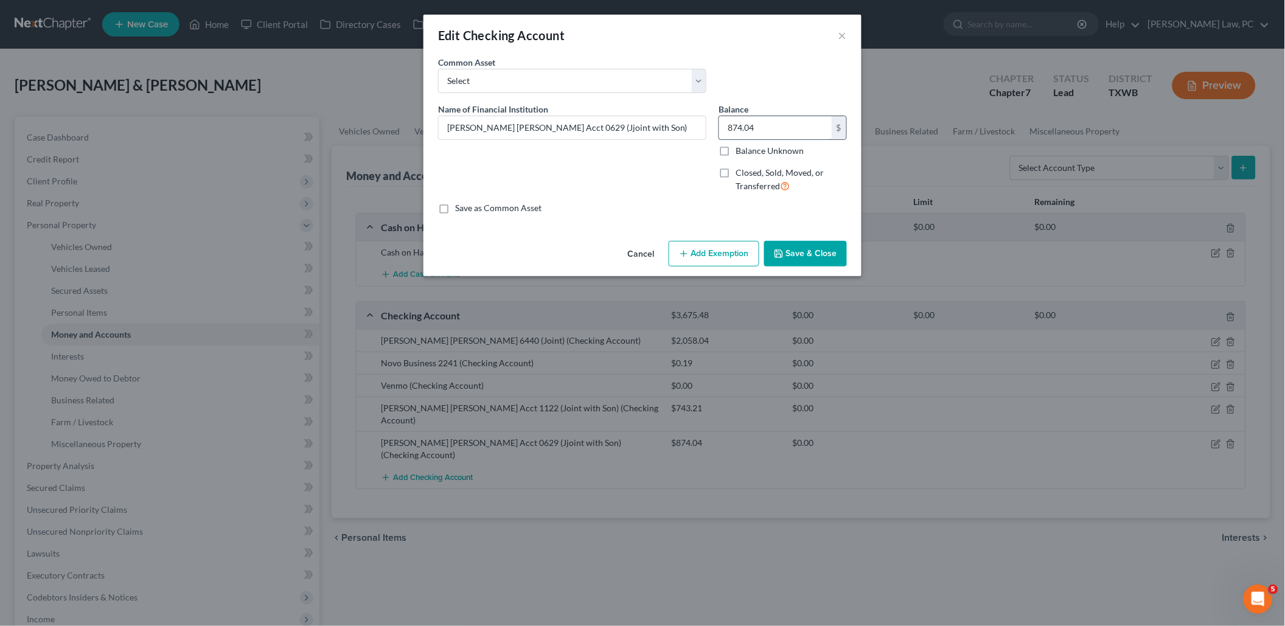
drag, startPoint x: 762, startPoint y: 127, endPoint x: 721, endPoint y: 123, distance: 41.0
click at [721, 123] on input "874.04" at bounding box center [775, 127] width 113 height 23
type input "858.04"
click at [822, 250] on button "Save & Close" at bounding box center [805, 254] width 83 height 26
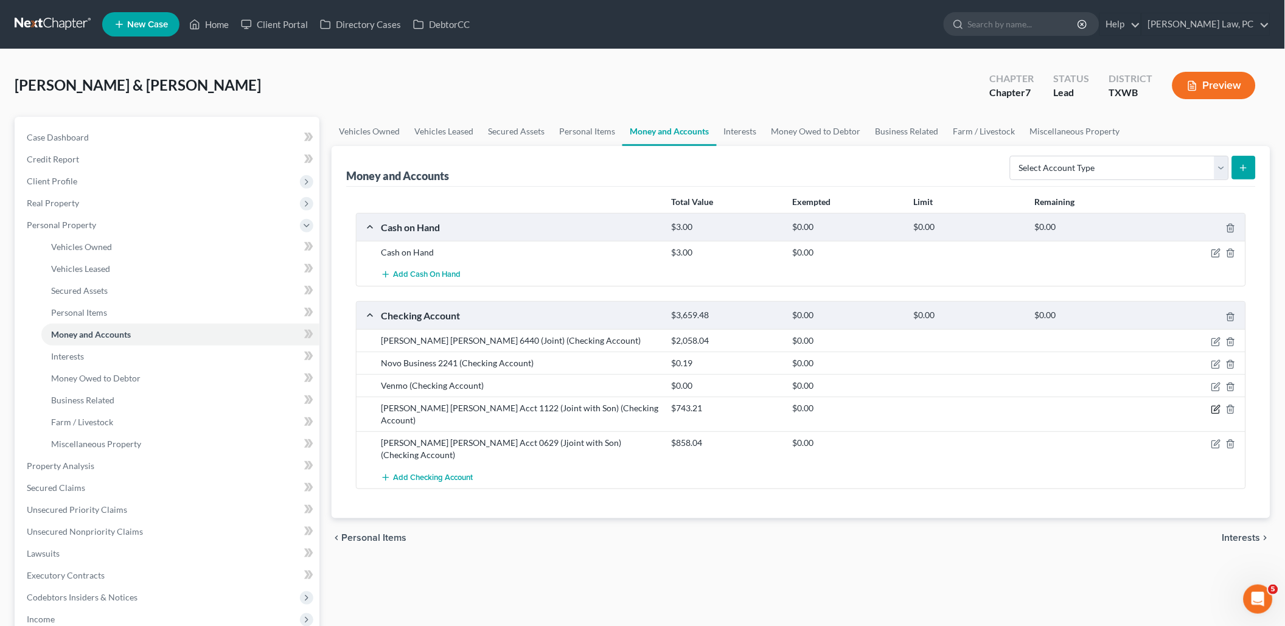
click at [1213, 405] on icon "button" at bounding box center [1216, 410] width 10 height 10
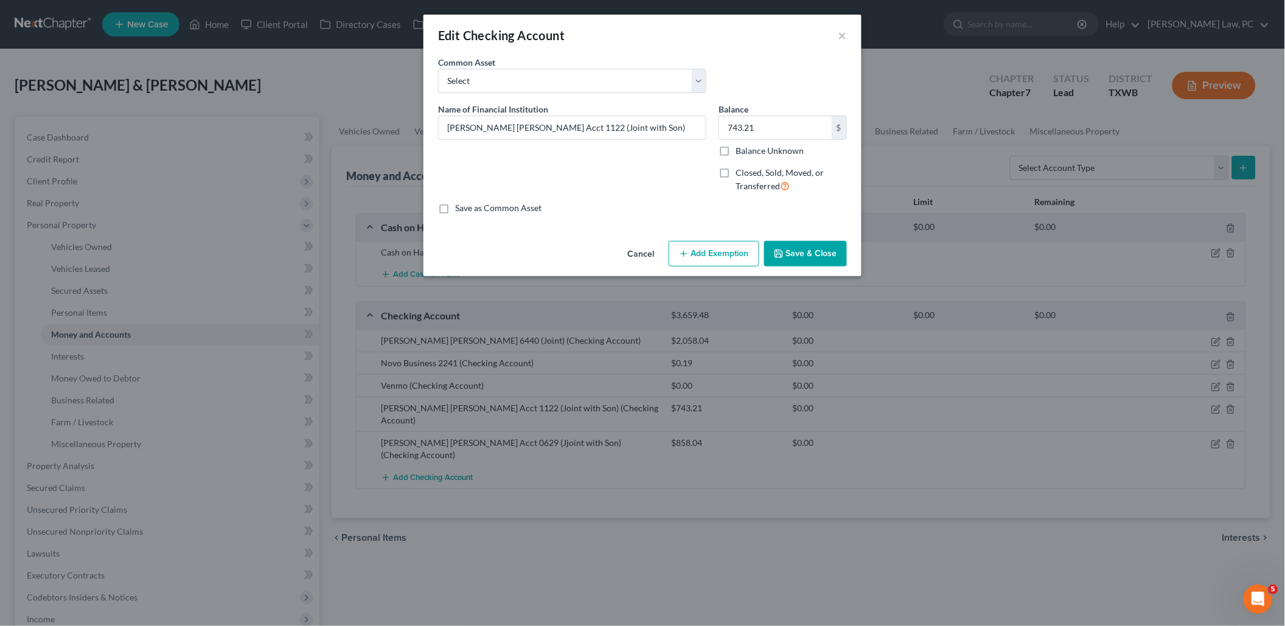
click at [792, 254] on button "Save & Close" at bounding box center [805, 254] width 83 height 26
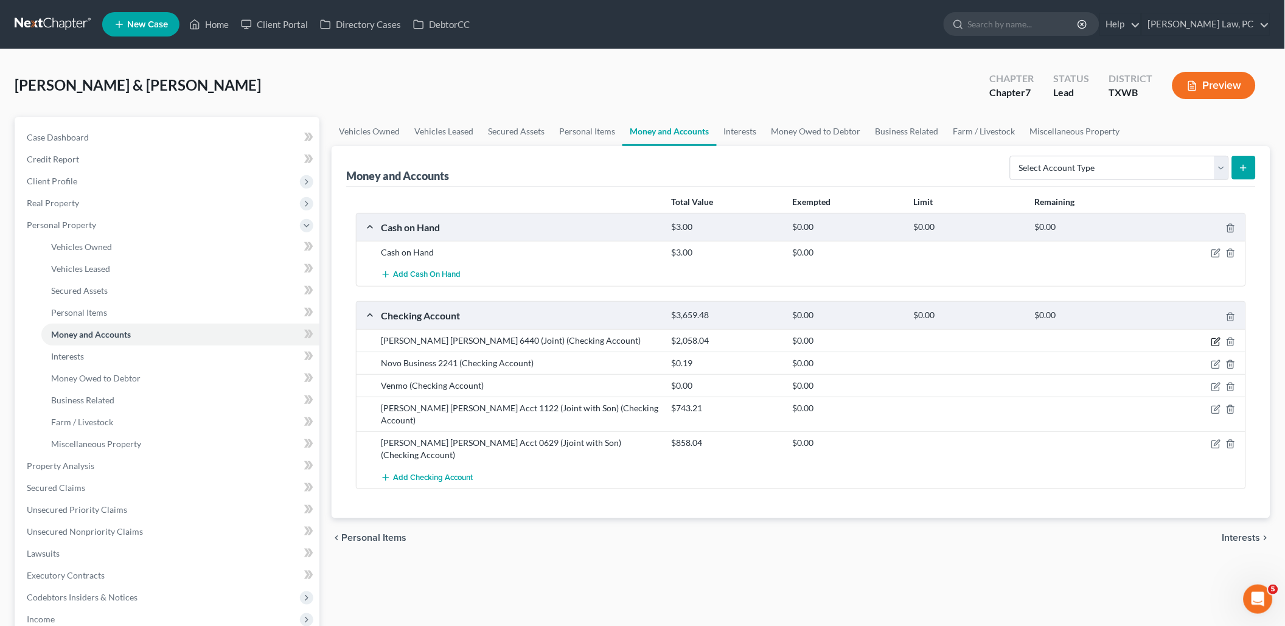
click at [1215, 341] on icon "button" at bounding box center [1216, 340] width 5 height 5
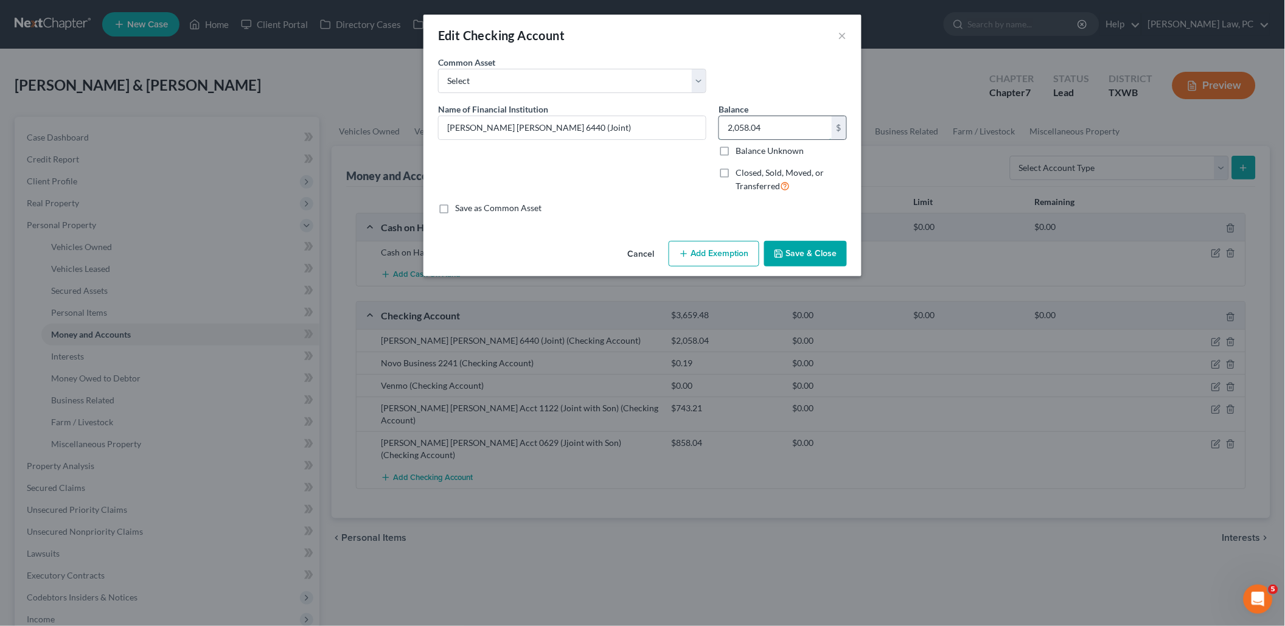
drag, startPoint x: 783, startPoint y: 127, endPoint x: 718, endPoint y: 124, distance: 65.1
click at [718, 124] on div "2,058.04 $" at bounding box center [782, 128] width 128 height 24
type input "581.09"
click at [801, 246] on button "Save & Close" at bounding box center [805, 254] width 83 height 26
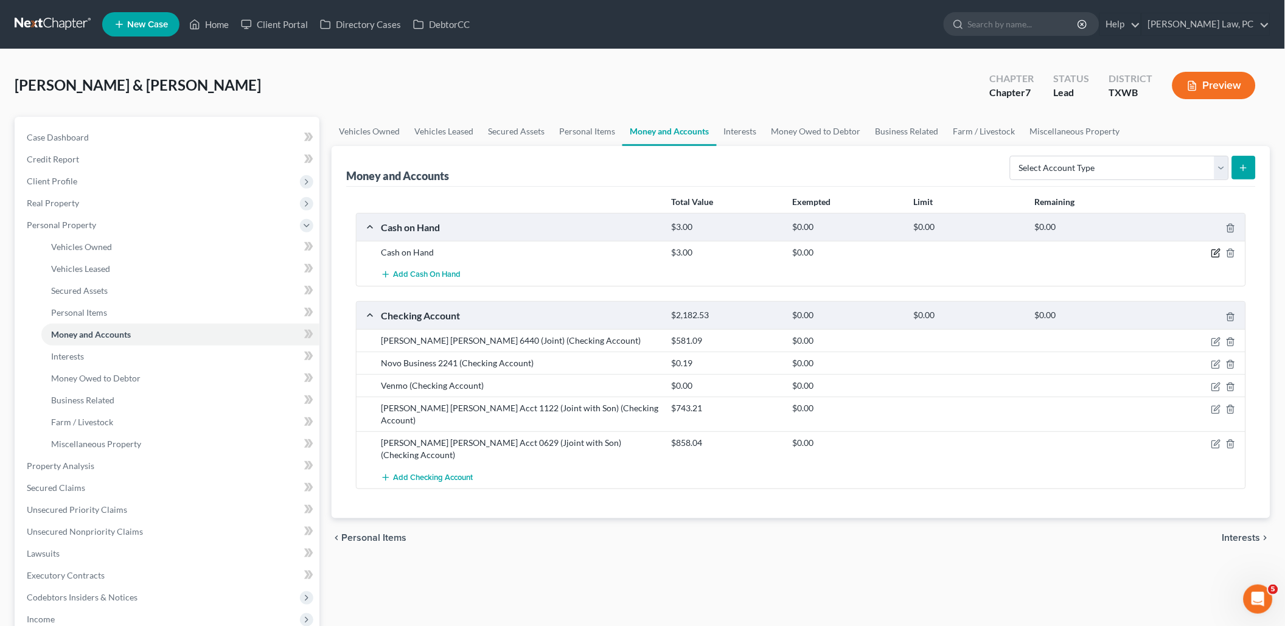
click at [1211, 252] on icon "button" at bounding box center [1216, 253] width 10 height 10
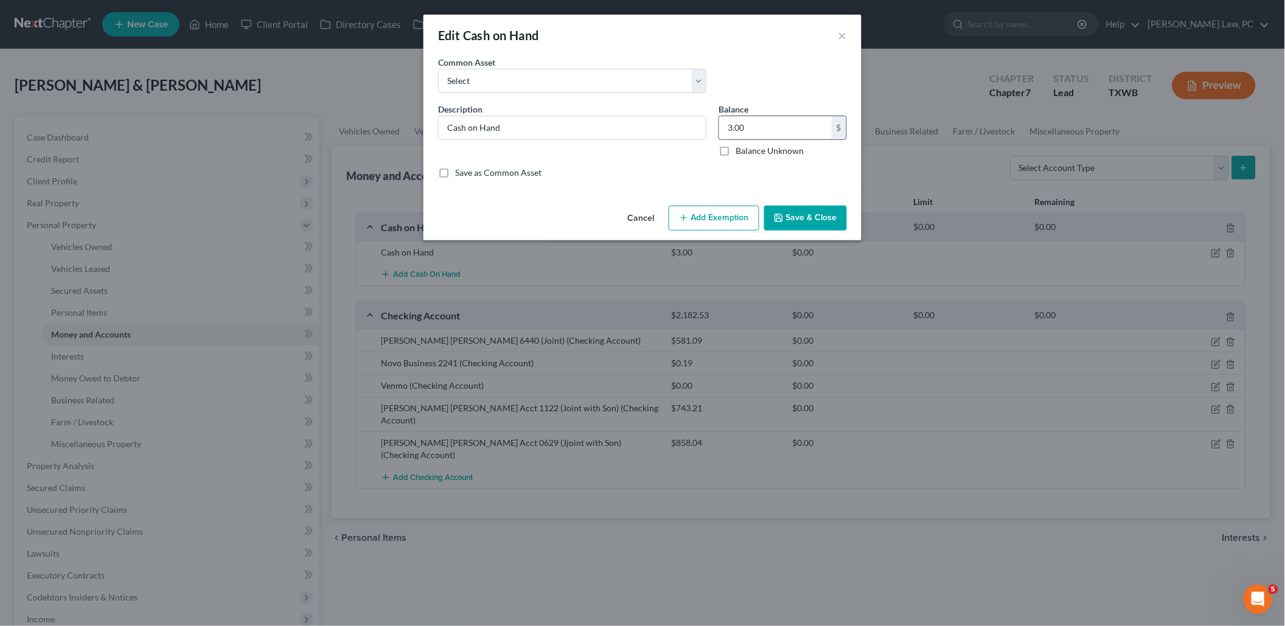
click at [755, 127] on input "3.00" at bounding box center [775, 127] width 113 height 23
type input "100"
click at [829, 223] on button "Save & Close" at bounding box center [805, 219] width 83 height 26
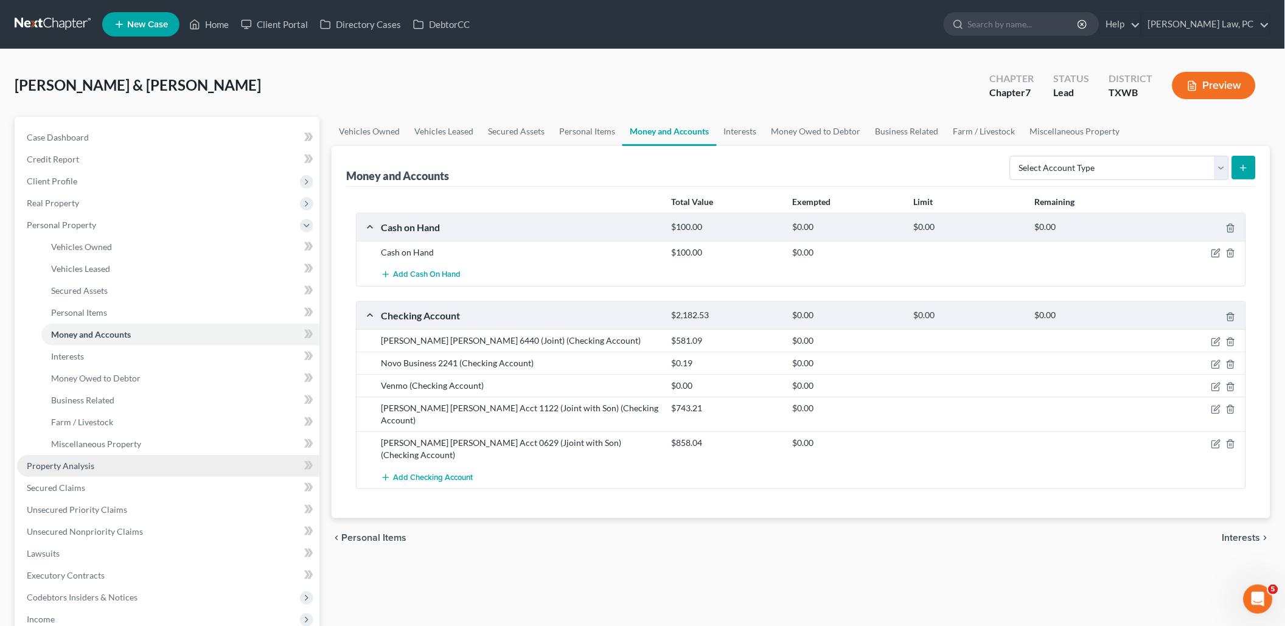
click at [86, 460] on span "Property Analysis" at bounding box center [61, 465] width 68 height 10
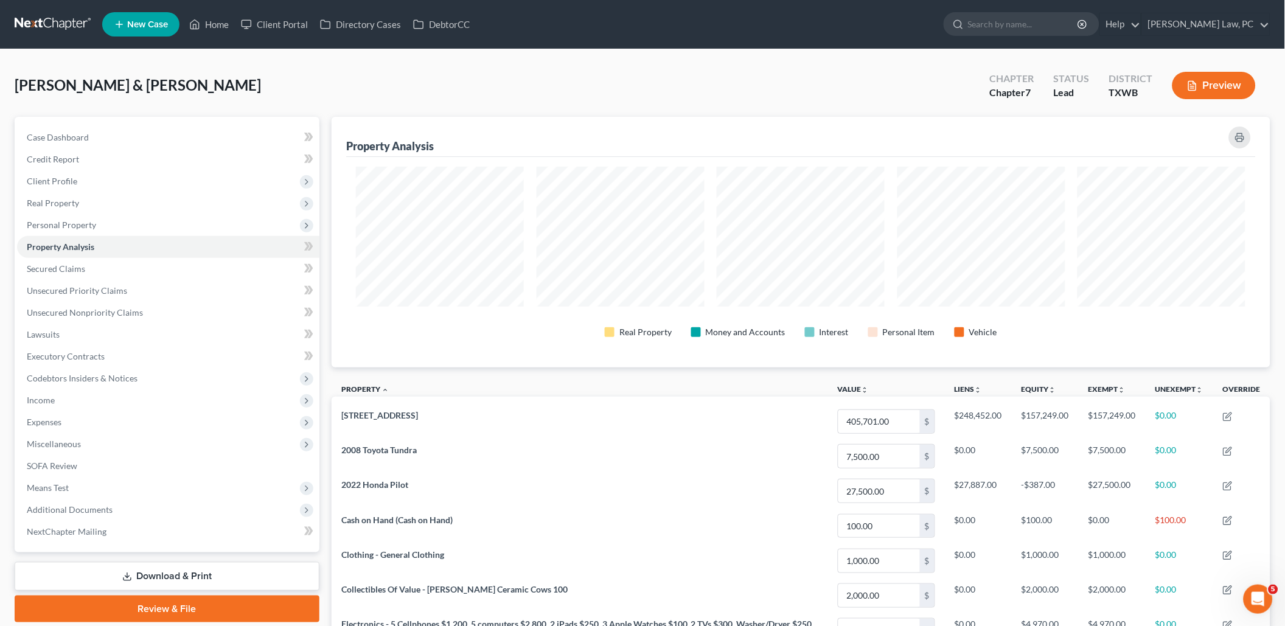
scroll to position [250, 939]
click at [193, 221] on span "Personal Property" at bounding box center [168, 225] width 302 height 22
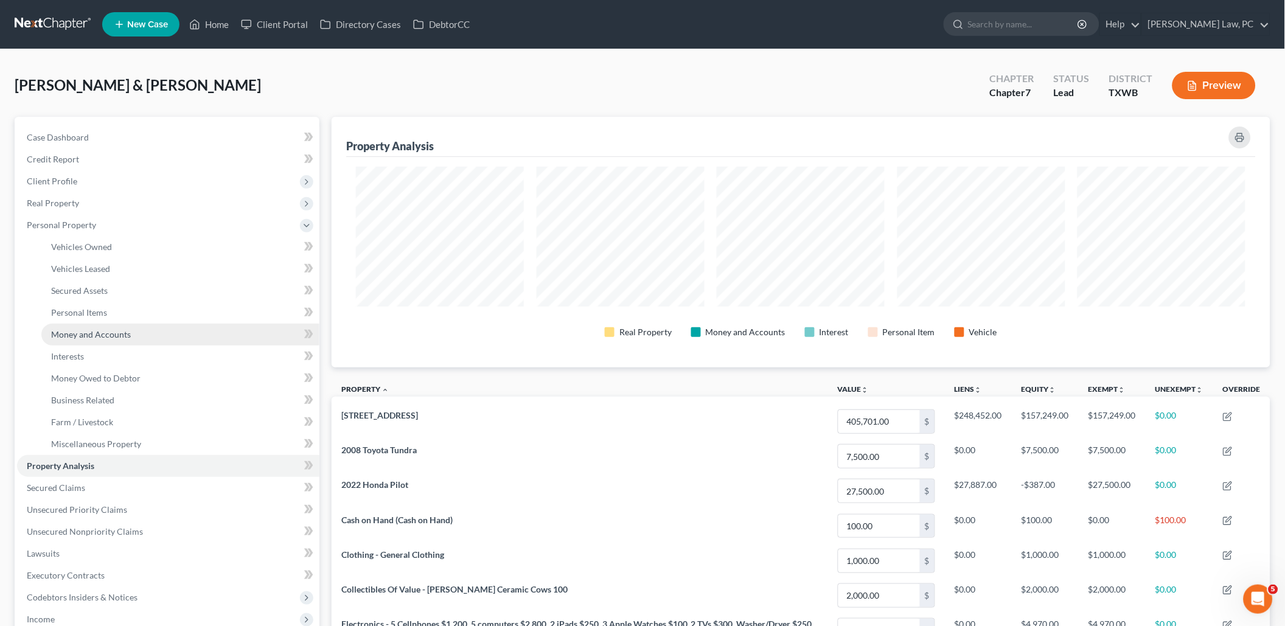
click at [161, 330] on link "Money and Accounts" at bounding box center [180, 335] width 278 height 22
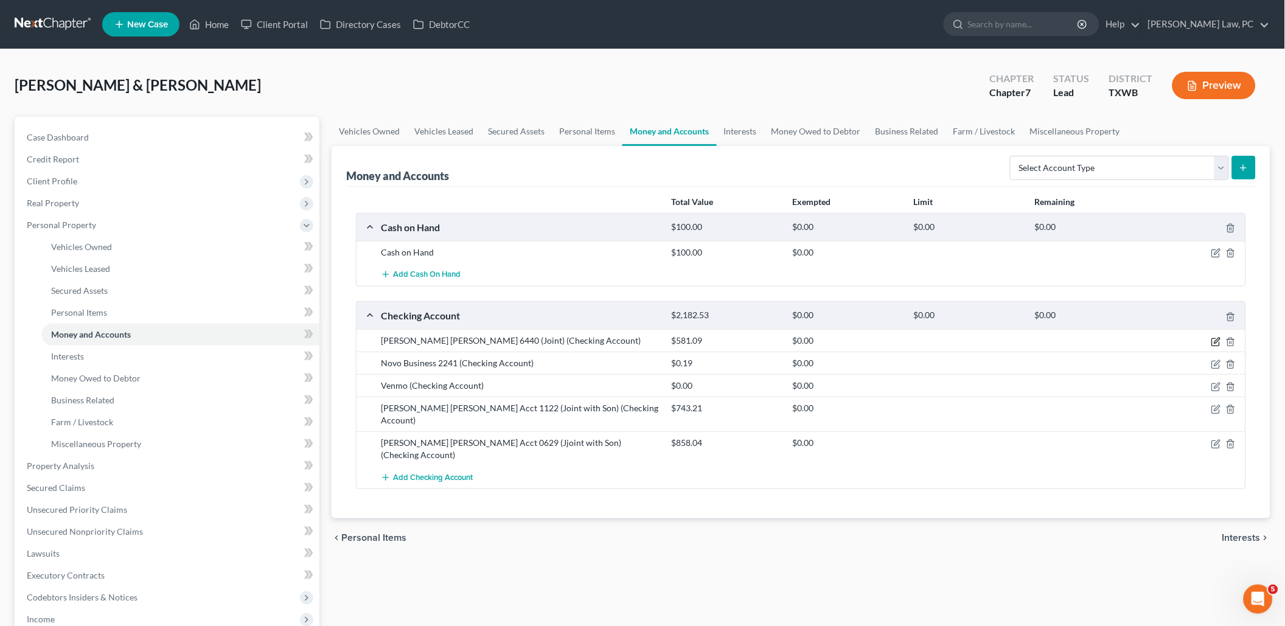
click at [1218, 339] on icon "button" at bounding box center [1216, 340] width 5 height 5
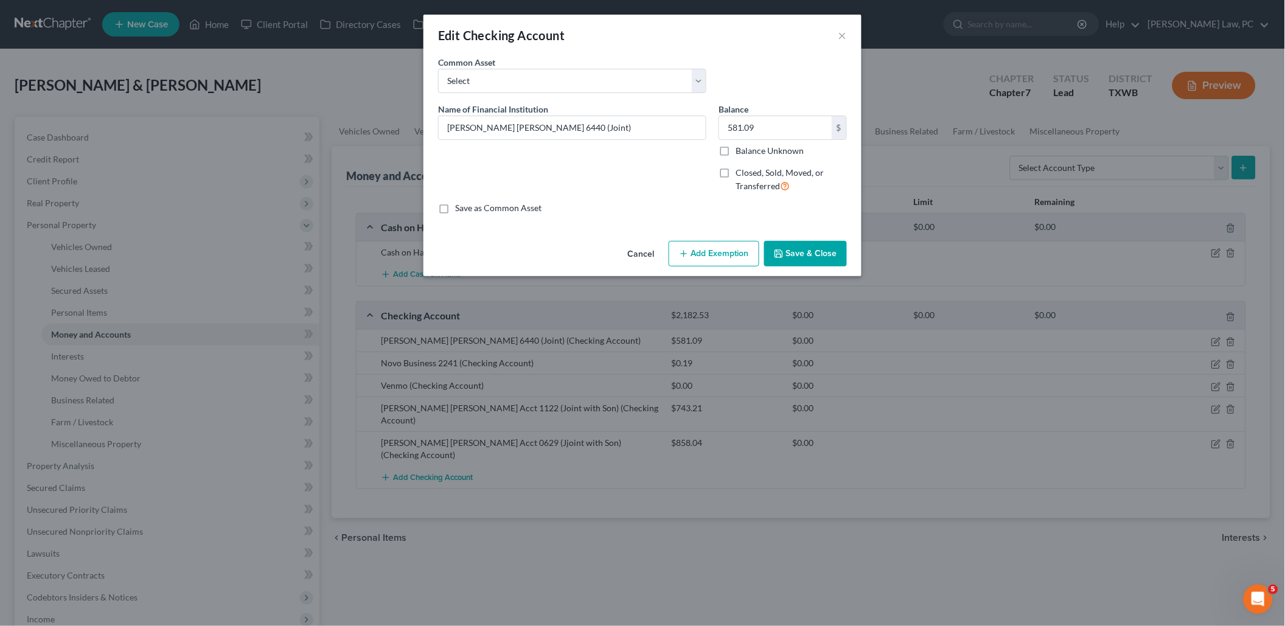
click at [737, 258] on button "Add Exemption" at bounding box center [714, 254] width 91 height 26
select select "2"
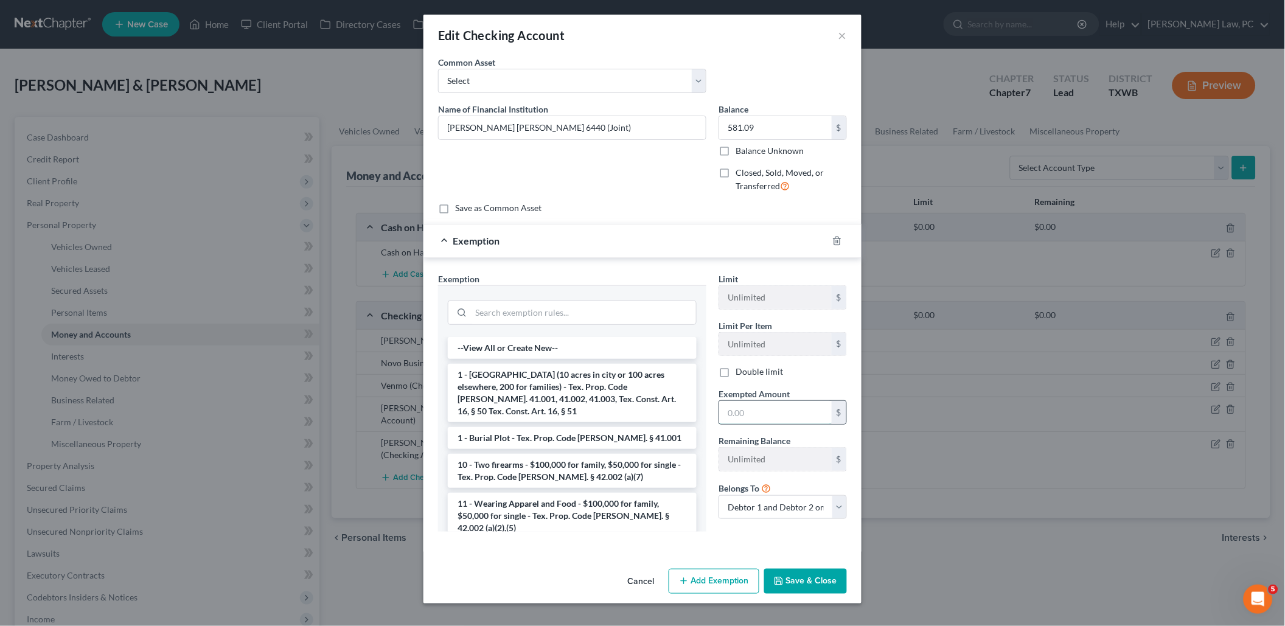
click at [759, 403] on input "text" at bounding box center [775, 412] width 113 height 23
type input "581.09"
click at [842, 34] on button "×" at bounding box center [842, 35] width 9 height 15
